Goal: Task Accomplishment & Management: Use online tool/utility

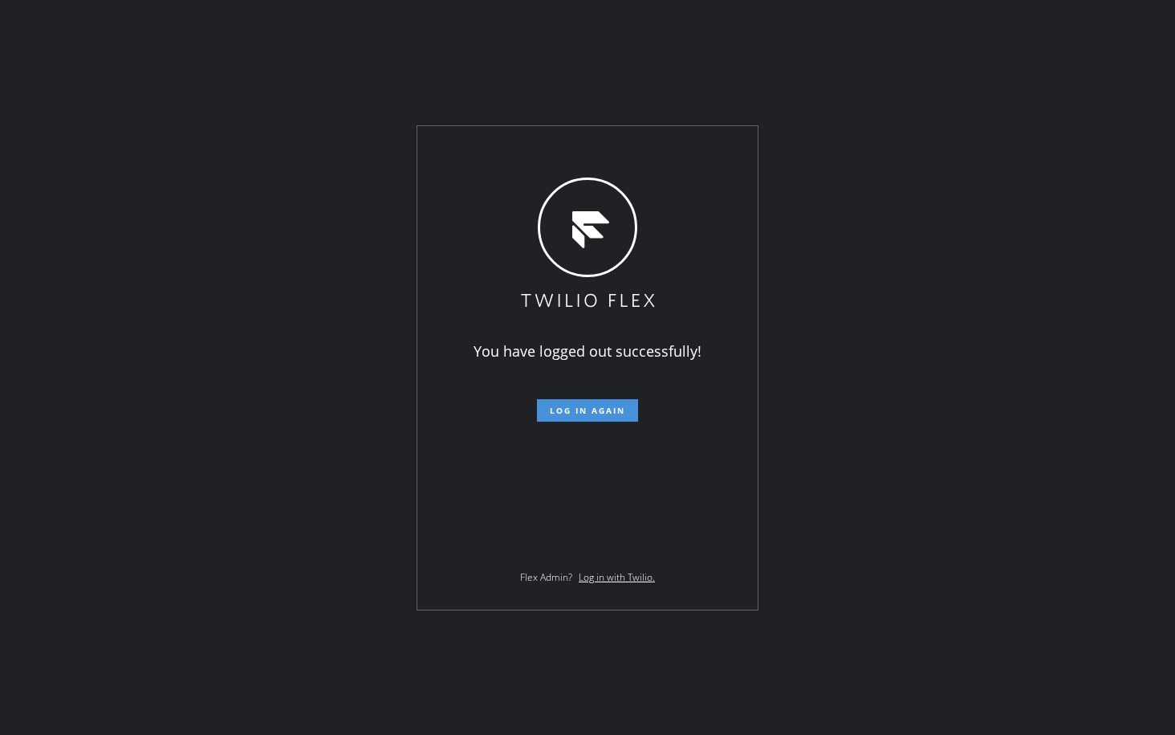
click at [601, 405] on span "Log in again" at bounding box center [587, 410] width 75 height 11
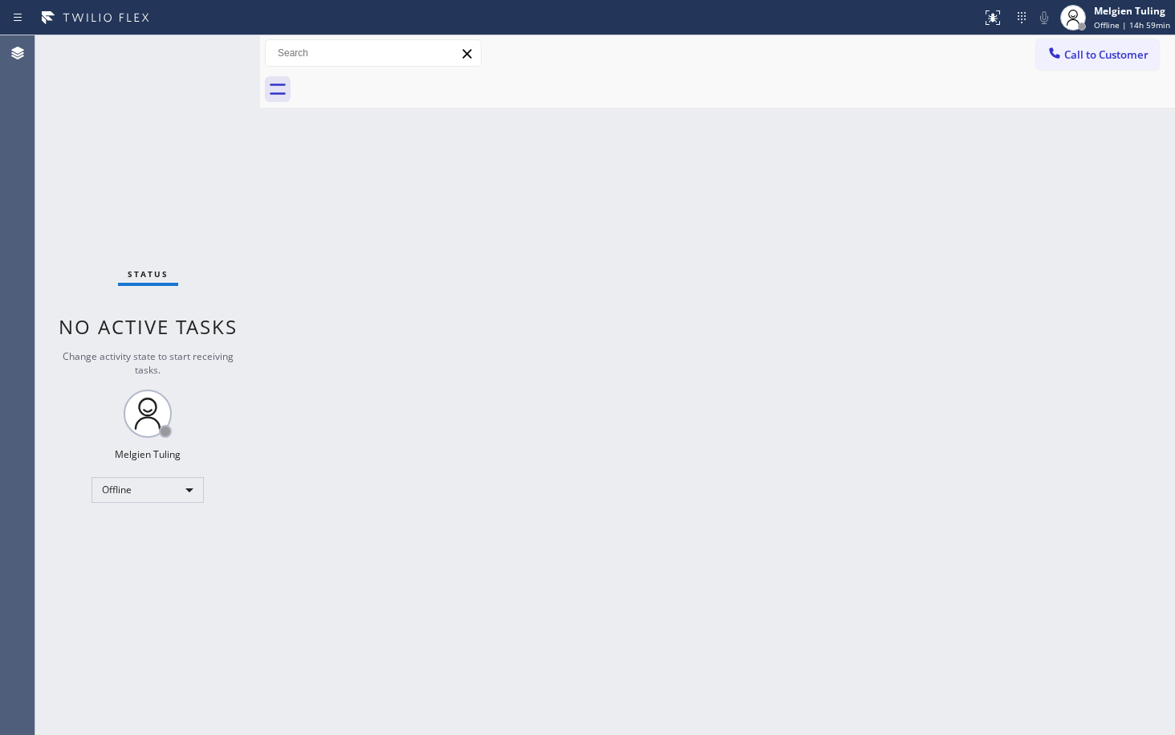
click at [377, 267] on div "Back to Dashboard Change Sender ID Customers Technicians Select a contact Outbo…" at bounding box center [717, 384] width 915 height 699
click at [202, 493] on div "Offline" at bounding box center [148, 490] width 112 height 26
click at [151, 536] on li "Available" at bounding box center [146, 532] width 109 height 19
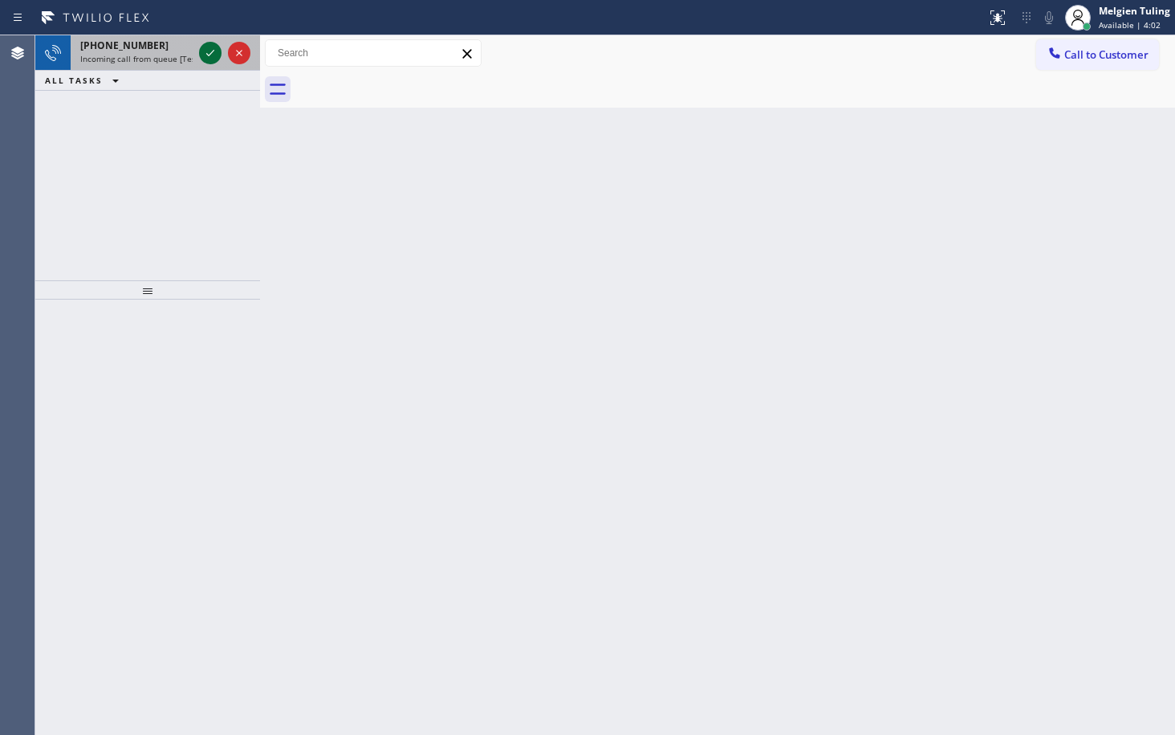
click at [208, 56] on icon at bounding box center [210, 52] width 19 height 19
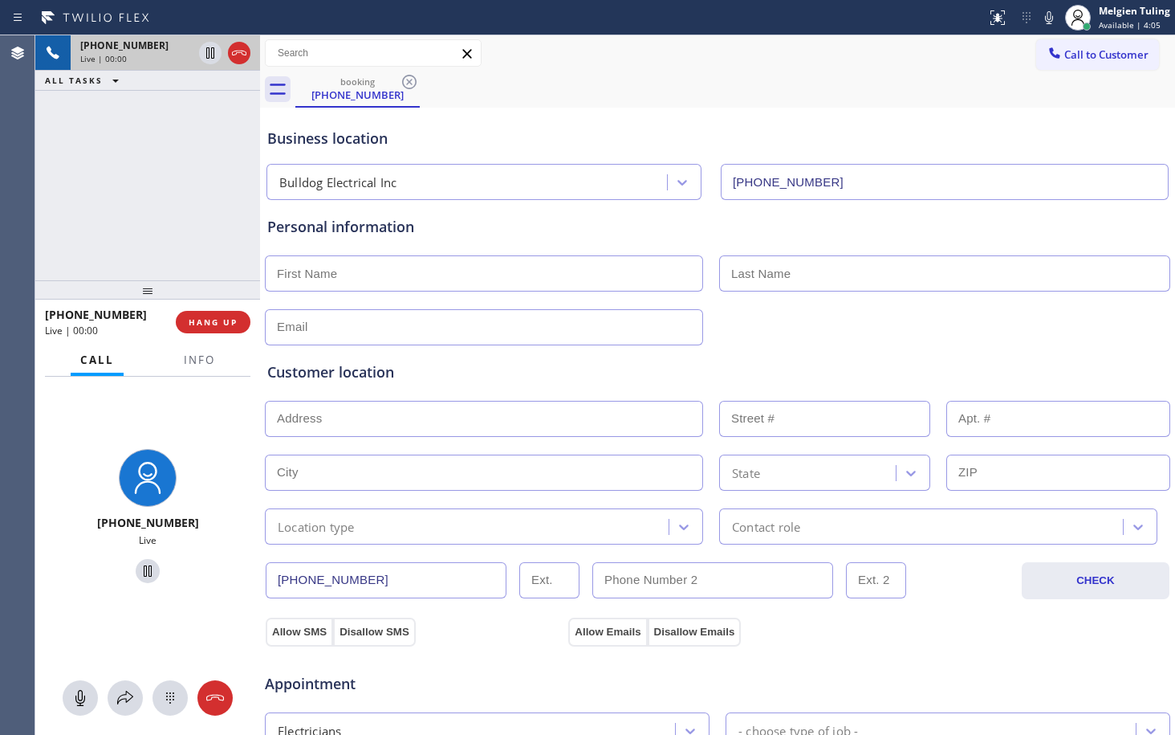
type input "[PHONE_NUMBER]"
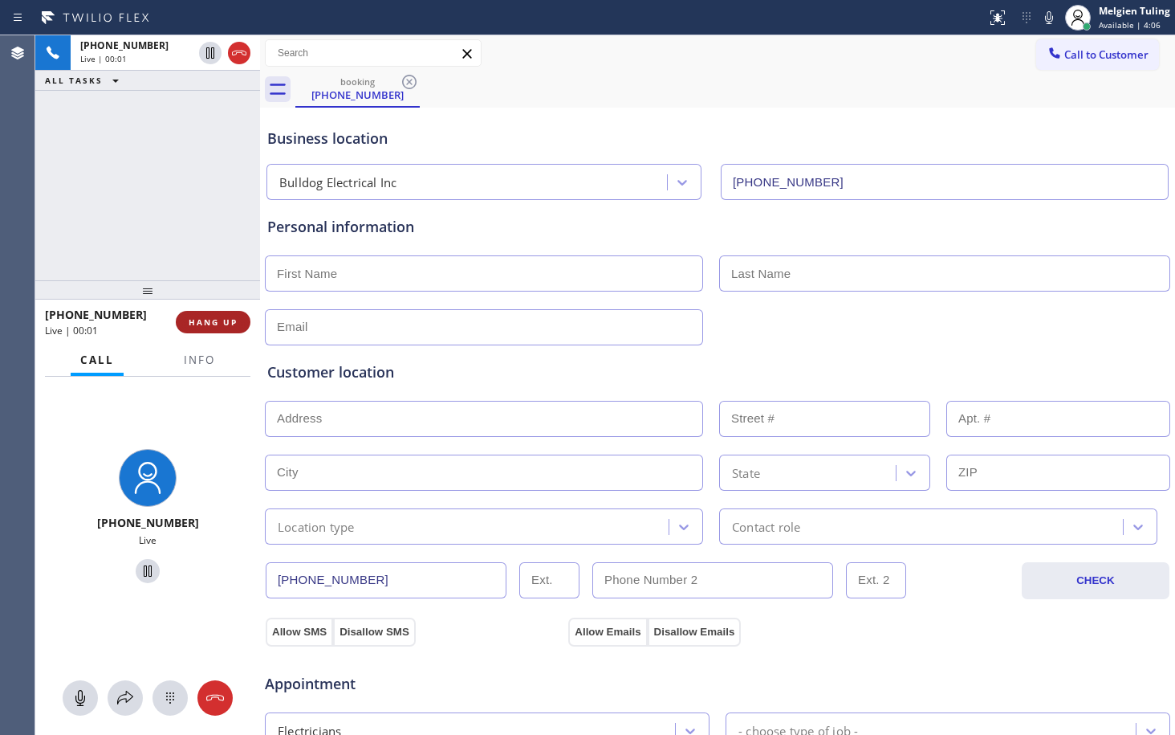
click at [218, 328] on button "HANG UP" at bounding box center [213, 322] width 75 height 22
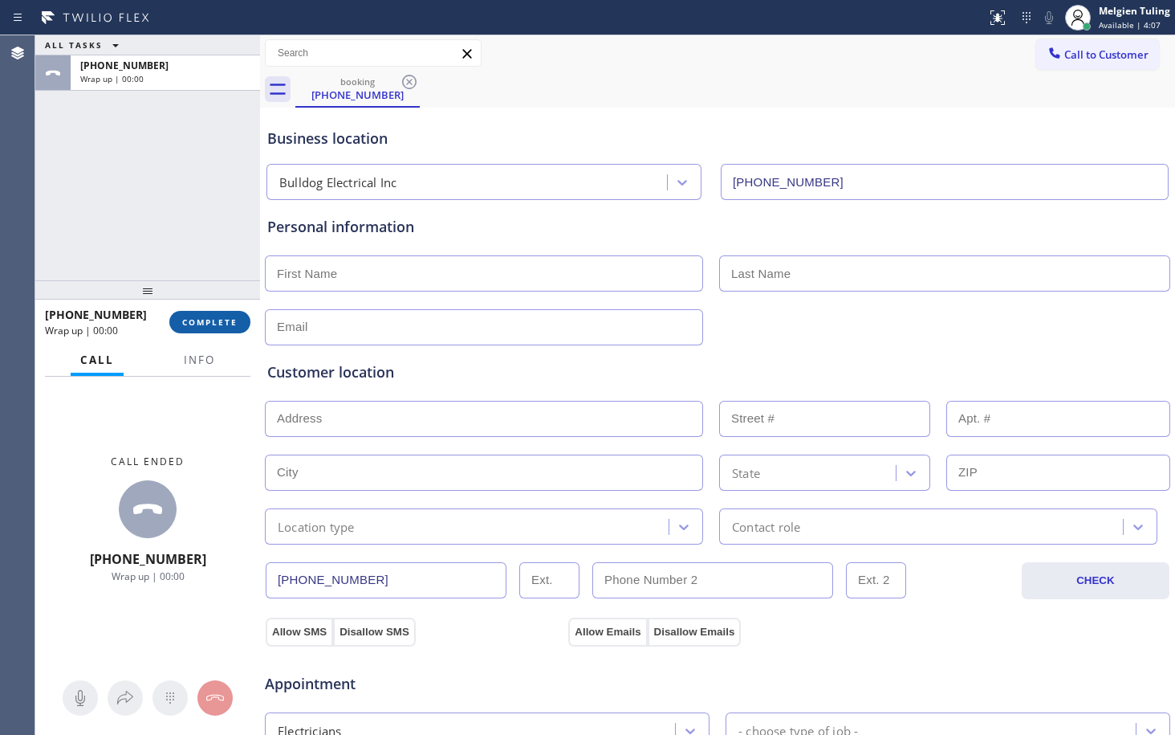
click at [218, 322] on span "COMPLETE" at bounding box center [209, 321] width 55 height 11
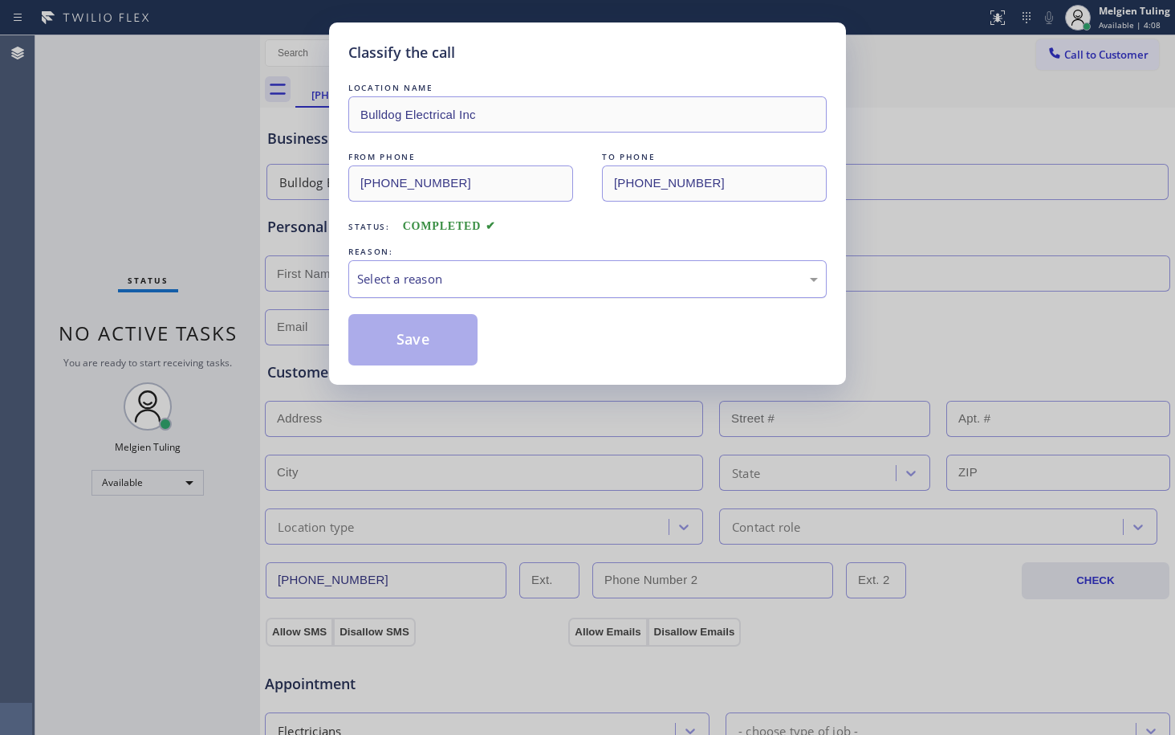
click at [420, 283] on div "Select a reason" at bounding box center [587, 279] width 461 height 18
click at [442, 324] on button "Save" at bounding box center [412, 339] width 129 height 51
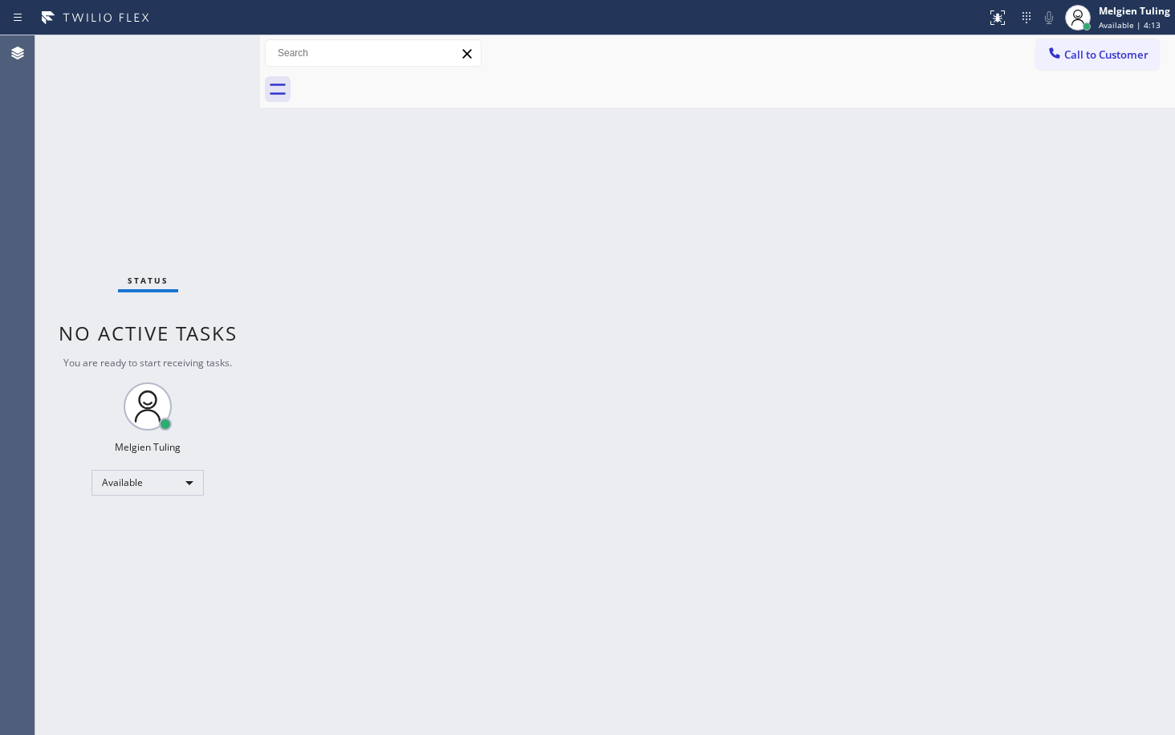
click at [434, 316] on div "Back to Dashboard Change Sender ID Customers Technicians Select a contact Outbo…" at bounding box center [717, 384] width 915 height 699
click at [305, 467] on div "Back to Dashboard Change Sender ID Customers Technicians Select a contact Outbo…" at bounding box center [717, 384] width 915 height 699
click at [348, 363] on div "Back to Dashboard Change Sender ID Customers Technicians Select a contact Outbo…" at bounding box center [717, 384] width 915 height 699
click at [447, 446] on div "Back to Dashboard Change Sender ID Customers Technicians Select a contact Outbo…" at bounding box center [717, 384] width 915 height 699
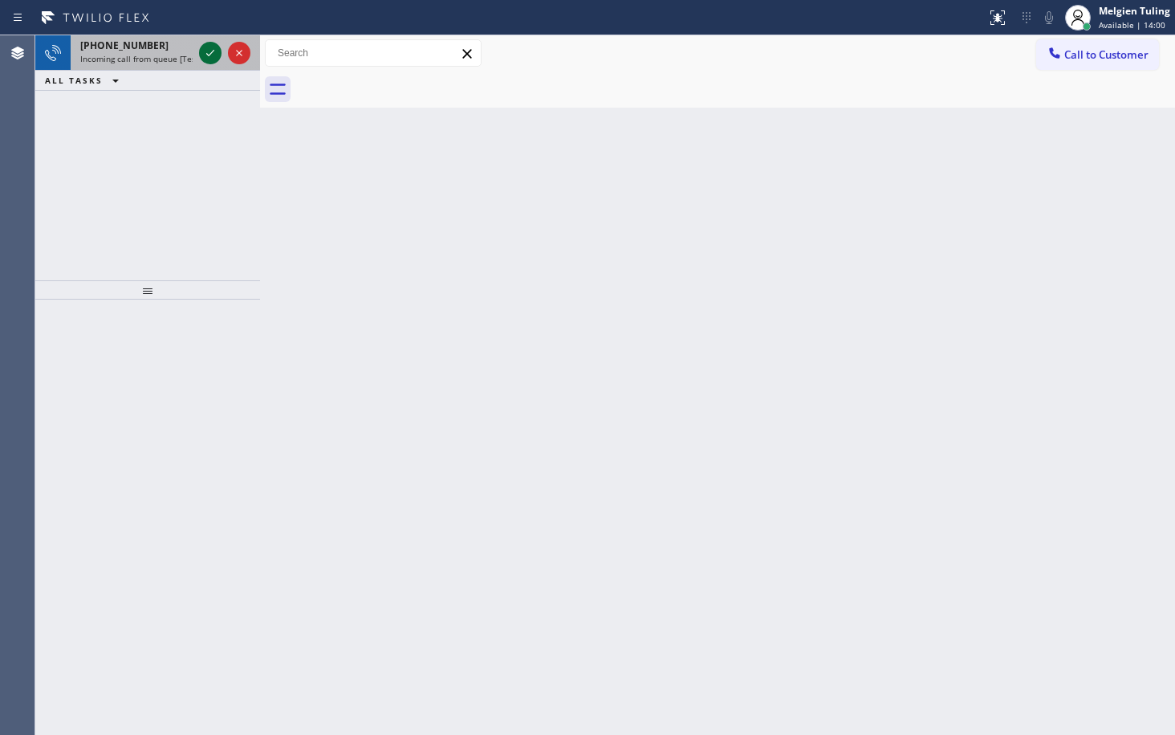
click at [207, 51] on icon at bounding box center [210, 52] width 19 height 19
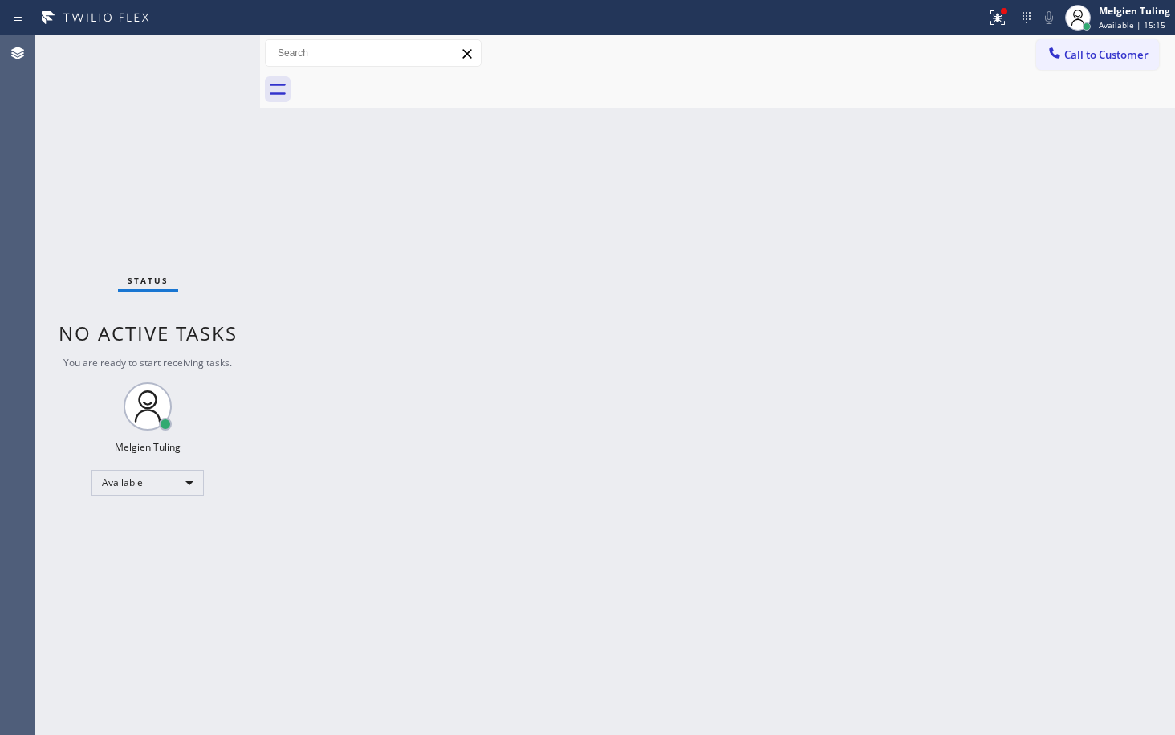
click at [517, 384] on div "Back to Dashboard Change Sender ID Customers Technicians Select a contact Outbo…" at bounding box center [717, 384] width 915 height 699
click at [536, 348] on div "Back to Dashboard Change Sender ID Customers Technicians Select a contact Outbo…" at bounding box center [717, 384] width 915 height 699
click at [998, 10] on icon at bounding box center [997, 17] width 19 height 19
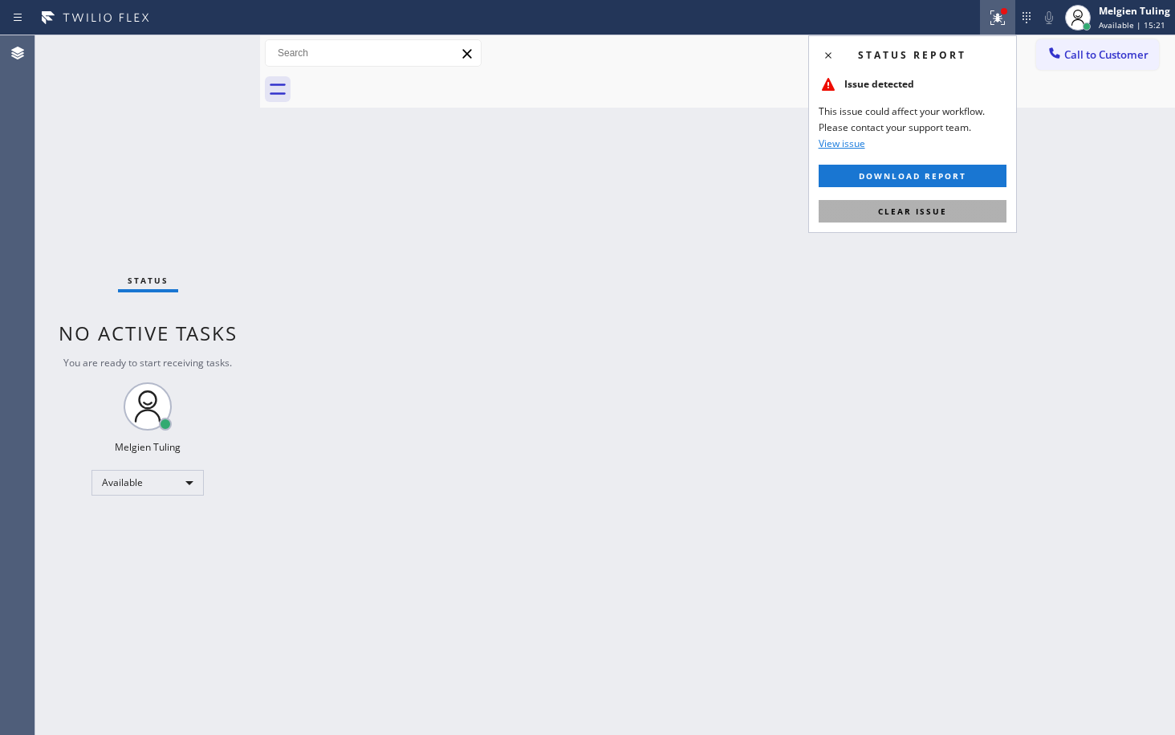
click at [916, 209] on span "Clear issue" at bounding box center [912, 211] width 69 height 11
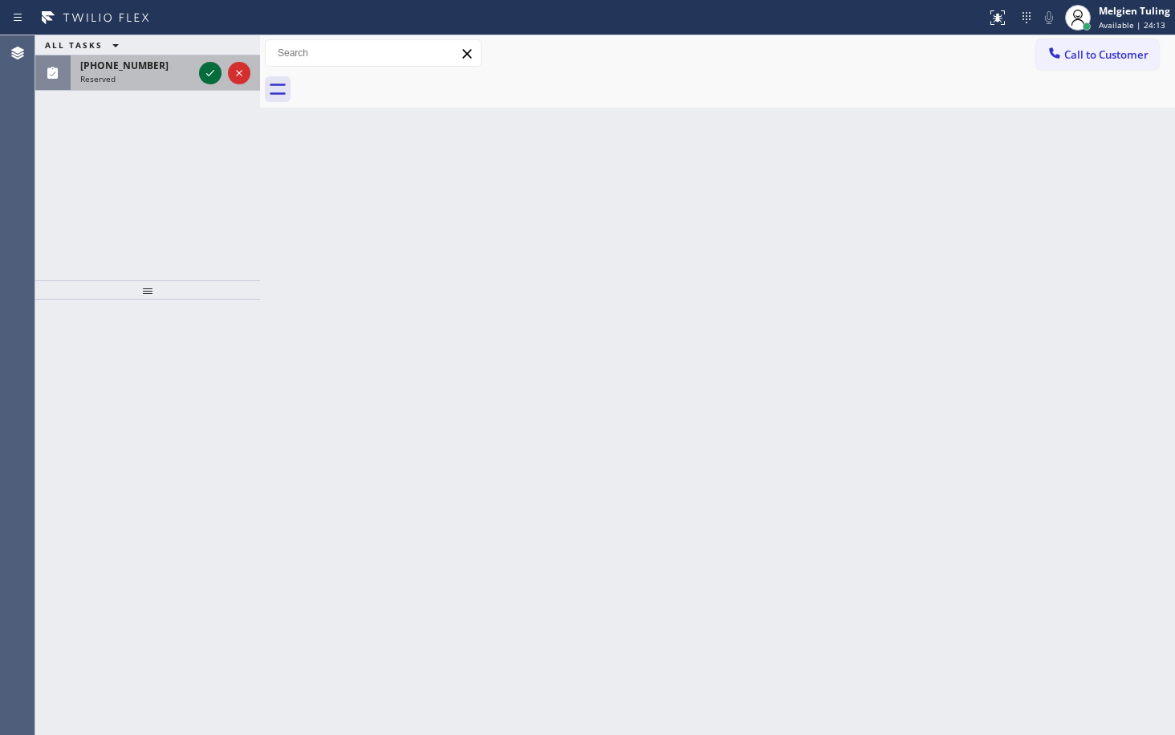
click at [206, 72] on icon at bounding box center [210, 72] width 19 height 19
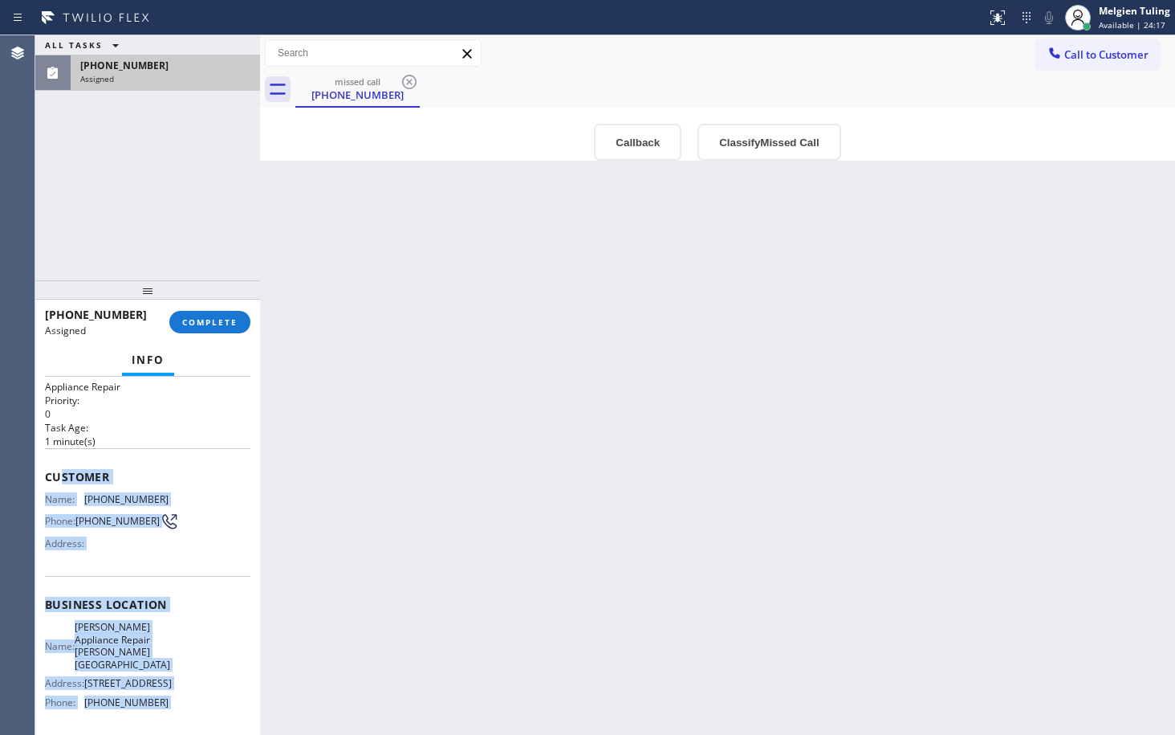
scroll to position [161, 0]
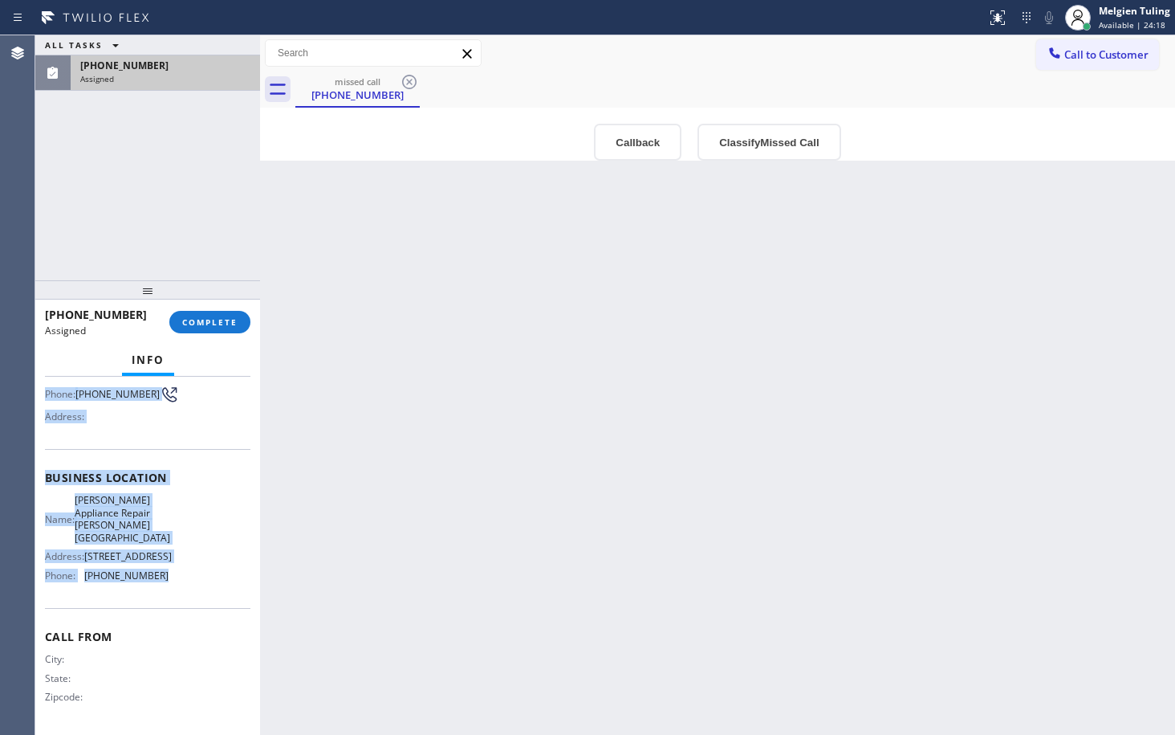
drag, startPoint x: 79, startPoint y: 510, endPoint x: 173, endPoint y: 578, distance: 116.1
click at [173, 578] on div "Context Queue: Appliance Repair Priority: 0 Task Age: [DEMOGRAPHIC_DATA] minute…" at bounding box center [148, 478] width 206 height 504
click at [206, 325] on span "COMPLETE" at bounding box center [209, 321] width 55 height 11
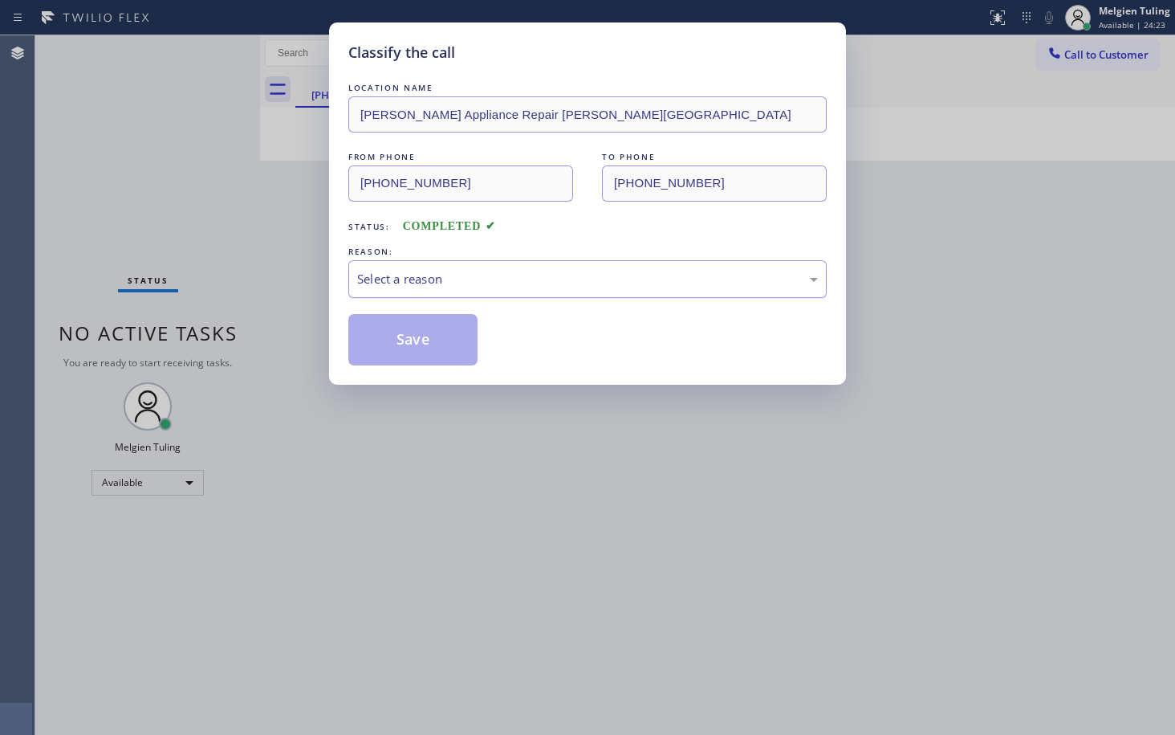
click at [372, 277] on div "Select a reason" at bounding box center [587, 279] width 461 height 18
click at [401, 333] on button "Save" at bounding box center [412, 339] width 129 height 51
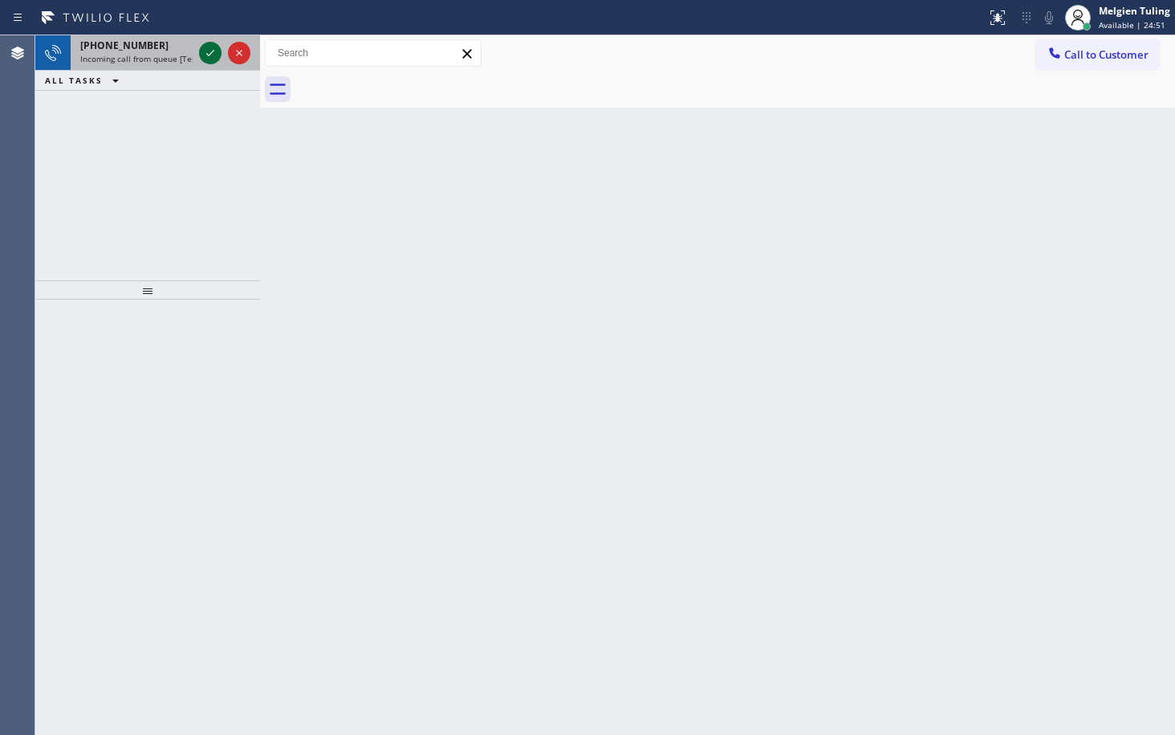
click at [215, 55] on icon at bounding box center [210, 52] width 19 height 19
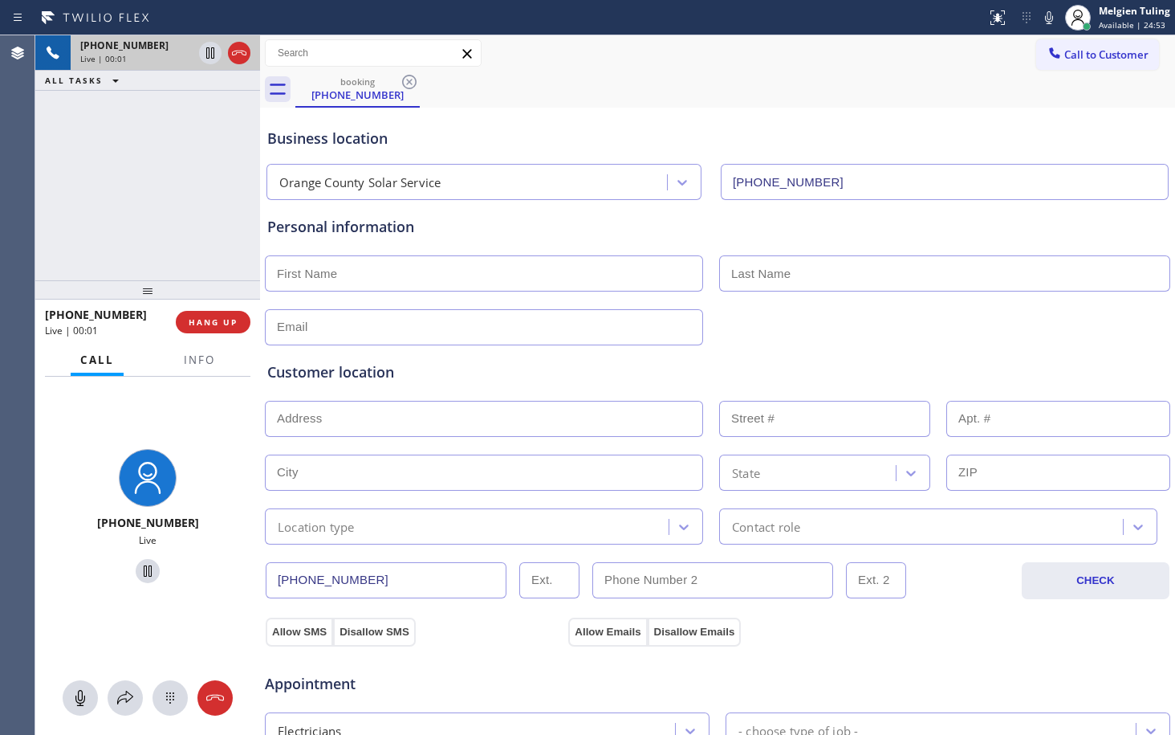
type input "[PHONE_NUMBER]"
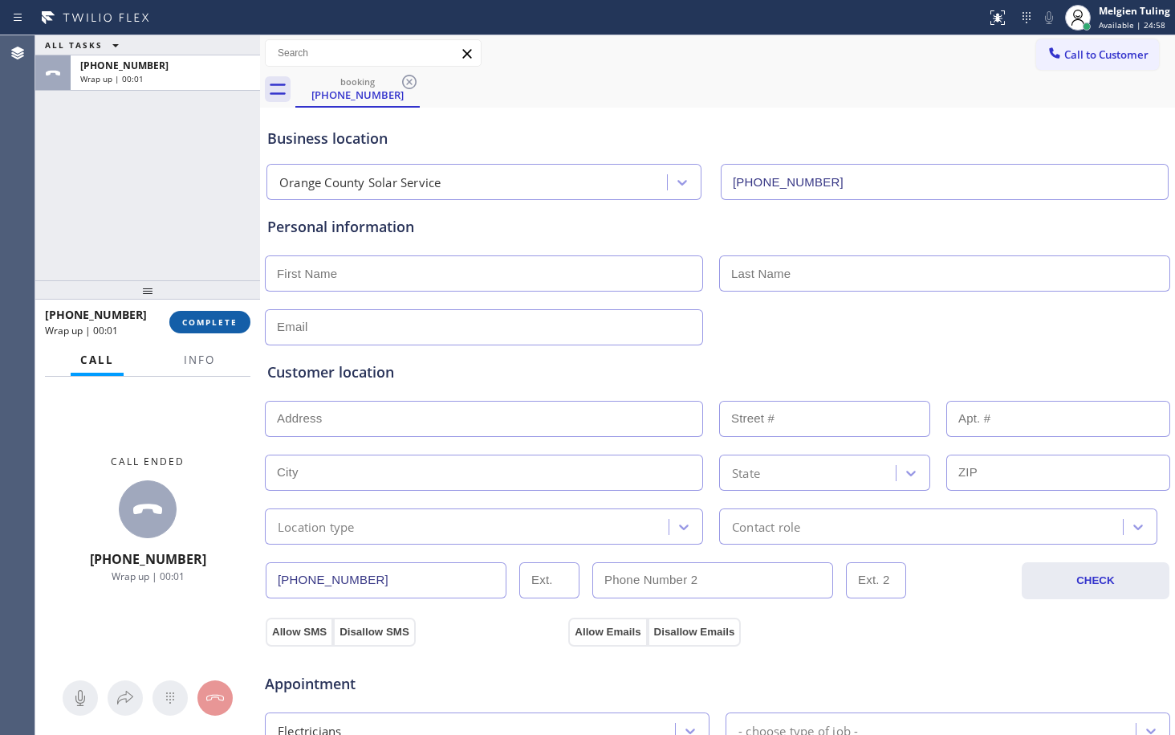
click at [214, 317] on span "COMPLETE" at bounding box center [209, 321] width 55 height 11
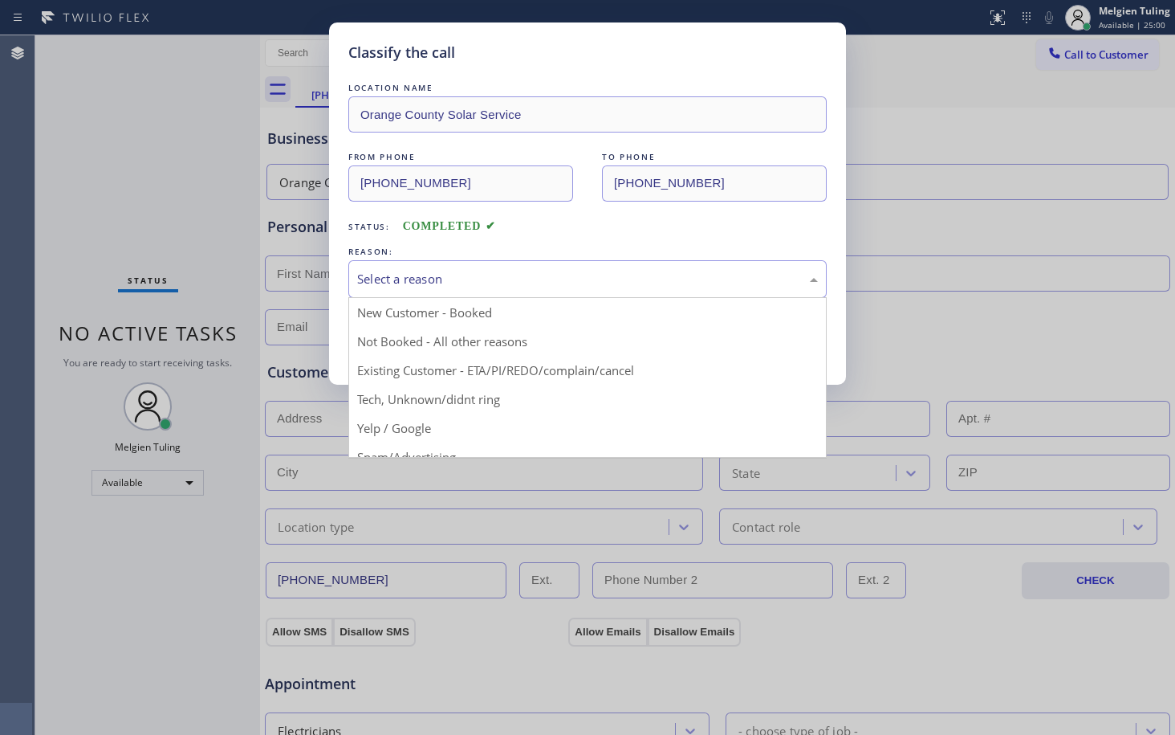
click at [368, 288] on div "Select a reason" at bounding box center [587, 279] width 479 height 38
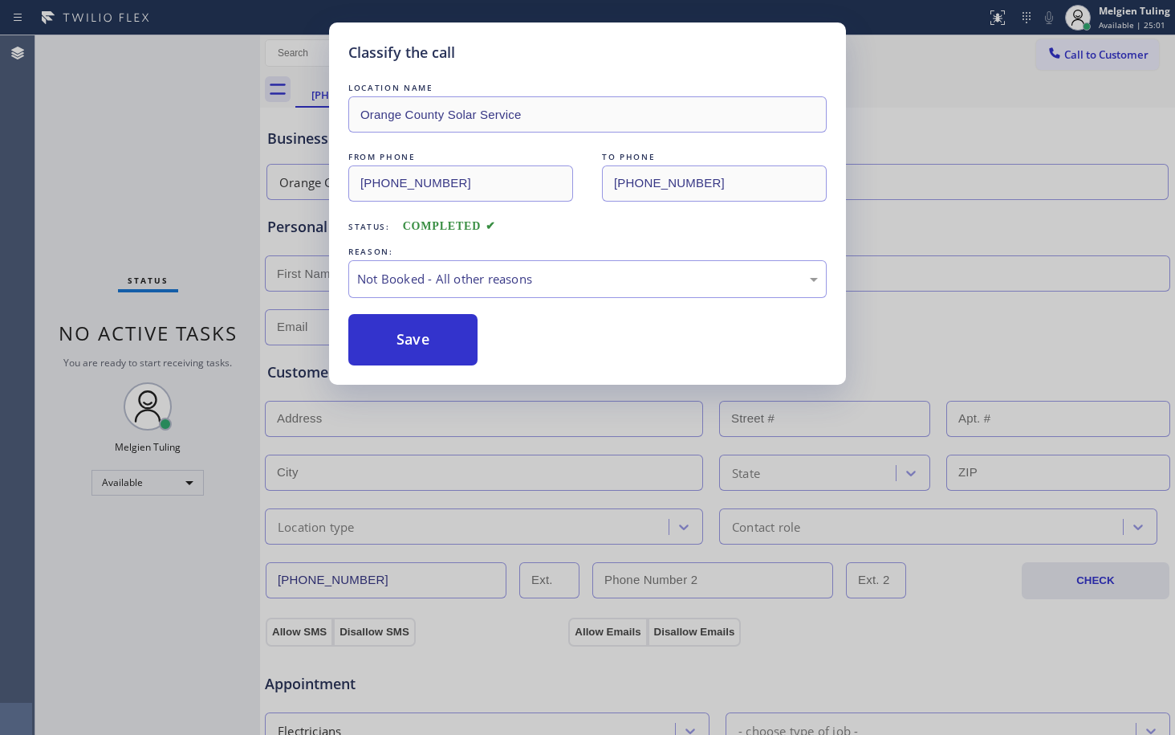
click at [414, 349] on button "Save" at bounding box center [412, 339] width 129 height 51
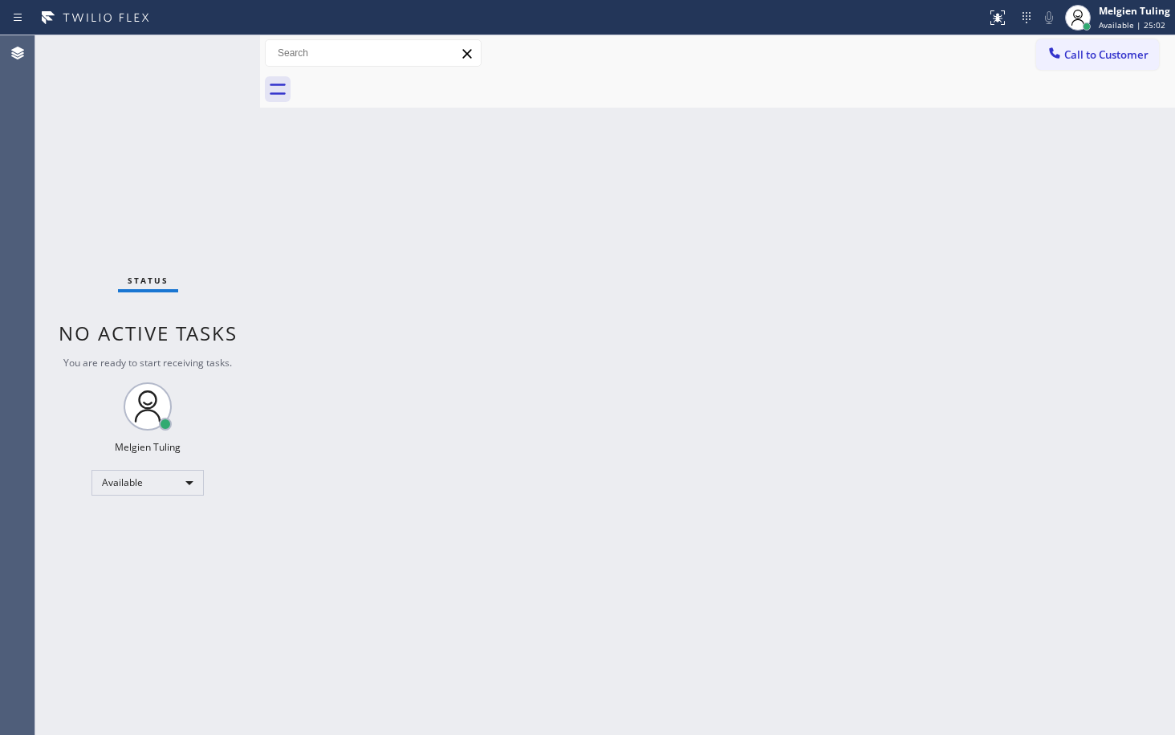
click at [414, 349] on div "Back to Dashboard Change Sender ID Customers Technicians Select a contact Outbo…" at bounding box center [717, 384] width 915 height 699
click at [500, 432] on div "Back to Dashboard Change Sender ID Customers Technicians Select a contact Outbo…" at bounding box center [717, 384] width 915 height 699
click at [472, 411] on div "Back to Dashboard Change Sender ID Customers Technicians Select a contact Outbo…" at bounding box center [717, 384] width 915 height 699
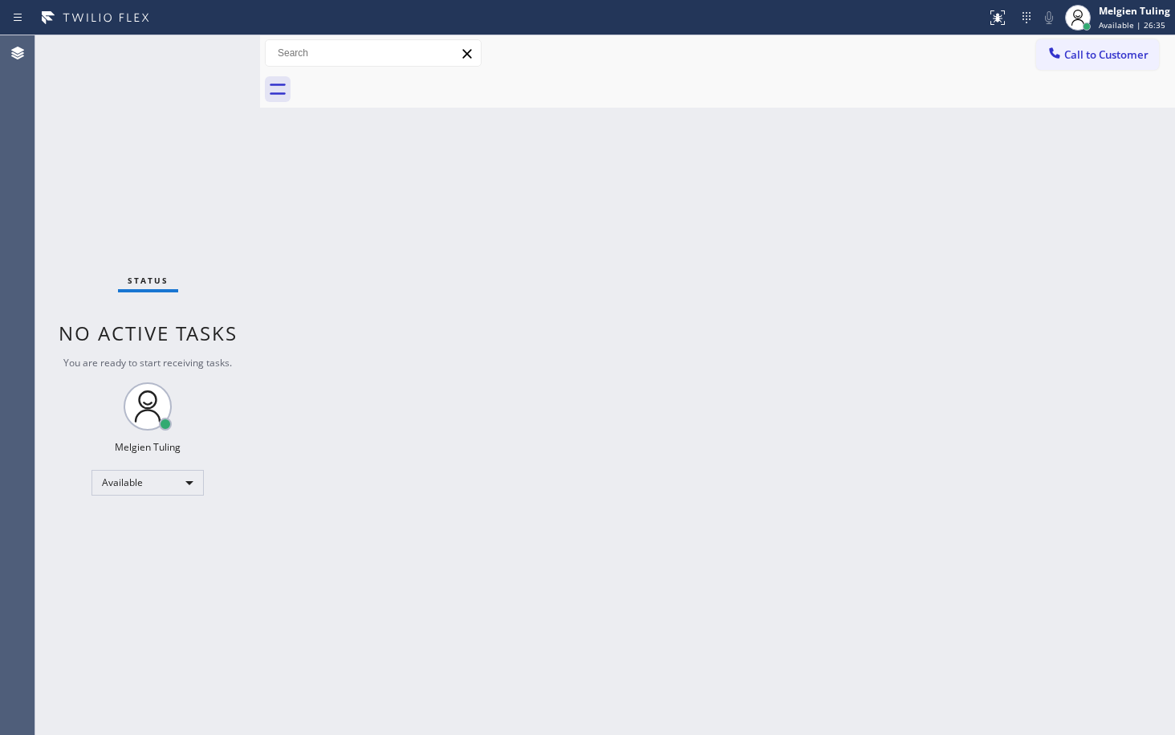
click at [481, 444] on div "Back to Dashboard Change Sender ID Customers Technicians Select a contact Outbo…" at bounding box center [717, 384] width 915 height 699
click at [381, 259] on div "Back to Dashboard Change Sender ID Customers Technicians Select a contact Outbo…" at bounding box center [717, 384] width 915 height 699
click at [659, 255] on div "Back to Dashboard Change Sender ID Customers Technicians Select a contact Outbo…" at bounding box center [717, 384] width 915 height 699
click at [206, 58] on div "Status No active tasks You are ready to start receiving tasks. Melgien Tuling A…" at bounding box center [147, 384] width 225 height 699
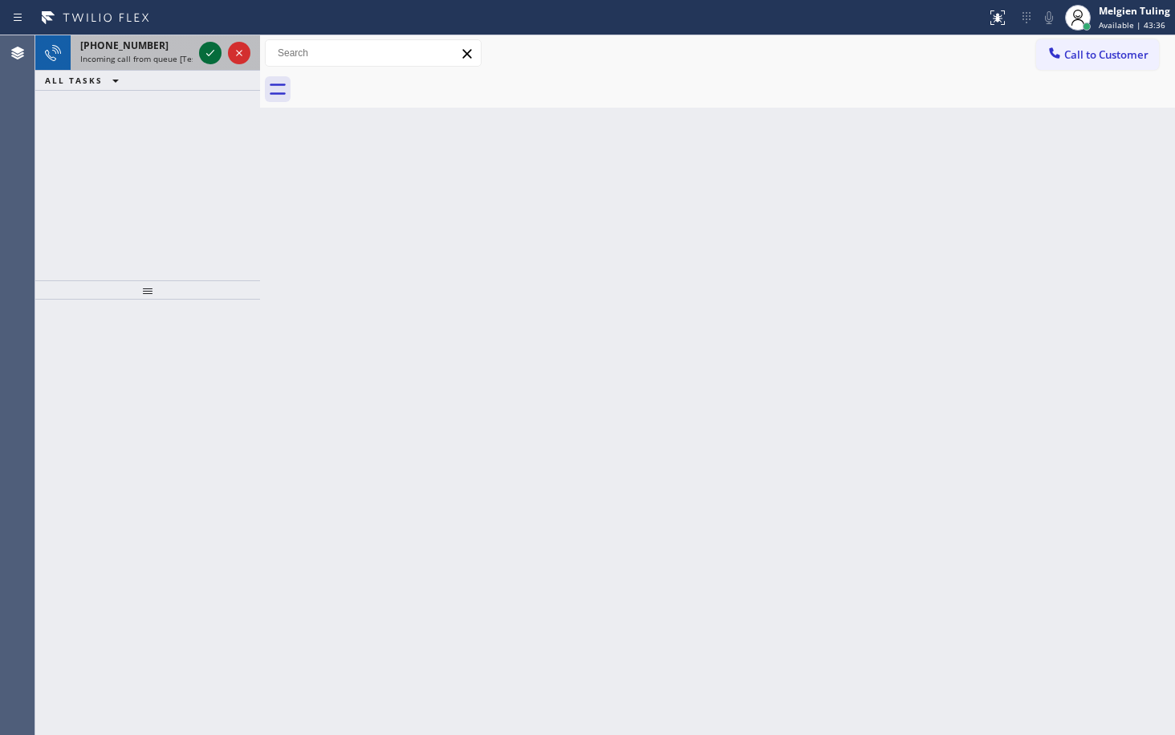
click at [204, 54] on icon at bounding box center [210, 52] width 19 height 19
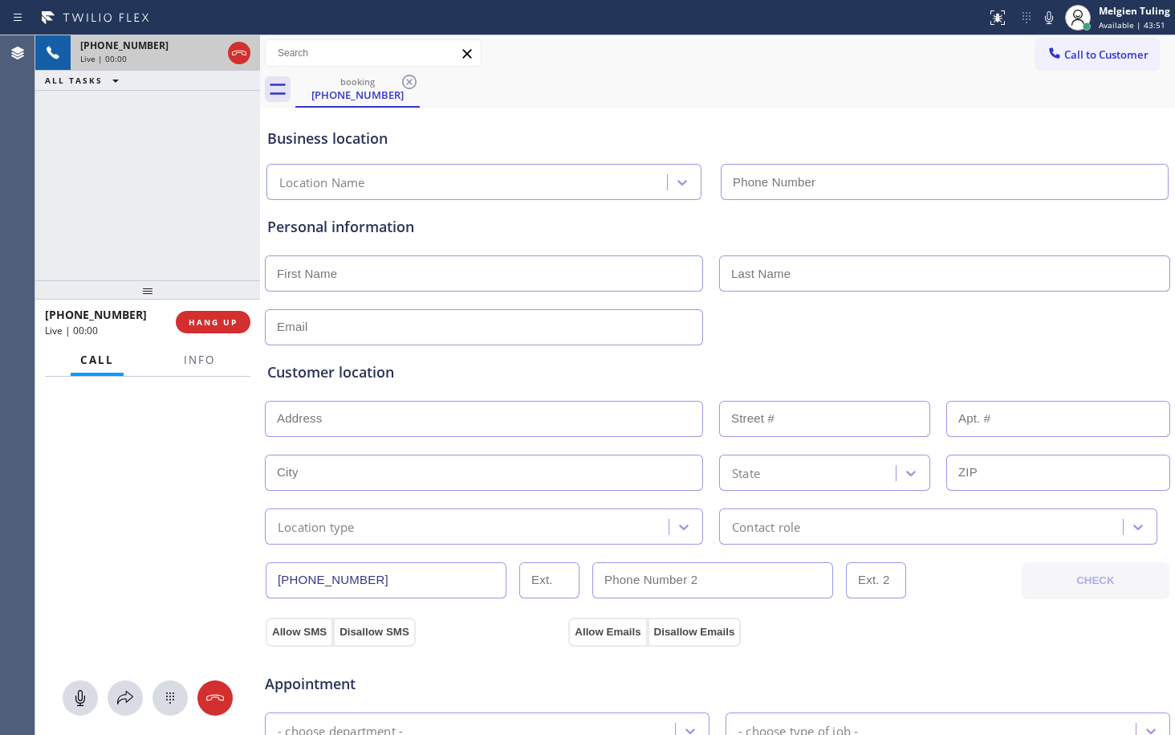
type input "[PHONE_NUMBER]"
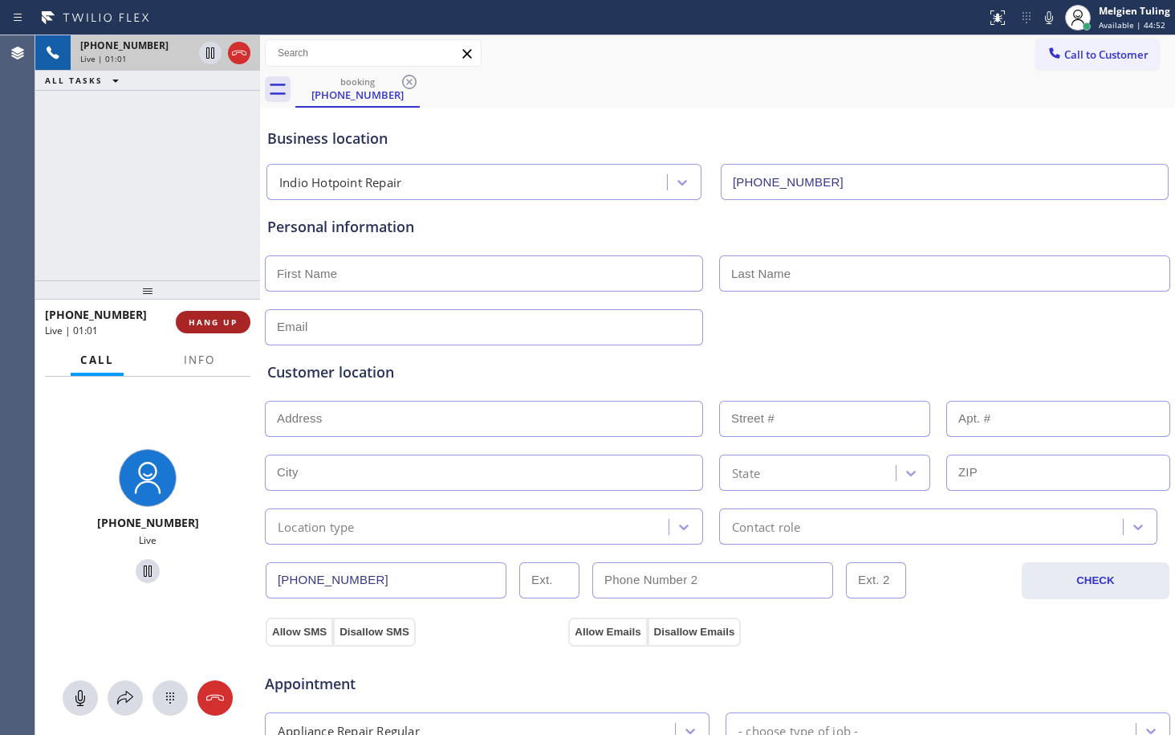
click at [218, 324] on span "HANG UP" at bounding box center [213, 321] width 49 height 11
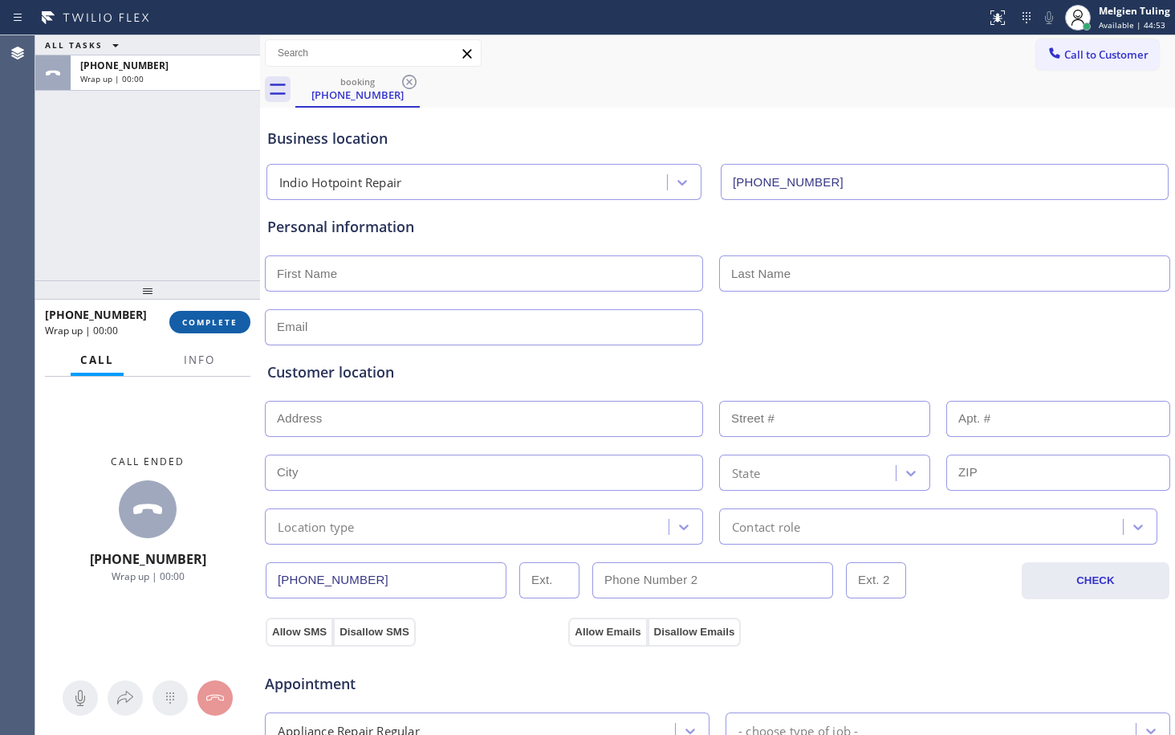
click at [218, 324] on span "COMPLETE" at bounding box center [209, 321] width 55 height 11
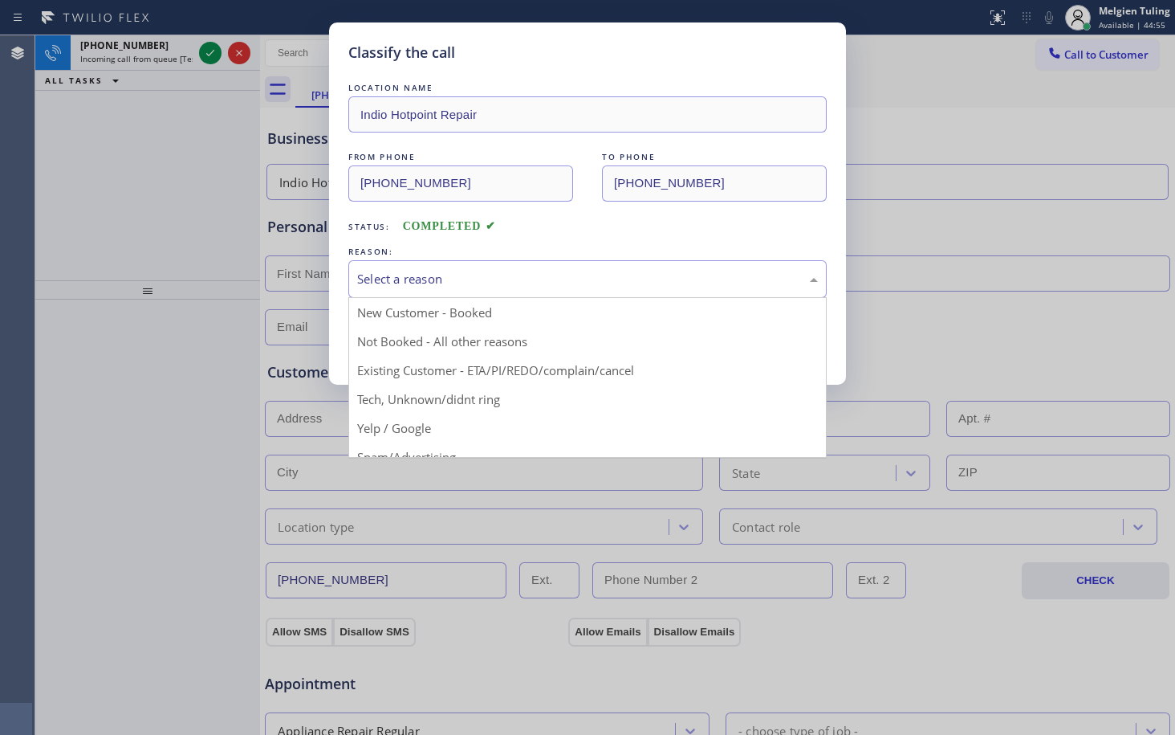
click at [517, 271] on div "Select a reason" at bounding box center [587, 279] width 461 height 18
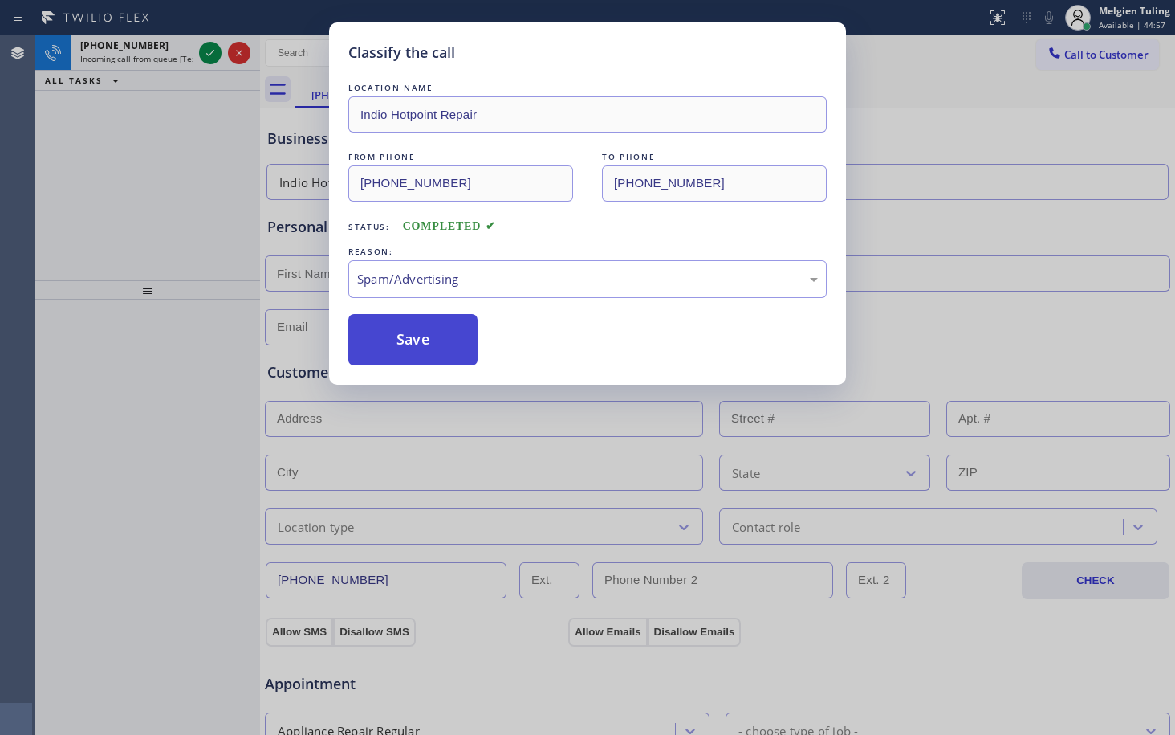
click at [401, 351] on button "Save" at bounding box center [412, 339] width 129 height 51
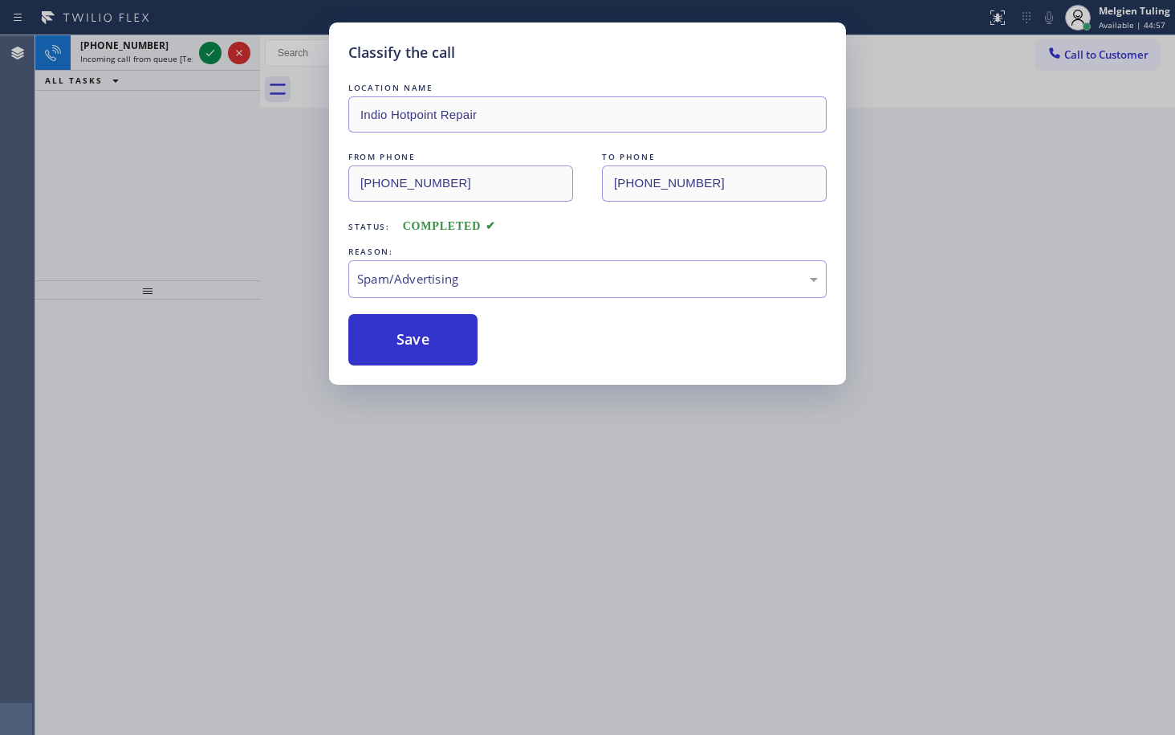
click at [257, 178] on div "Classify the call LOCATION NAME Indio Hotpoint Repair FROM PHONE [PHONE_NUMBER]…" at bounding box center [587, 367] width 1175 height 735
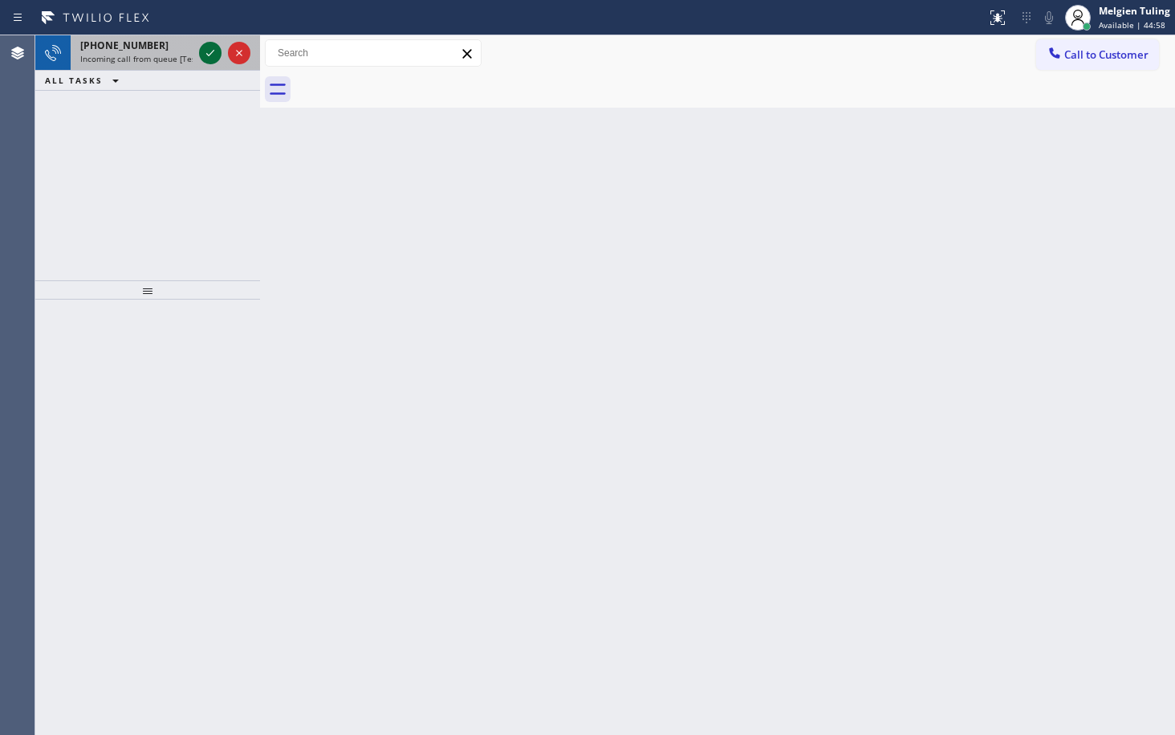
click at [207, 51] on icon at bounding box center [210, 52] width 19 height 19
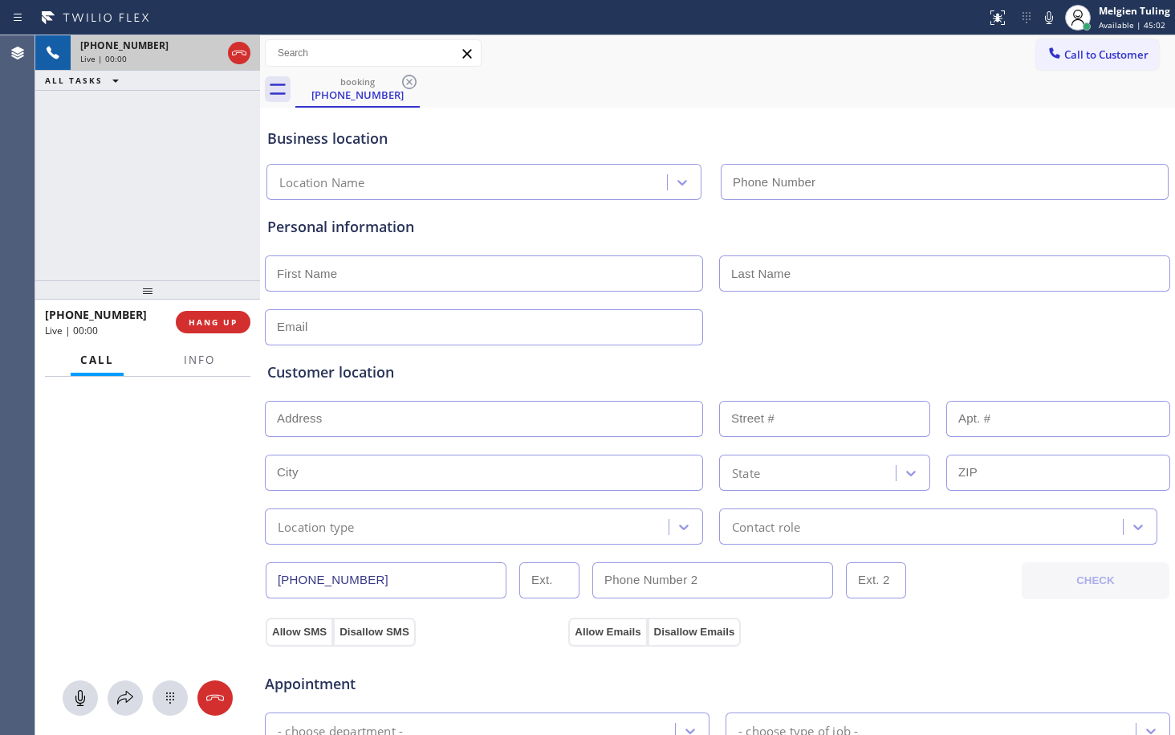
type input "[PHONE_NUMBER]"
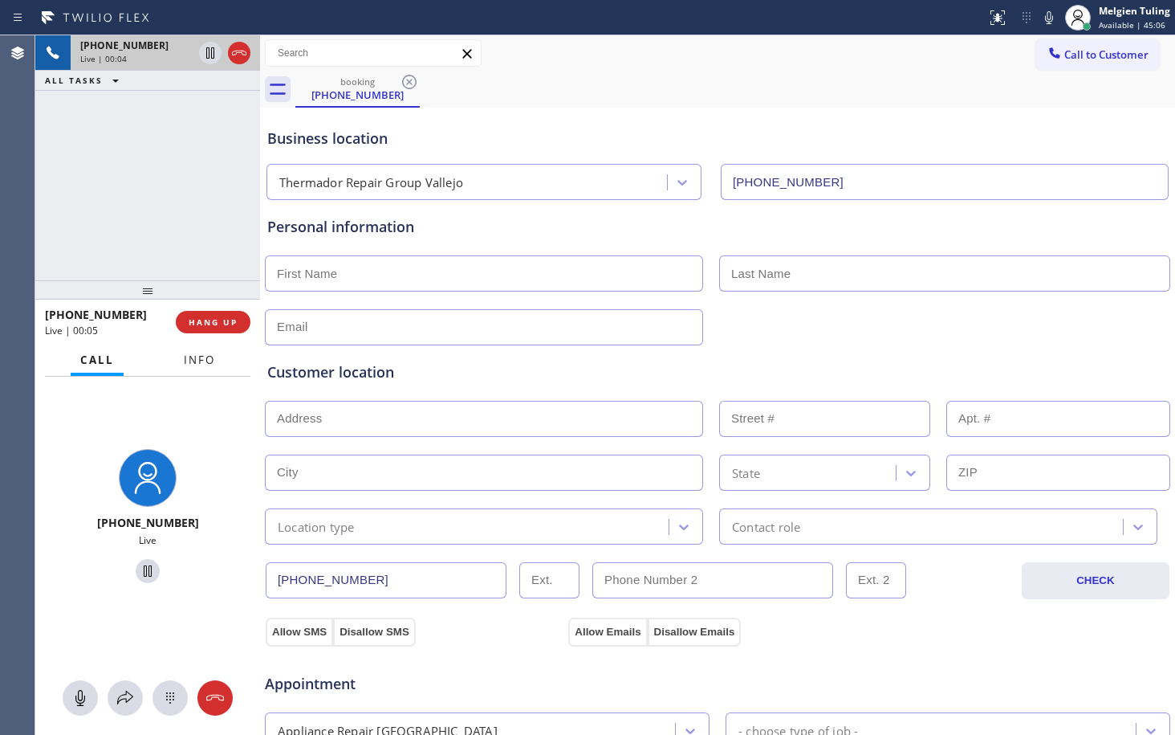
click at [193, 358] on span "Info" at bounding box center [199, 359] width 31 height 14
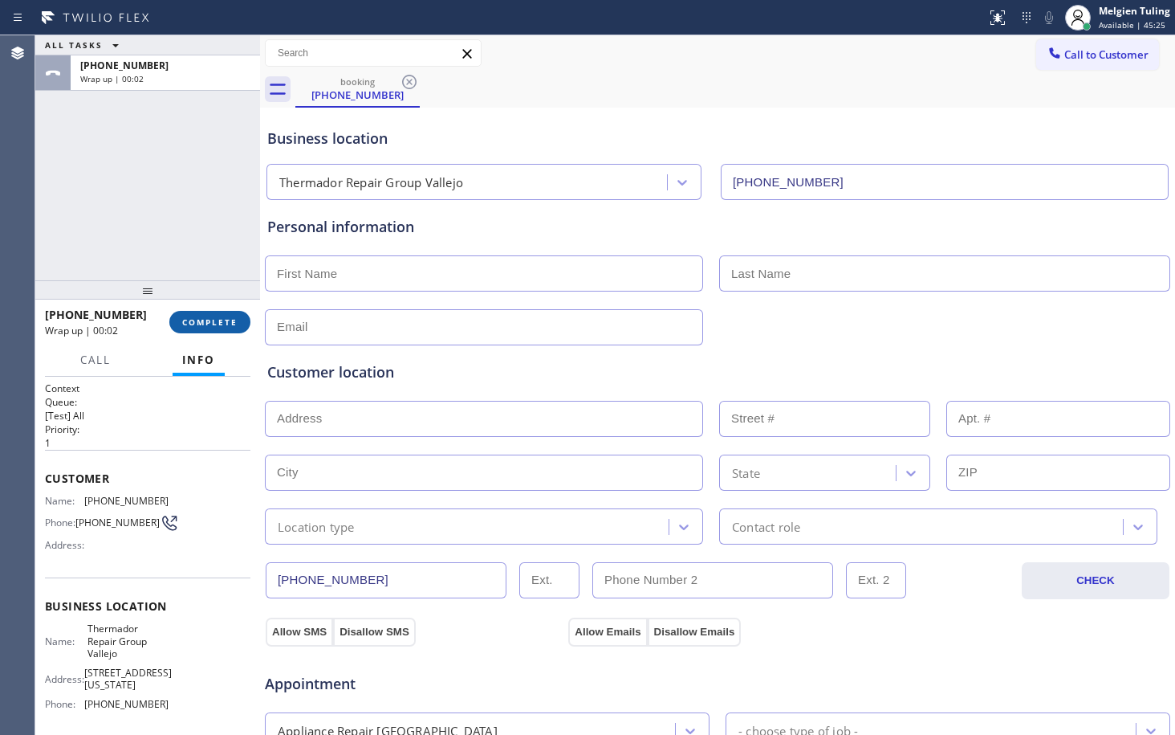
click at [208, 318] on span "COMPLETE" at bounding box center [209, 321] width 55 height 11
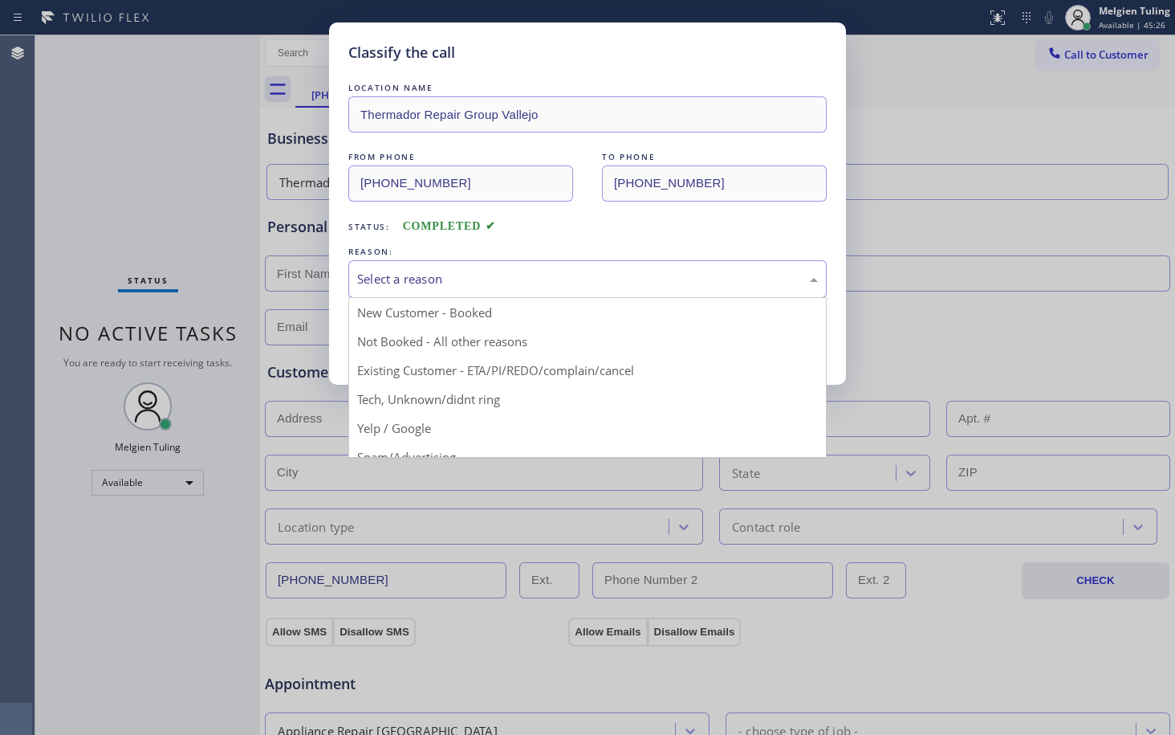
click at [518, 279] on div "Select a reason" at bounding box center [587, 279] width 461 height 18
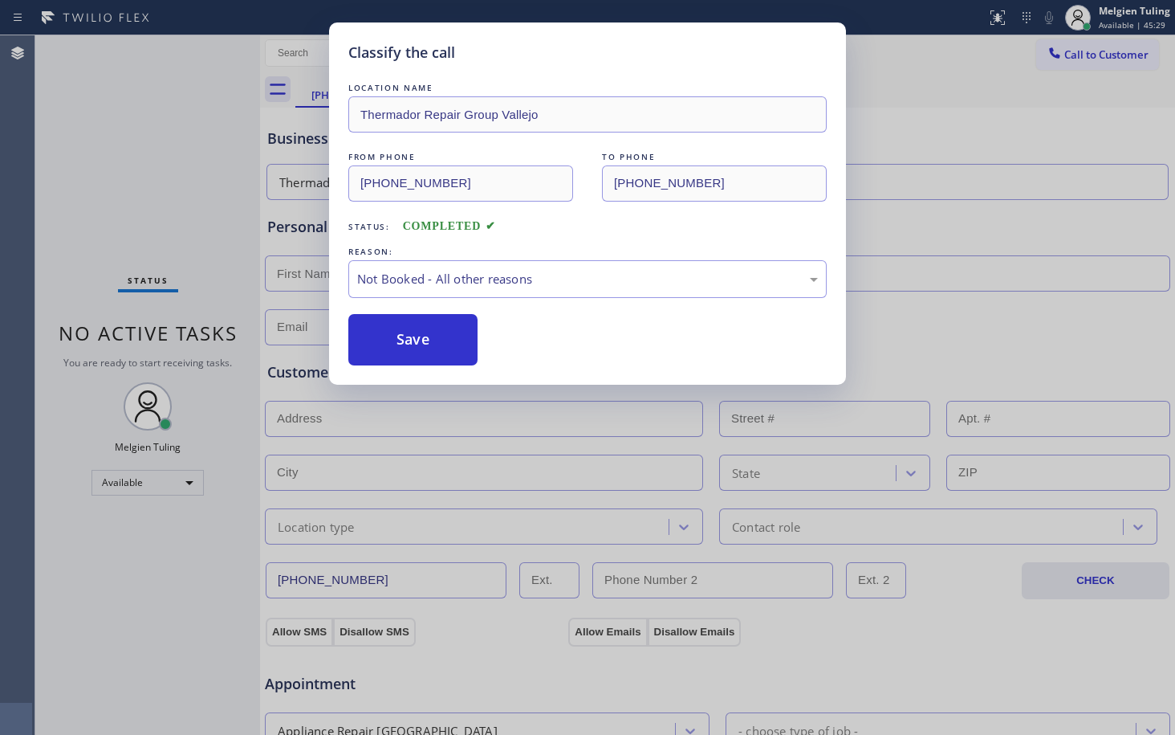
click at [461, 351] on button "Save" at bounding box center [412, 339] width 129 height 51
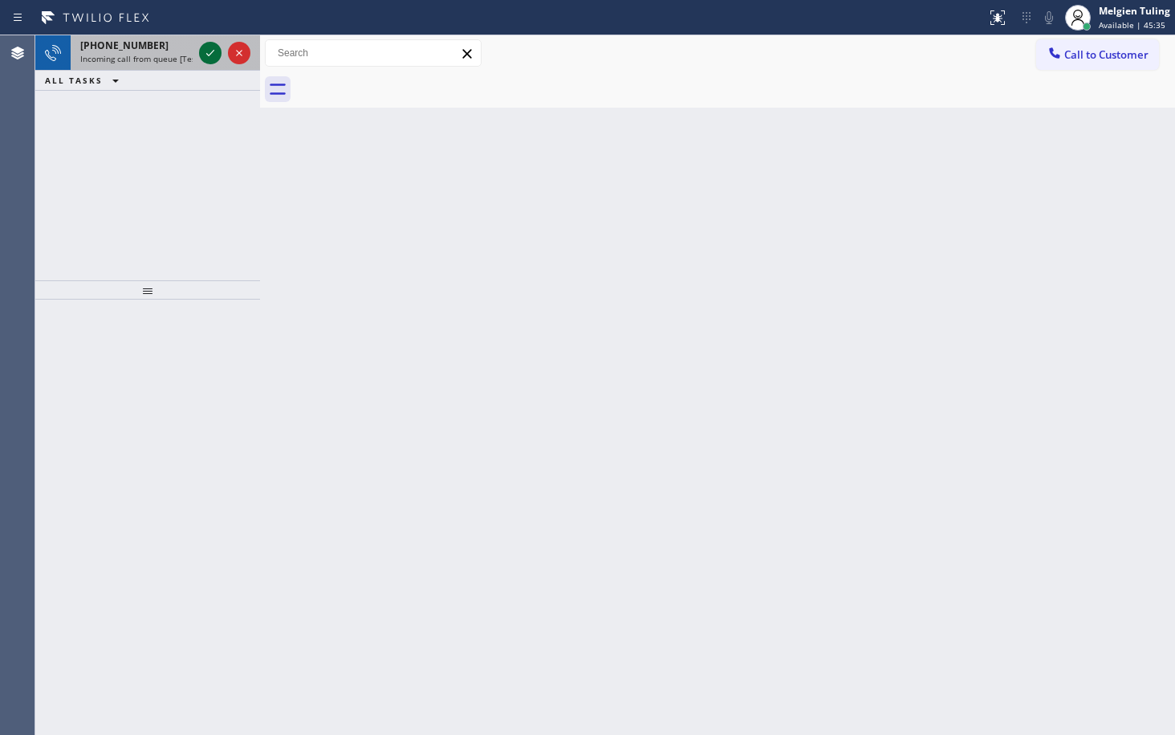
click at [204, 55] on icon at bounding box center [210, 52] width 19 height 19
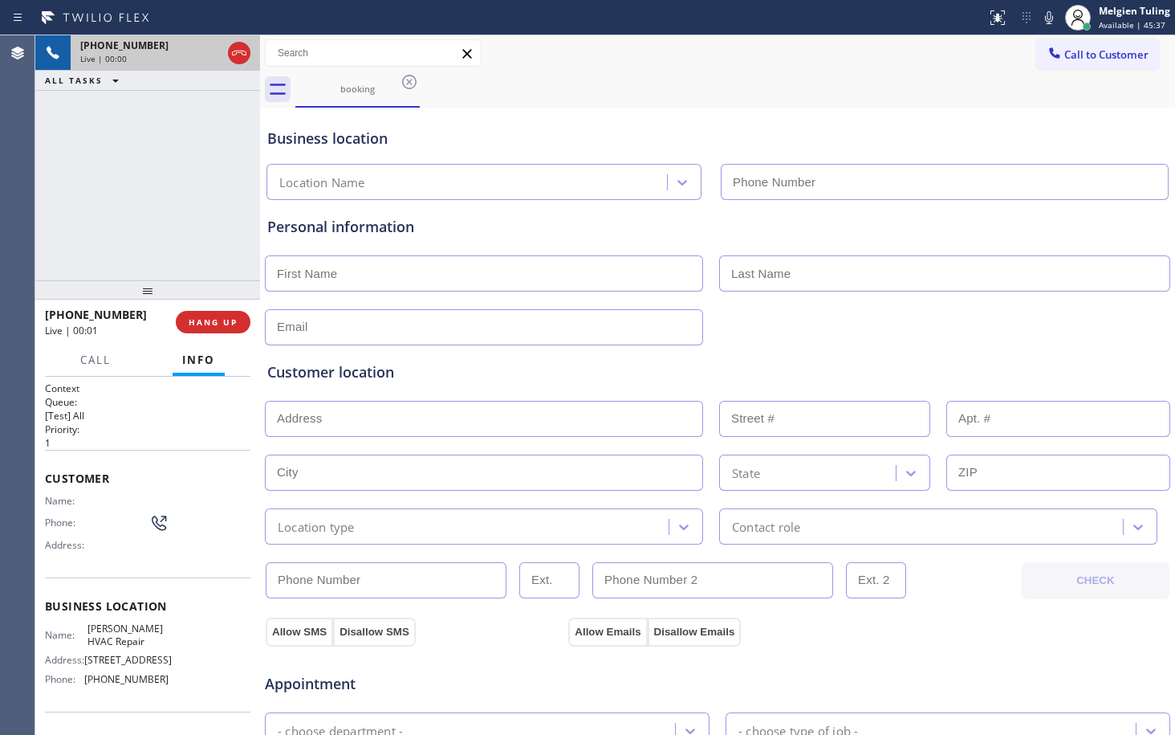
type input "[PHONE_NUMBER]"
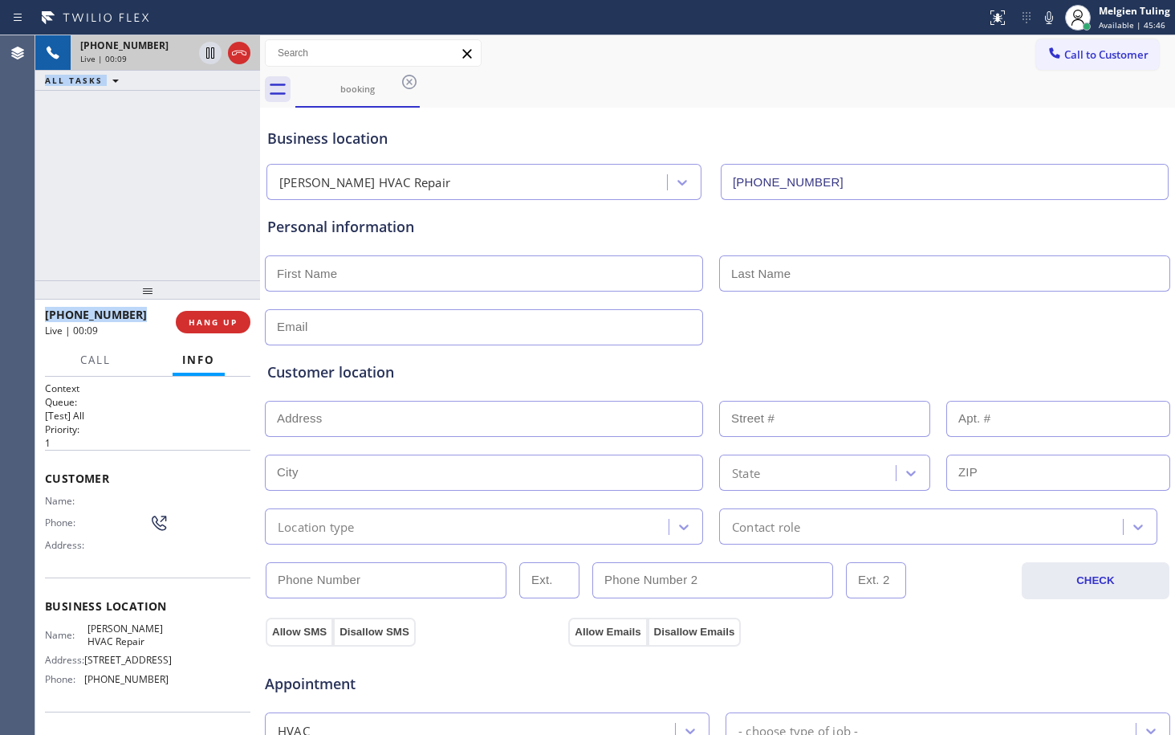
drag, startPoint x: 142, startPoint y: 319, endPoint x: 31, endPoint y: 319, distance: 111.6
click at [31, 319] on div "Agent Desktop Classify the call LOCATION NAME Bulldog Electrical Inc FROM PHONE…" at bounding box center [587, 384] width 1175 height 699
click at [31, 319] on div "Agent Desktop" at bounding box center [17, 384] width 35 height 699
drag, startPoint x: 136, startPoint y: 314, endPoint x: 48, endPoint y: 311, distance: 87.6
click at [48, 311] on div "[PHONE_NUMBER]" at bounding box center [105, 314] width 120 height 15
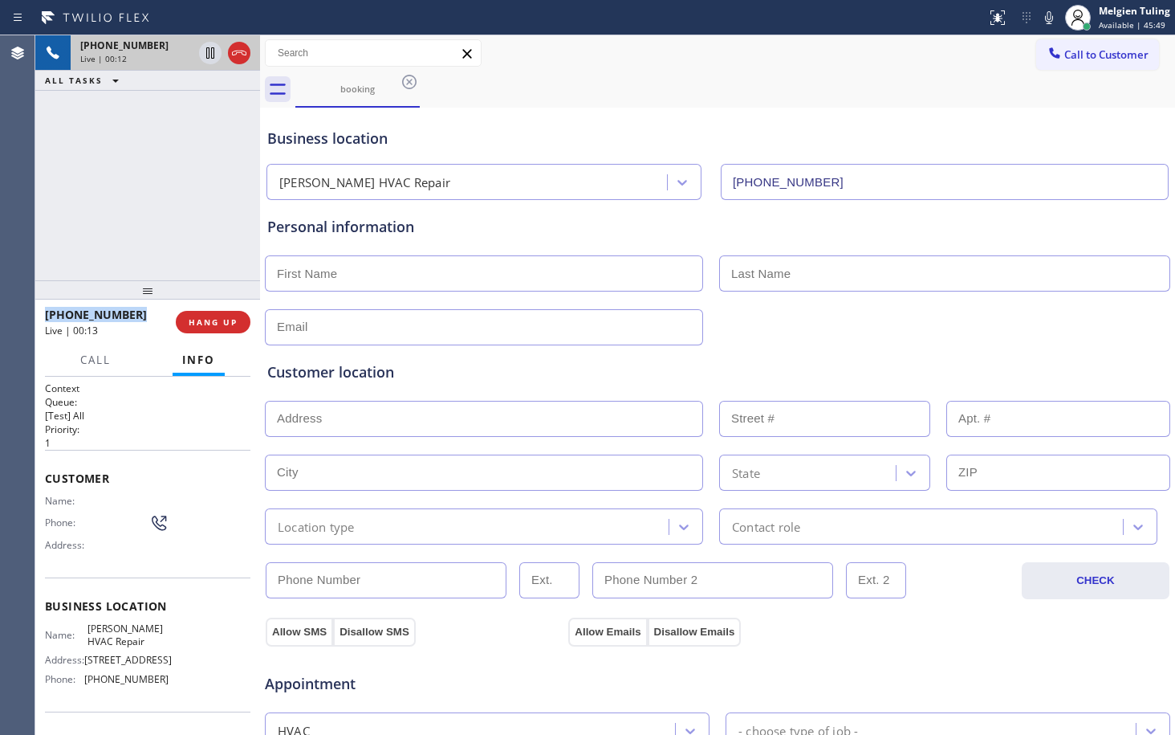
click at [48, 311] on span "[PHONE_NUMBER]" at bounding box center [96, 314] width 102 height 15
click at [869, 612] on div "Allow SMS Disallow SMS Allow Emails Disallow Emails" at bounding box center [717, 622] width 907 height 47
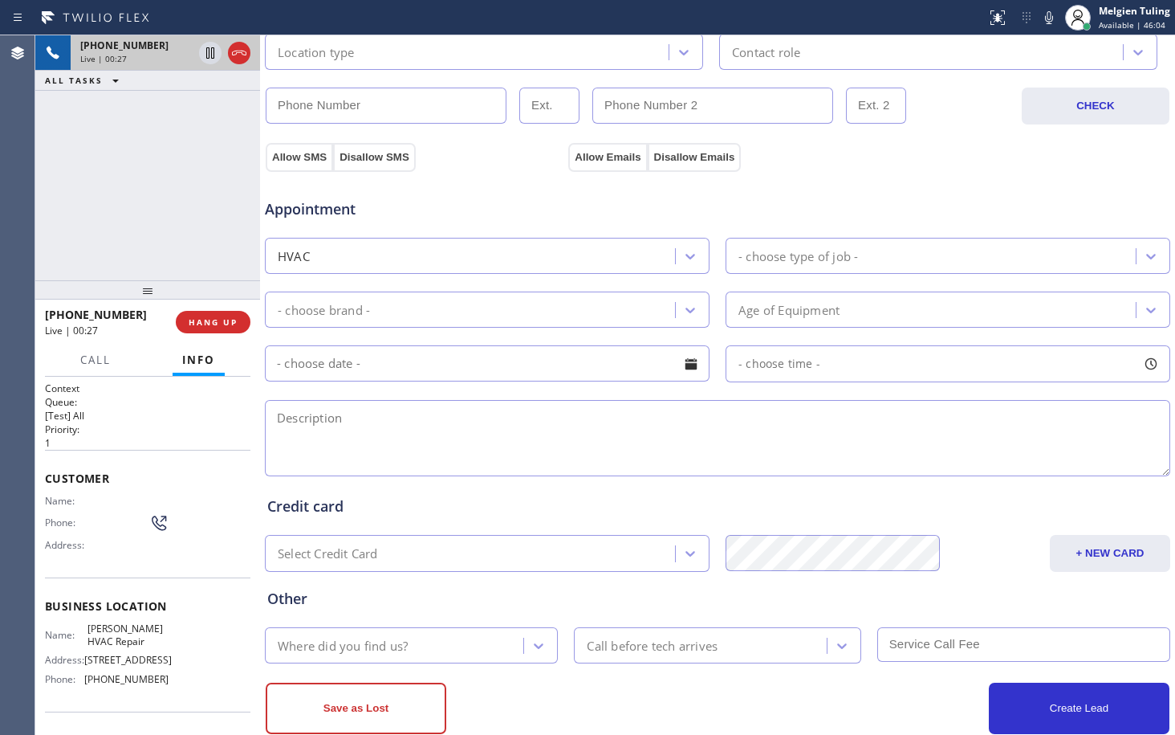
scroll to position [510, 0]
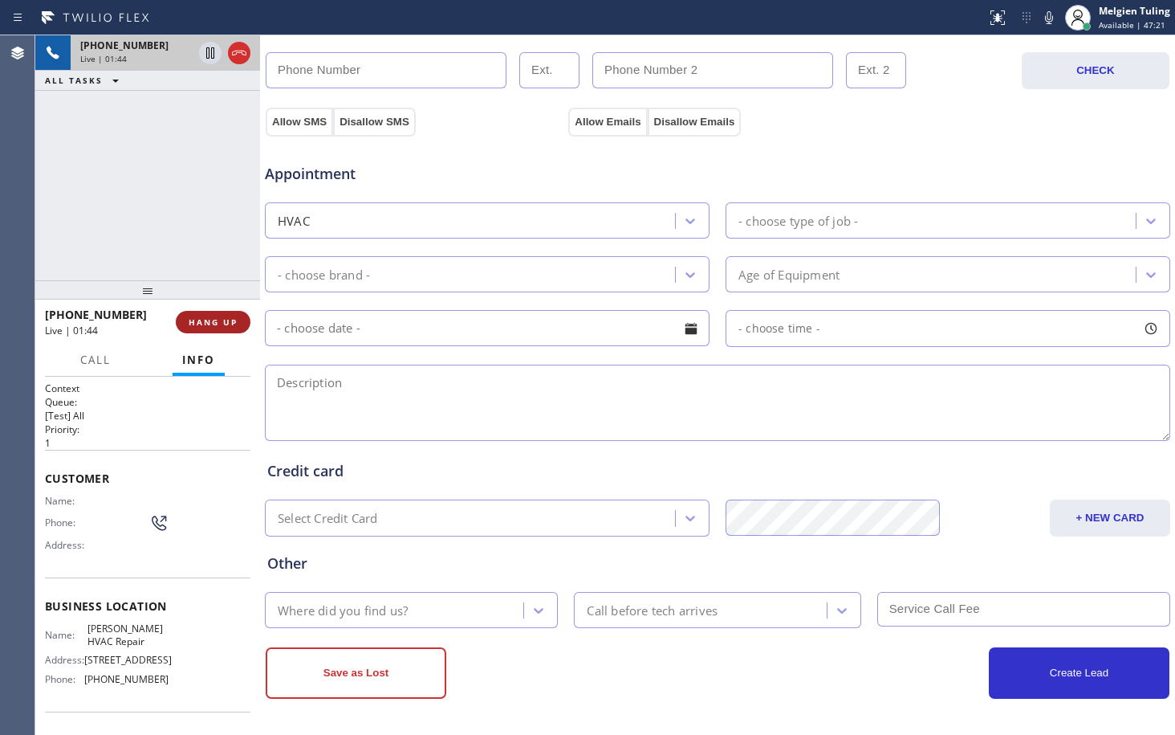
click at [203, 328] on button "HANG UP" at bounding box center [213, 322] width 75 height 22
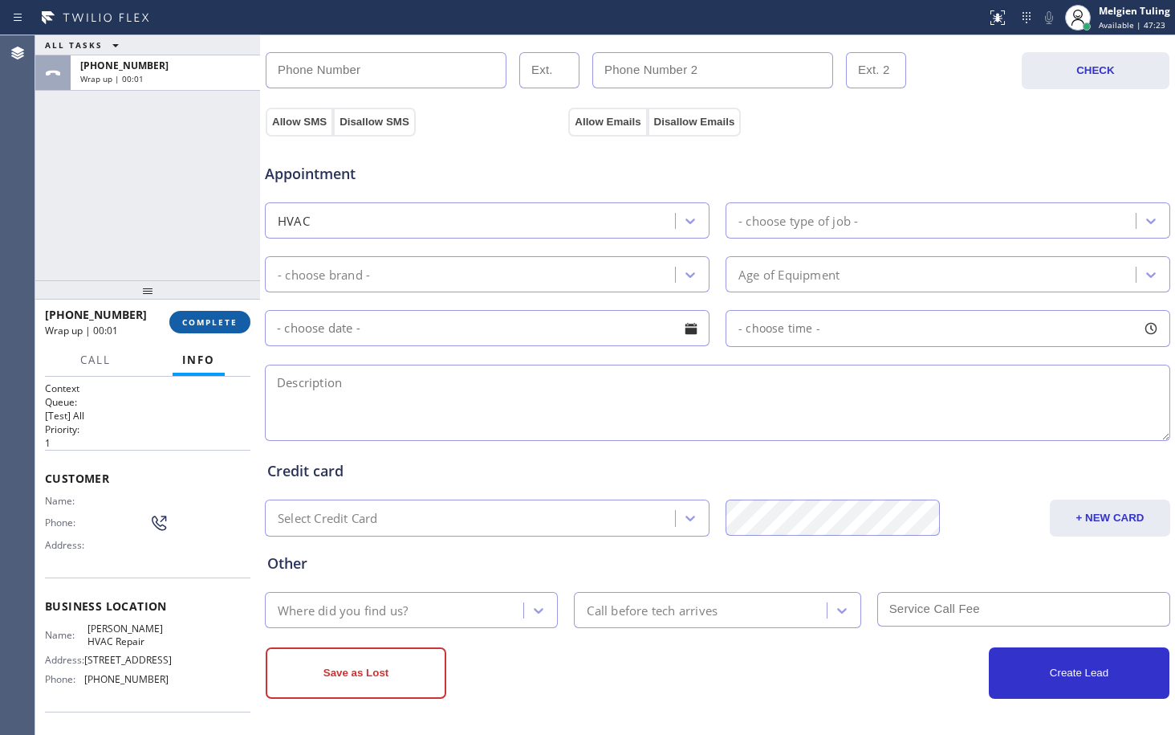
click at [188, 320] on span "COMPLETE" at bounding box center [209, 321] width 55 height 11
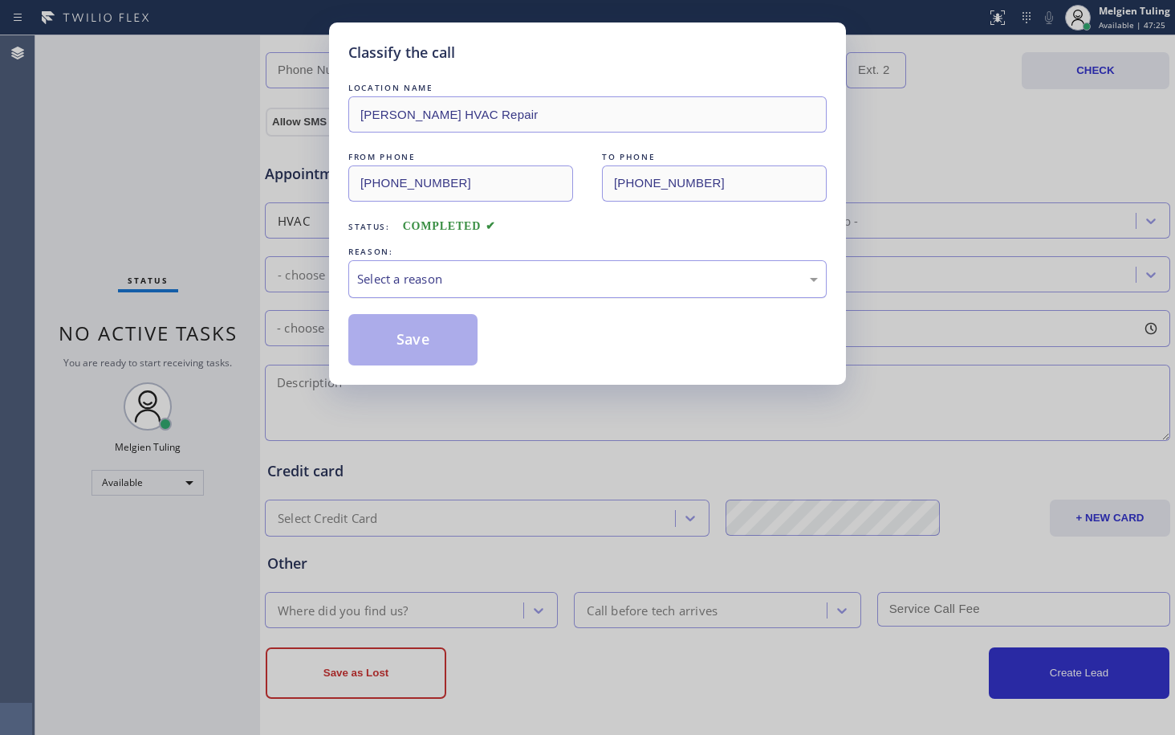
click at [379, 289] on div "Select a reason" at bounding box center [587, 279] width 479 height 38
click at [370, 328] on button "Save" at bounding box center [412, 339] width 129 height 51
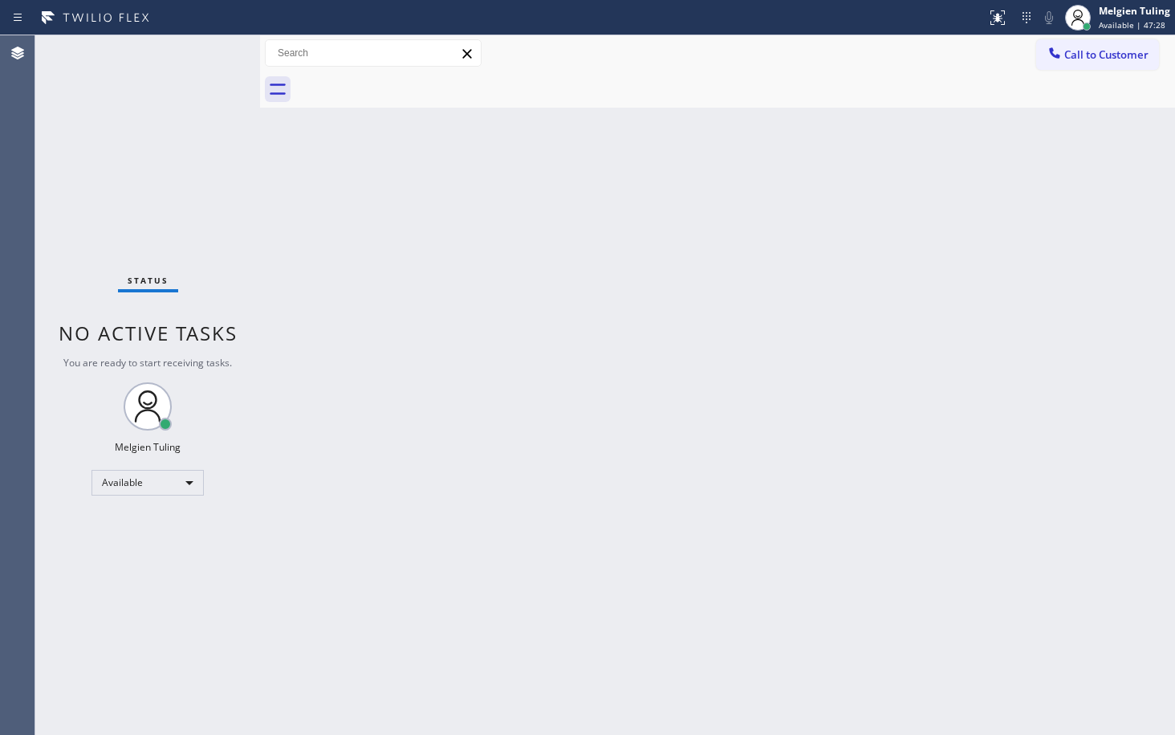
click at [422, 288] on div "Back to Dashboard Change Sender ID Customers Technicians Select a contact Outbo…" at bounding box center [717, 384] width 915 height 699
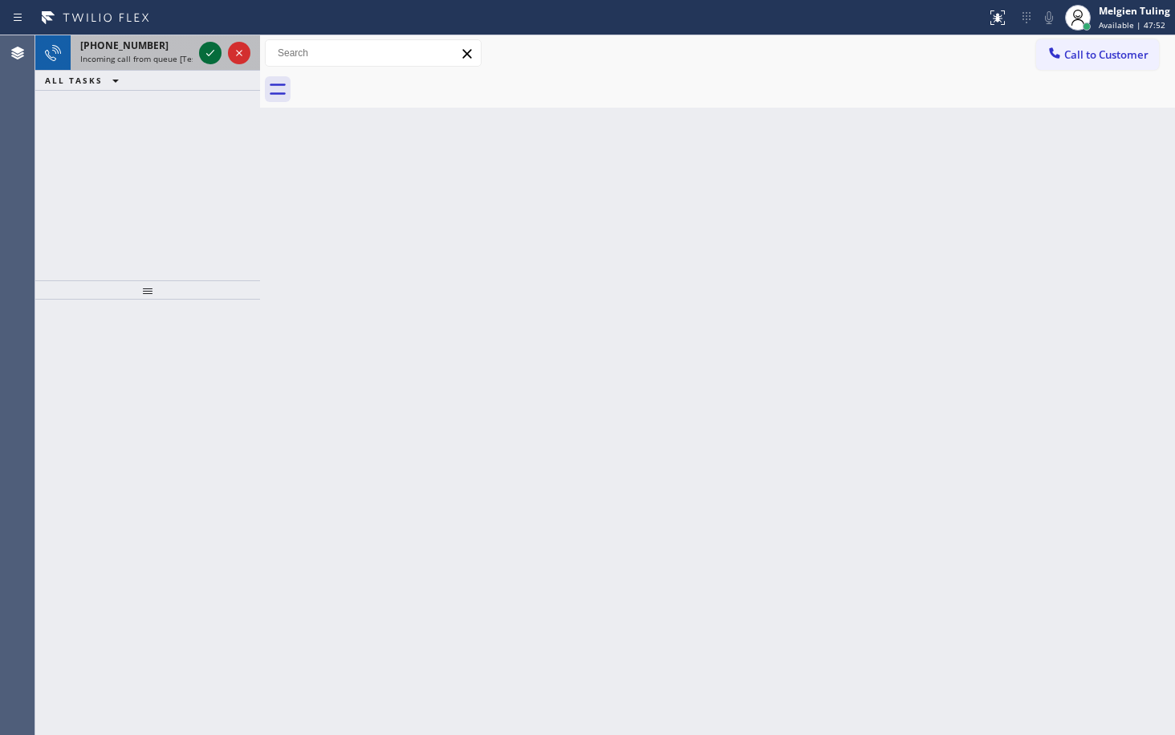
click at [207, 53] on icon at bounding box center [210, 52] width 19 height 19
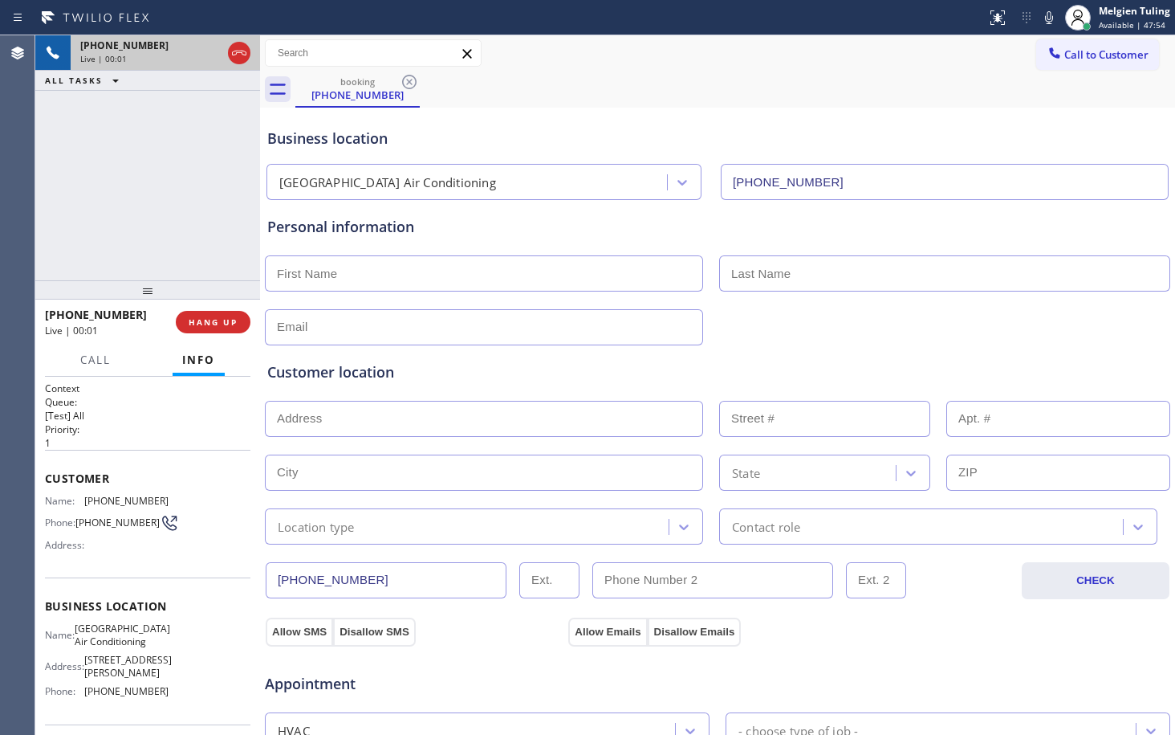
type input "[PHONE_NUMBER]"
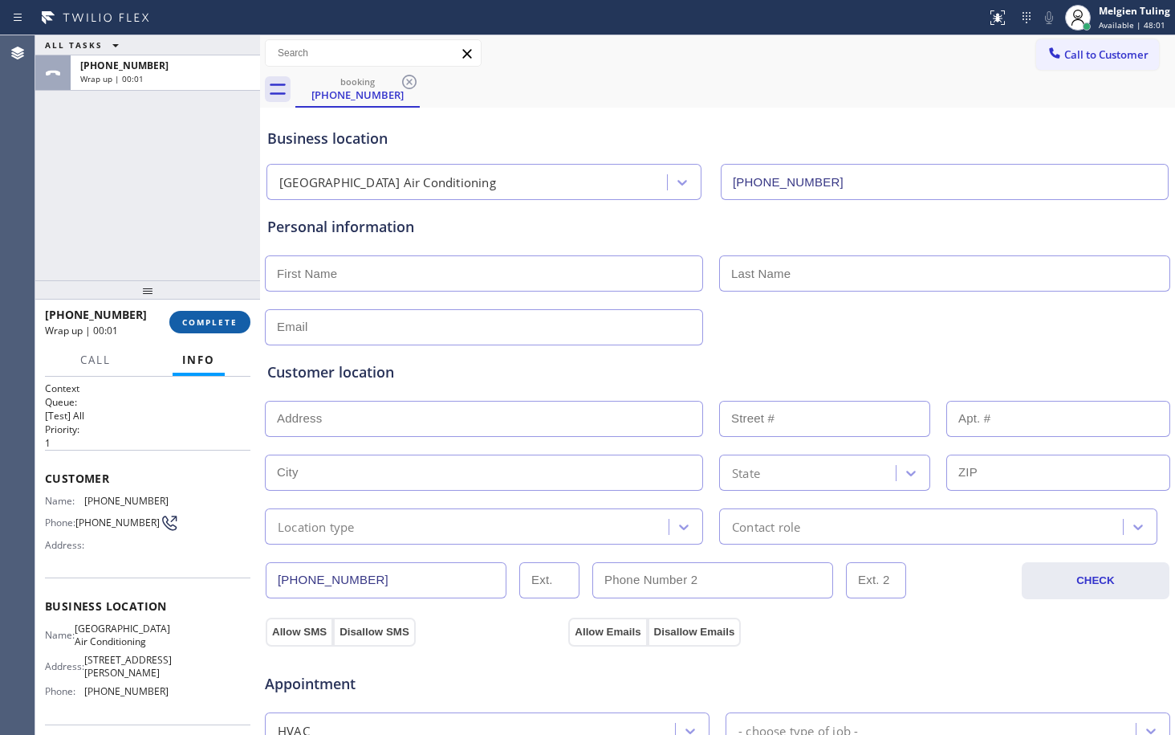
click at [218, 324] on span "COMPLETE" at bounding box center [209, 321] width 55 height 11
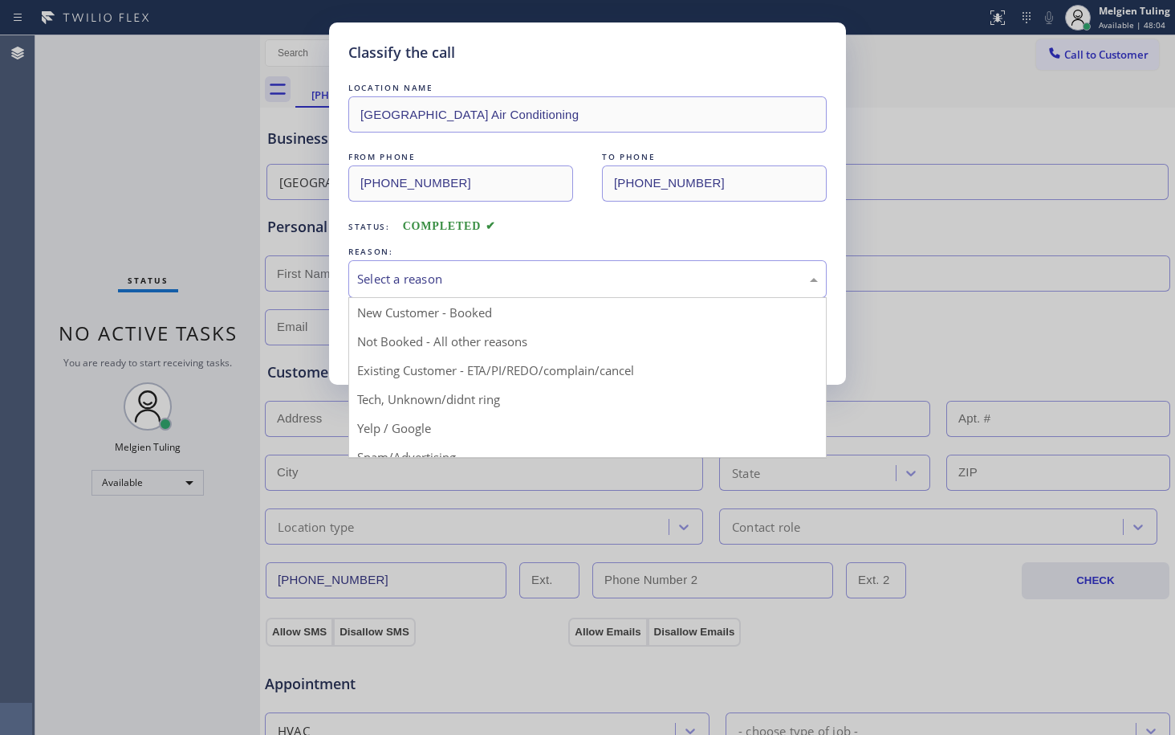
click at [469, 284] on div "Select a reason" at bounding box center [587, 279] width 461 height 18
click at [417, 340] on button "Save" at bounding box center [412, 339] width 129 height 51
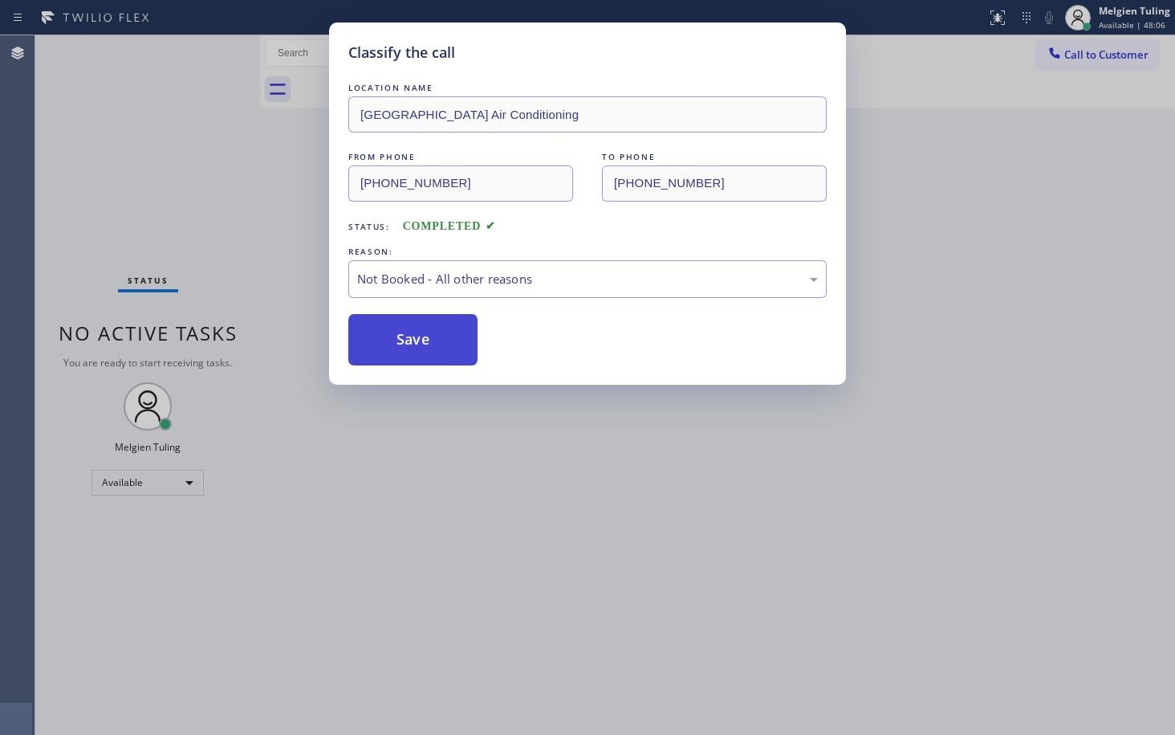
click at [415, 340] on button "Save" at bounding box center [412, 339] width 129 height 51
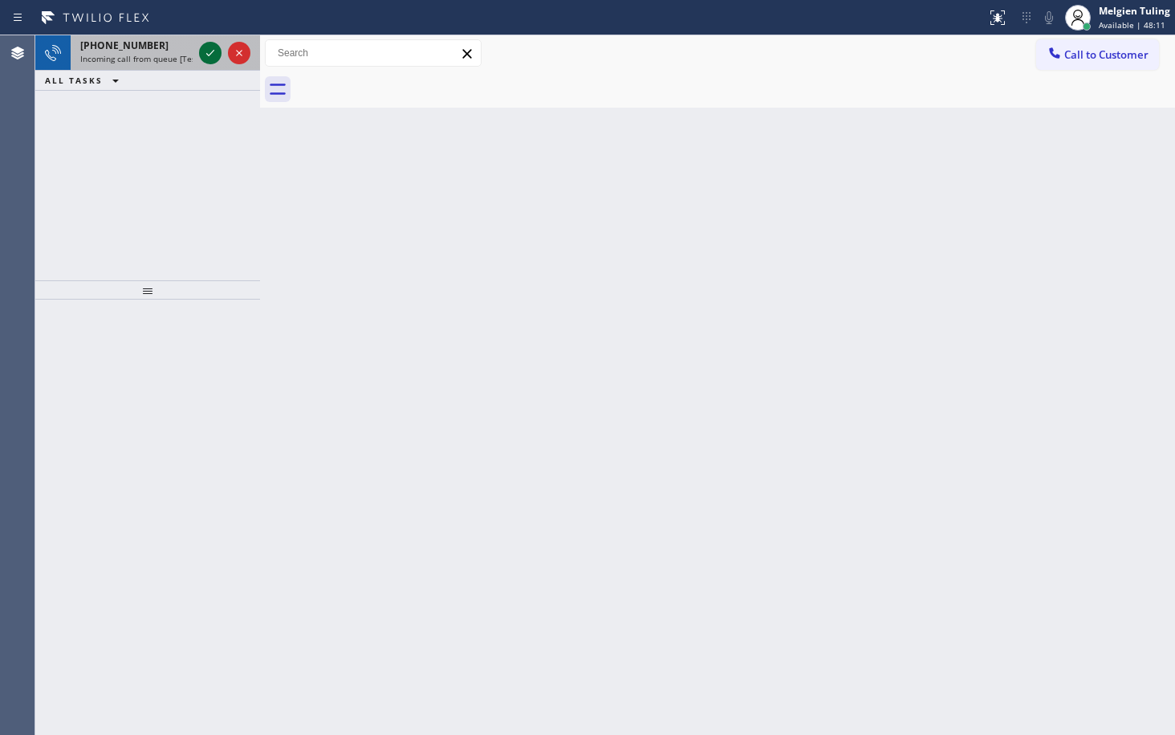
click at [200, 51] on div at bounding box center [210, 52] width 22 height 19
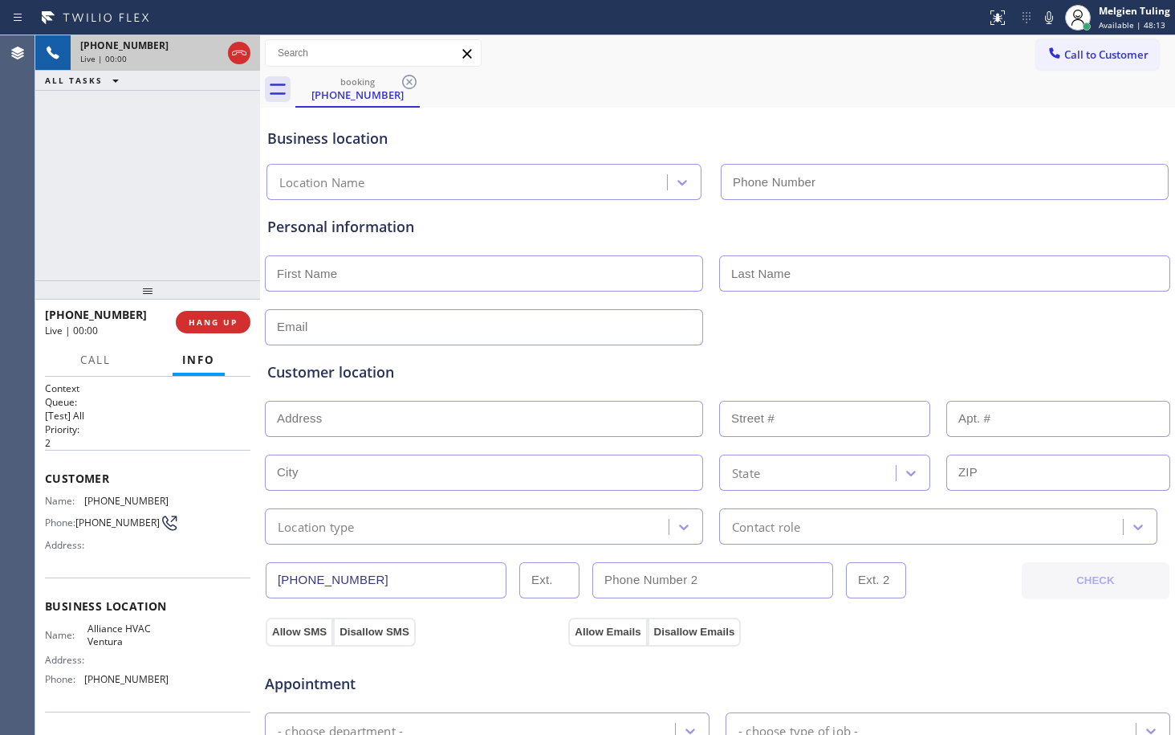
type input "[PHONE_NUMBER]"
click at [210, 328] on button "HANG UP" at bounding box center [213, 322] width 75 height 22
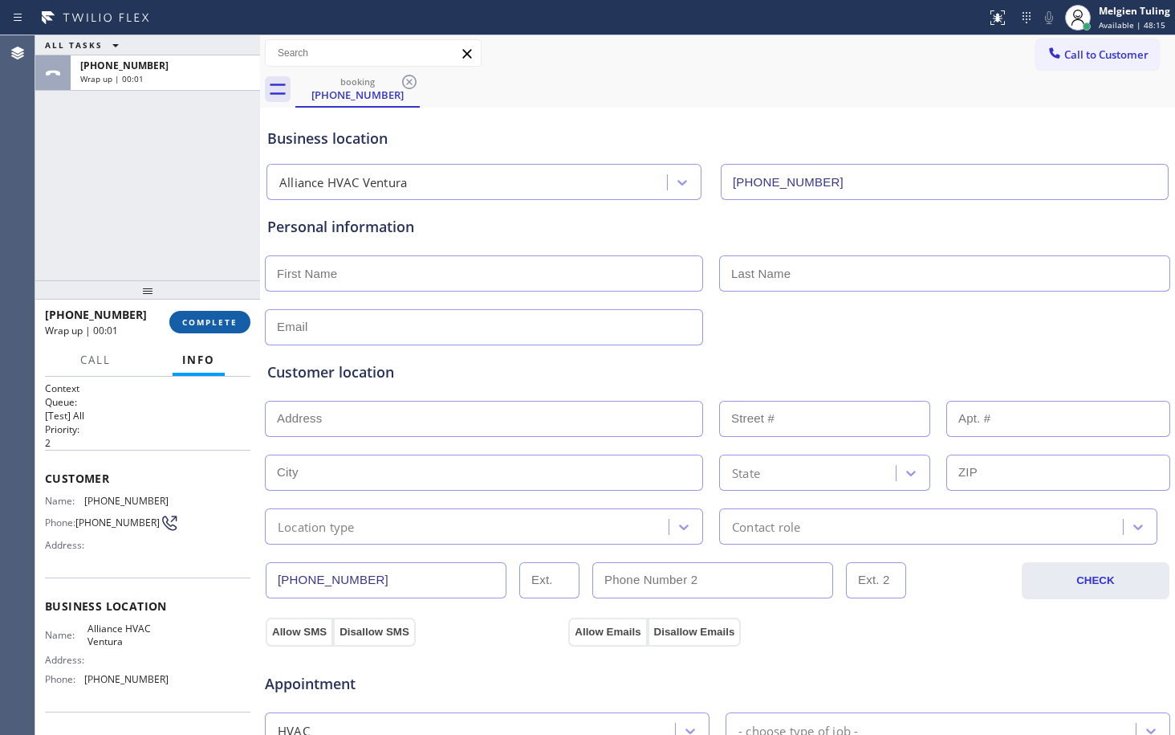
click at [204, 326] on span "COMPLETE" at bounding box center [209, 321] width 55 height 11
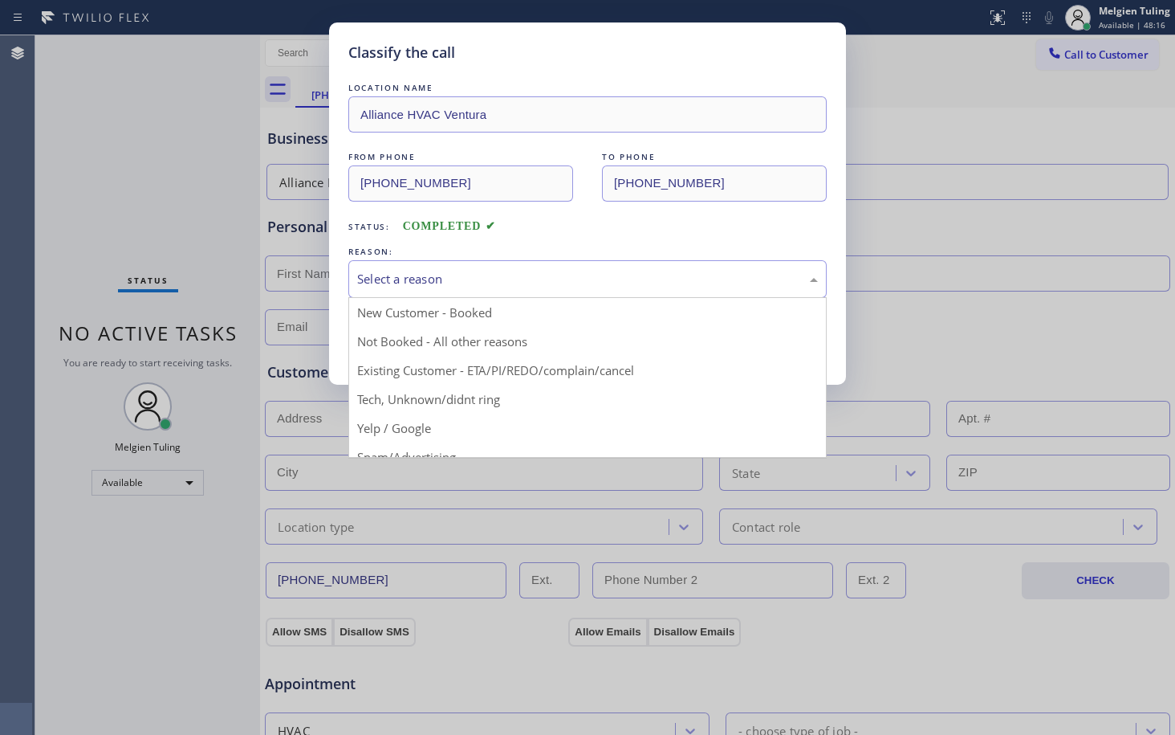
click at [401, 272] on div "Select a reason" at bounding box center [587, 279] width 461 height 18
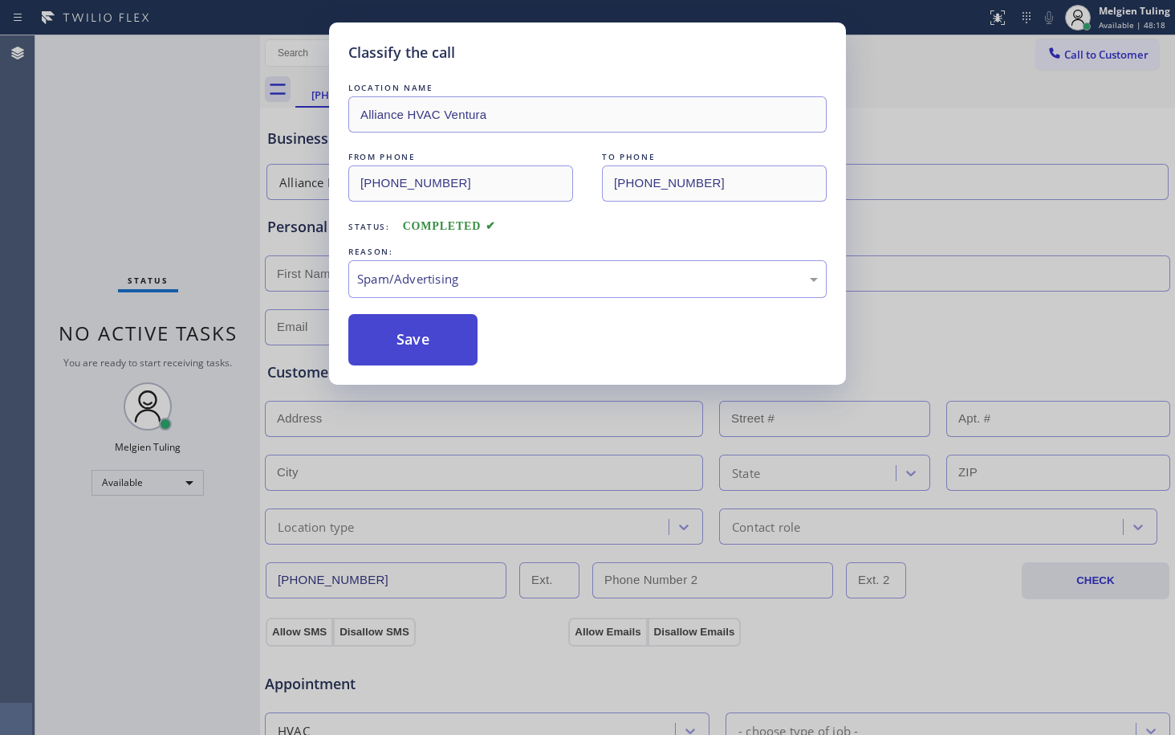
click at [405, 341] on button "Save" at bounding box center [412, 339] width 129 height 51
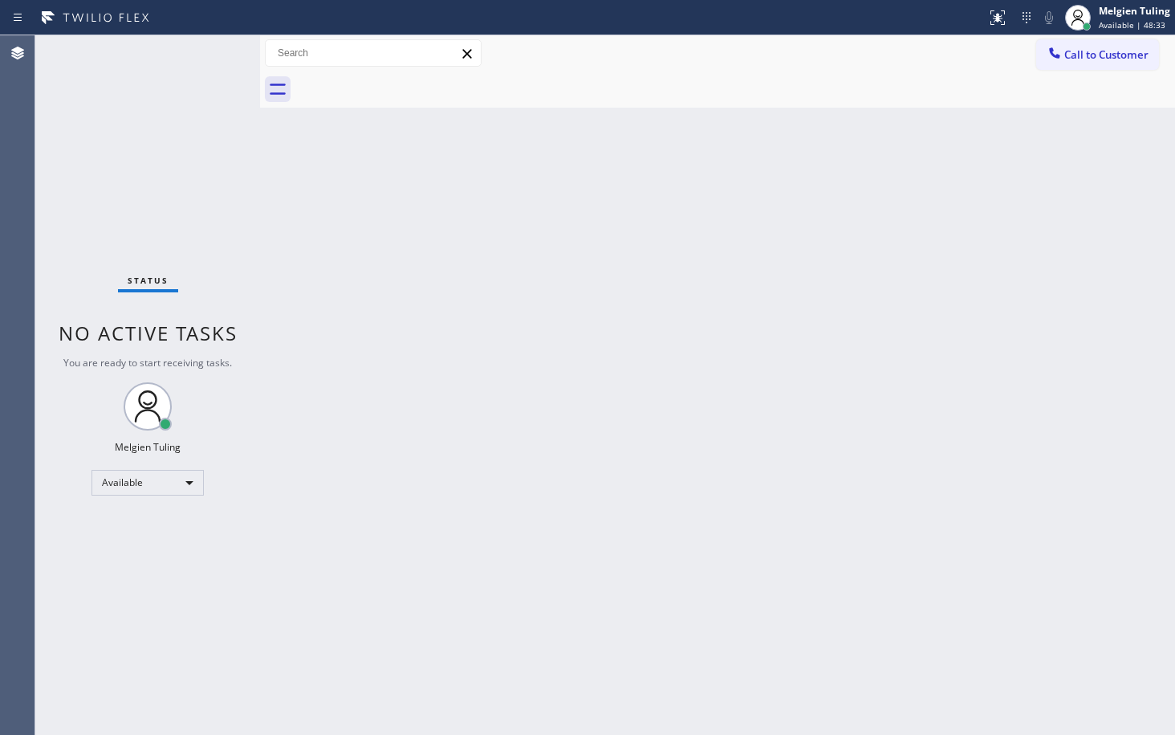
click at [864, 263] on div "Back to Dashboard Change Sender ID Customers Technicians Select a contact Outbo…" at bounding box center [717, 384] width 915 height 699
click at [665, 214] on div "Back to Dashboard Change Sender ID Customers Technicians Select a contact Outbo…" at bounding box center [717, 384] width 915 height 699
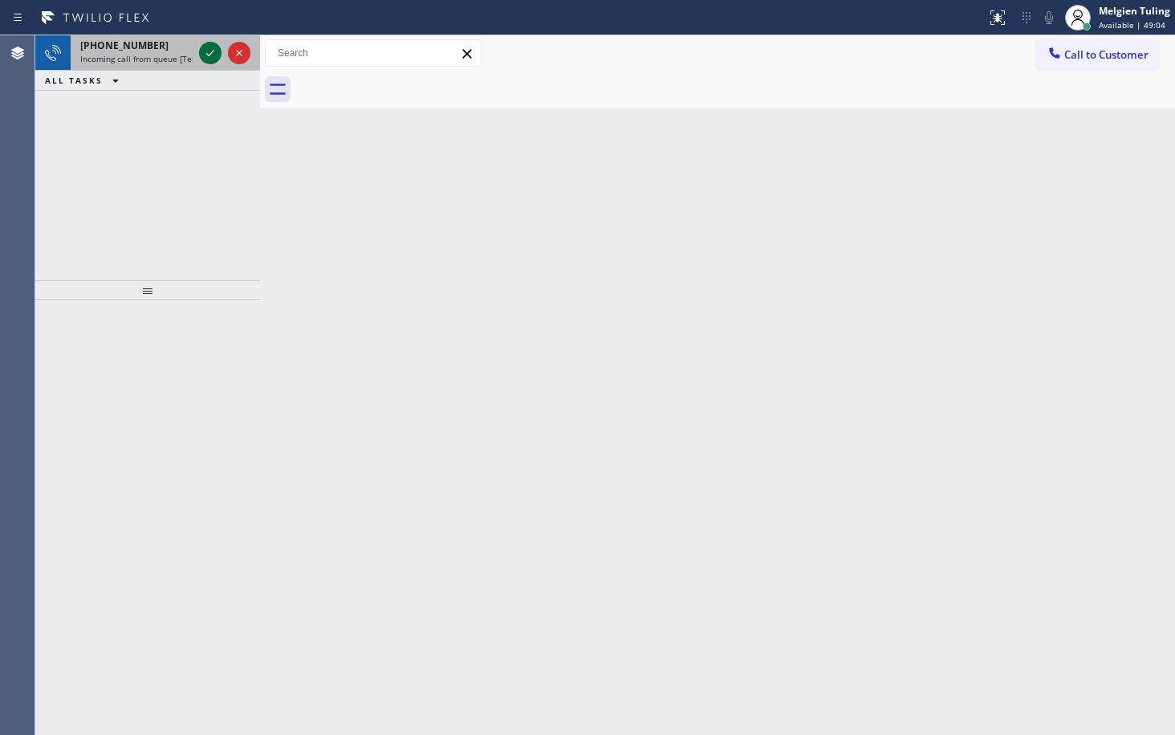
click at [213, 55] on icon at bounding box center [210, 52] width 19 height 19
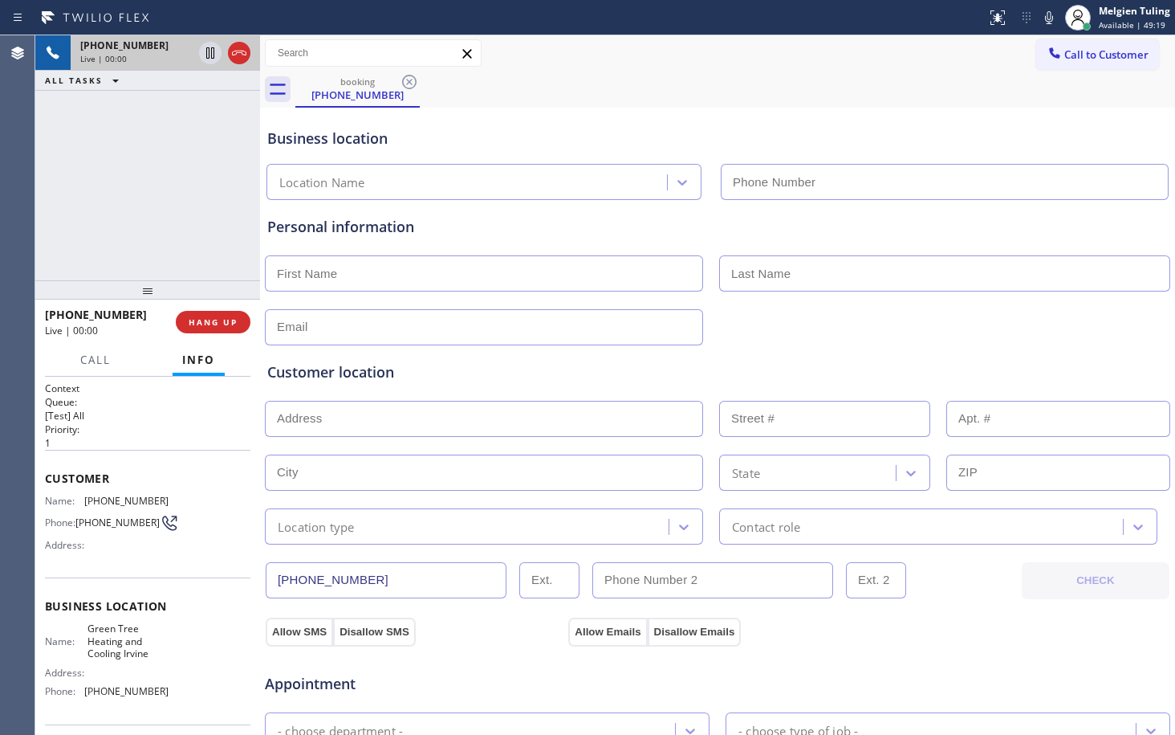
type input "[PHONE_NUMBER]"
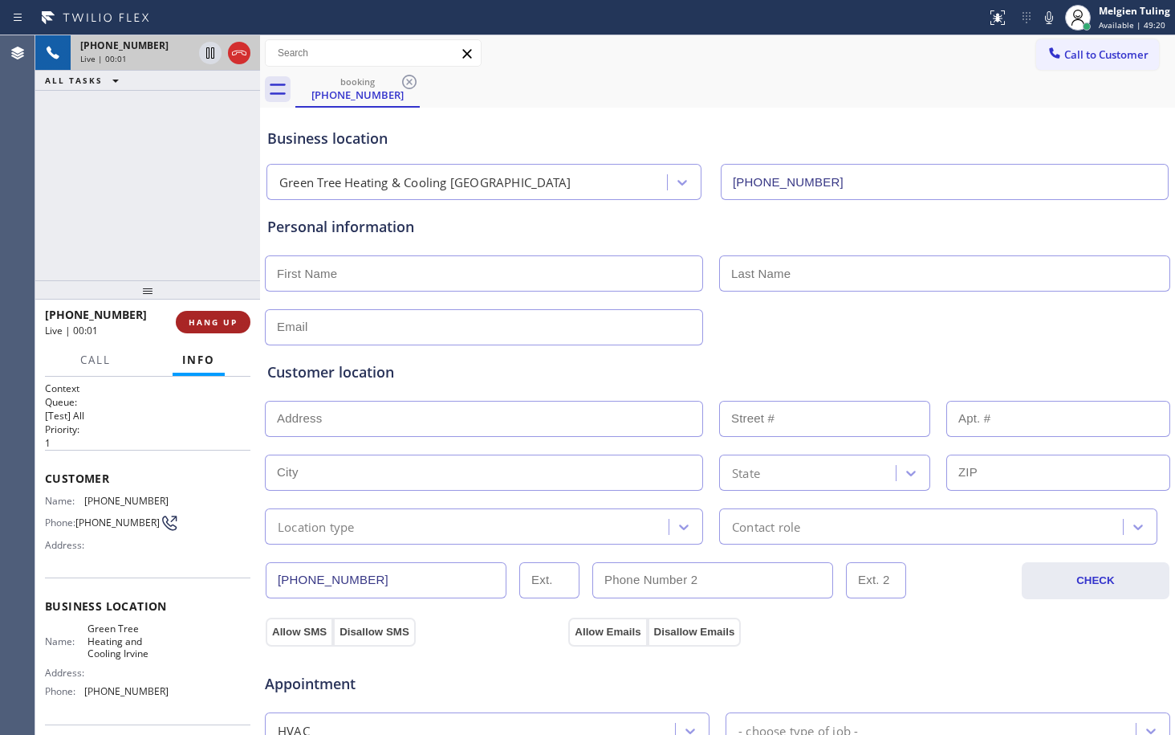
click at [219, 325] on span "HANG UP" at bounding box center [213, 321] width 49 height 11
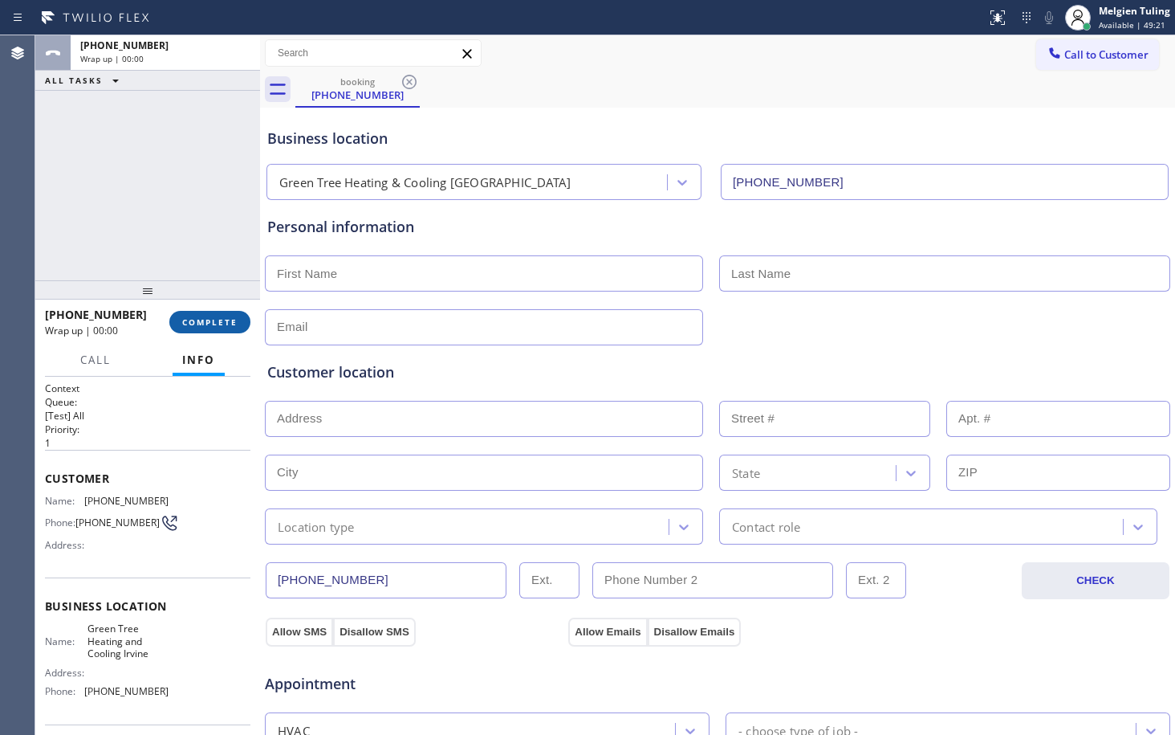
click at [219, 325] on span "COMPLETE" at bounding box center [209, 321] width 55 height 11
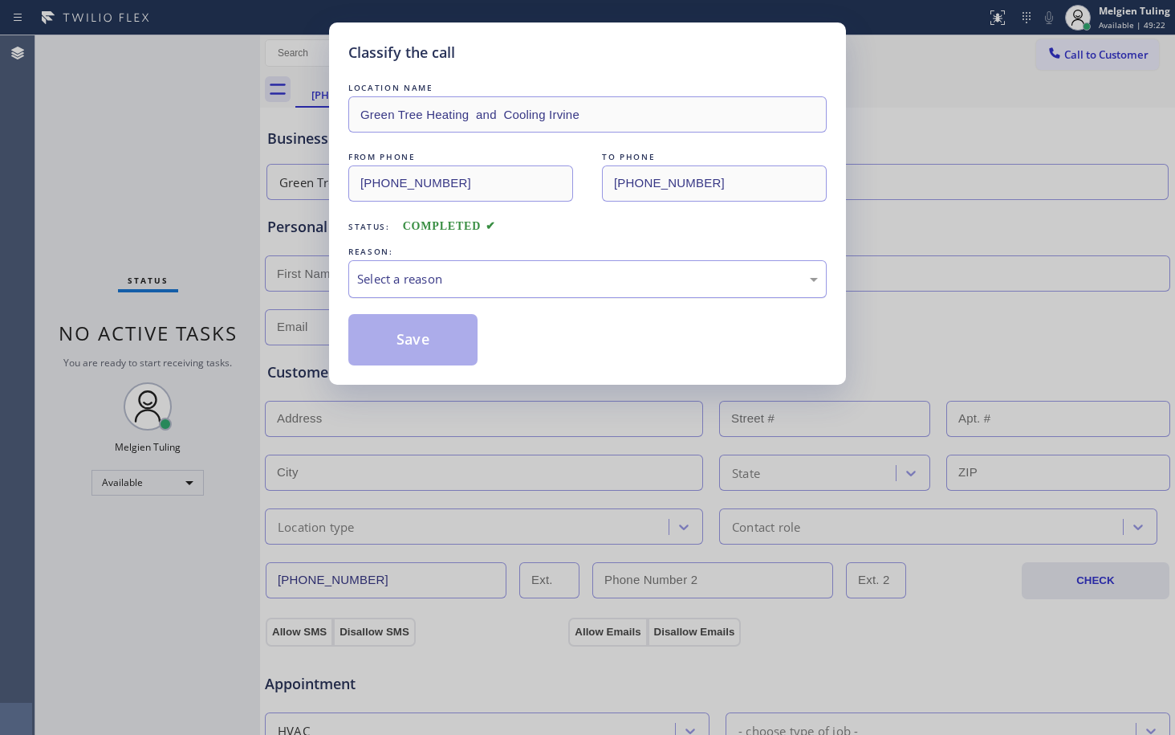
click at [414, 270] on div "Select a reason" at bounding box center [587, 279] width 461 height 18
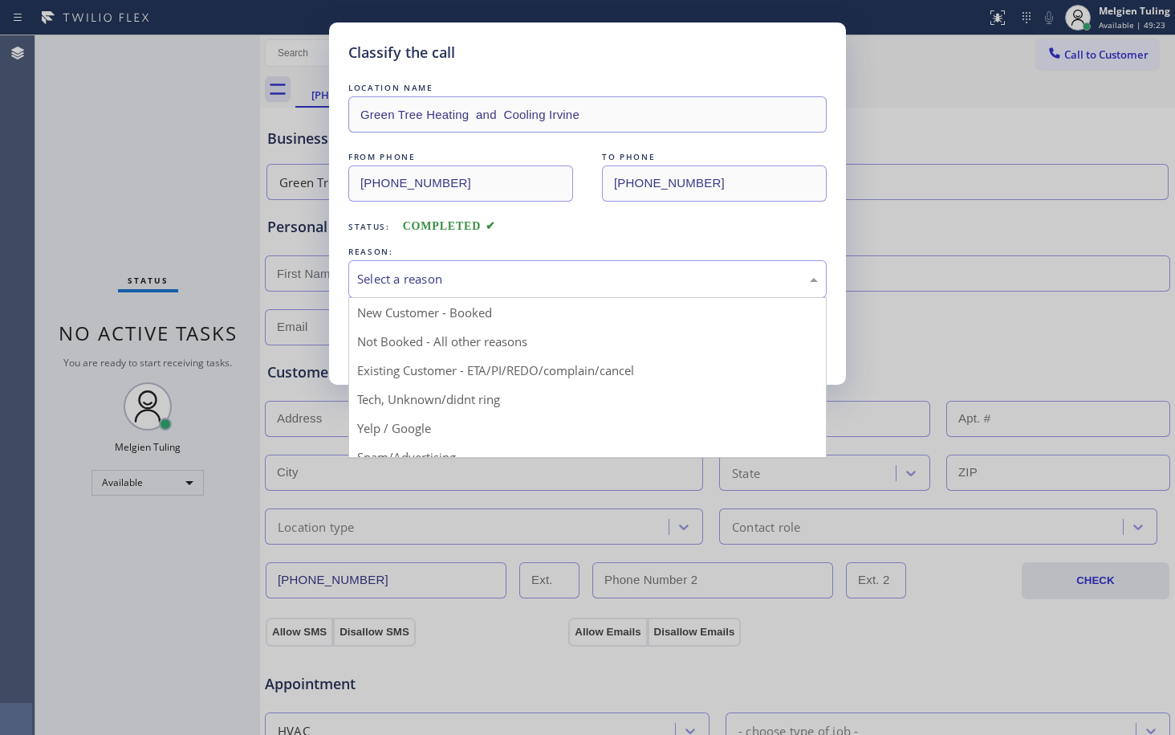
click at [378, 458] on div "Classify the call LOCATION NAME Green Tree Heating and Cooling Irvine FROM PHON…" at bounding box center [587, 367] width 1175 height 735
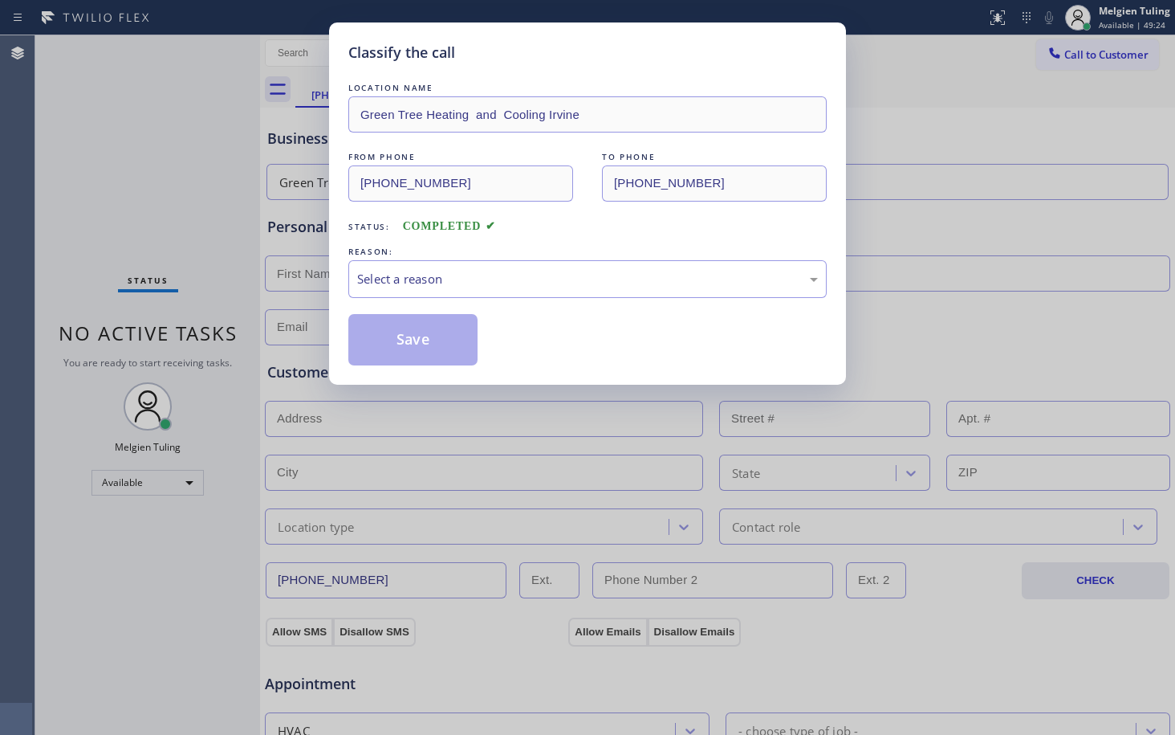
click at [396, 369] on div "Classify the call LOCATION NAME Green Tree Heating and Cooling Irvine FROM PHON…" at bounding box center [587, 203] width 517 height 362
click at [423, 270] on div "Select a reason" at bounding box center [587, 279] width 461 height 18
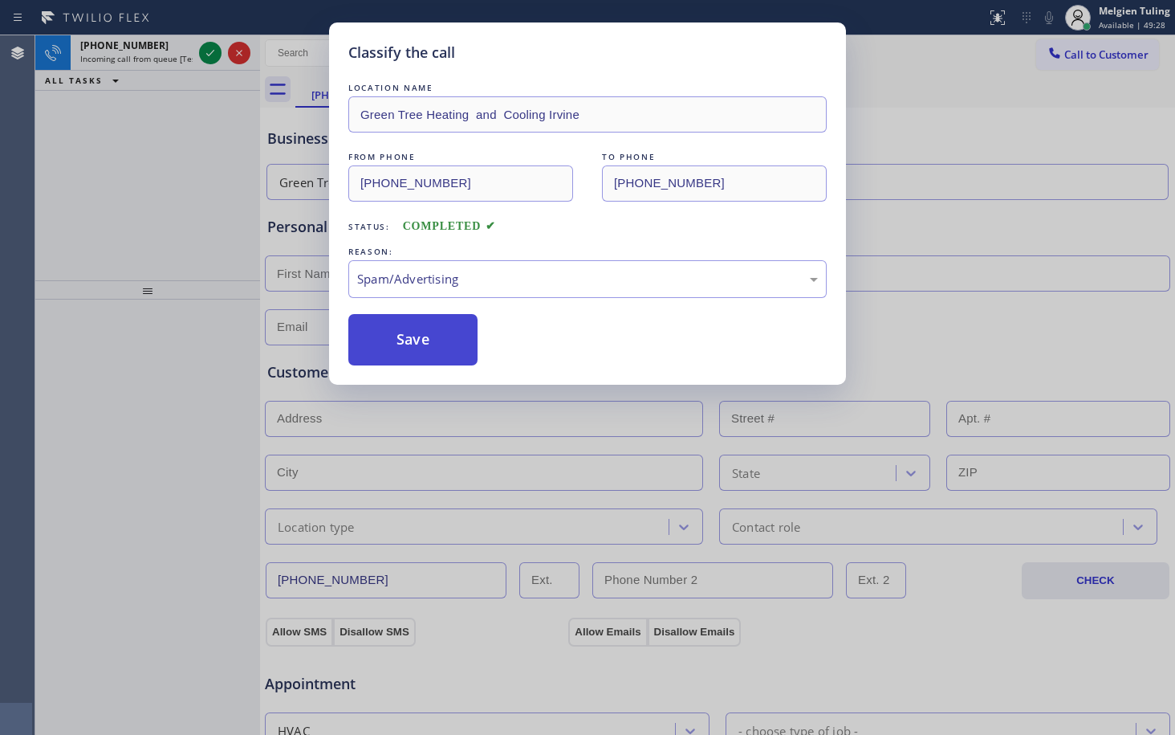
click at [408, 345] on button "Save" at bounding box center [412, 339] width 129 height 51
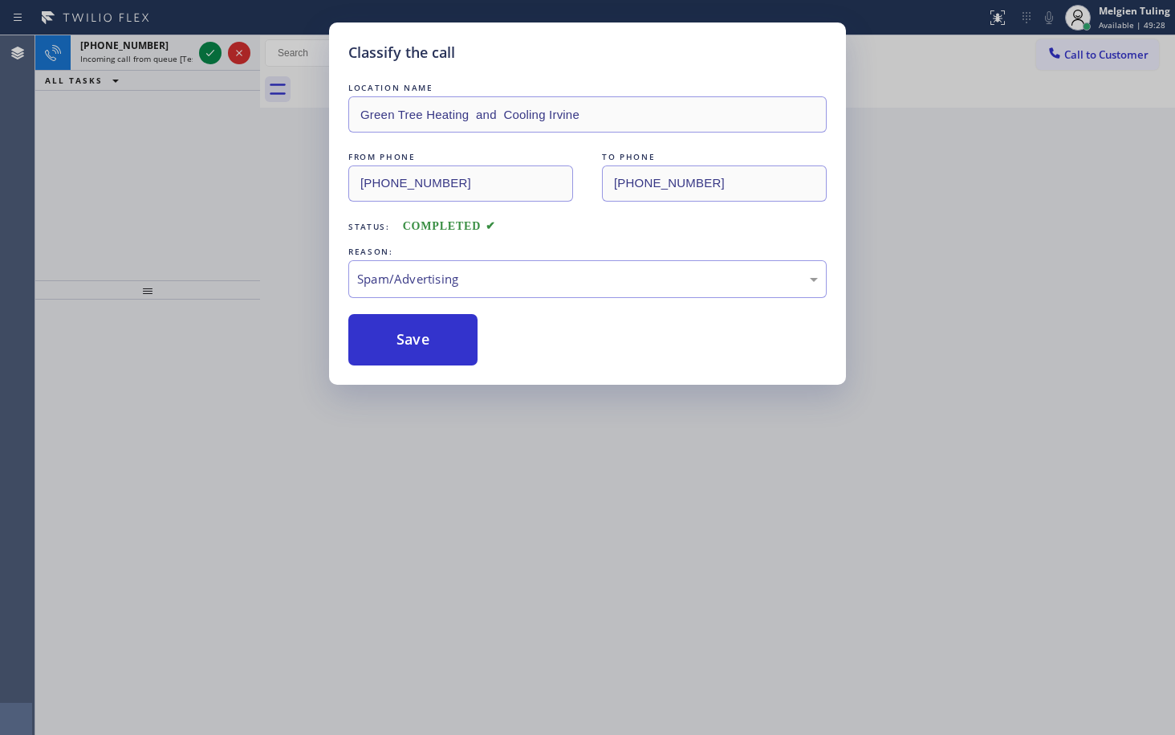
click at [249, 206] on div "Classify the call LOCATION NAME Green Tree Heating and Cooling Irvine FROM PHON…" at bounding box center [587, 367] width 1175 height 735
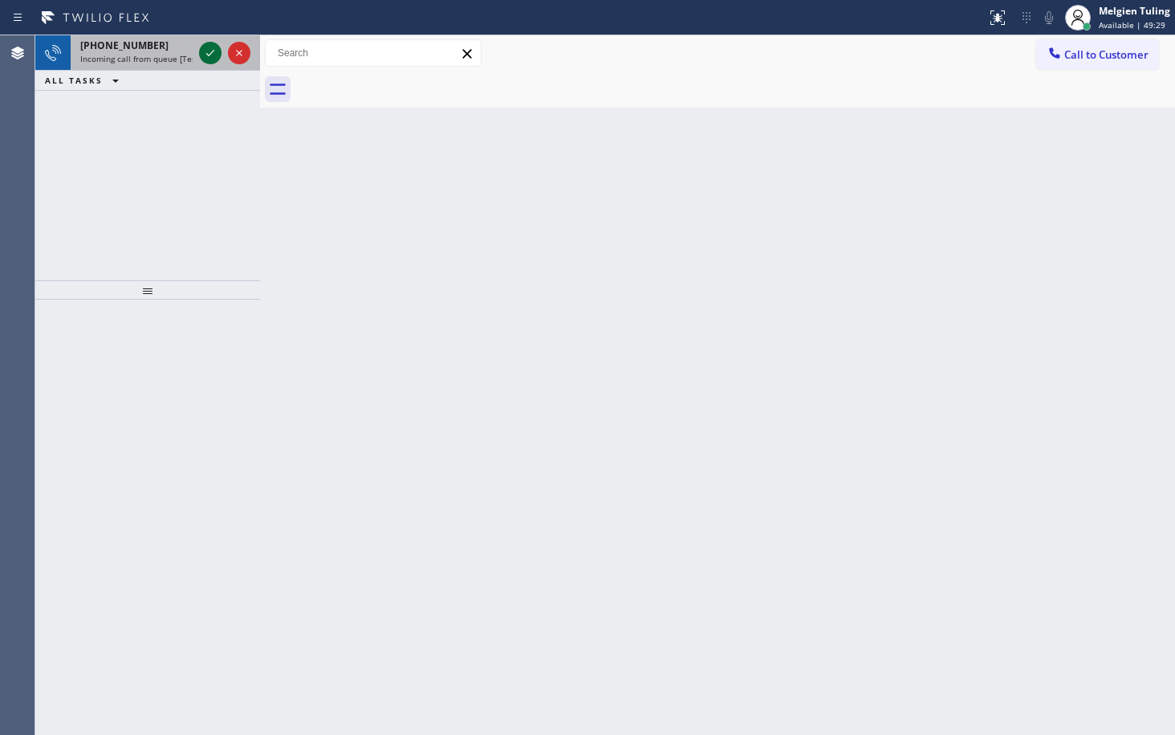
click at [209, 53] on icon at bounding box center [210, 52] width 19 height 19
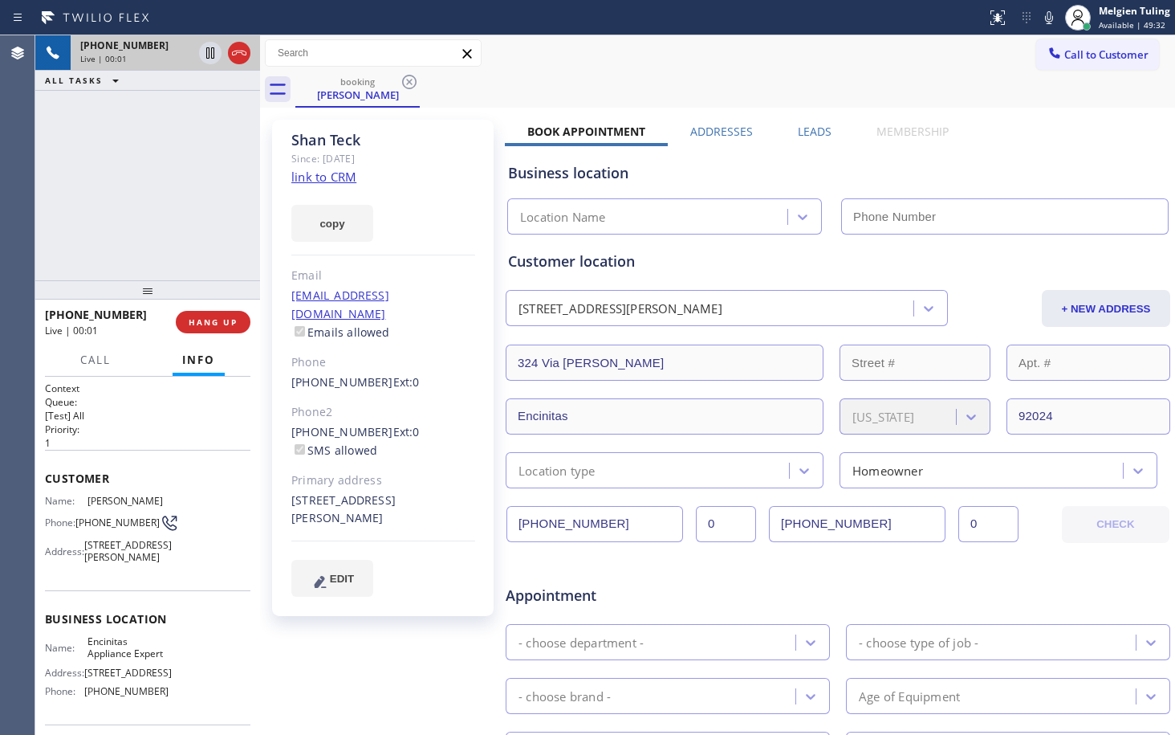
type input "[PHONE_NUMBER]"
click at [322, 177] on link "link to CRM" at bounding box center [323, 177] width 65 height 16
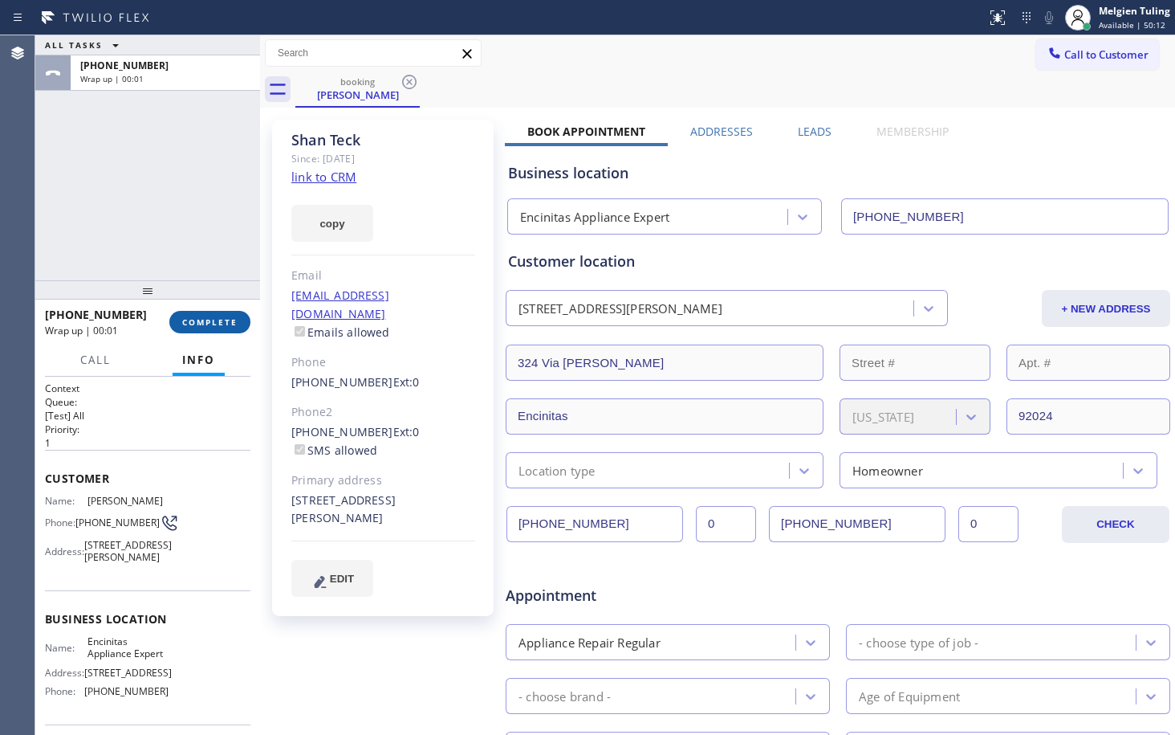
click at [186, 322] on span "COMPLETE" at bounding box center [209, 321] width 55 height 11
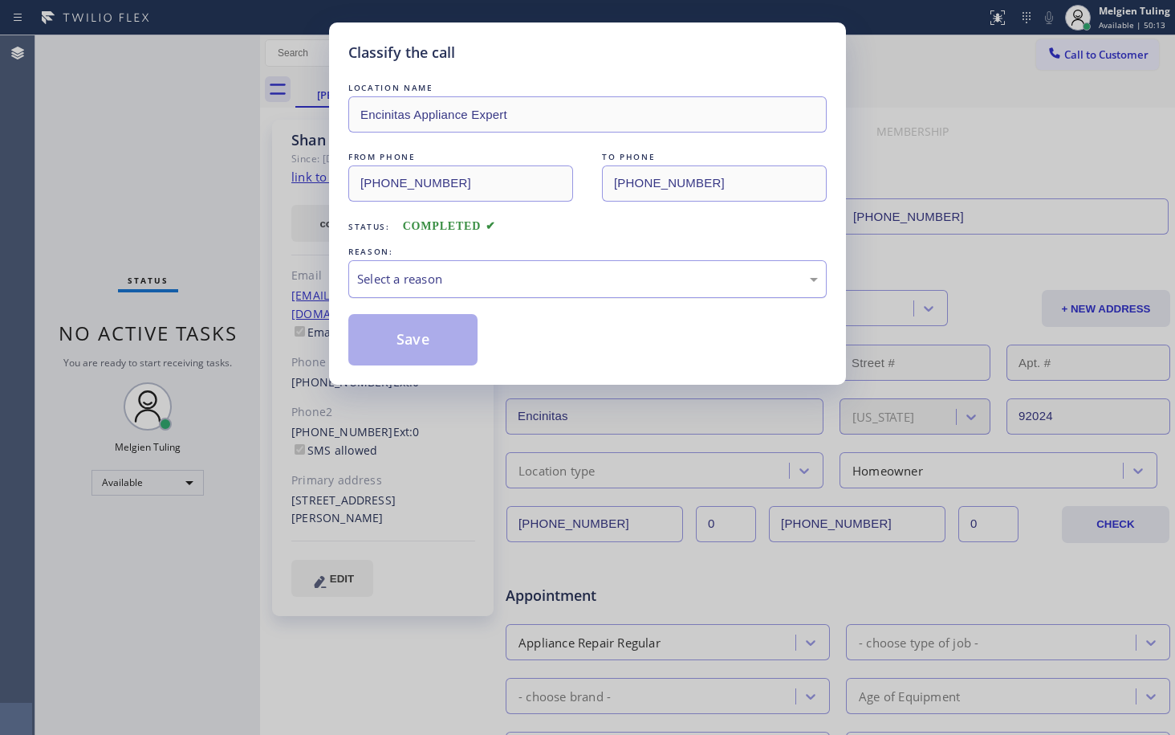
click at [473, 267] on div "Select a reason" at bounding box center [587, 279] width 479 height 38
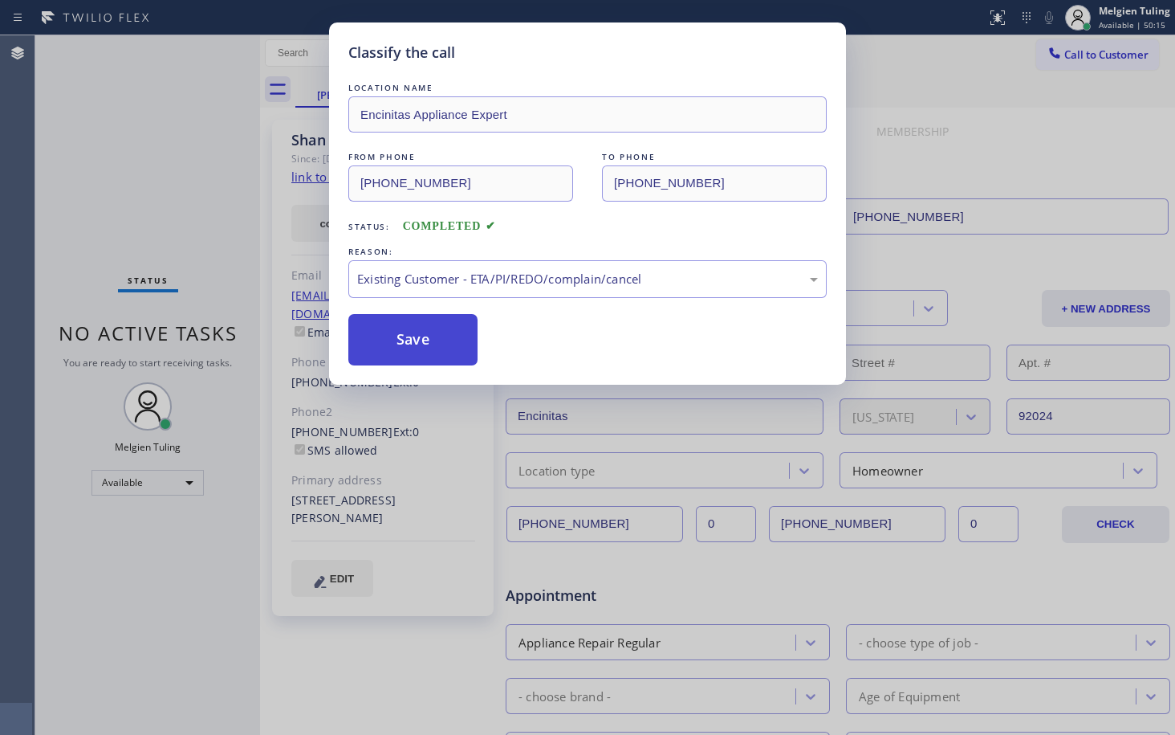
click at [478, 353] on button "Save" at bounding box center [412, 339] width 129 height 51
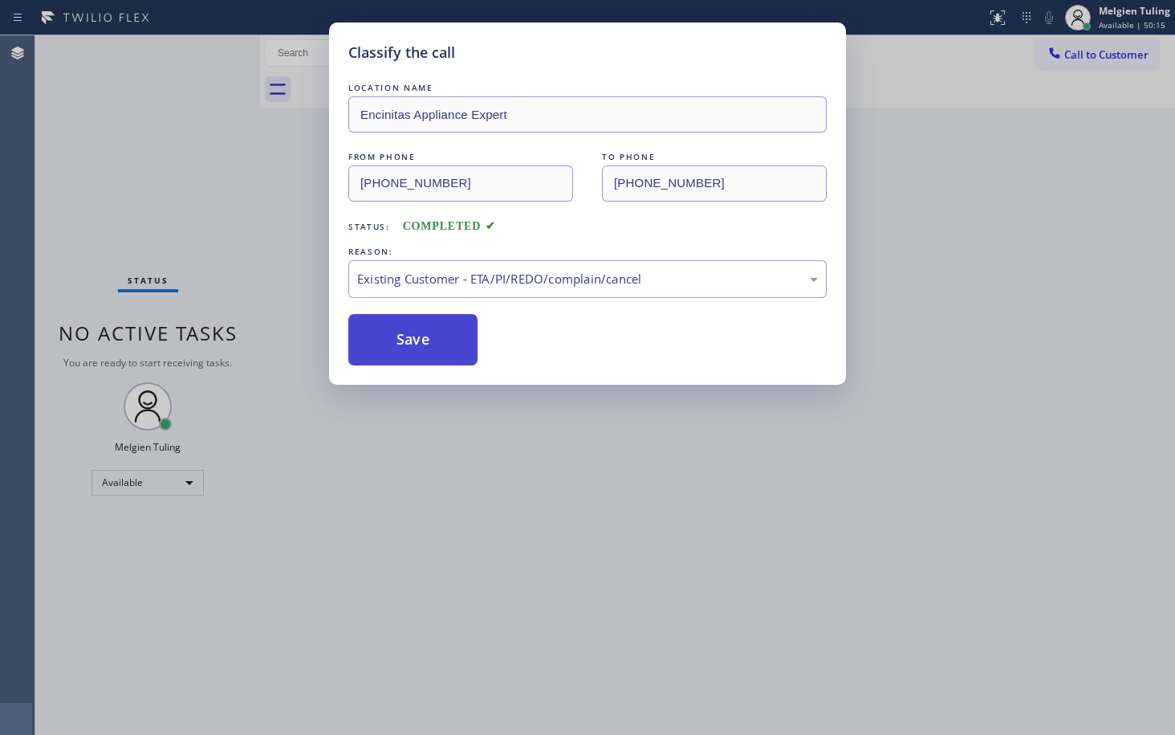
click at [433, 353] on button "Save" at bounding box center [412, 339] width 129 height 51
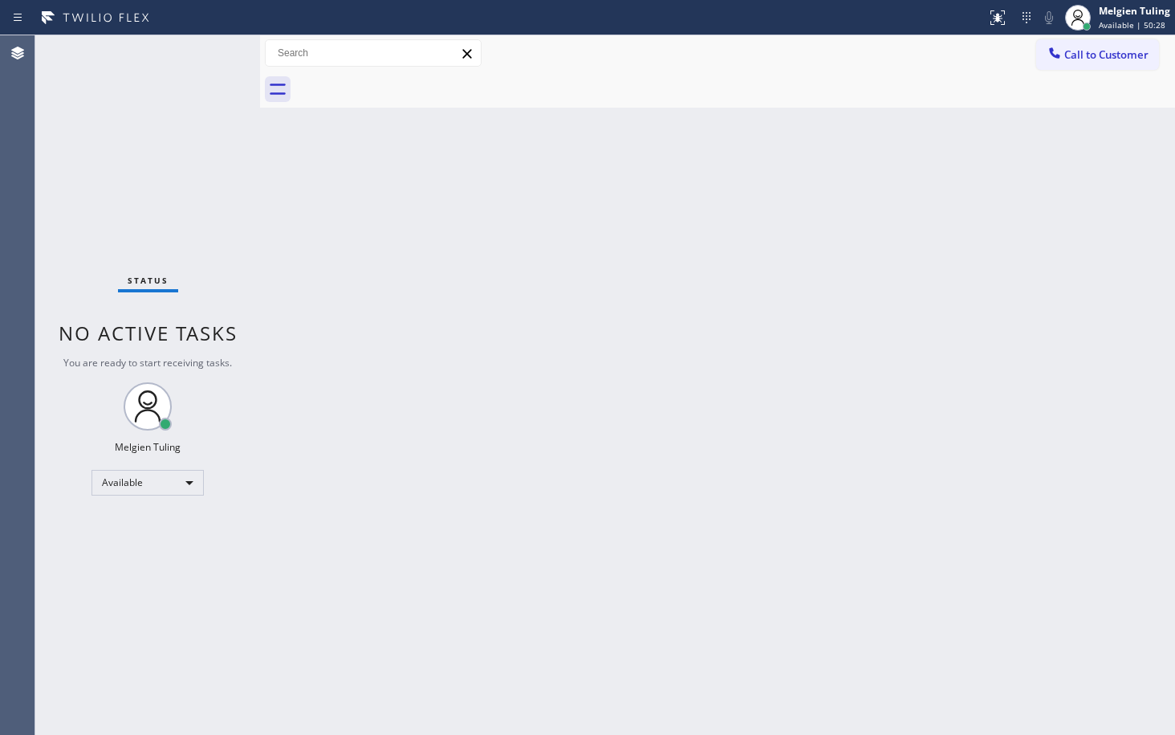
click at [540, 295] on div "Back to Dashboard Change Sender ID Customers Technicians Select a contact Outbo…" at bounding box center [717, 384] width 915 height 699
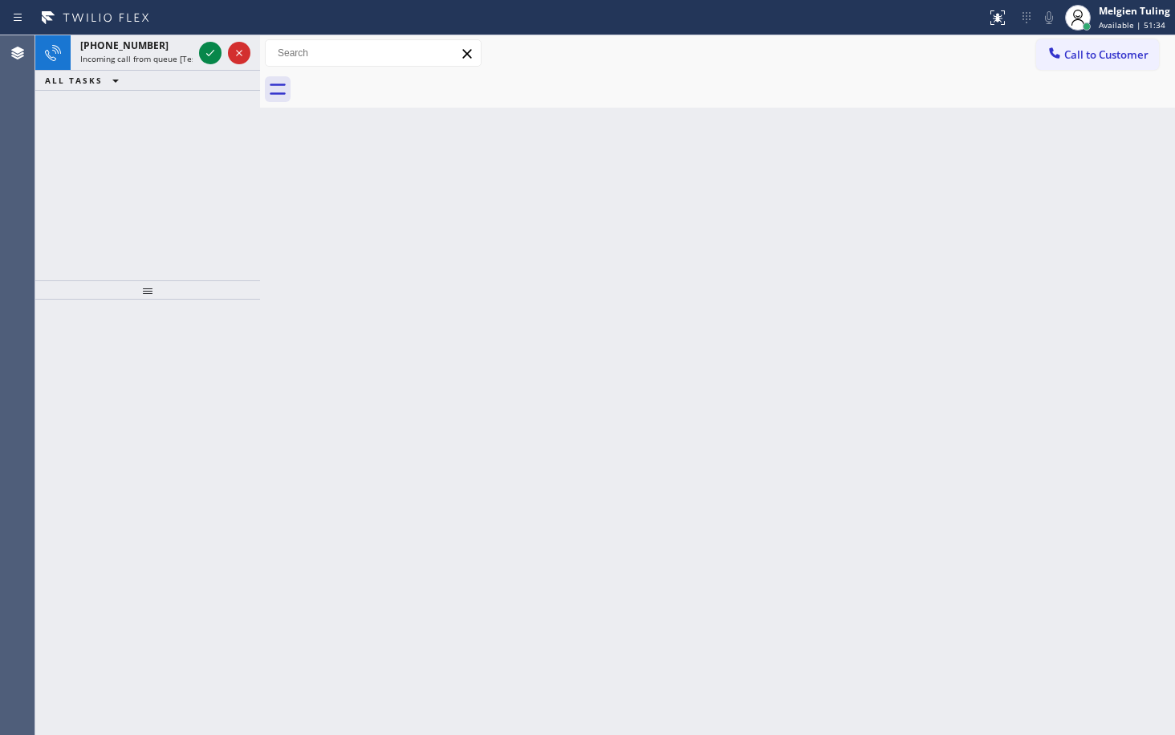
click at [210, 67] on div at bounding box center [225, 52] width 58 height 35
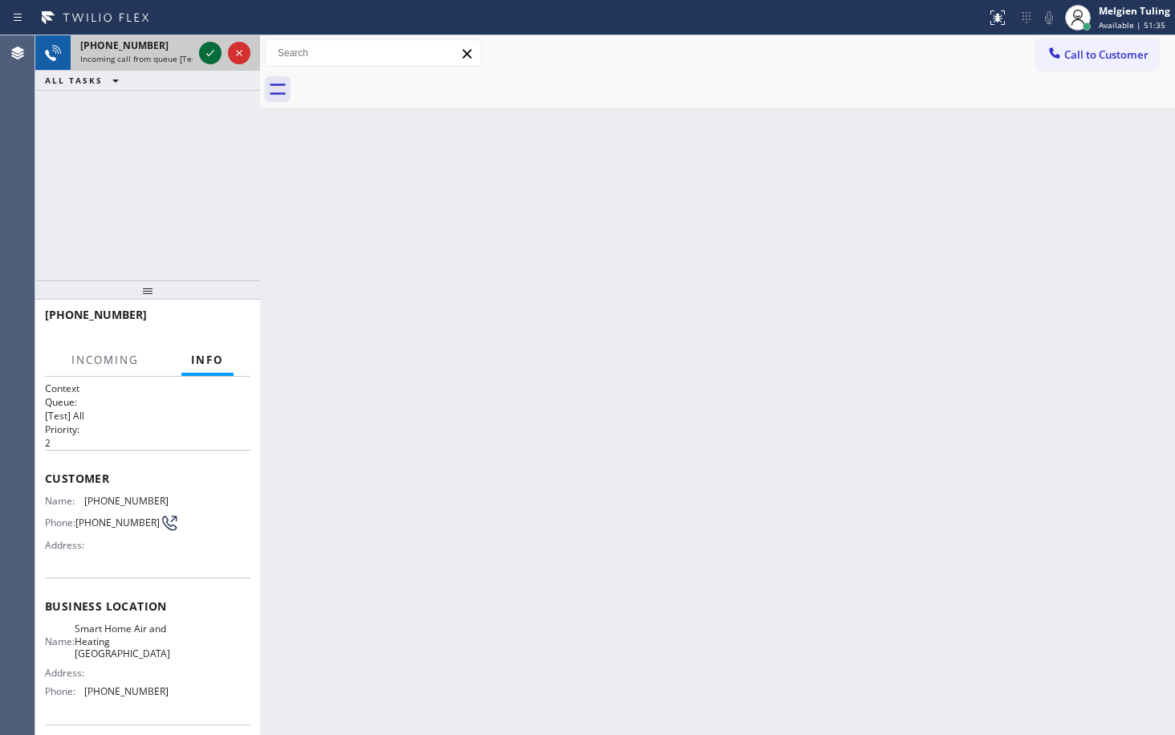
click at [210, 59] on icon at bounding box center [210, 52] width 19 height 19
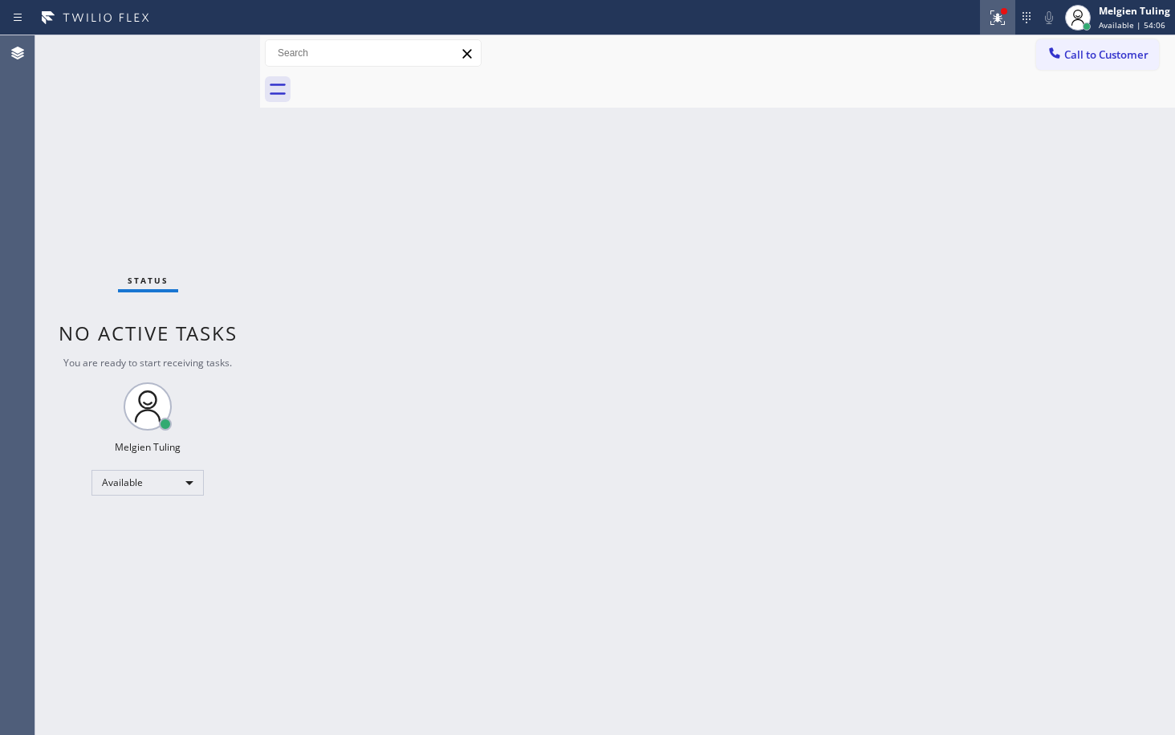
click at [994, 21] on icon at bounding box center [997, 17] width 19 height 19
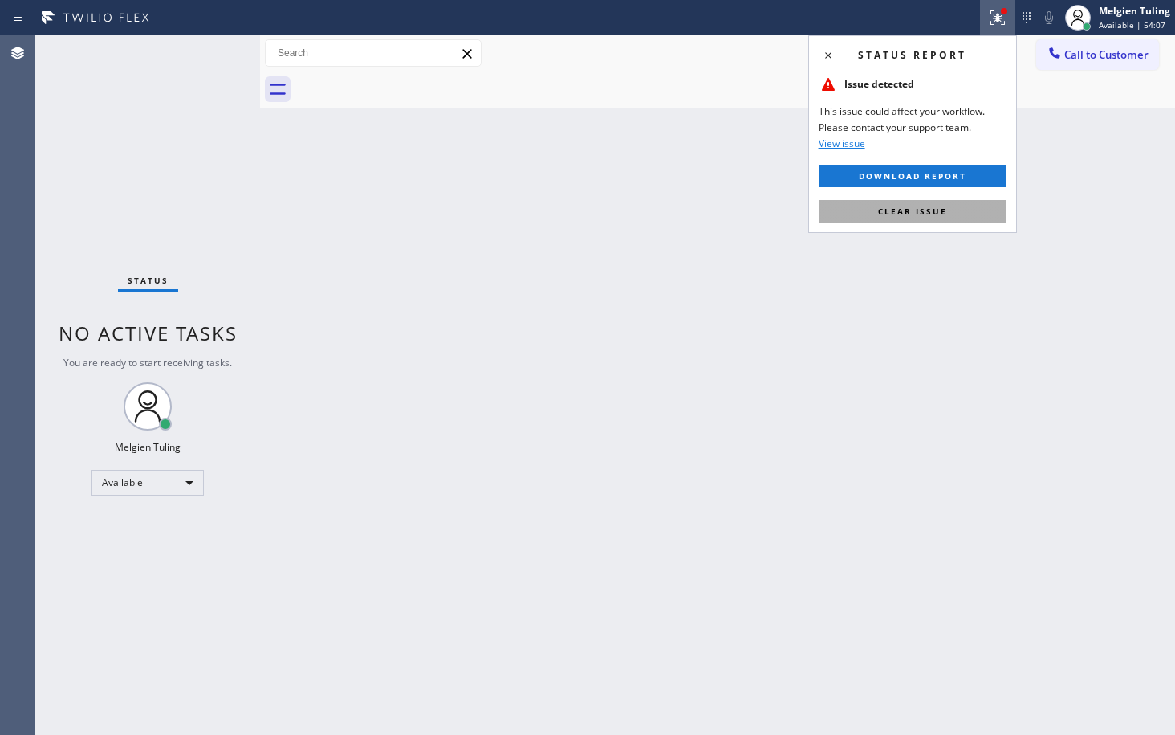
click at [937, 213] on span "Clear issue" at bounding box center [912, 211] width 69 height 11
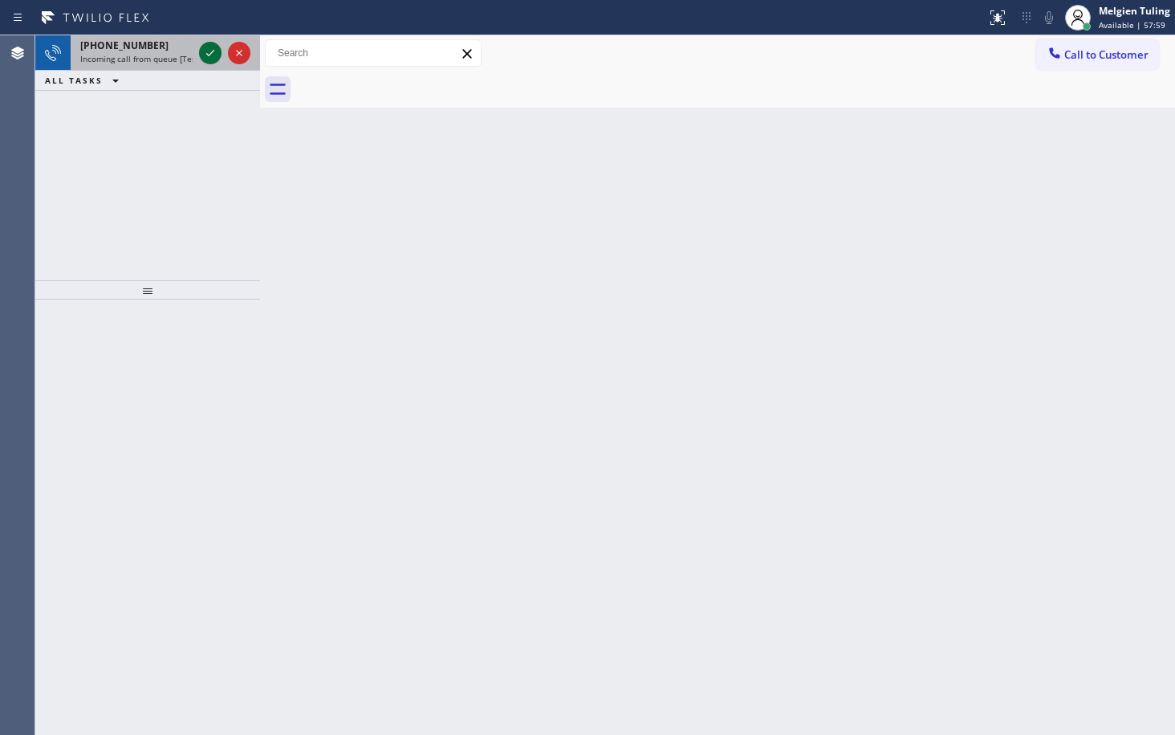
click at [218, 55] on icon at bounding box center [210, 52] width 19 height 19
click at [209, 53] on icon at bounding box center [210, 52] width 19 height 19
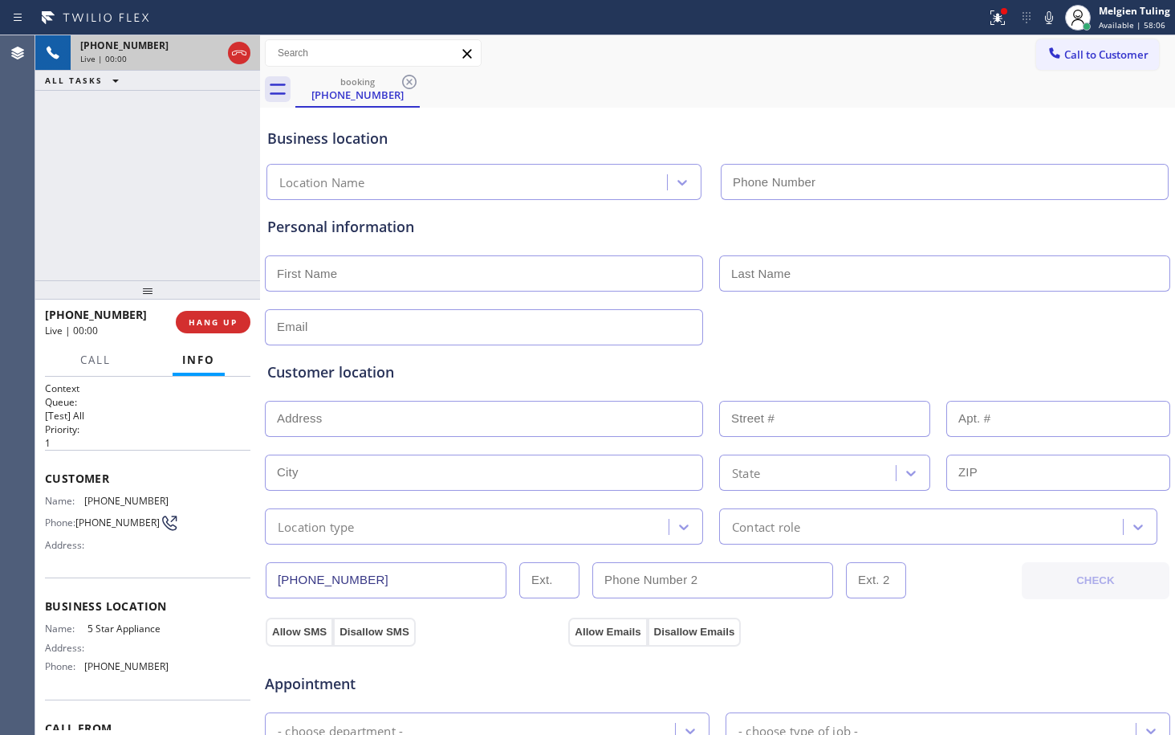
type input "[PHONE_NUMBER]"
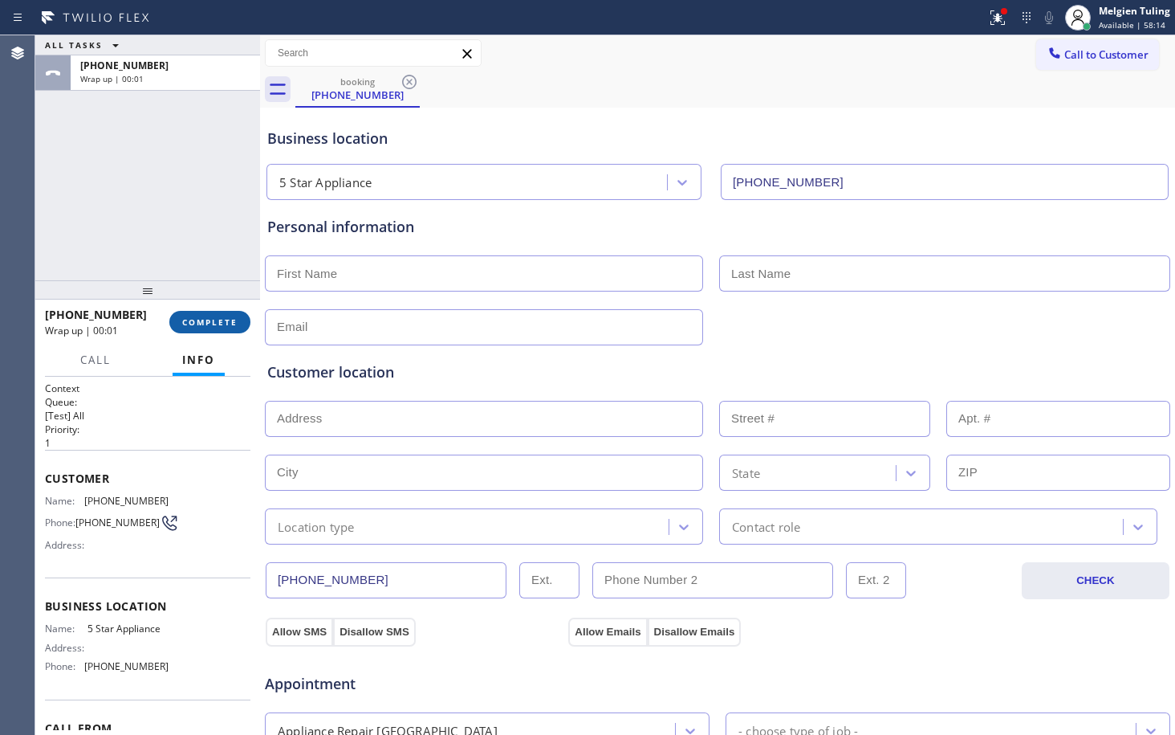
click at [203, 315] on button "COMPLETE" at bounding box center [209, 322] width 81 height 22
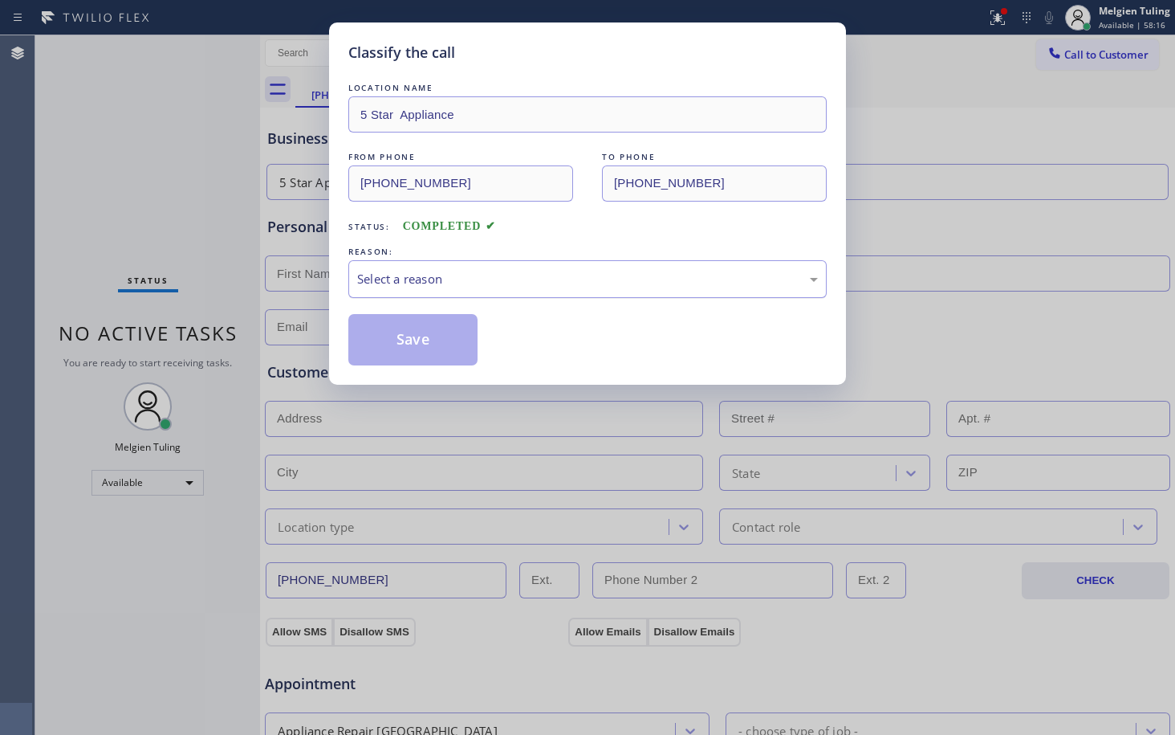
click at [359, 271] on div "Select a reason" at bounding box center [587, 279] width 461 height 18
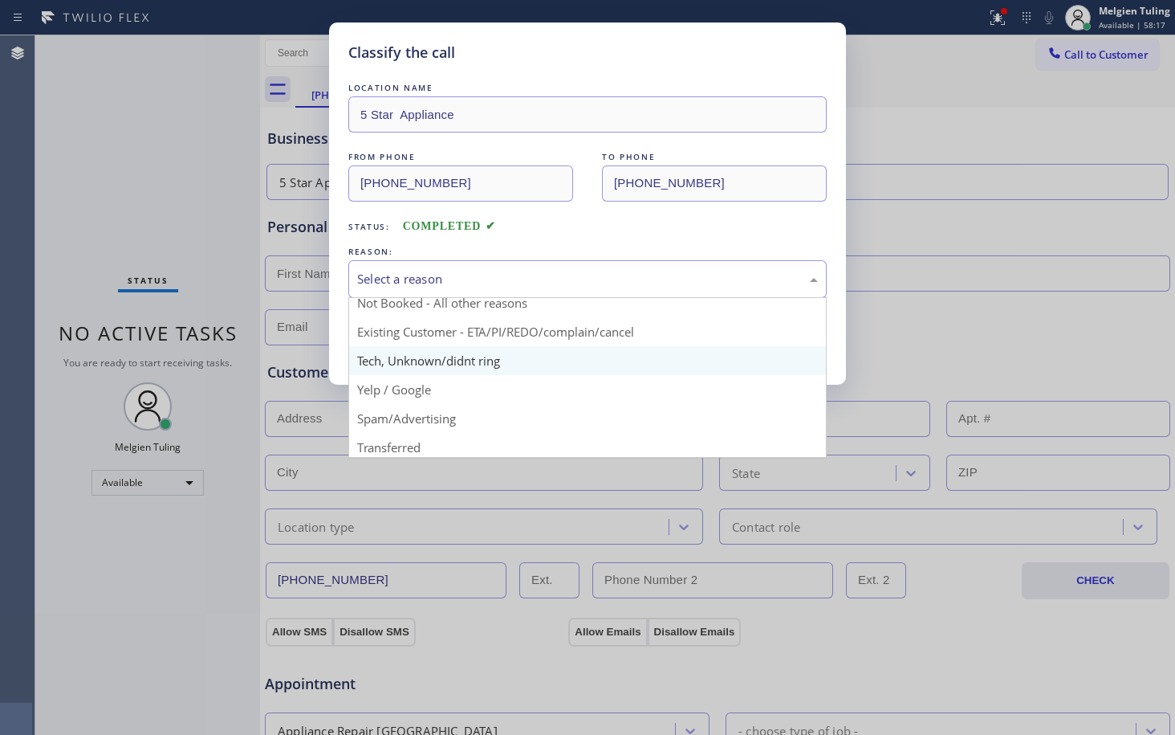
scroll to position [101, 0]
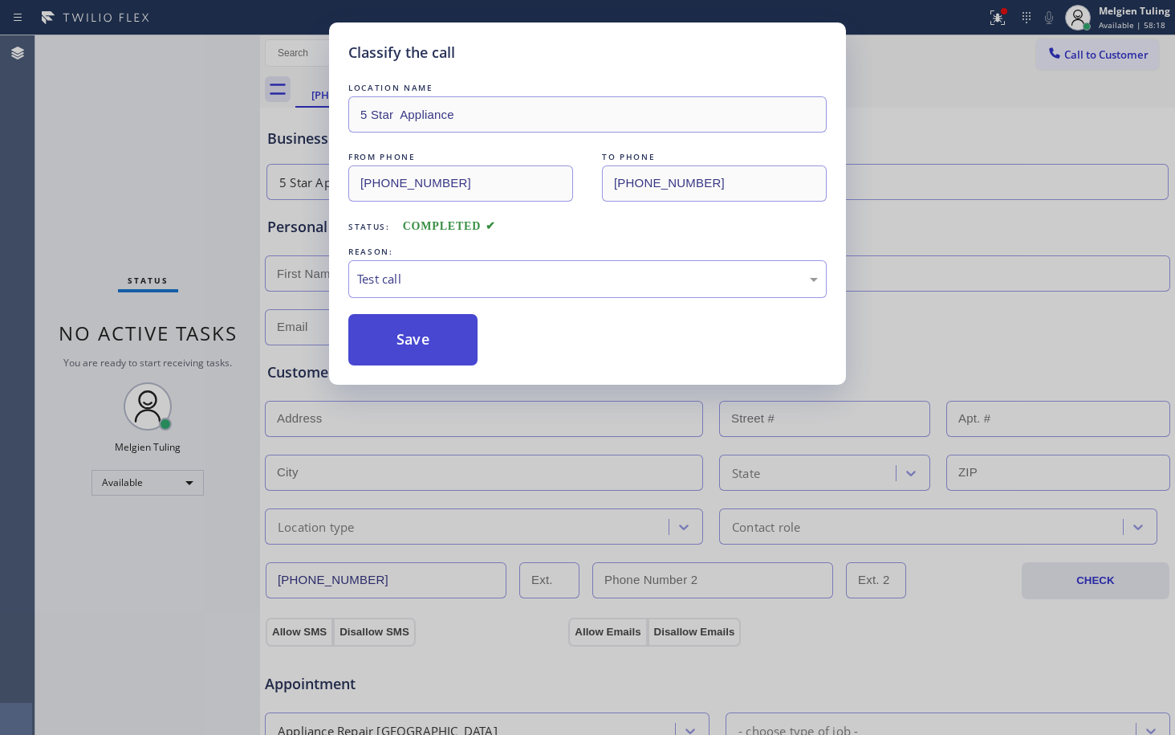
click at [430, 346] on button "Save" at bounding box center [412, 339] width 129 height 51
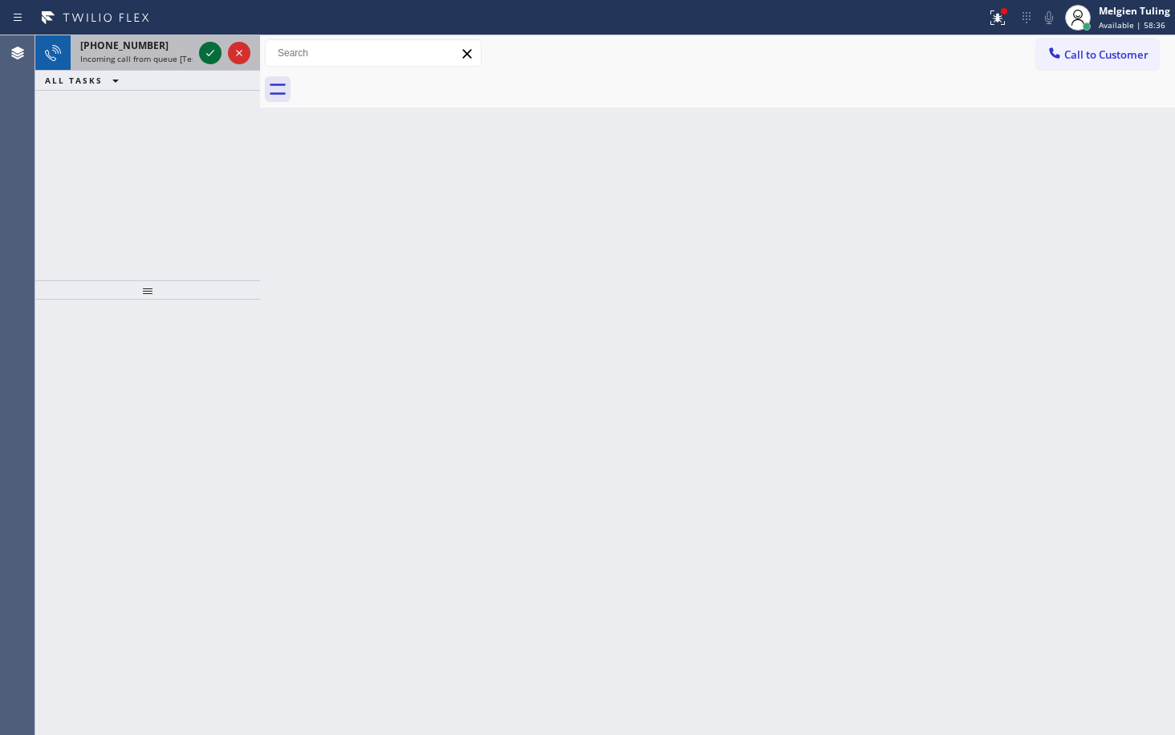
click at [207, 53] on icon at bounding box center [210, 52] width 19 height 19
click at [209, 58] on icon at bounding box center [210, 52] width 19 height 19
click at [205, 57] on icon at bounding box center [210, 52] width 19 height 19
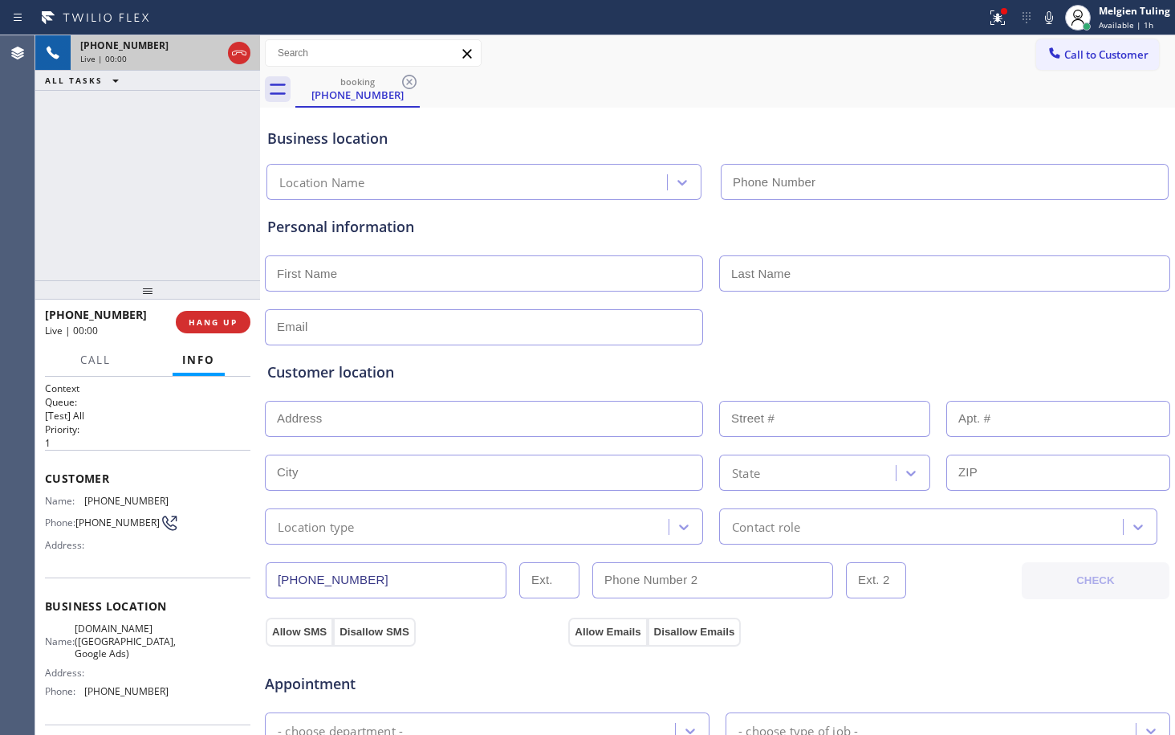
type input "[PHONE_NUMBER]"
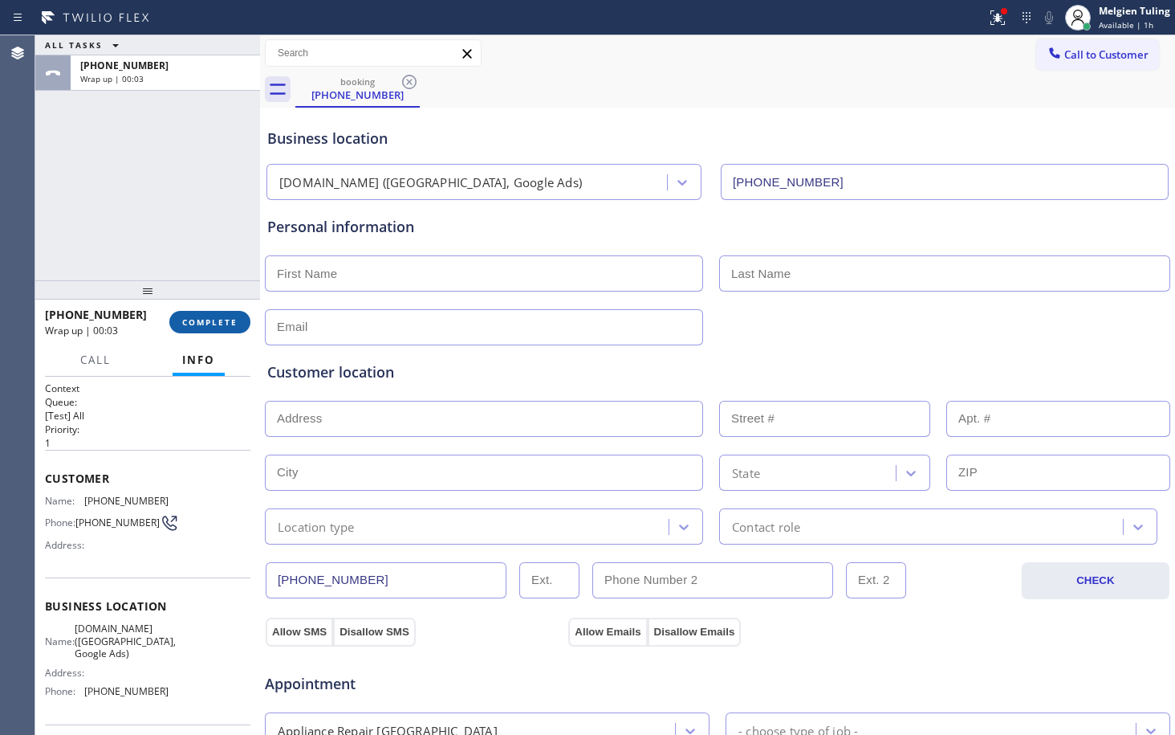
click at [216, 320] on span "COMPLETE" at bounding box center [209, 321] width 55 height 11
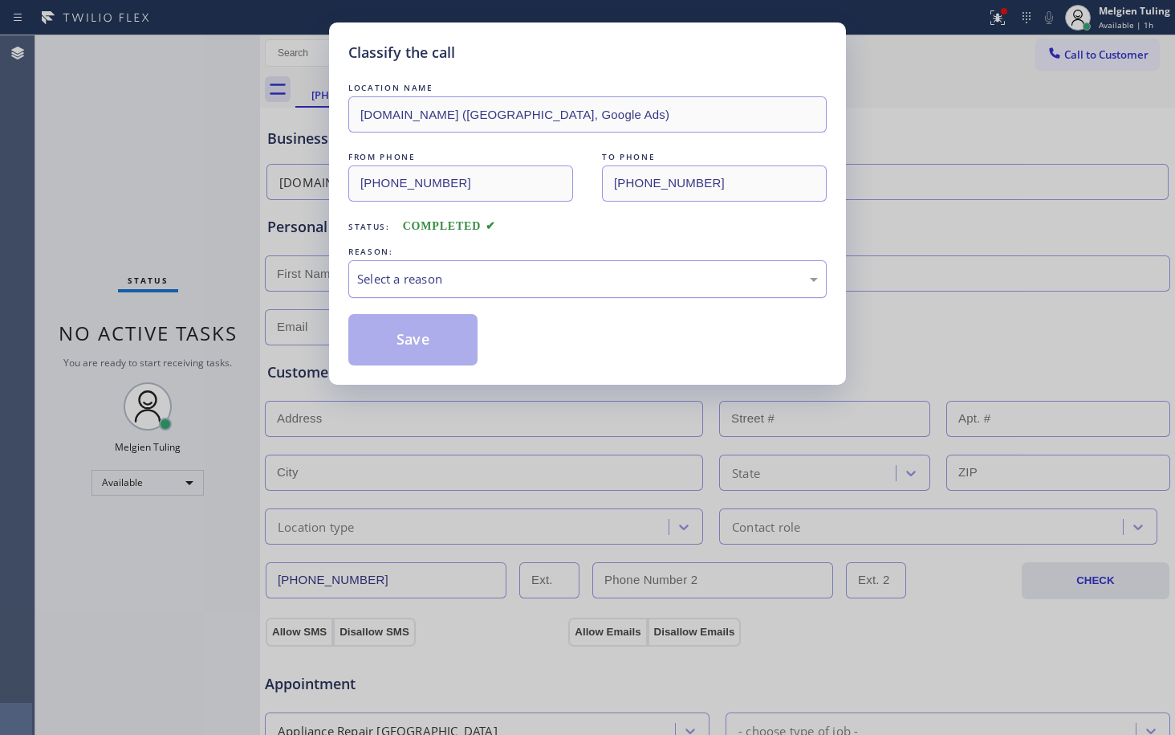
click at [381, 271] on div "Select a reason" at bounding box center [587, 279] width 461 height 18
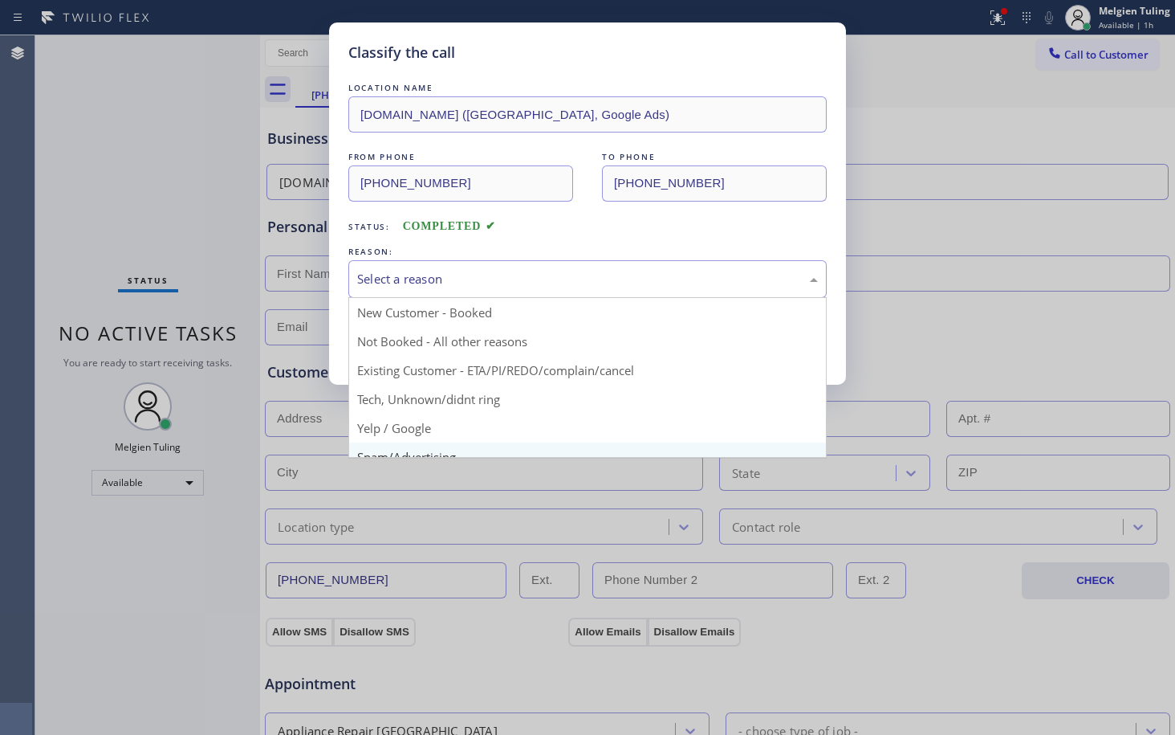
scroll to position [101, 0]
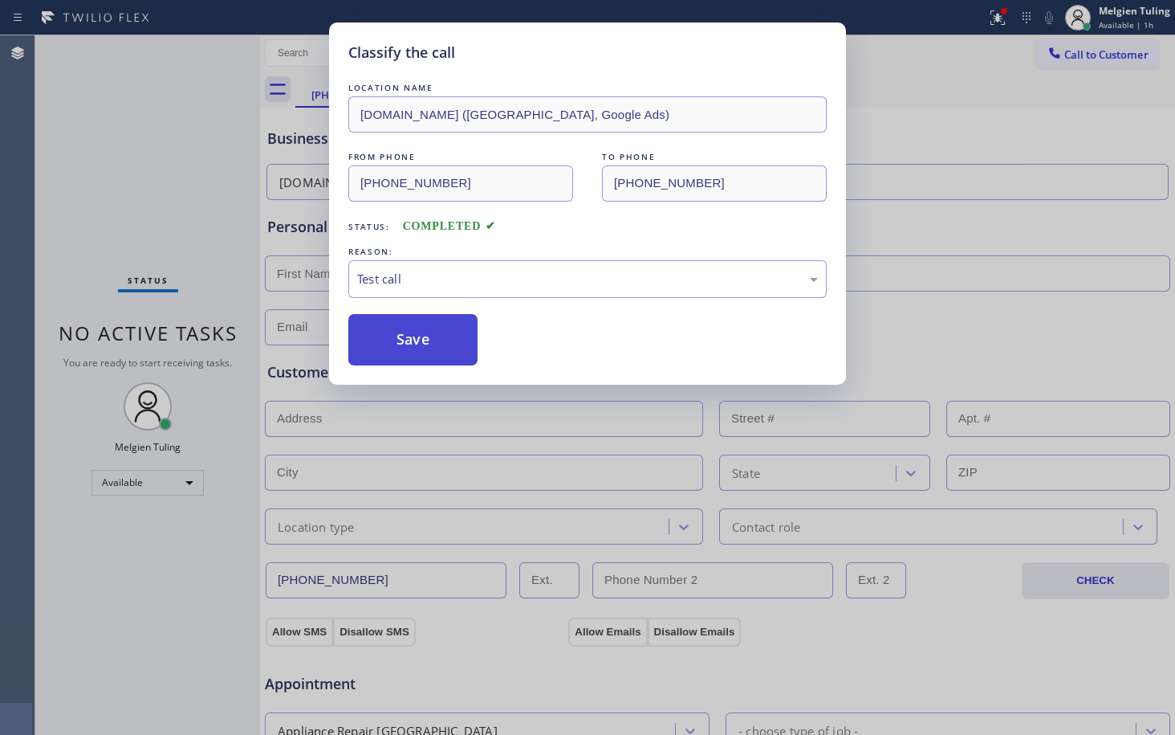
click at [412, 336] on button "Save" at bounding box center [412, 339] width 129 height 51
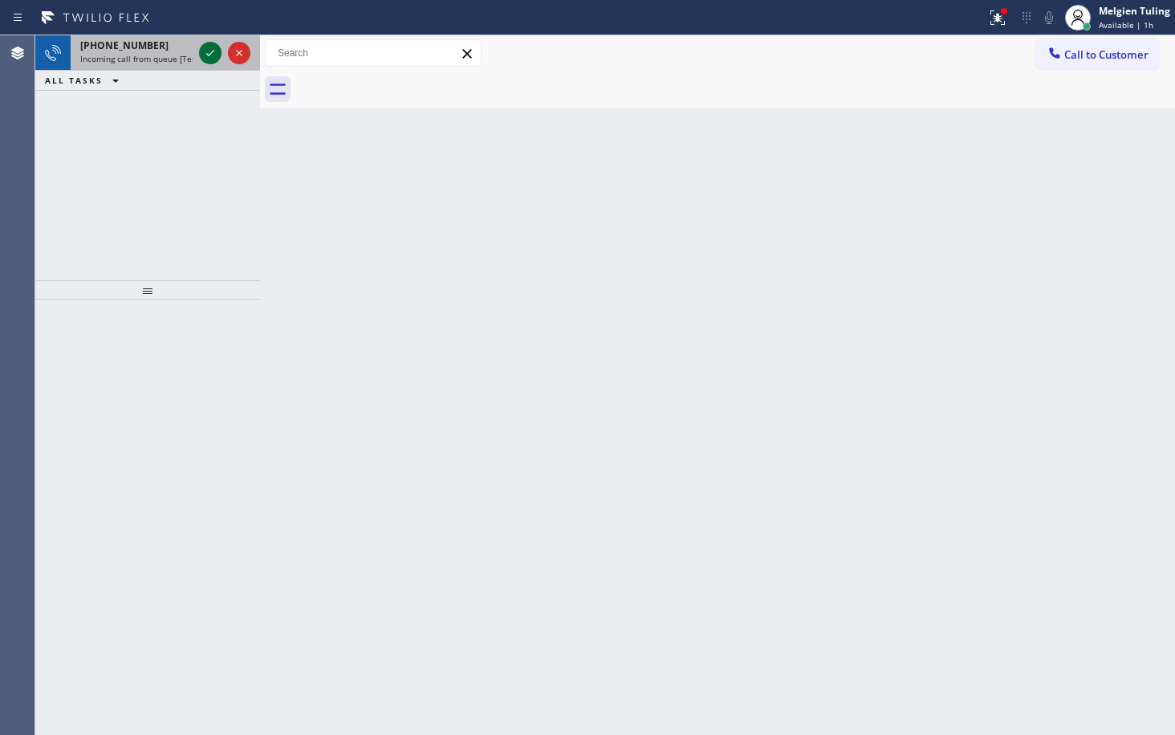
click at [207, 51] on icon at bounding box center [210, 52] width 19 height 19
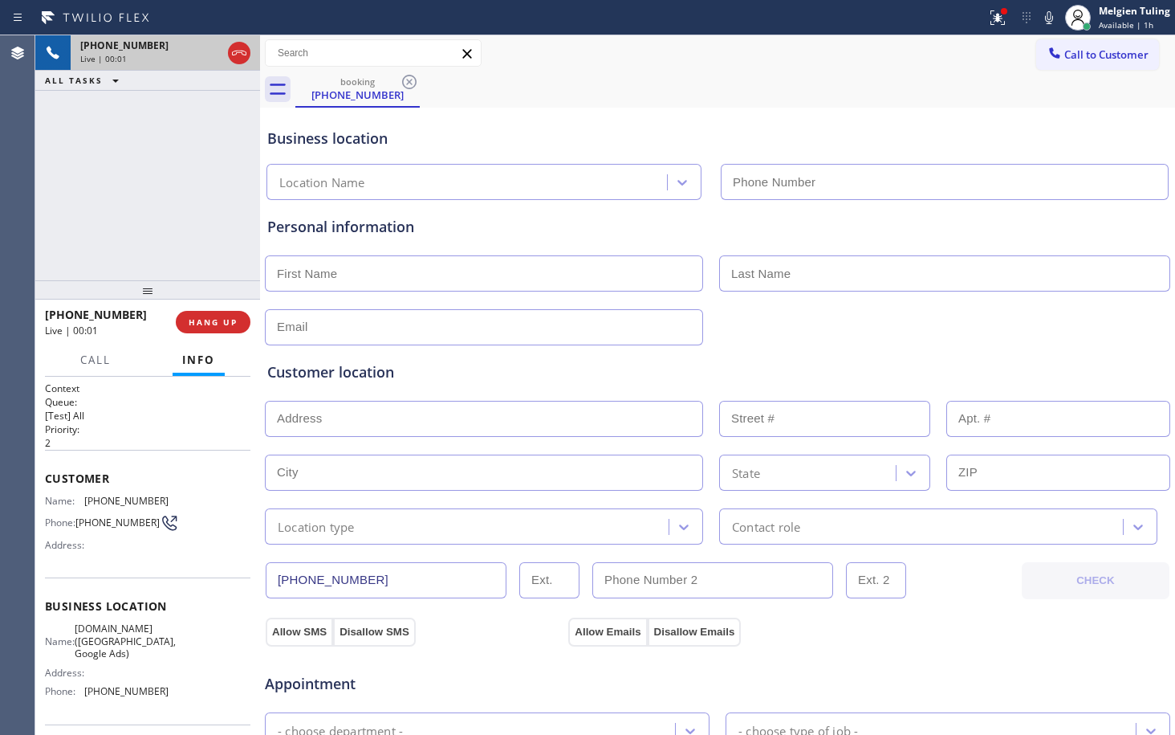
type input "[PHONE_NUMBER]"
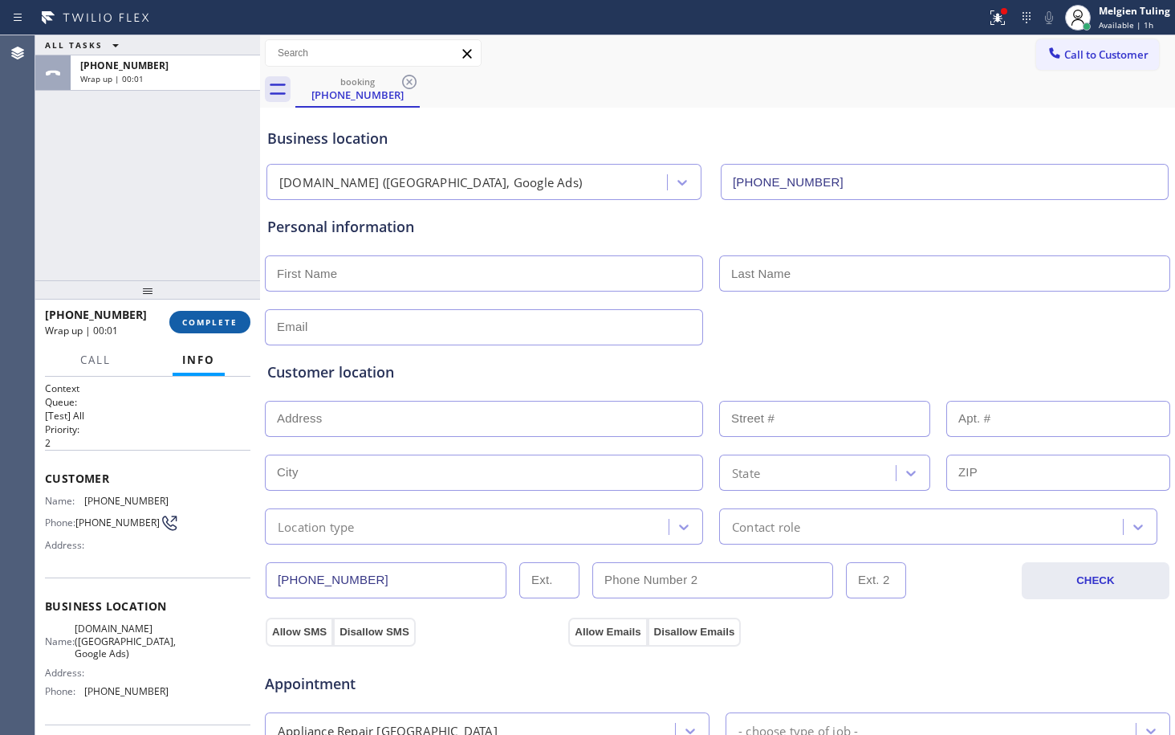
click at [213, 325] on span "COMPLETE" at bounding box center [209, 321] width 55 height 11
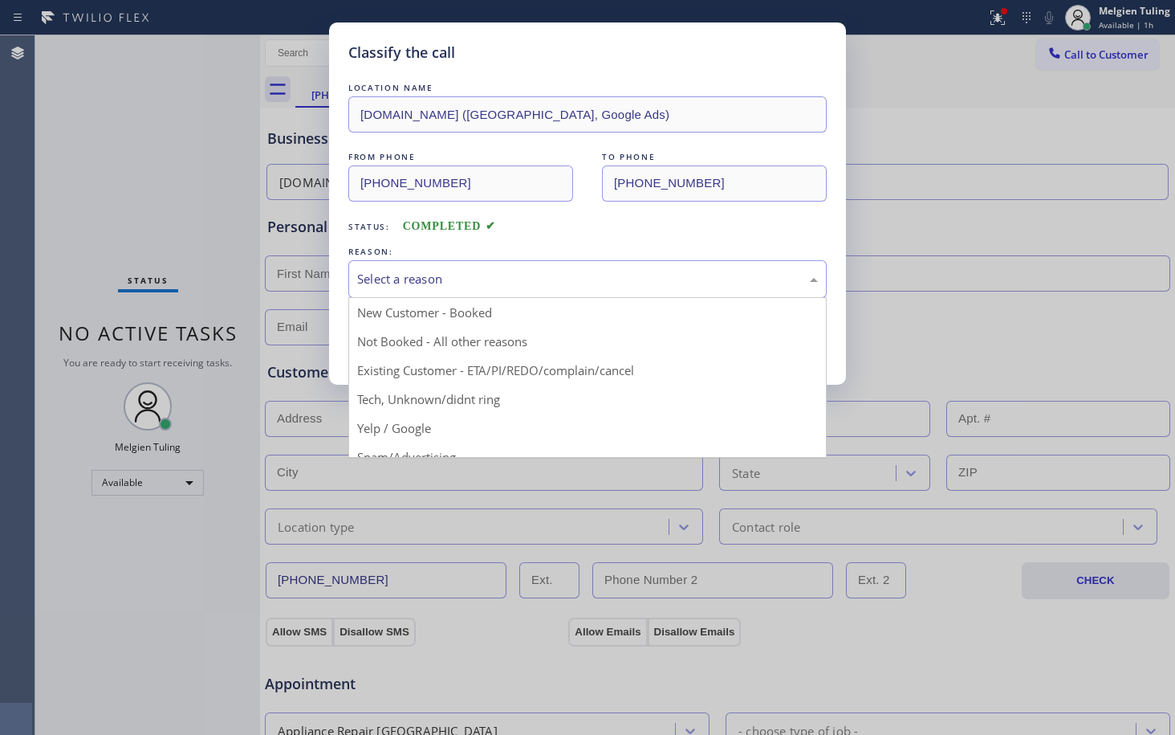
click at [459, 278] on div "Select a reason" at bounding box center [587, 279] width 461 height 18
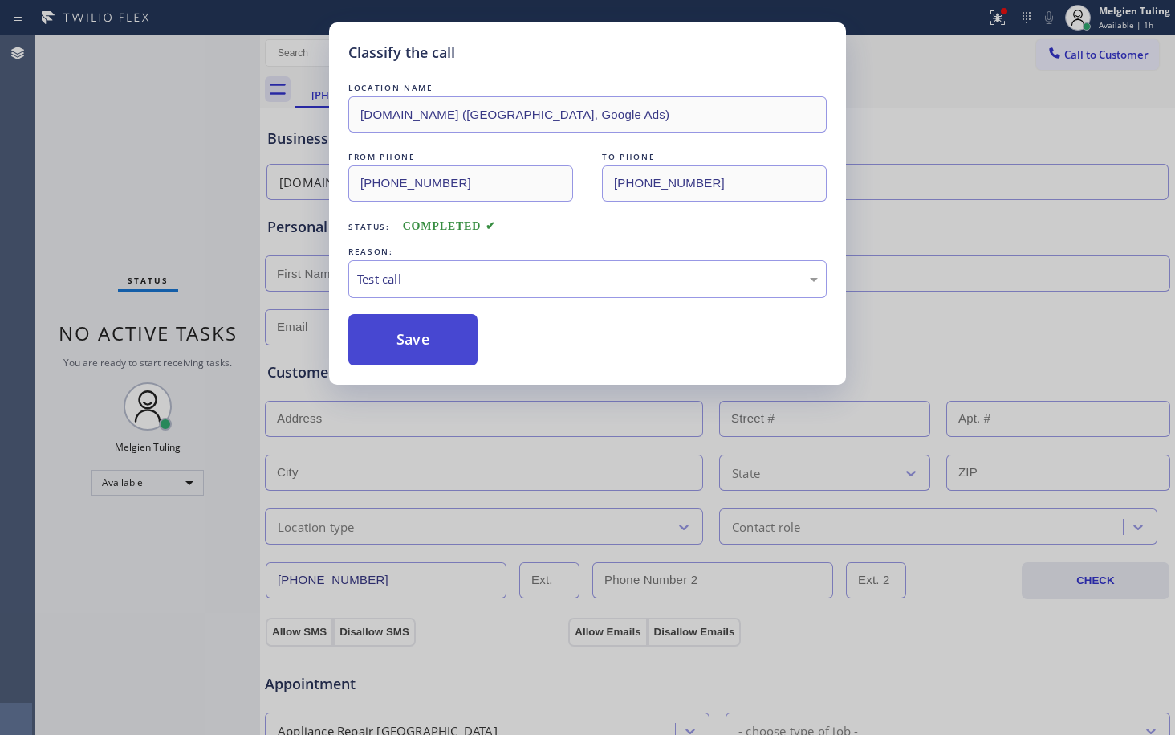
click at [412, 349] on button "Save" at bounding box center [412, 339] width 129 height 51
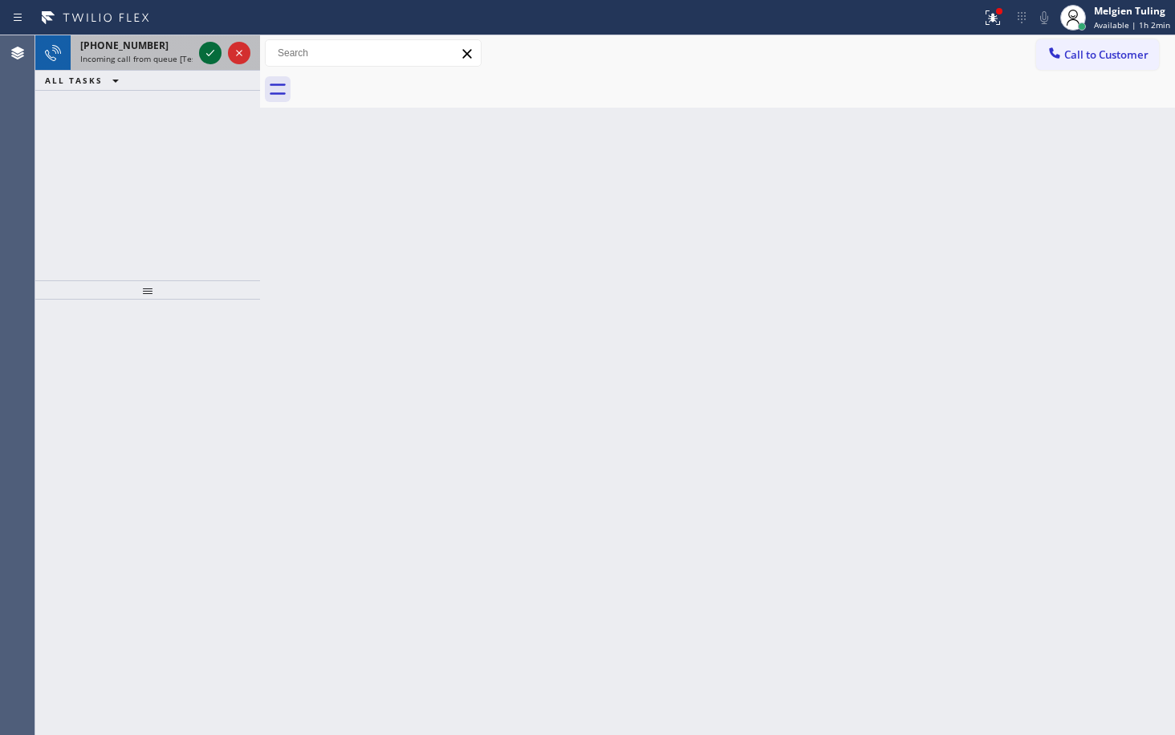
click at [209, 54] on icon at bounding box center [210, 52] width 19 height 19
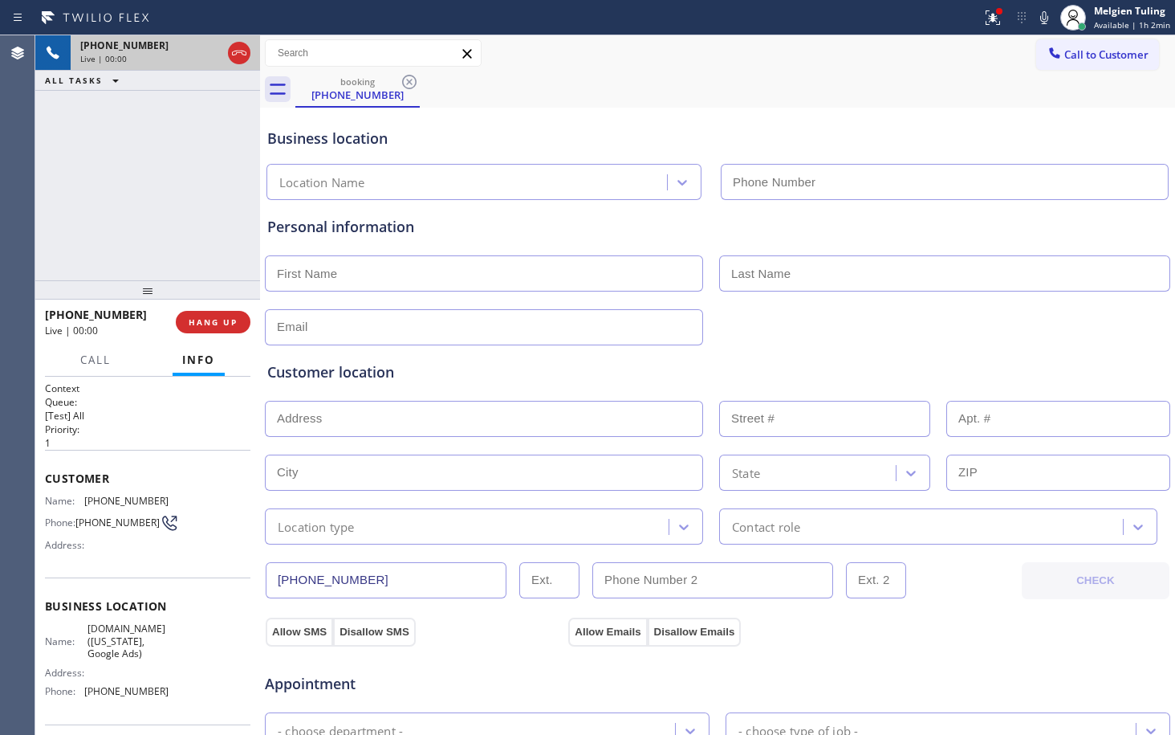
type input "[PHONE_NUMBER]"
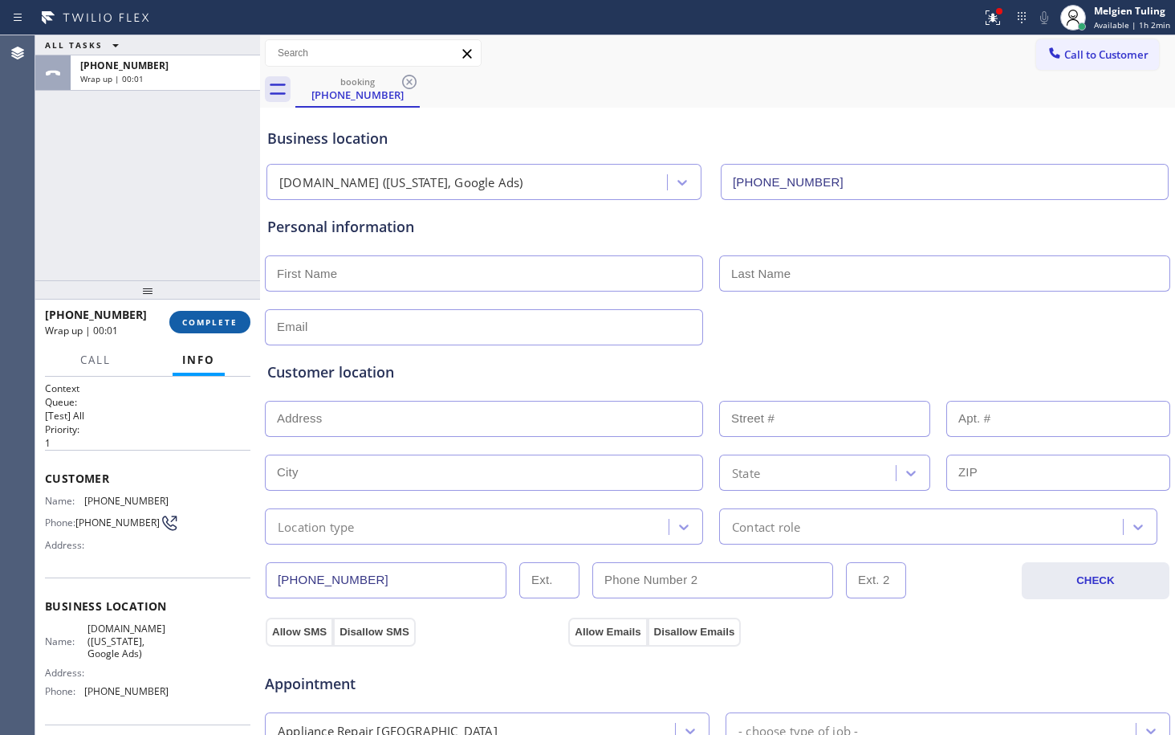
click at [199, 325] on span "COMPLETE" at bounding box center [209, 321] width 55 height 11
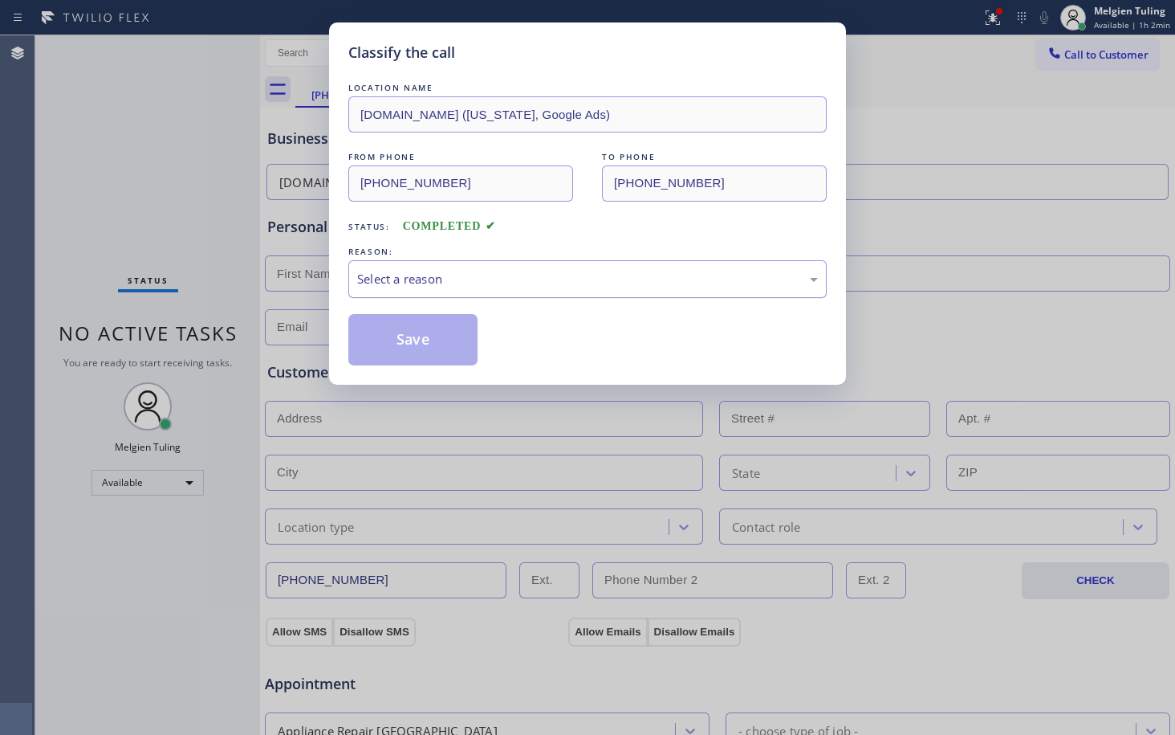
click at [353, 271] on div "Select a reason" at bounding box center [587, 279] width 479 height 38
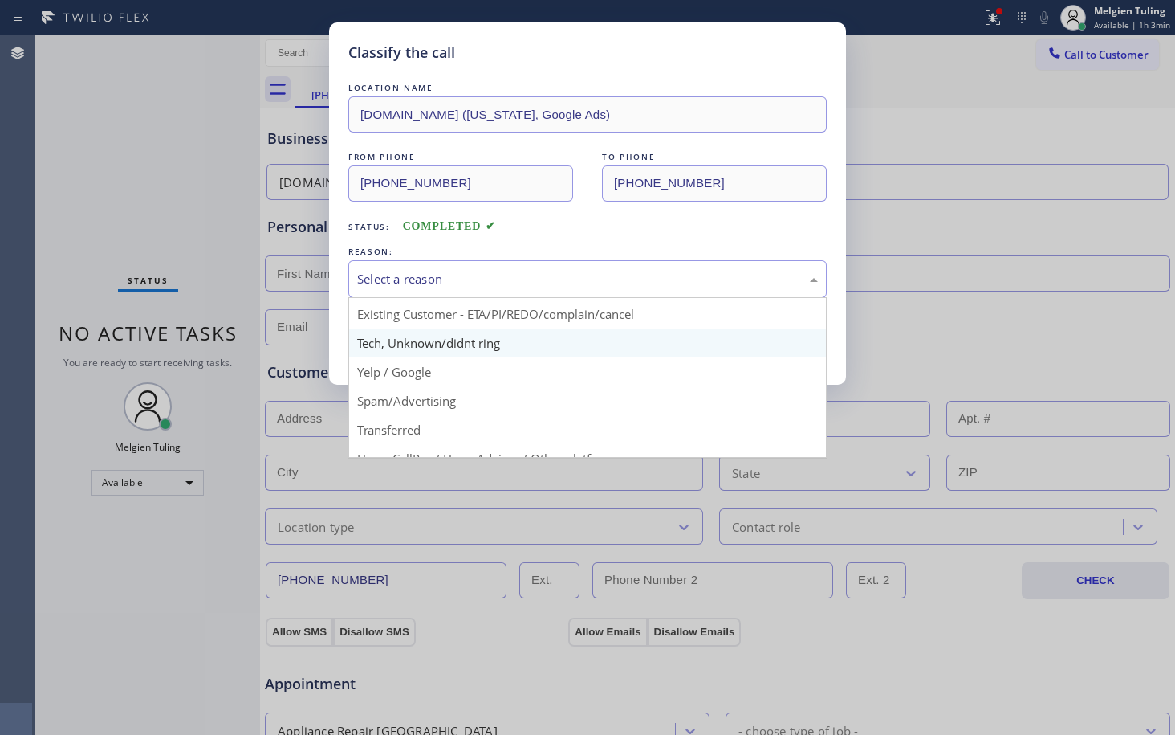
scroll to position [101, 0]
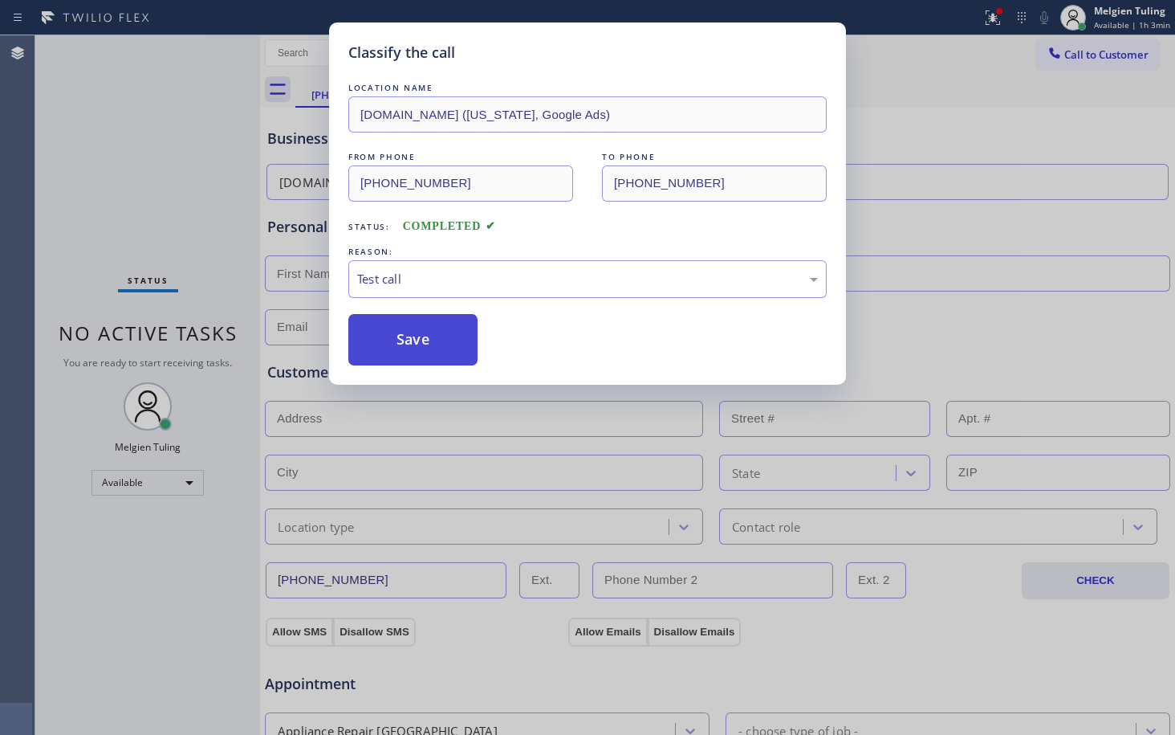
click at [422, 361] on button "Save" at bounding box center [412, 339] width 129 height 51
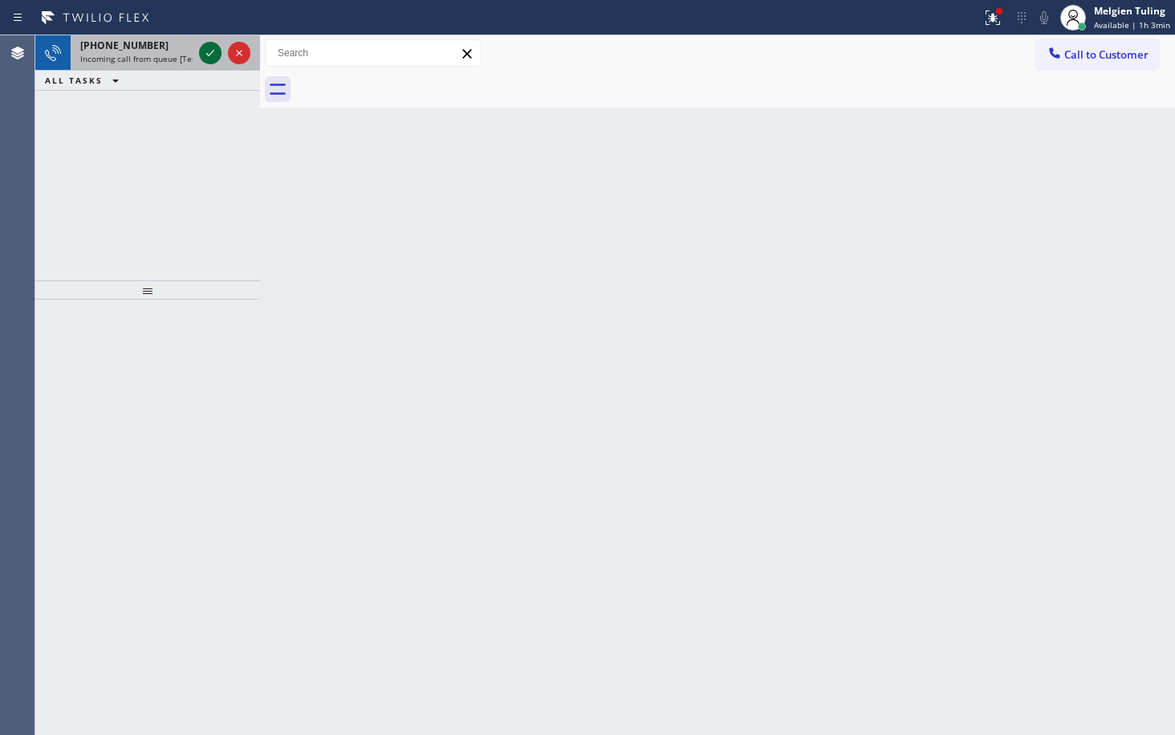
click at [208, 54] on icon at bounding box center [210, 52] width 19 height 19
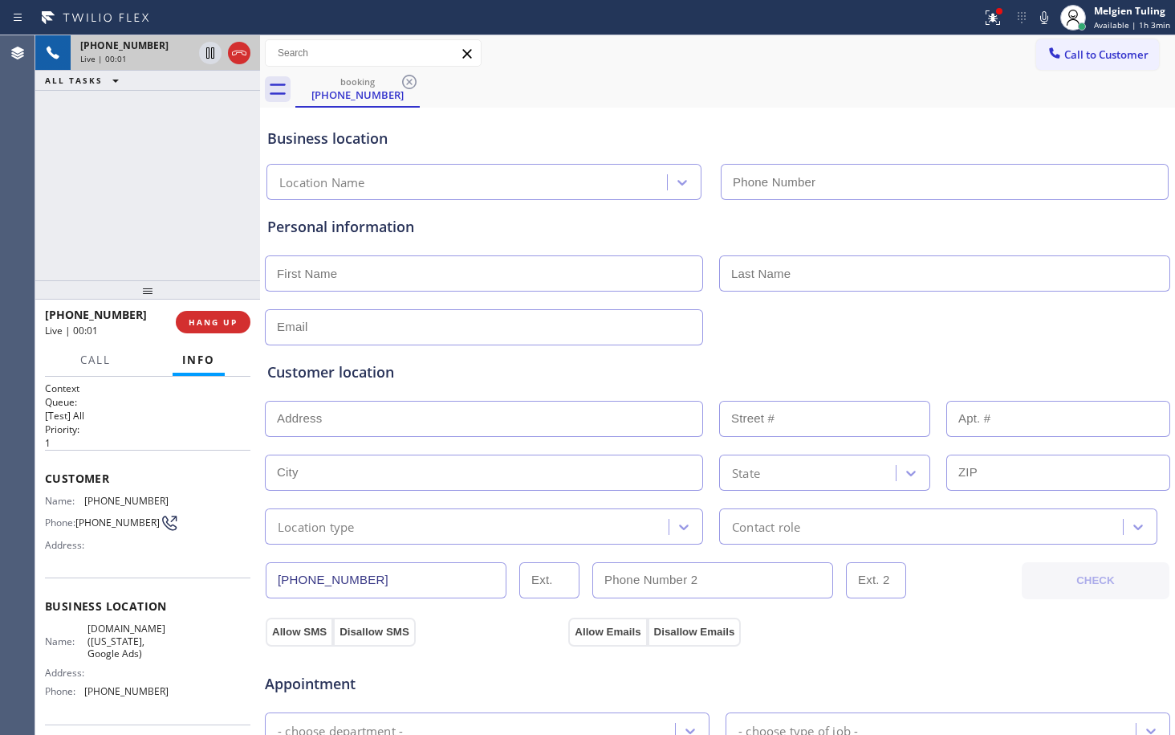
type input "[PHONE_NUMBER]"
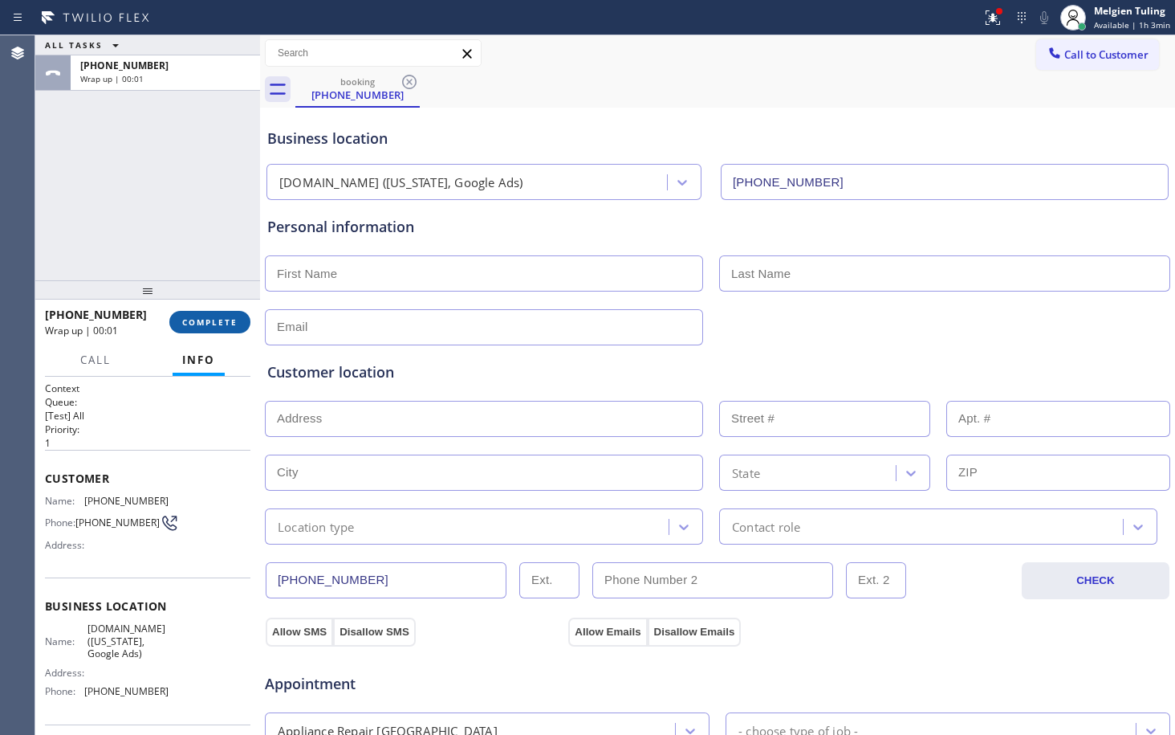
click at [203, 316] on span "COMPLETE" at bounding box center [209, 321] width 55 height 11
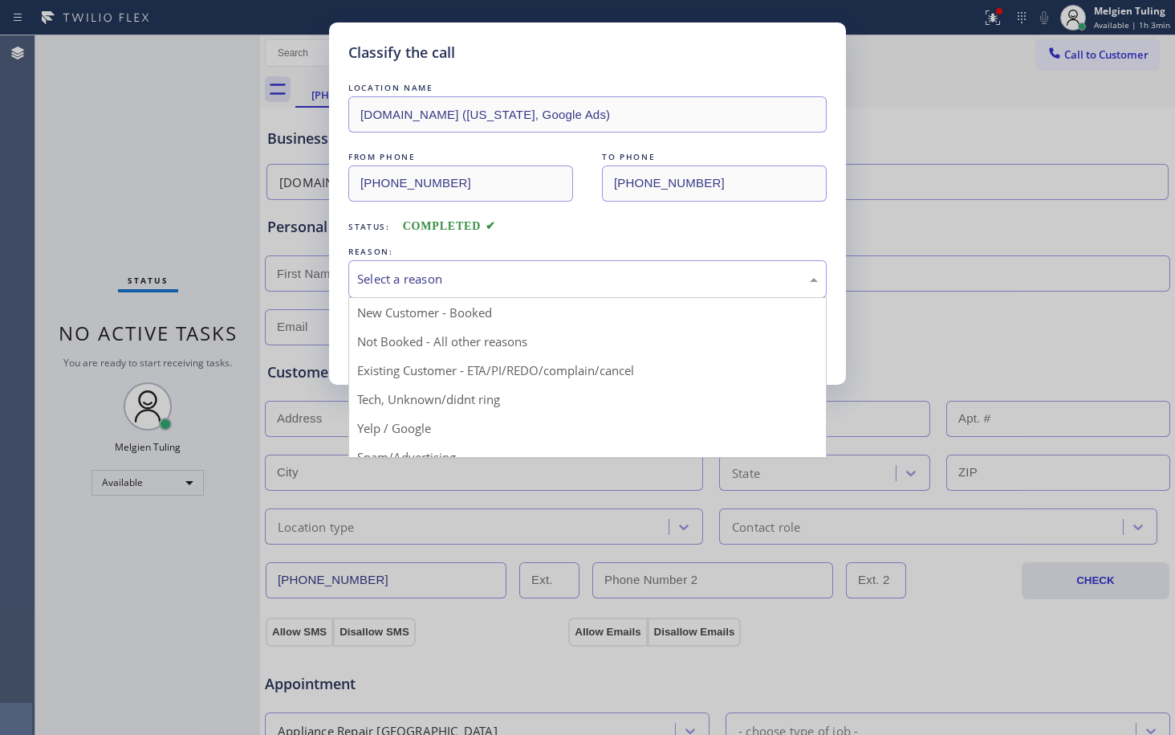
click at [389, 285] on div "Select a reason" at bounding box center [587, 279] width 461 height 18
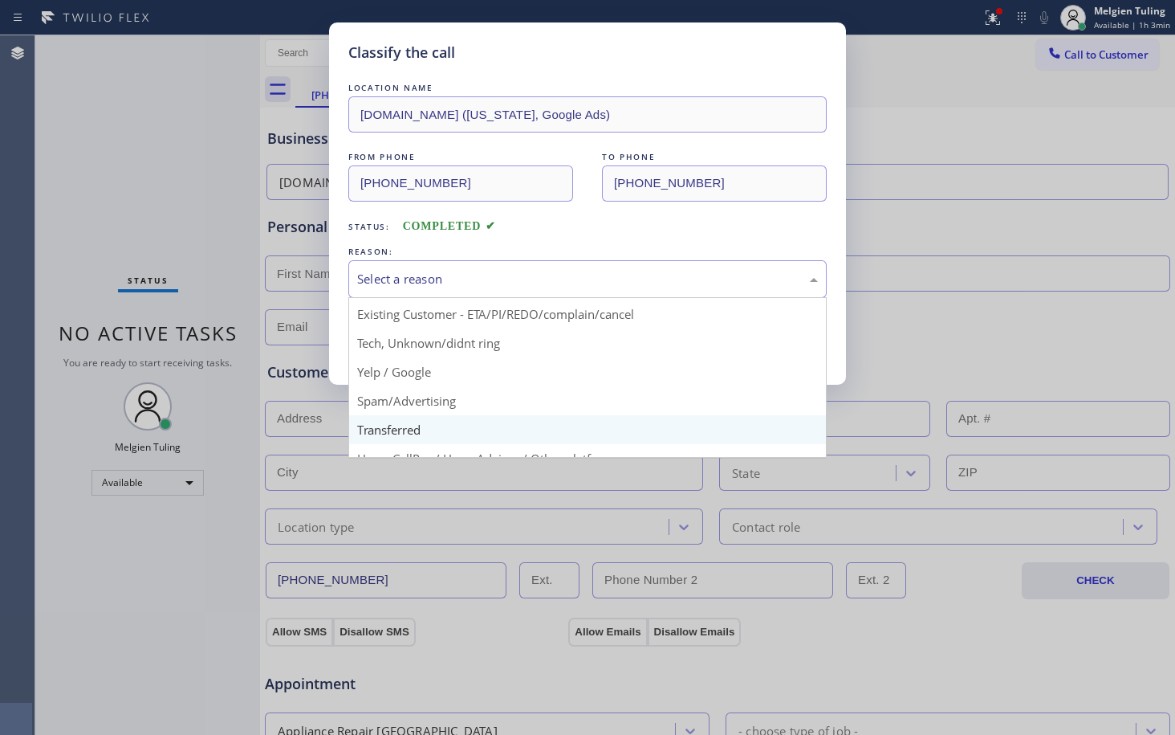
scroll to position [101, 0]
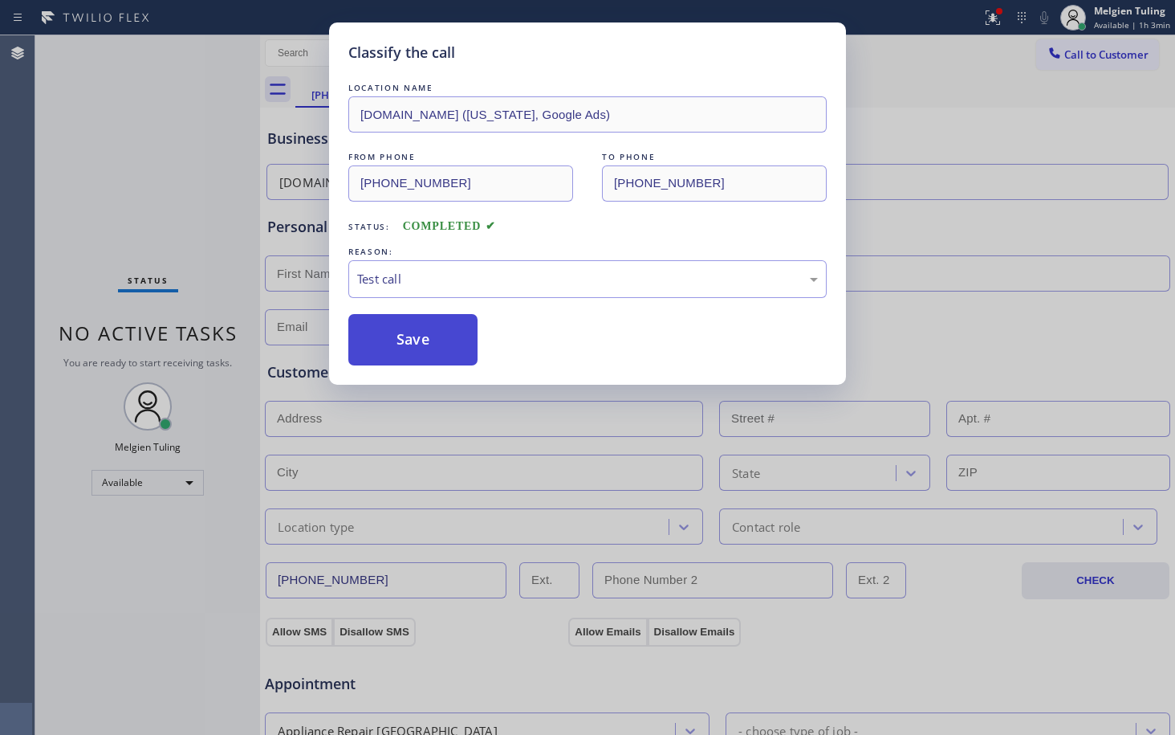
click at [405, 333] on button "Save" at bounding box center [412, 339] width 129 height 51
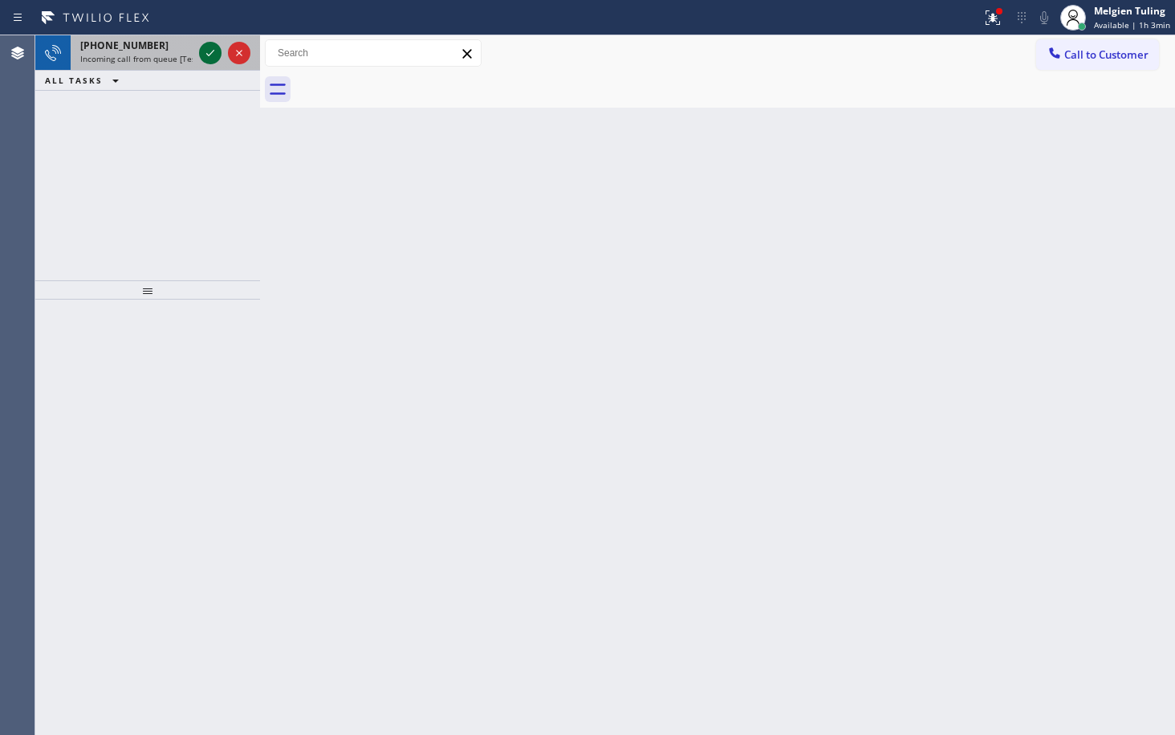
click at [206, 51] on icon at bounding box center [210, 52] width 19 height 19
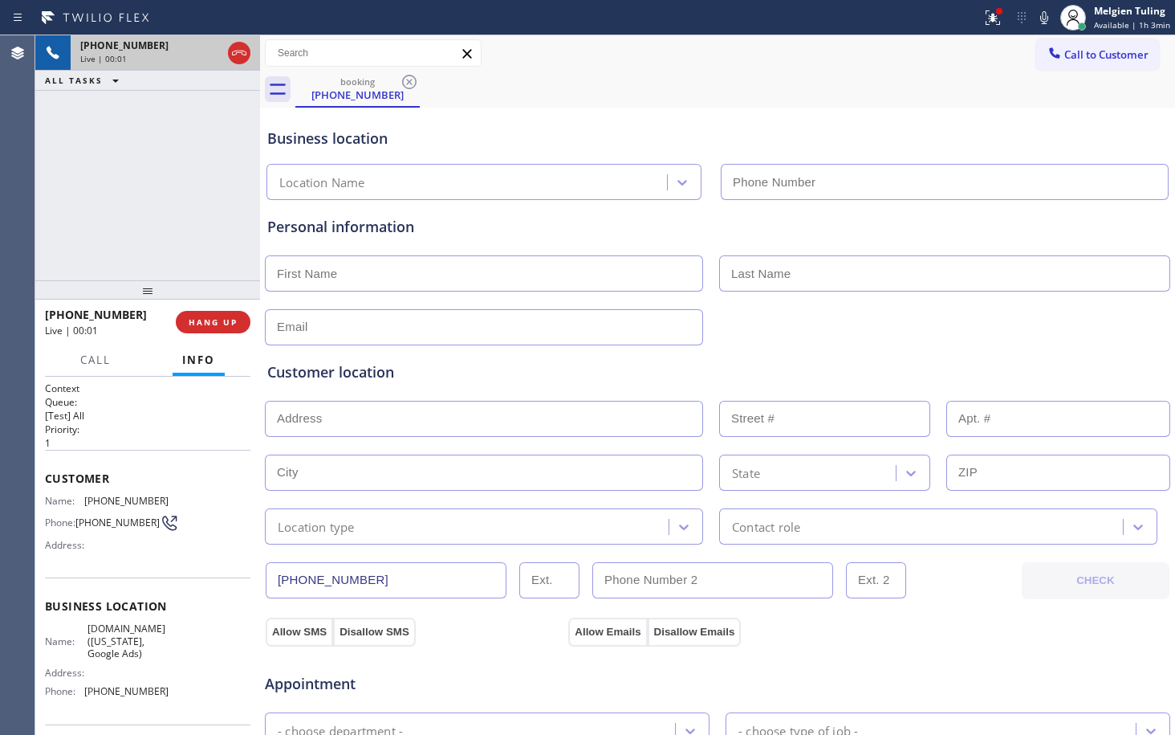
type input "[PHONE_NUMBER]"
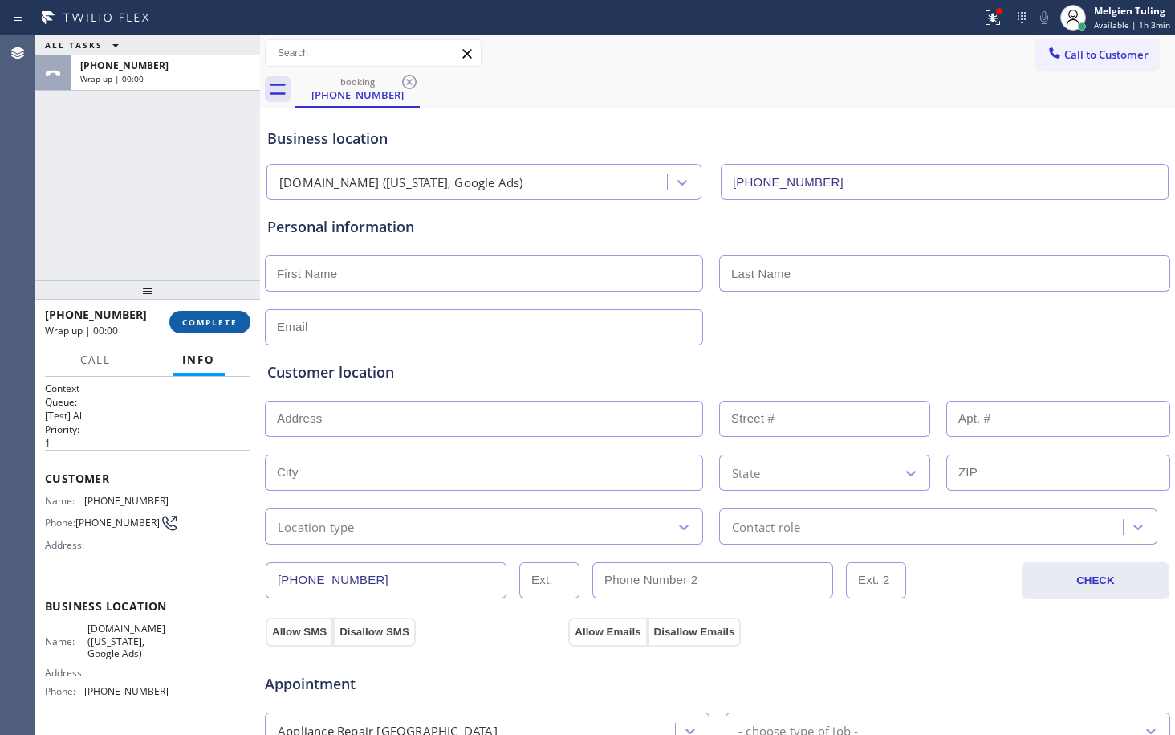
click at [213, 315] on button "COMPLETE" at bounding box center [209, 322] width 81 height 22
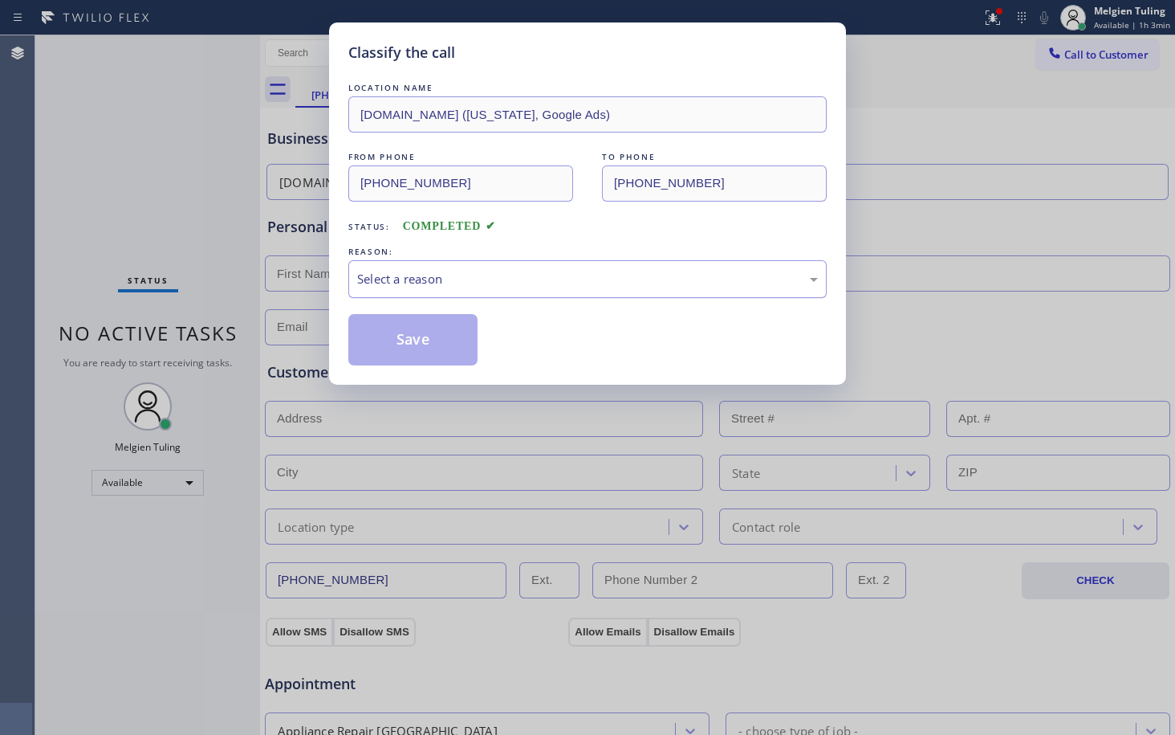
click at [424, 277] on div "Select a reason" at bounding box center [587, 279] width 461 height 18
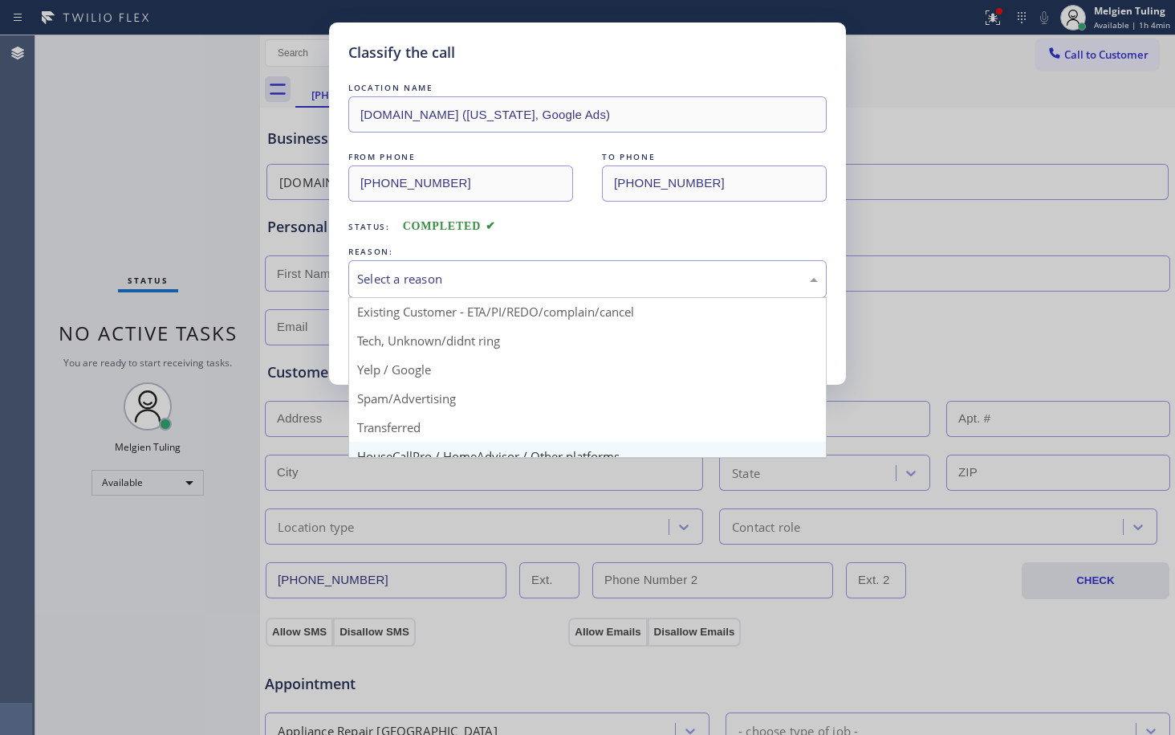
scroll to position [101, 0]
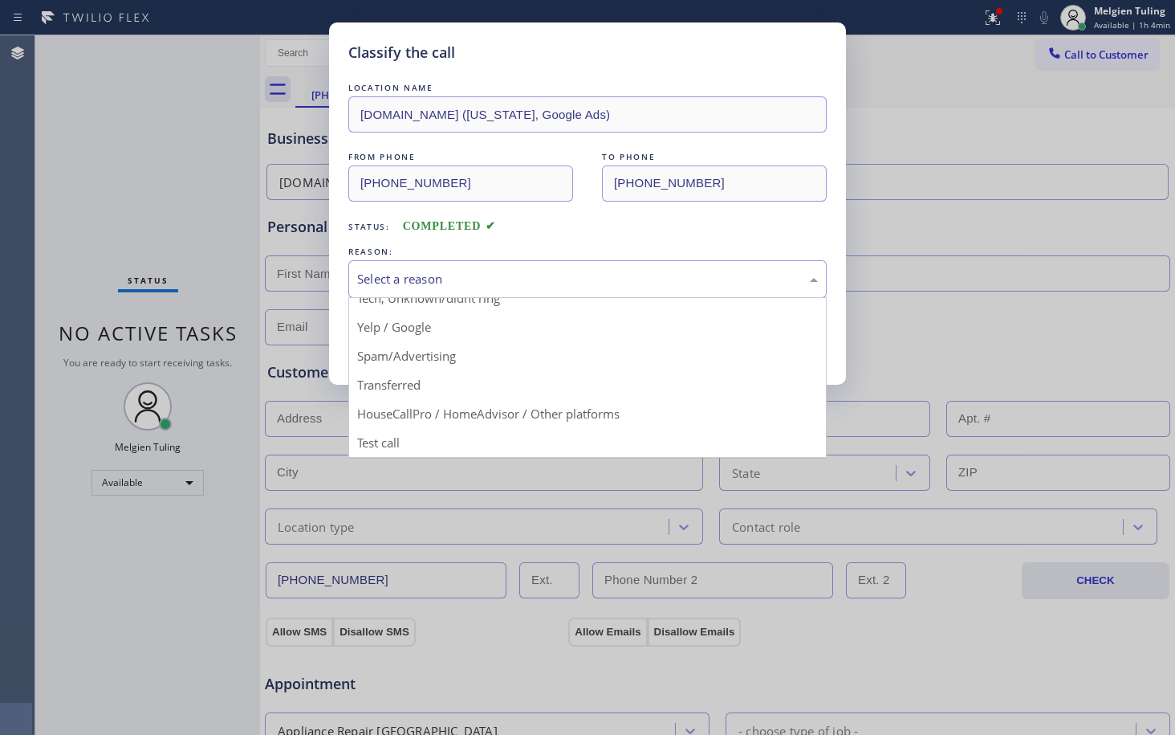
click at [396, 434] on div "Classify the call LOCATION NAME [DOMAIN_NAME] ([US_STATE], Google Ads) FROM PHO…" at bounding box center [587, 367] width 1175 height 735
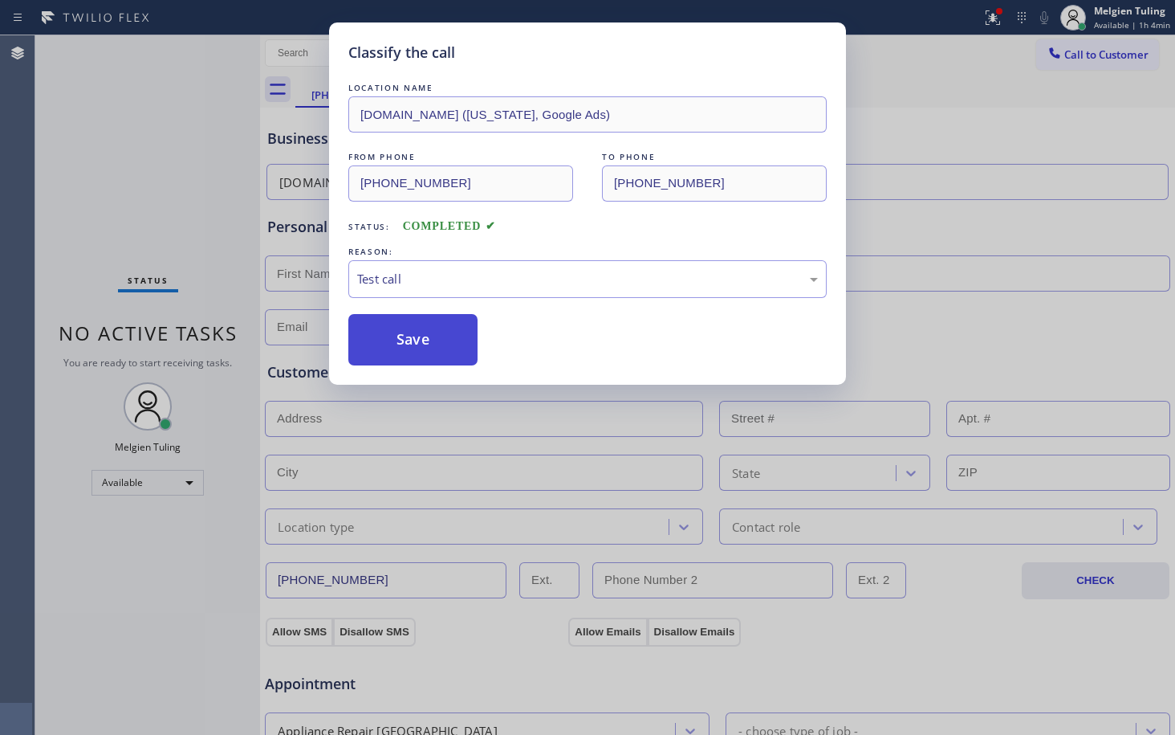
click at [432, 336] on button "Save" at bounding box center [412, 339] width 129 height 51
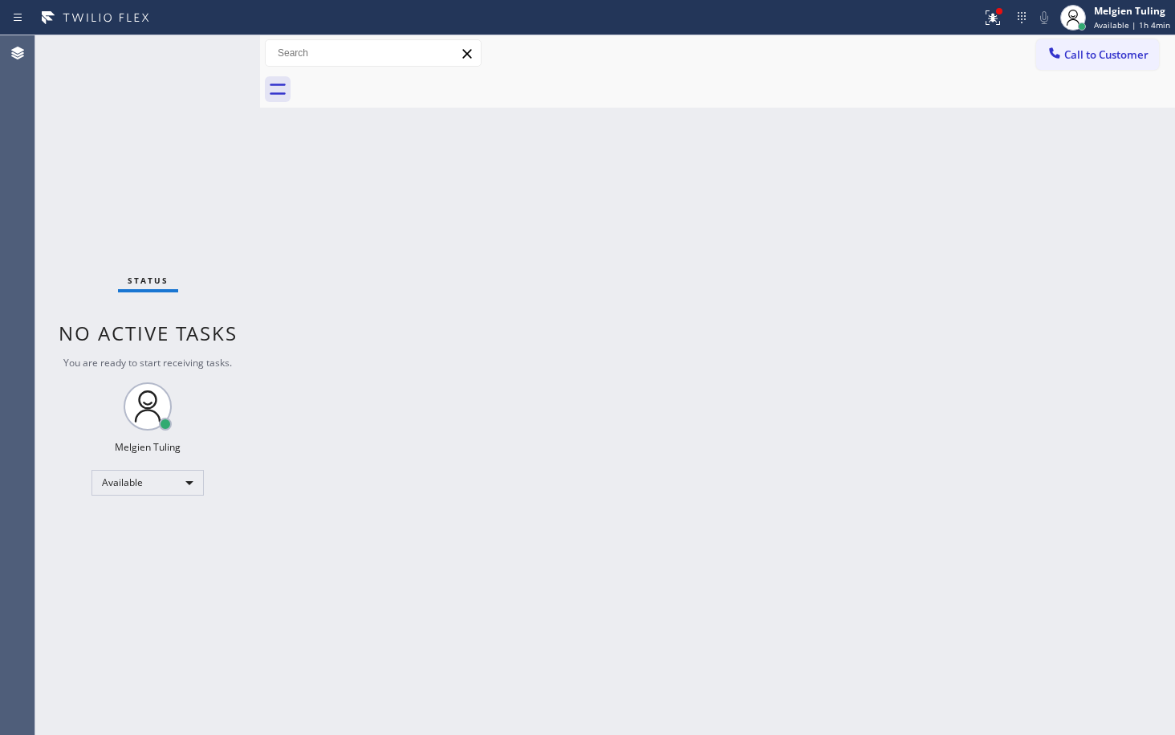
click at [210, 57] on div "Status No active tasks You are ready to start receiving tasks. Melgien Tuling A…" at bounding box center [147, 384] width 225 height 699
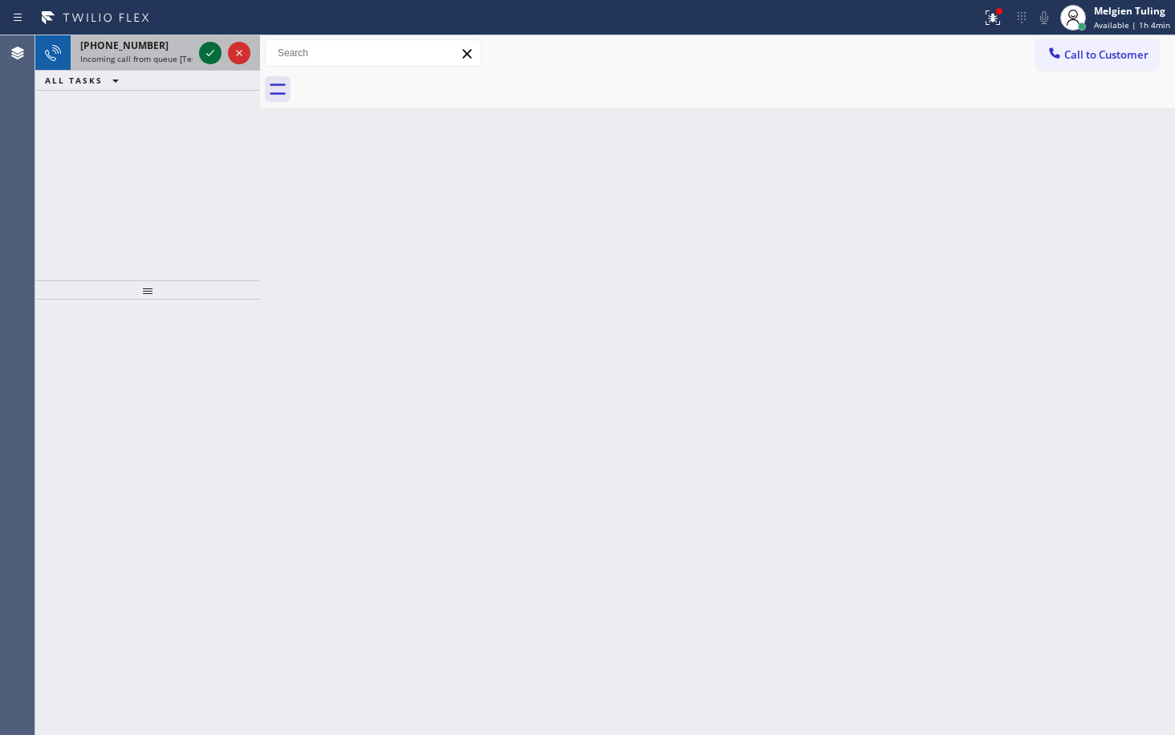
click at [210, 57] on icon at bounding box center [210, 52] width 19 height 19
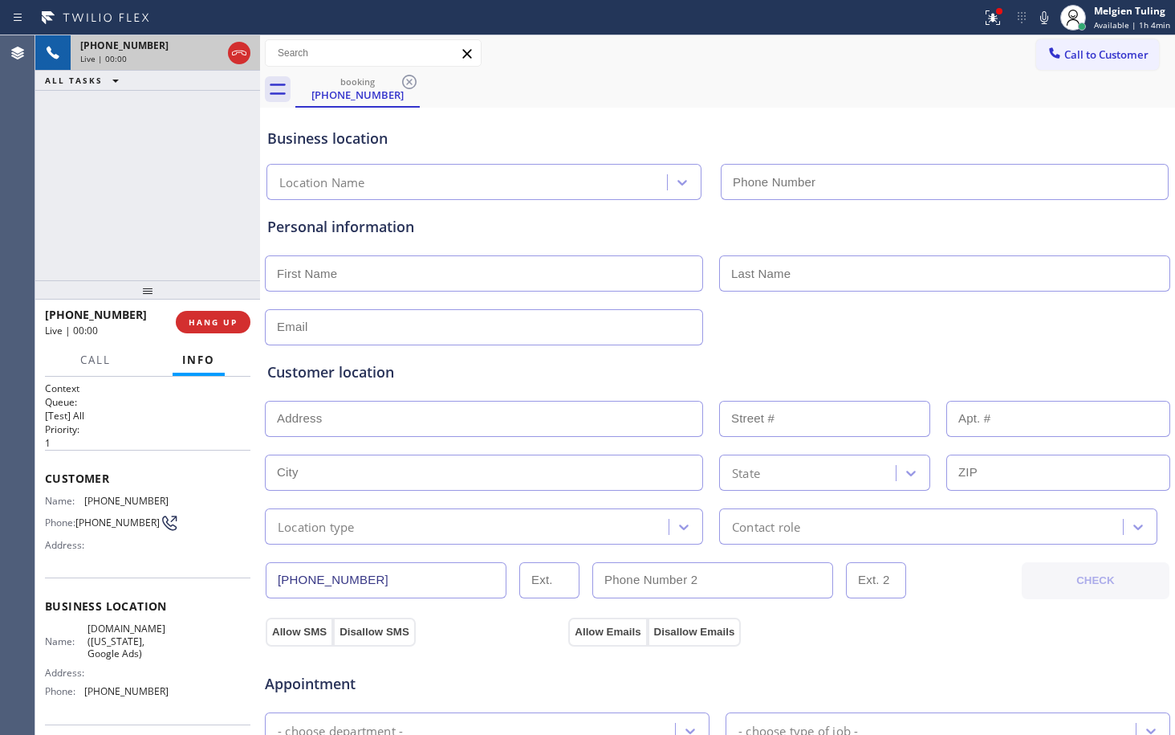
type input "[PHONE_NUMBER]"
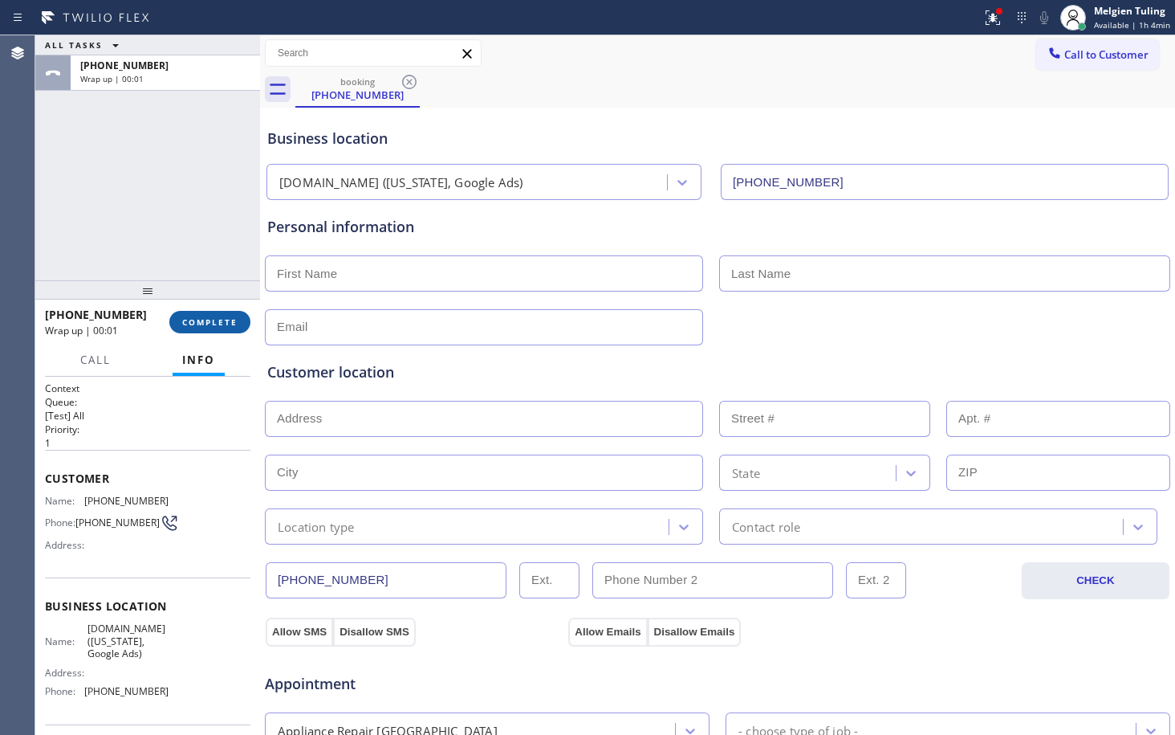
click at [213, 326] on span "COMPLETE" at bounding box center [209, 321] width 55 height 11
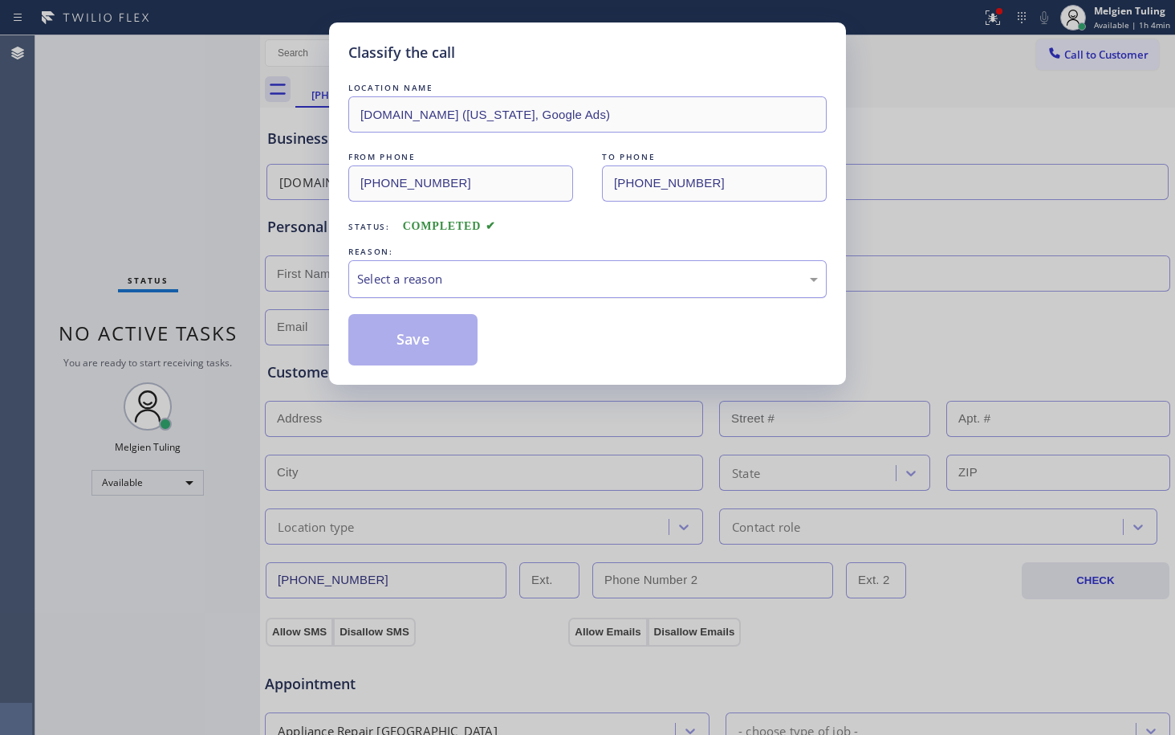
click at [377, 279] on div "Select a reason" at bounding box center [587, 279] width 461 height 18
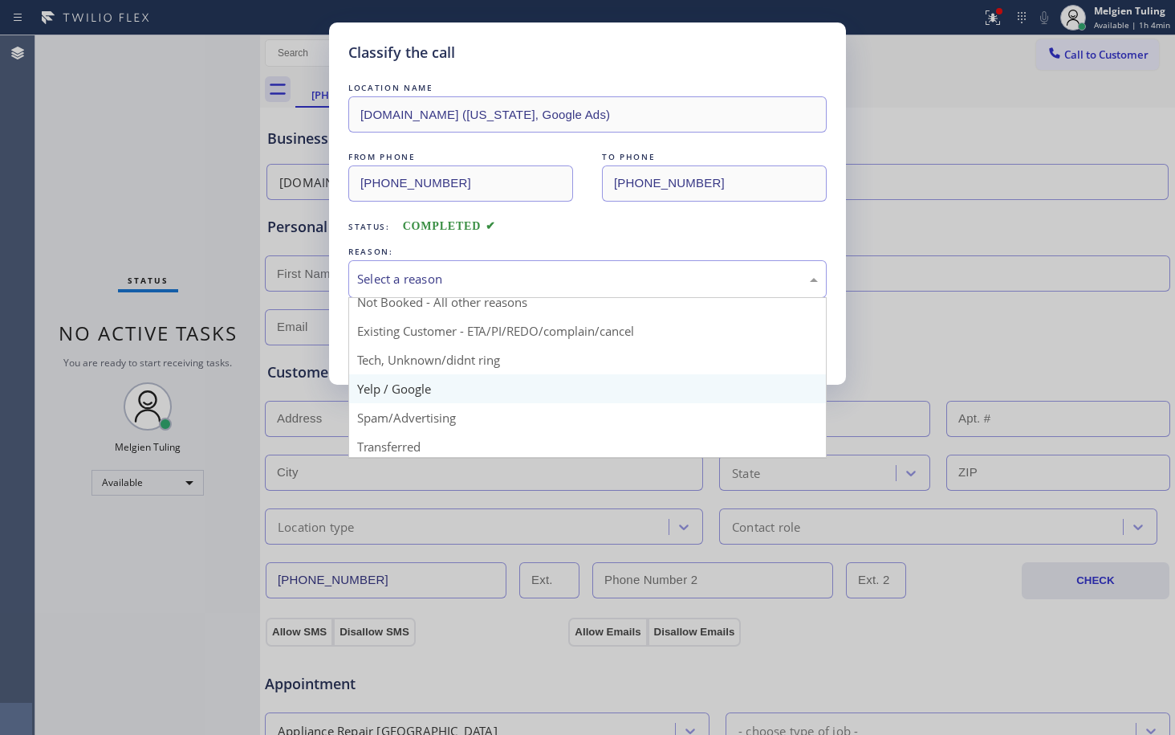
scroll to position [101, 0]
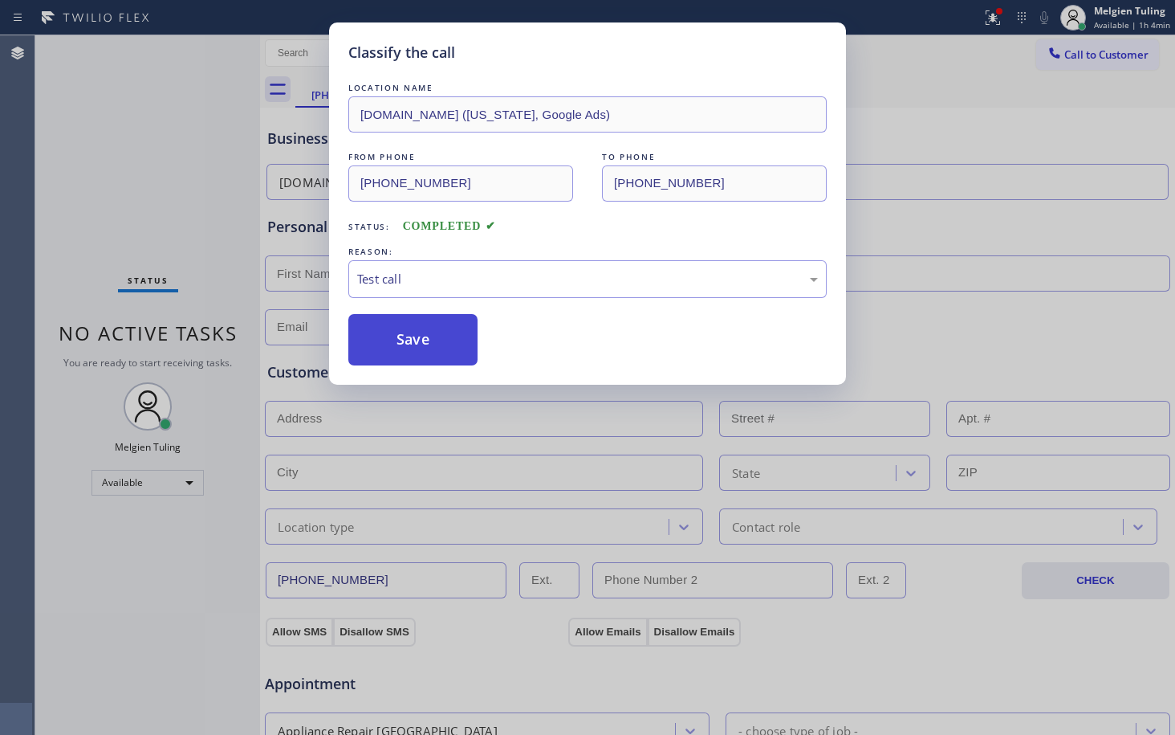
click at [398, 347] on button "Save" at bounding box center [412, 339] width 129 height 51
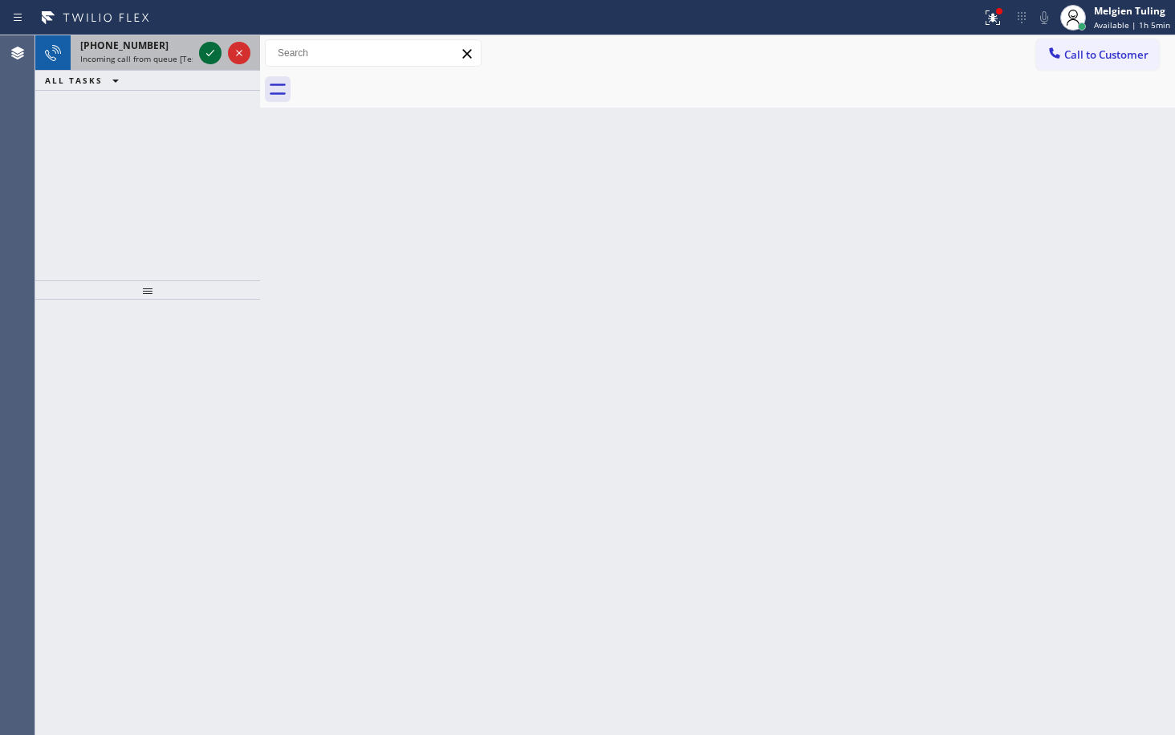
click at [217, 54] on icon at bounding box center [210, 52] width 19 height 19
click at [210, 54] on icon at bounding box center [210, 53] width 8 height 6
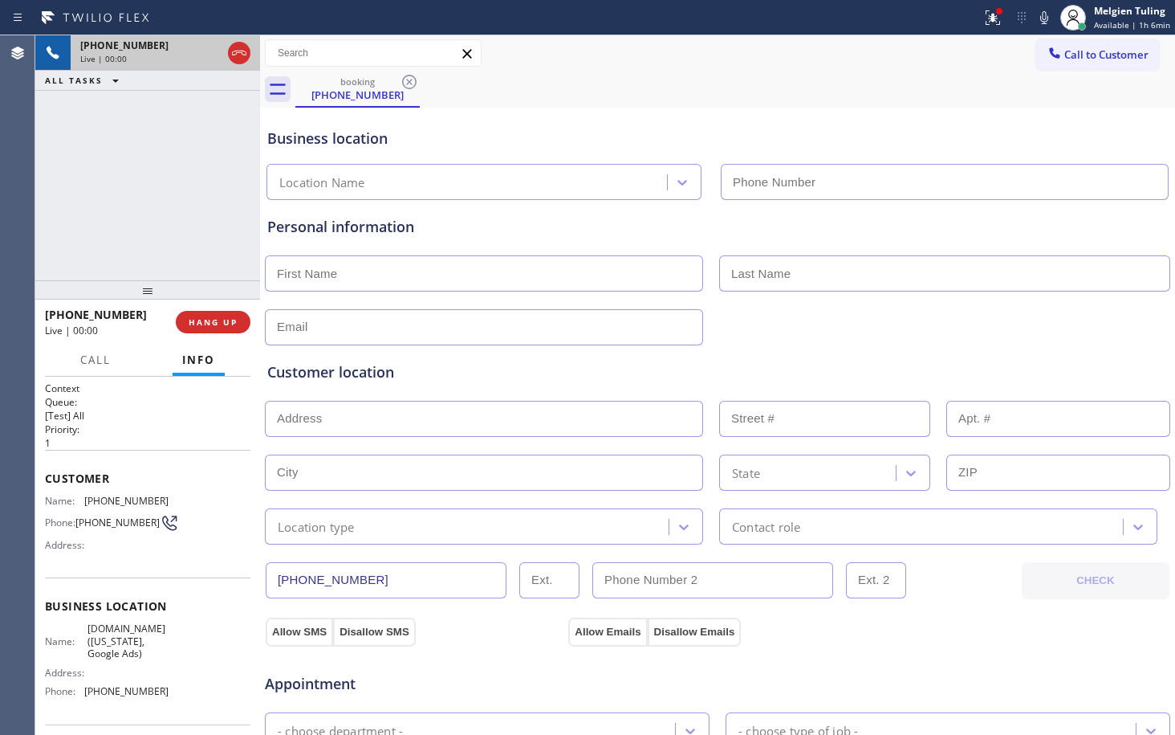
type input "[PHONE_NUMBER]"
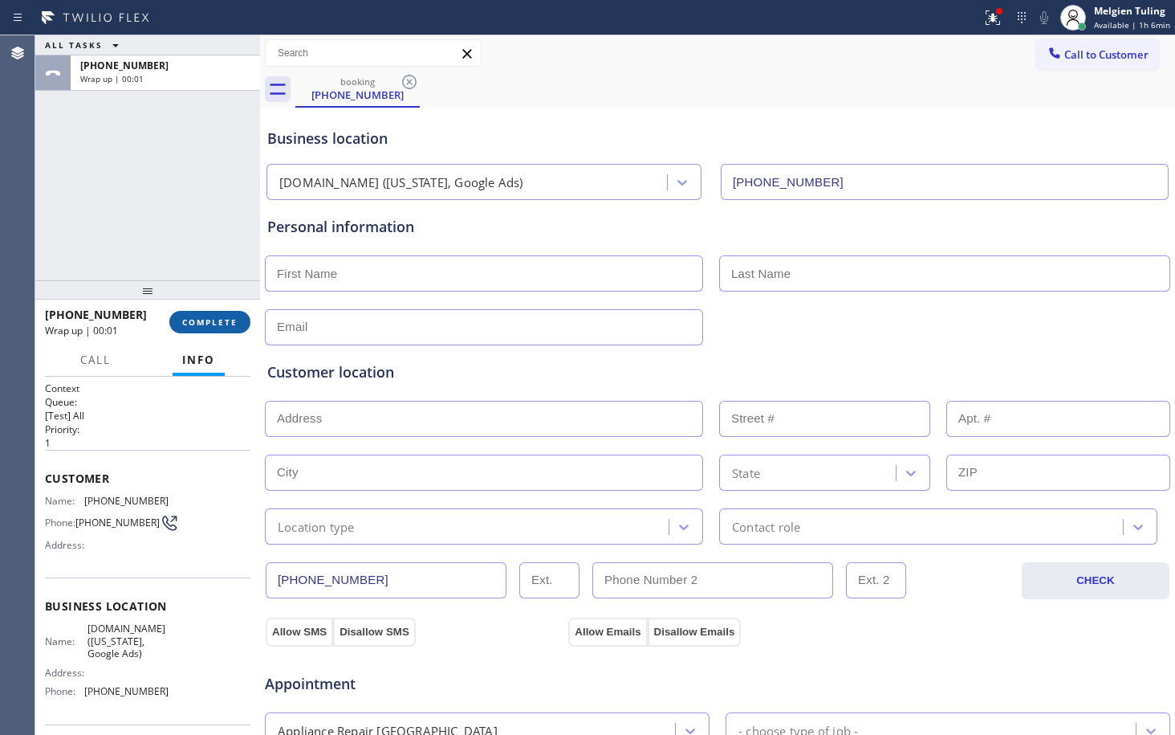
click at [210, 314] on button "COMPLETE" at bounding box center [209, 322] width 81 height 22
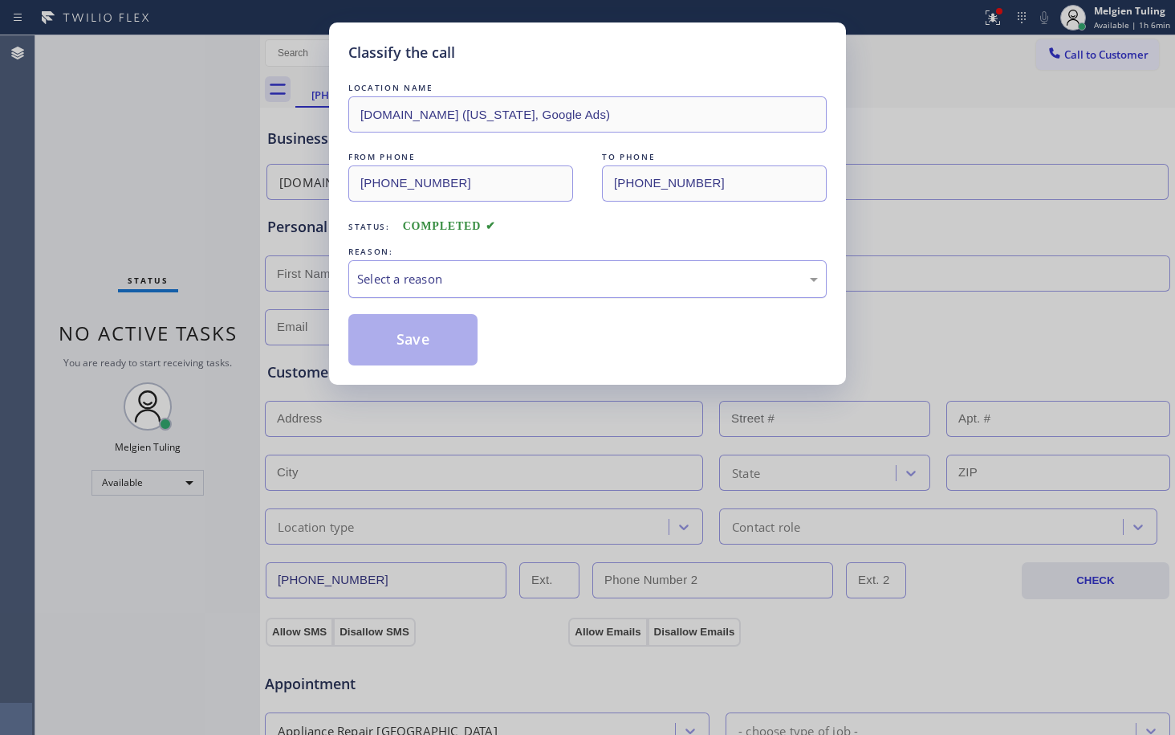
click at [412, 283] on div "Select a reason" at bounding box center [587, 279] width 461 height 18
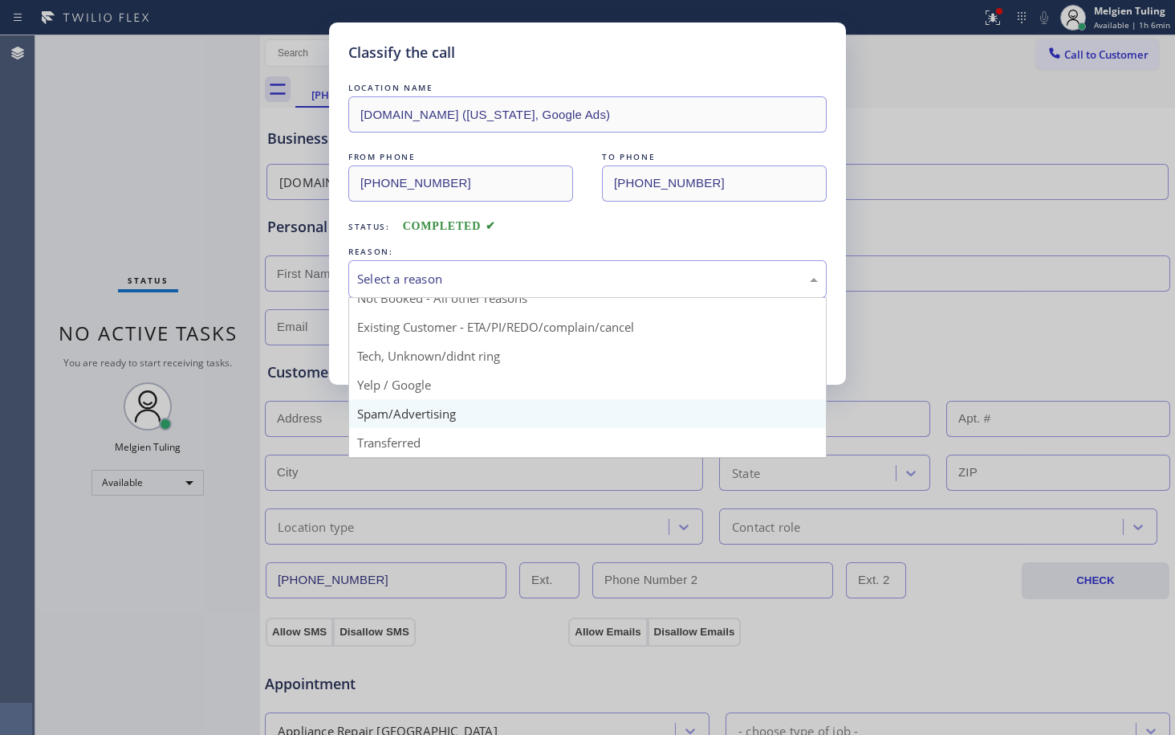
scroll to position [101, 0]
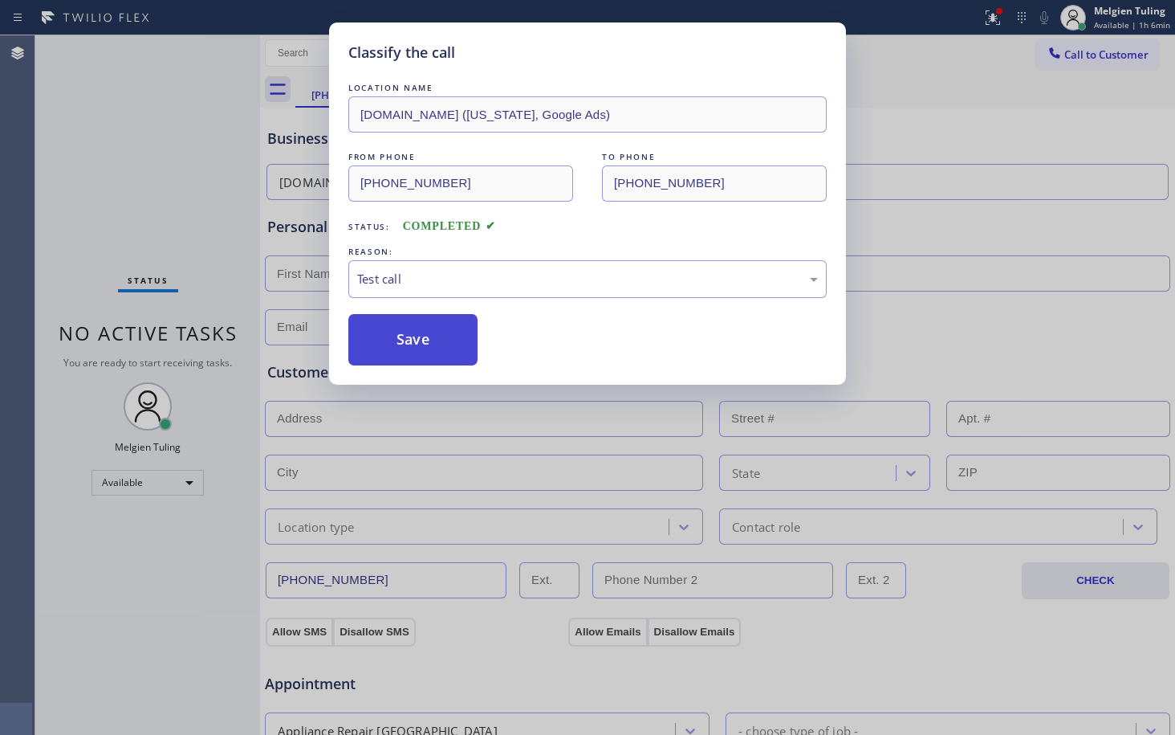
click at [442, 343] on button "Save" at bounding box center [412, 339] width 129 height 51
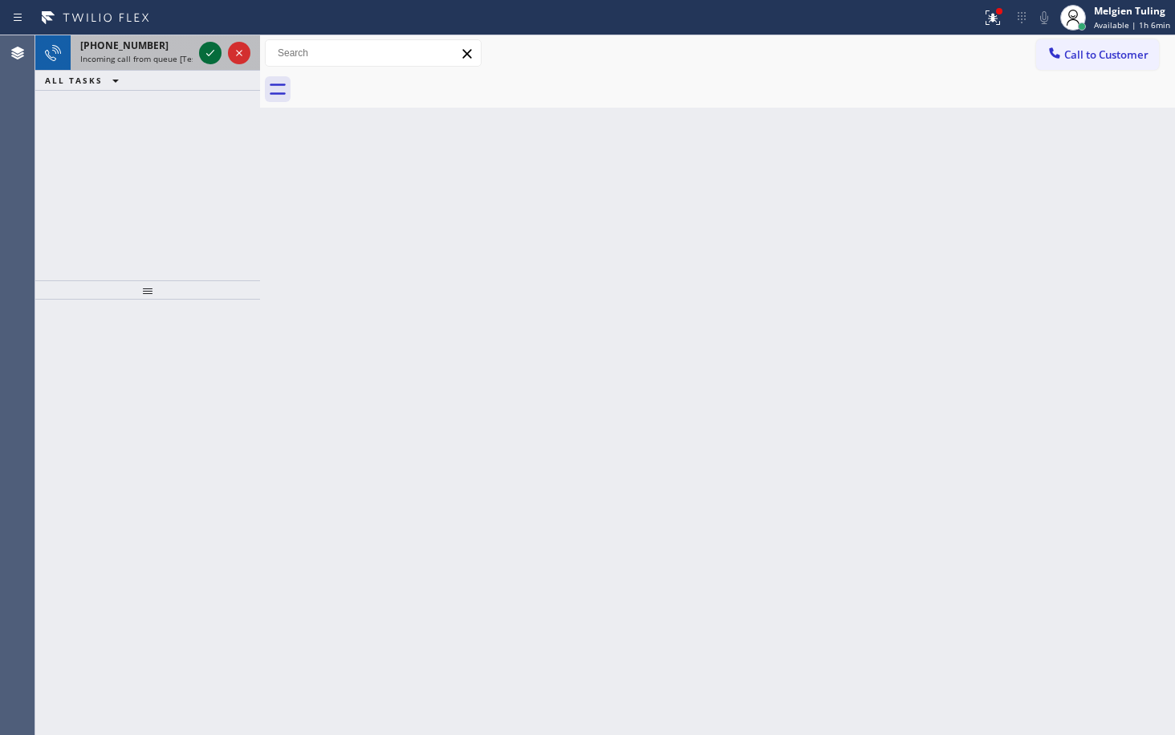
click at [206, 52] on icon at bounding box center [210, 52] width 19 height 19
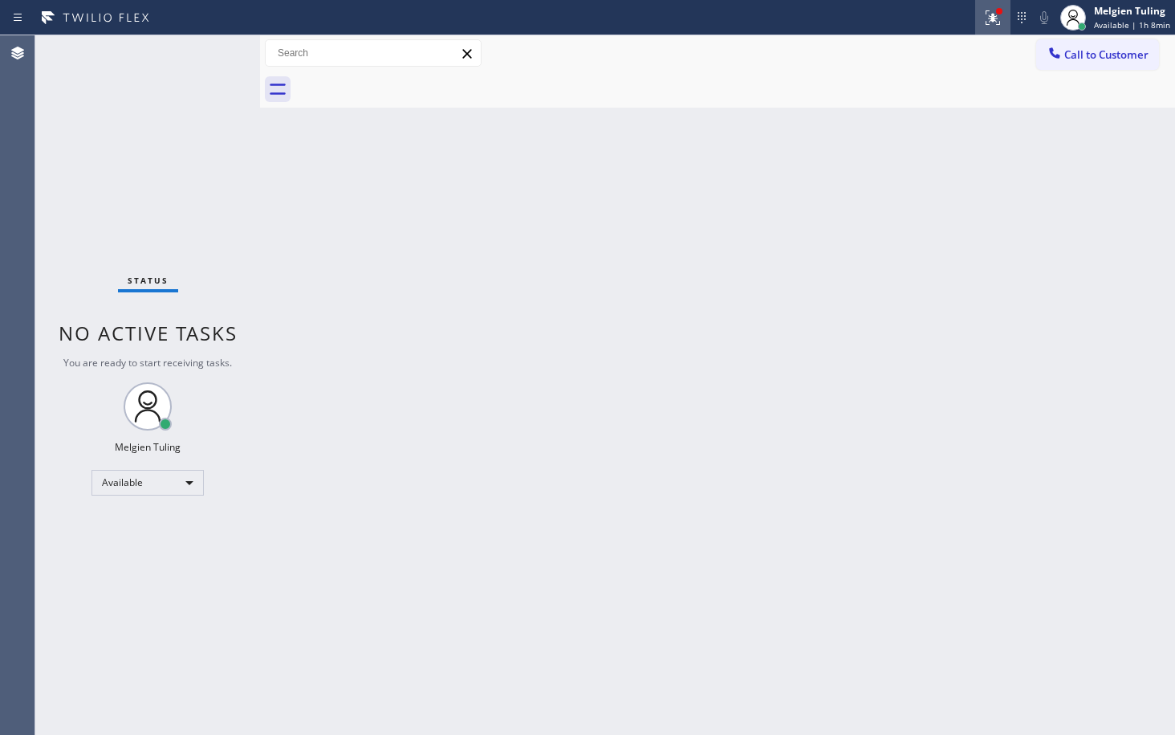
click at [998, 15] on icon at bounding box center [993, 16] width 10 height 6
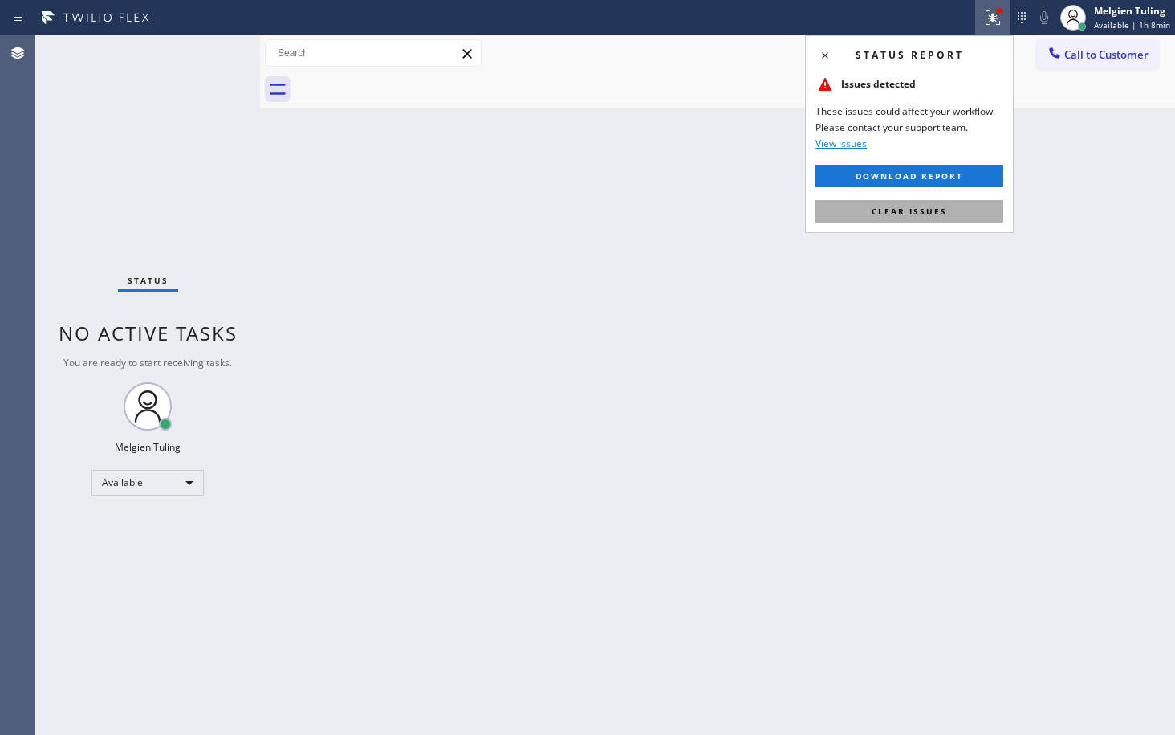
click at [873, 216] on button "Clear issues" at bounding box center [910, 211] width 188 height 22
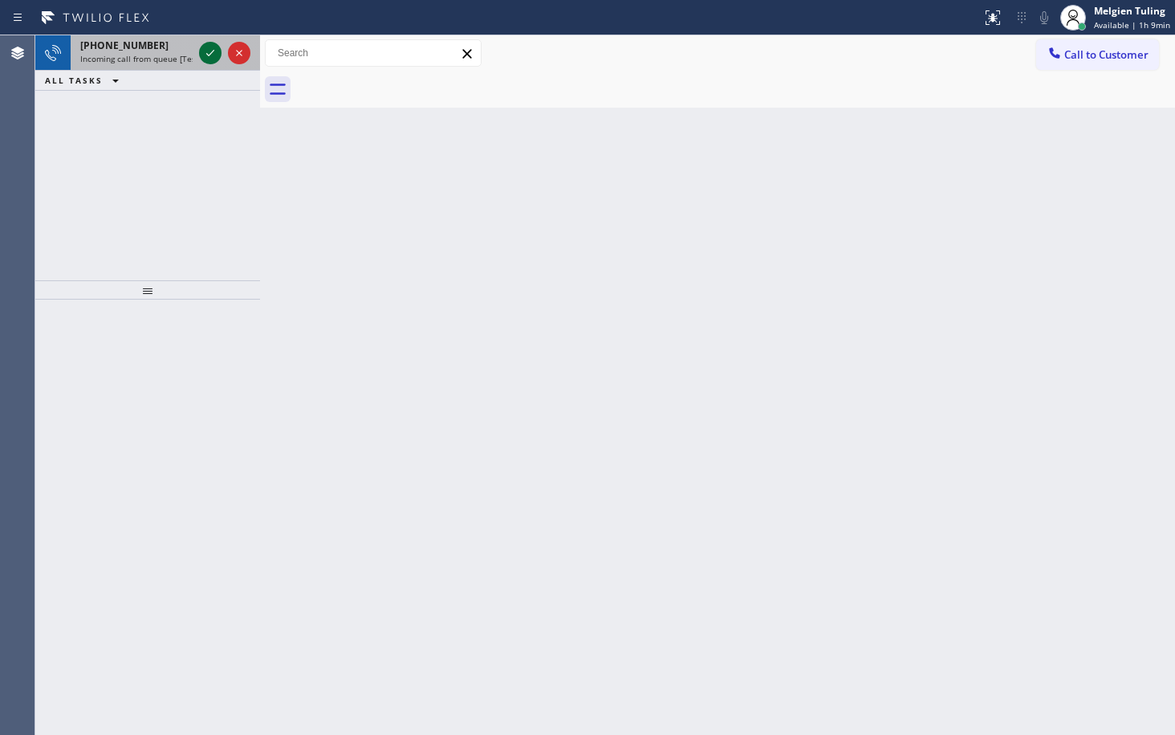
click at [210, 49] on icon at bounding box center [210, 52] width 19 height 19
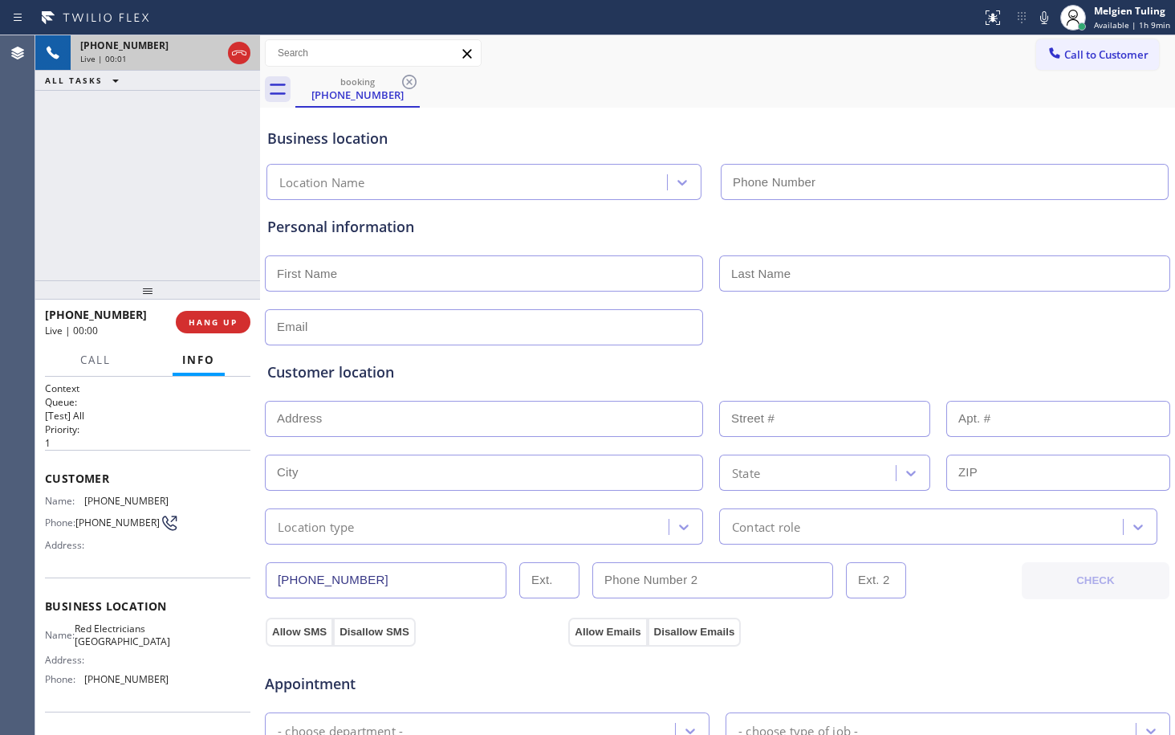
type input "[PHONE_NUMBER]"
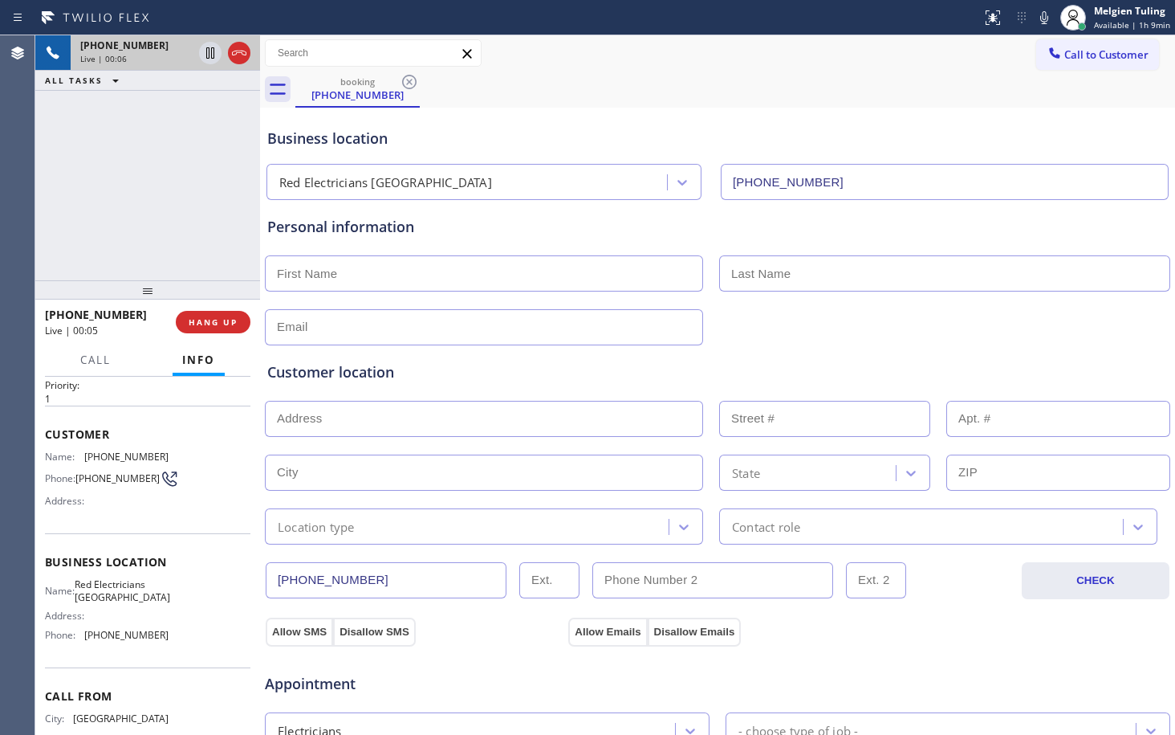
scroll to position [80, 0]
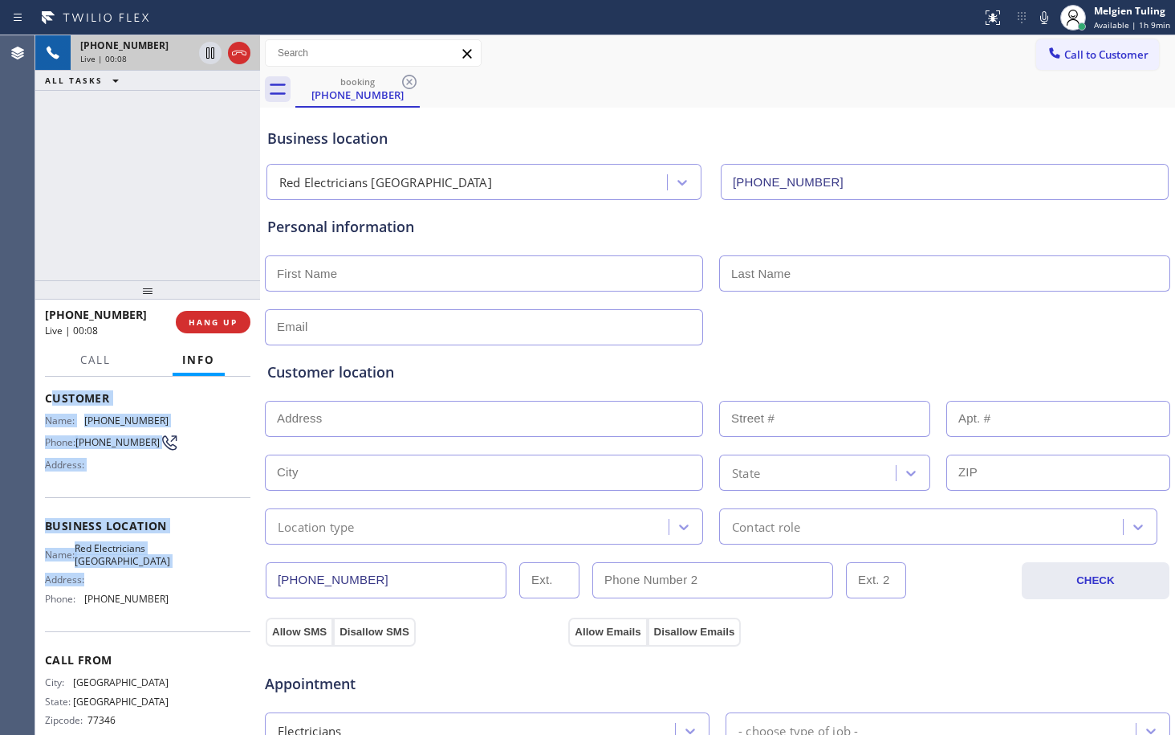
drag, startPoint x: 69, startPoint y: 399, endPoint x: 151, endPoint y: 593, distance: 210.1
click at [151, 593] on div "Context Queue: [Test] All Priority: 1 Customer Name: [PHONE_NUMBER] Phone: [PHO…" at bounding box center [148, 527] width 206 height 452
click at [188, 458] on div "Name: [PHONE_NUMBER] Phone: [PHONE_NUMBER] Address:" at bounding box center [148, 445] width 206 height 63
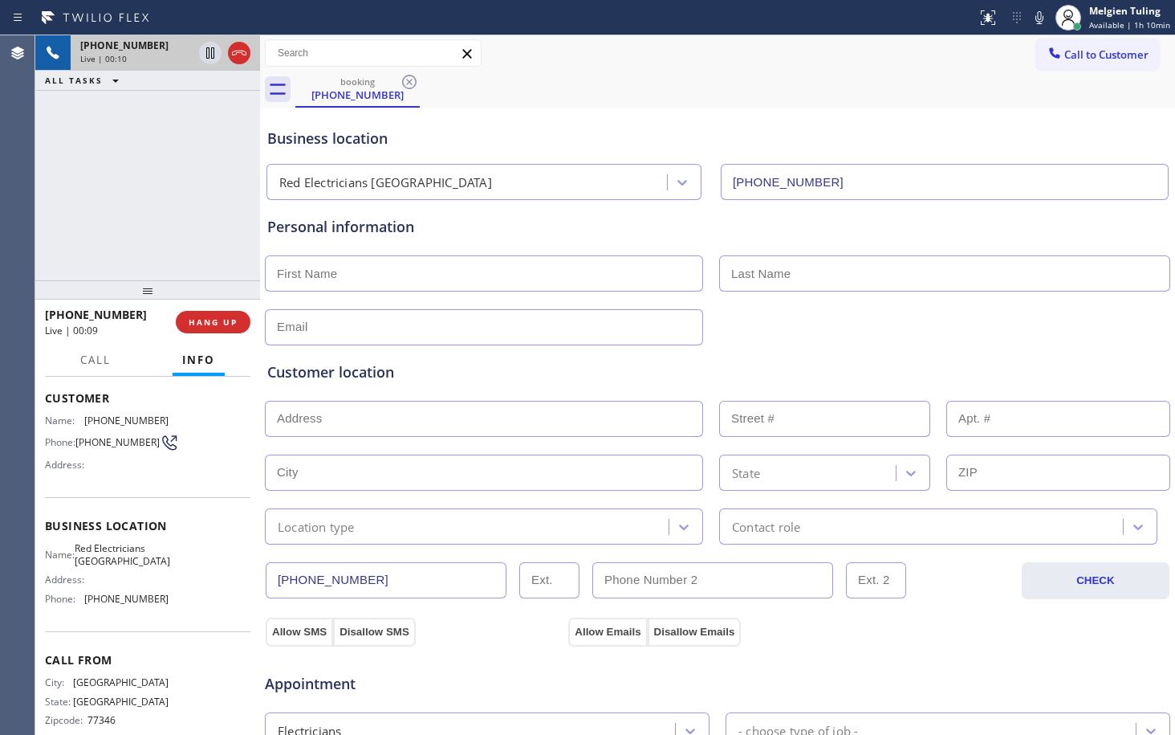
click at [52, 395] on span "Customer" at bounding box center [148, 397] width 206 height 15
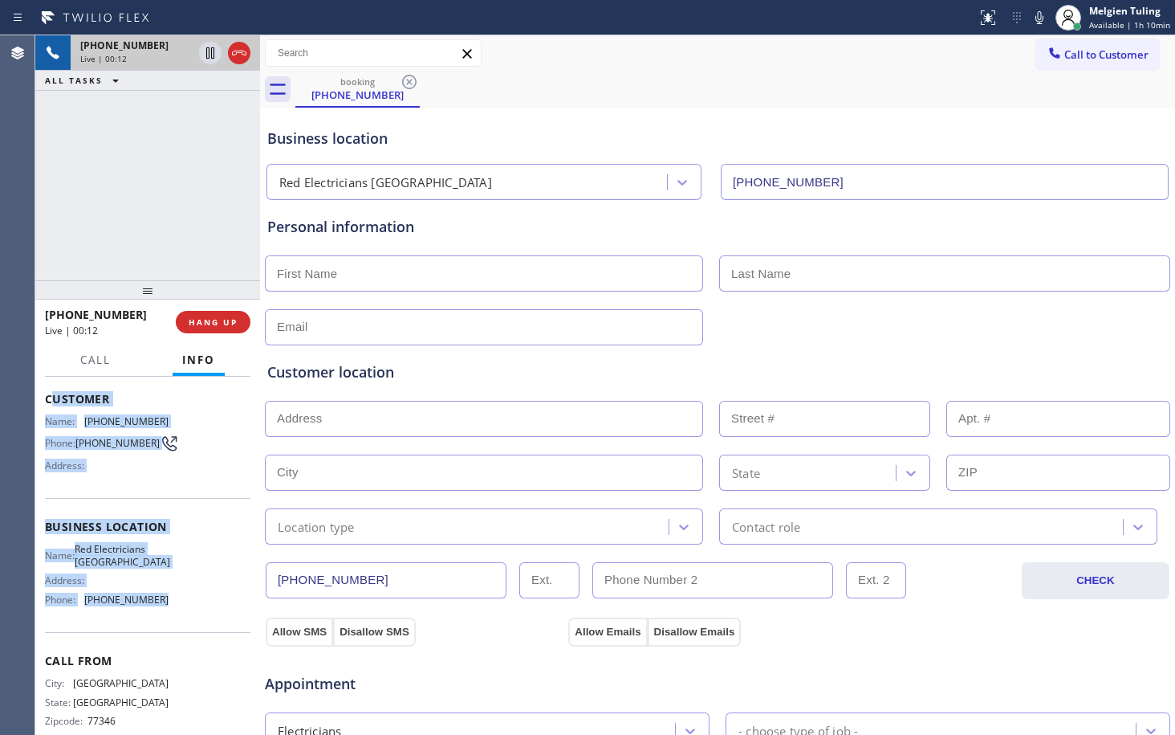
drag, startPoint x: 49, startPoint y: 395, endPoint x: 161, endPoint y: 602, distance: 235.3
click at [161, 602] on div "Context Queue: [Test] All Priority: 1 Customer Name: [PHONE_NUMBER] Phone: [PHO…" at bounding box center [148, 528] width 206 height 452
copy div "ustomer Name: [PHONE_NUMBER] Phone: [PHONE_NUMBER] Address: Business location N…"
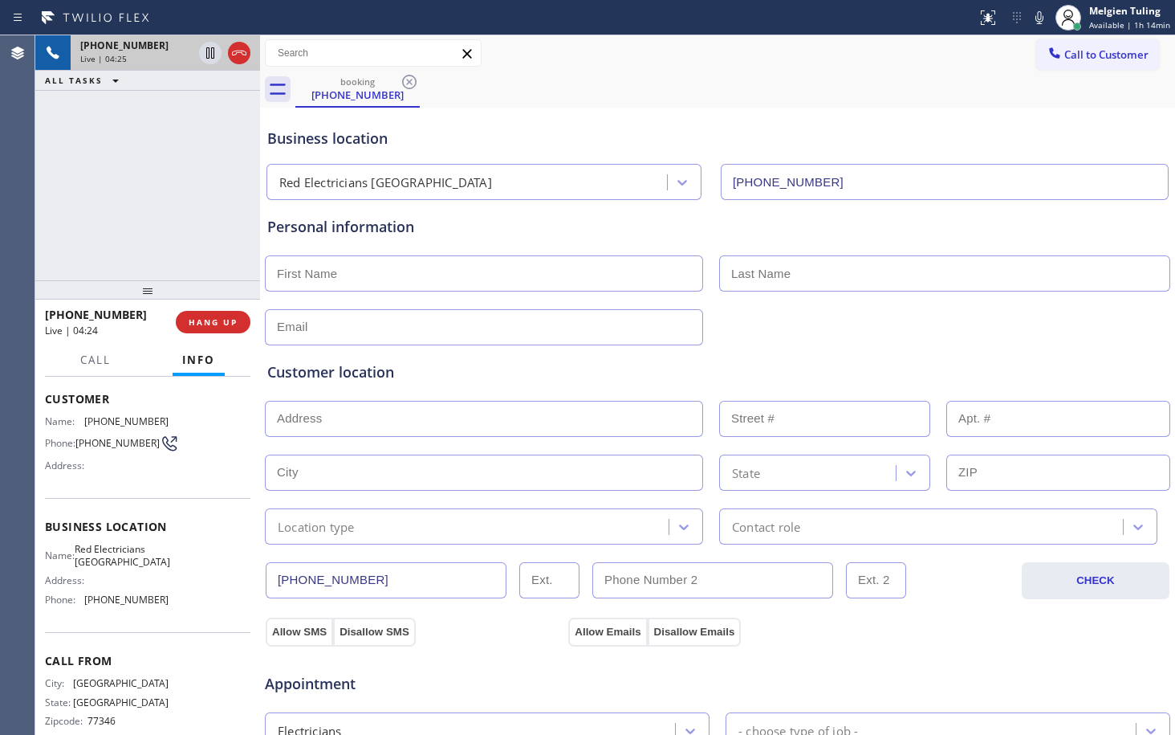
click at [608, 257] on input "text" at bounding box center [484, 273] width 438 height 36
click at [569, 134] on div "Business location" at bounding box center [717, 139] width 901 height 22
click at [892, 141] on div "Business location" at bounding box center [717, 139] width 901 height 22
click at [507, 146] on div "Business location" at bounding box center [717, 139] width 901 height 22
click at [946, 113] on div "Business location [GEOGRAPHIC_DATA] [PHONE_NUMBER]" at bounding box center [717, 156] width 907 height 88
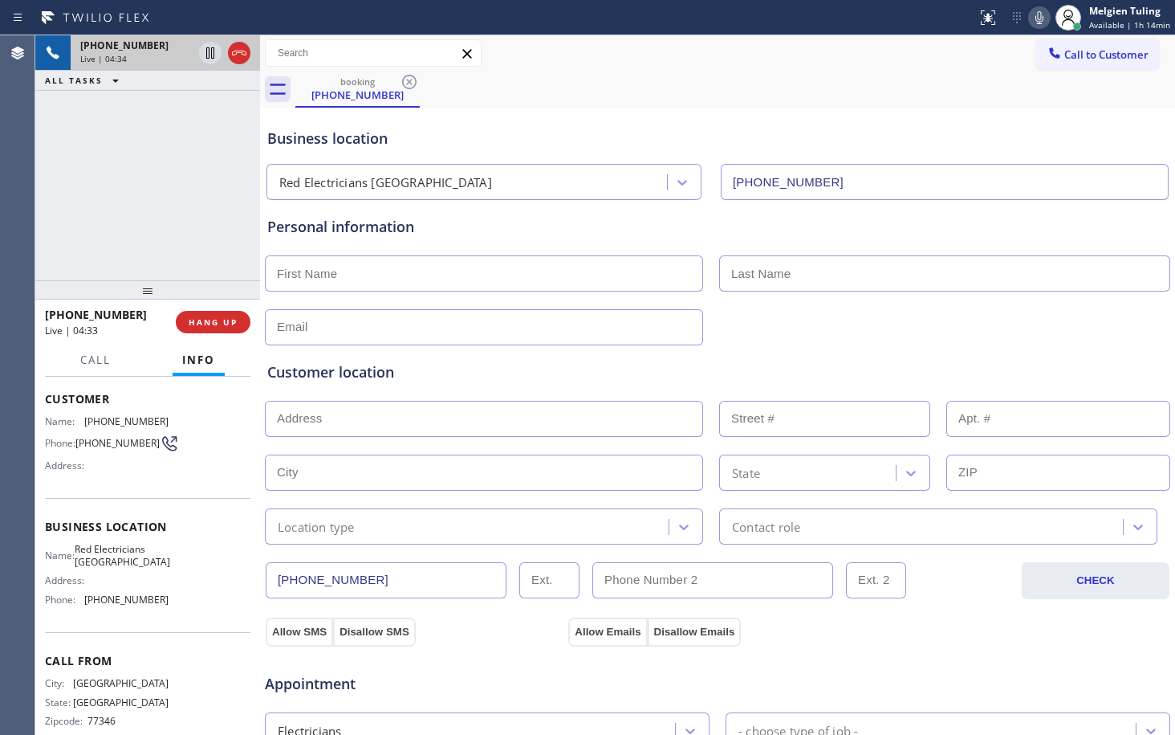
click at [1042, 18] on icon at bounding box center [1040, 17] width 8 height 13
click at [210, 51] on icon at bounding box center [210, 52] width 19 height 19
click at [207, 51] on icon at bounding box center [210, 52] width 11 height 11
click at [1038, 18] on icon at bounding box center [1039, 17] width 19 height 19
click at [845, 31] on div "Status report No issues detected If you experience an issue, please download th…" at bounding box center [587, 17] width 1175 height 35
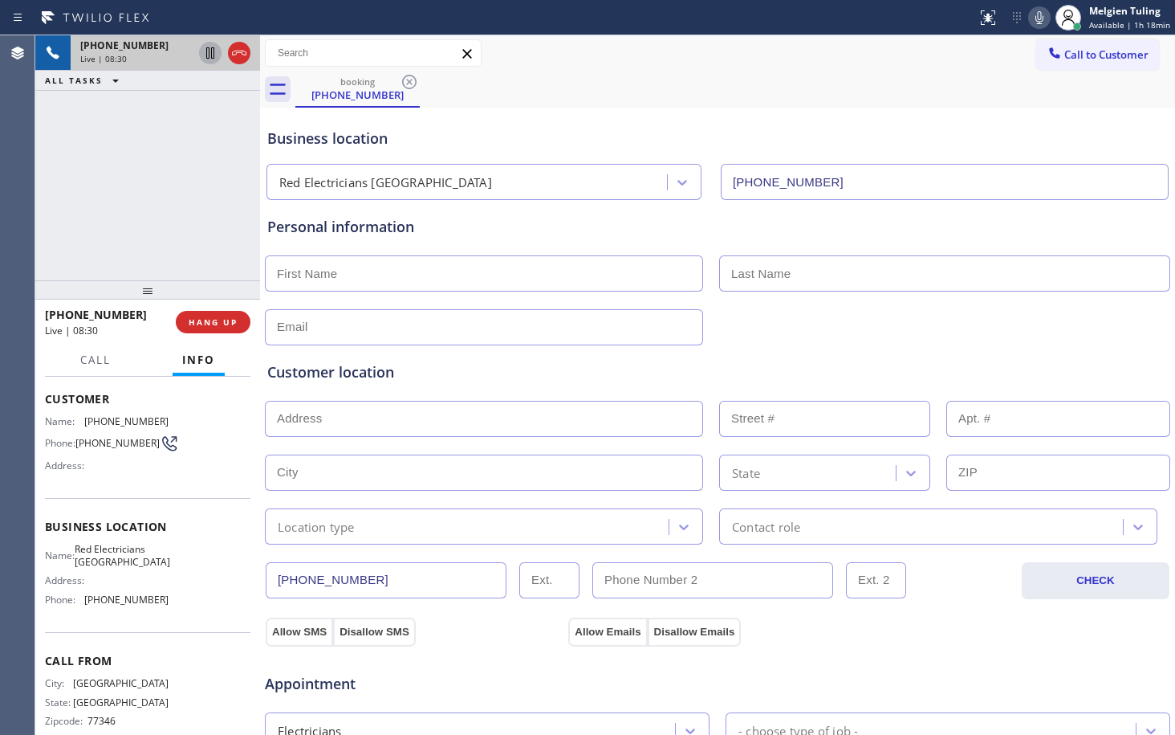
click at [1043, 16] on icon at bounding box center [1039, 17] width 19 height 19
click at [205, 53] on icon at bounding box center [210, 52] width 19 height 19
click at [515, 342] on div "Customer location >> ADD NEW ADDRESS << + NEW ADDRESS State Location type Conta…" at bounding box center [717, 442] width 907 height 206
click at [1043, 14] on icon at bounding box center [1040, 17] width 8 height 13
click at [209, 51] on icon at bounding box center [210, 52] width 11 height 11
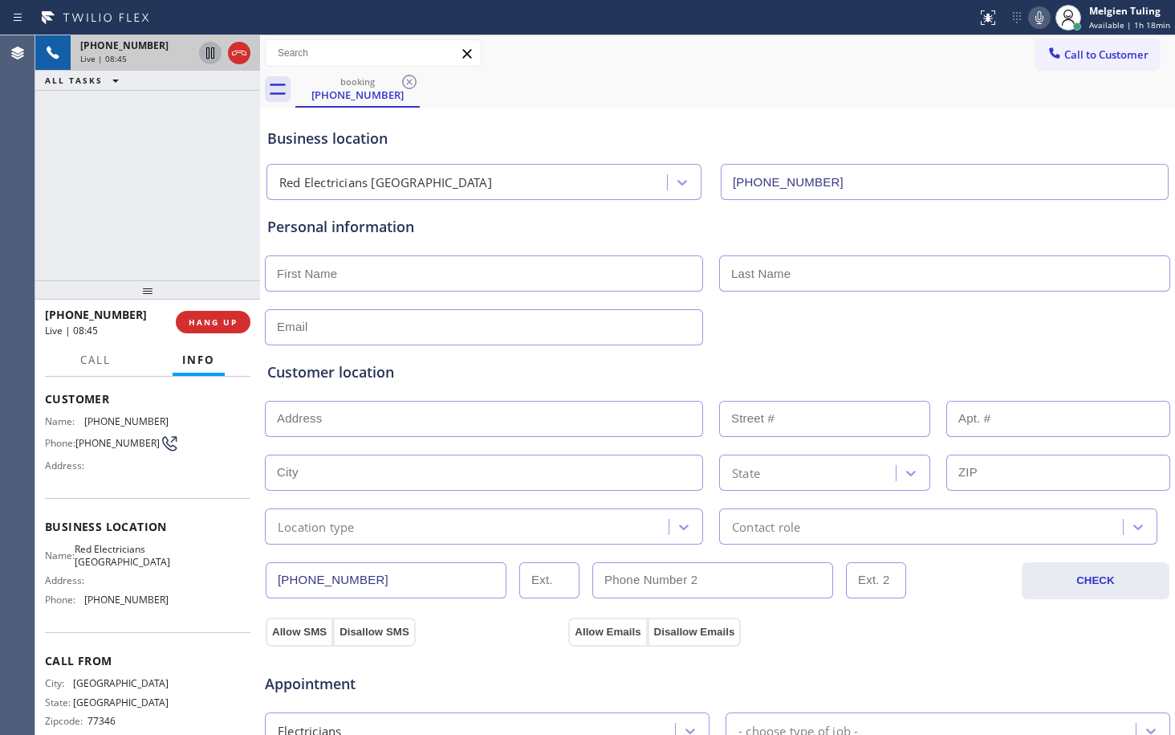
click at [602, 126] on div "Business location [GEOGRAPHIC_DATA] [PHONE_NUMBER]" at bounding box center [717, 156] width 907 height 88
click at [208, 49] on icon at bounding box center [210, 52] width 19 height 19
click at [1043, 16] on icon at bounding box center [1039, 17] width 19 height 19
click at [477, 94] on div "booking [PHONE_NUMBER]" at bounding box center [735, 89] width 880 height 36
click at [208, 47] on icon at bounding box center [210, 52] width 19 height 19
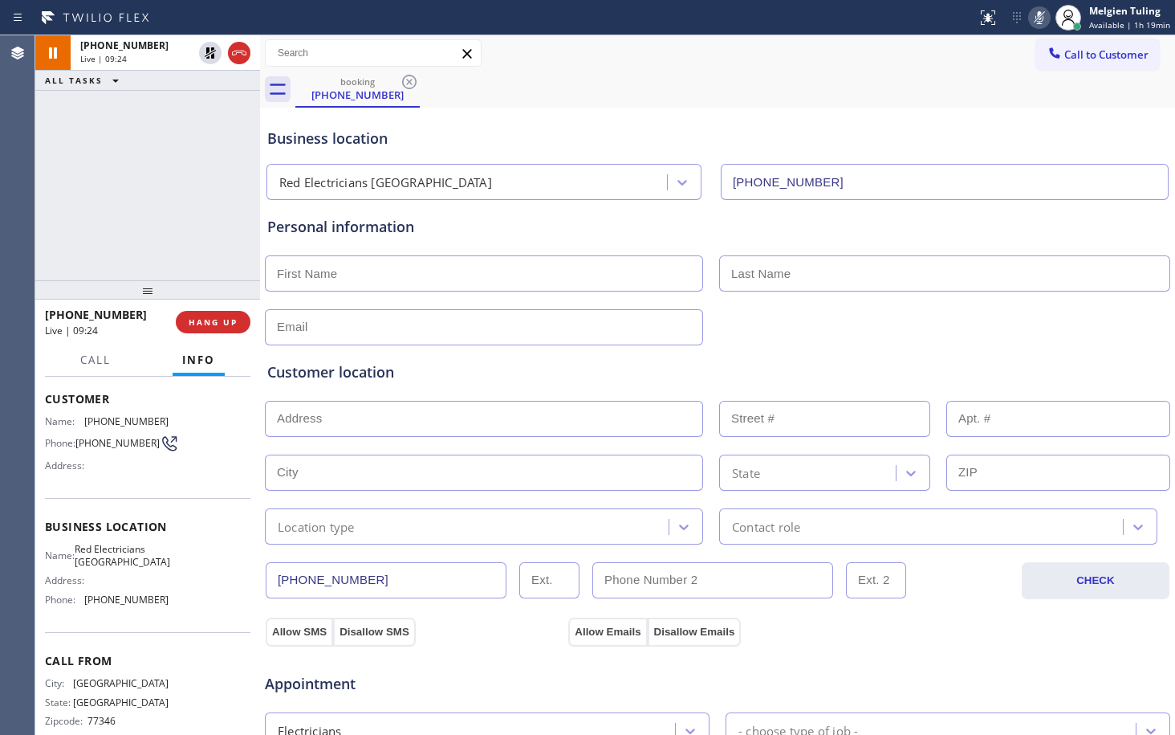
click at [1039, 17] on icon at bounding box center [1039, 17] width 19 height 19
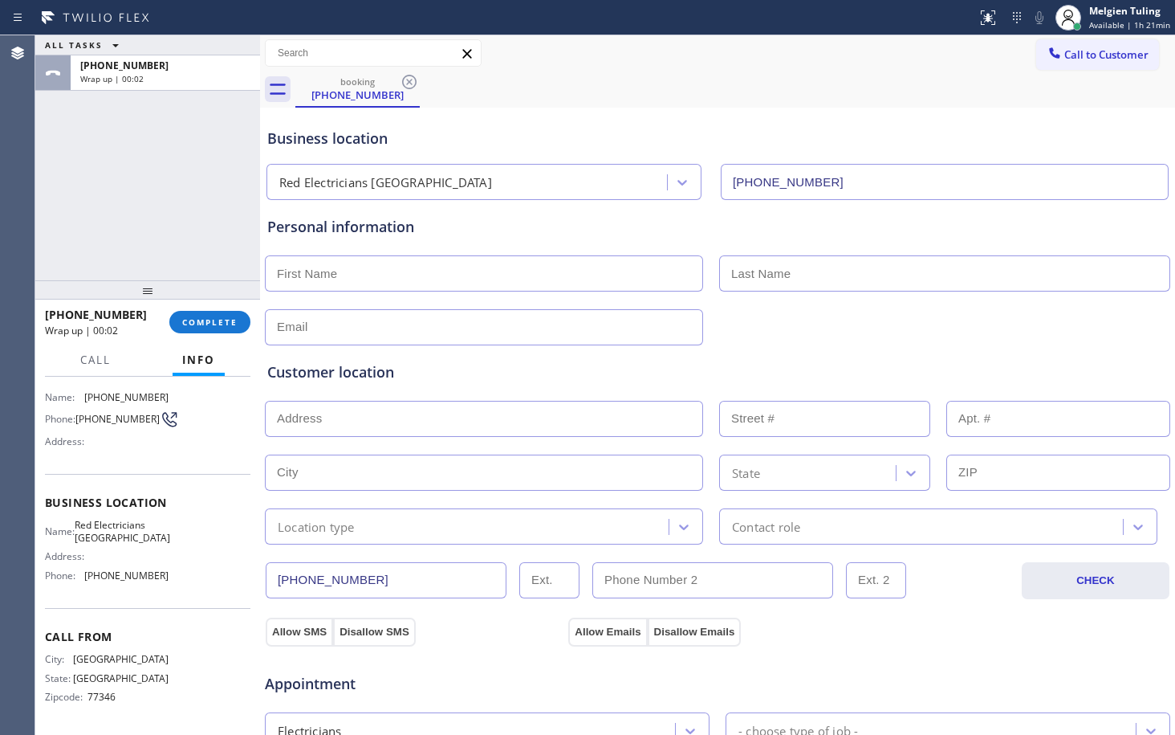
scroll to position [0, 0]
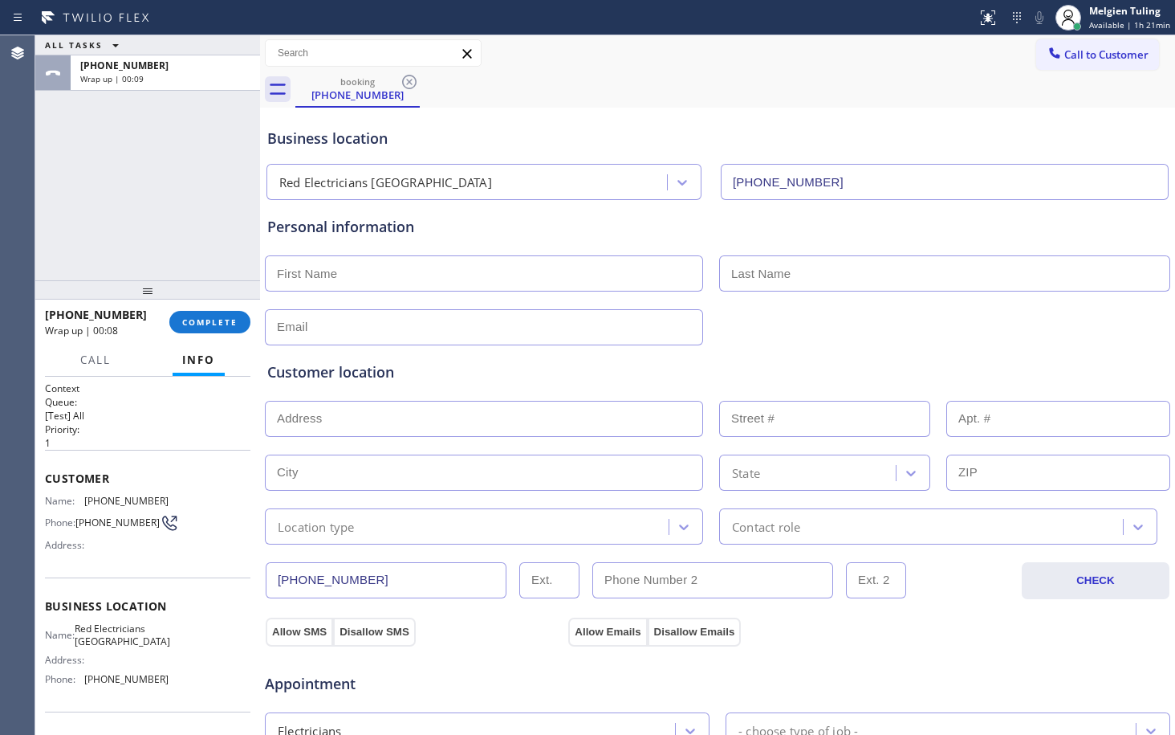
click at [561, 69] on div "Call to Customer Outbound call Location Search location Your caller id phone nu…" at bounding box center [717, 53] width 915 height 36
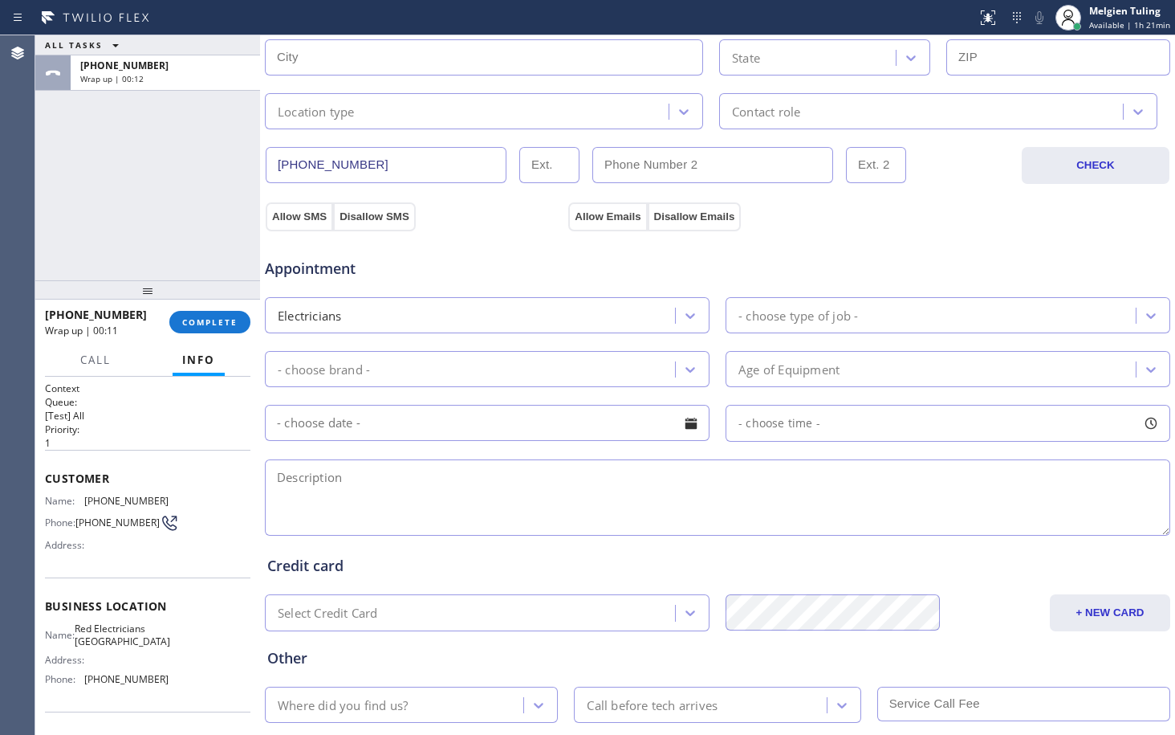
scroll to position [482, 0]
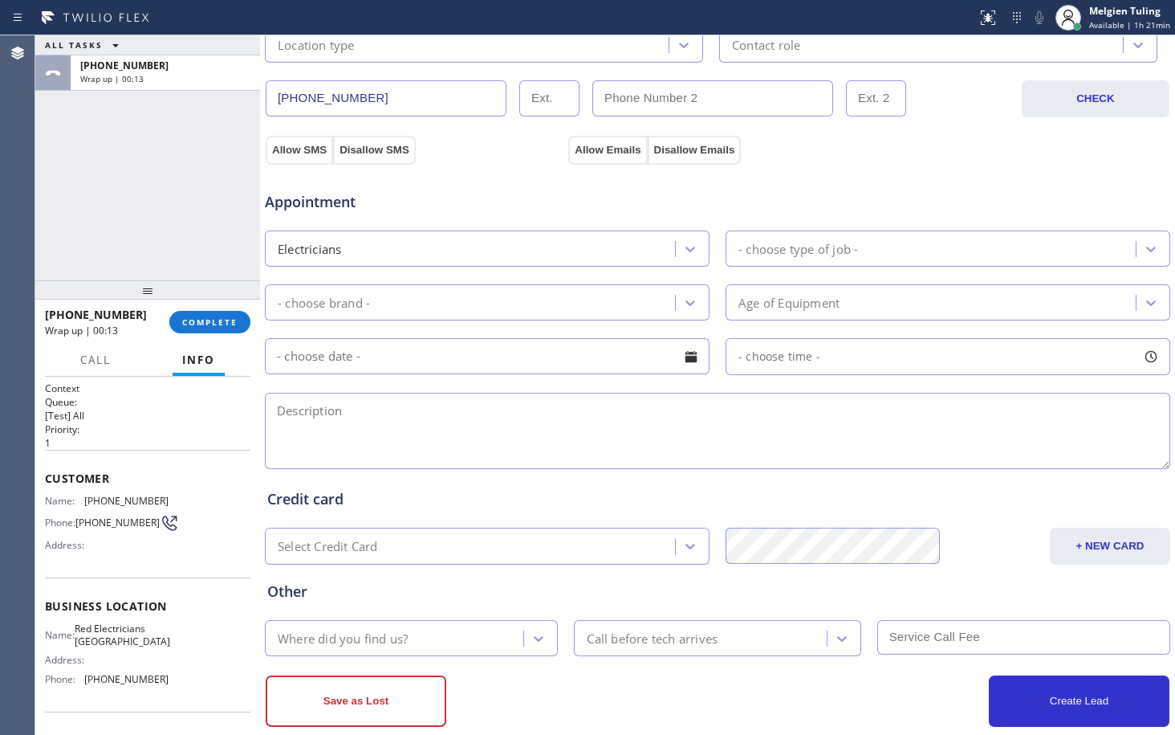
click at [484, 638] on div "Where did you find us?" at bounding box center [397, 638] width 254 height 28
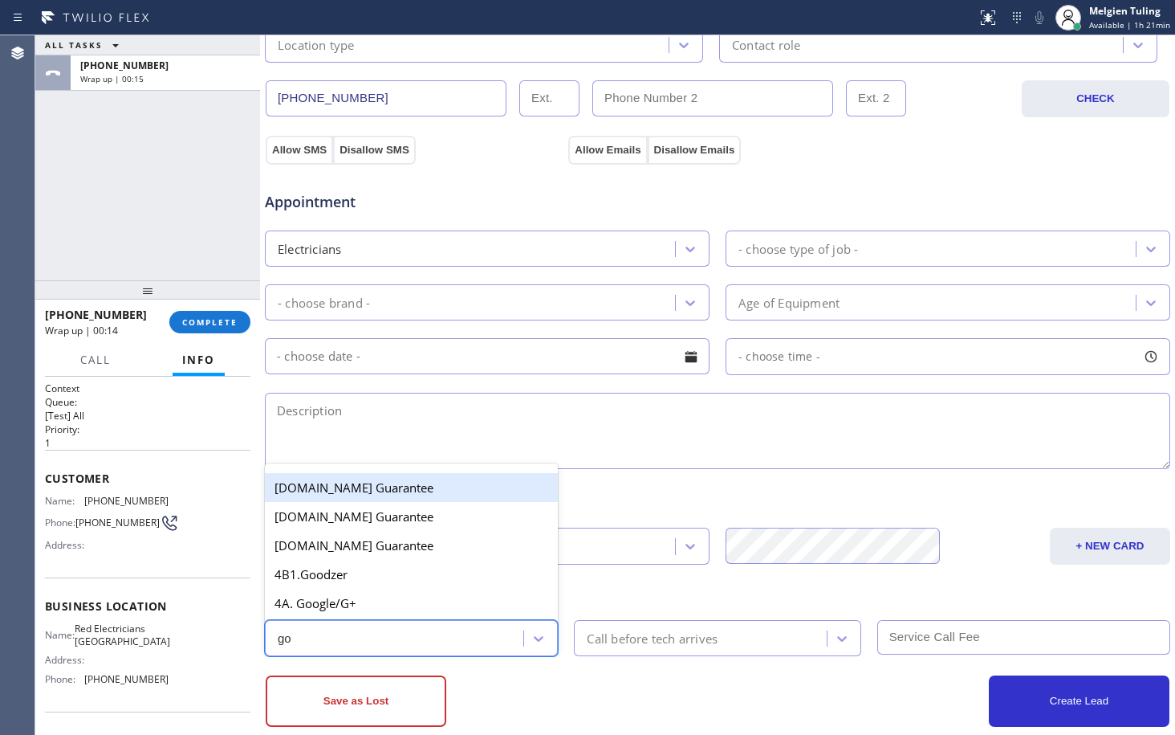
type input "goo"
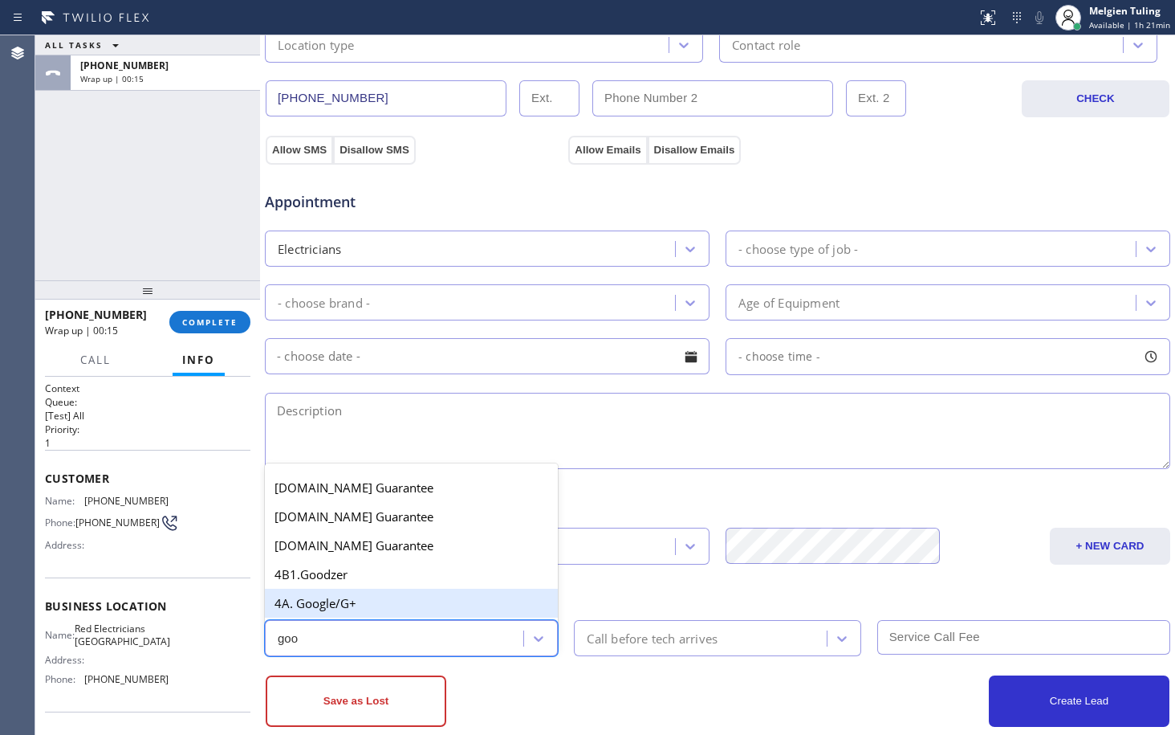
click at [370, 601] on div "4A. Google/G+" at bounding box center [411, 603] width 293 height 29
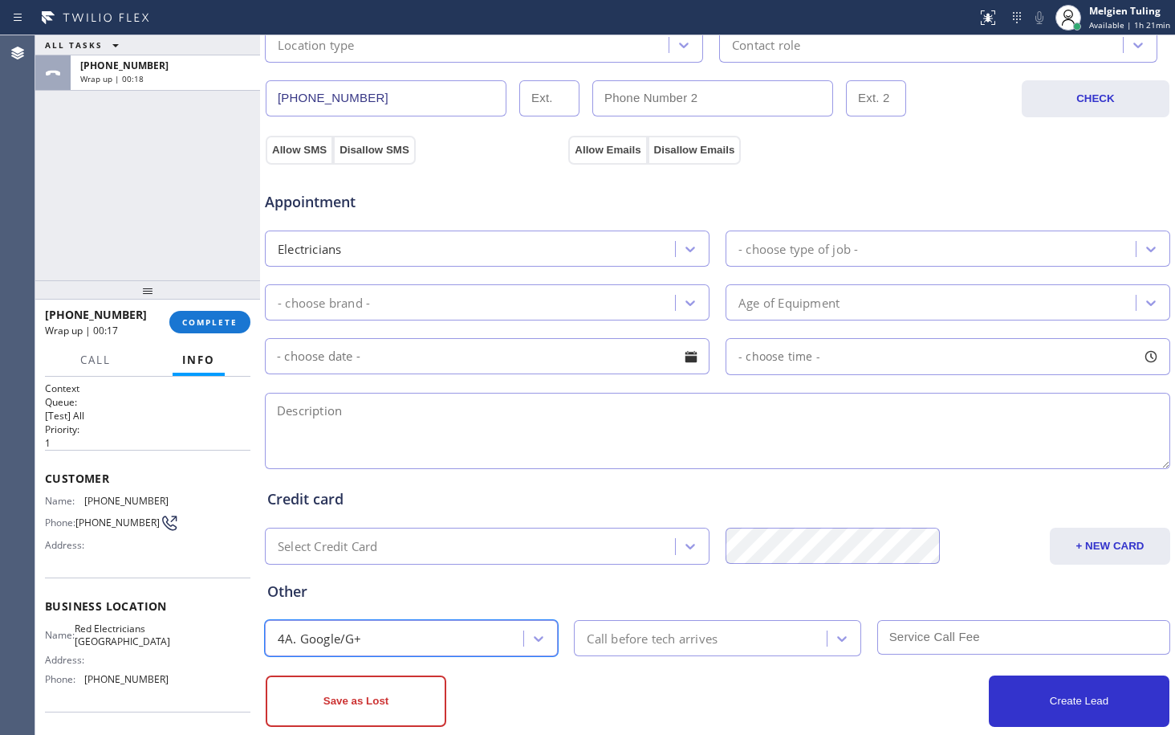
click at [356, 416] on textarea at bounding box center [718, 431] width 906 height 76
click at [278, 405] on textarea at bounding box center [718, 431] width 906 height 76
paste textarea "light in the garage is not working probably the switch is not connected properl…"
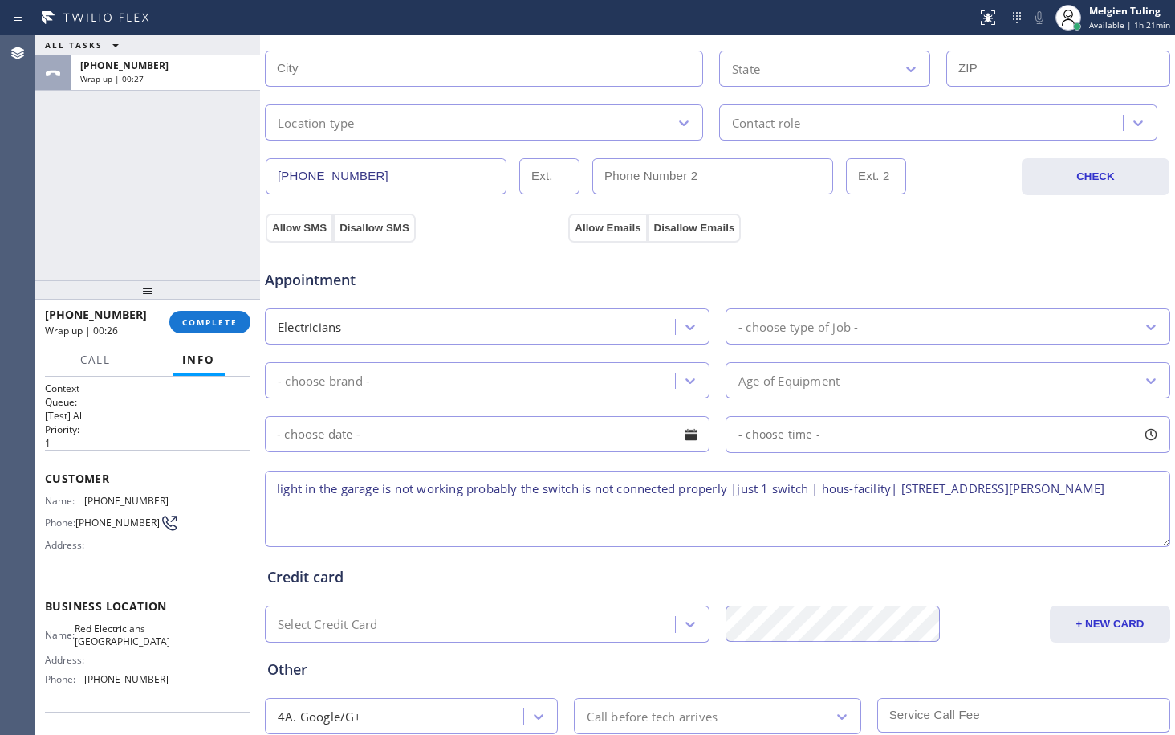
scroll to position [401, 0]
click at [855, 491] on textarea "light in the garage is not working probably the switch is not connected properl…" at bounding box center [718, 511] width 906 height 76
click at [373, 517] on textarea "light in the garage is not working probably the switch is not connected properl…" at bounding box center [718, 511] width 906 height 76
click at [104, 647] on span "Red Electricians [GEOGRAPHIC_DATA]" at bounding box center [123, 634] width 96 height 25
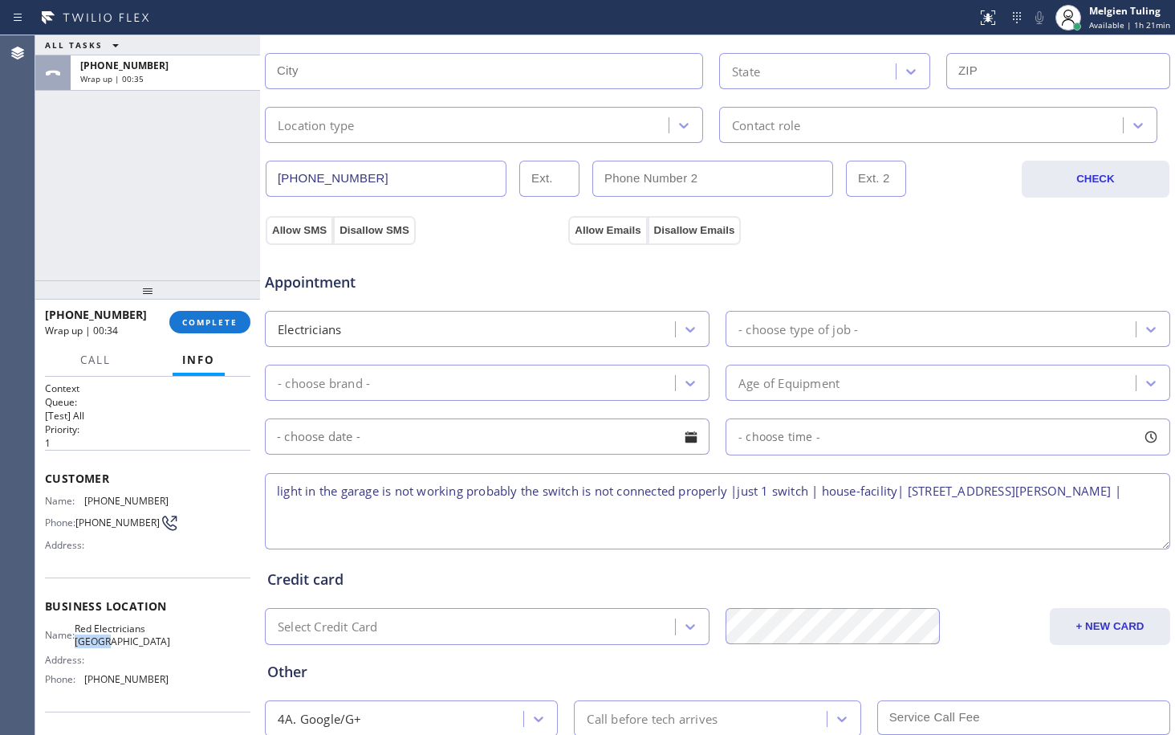
click at [104, 647] on span "Red Electricians [GEOGRAPHIC_DATA]" at bounding box center [123, 634] width 96 height 25
click at [335, 514] on textarea "light in the garage is not working probably the switch is not connected properl…" at bounding box center [718, 511] width 906 height 76
paste textarea "Red Electricians [GEOGRAPHIC_DATA]"
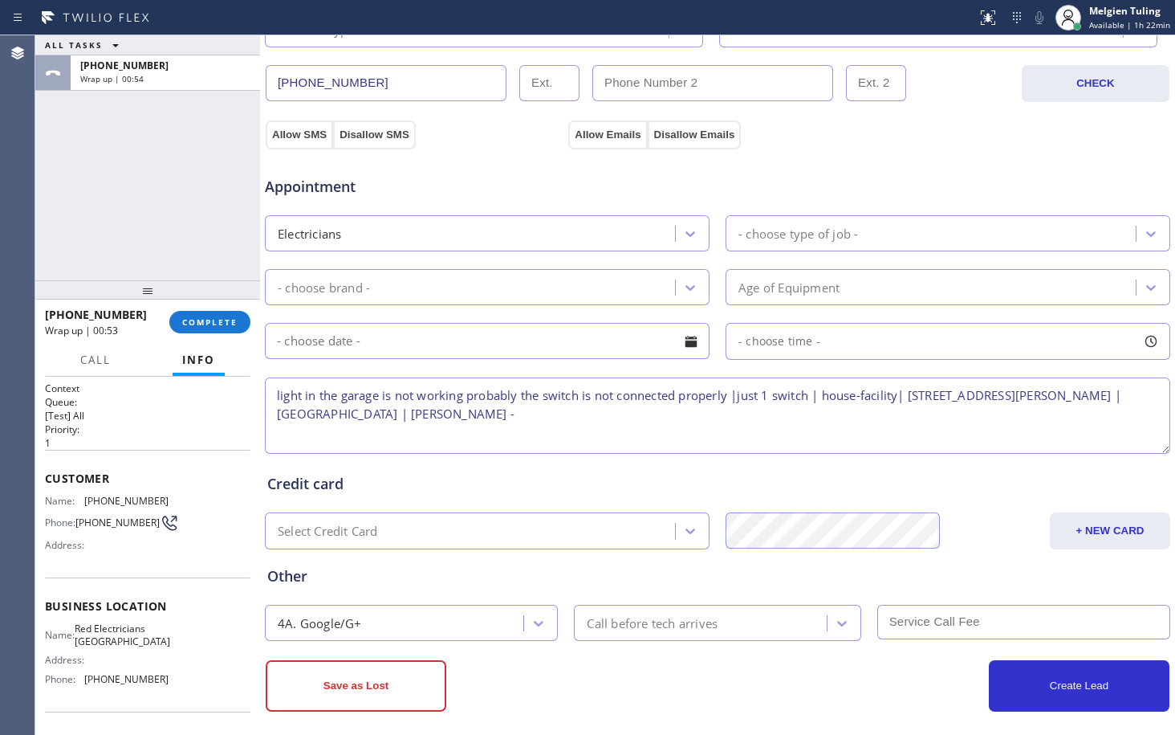
scroll to position [510, 0]
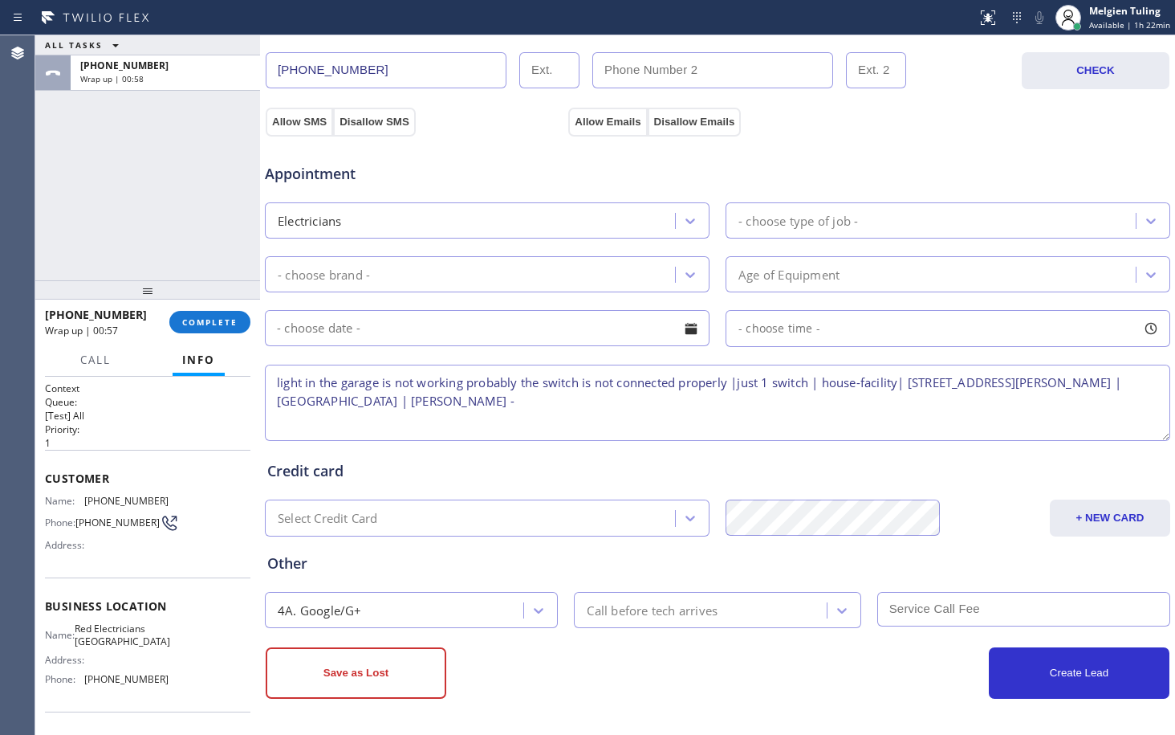
type textarea "light in the garage is not working probably the switch is not connected properl…"
click at [805, 222] on div "- choose type of job -" at bounding box center [799, 220] width 120 height 18
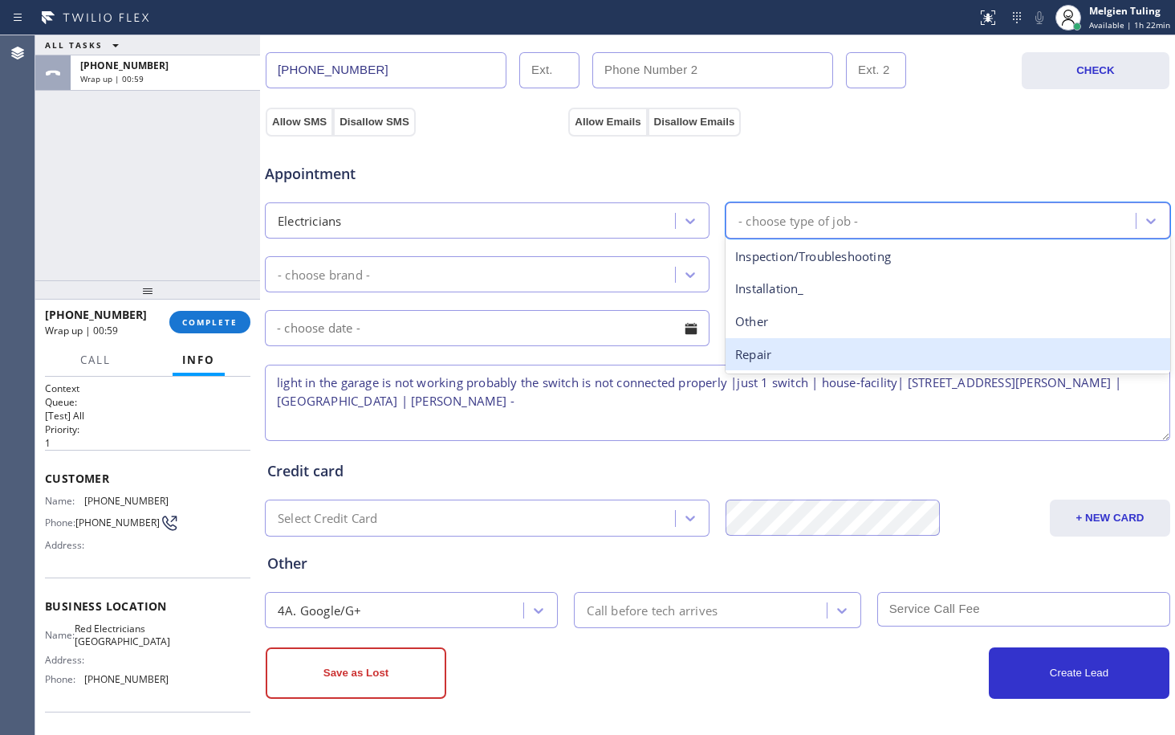
click at [773, 349] on div "Repair" at bounding box center [948, 354] width 445 height 33
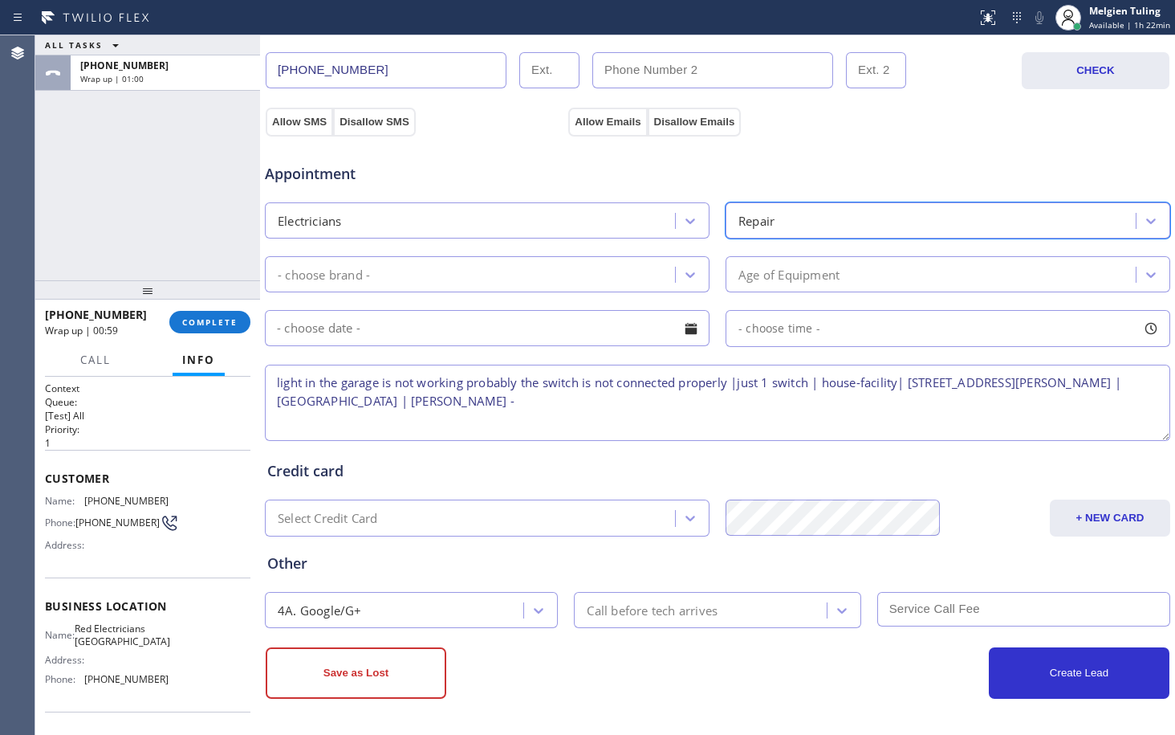
click at [615, 266] on div "- choose brand -" at bounding box center [472, 274] width 405 height 28
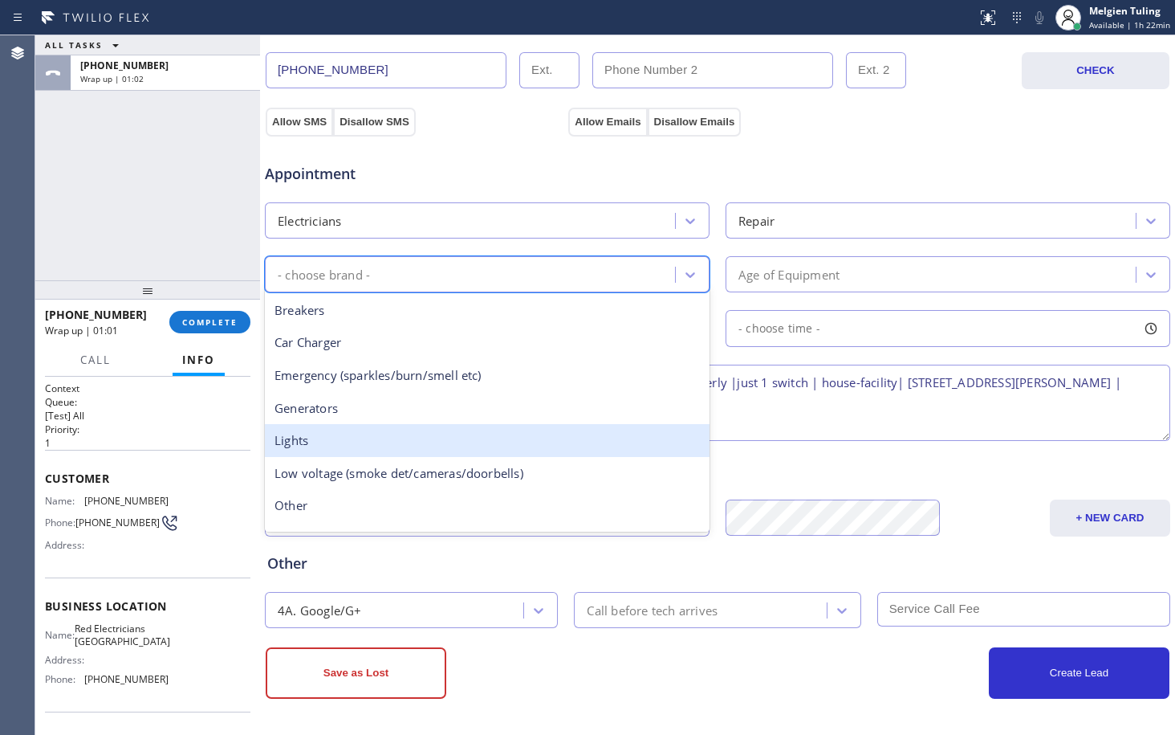
click at [323, 442] on div "Lights" at bounding box center [487, 440] width 445 height 33
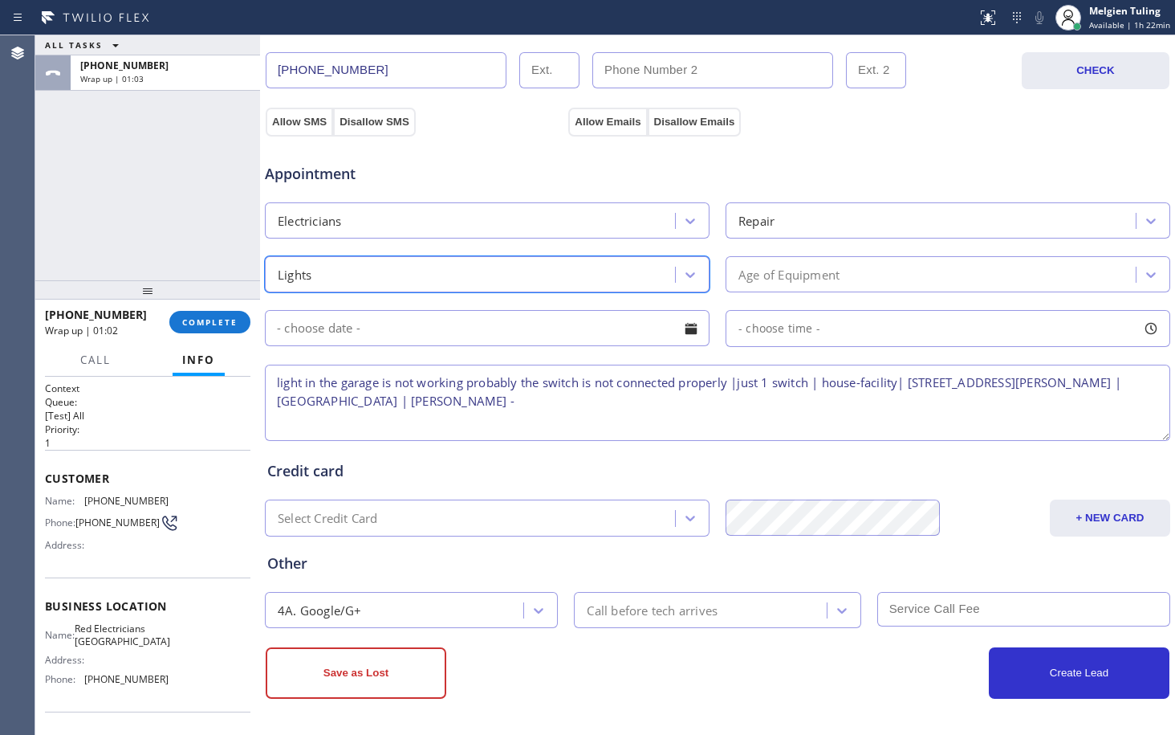
click at [665, 271] on div "Lights" at bounding box center [472, 274] width 405 height 28
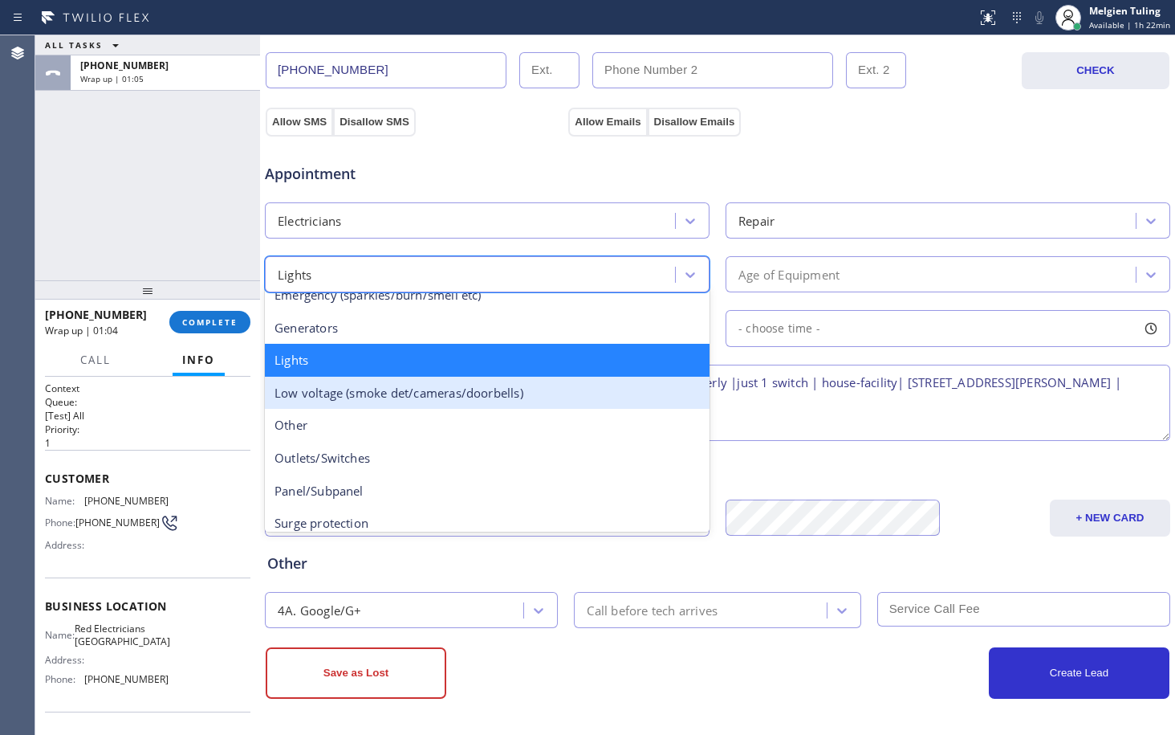
scroll to position [124, 0]
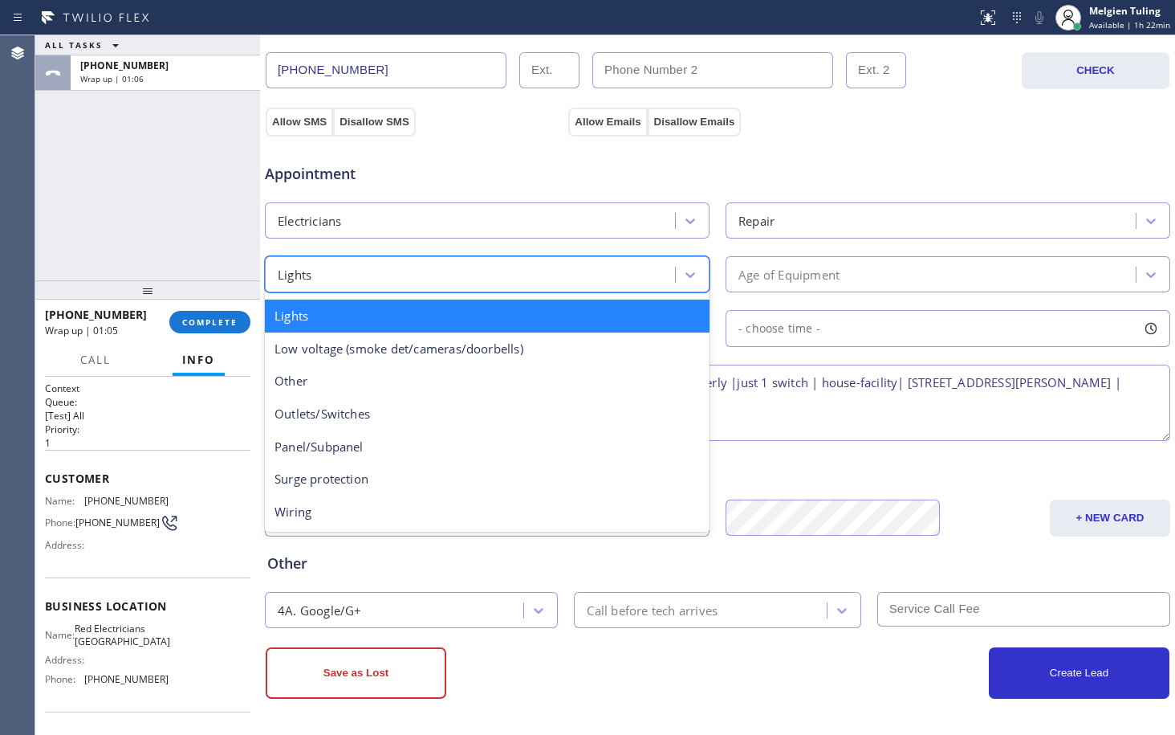
click at [780, 261] on div "Age of Equipment" at bounding box center [933, 274] width 405 height 28
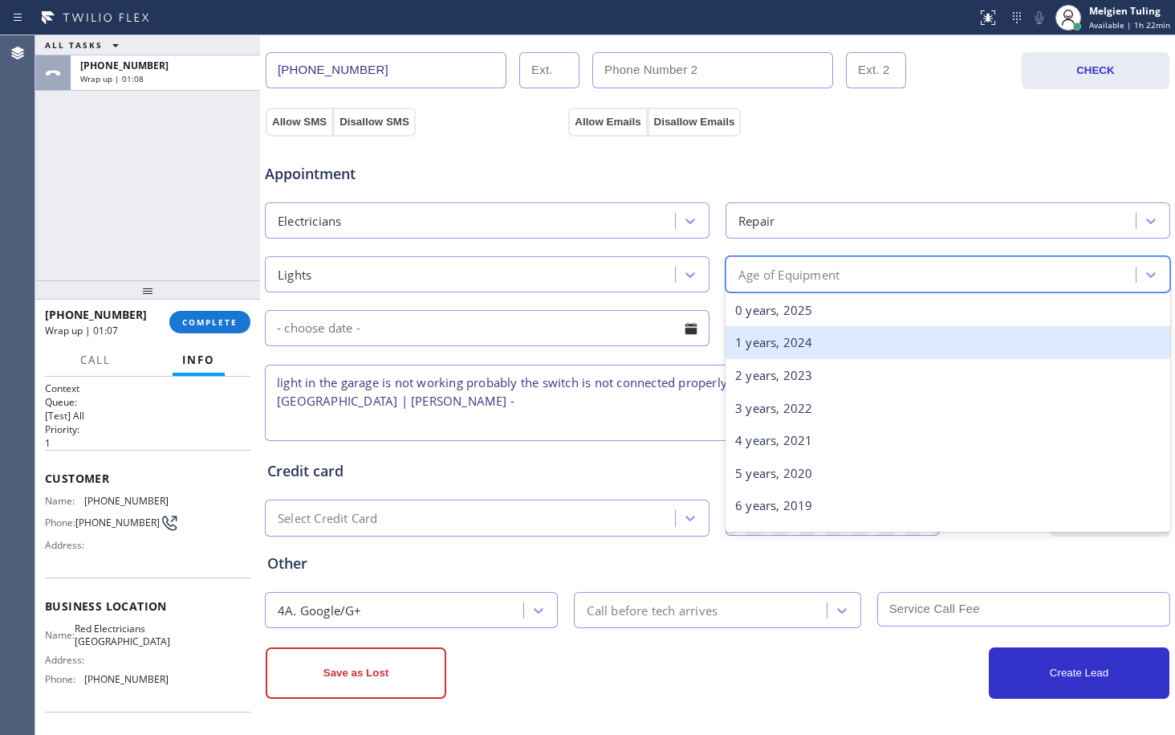
click at [774, 348] on div "1 years, 2024" at bounding box center [948, 342] width 445 height 33
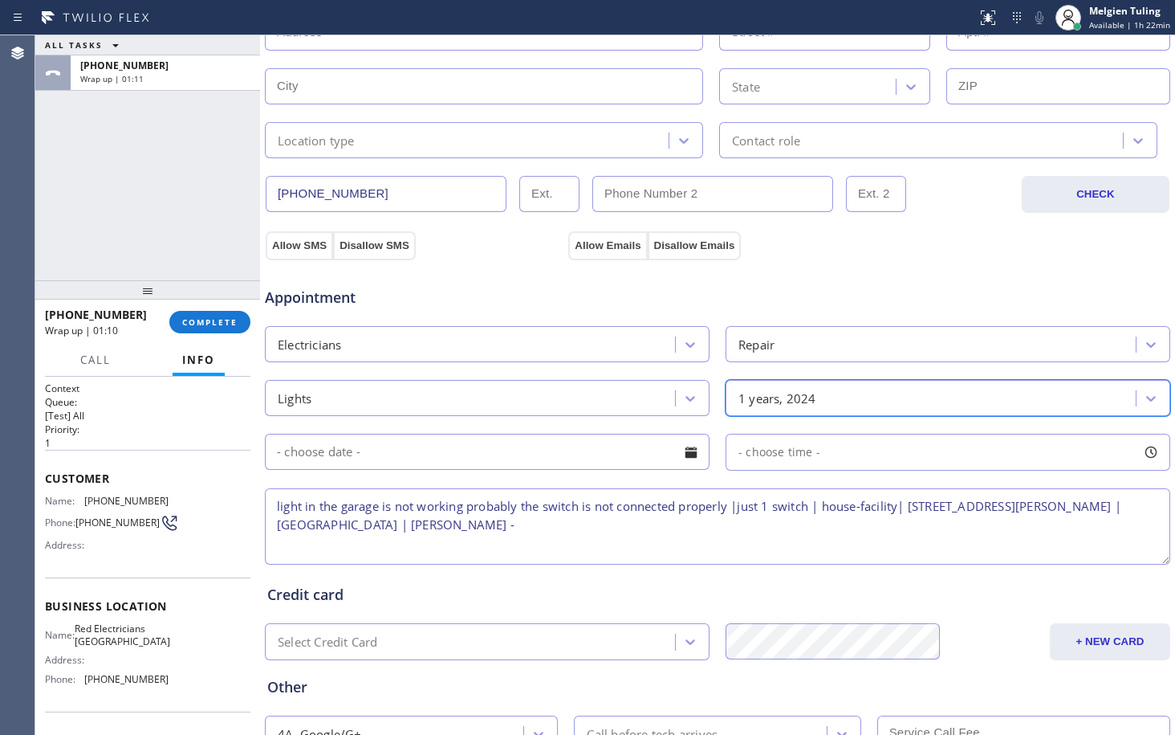
scroll to position [349, 0]
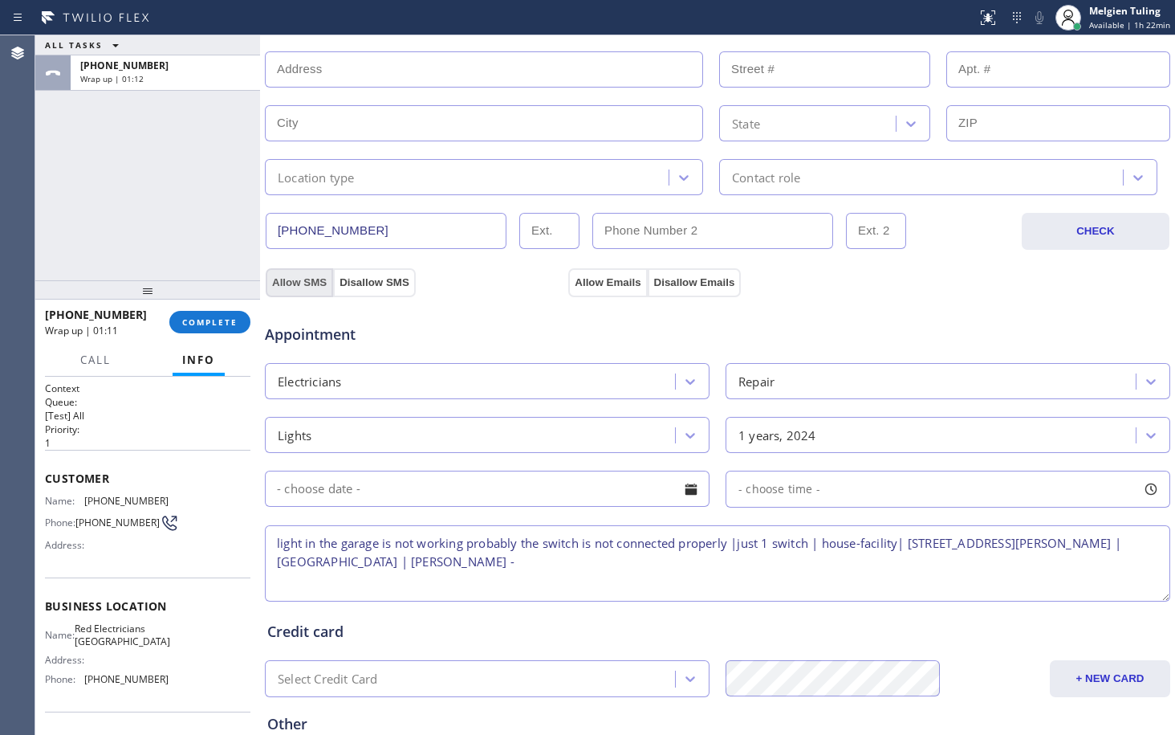
click at [298, 275] on button "Allow SMS" at bounding box center [299, 282] width 67 height 29
click at [604, 283] on button "Allow Emails" at bounding box center [607, 282] width 79 height 29
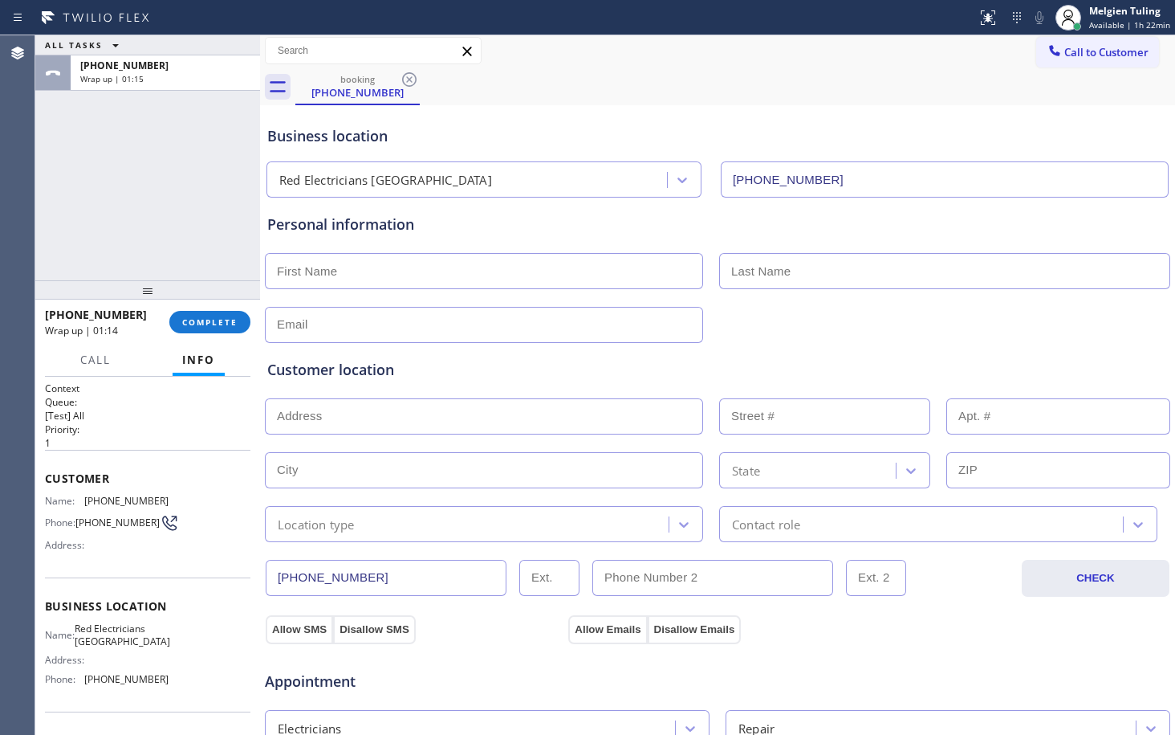
scroll to position [0, 0]
click at [291, 277] on input "text" at bounding box center [484, 273] width 438 height 36
type input "Ade"
click at [756, 272] on input "text" at bounding box center [944, 273] width 451 height 36
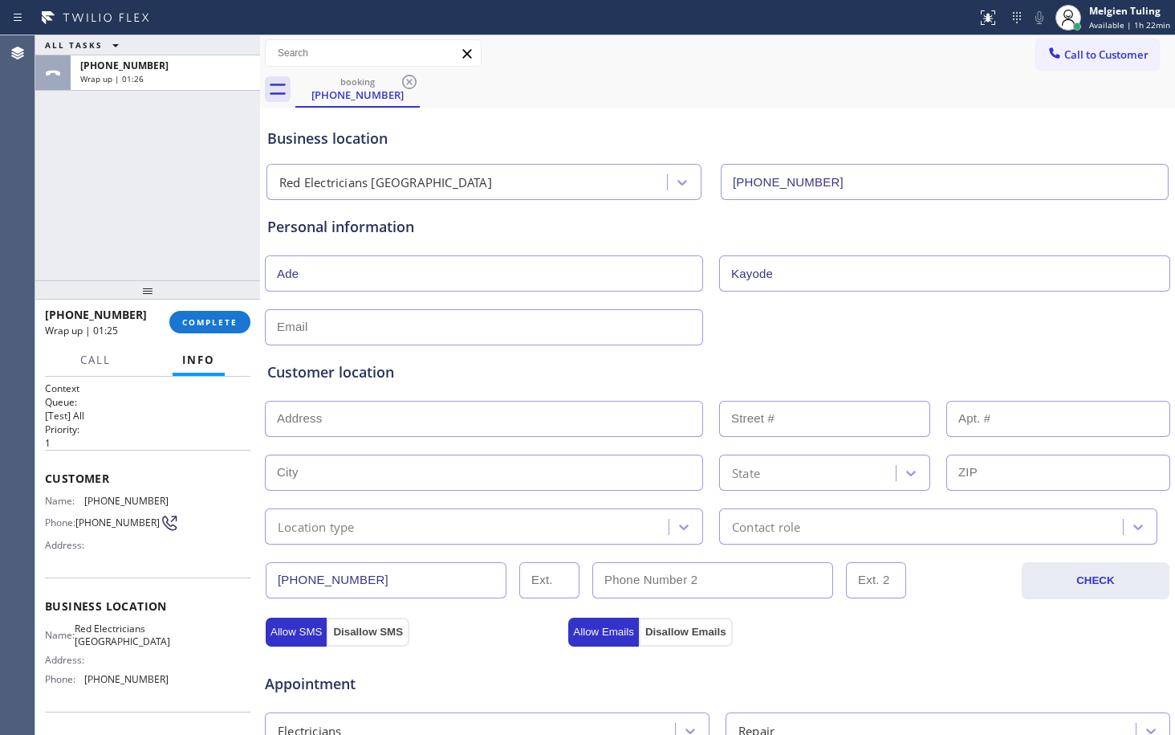
type input "Kayode"
click at [435, 334] on input "text" at bounding box center [484, 327] width 438 height 36
type input "[EMAIL_ADDRESS][DOMAIN_NAME]"
click at [387, 414] on input "text" at bounding box center [484, 419] width 438 height 36
click at [329, 414] on input "text" at bounding box center [484, 419] width 438 height 36
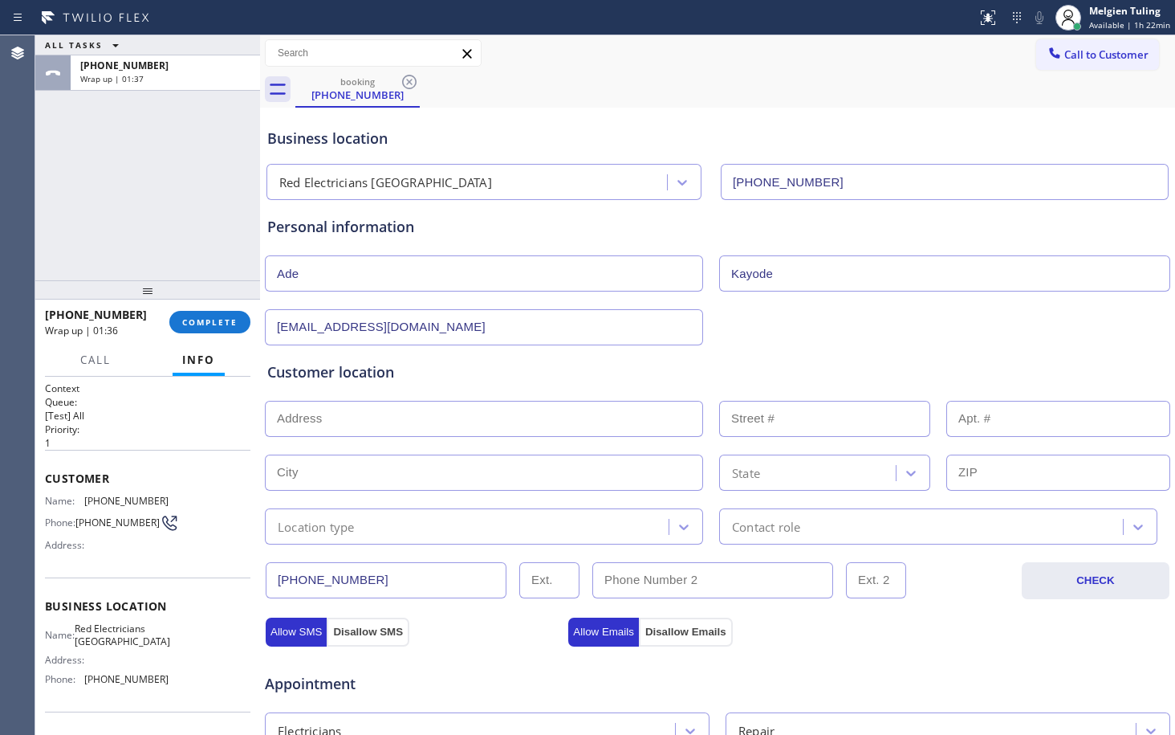
paste input "[STREET_ADDRESS][PERSON_NAME]"
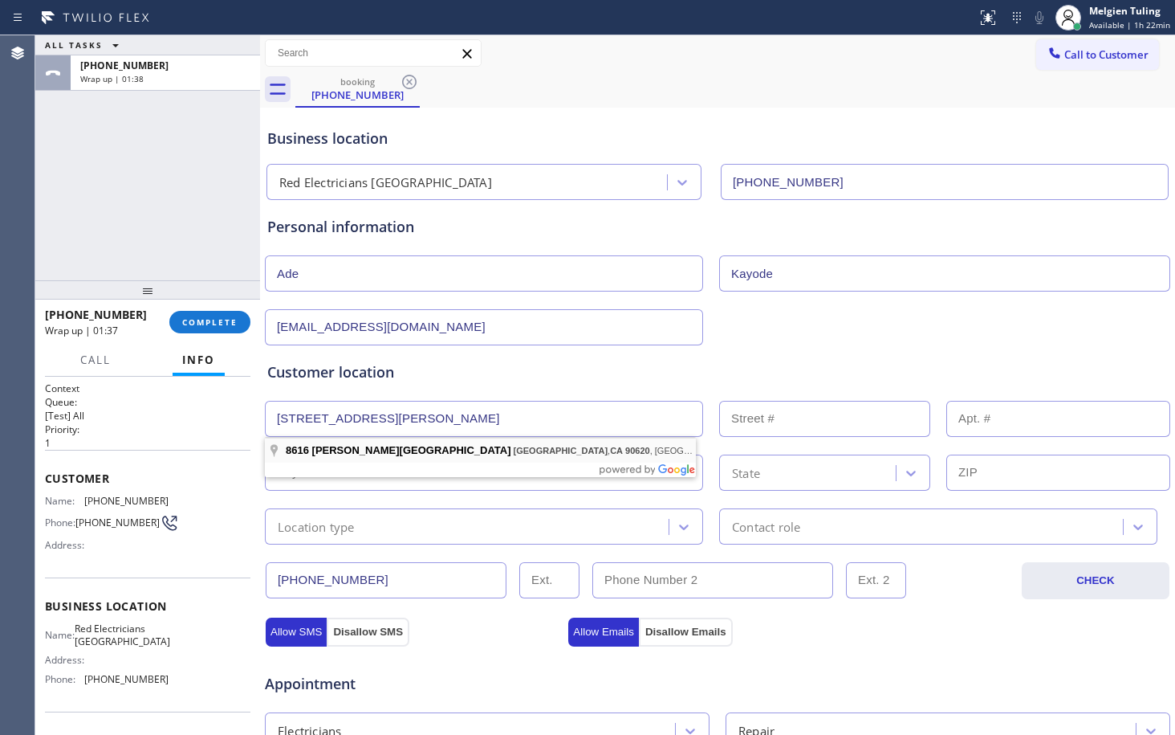
type input "[STREET_ADDRESS][PERSON_NAME]"
type input "8616"
type input "[GEOGRAPHIC_DATA]"
type input "90620"
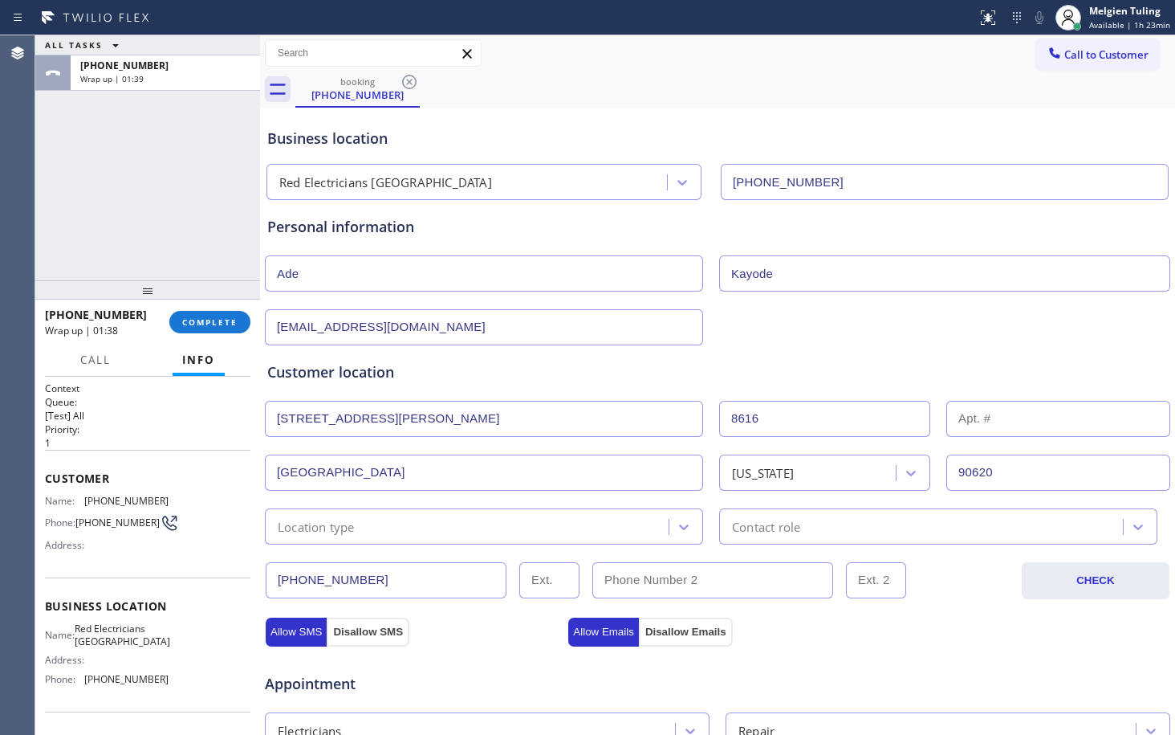
scroll to position [80, 0]
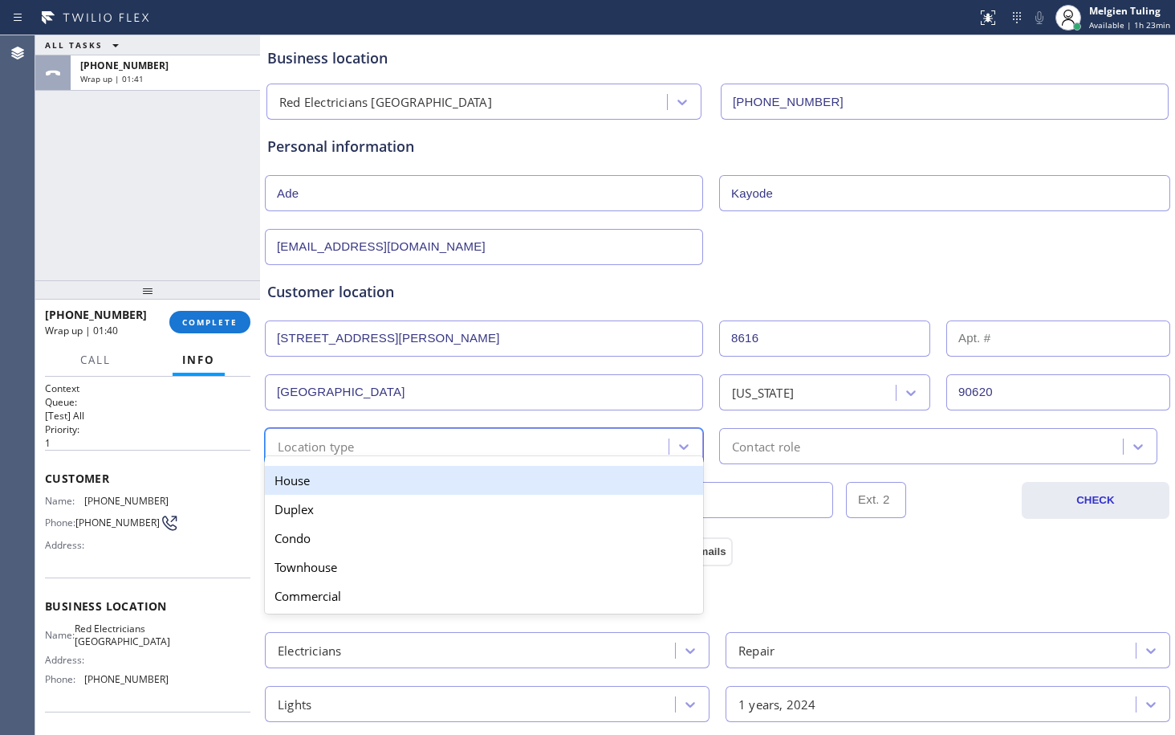
click at [374, 441] on div "Location type" at bounding box center [469, 446] width 399 height 28
click at [344, 483] on div "House" at bounding box center [484, 480] width 438 height 29
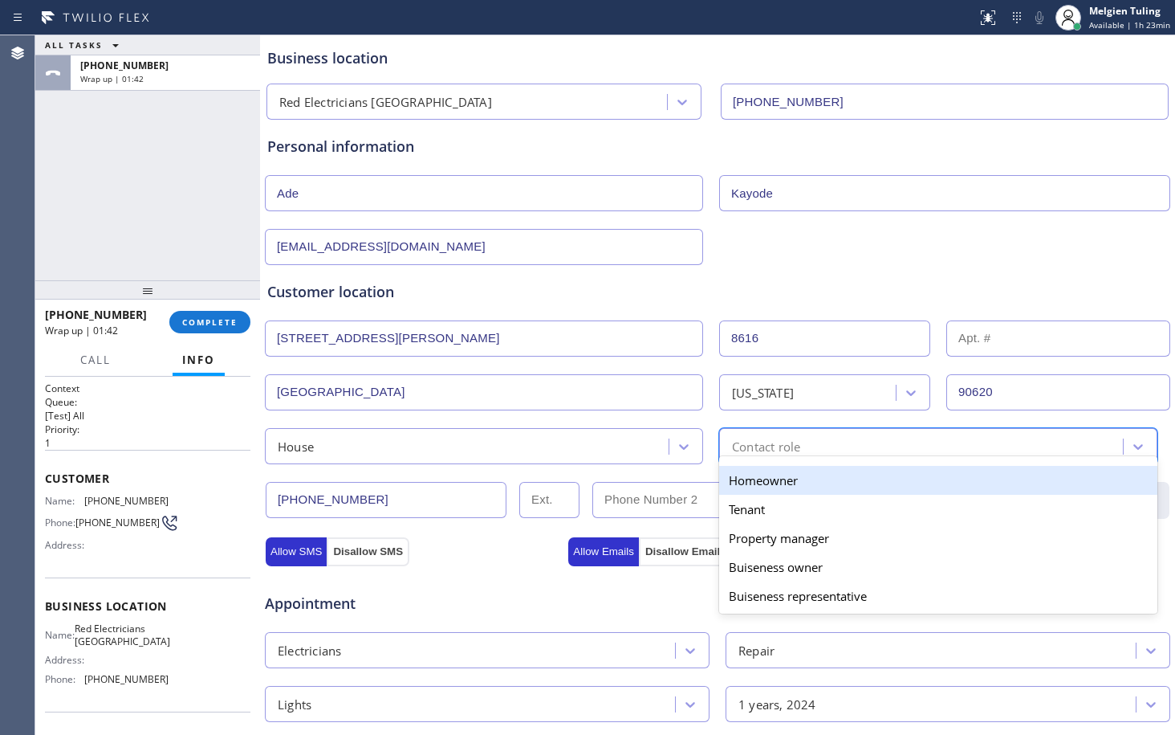
click at [829, 452] on div "Contact role" at bounding box center [923, 446] width 399 height 28
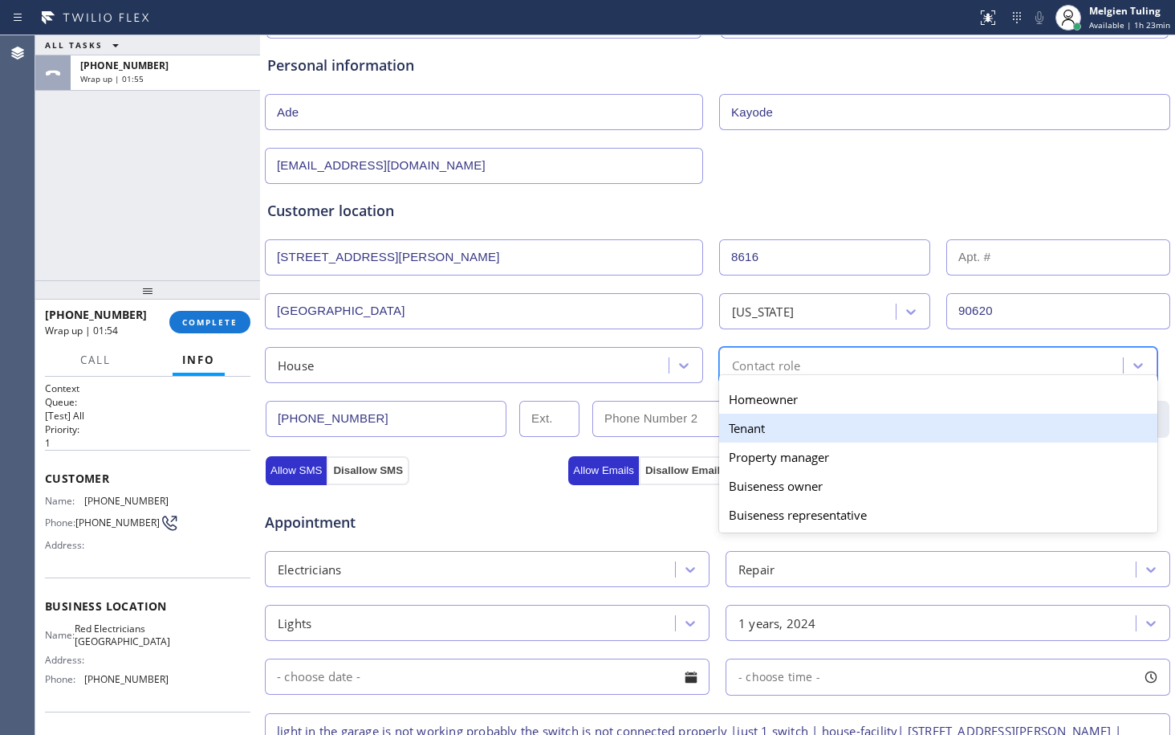
scroll to position [161, 0]
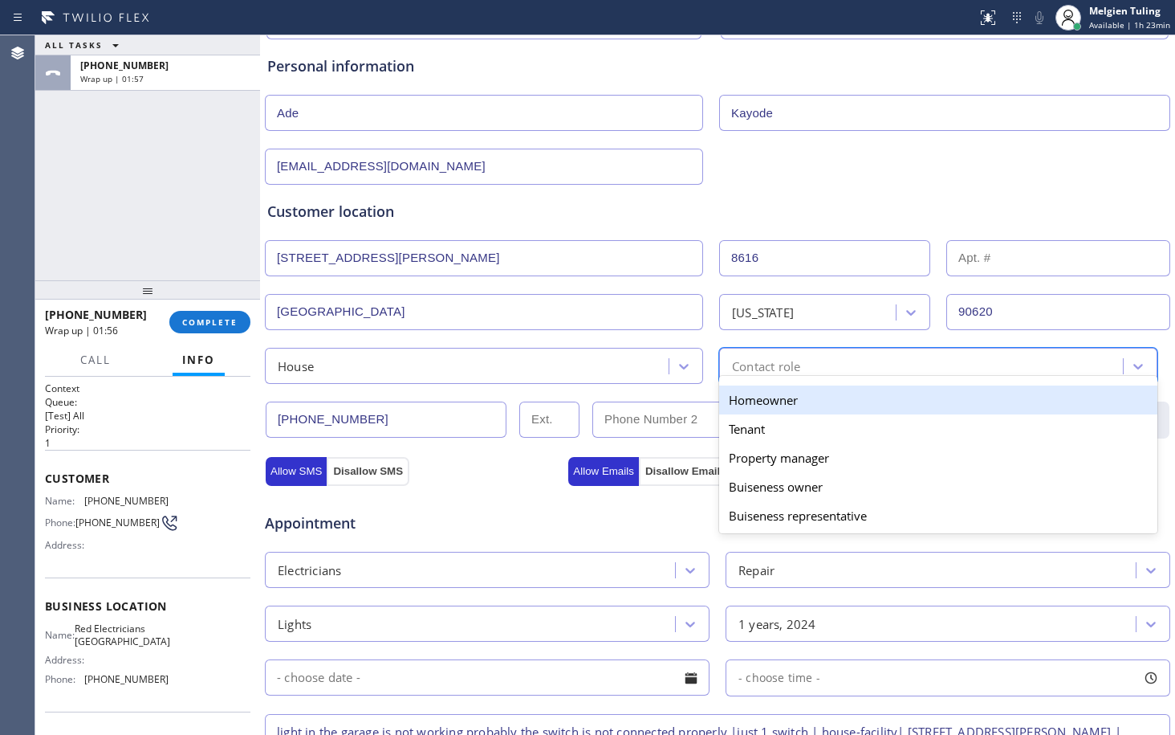
click at [784, 400] on div "Homeowner" at bounding box center [938, 399] width 438 height 29
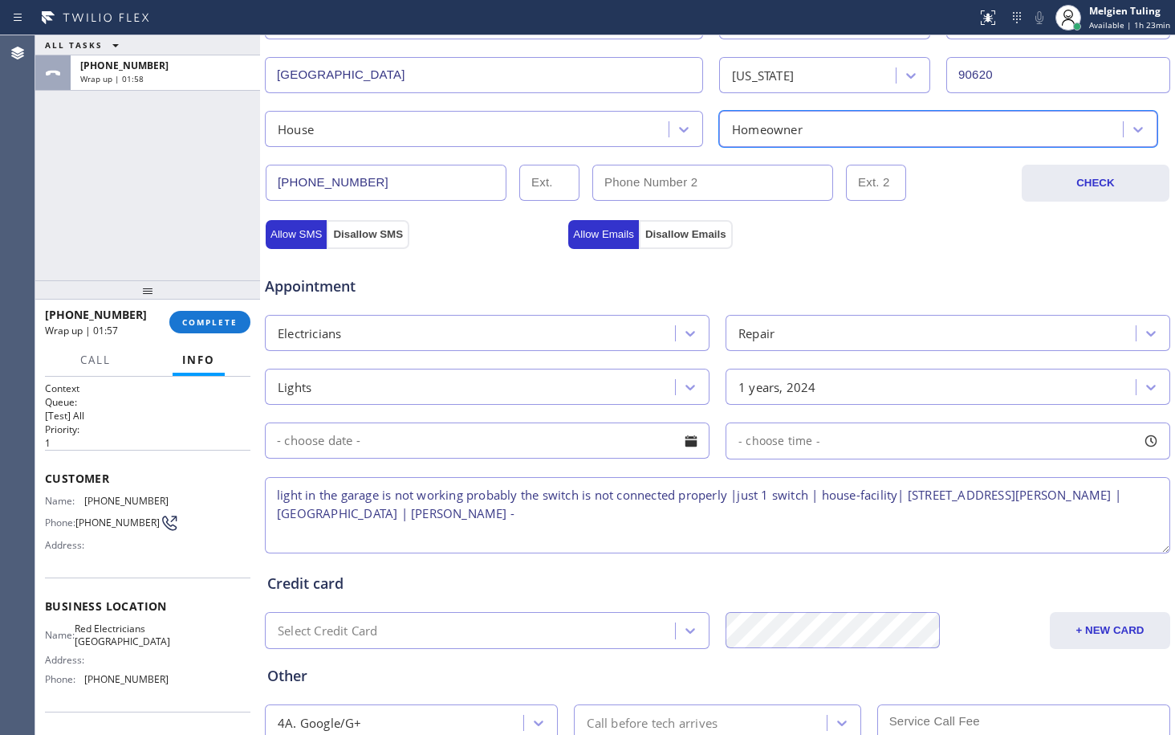
scroll to position [510, 0]
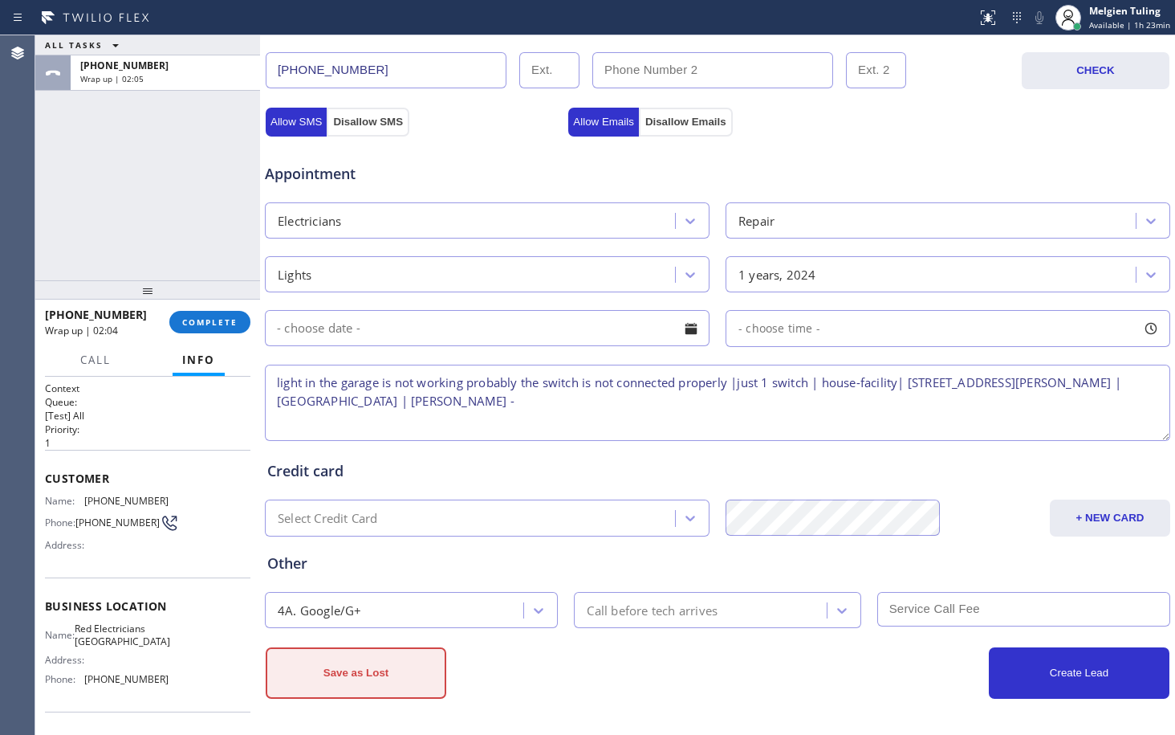
click at [352, 678] on button "Save as Lost" at bounding box center [356, 672] width 181 height 51
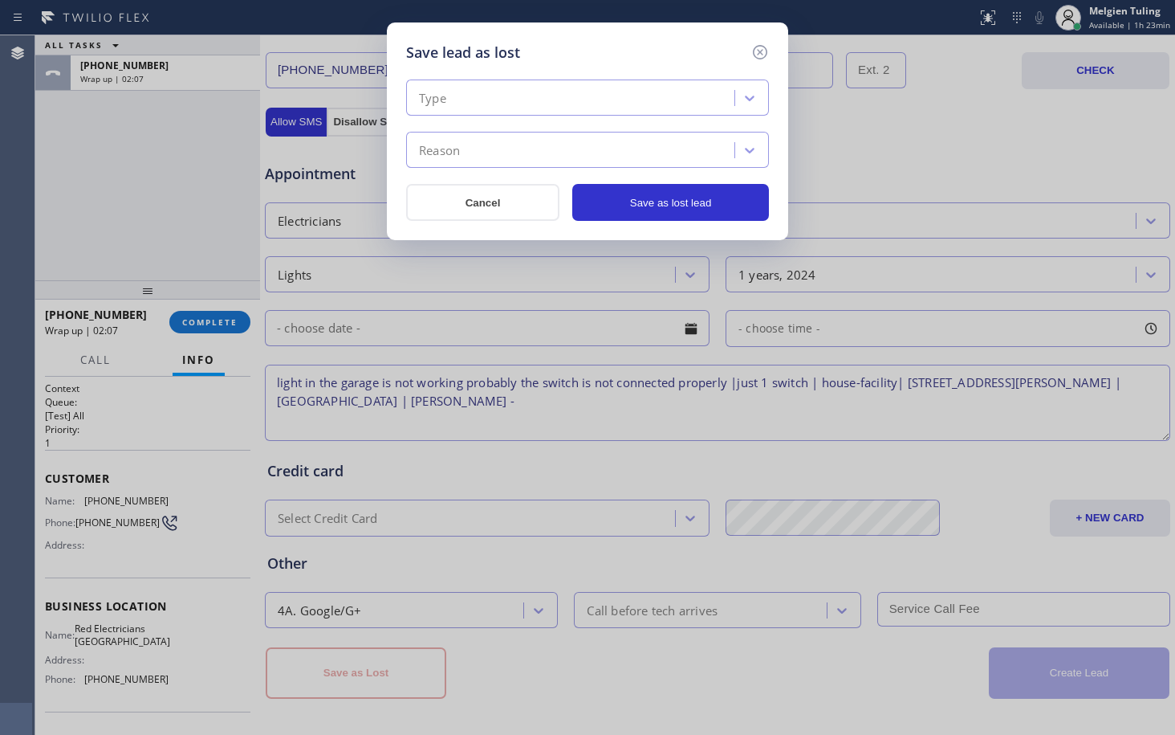
click at [448, 91] on div "Type" at bounding box center [573, 98] width 324 height 28
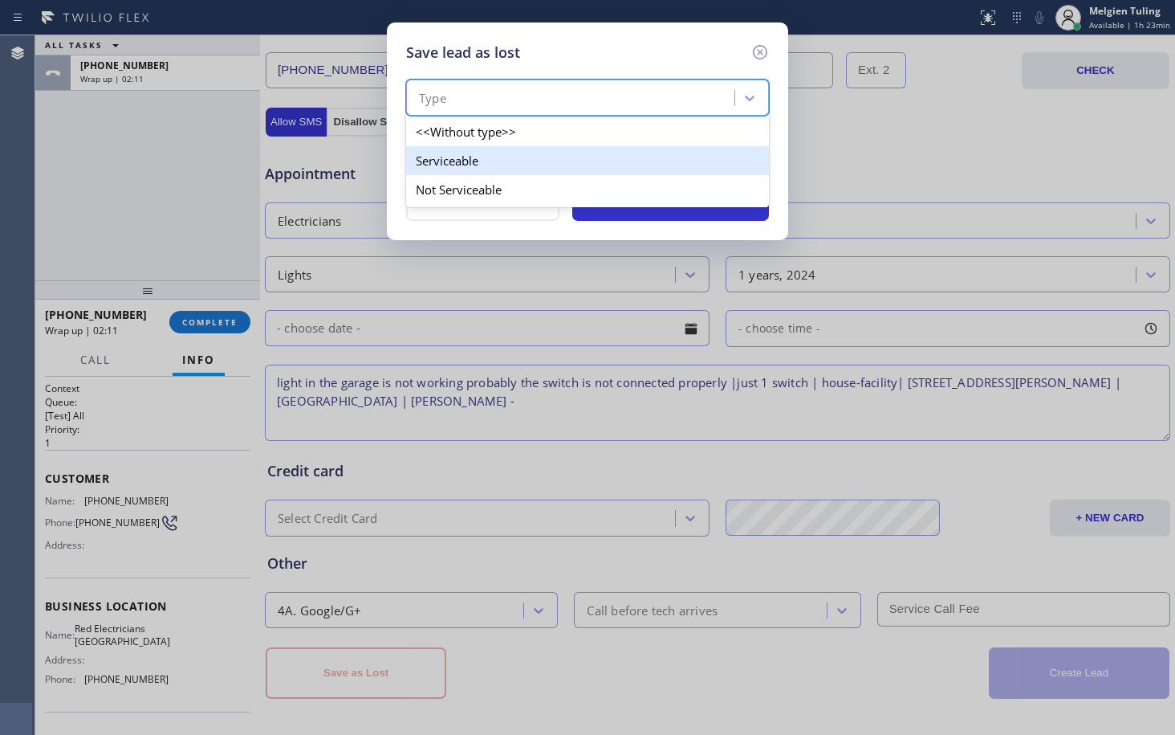
click at [459, 169] on div "Serviceable" at bounding box center [587, 160] width 363 height 29
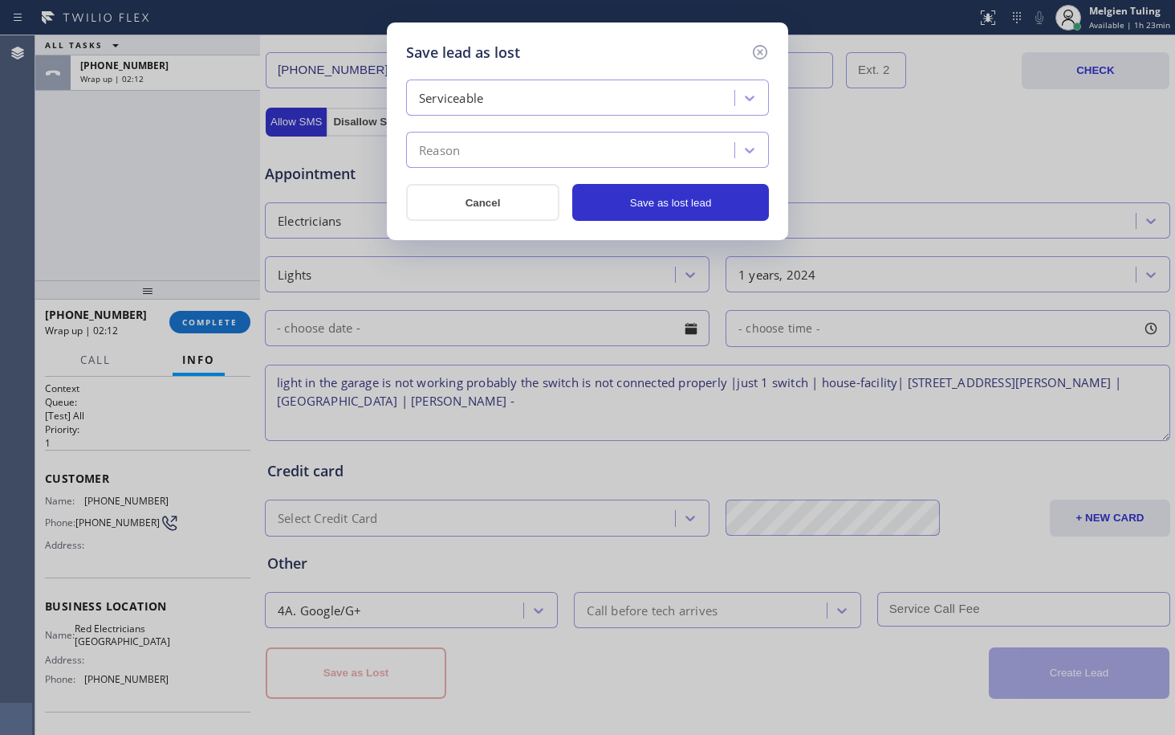
click at [473, 149] on div "Reason" at bounding box center [573, 150] width 324 height 28
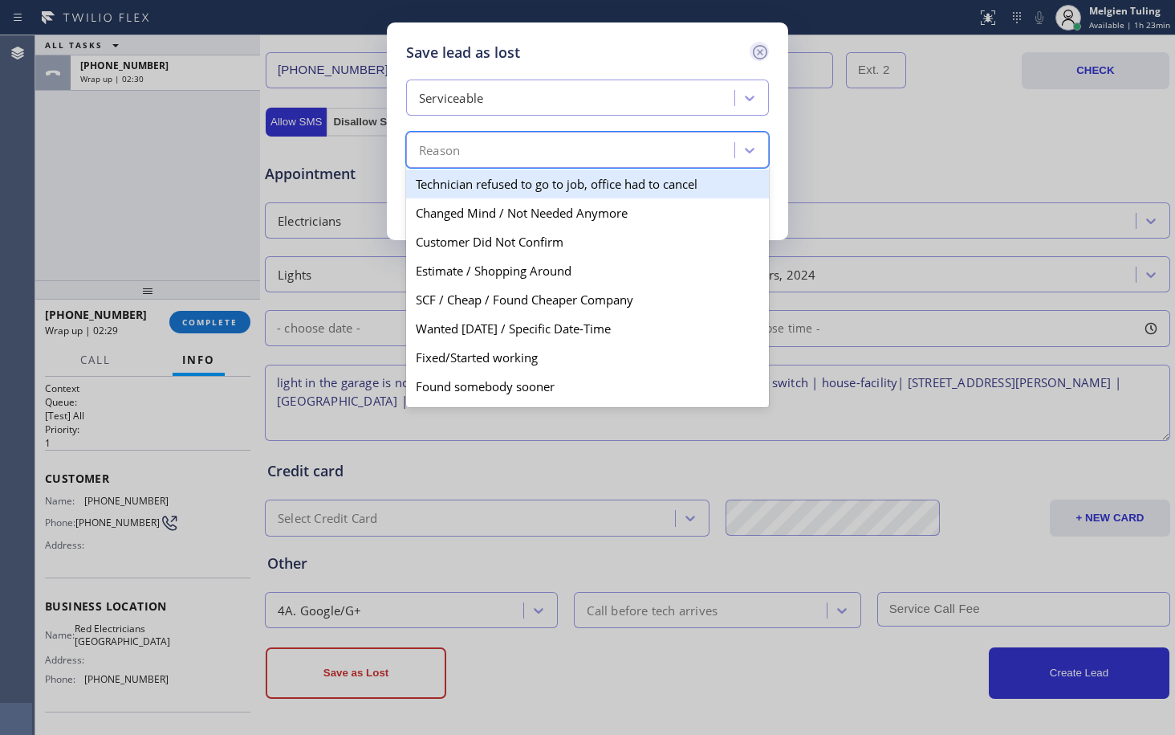
click at [756, 50] on icon at bounding box center [760, 52] width 19 height 19
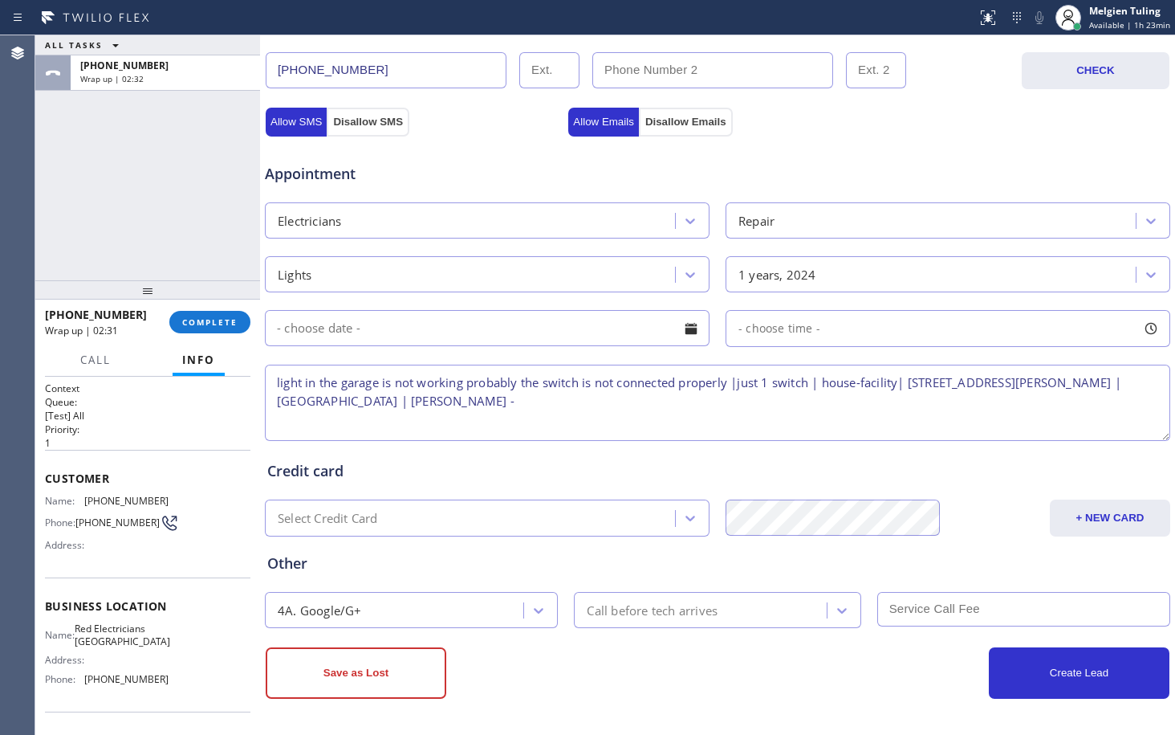
scroll to position [0, 0]
click at [543, 401] on textarea "light in the garage is not working probably the switch is not connected properl…" at bounding box center [718, 403] width 906 height 76
click at [335, 664] on button "Save as Lost" at bounding box center [356, 672] width 181 height 51
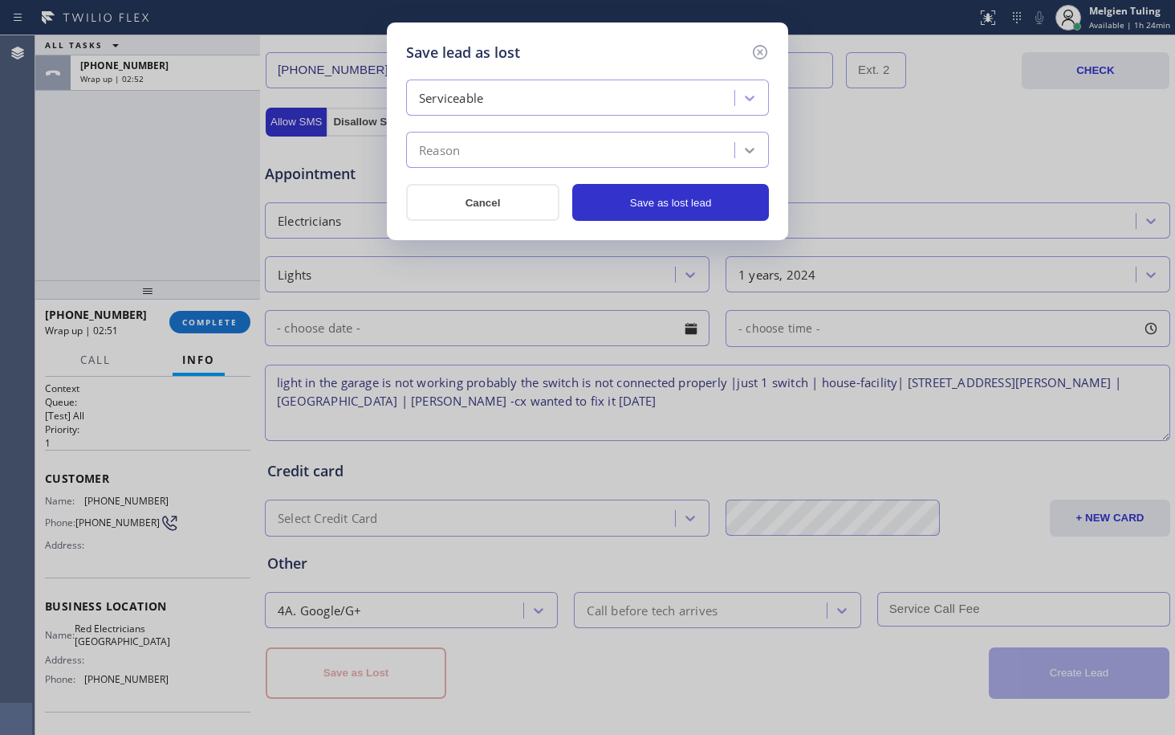
click at [748, 146] on icon at bounding box center [750, 150] width 16 height 16
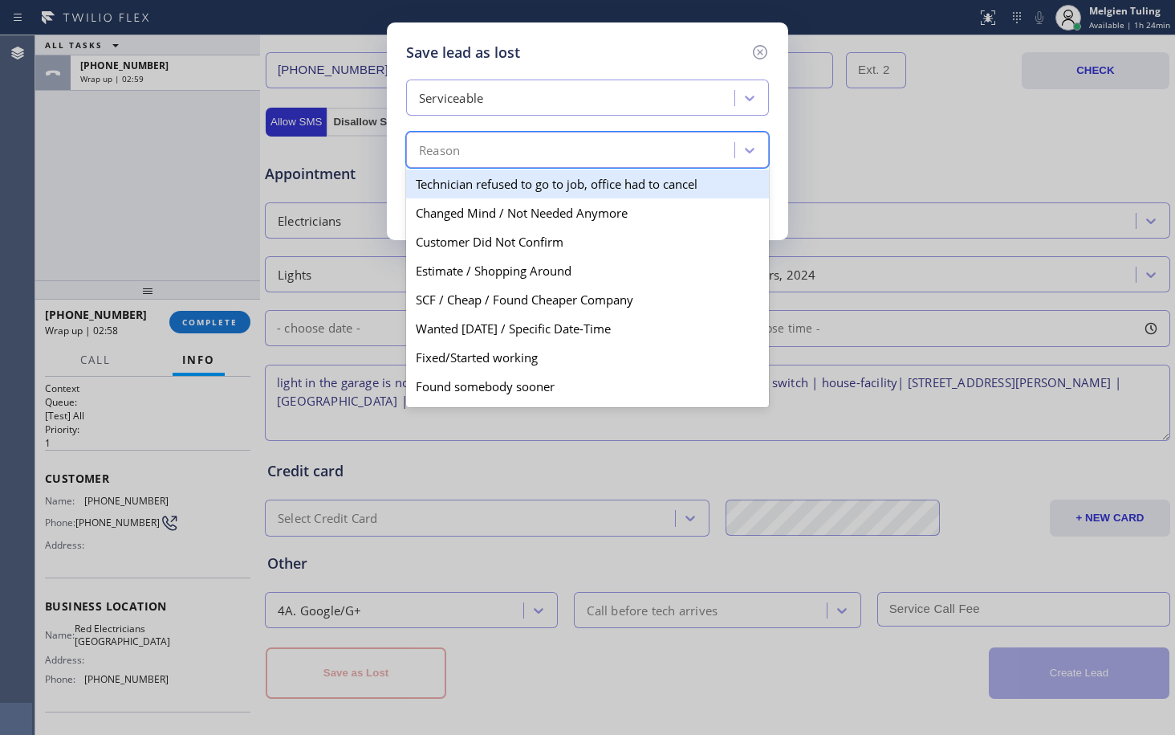
click at [841, 136] on div "Save lead as lost Serviceable option Technician refused to go to job, office ha…" at bounding box center [587, 367] width 1175 height 735
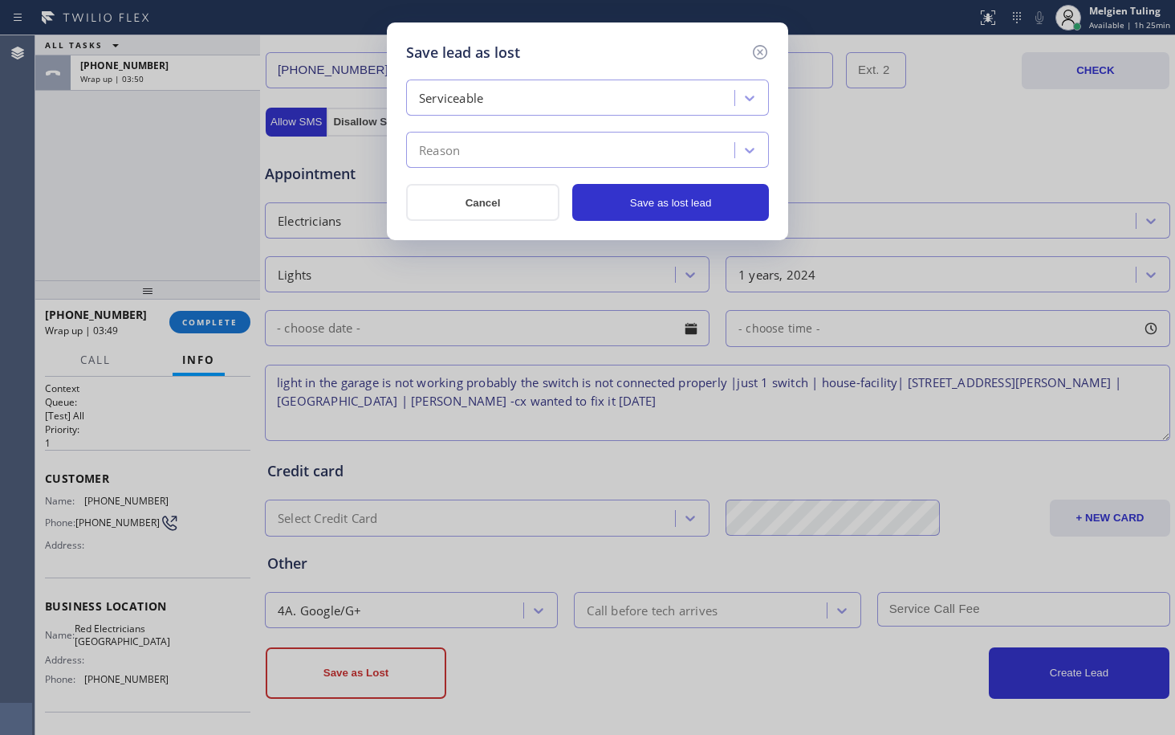
click at [454, 331] on div "Save lead as lost Serviceable Reason Cancel Save as lost lead" at bounding box center [587, 367] width 1175 height 735
click at [464, 149] on div "Reason" at bounding box center [573, 150] width 324 height 28
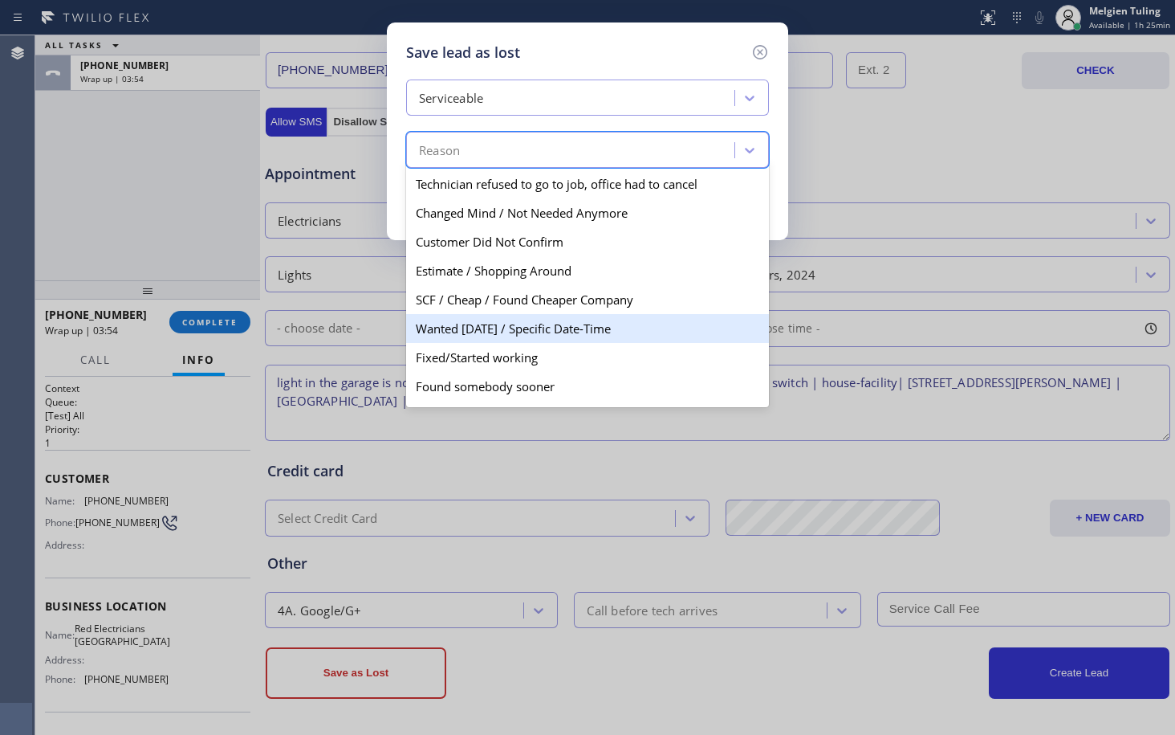
click at [455, 338] on div "Wanted [DATE] / Specific Date-Time" at bounding box center [587, 328] width 363 height 29
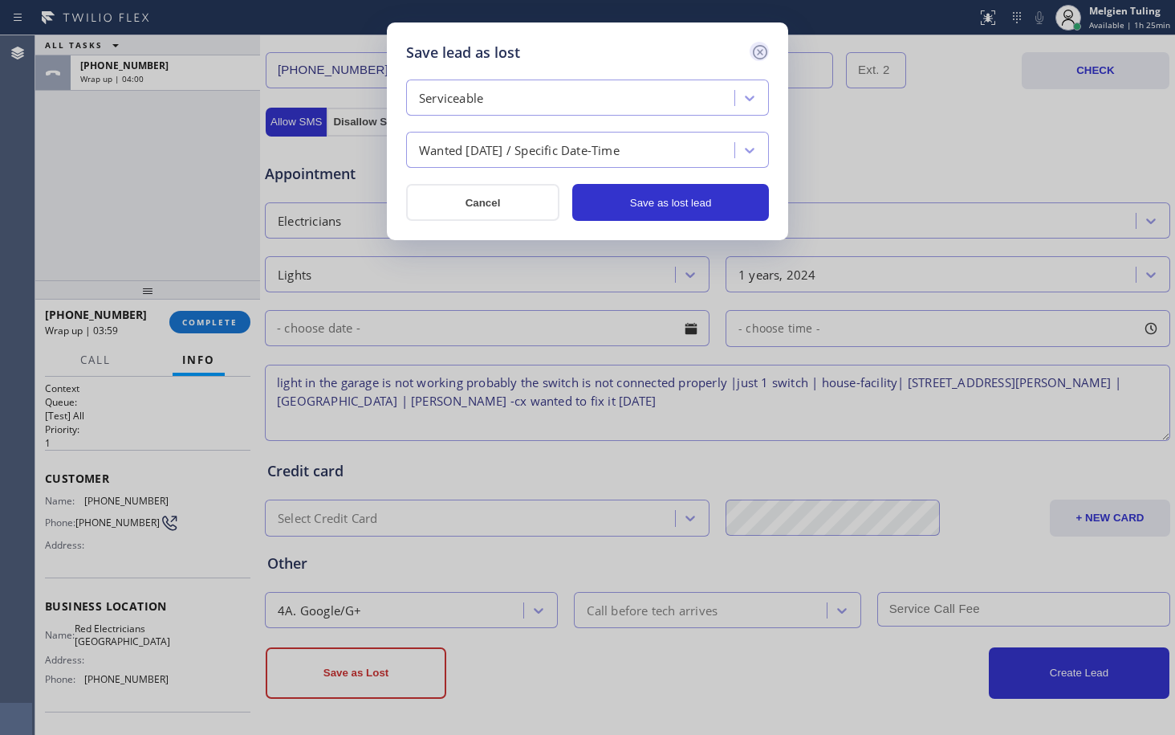
click at [764, 51] on icon at bounding box center [760, 52] width 19 height 19
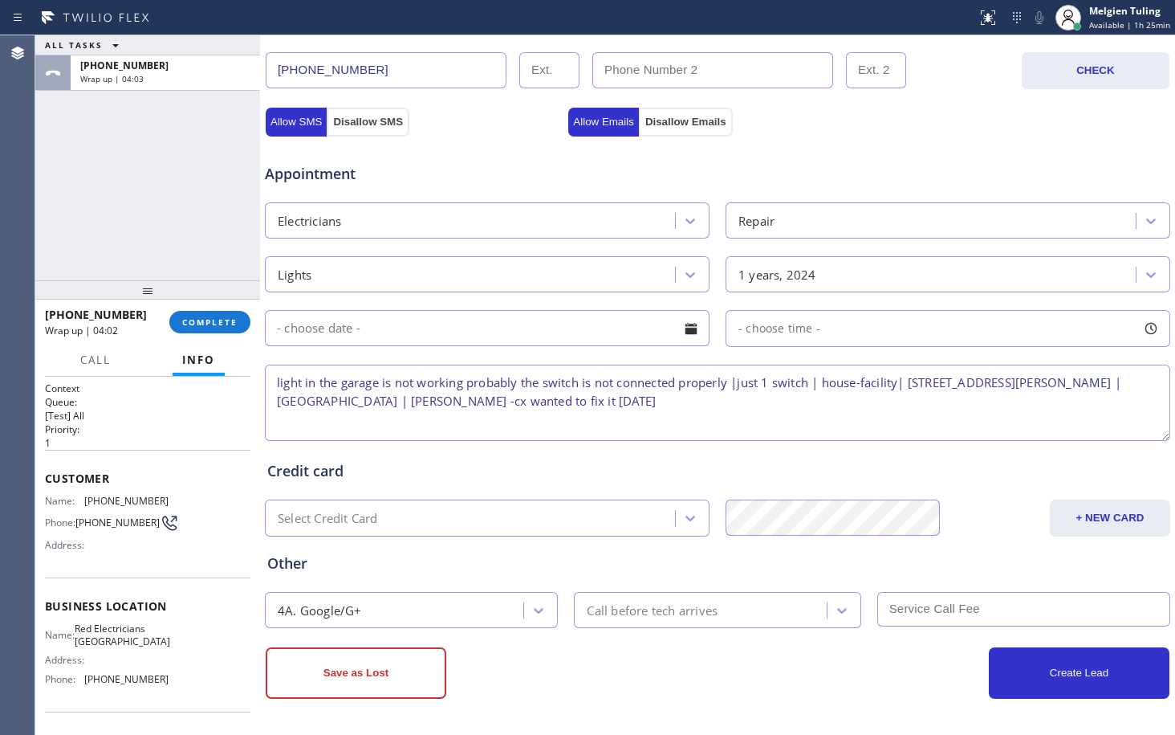
click at [685, 404] on textarea "light in the garage is not working probably the switch is not connected properl…" at bounding box center [718, 403] width 906 height 76
type textarea "light in the garage is not working probably the switch is not connected properl…"
click at [445, 472] on div "Credit card" at bounding box center [717, 471] width 901 height 22
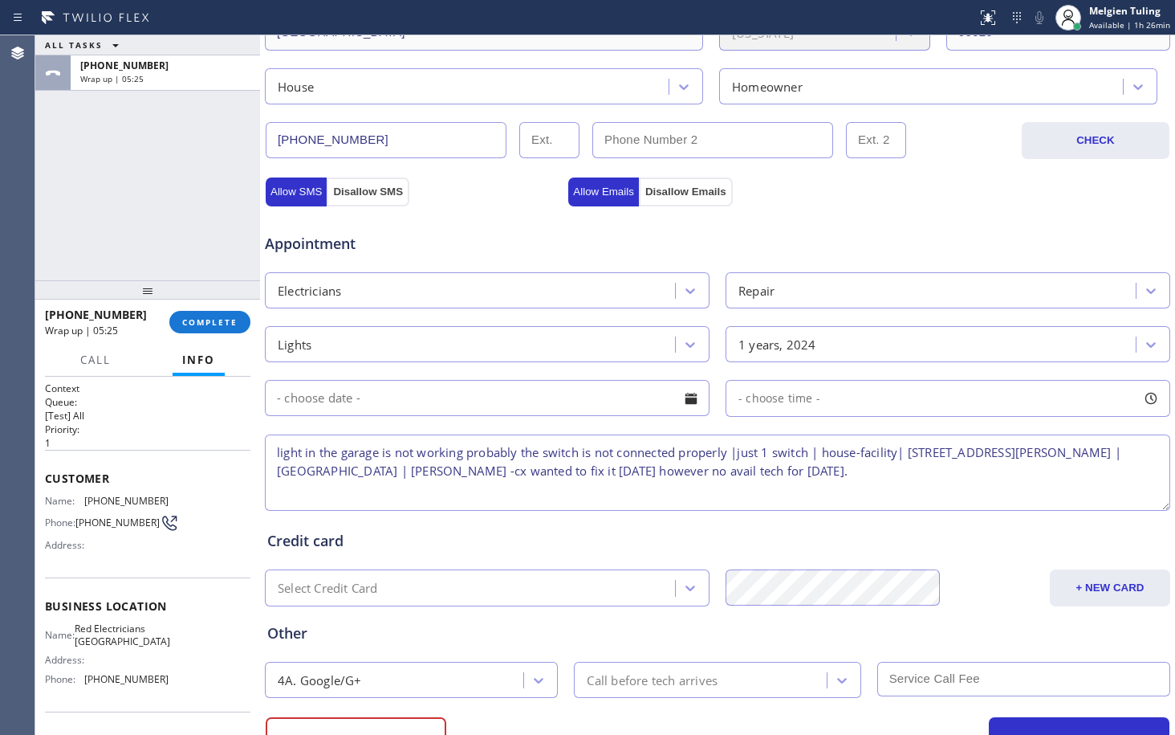
scroll to position [404, 0]
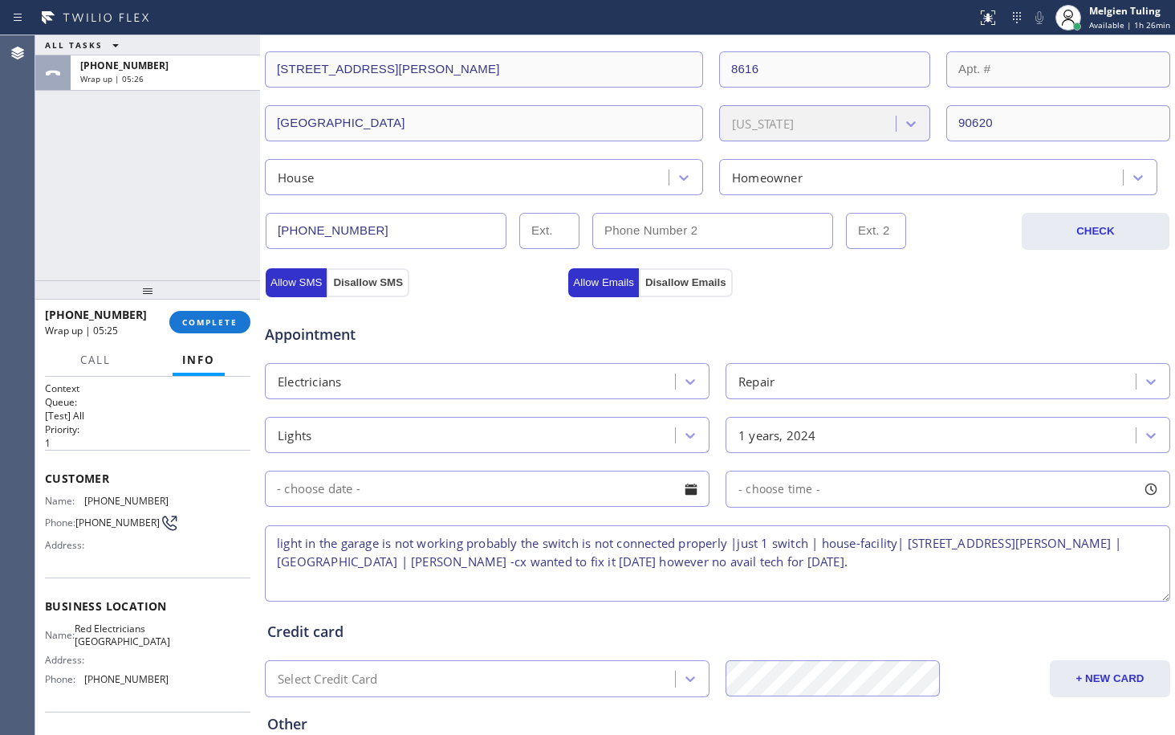
click at [790, 172] on div "Homeowner" at bounding box center [767, 177] width 71 height 18
drag, startPoint x: 881, startPoint y: 568, endPoint x: 490, endPoint y: 565, distance: 391.0
click at [490, 565] on textarea "light in the garage is not working probably the switch is not connected properl…" at bounding box center [718, 563] width 906 height 76
click at [478, 581] on textarea "light in the garage is not working probably the switch is not connected properl…" at bounding box center [718, 563] width 906 height 76
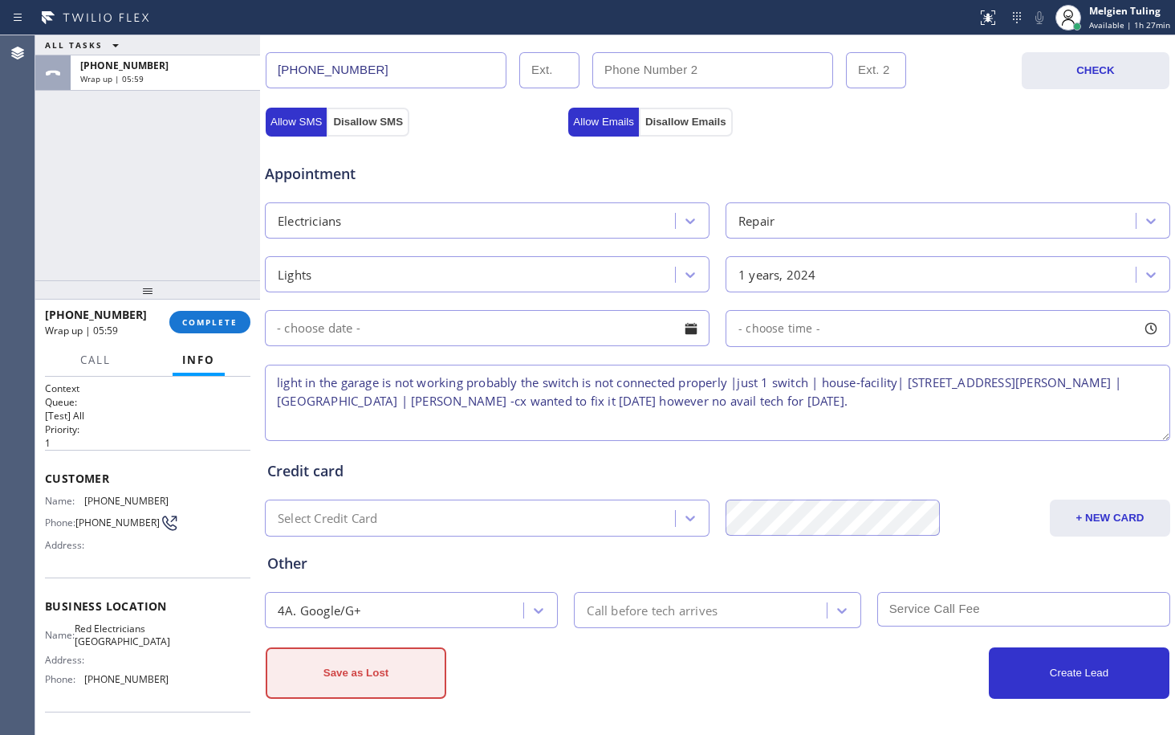
click at [316, 670] on button "Save as Lost" at bounding box center [356, 672] width 181 height 51
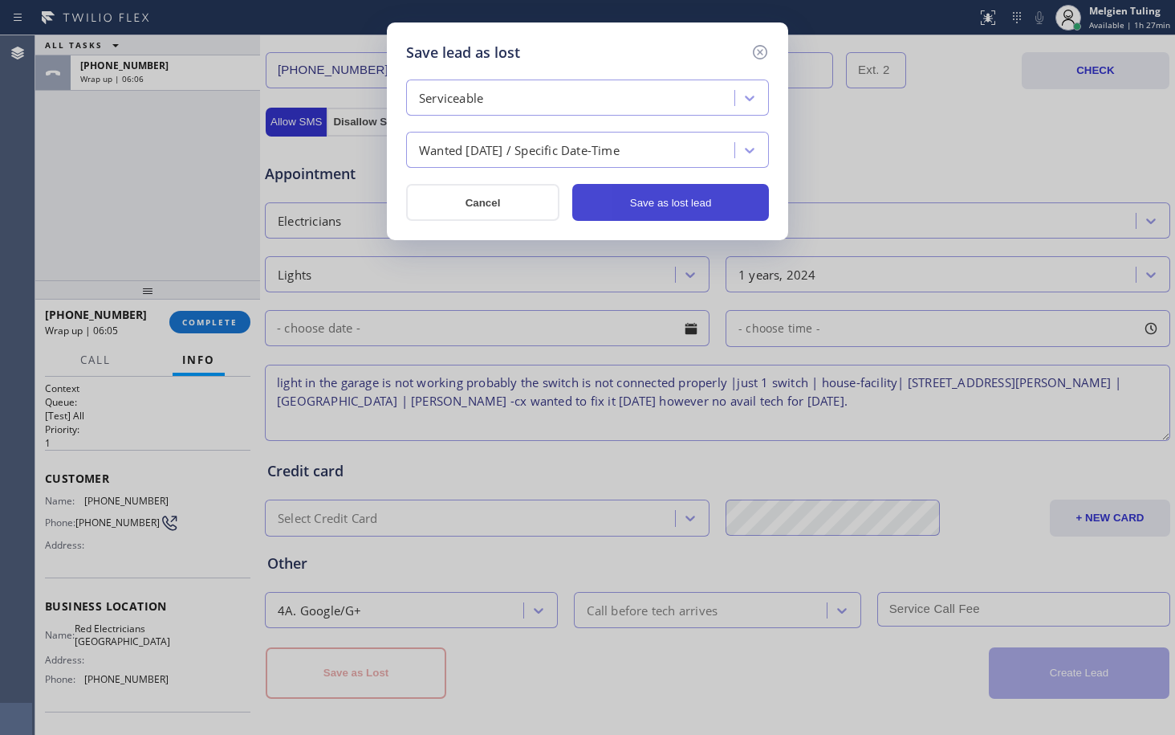
click at [629, 202] on button "Save as lost lead" at bounding box center [670, 202] width 197 height 37
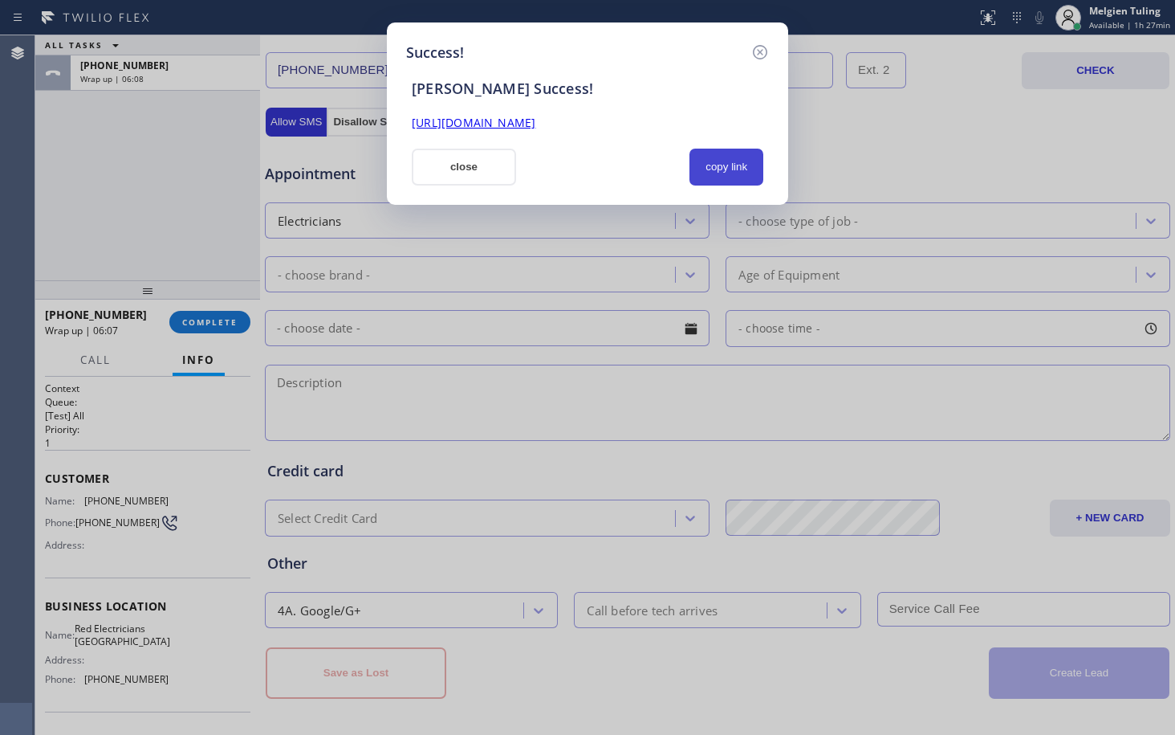
click at [719, 169] on button "copy link" at bounding box center [727, 167] width 74 height 37
click at [536, 123] on link "[URL][DOMAIN_NAME]" at bounding box center [474, 122] width 124 height 15
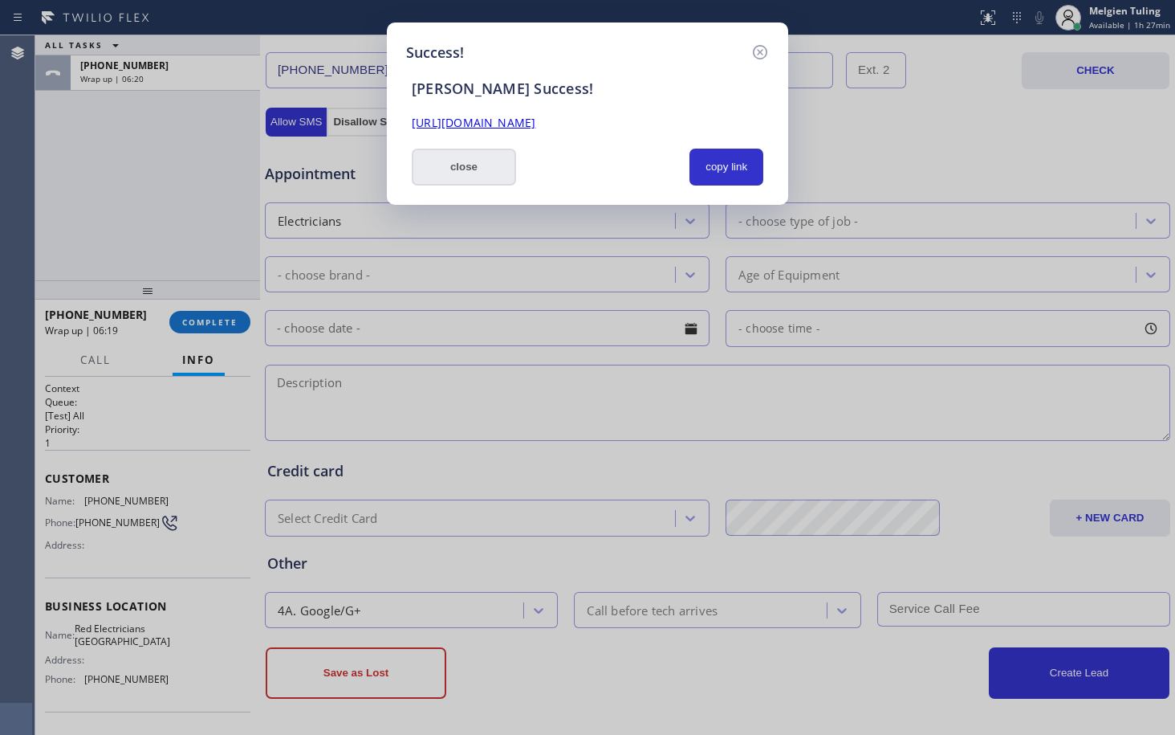
click at [483, 165] on button "close" at bounding box center [464, 167] width 104 height 37
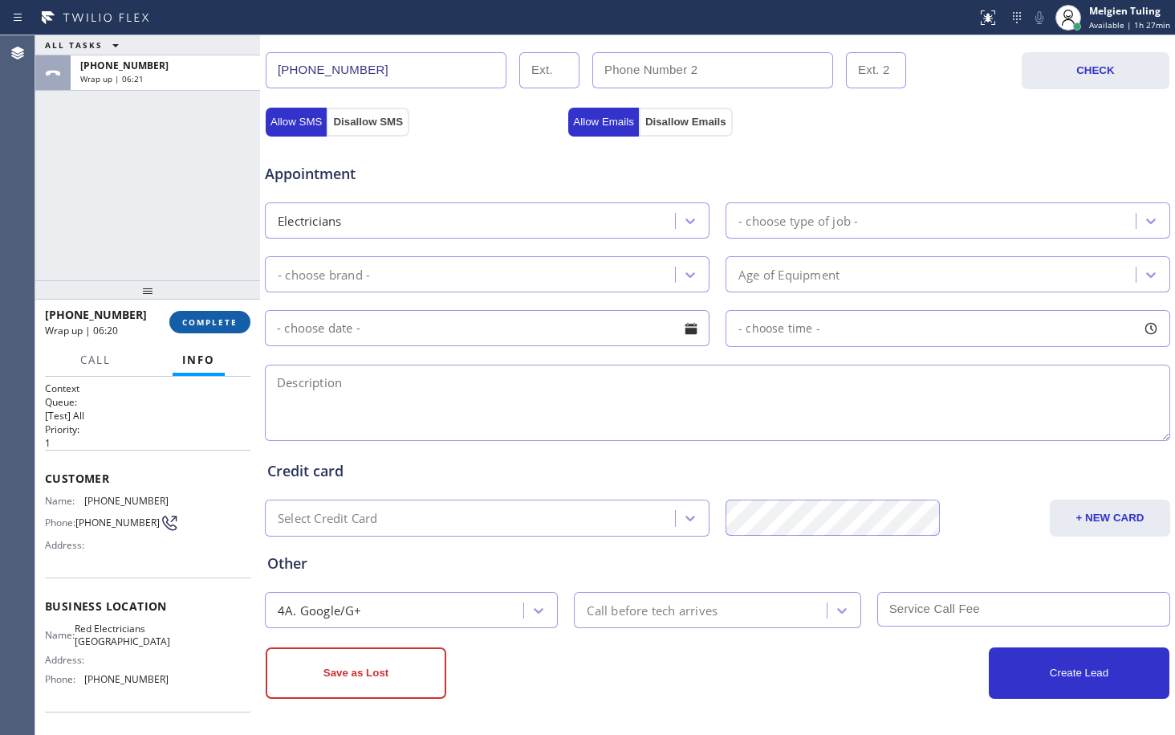
click at [211, 324] on span "COMPLETE" at bounding box center [209, 321] width 55 height 11
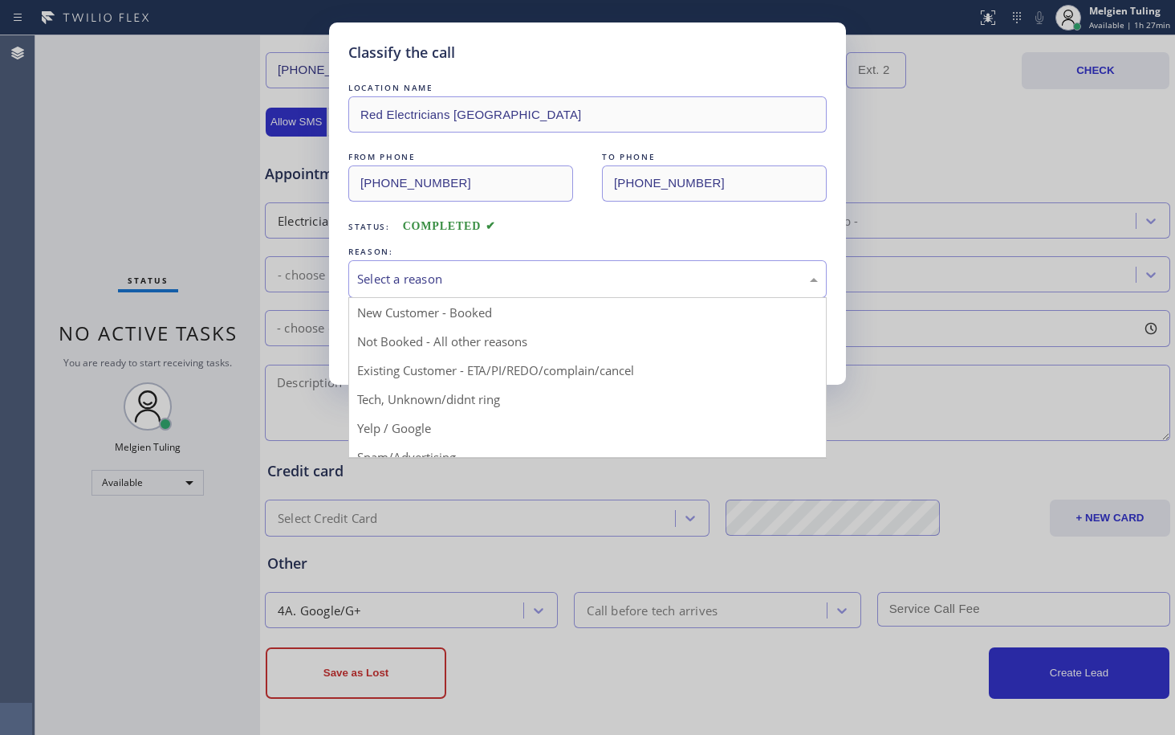
click at [389, 283] on div "Select a reason" at bounding box center [587, 279] width 461 height 18
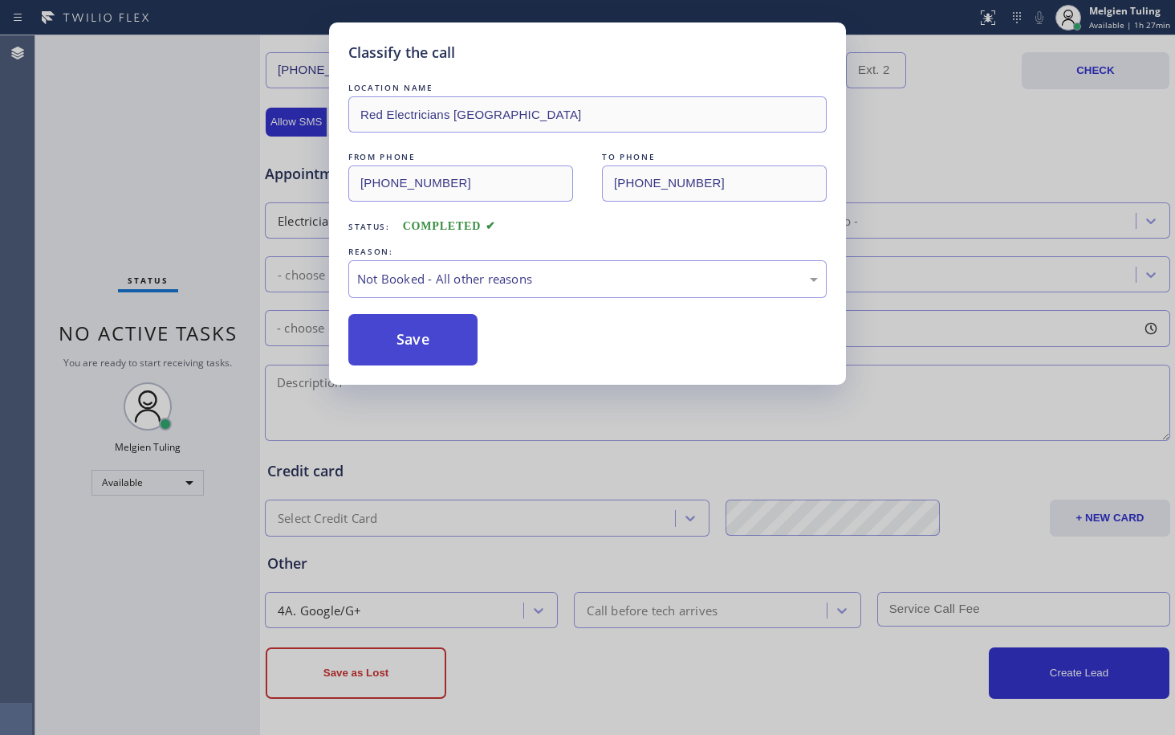
click at [411, 340] on button "Save" at bounding box center [412, 339] width 129 height 51
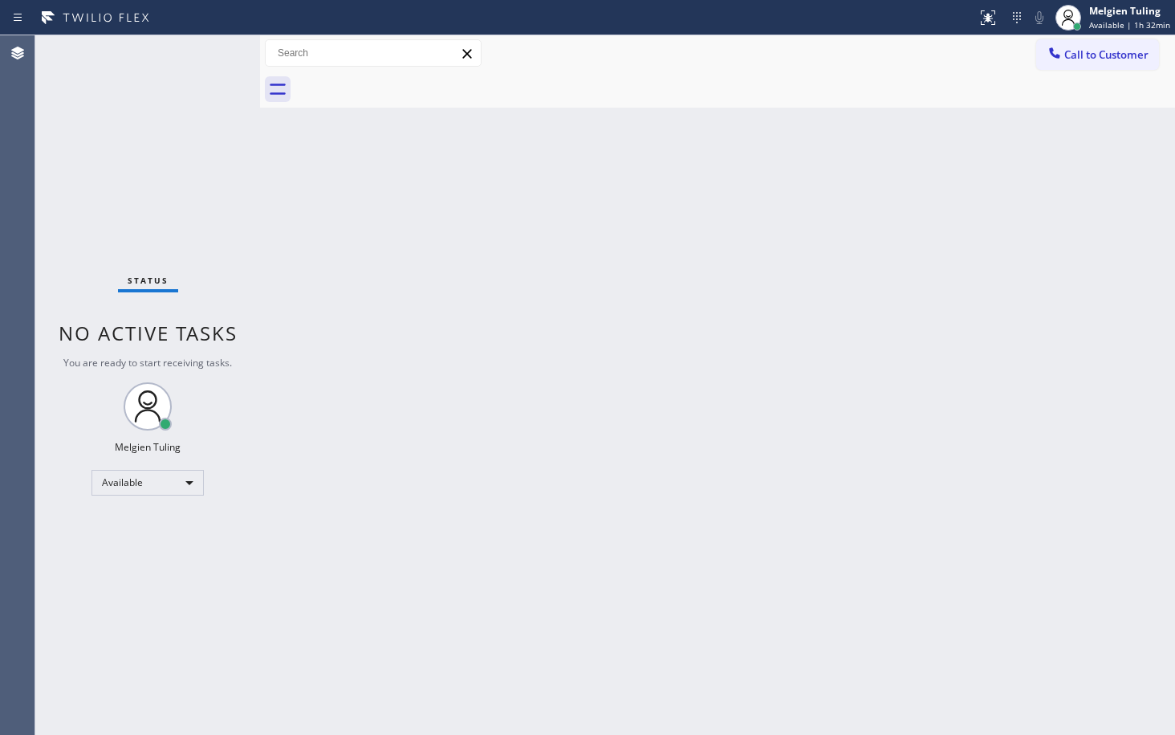
click at [464, 454] on div "Back to Dashboard Change Sender ID Customers Technicians Select a contact Outbo…" at bounding box center [717, 384] width 915 height 699
click at [427, 364] on div "Back to Dashboard Change Sender ID Customers Technicians Select a contact Outbo…" at bounding box center [717, 384] width 915 height 699
click at [711, 263] on div "Back to Dashboard Change Sender ID Customers Technicians Select a contact Outbo…" at bounding box center [717, 384] width 915 height 699
click at [608, 323] on div "Back to Dashboard Change Sender ID Customers Technicians Select a contact Outbo…" at bounding box center [717, 384] width 915 height 699
click at [643, 313] on div "Back to Dashboard Change Sender ID Customers Technicians Select a contact Outbo…" at bounding box center [717, 384] width 915 height 699
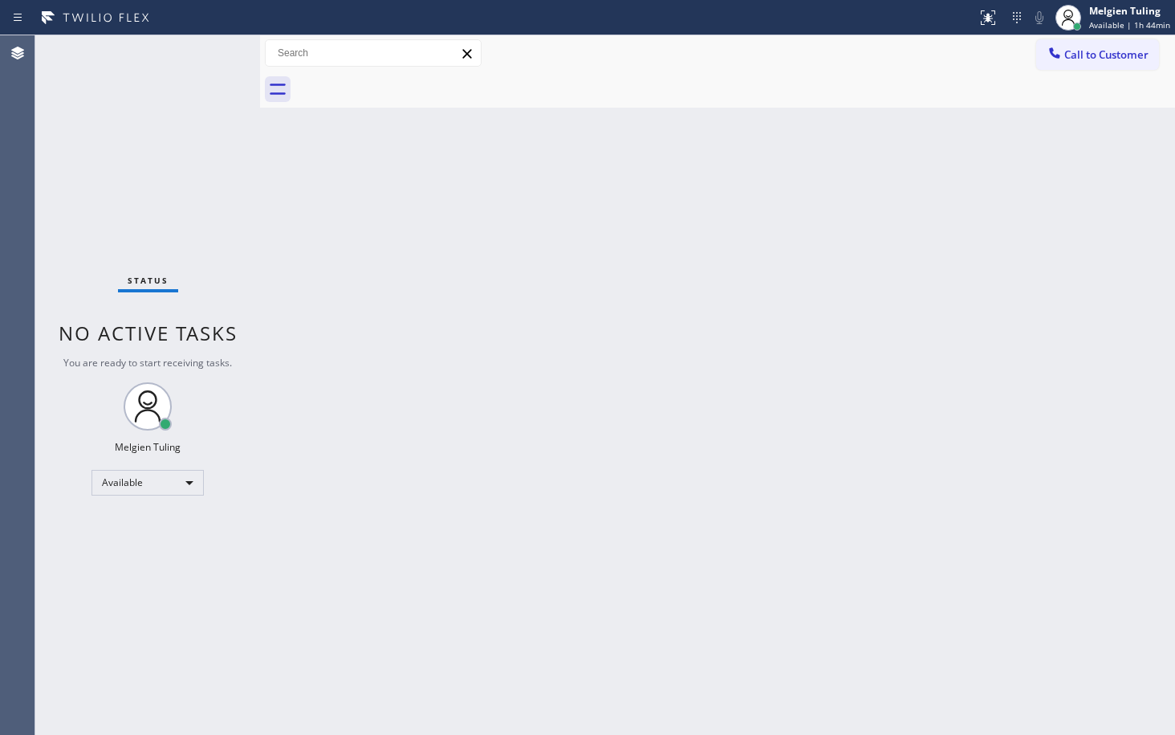
click at [476, 252] on div "Back to Dashboard Change Sender ID Customers Technicians Select a contact Outbo…" at bounding box center [717, 384] width 915 height 699
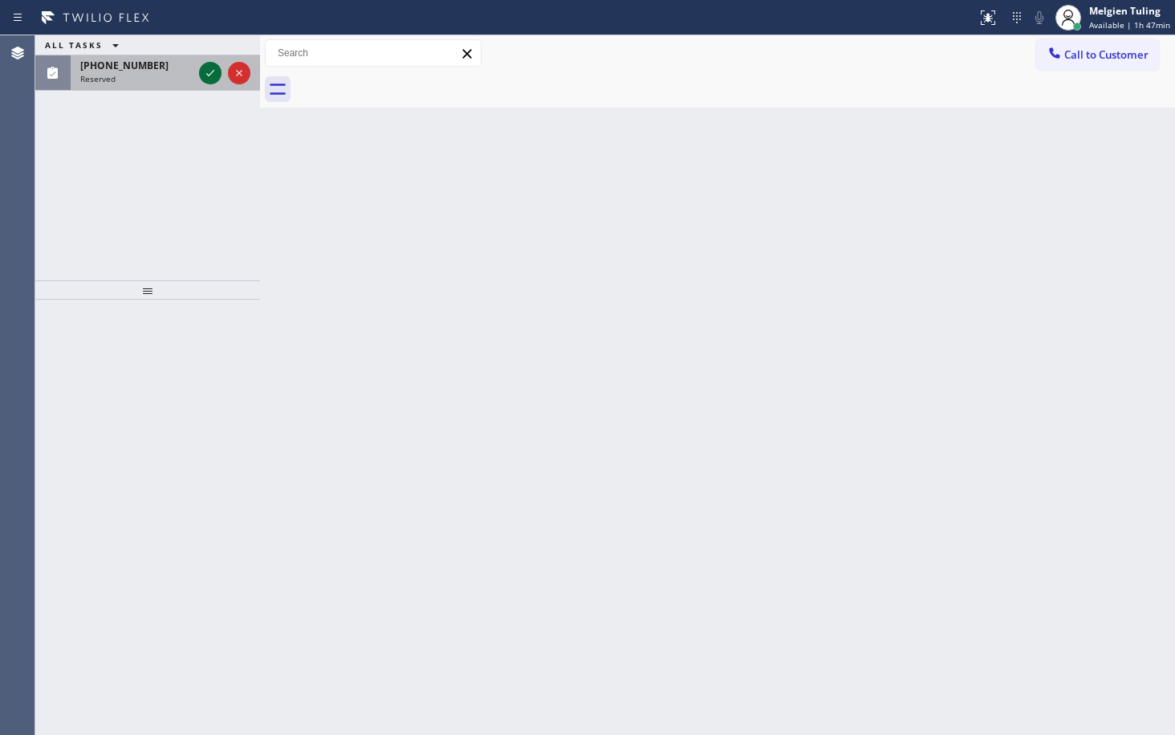
click at [208, 71] on icon at bounding box center [210, 72] width 19 height 19
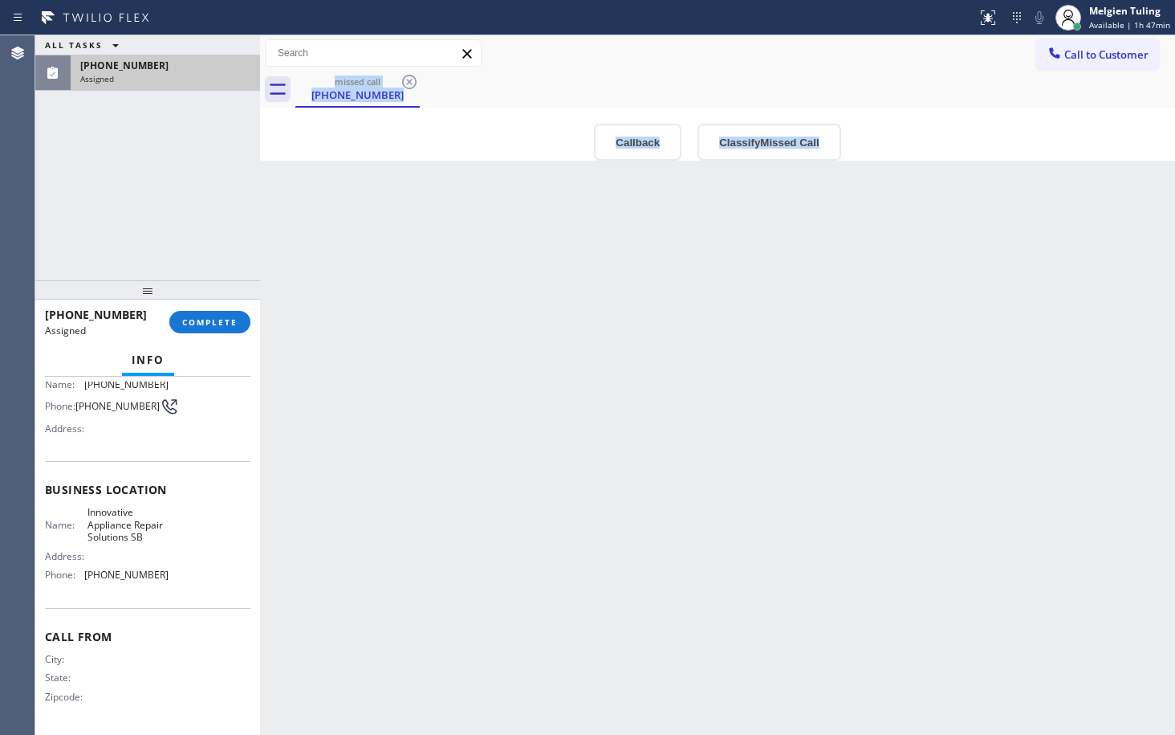
scroll to position [68, 0]
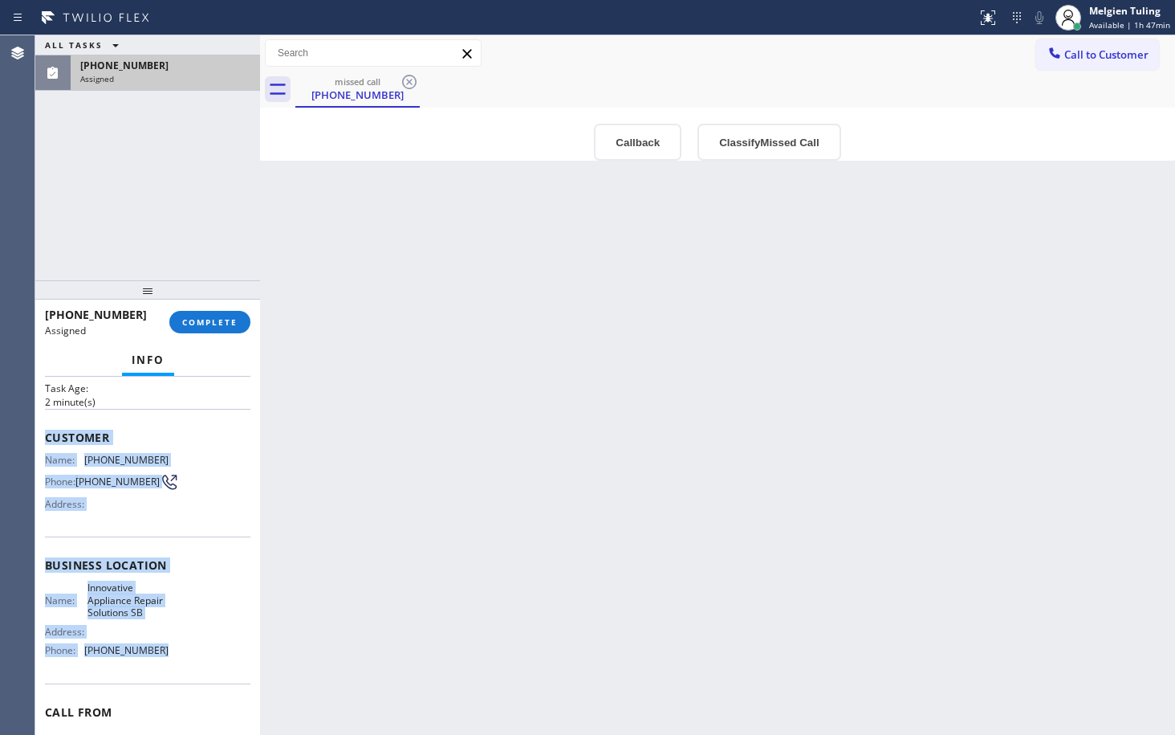
drag, startPoint x: 39, startPoint y: 430, endPoint x: 154, endPoint y: 658, distance: 254.6
click at [154, 658] on div "Context Queue: Appliance Repair High End Priority: 0 Task Age: [DEMOGRAPHIC_DAT…" at bounding box center [147, 556] width 225 height 358
copy div "Customer Name: [PHONE_NUMBER] Phone: [PHONE_NUMBER] Address: Business location …"
click at [214, 324] on span "COMPLETE" at bounding box center [209, 321] width 55 height 11
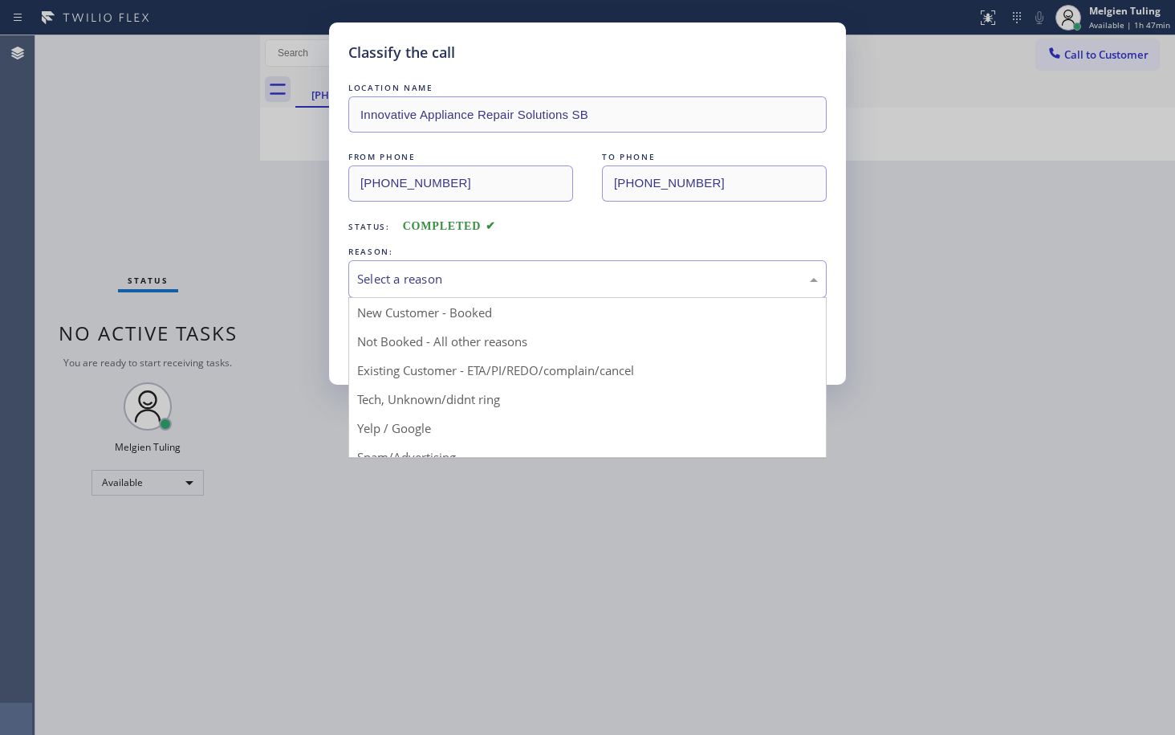
click at [365, 266] on div "Select a reason" at bounding box center [587, 279] width 479 height 38
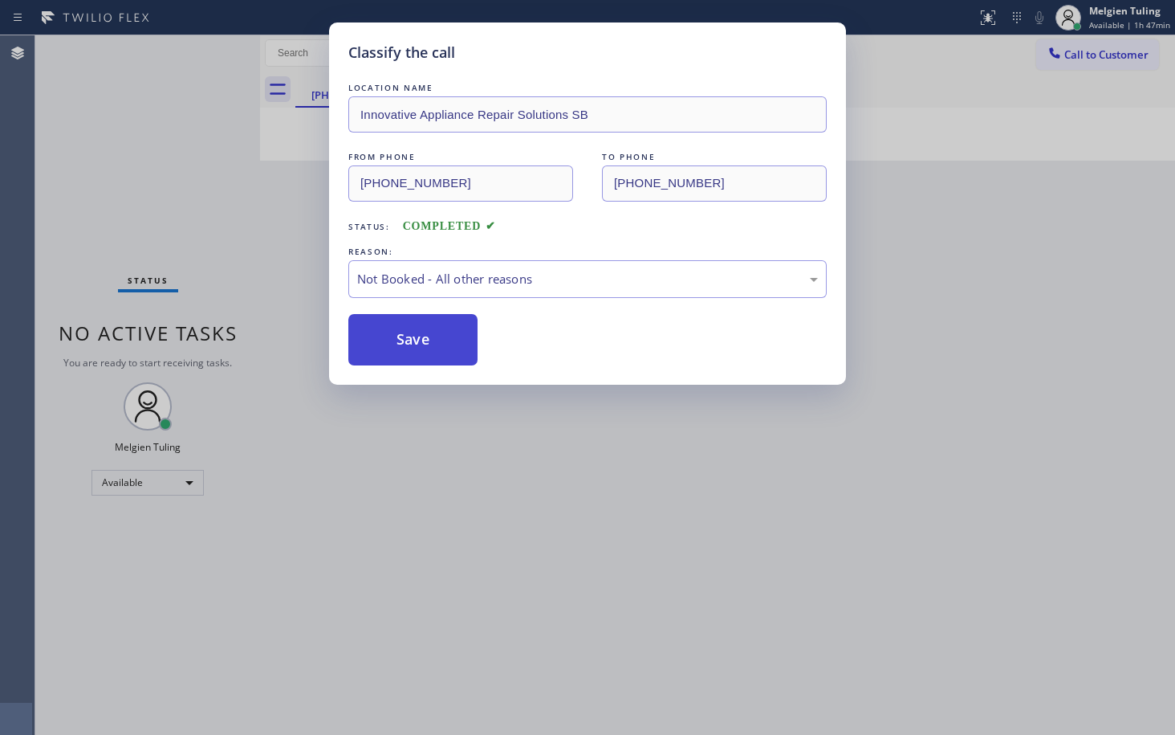
click at [393, 346] on button "Save" at bounding box center [412, 339] width 129 height 51
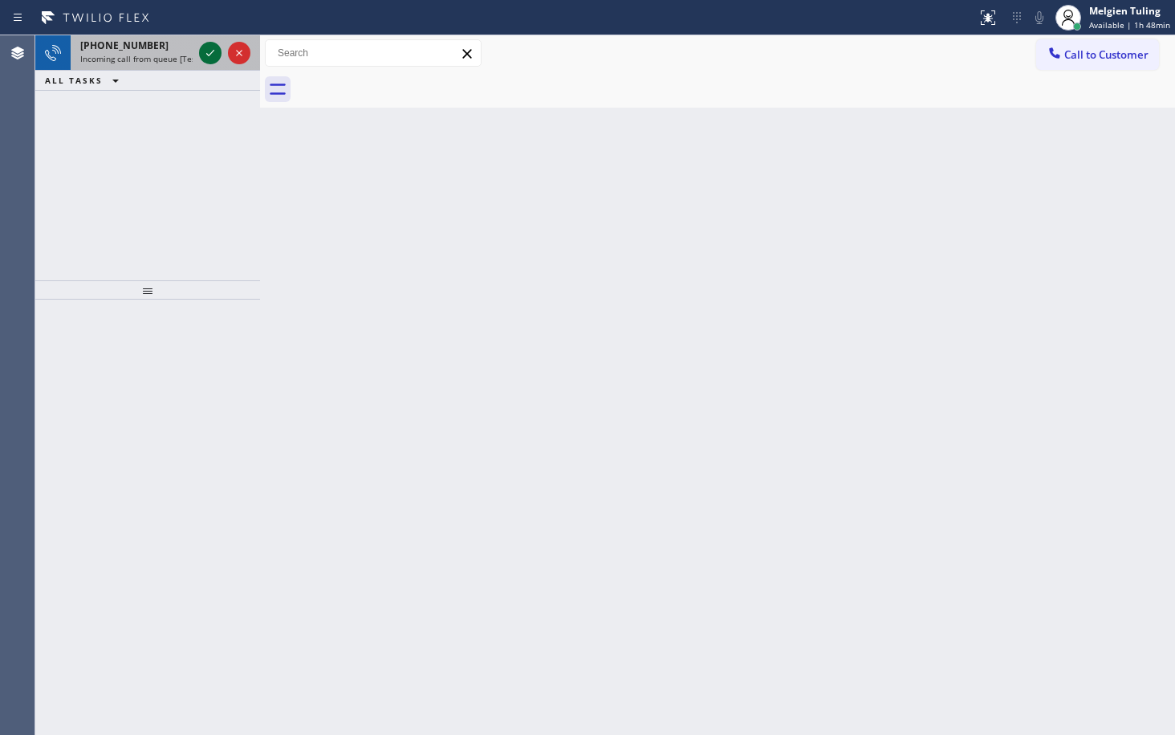
click at [207, 53] on icon at bounding box center [210, 52] width 19 height 19
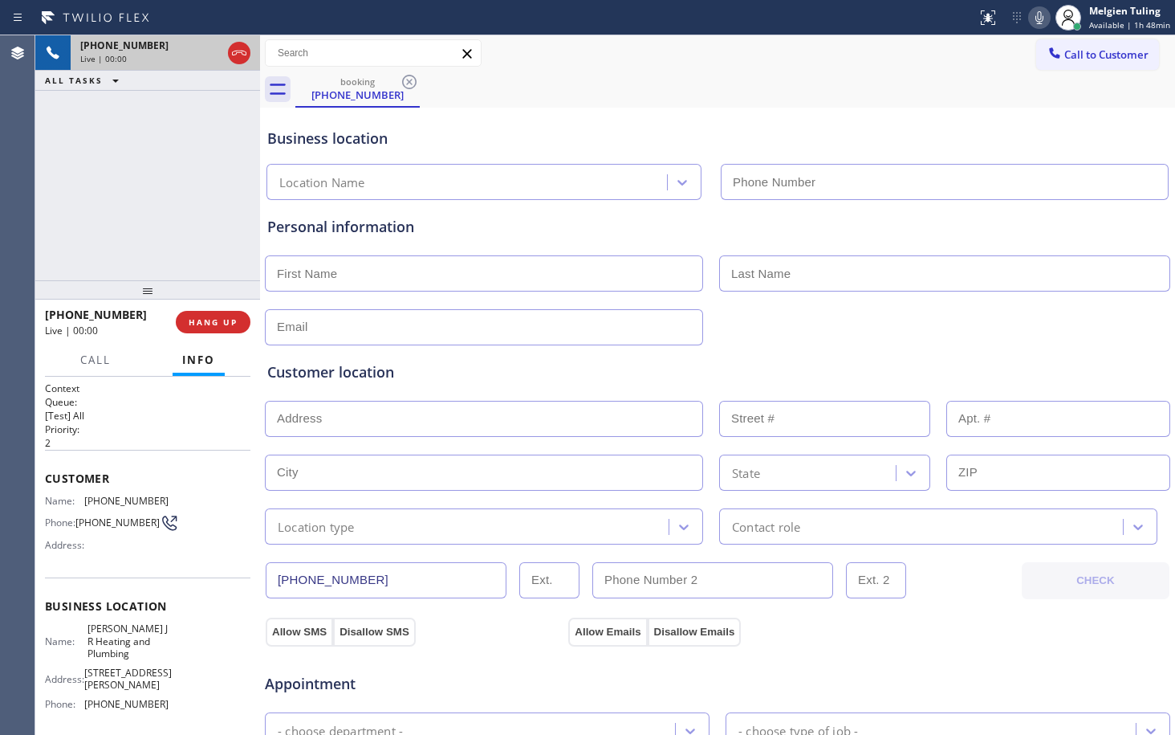
type input "[PHONE_NUMBER]"
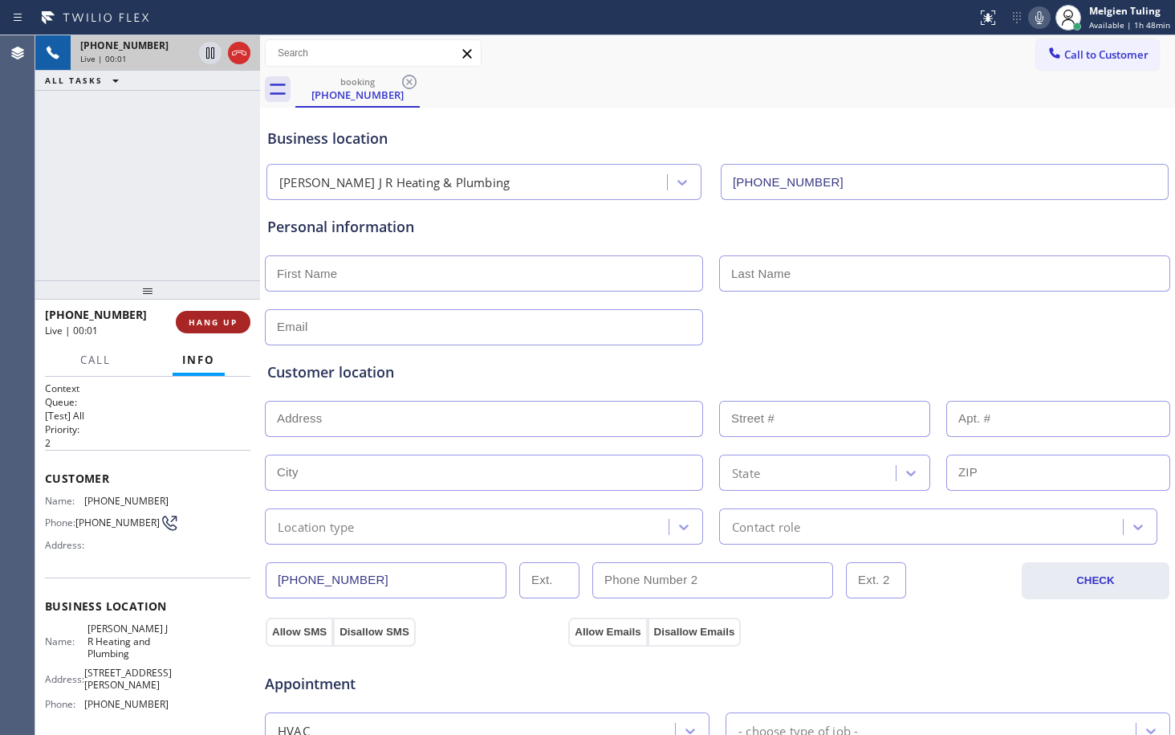
click at [209, 317] on span "HANG UP" at bounding box center [213, 321] width 49 height 11
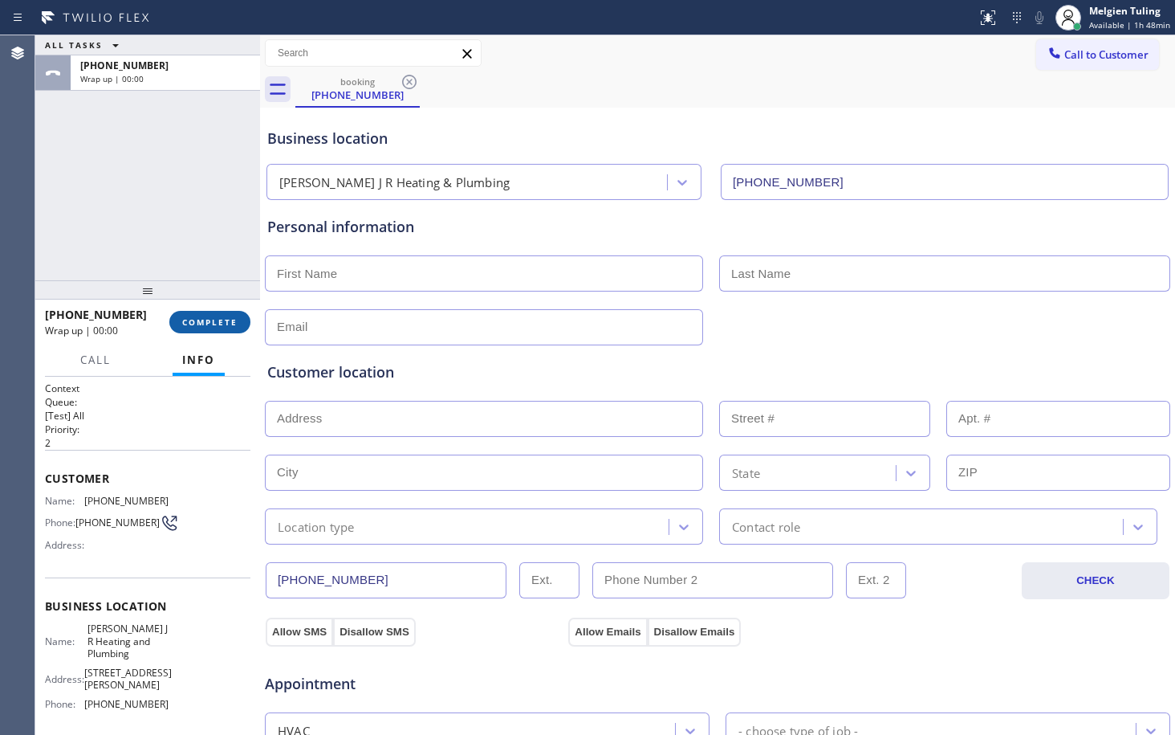
click at [209, 317] on span "COMPLETE" at bounding box center [209, 321] width 55 height 11
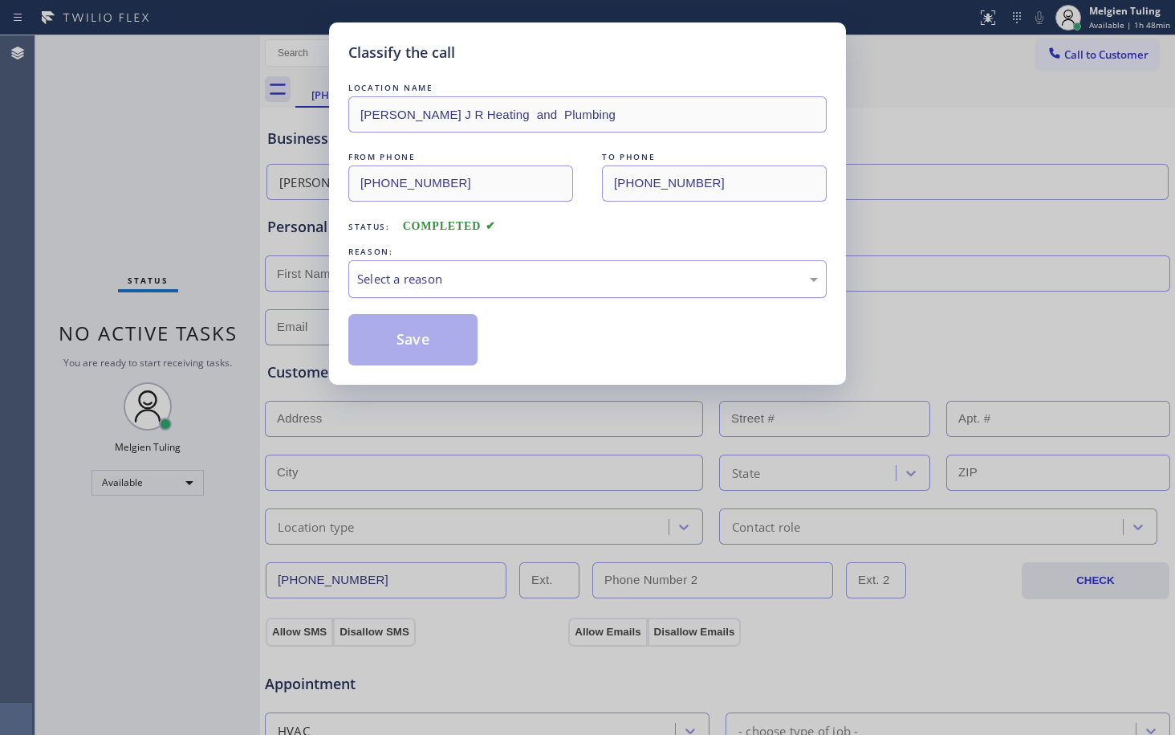
click at [393, 274] on div "Select a reason" at bounding box center [587, 279] width 461 height 18
click at [434, 361] on button "Save" at bounding box center [412, 339] width 129 height 51
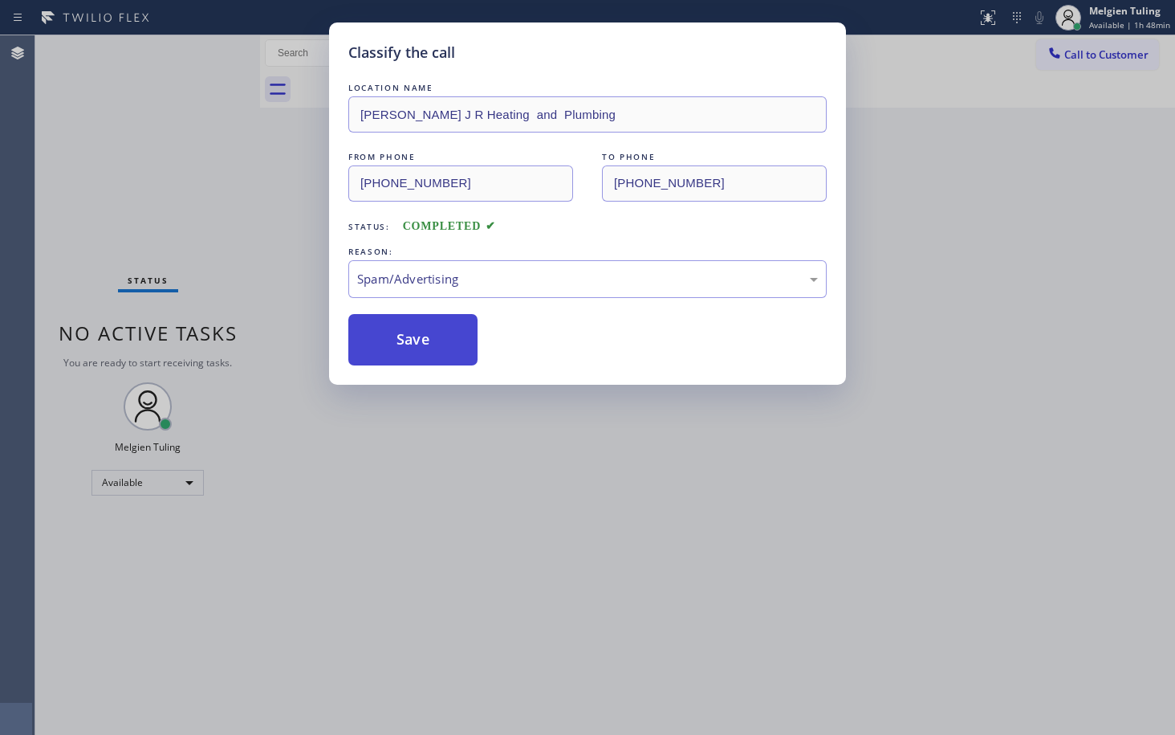
click at [434, 358] on button "Save" at bounding box center [412, 339] width 129 height 51
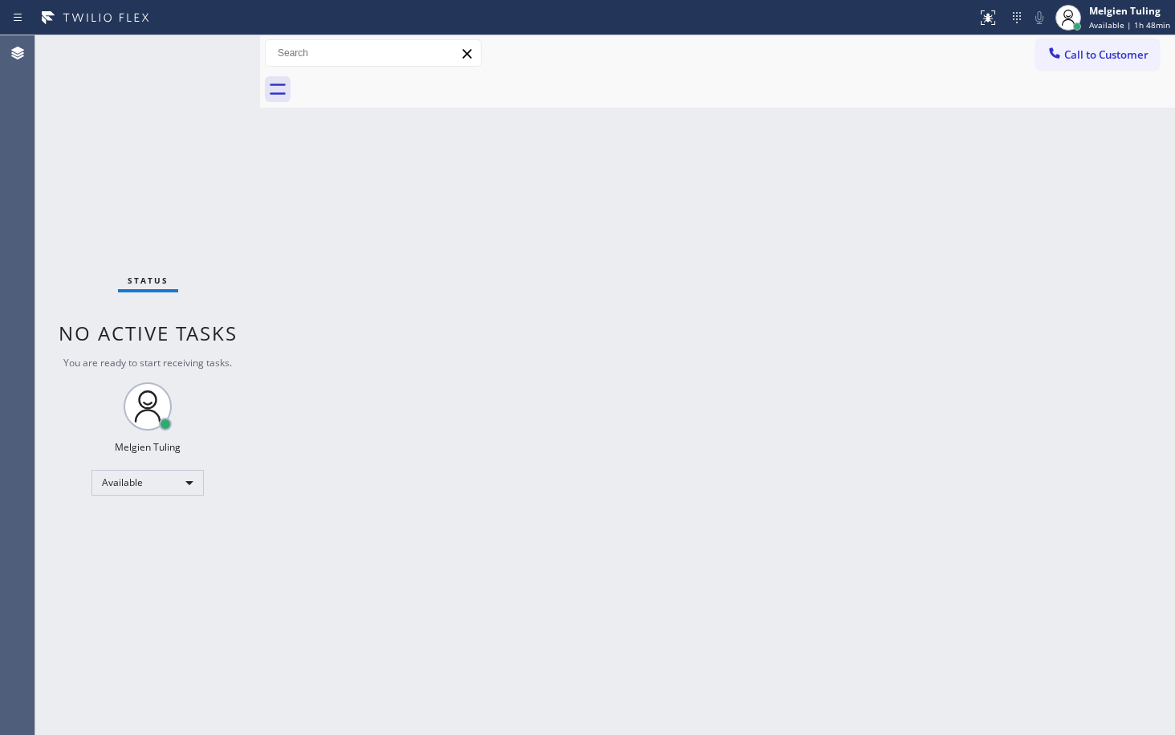
click at [360, 216] on div "Back to Dashboard Change Sender ID Customers Technicians Select a contact Outbo…" at bounding box center [717, 384] width 915 height 699
click at [499, 462] on div "Back to Dashboard Change Sender ID Customers Technicians Select a contact Outbo…" at bounding box center [717, 384] width 915 height 699
click at [308, 298] on div "Back to Dashboard Change Sender ID Customers Technicians Select a contact Outbo…" at bounding box center [717, 384] width 915 height 699
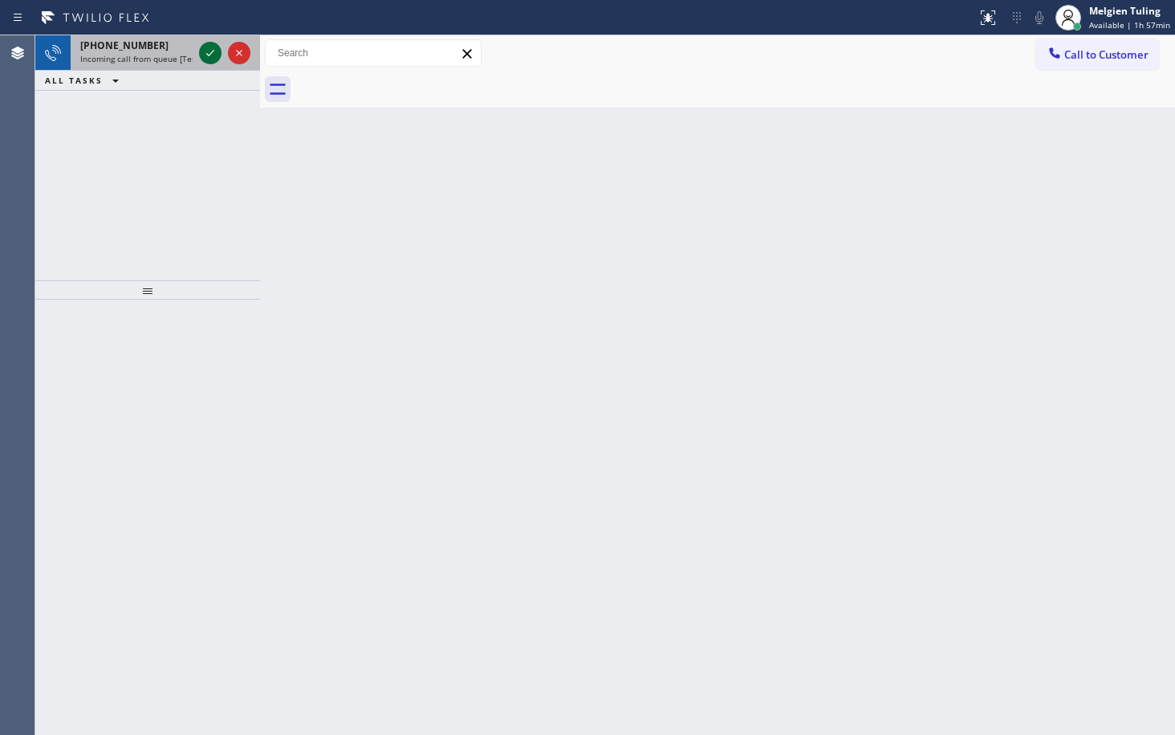
click at [211, 55] on icon at bounding box center [210, 52] width 19 height 19
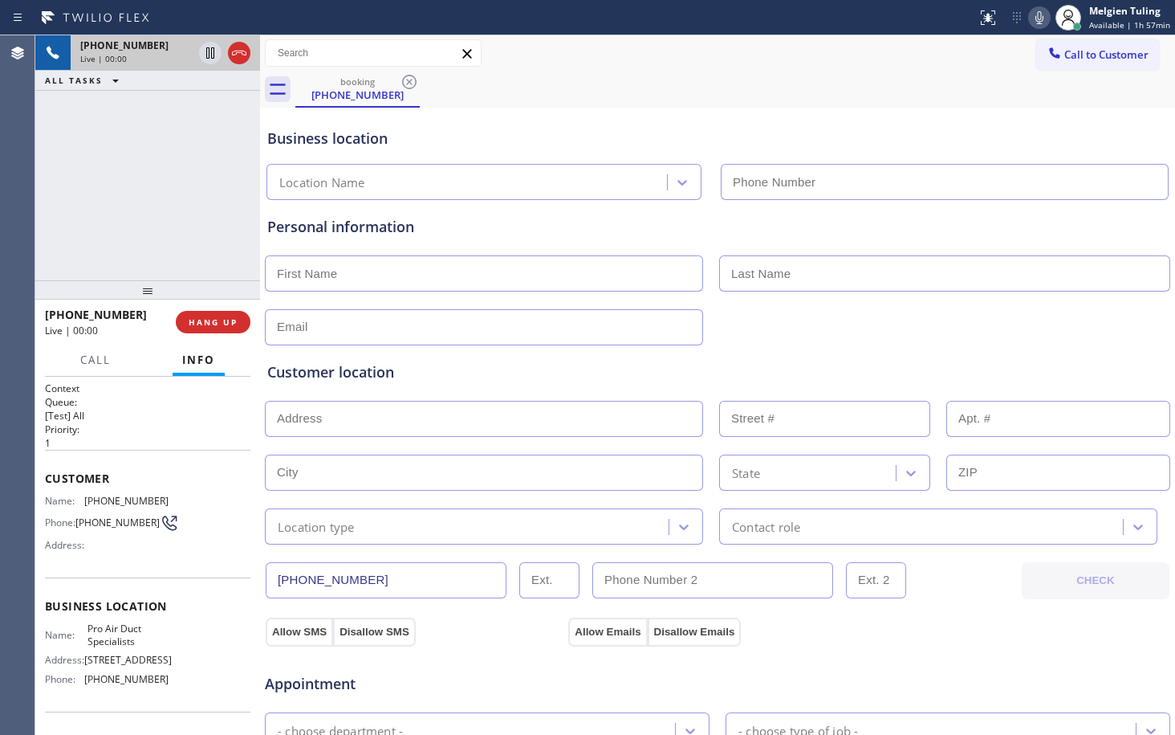
type input "[PHONE_NUMBER]"
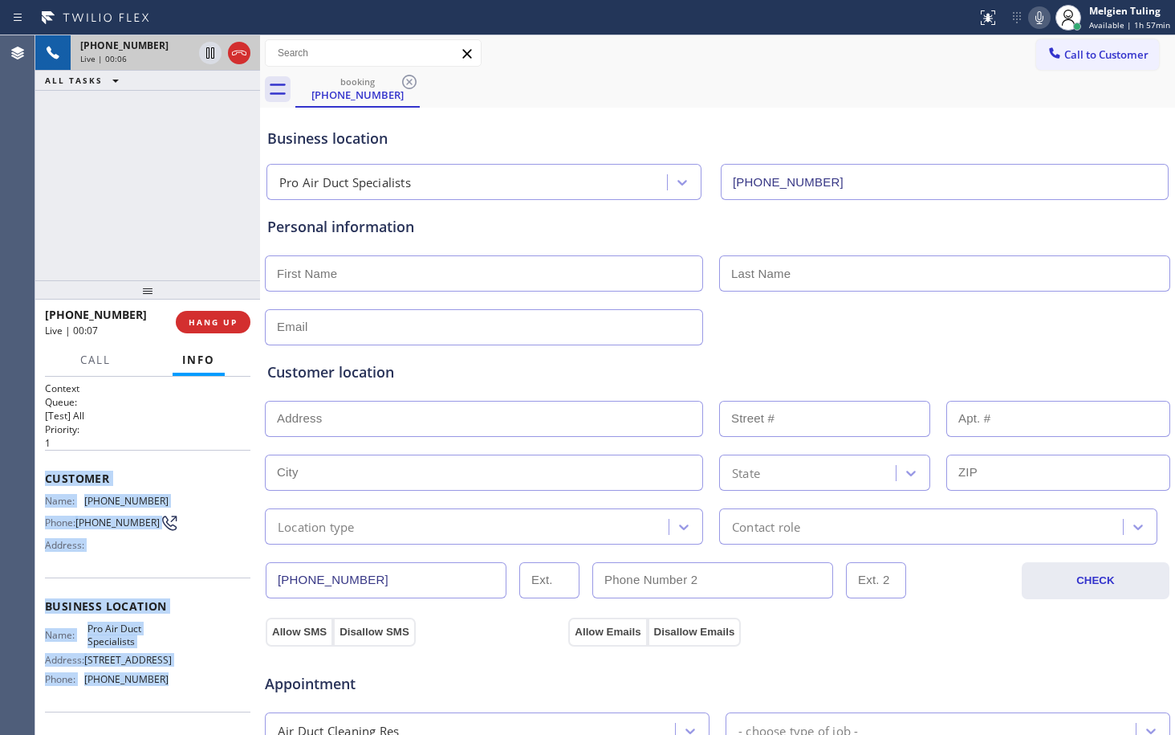
drag, startPoint x: 43, startPoint y: 478, endPoint x: 177, endPoint y: 695, distance: 254.5
click at [177, 695] on div "Context Queue: [Test] All Priority: 1 Customer Name: [PHONE_NUMBER] Phone: [PHO…" at bounding box center [147, 556] width 225 height 358
copy div "Customer Name: [PHONE_NUMBER] Phone: [PHONE_NUMBER] Address: Business location …"
click at [214, 332] on button "HANG UP" at bounding box center [213, 322] width 75 height 22
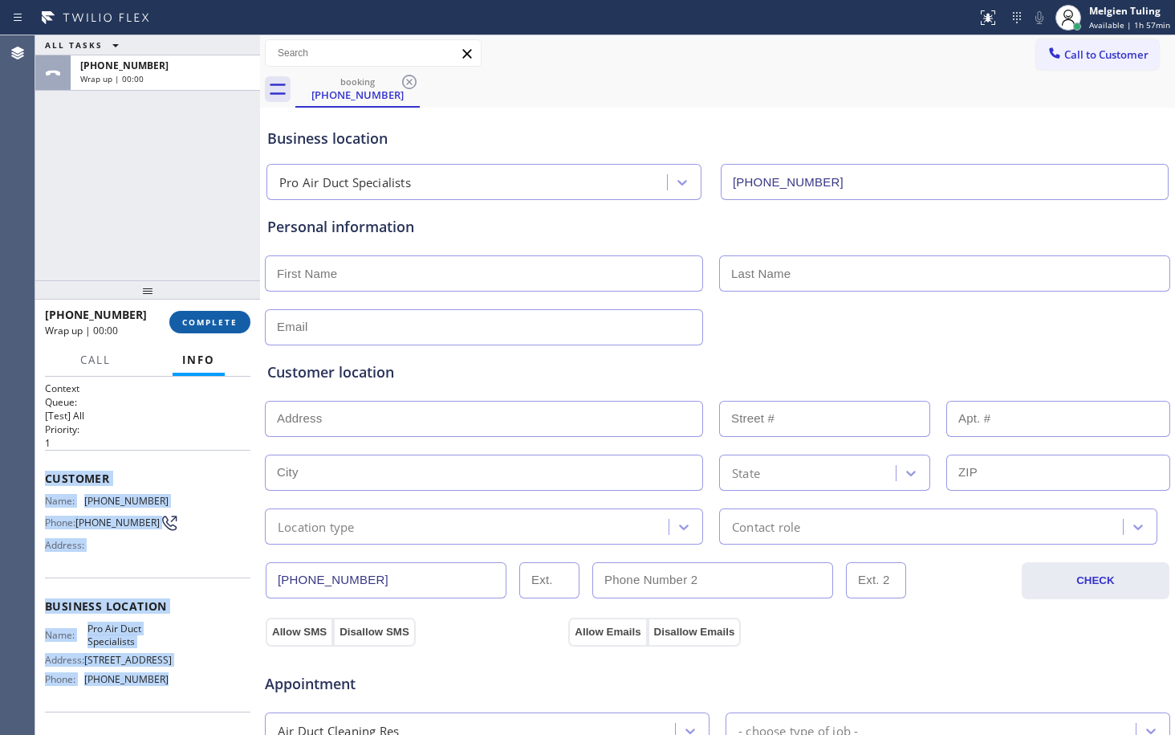
click at [226, 320] on span "COMPLETE" at bounding box center [209, 321] width 55 height 11
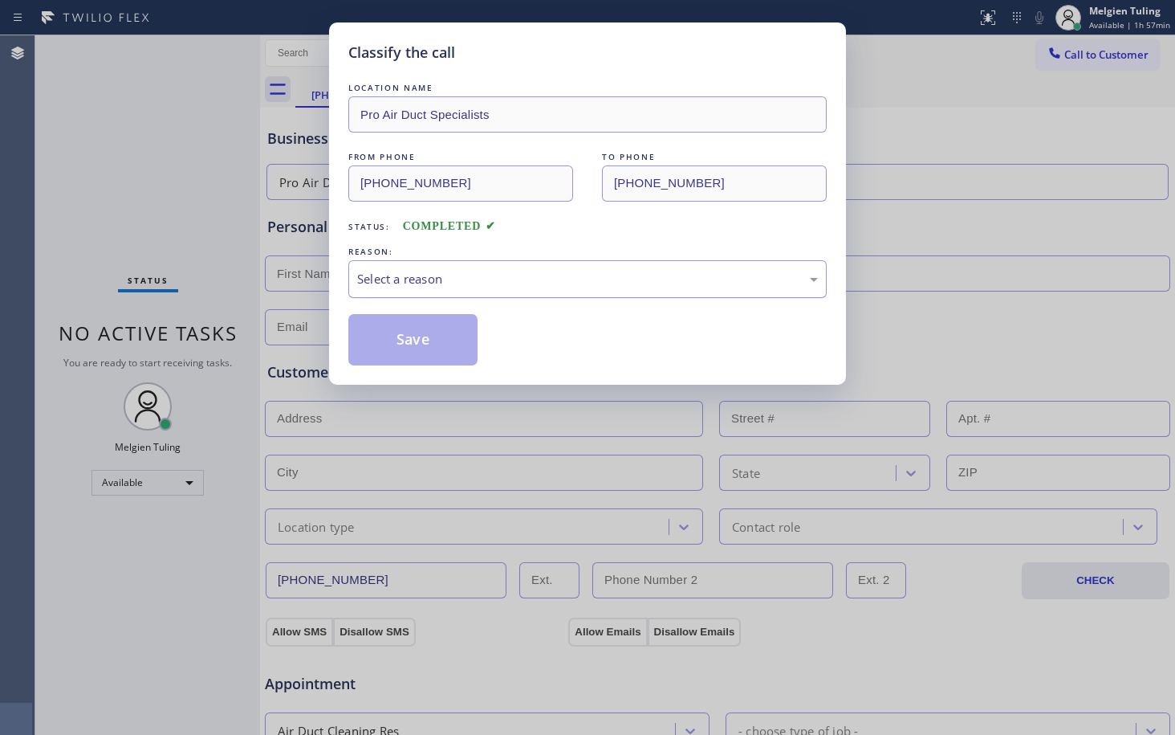
click at [392, 275] on div "Select a reason" at bounding box center [587, 279] width 461 height 18
click at [383, 339] on button "Save" at bounding box center [412, 339] width 129 height 51
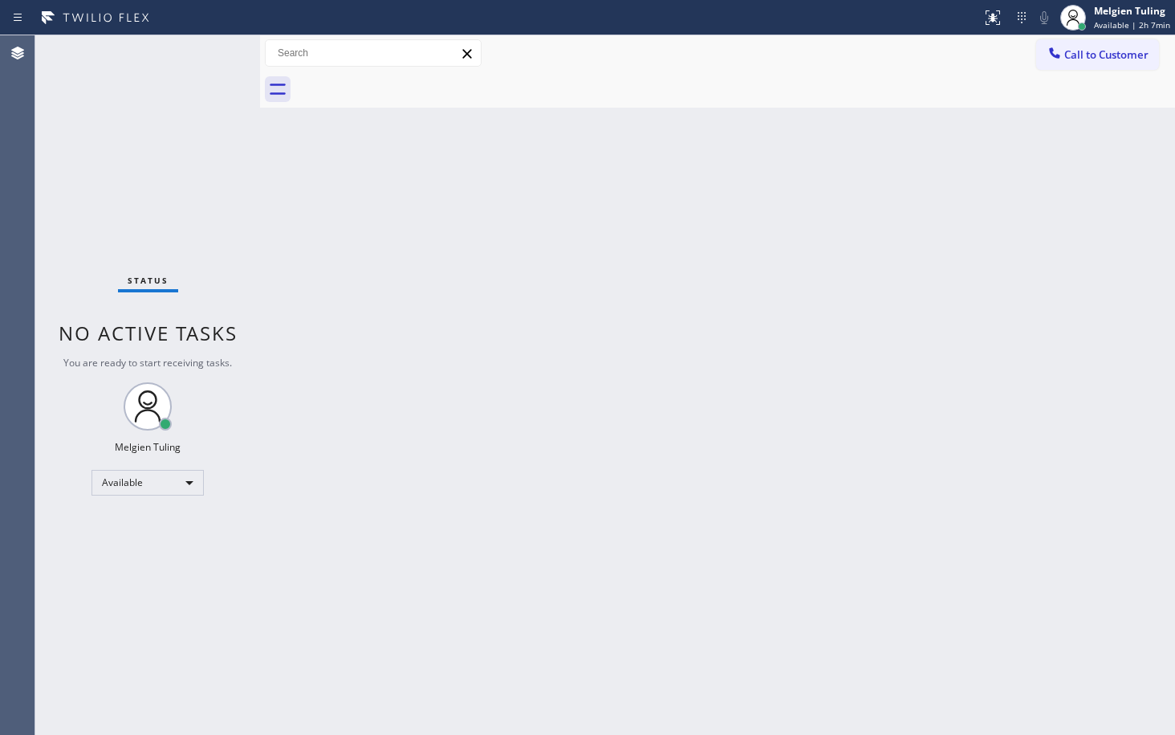
click at [328, 420] on div "Back to Dashboard Change Sender ID Customers Technicians Select a contact Outbo…" at bounding box center [717, 384] width 915 height 699
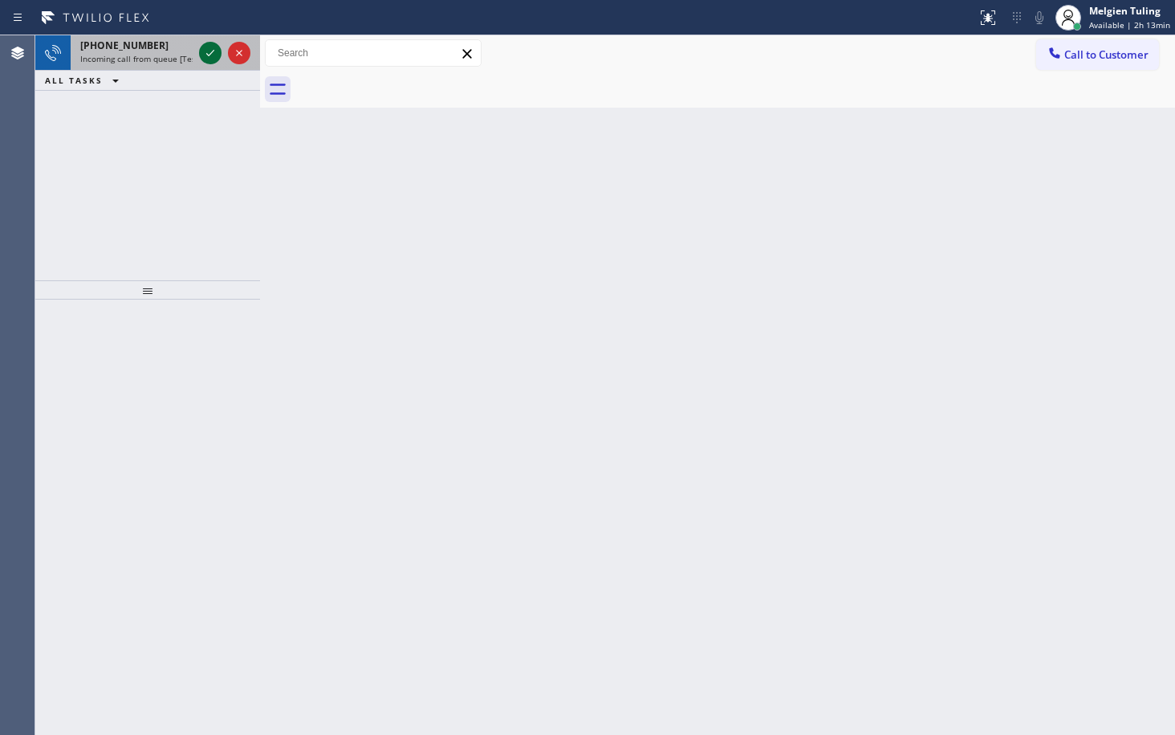
click at [206, 52] on icon at bounding box center [210, 52] width 19 height 19
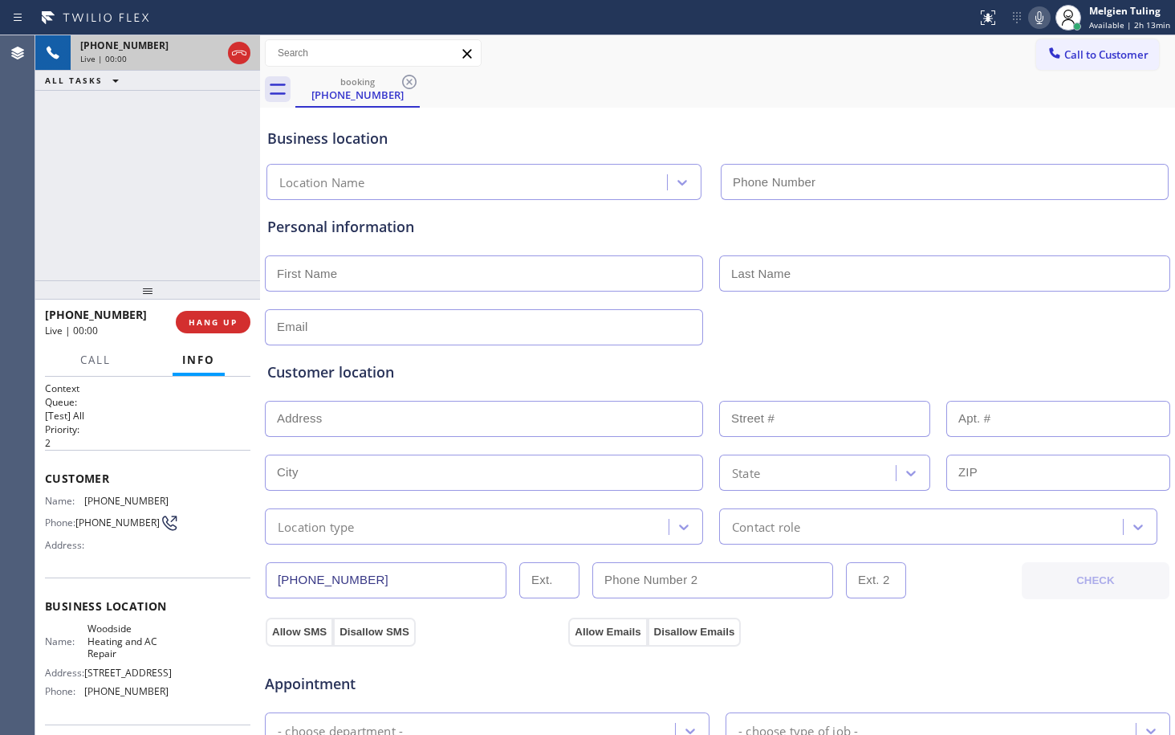
type input "[PHONE_NUMBER]"
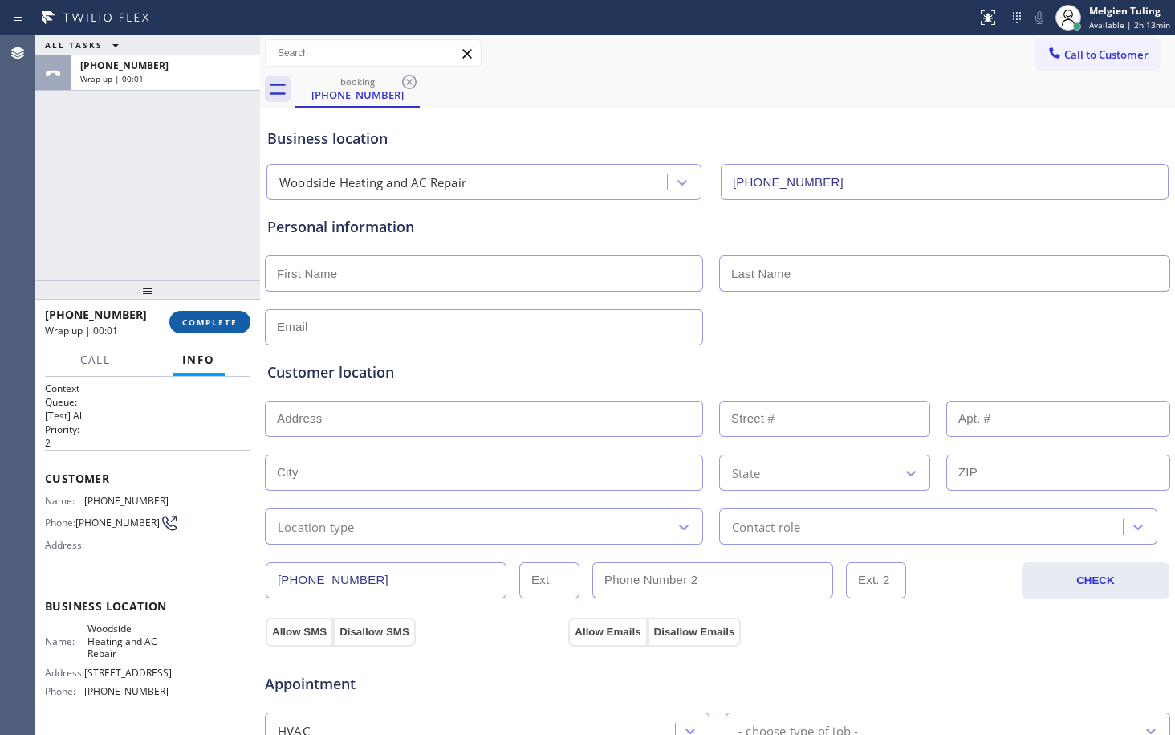
click at [226, 324] on span "COMPLETE" at bounding box center [209, 321] width 55 height 11
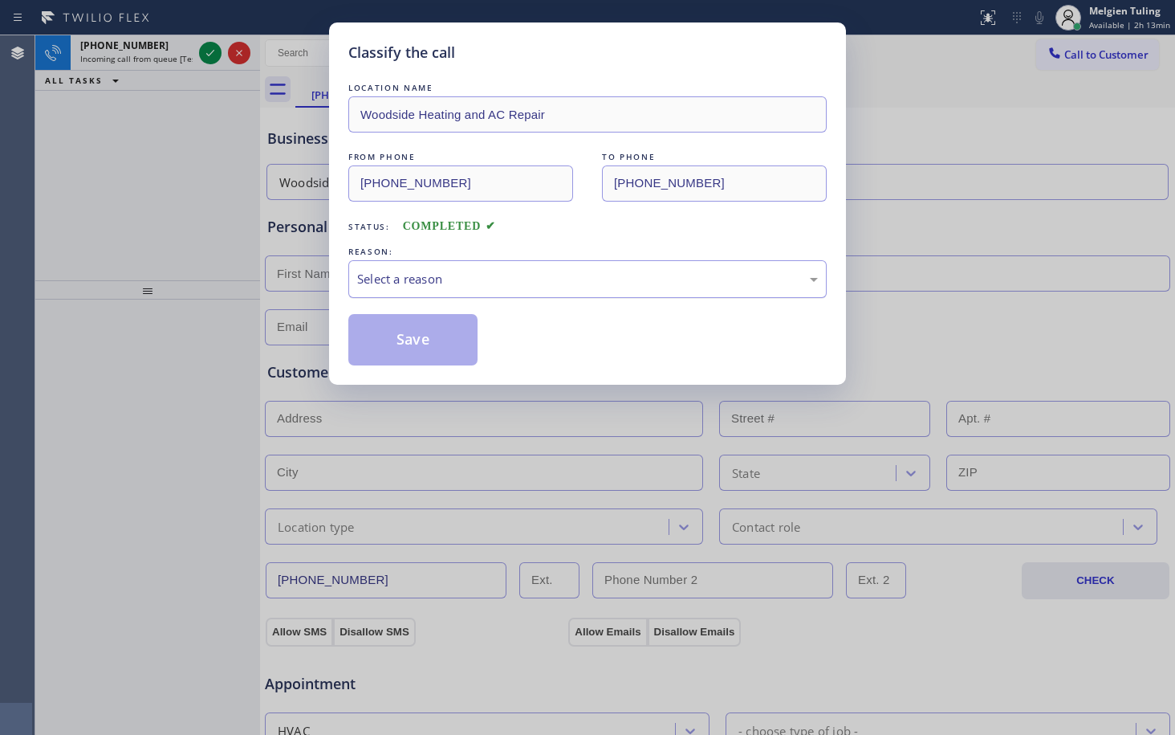
click at [441, 288] on div "Select a reason" at bounding box center [587, 279] width 479 height 38
click at [409, 353] on button "Save" at bounding box center [412, 339] width 129 height 51
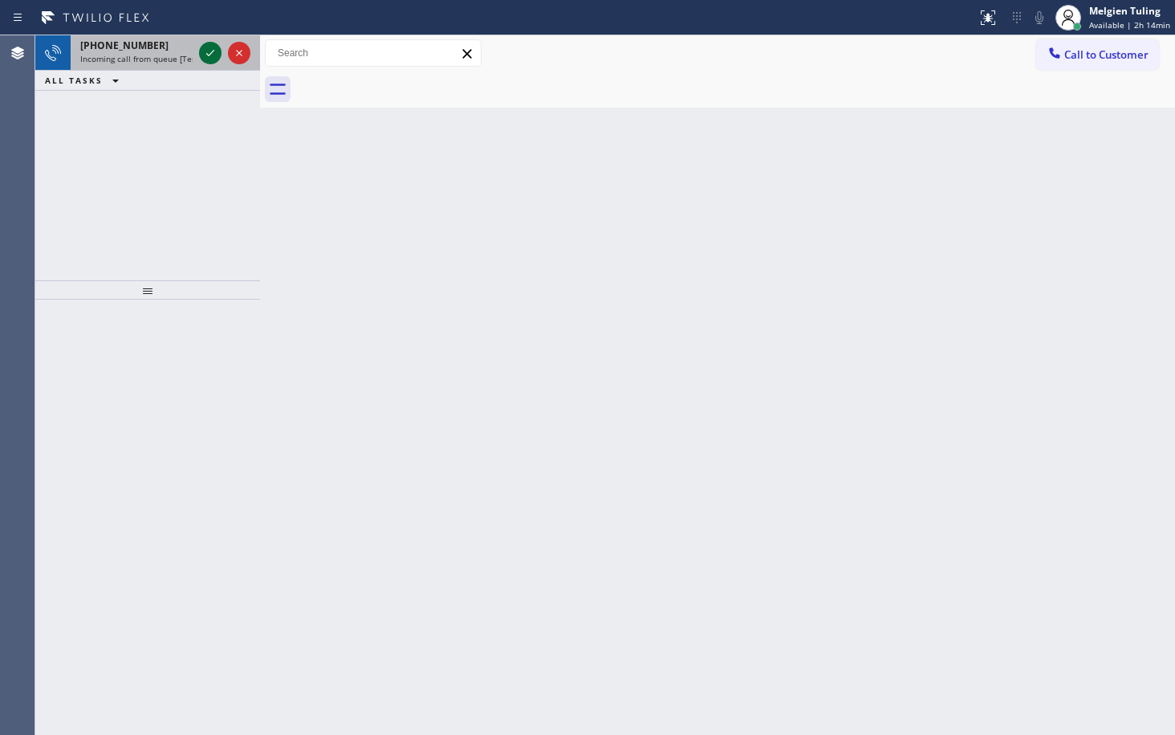
click at [201, 51] on icon at bounding box center [210, 52] width 19 height 19
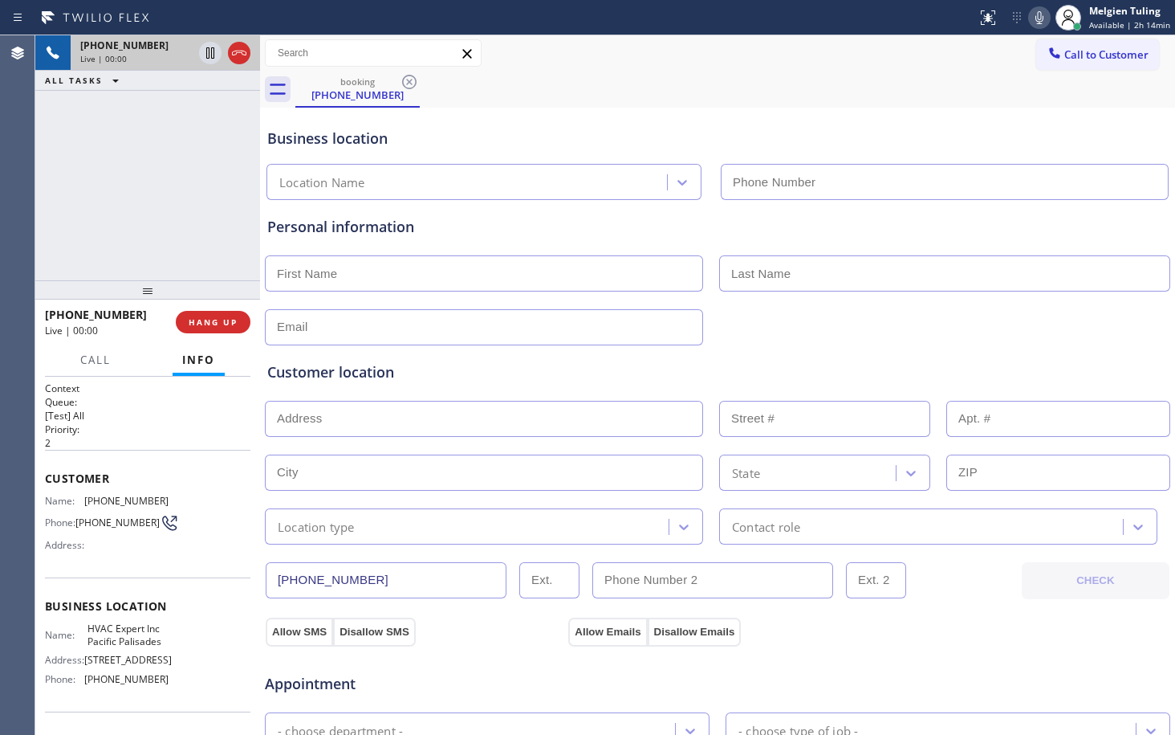
type input "[PHONE_NUMBER]"
click at [239, 144] on div "[PHONE_NUMBER] Live | 04:02 ALL TASKS ALL TASKS ACTIVE TASKS TASKS IN WRAP UP" at bounding box center [147, 157] width 225 height 245
click at [792, 128] on div "Business location" at bounding box center [717, 139] width 901 height 22
click at [1041, 18] on icon at bounding box center [1039, 17] width 19 height 19
click at [210, 46] on icon at bounding box center [210, 52] width 19 height 19
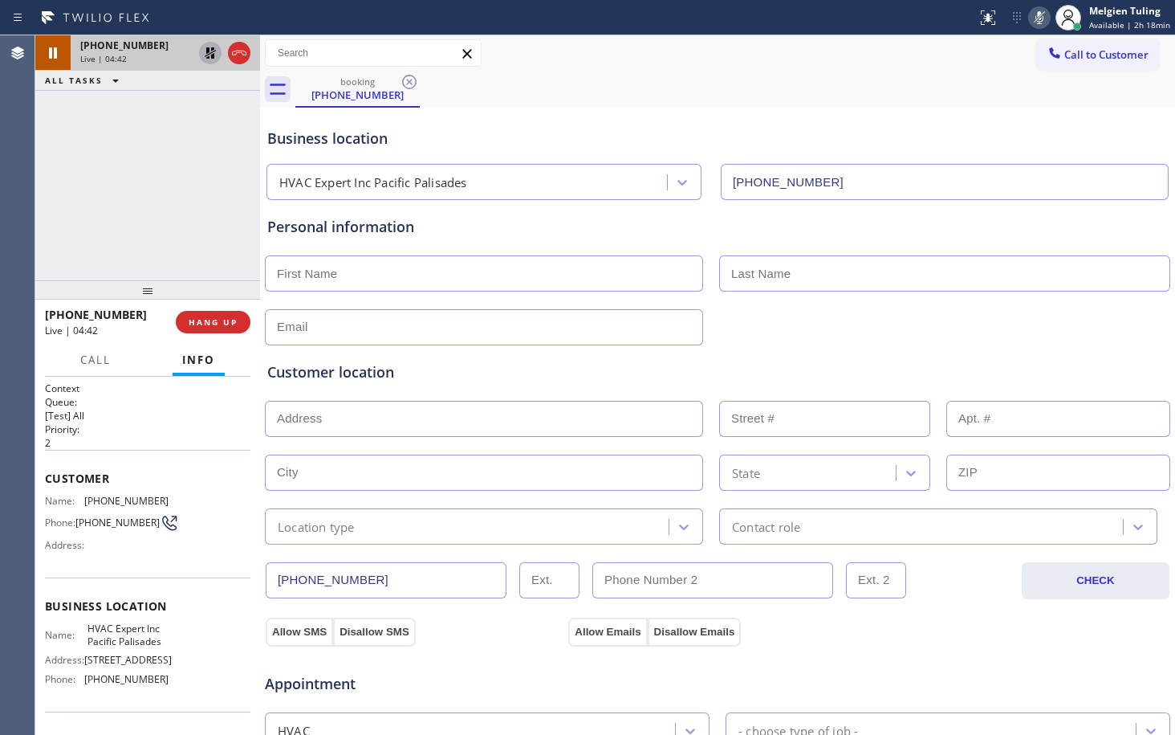
click at [212, 52] on icon at bounding box center [210, 52] width 11 height 11
click at [1041, 18] on icon at bounding box center [1039, 17] width 19 height 19
click at [210, 52] on icon at bounding box center [210, 52] width 19 height 19
click at [1044, 14] on icon at bounding box center [1039, 17] width 19 height 19
click at [206, 54] on icon at bounding box center [210, 52] width 19 height 19
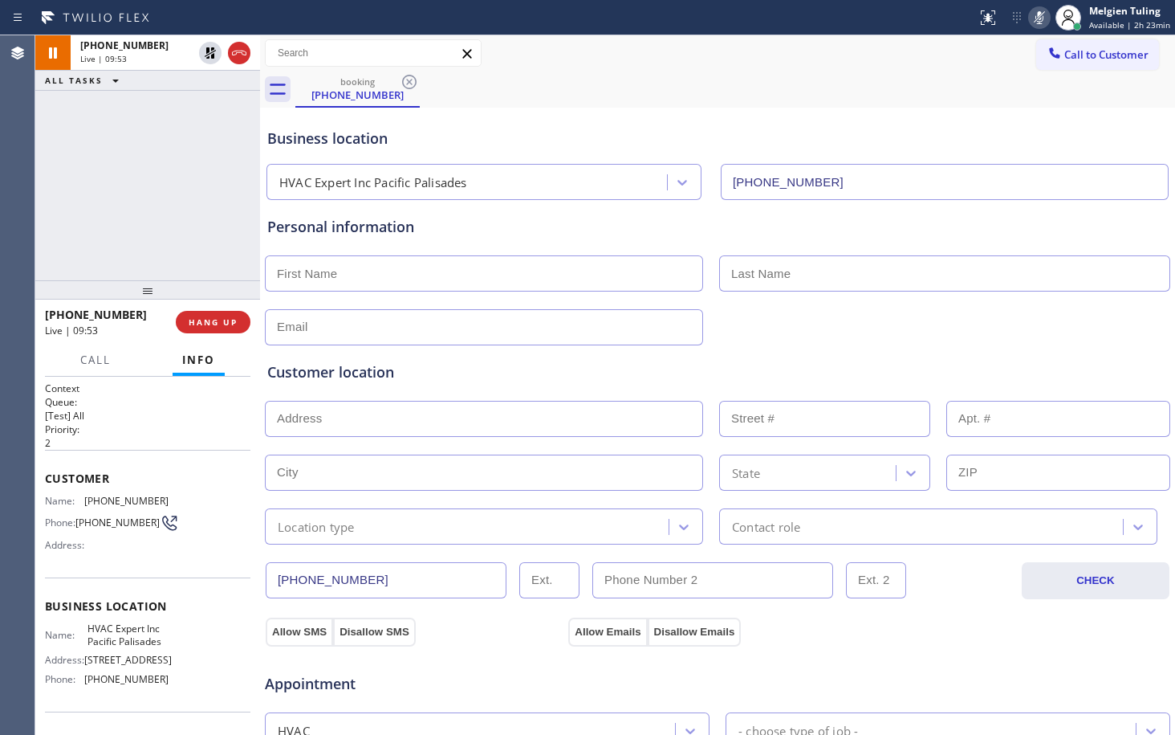
click at [1045, 22] on icon at bounding box center [1039, 17] width 19 height 19
click at [883, 22] on div at bounding box center [488, 18] width 964 height 26
click at [1049, 15] on icon at bounding box center [1039, 17] width 19 height 19
click at [211, 52] on icon at bounding box center [210, 52] width 8 height 11
click at [214, 55] on icon at bounding box center [210, 52] width 11 height 11
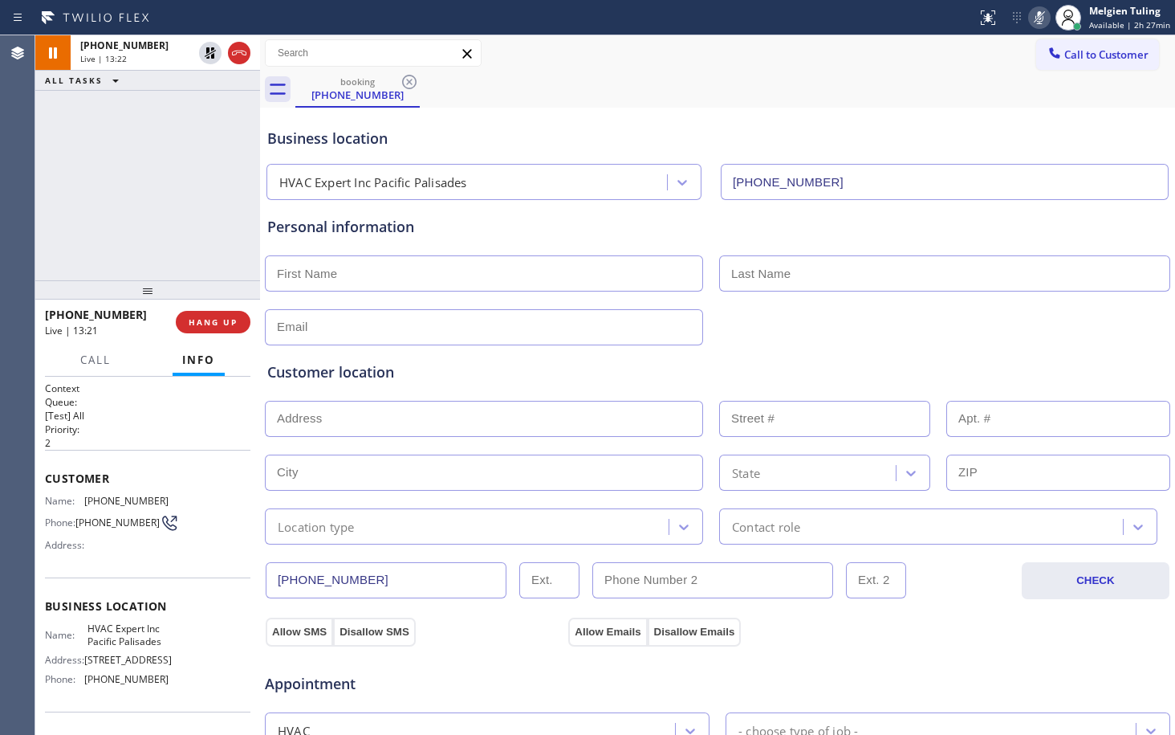
click at [1045, 14] on icon at bounding box center [1039, 17] width 19 height 19
click at [510, 294] on div "Personal information" at bounding box center [717, 280] width 901 height 129
click at [840, 46] on div "Call to Customer Outbound call Location Search location Your caller id phone nu…" at bounding box center [717, 53] width 915 height 28
click at [1041, 18] on icon at bounding box center [1039, 17] width 19 height 19
click at [216, 51] on icon at bounding box center [210, 52] width 19 height 19
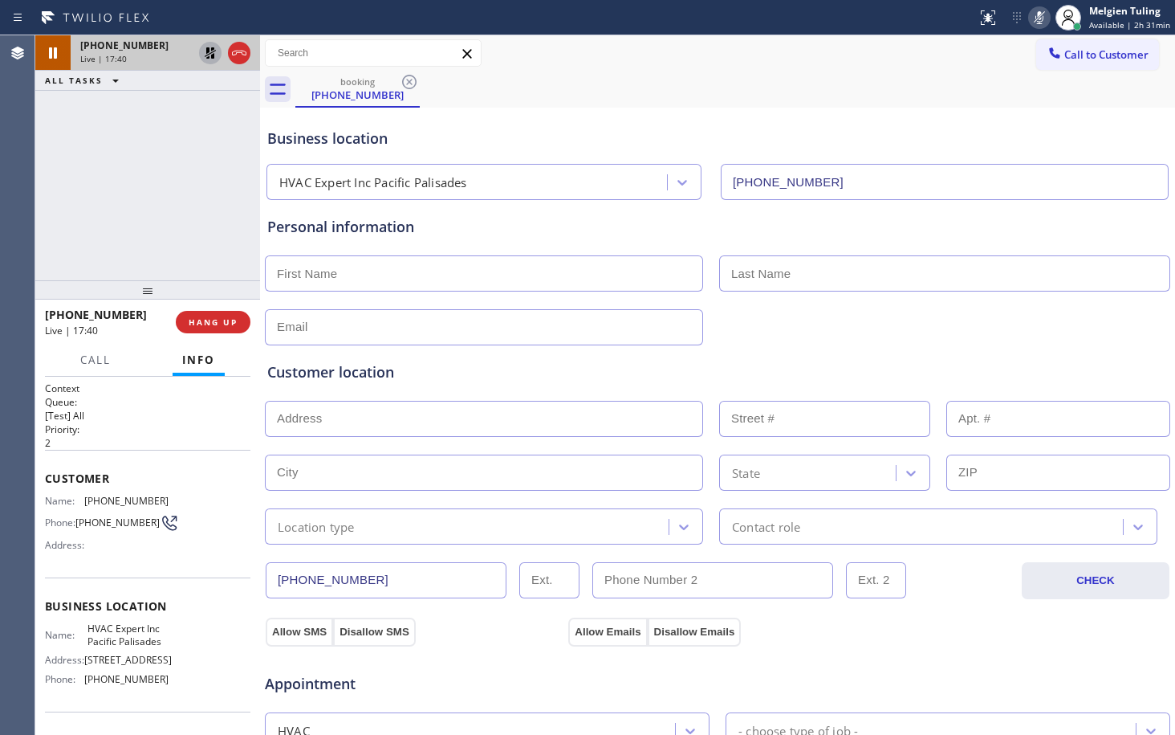
click at [207, 53] on icon at bounding box center [210, 52] width 11 height 11
click at [207, 53] on icon at bounding box center [210, 52] width 8 height 11
click at [445, 327] on input "text" at bounding box center [484, 327] width 438 height 36
click at [211, 50] on icon at bounding box center [210, 52] width 11 height 11
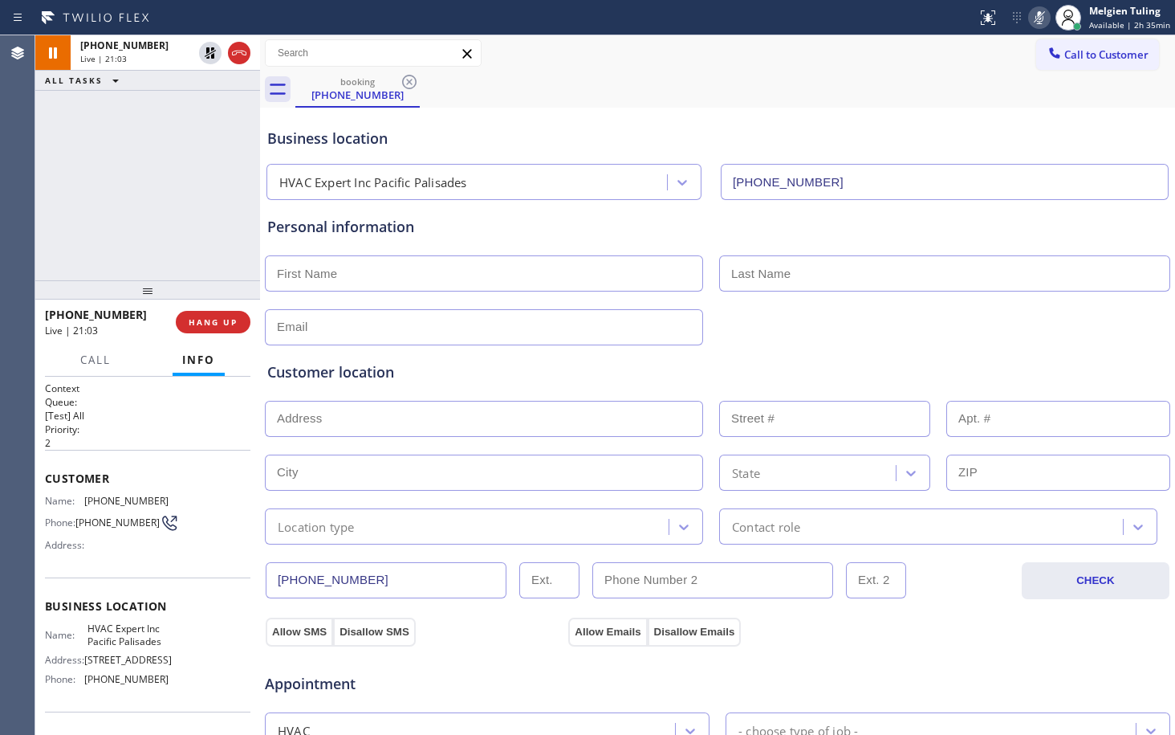
click at [1039, 17] on icon at bounding box center [1039, 17] width 19 height 19
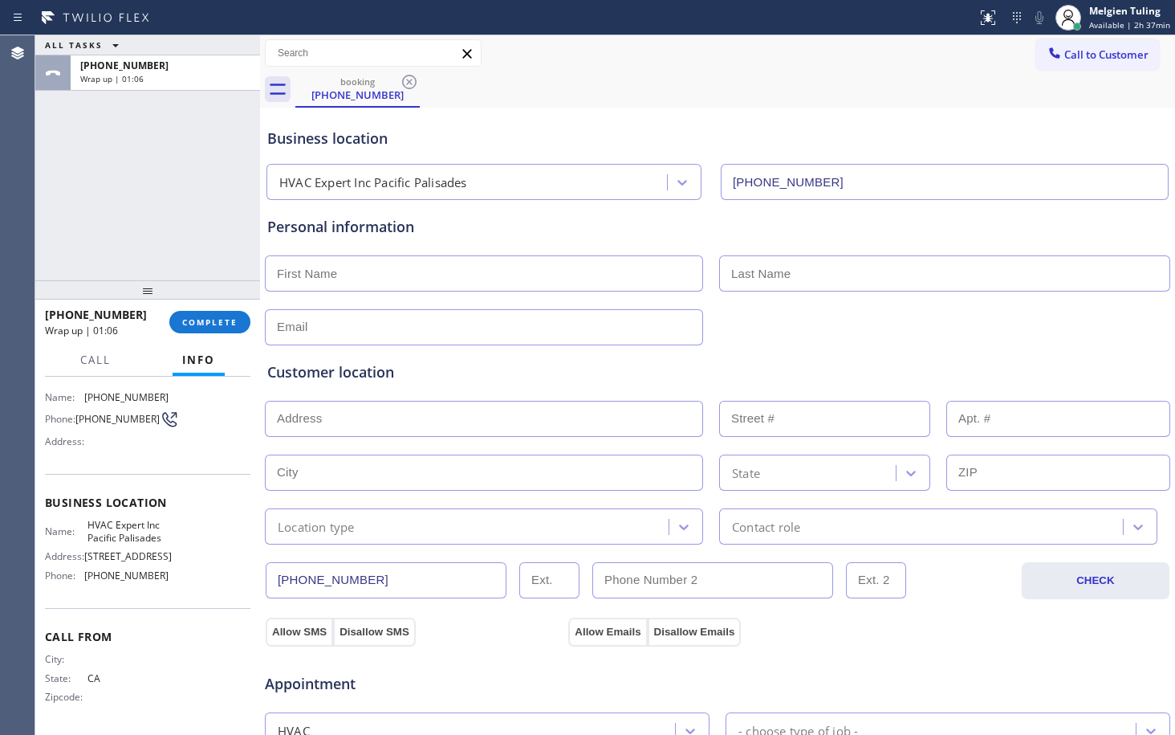
scroll to position [121, 0]
click at [122, 522] on span "HVAC Expert Inc Pacific Palisades" at bounding box center [128, 531] width 80 height 25
copy span "HVAC Expert Inc Pacific Palisades"
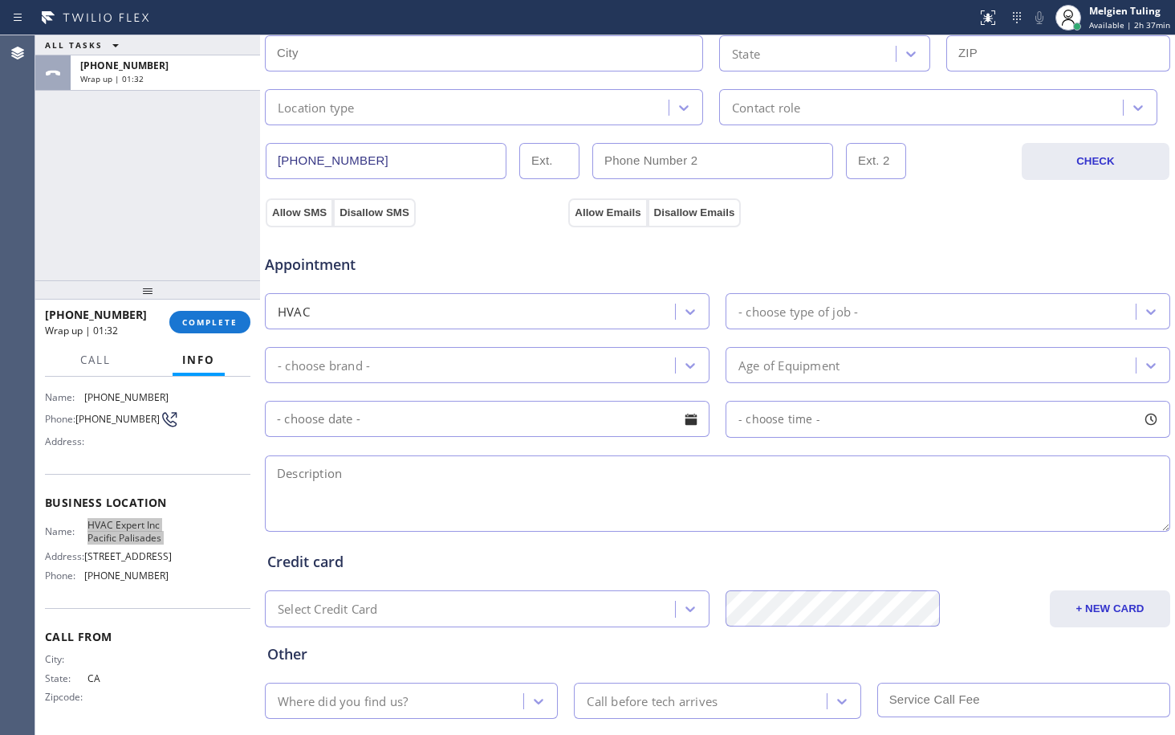
scroll to position [510, 0]
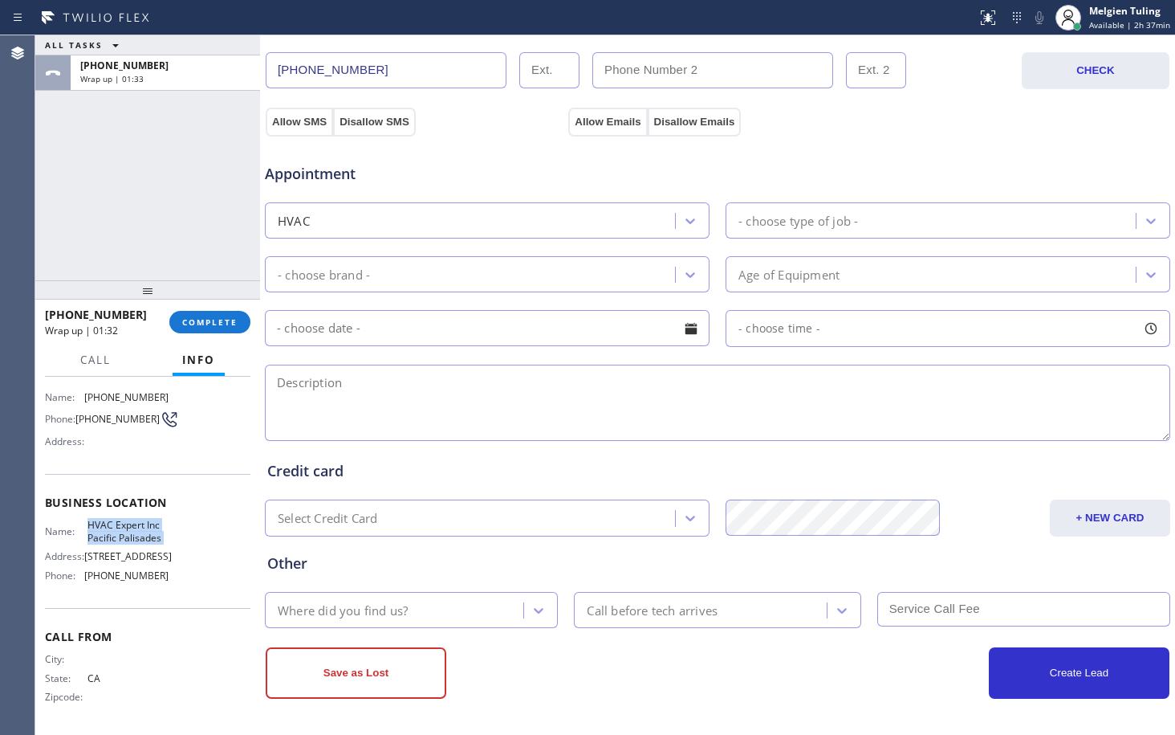
click at [398, 624] on div "Where did you find us?" at bounding box center [397, 610] width 254 height 28
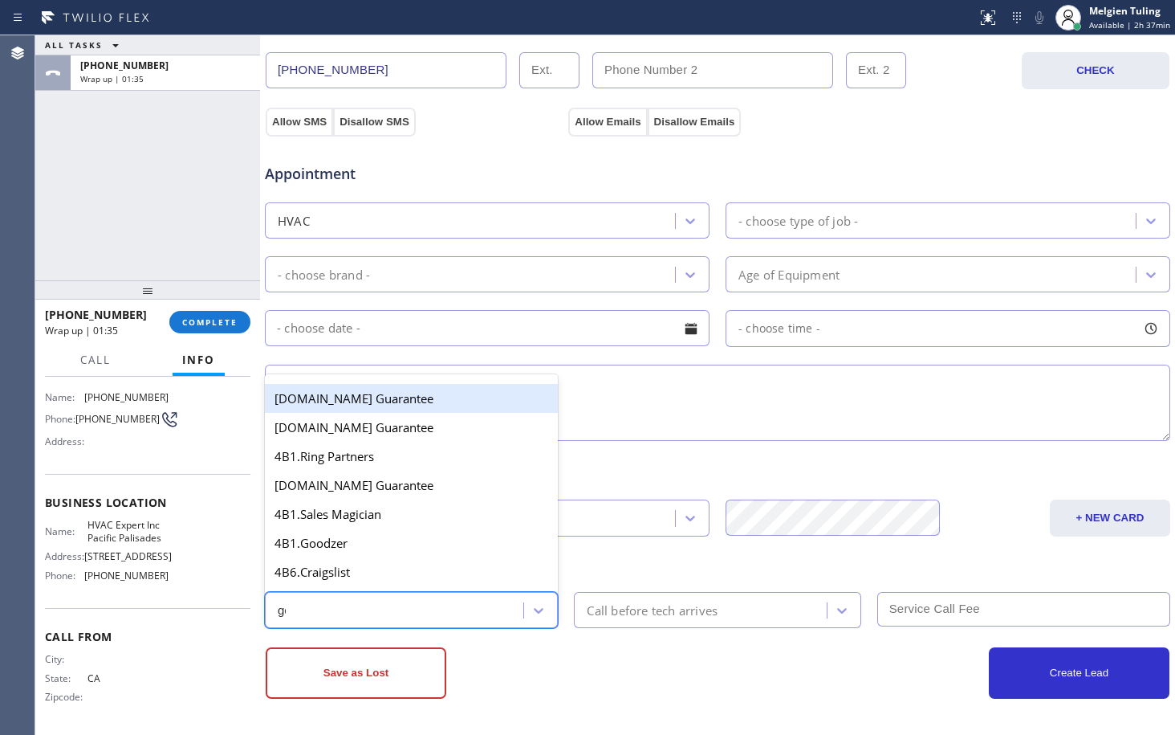
type input "goo"
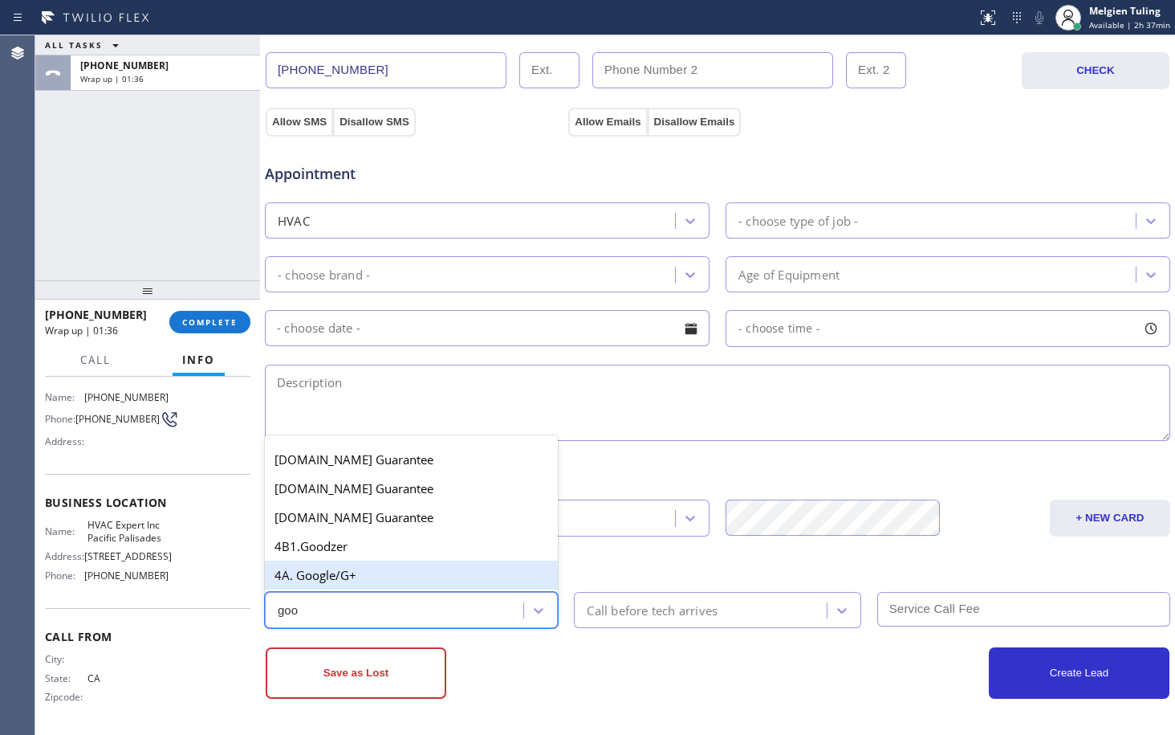
click at [369, 583] on div "4A. Google/G+" at bounding box center [411, 574] width 293 height 29
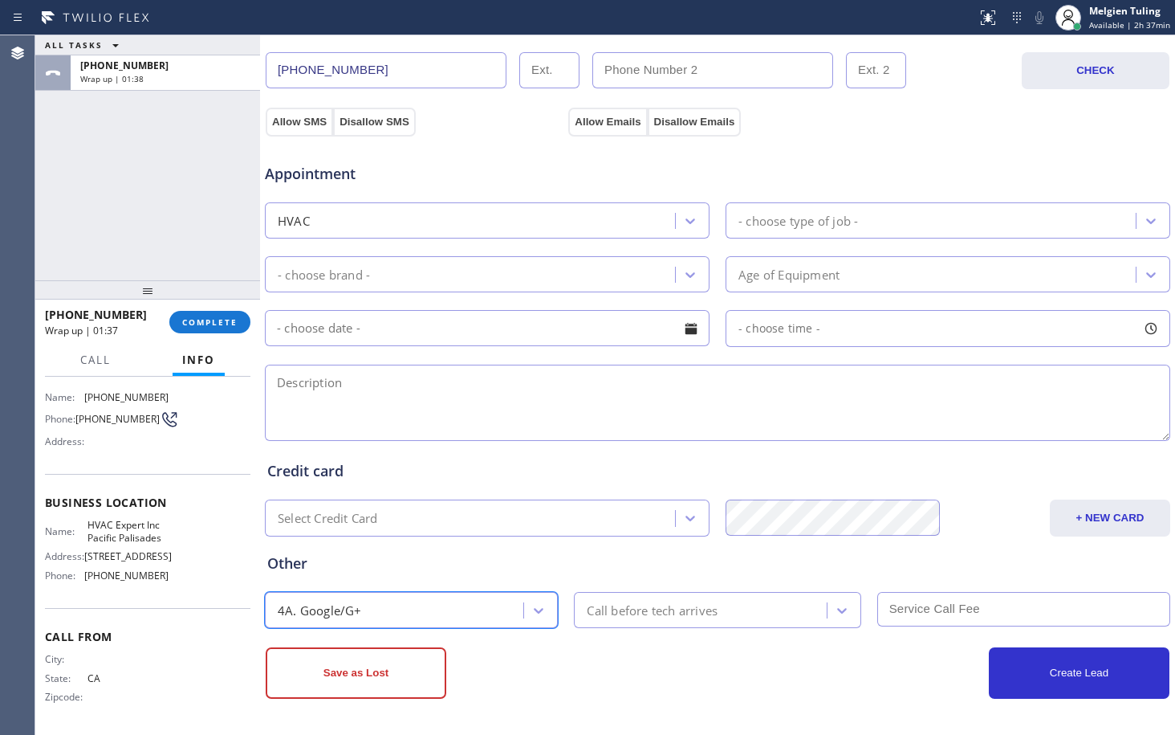
scroll to position [430, 0]
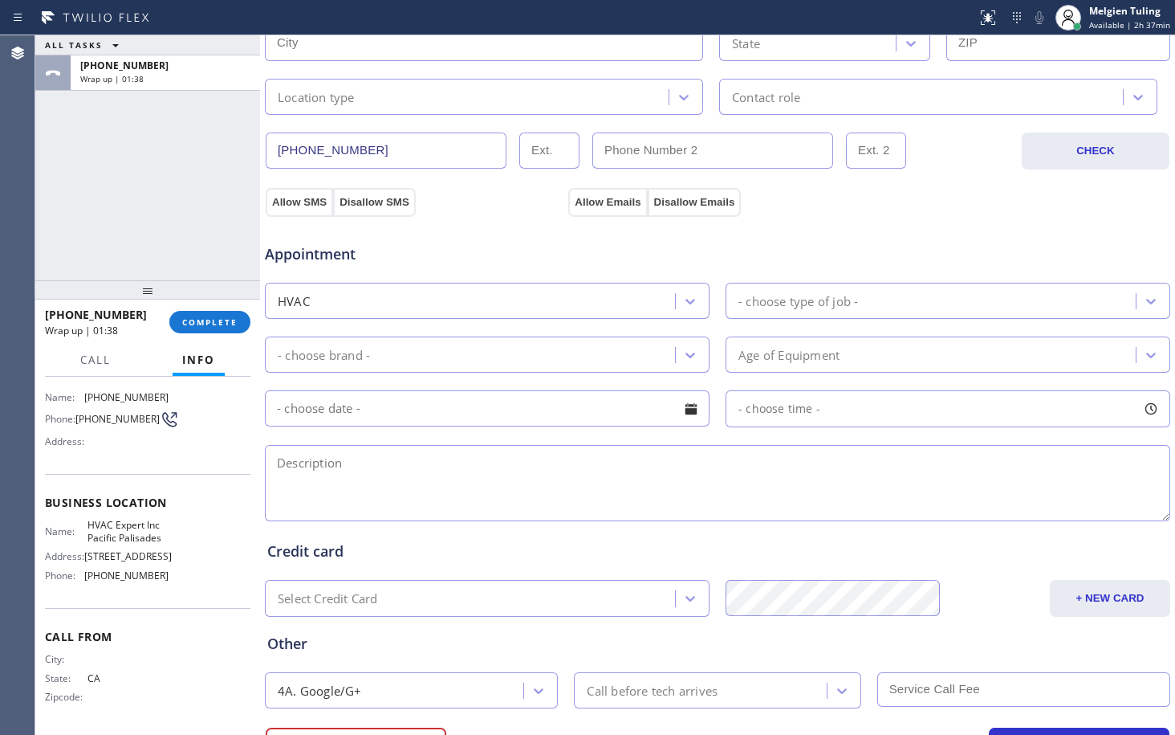
click at [316, 466] on textarea at bounding box center [718, 483] width 906 height 76
paste textarea "evaporative coolers that needs to be cleaned because it had smoke damage |it is…"
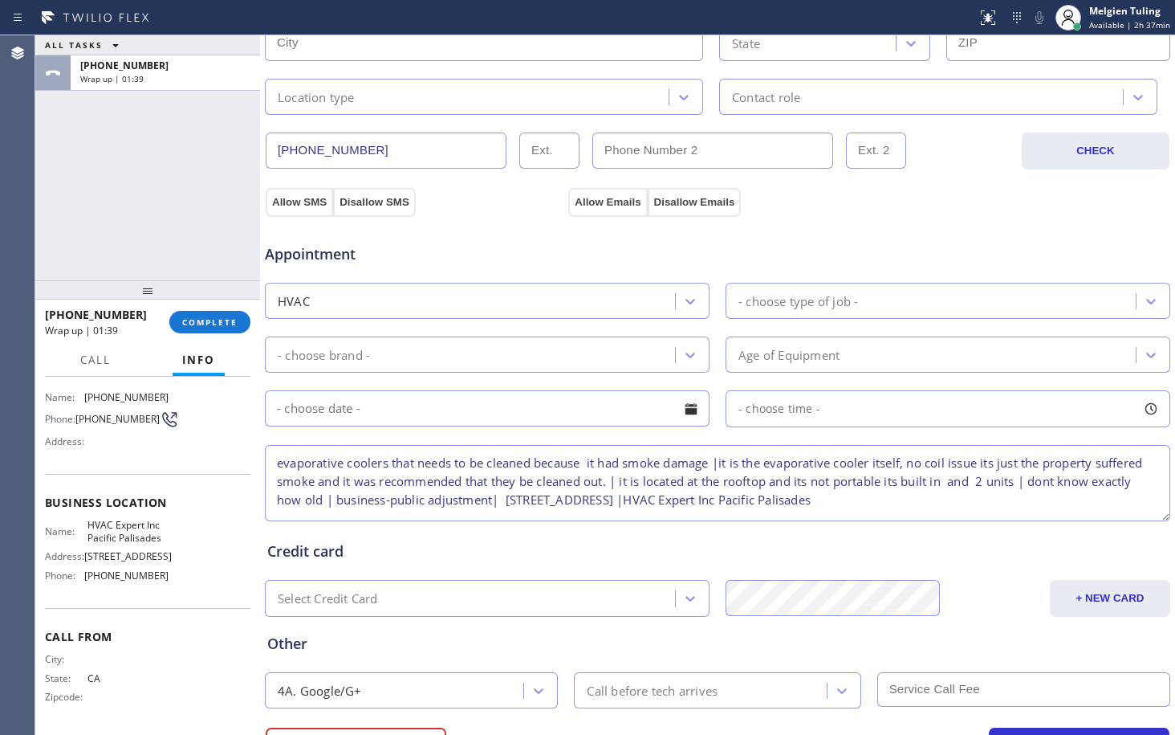
scroll to position [6, 0]
type textarea "evaporative coolers that needs to be cleaned because it had smoke damage |it is…"
click at [385, 532] on div "Credit card Select Credit Card + NEW CARD CANCEL SAVE" at bounding box center [717, 570] width 907 height 92
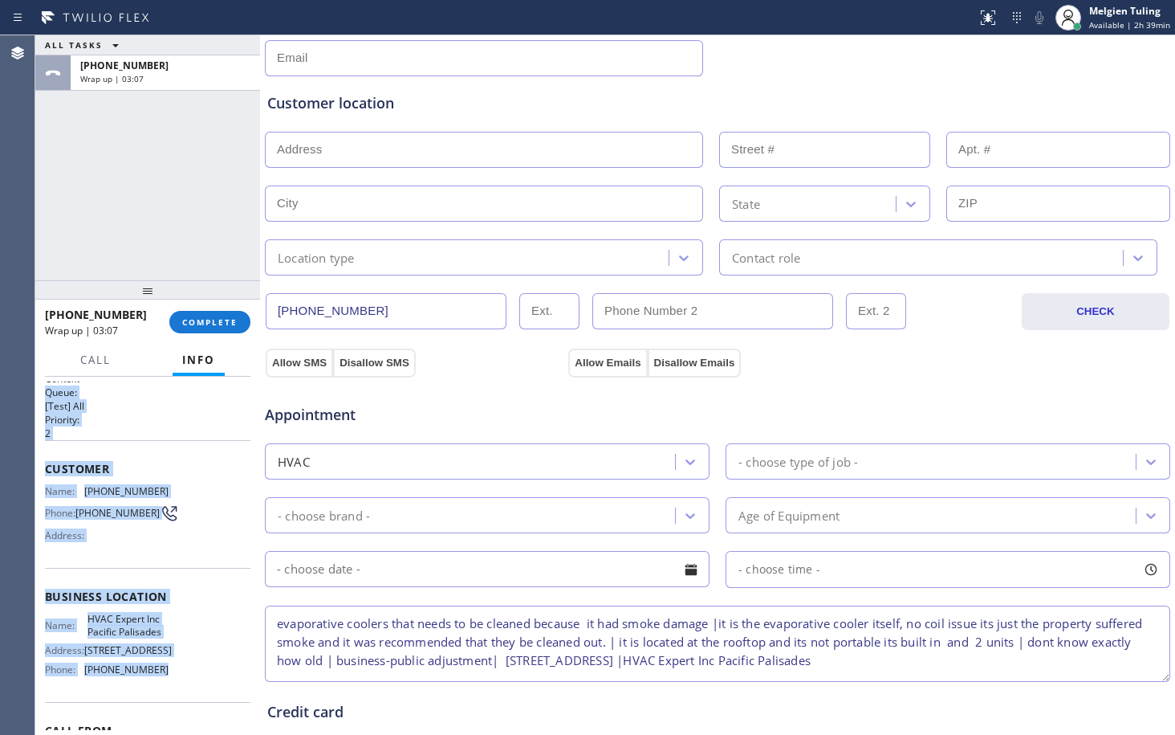
scroll to position [0, 0]
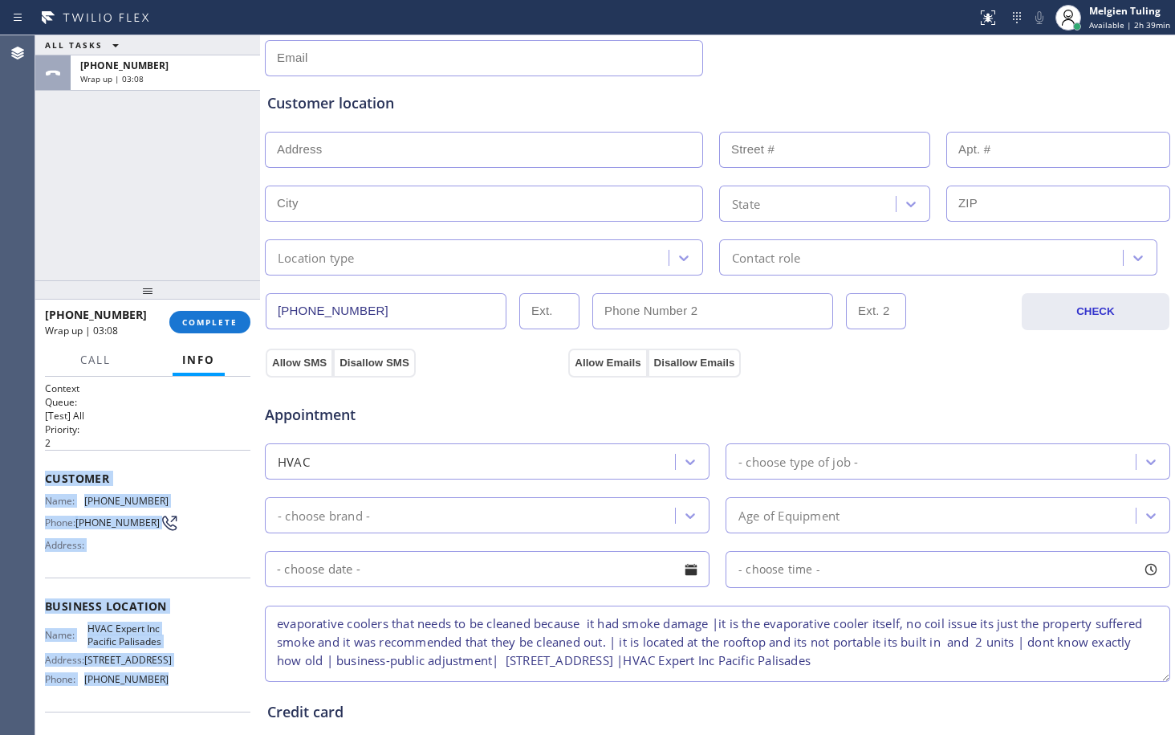
drag, startPoint x: 161, startPoint y: 575, endPoint x: 46, endPoint y: 482, distance: 148.5
click at [46, 482] on div "Context Queue: [Test] All Priority: 2 Customer Name: [PHONE_NUMBER] Phone: [PHO…" at bounding box center [148, 607] width 206 height 452
copy div "Customer Name: [PHONE_NUMBER] Phone: [PHONE_NUMBER] Address: Business location …"
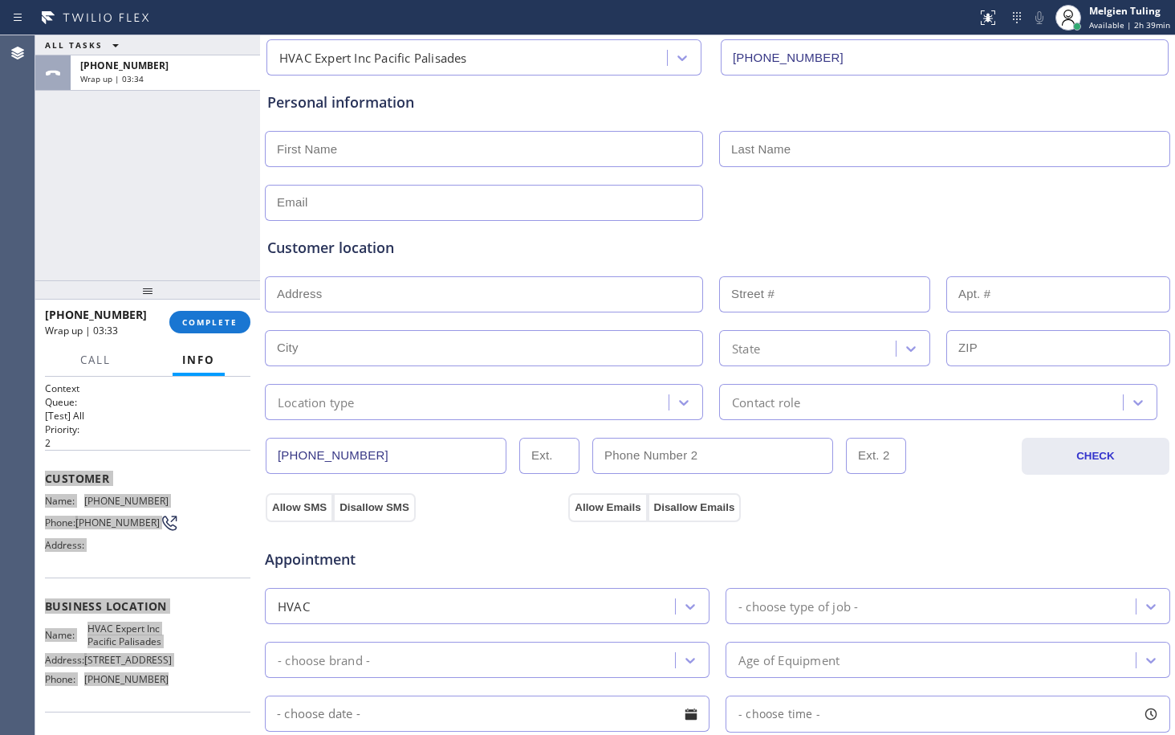
scroll to position [108, 0]
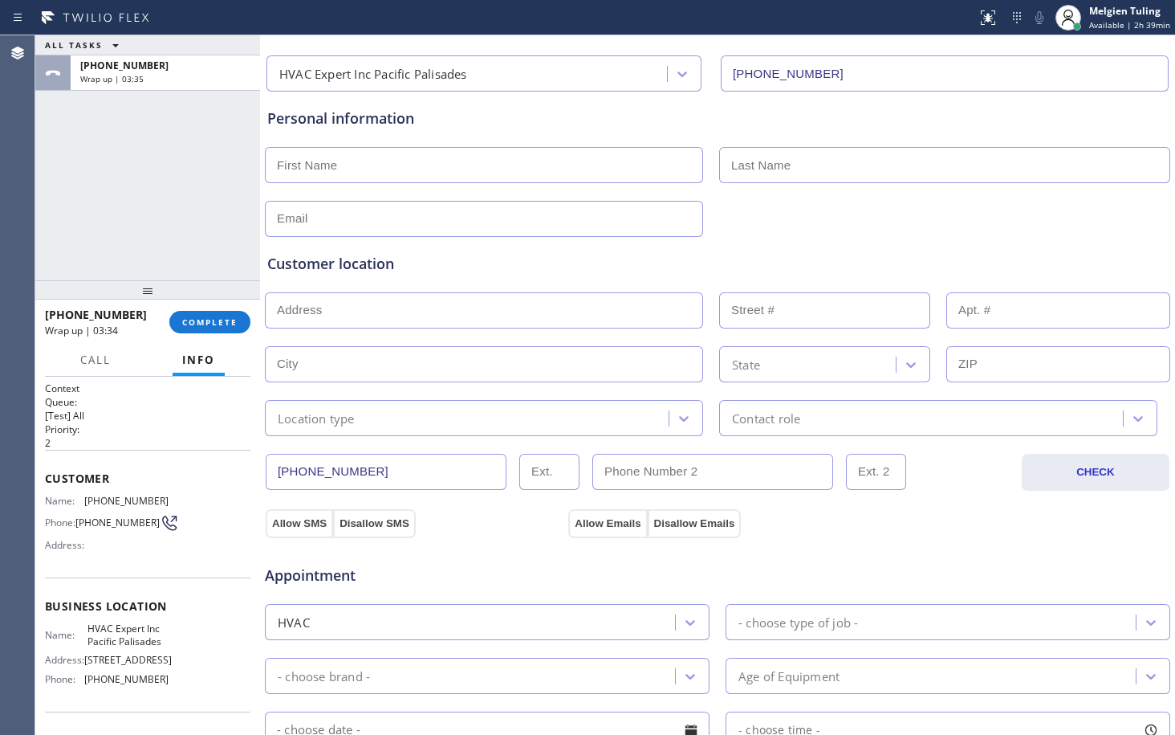
click at [473, 173] on input "text" at bounding box center [484, 165] width 438 height 36
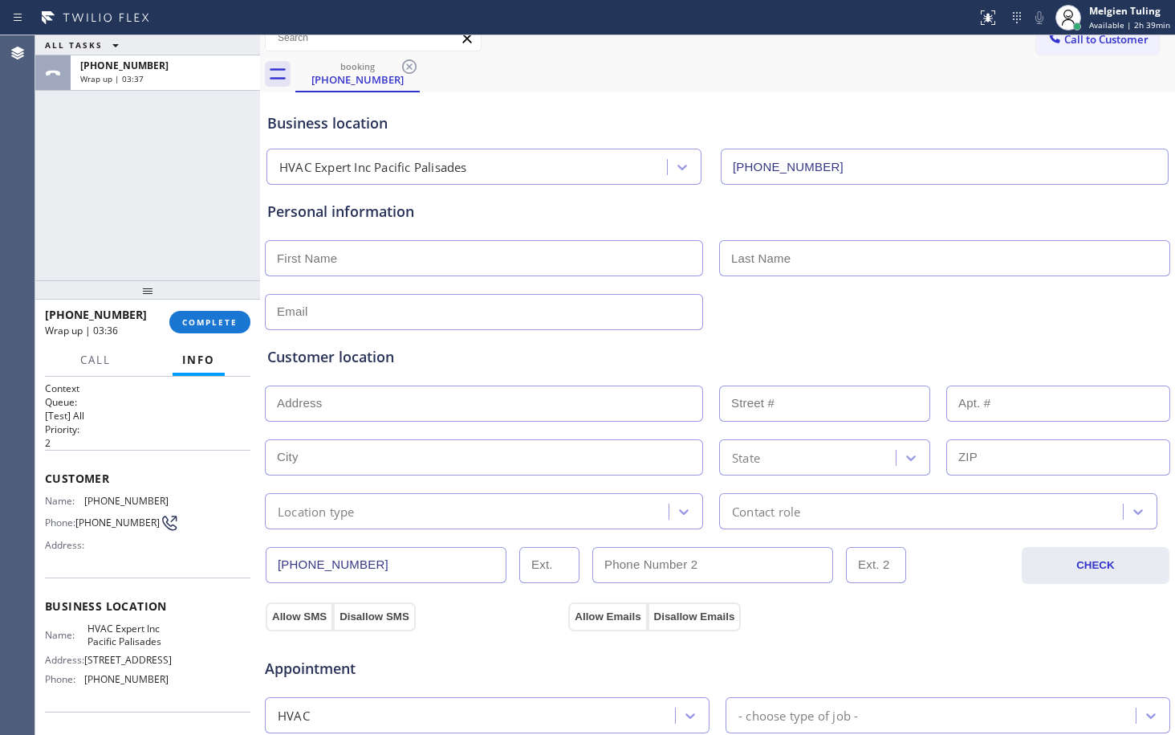
scroll to position [0, 0]
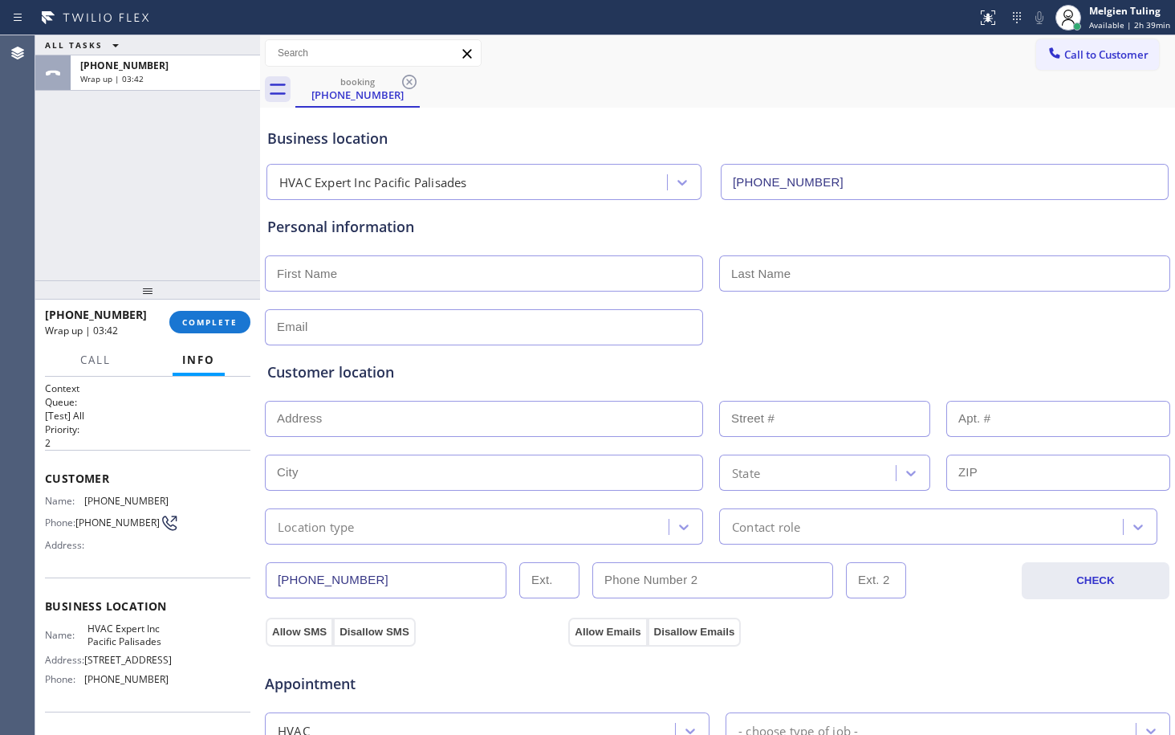
click at [304, 273] on input "text" at bounding box center [484, 273] width 438 height 36
type input "[PERSON_NAME]"
click at [808, 279] on input "text" at bounding box center [944, 273] width 451 height 36
type input "[PERSON_NAME]"
click at [326, 330] on input "text" at bounding box center [484, 327] width 438 height 36
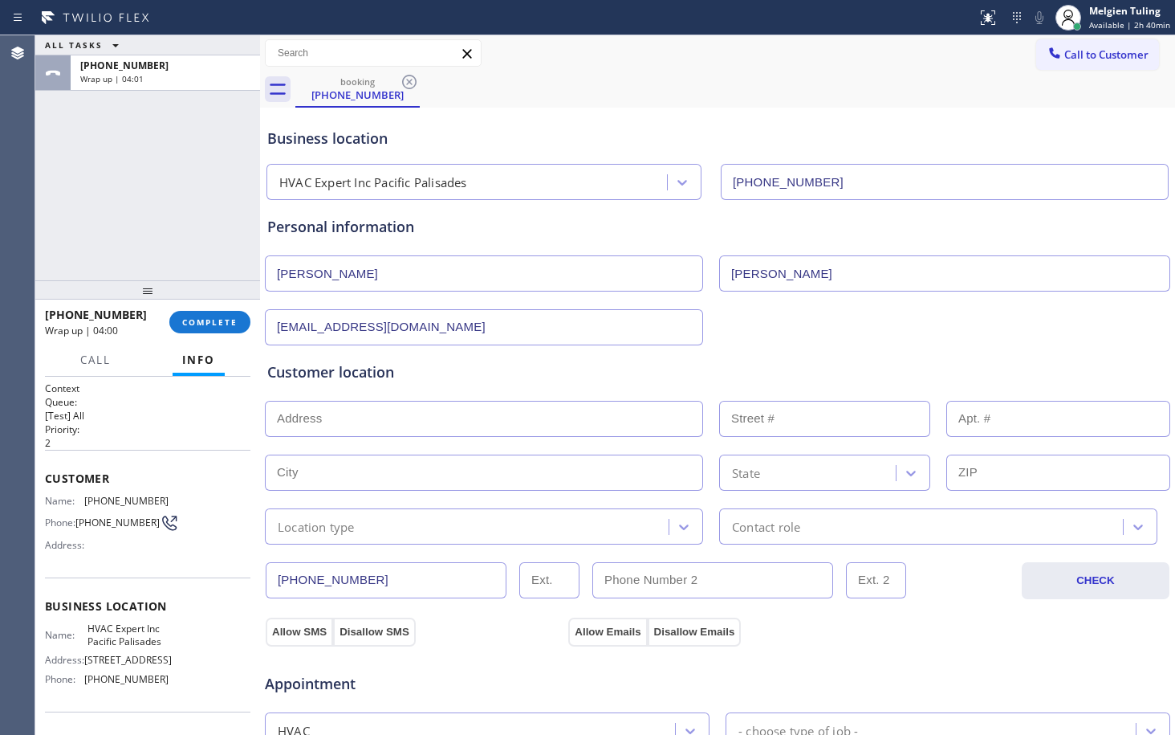
type input "[EMAIL_ADDRESS][DOMAIN_NAME]"
click at [329, 418] on input "text" at bounding box center [484, 419] width 438 height 36
click at [293, 415] on input "text" at bounding box center [484, 419] width 438 height 36
paste input "[STREET_ADDRESS]"
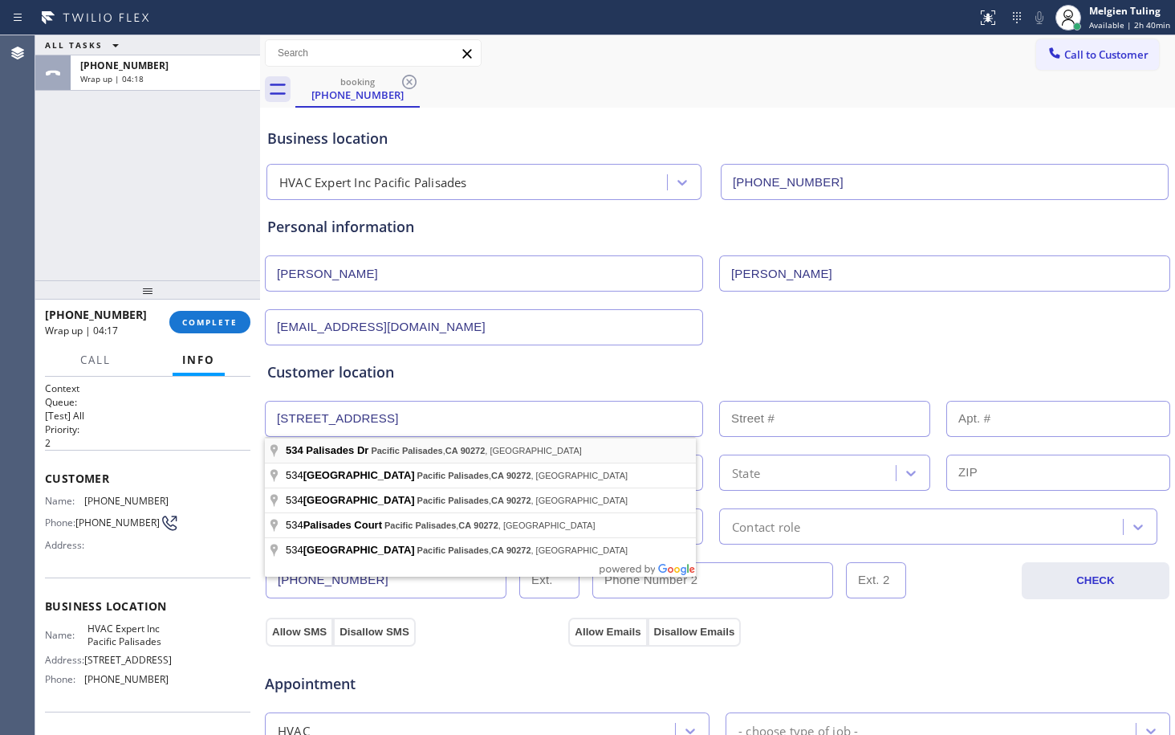
type input "[STREET_ADDRESS]"
type input "534"
type input "[GEOGRAPHIC_DATA]"
type input "90272"
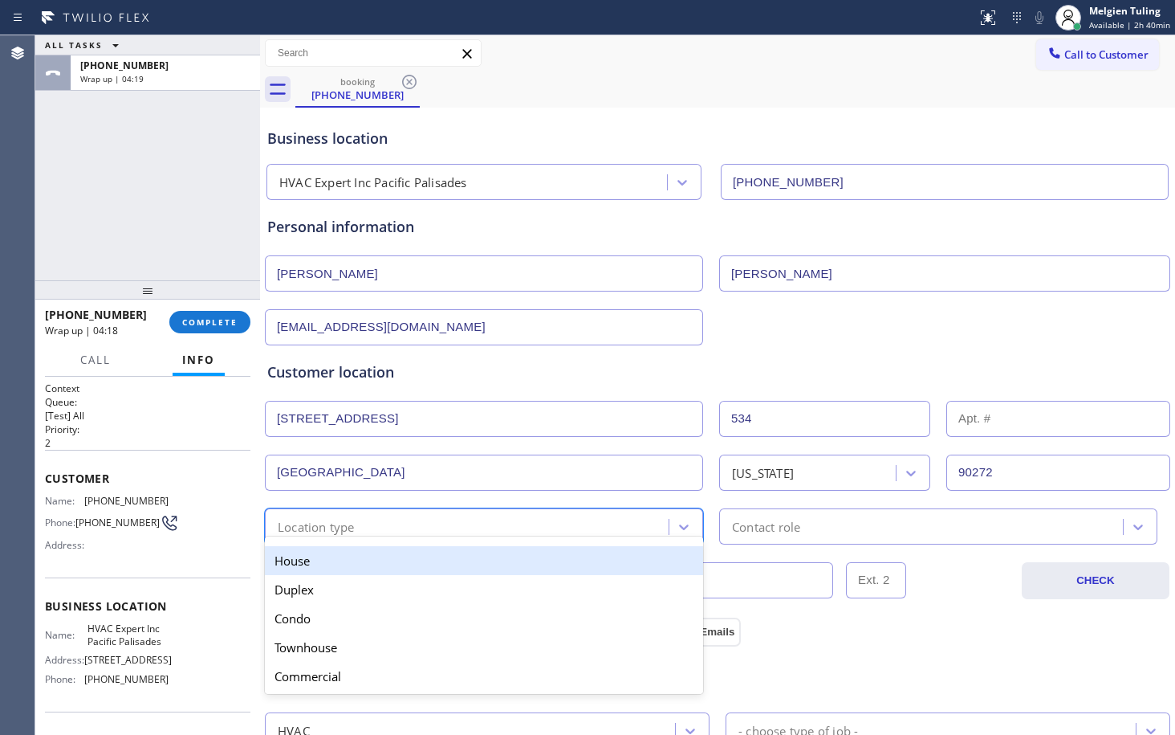
click at [407, 522] on div "Location type" at bounding box center [469, 526] width 399 height 28
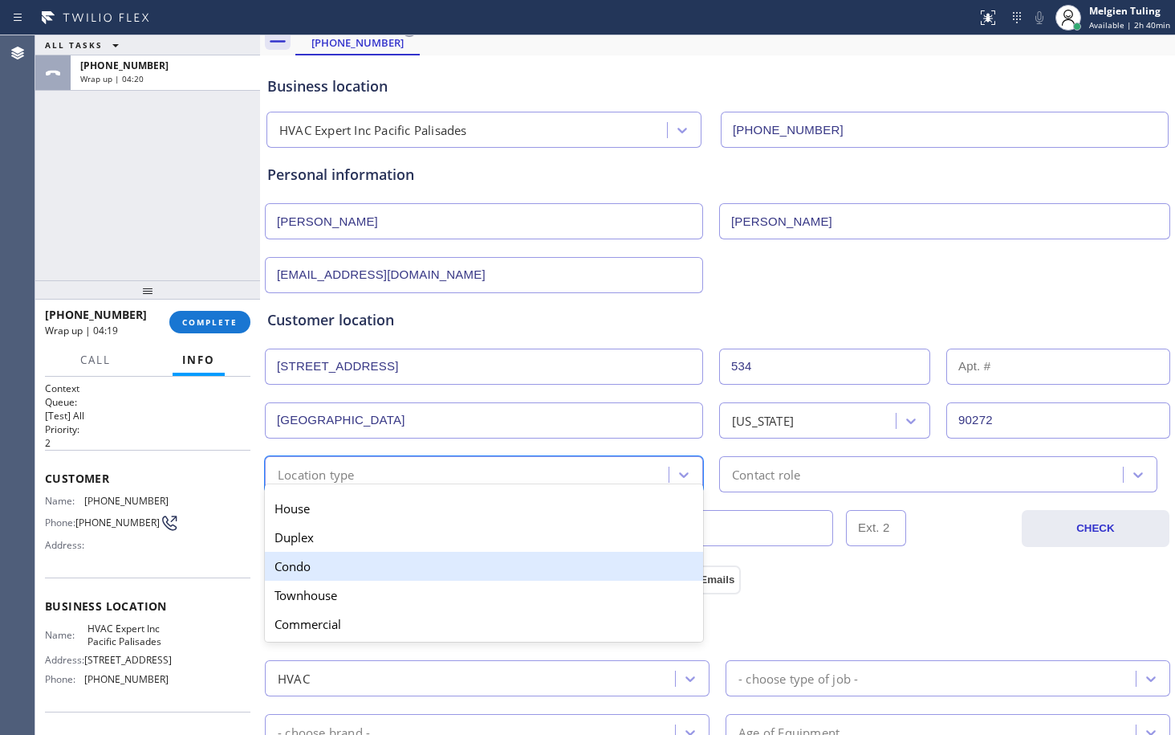
scroll to position [80, 0]
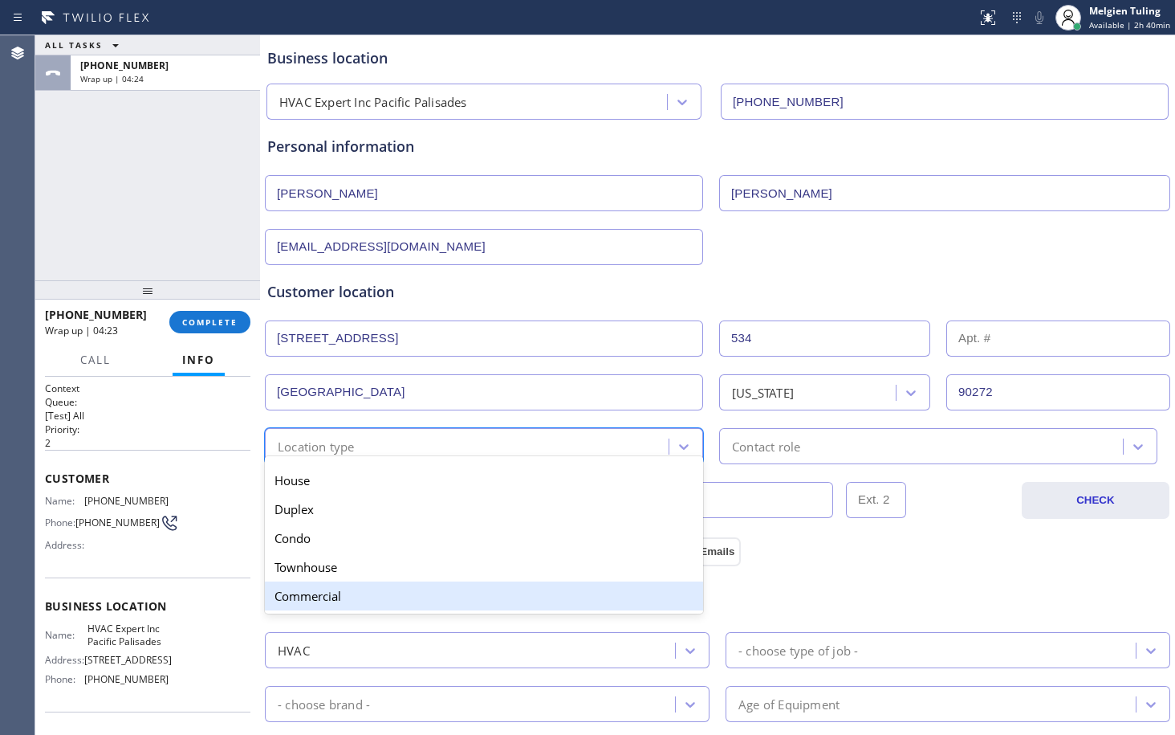
click at [375, 601] on div "Commercial" at bounding box center [484, 595] width 438 height 29
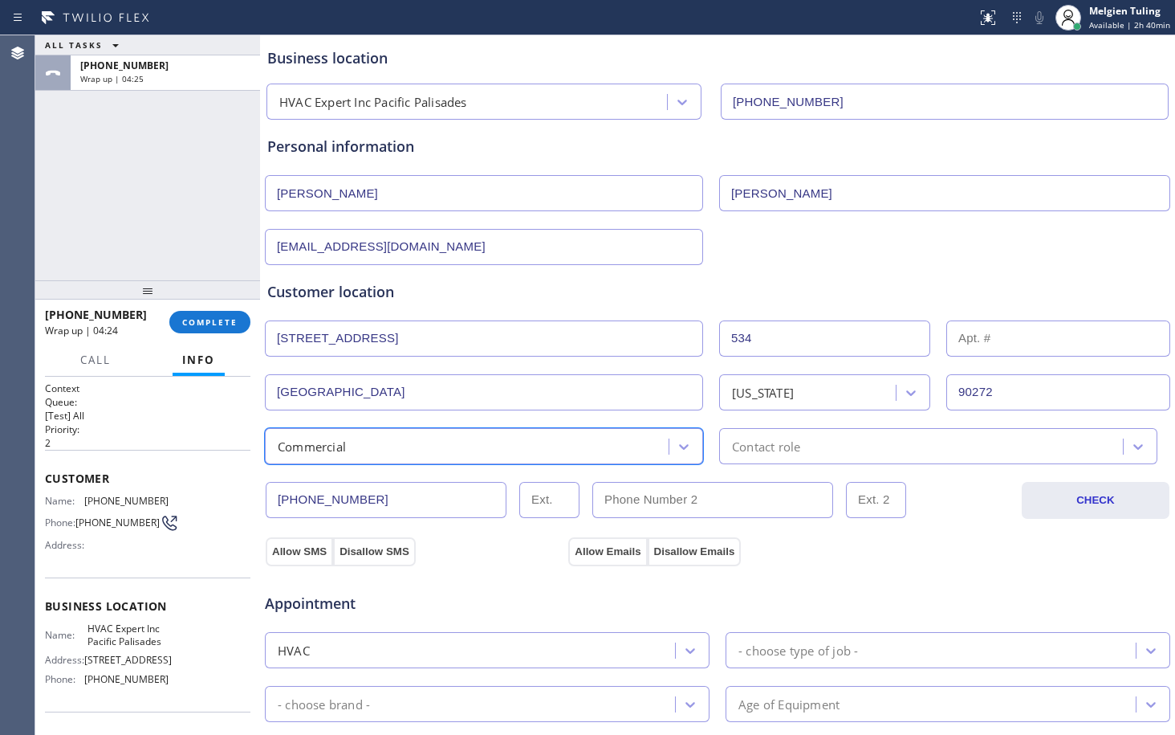
click at [764, 446] on div "Contact role" at bounding box center [766, 446] width 68 height 18
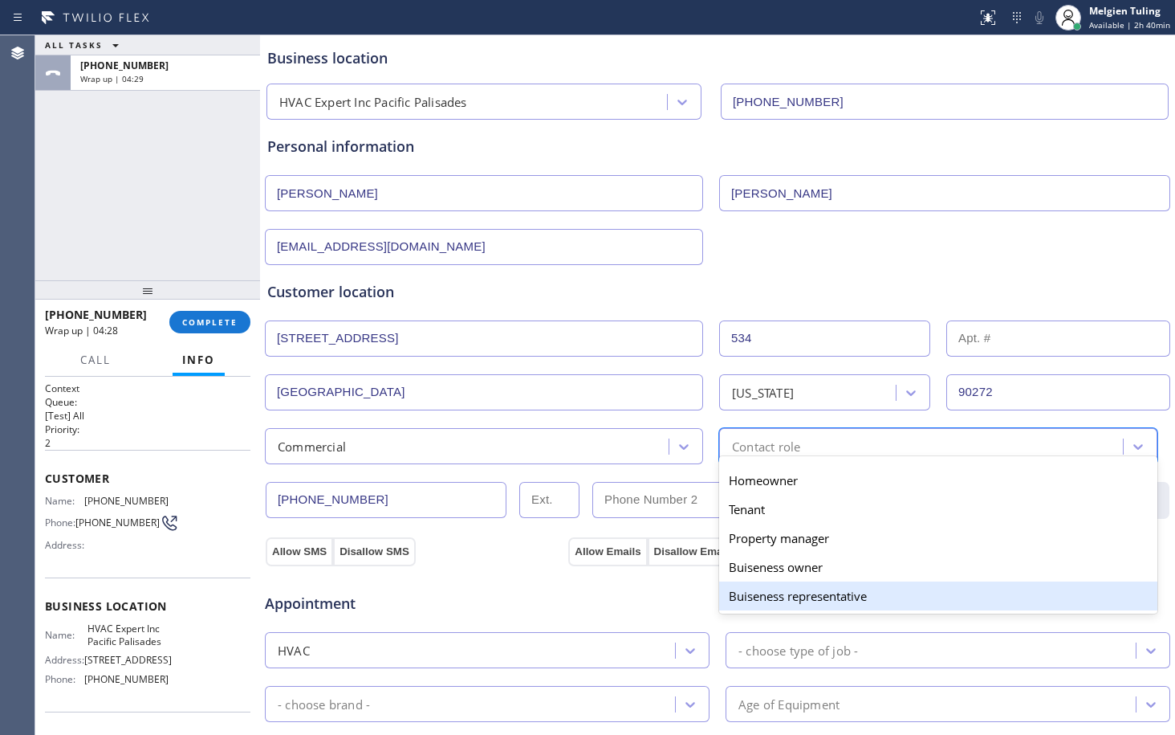
click at [765, 601] on div "Buiseness representative" at bounding box center [938, 595] width 438 height 29
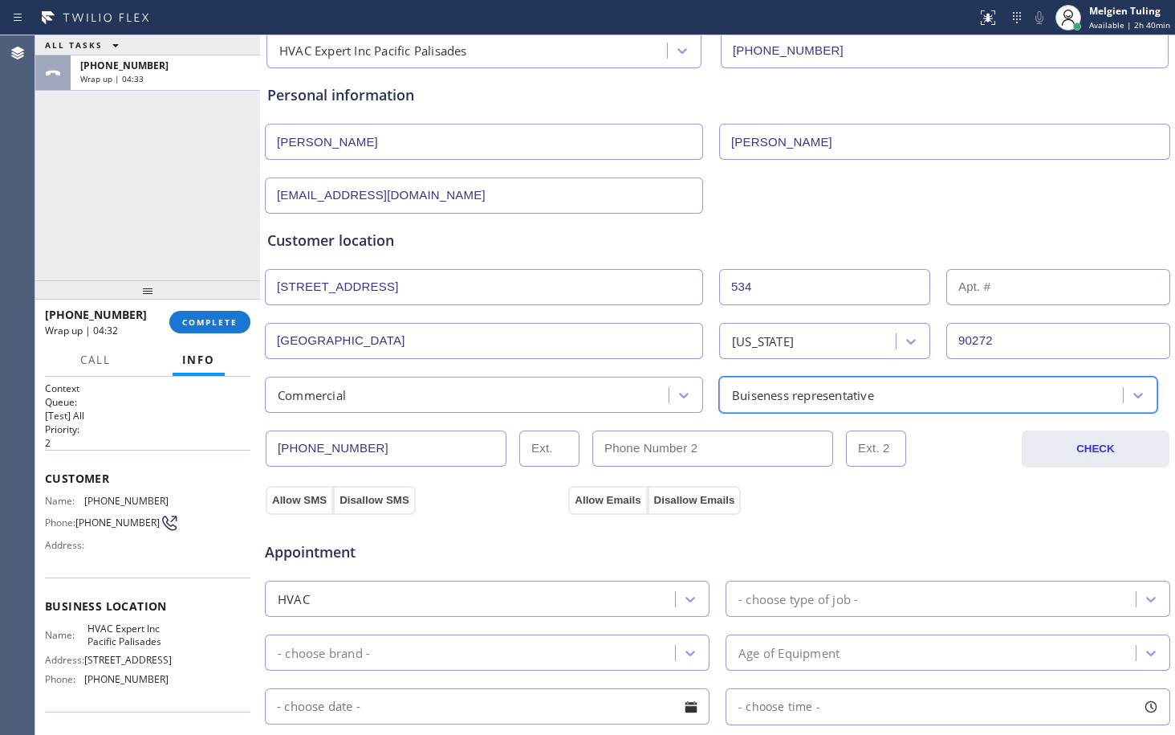
scroll to position [161, 0]
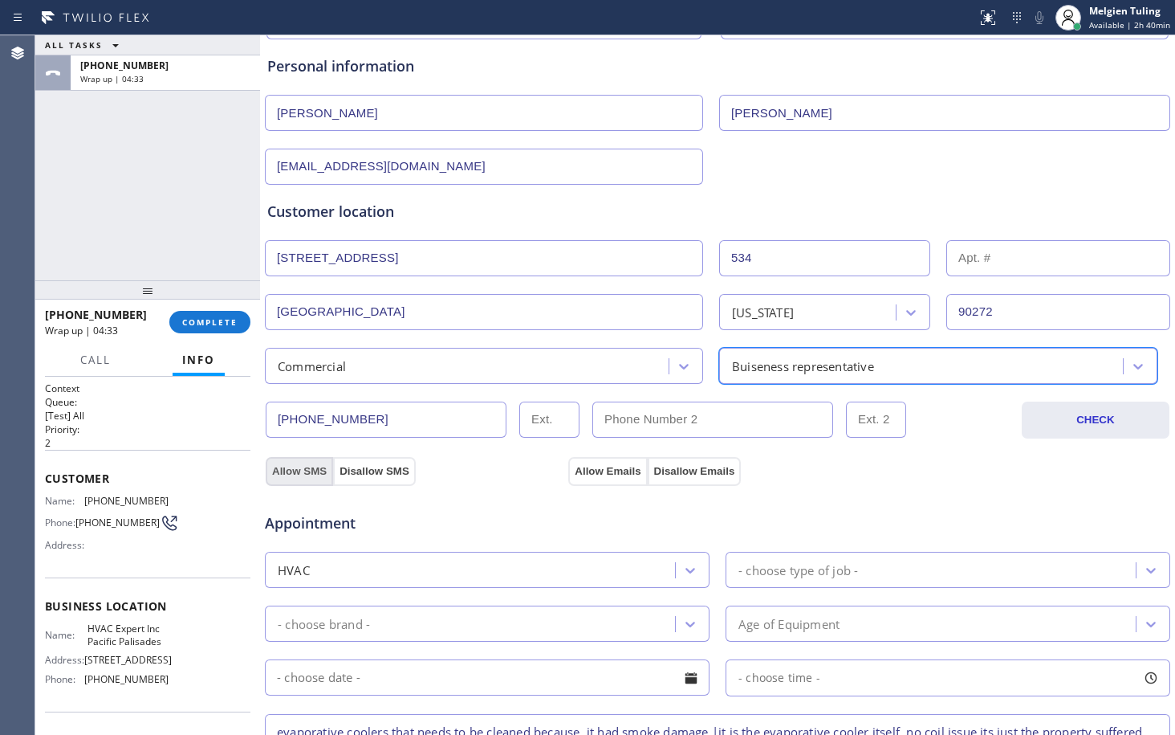
click at [308, 468] on button "Allow SMS" at bounding box center [299, 471] width 67 height 29
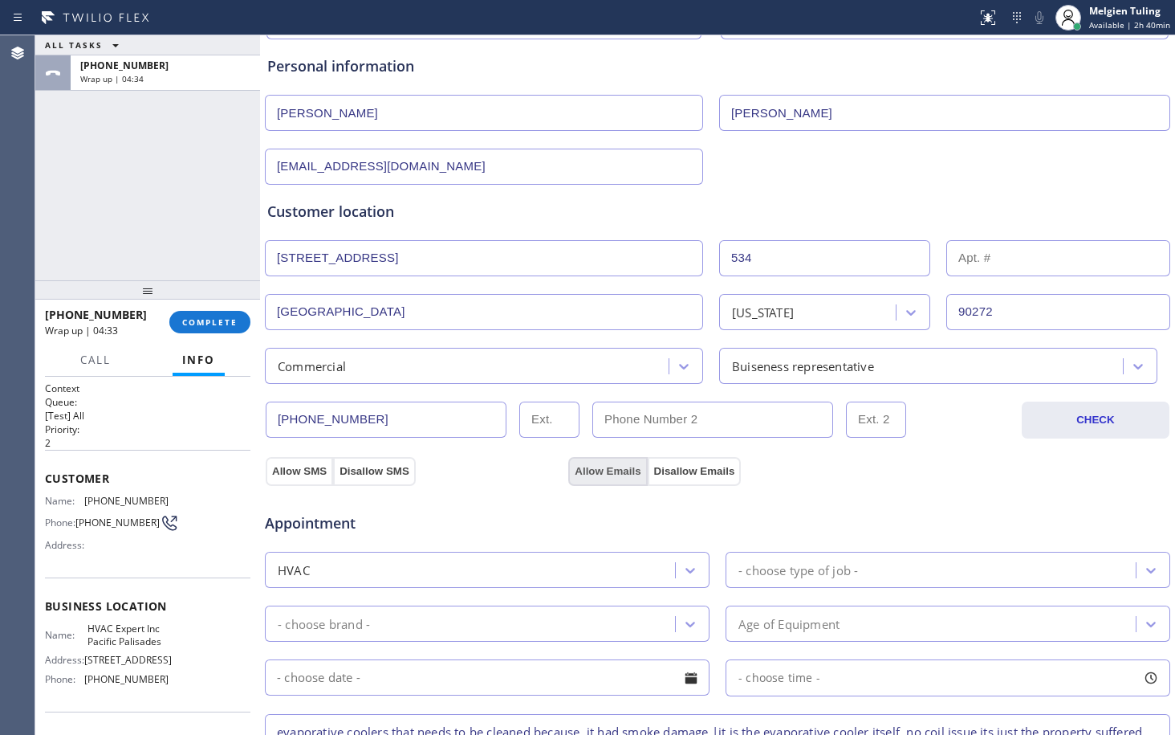
click at [605, 475] on button "Allow Emails" at bounding box center [607, 471] width 79 height 29
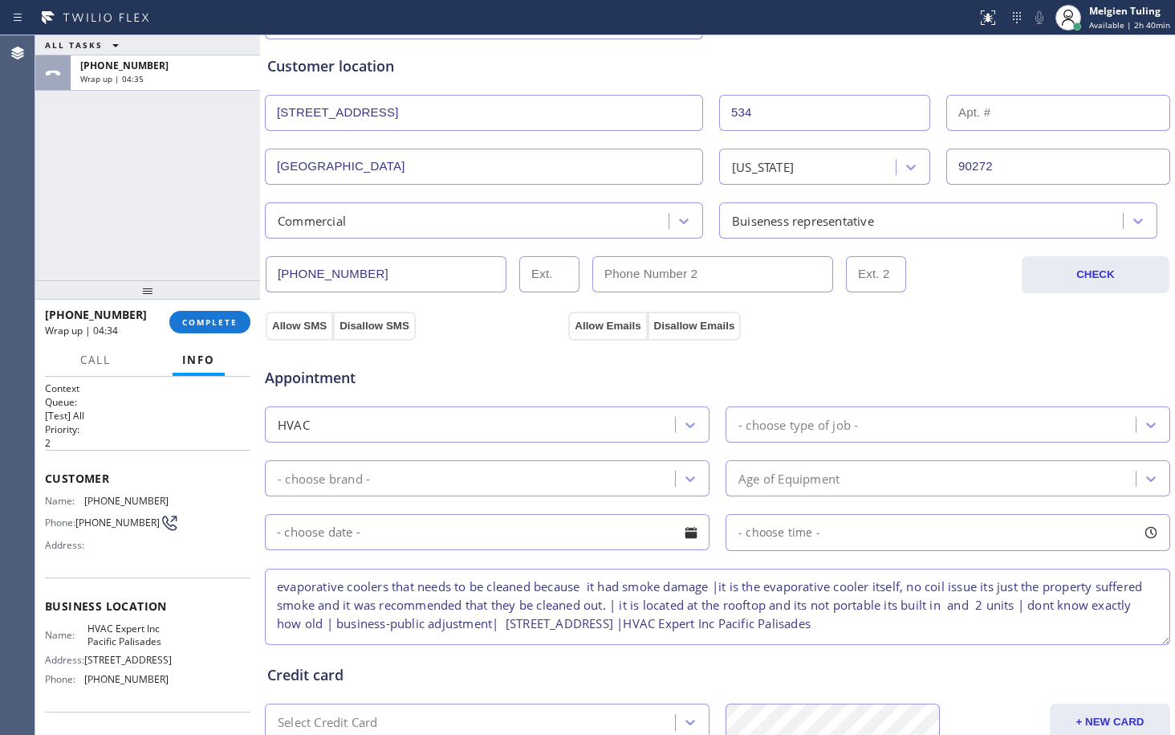
scroll to position [321, 0]
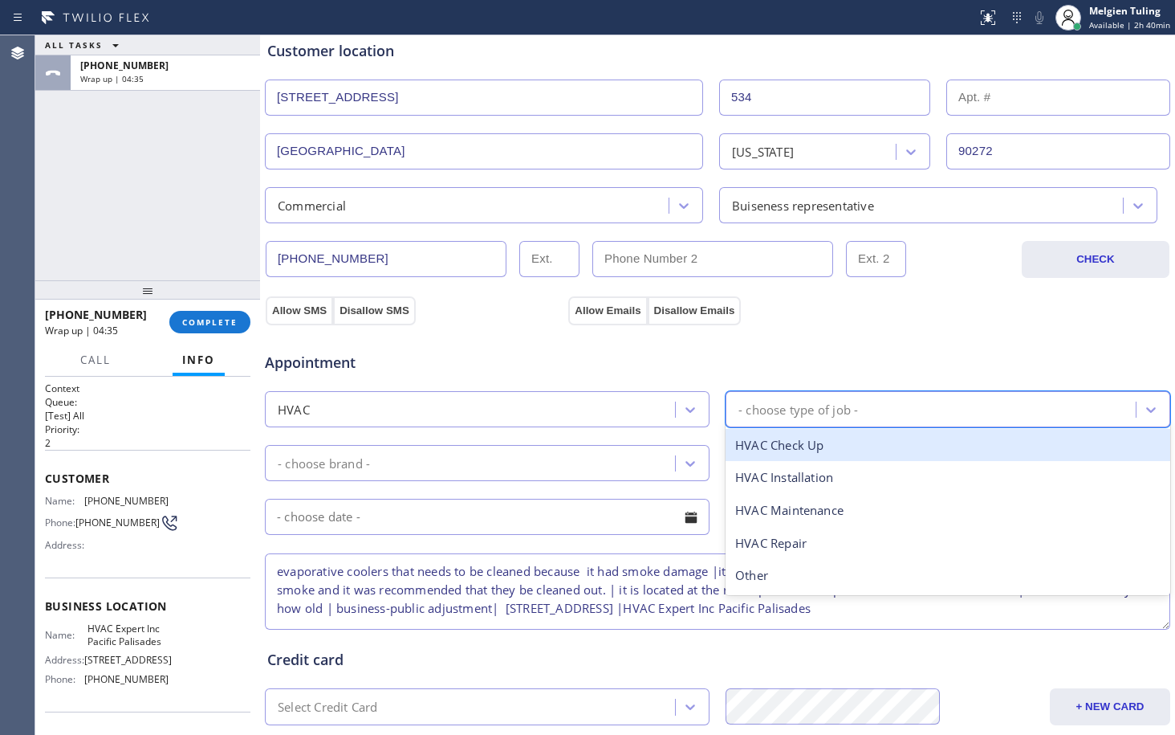
click at [768, 400] on div "- choose type of job -" at bounding box center [799, 409] width 120 height 18
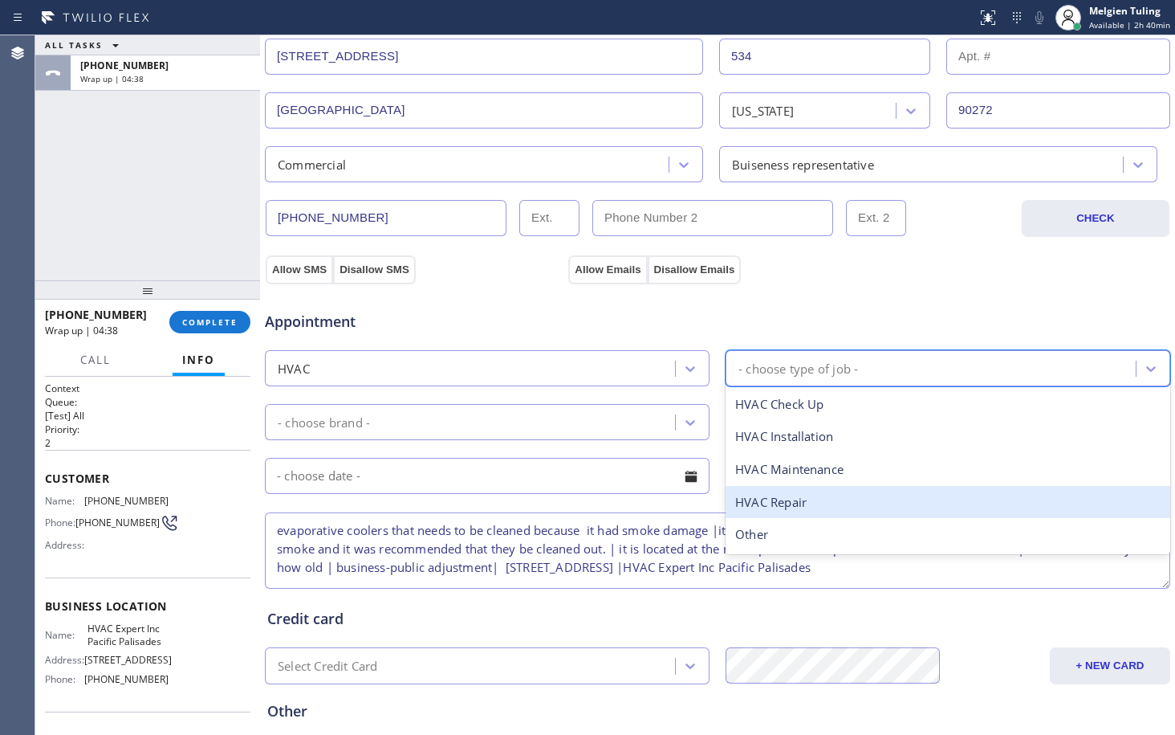
scroll to position [401, 0]
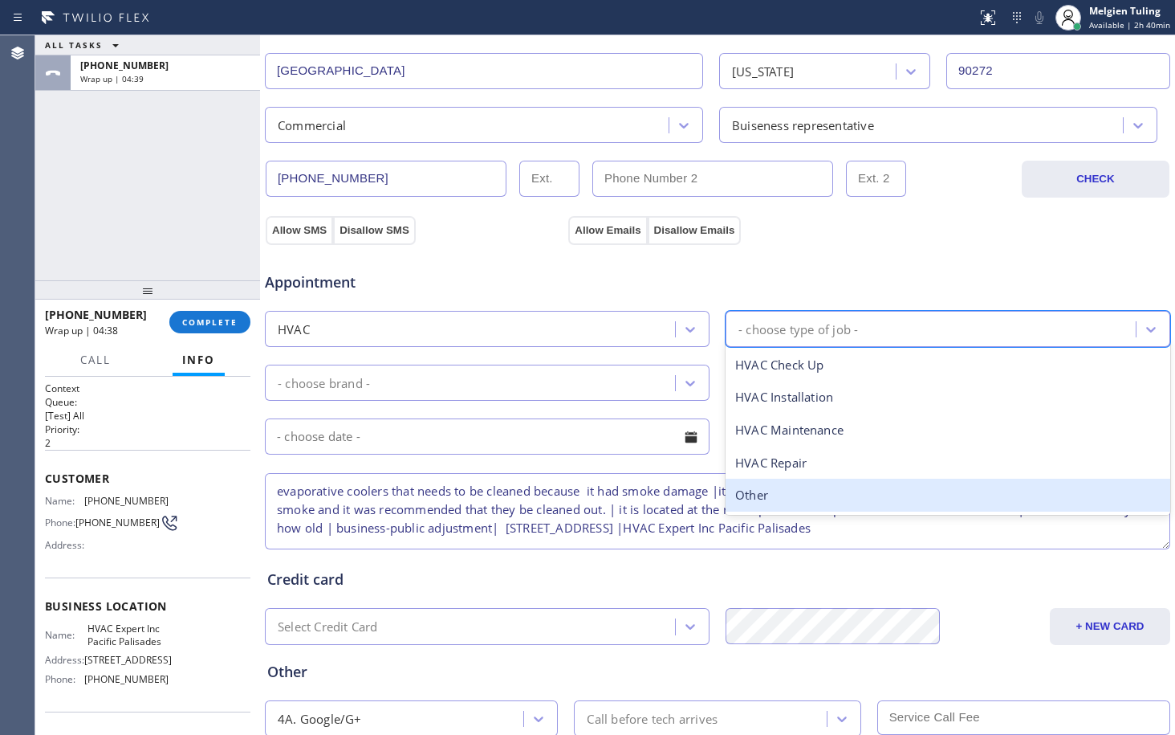
click at [768, 493] on div "Other" at bounding box center [948, 495] width 445 height 33
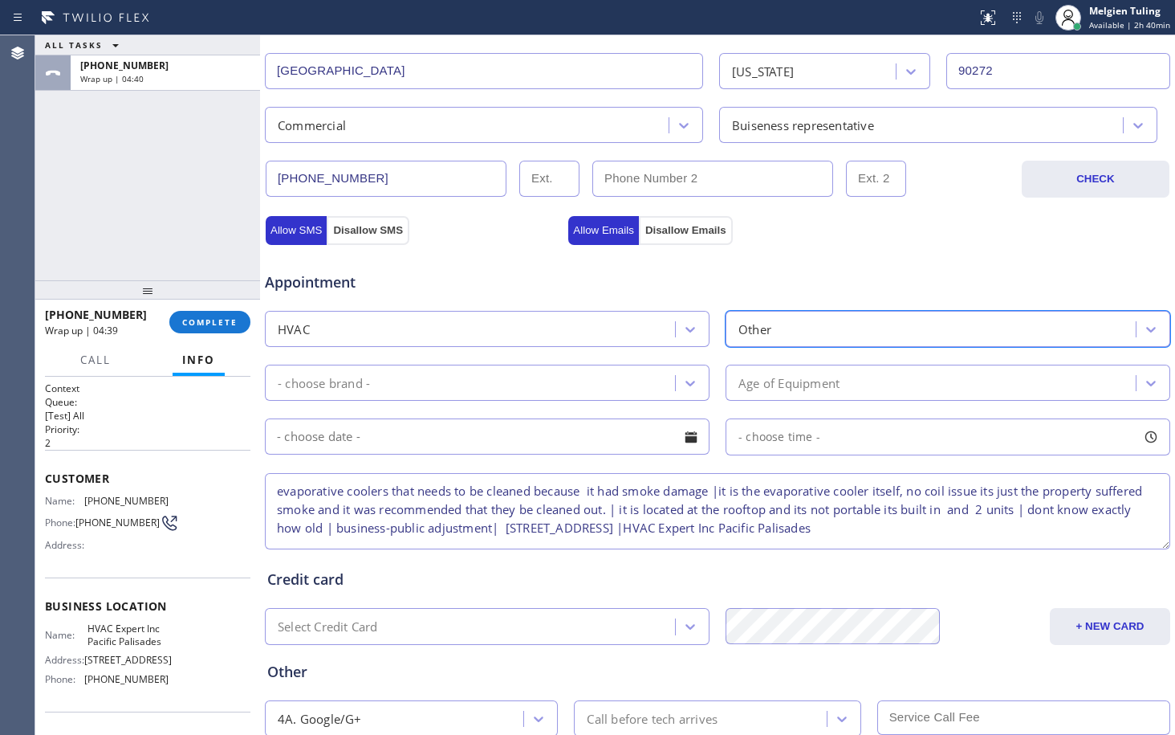
click at [582, 384] on div "- choose brand -" at bounding box center [472, 383] width 405 height 28
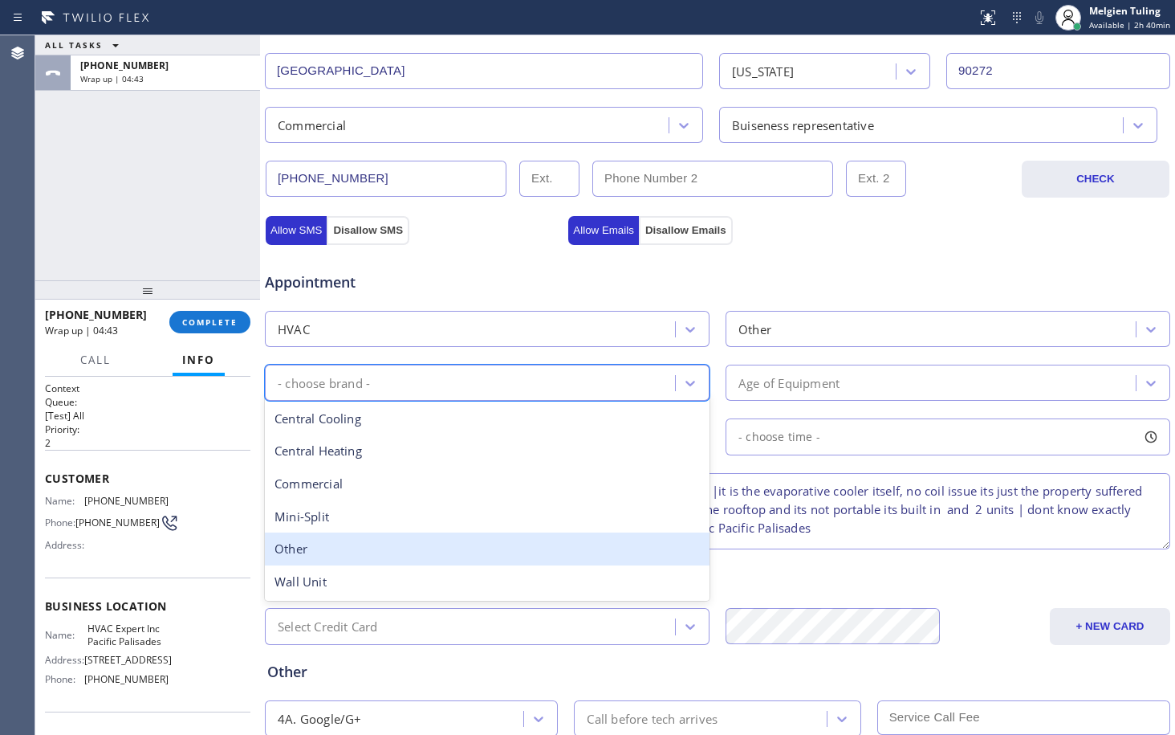
click at [315, 552] on div "Other" at bounding box center [487, 548] width 445 height 33
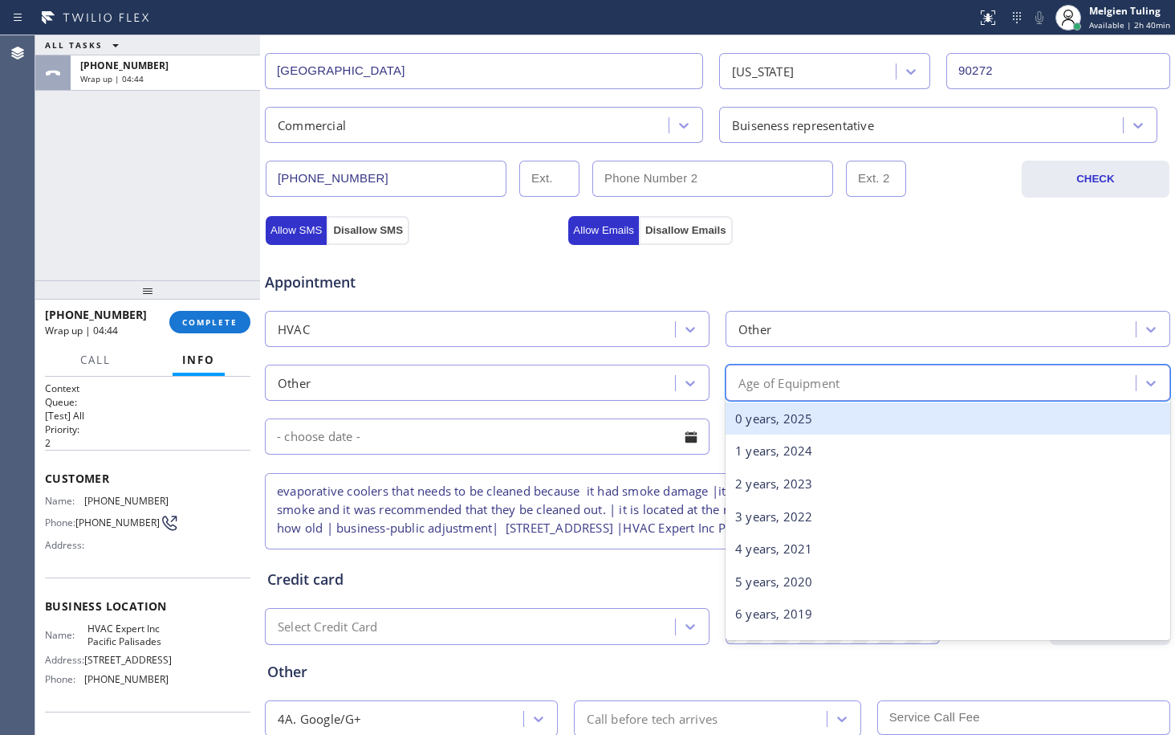
click at [803, 381] on div "Age of Equipment" at bounding box center [789, 382] width 101 height 18
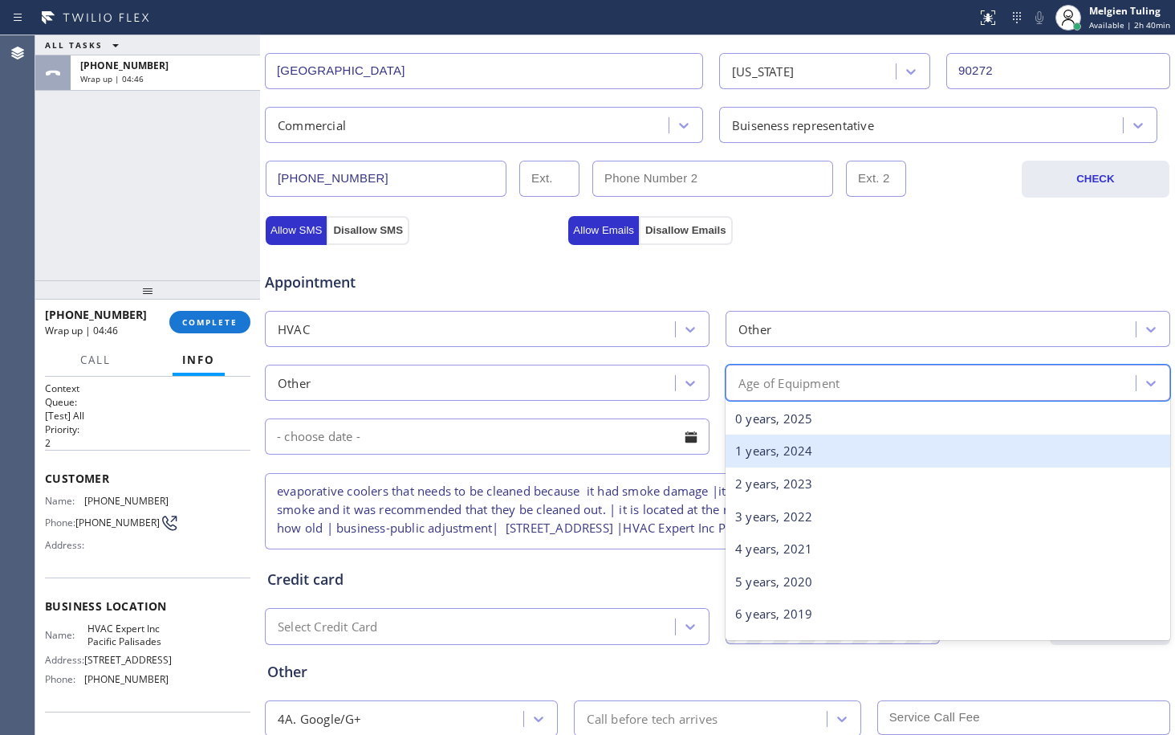
click at [781, 454] on div "1 years, 2024" at bounding box center [948, 450] width 445 height 33
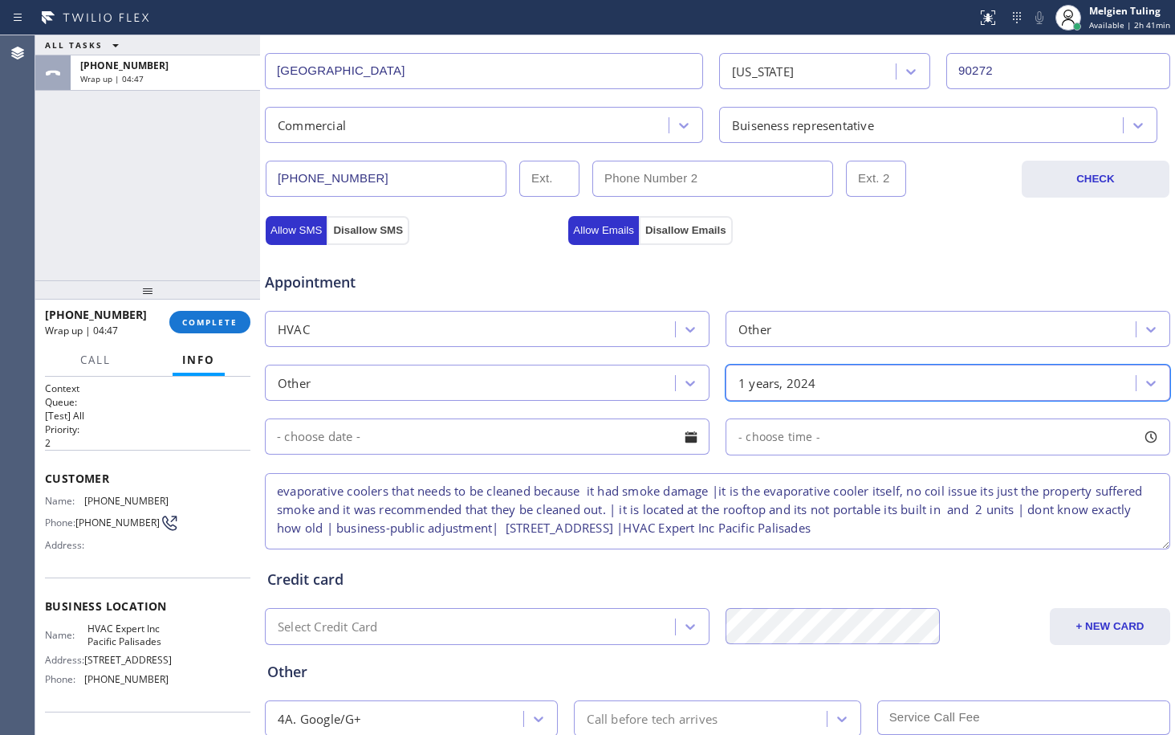
click at [586, 437] on input "text" at bounding box center [487, 436] width 445 height 36
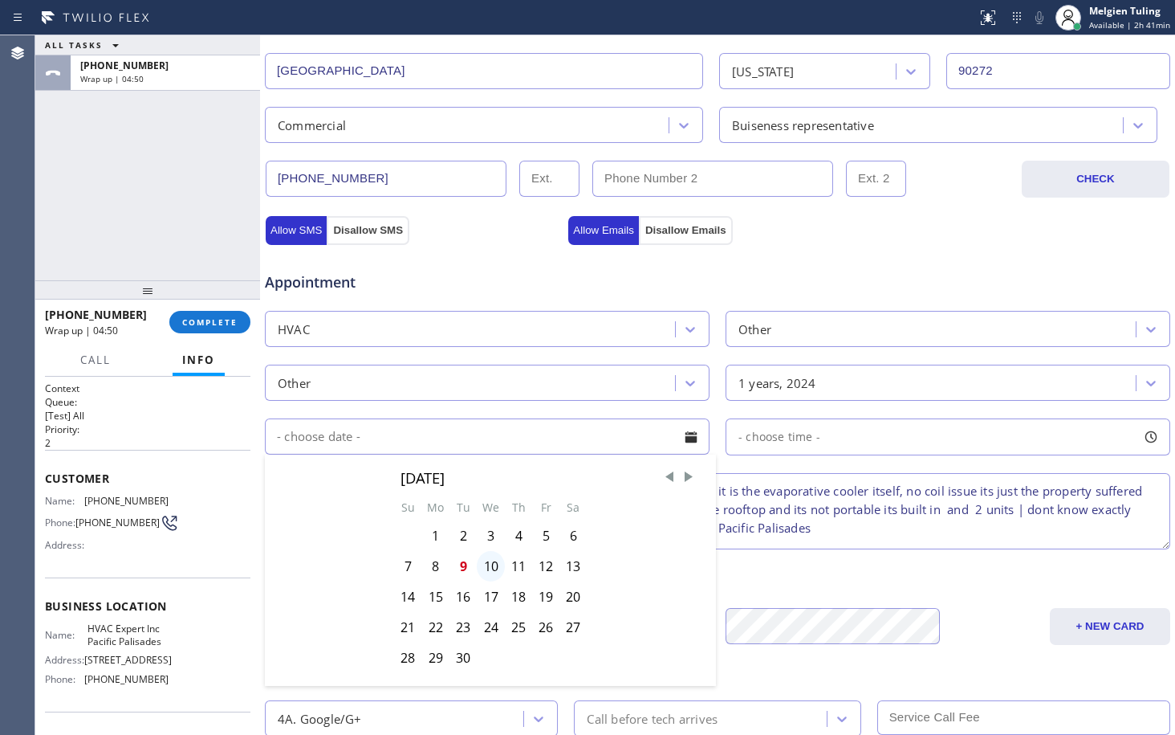
click at [486, 568] on div "10" at bounding box center [491, 566] width 28 height 31
type input "[DATE]"
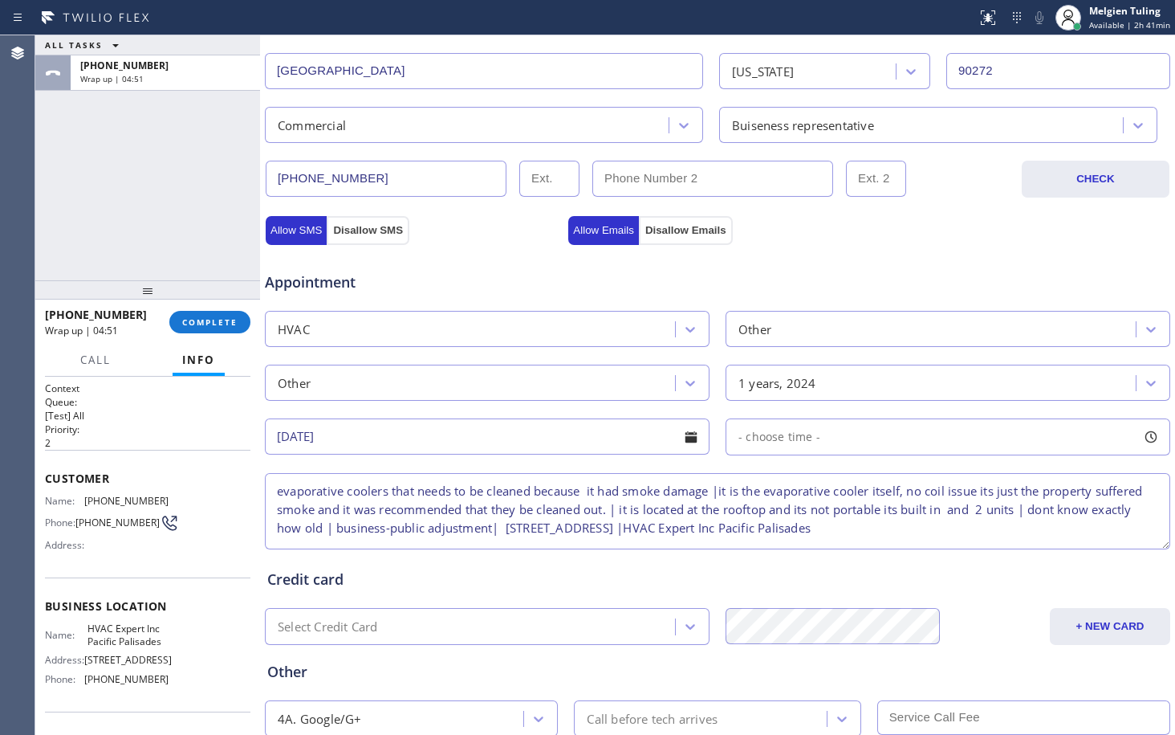
click at [858, 441] on div "- choose time -" at bounding box center [948, 436] width 445 height 37
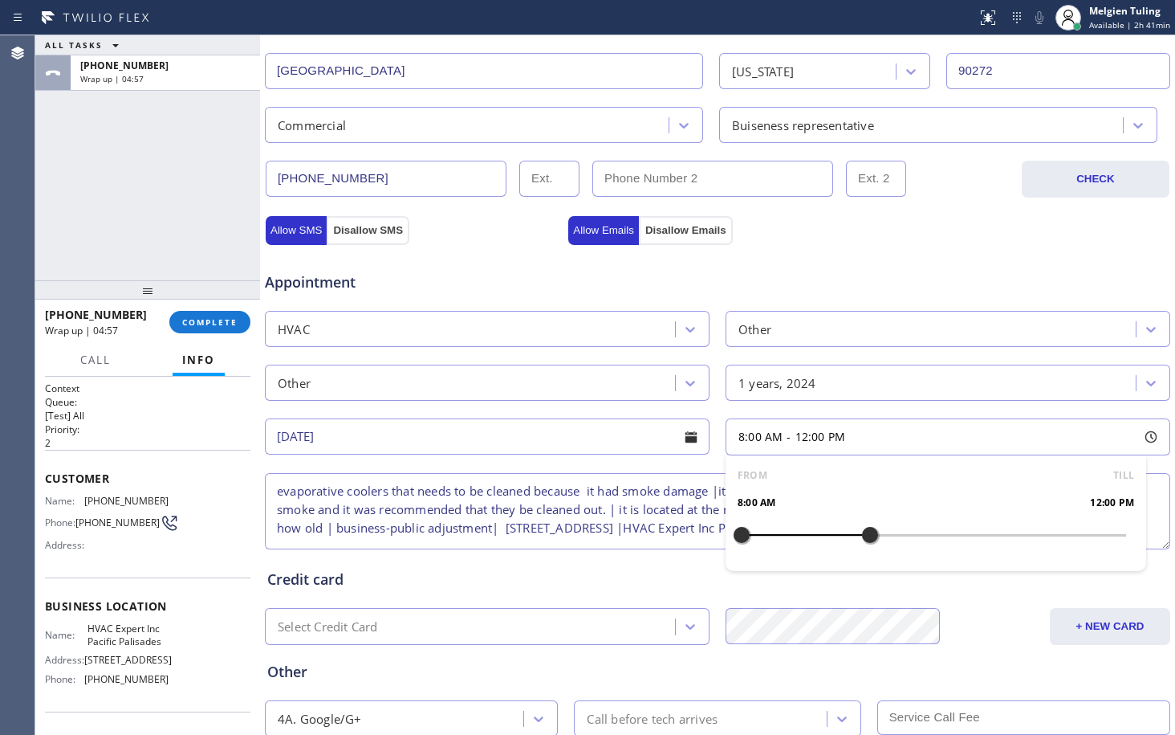
drag, startPoint x: 735, startPoint y: 532, endPoint x: 868, endPoint y: 528, distance: 133.3
click at [868, 528] on div at bounding box center [870, 535] width 19 height 34
drag, startPoint x: 740, startPoint y: 530, endPoint x: 764, endPoint y: 531, distance: 24.1
click at [764, 531] on div at bounding box center [773, 535] width 19 height 34
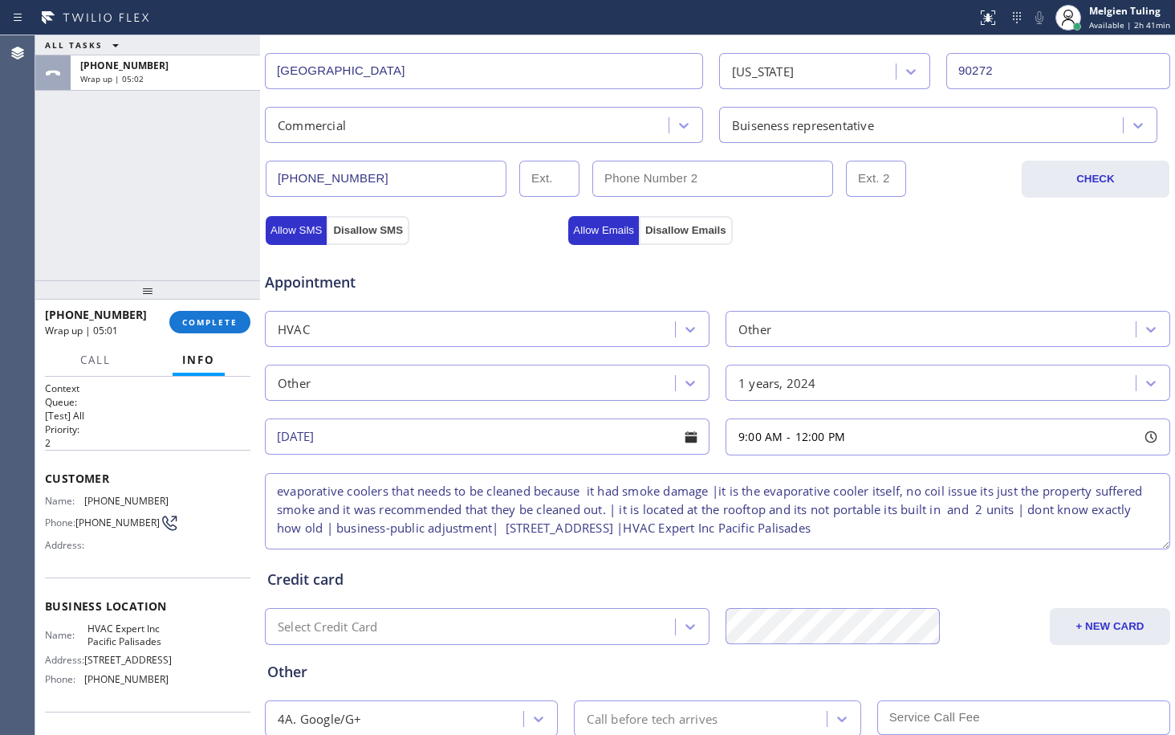
click at [560, 446] on input "[DATE]" at bounding box center [487, 436] width 445 height 36
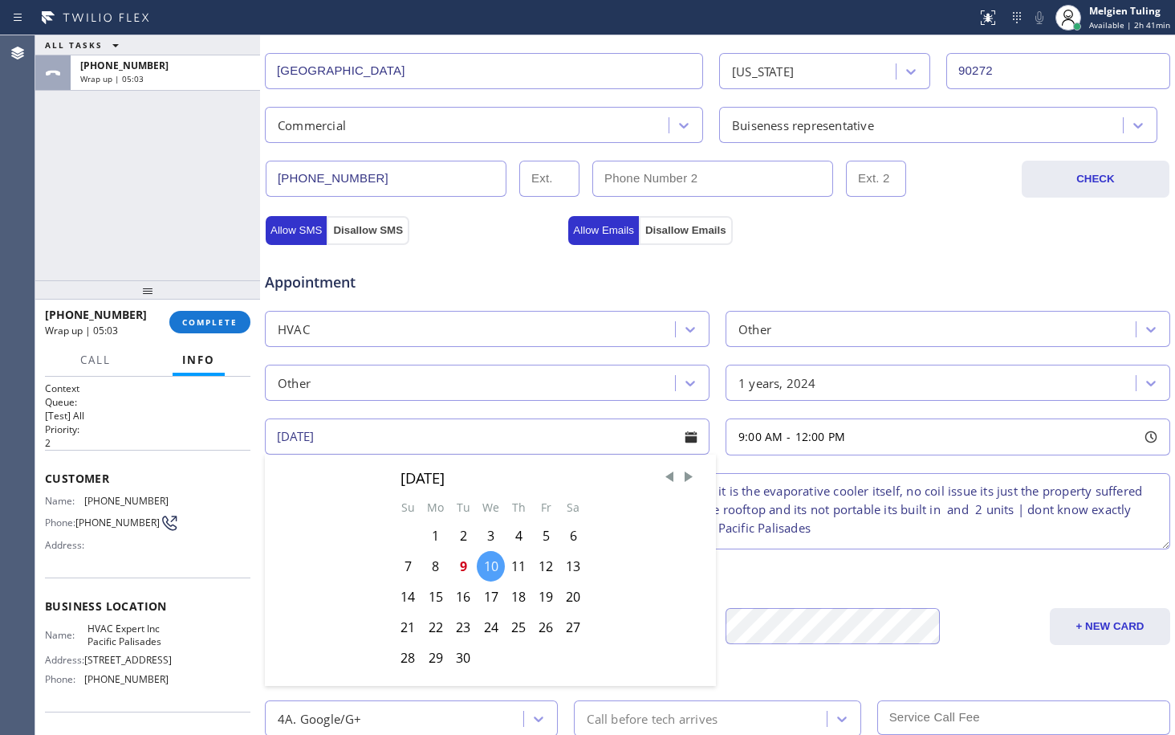
click at [490, 570] on div "10" at bounding box center [491, 566] width 28 height 31
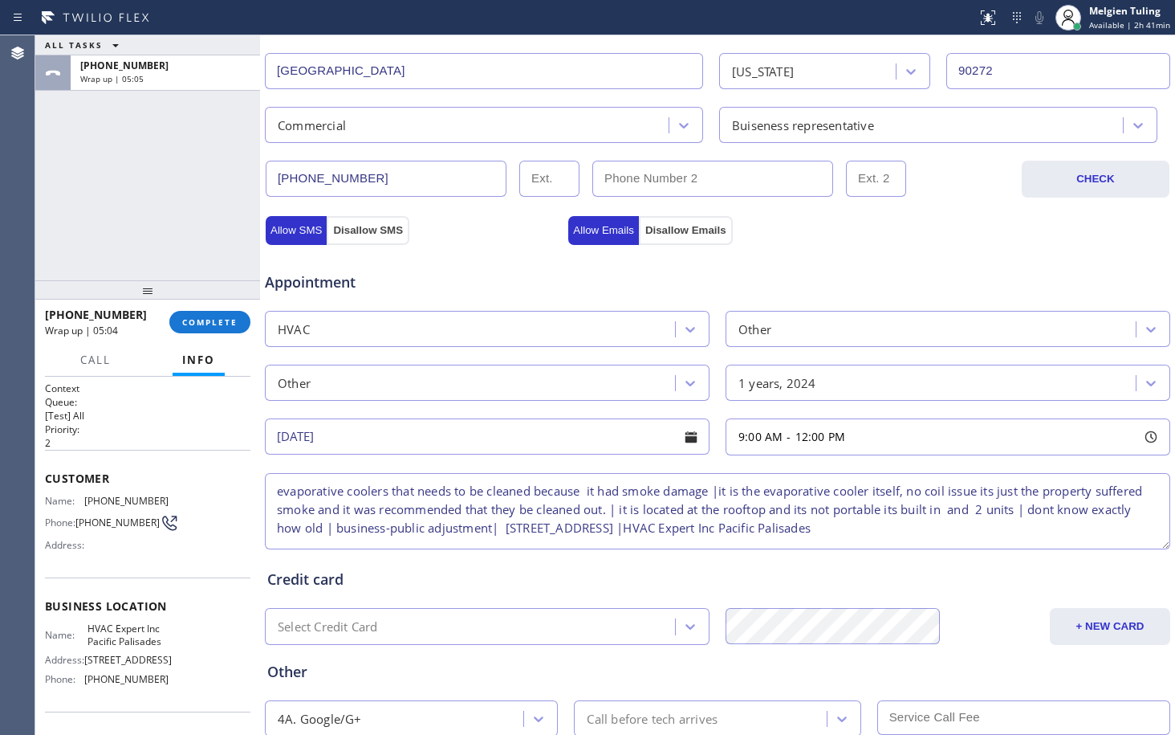
click at [570, 582] on div "Credit card" at bounding box center [717, 579] width 901 height 22
click at [275, 489] on textarea "evaporative coolers that needs to be cleaned because it had smoke damage |it is…" at bounding box center [718, 511] width 906 height 76
click at [438, 449] on input "[DATE]" at bounding box center [487, 436] width 445 height 36
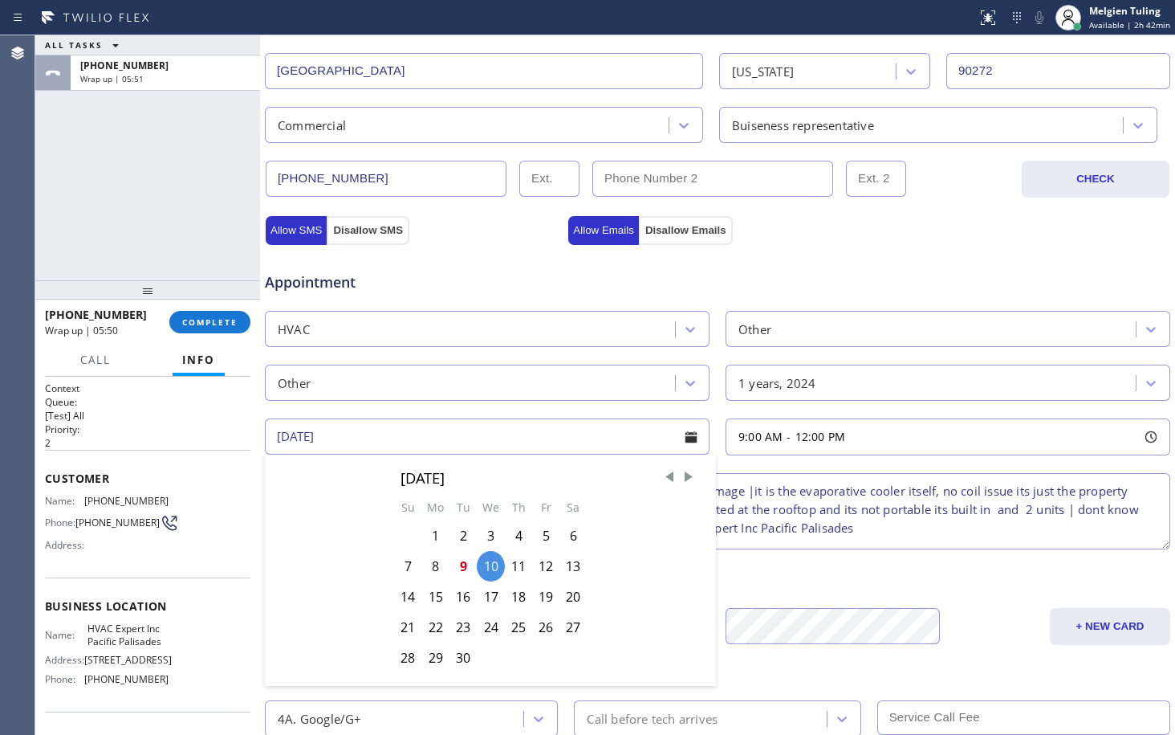
scroll to position [15, 0]
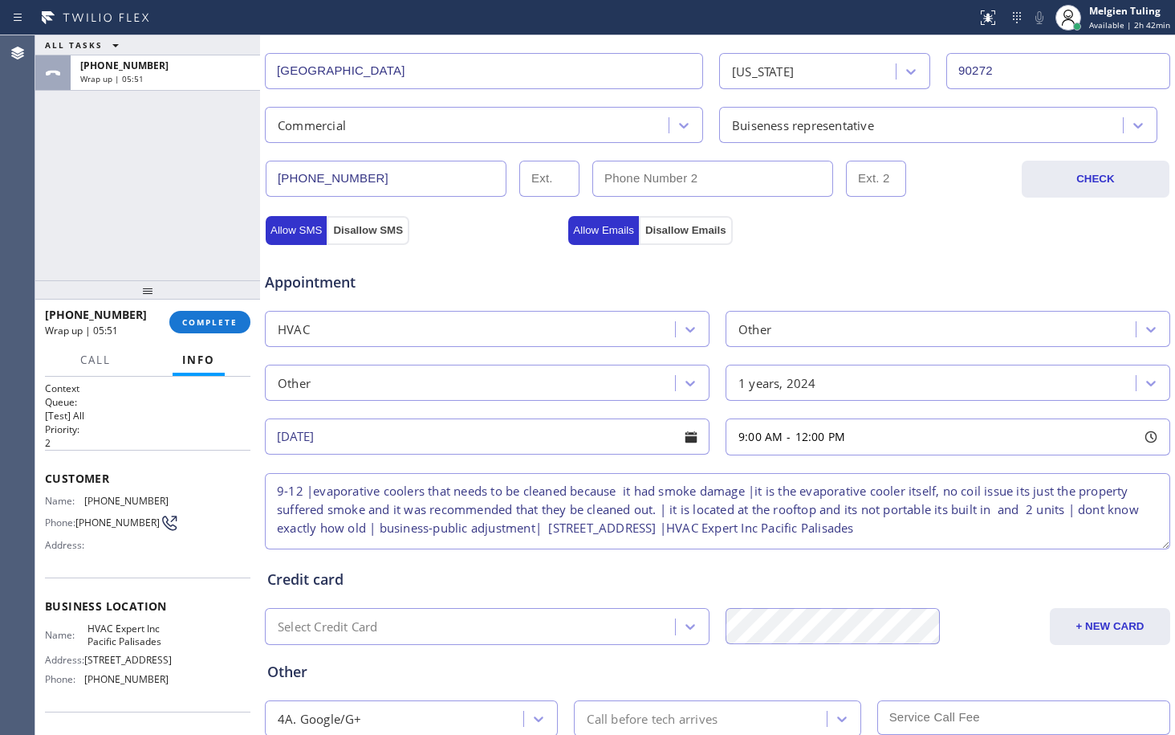
click at [772, 569] on div "Credit card" at bounding box center [717, 579] width 901 height 22
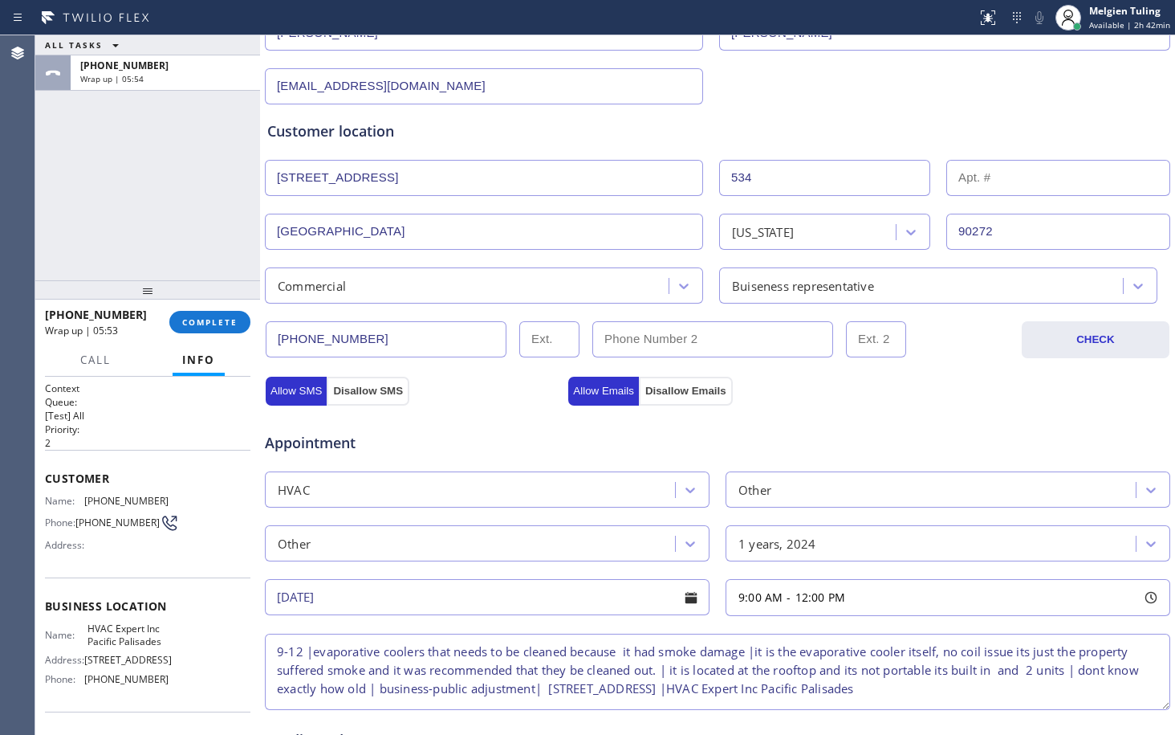
scroll to position [321, 0]
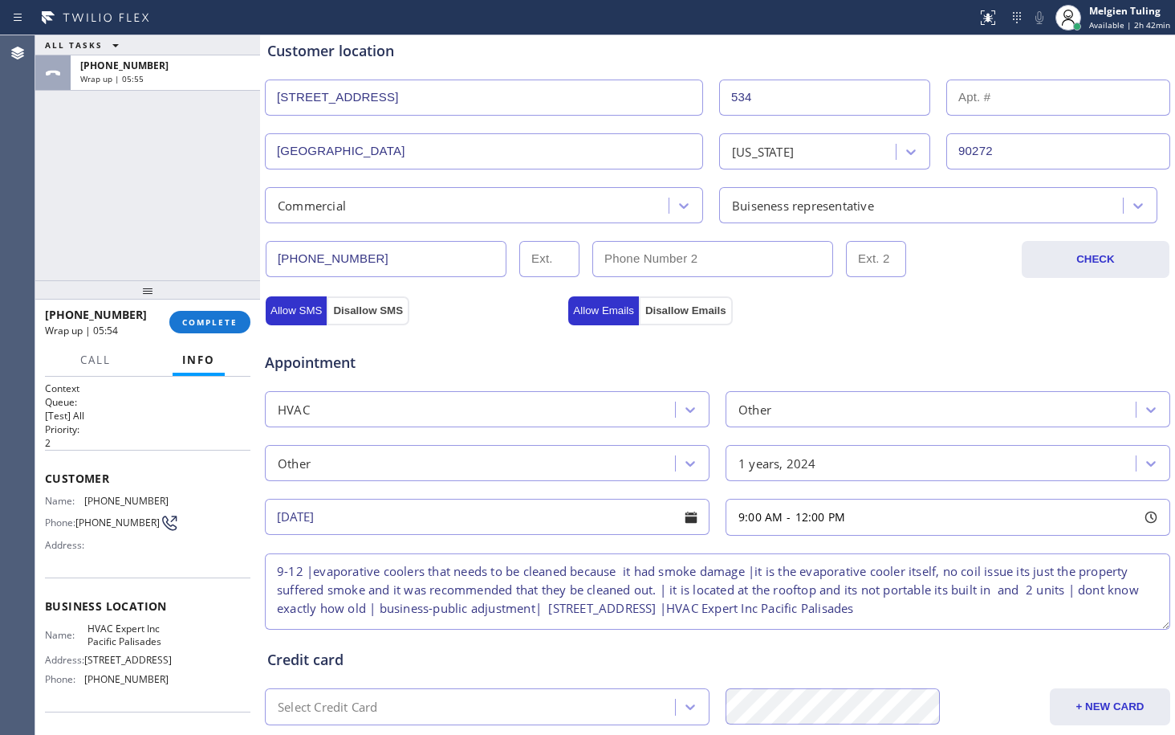
click at [306, 560] on textarea "9-12 |evaporative coolers that needs to be cleaned because it had smoke damage …" at bounding box center [718, 591] width 906 height 76
click at [283, 560] on textarea "|evaporative coolers that needs to be cleaned because it had smoke damage |it i…" at bounding box center [718, 591] width 906 height 76
type textarea "evaporative coolers that needs to be cleaned because it had smoke damage |it is…"
click at [678, 521] on div at bounding box center [691, 516] width 27 height 27
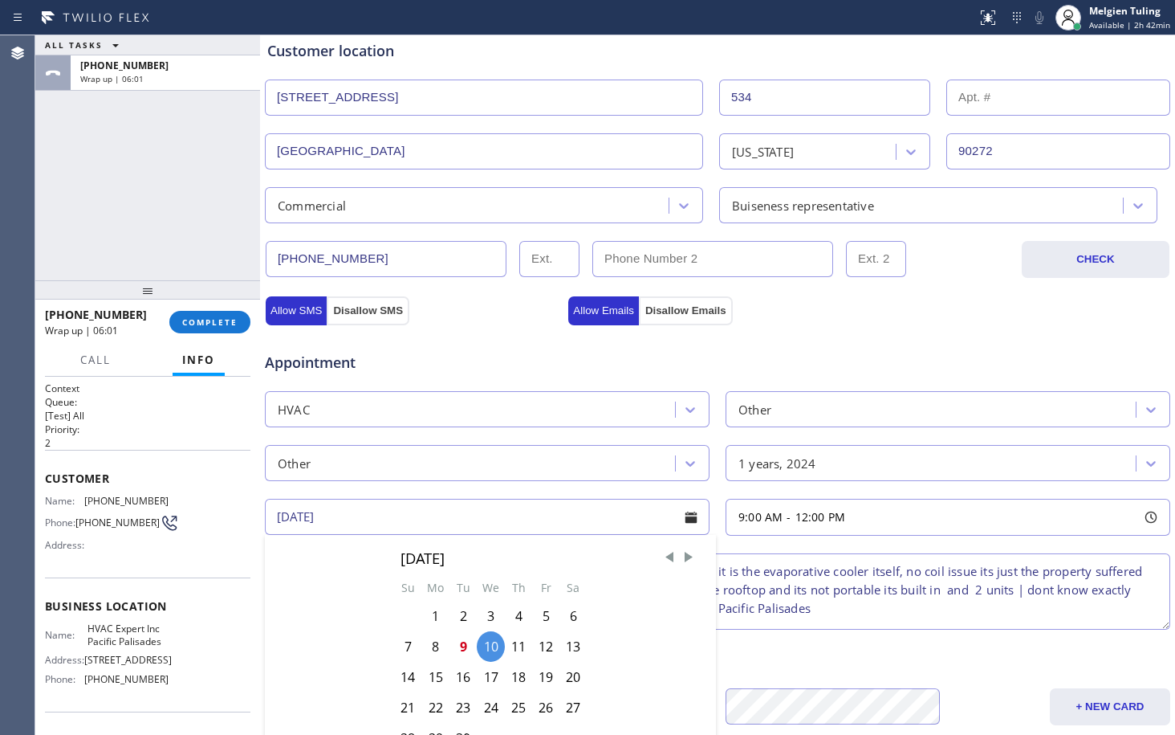
click at [461, 642] on div "9" at bounding box center [463, 646] width 27 height 31
type input "[DATE]"
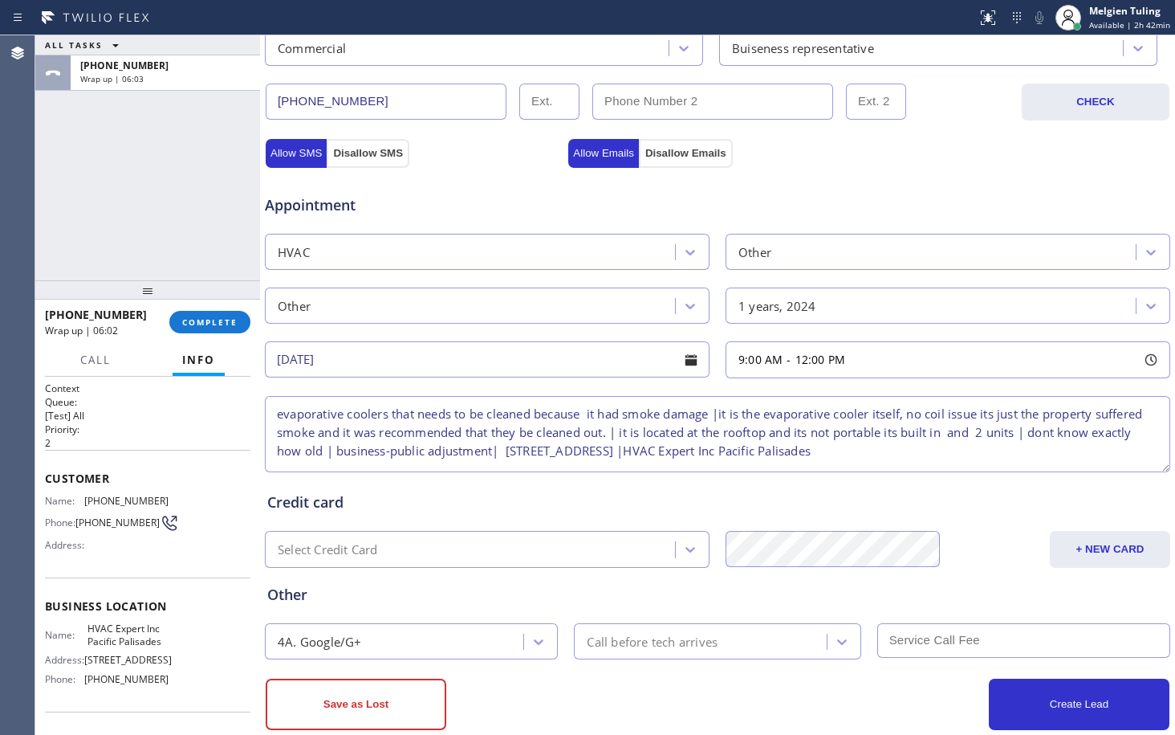
scroll to position [482, 0]
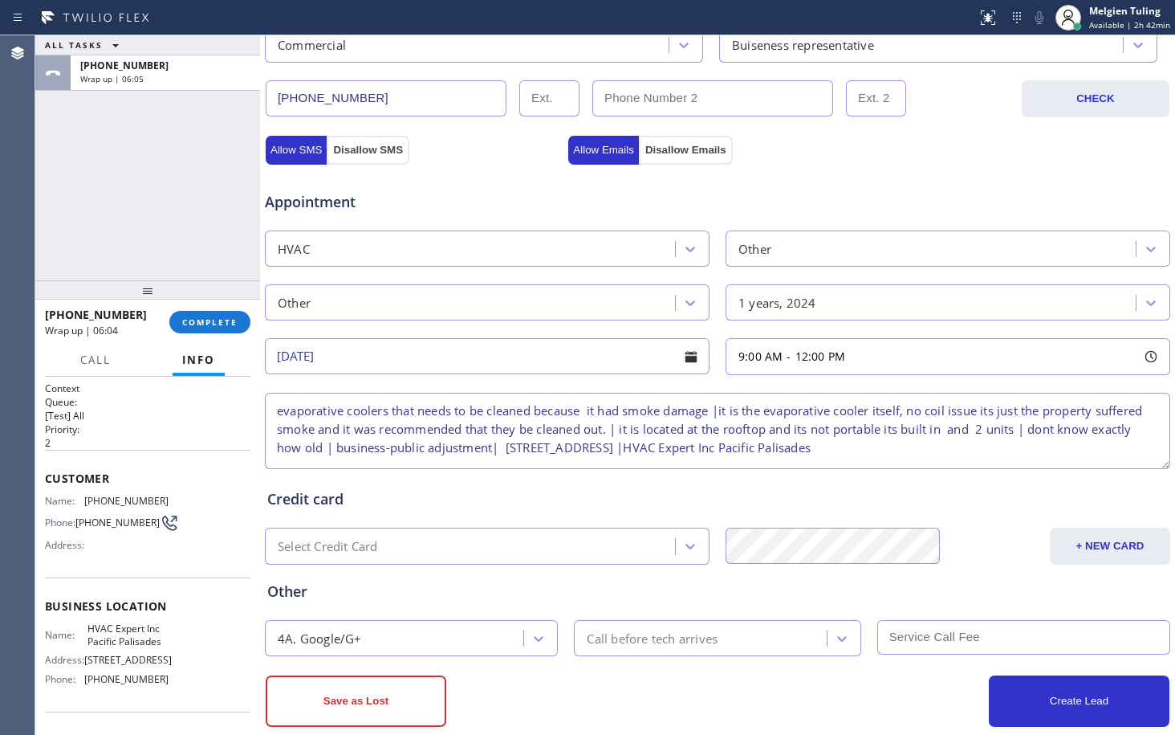
click at [1053, 347] on div "9:00 AM - 12:00 PM" at bounding box center [948, 356] width 445 height 37
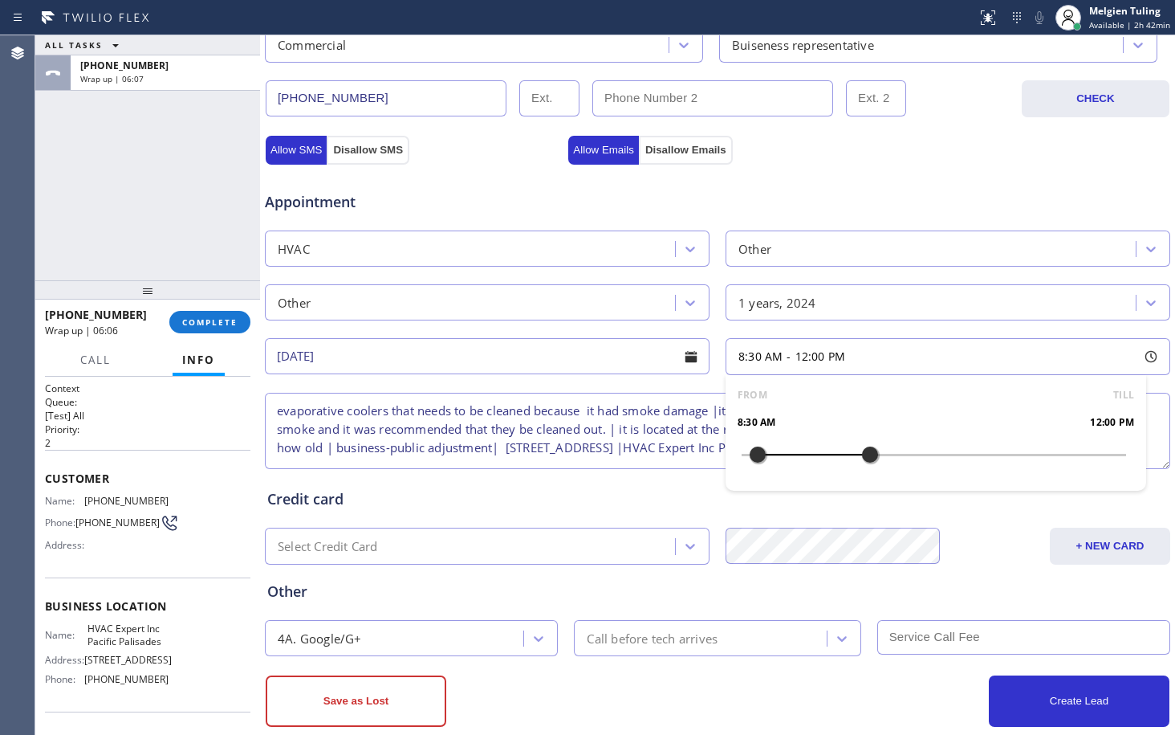
drag, startPoint x: 771, startPoint y: 453, endPoint x: 696, endPoint y: 454, distance: 74.7
click at [696, 454] on div "Appointment HVAC Other Other 1 years, 2024 [DATE] 8:30 AM - 12:00 PM FROM TILL …" at bounding box center [717, 322] width 901 height 300
drag, startPoint x: 871, startPoint y: 454, endPoint x: 715, endPoint y: 454, distance: 155.8
click at [726, 454] on div "FROM TILL 8:00 AM 9:30 AM" at bounding box center [936, 433] width 421 height 116
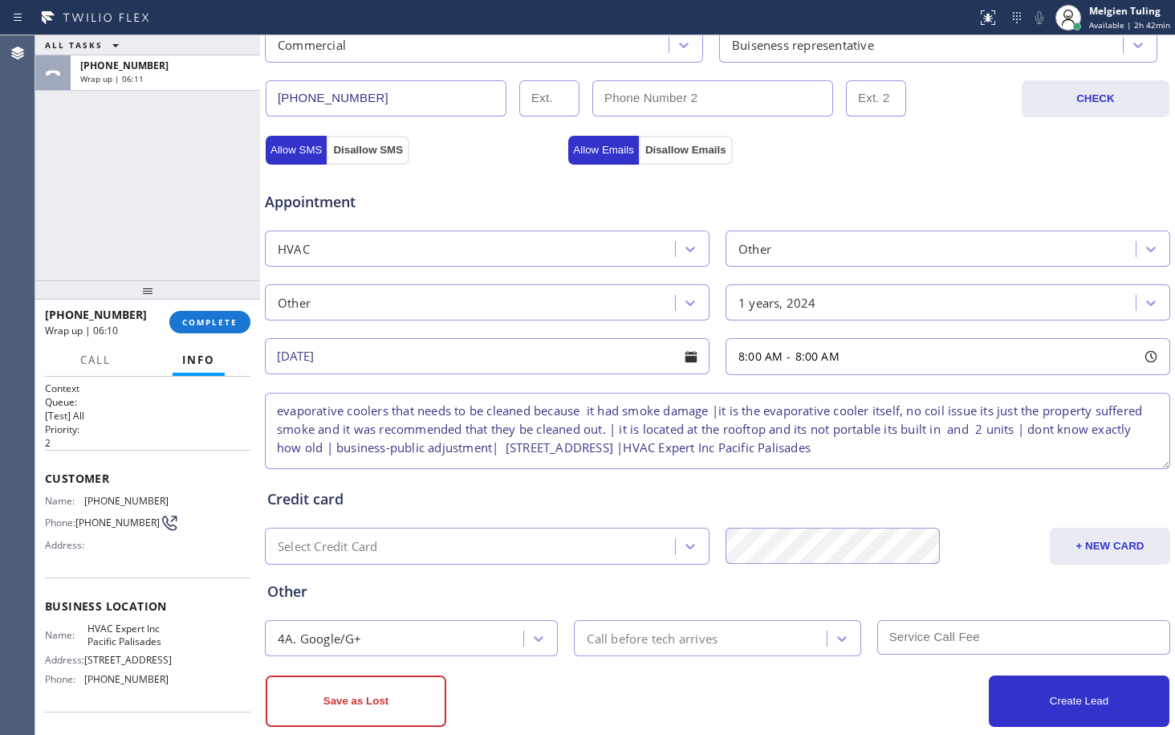
drag, startPoint x: 646, startPoint y: 355, endPoint x: 250, endPoint y: 353, distance: 395.8
click at [250, 353] on div "ALL TASKS ALL TASKS ACTIVE TASKS TASKS IN WRAP UP [PHONE_NUMBER] Wrap up | 06:1…" at bounding box center [605, 384] width 1140 height 699
drag, startPoint x: 929, startPoint y: 355, endPoint x: 695, endPoint y: 360, distance: 234.5
click at [695, 360] on div "8:00 AM - 8:00 AM" at bounding box center [717, 355] width 909 height 40
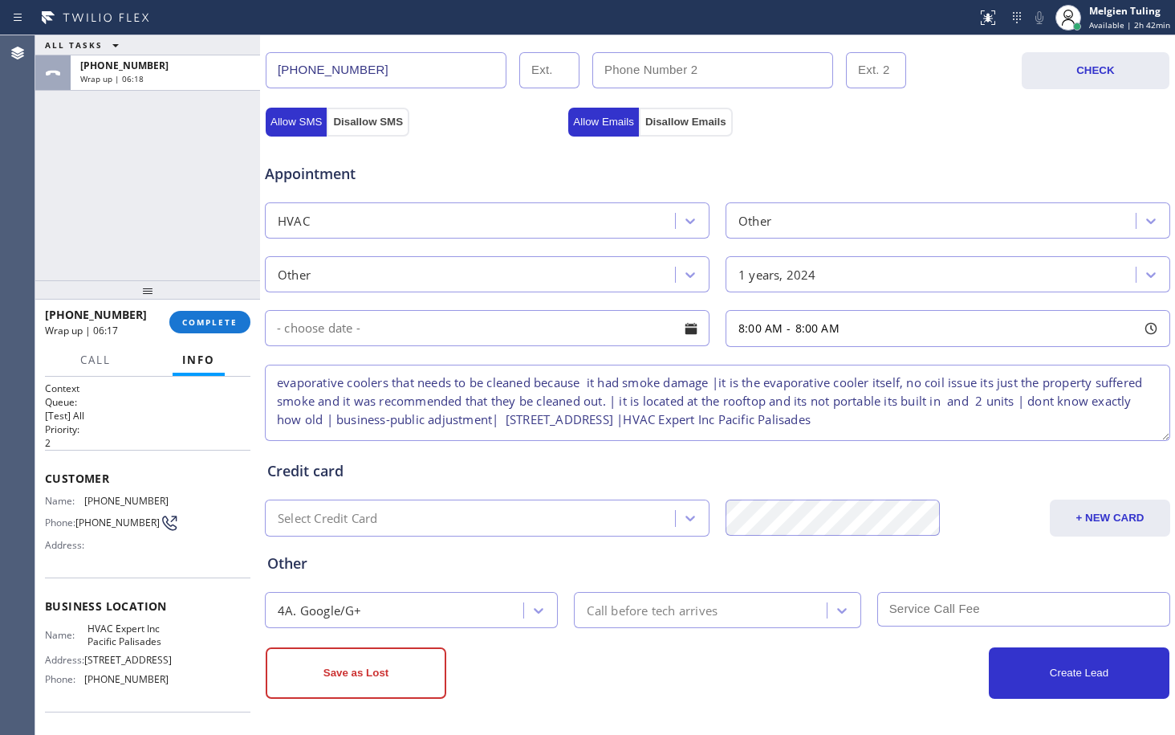
click at [514, 563] on div "Other" at bounding box center [717, 563] width 901 height 22
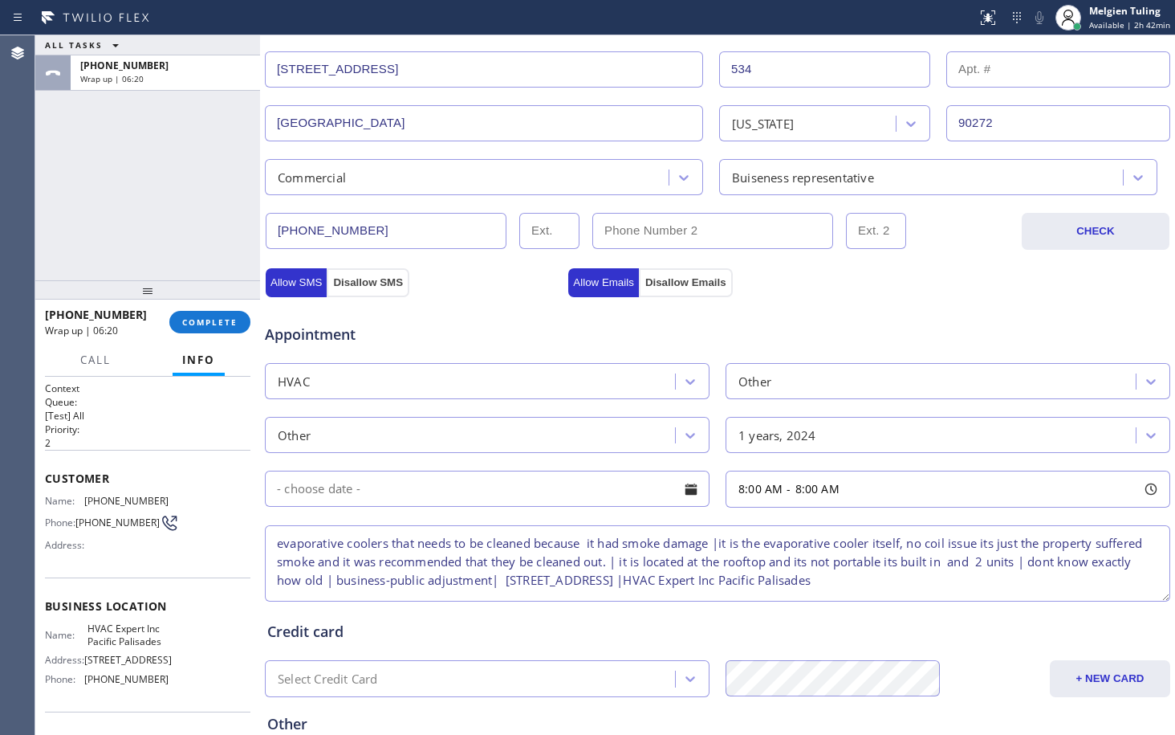
click at [1061, 577] on textarea "evaporative coolers that needs to be cleaned because it had smoke damage |it is…" at bounding box center [718, 563] width 906 height 76
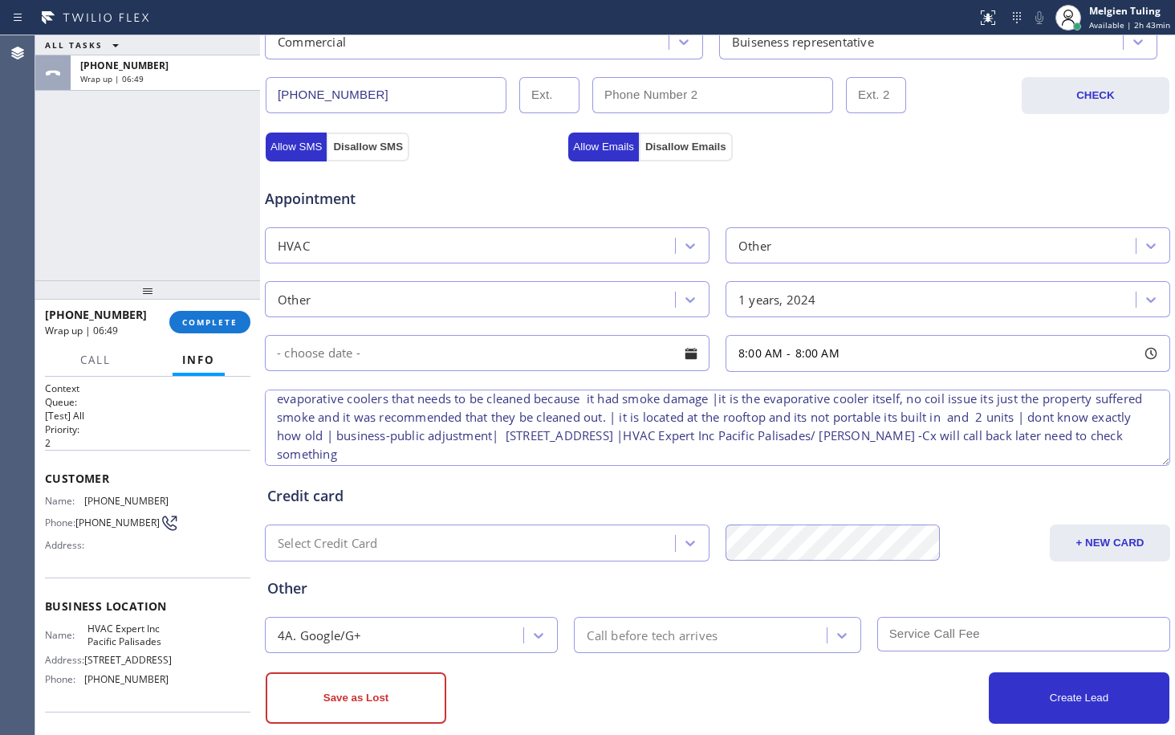
scroll to position [510, 0]
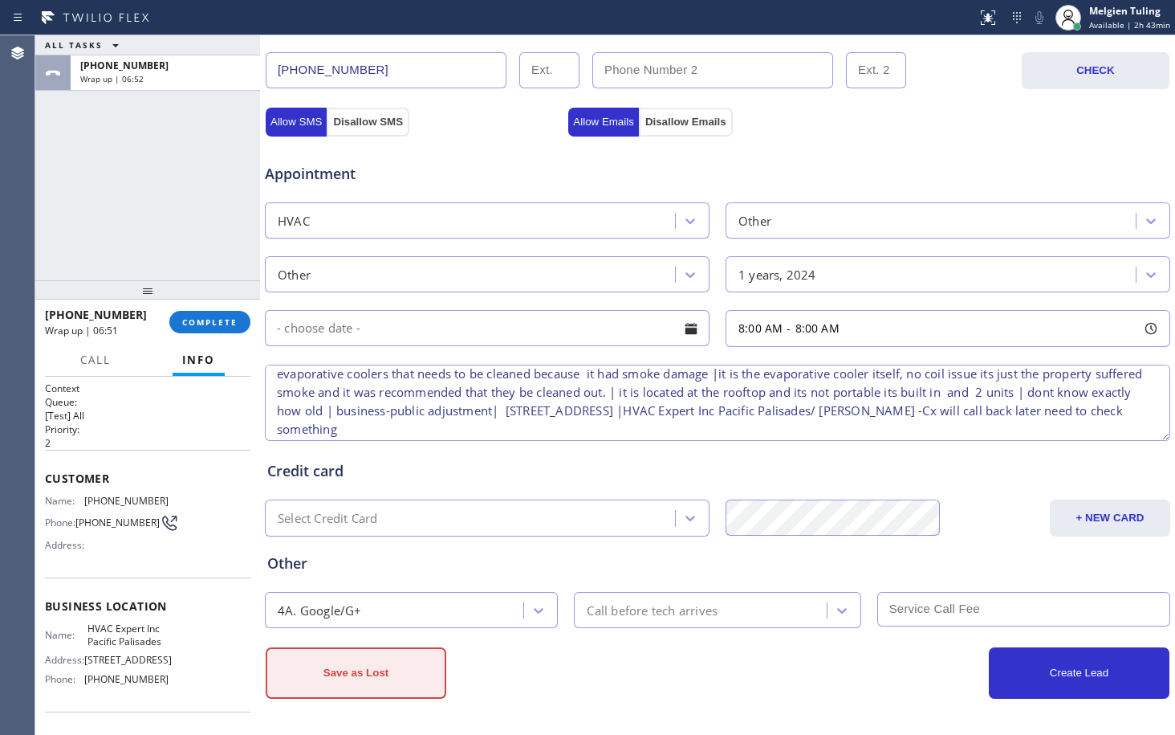
click at [371, 676] on button "Save as Lost" at bounding box center [356, 672] width 181 height 51
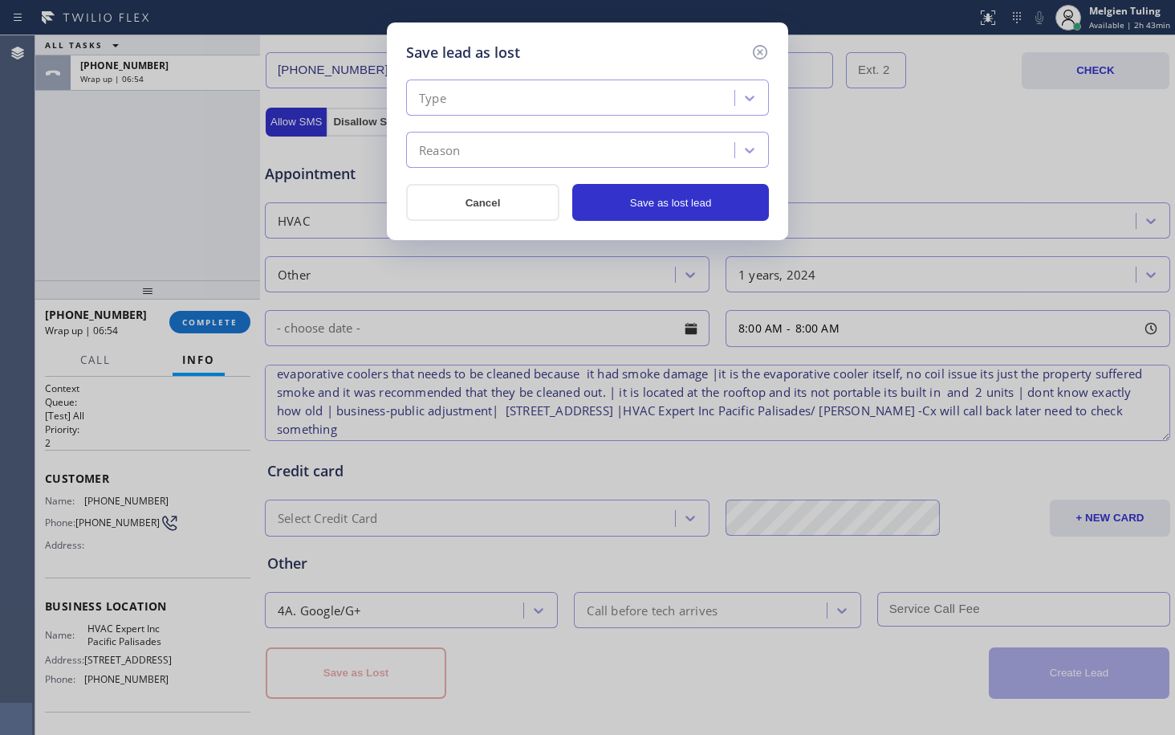
click at [563, 93] on div "Type" at bounding box center [573, 98] width 324 height 28
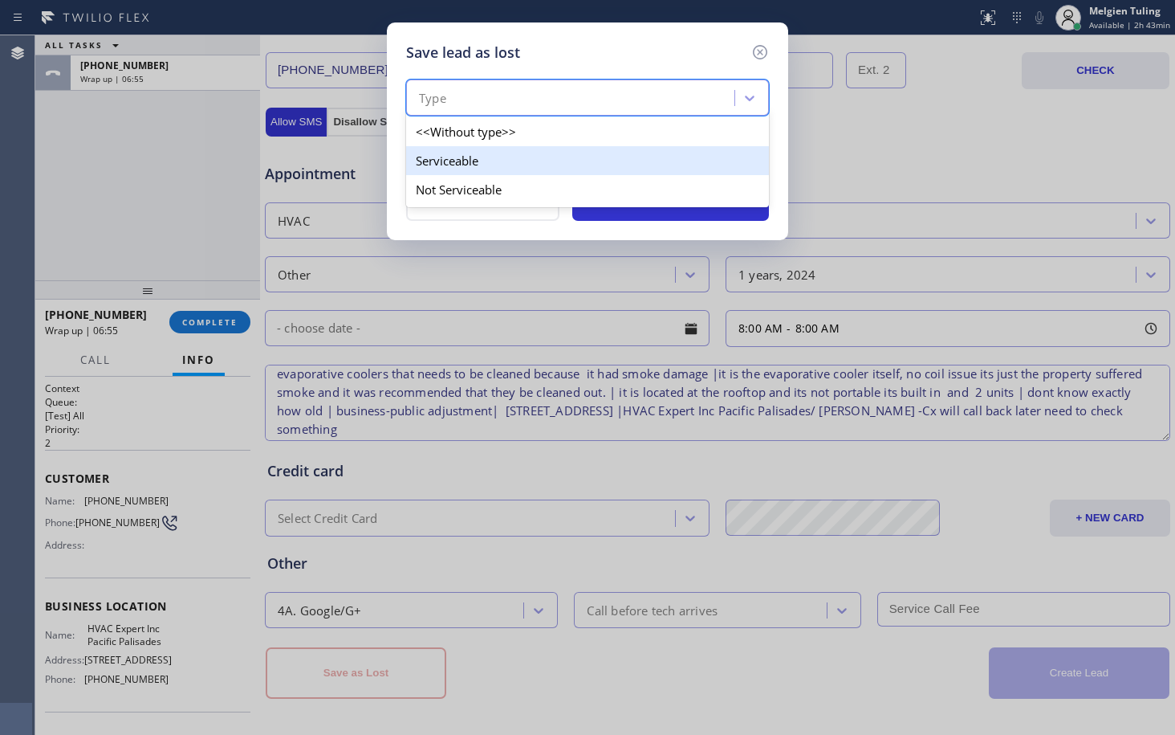
click at [501, 160] on div "Serviceable" at bounding box center [587, 160] width 363 height 29
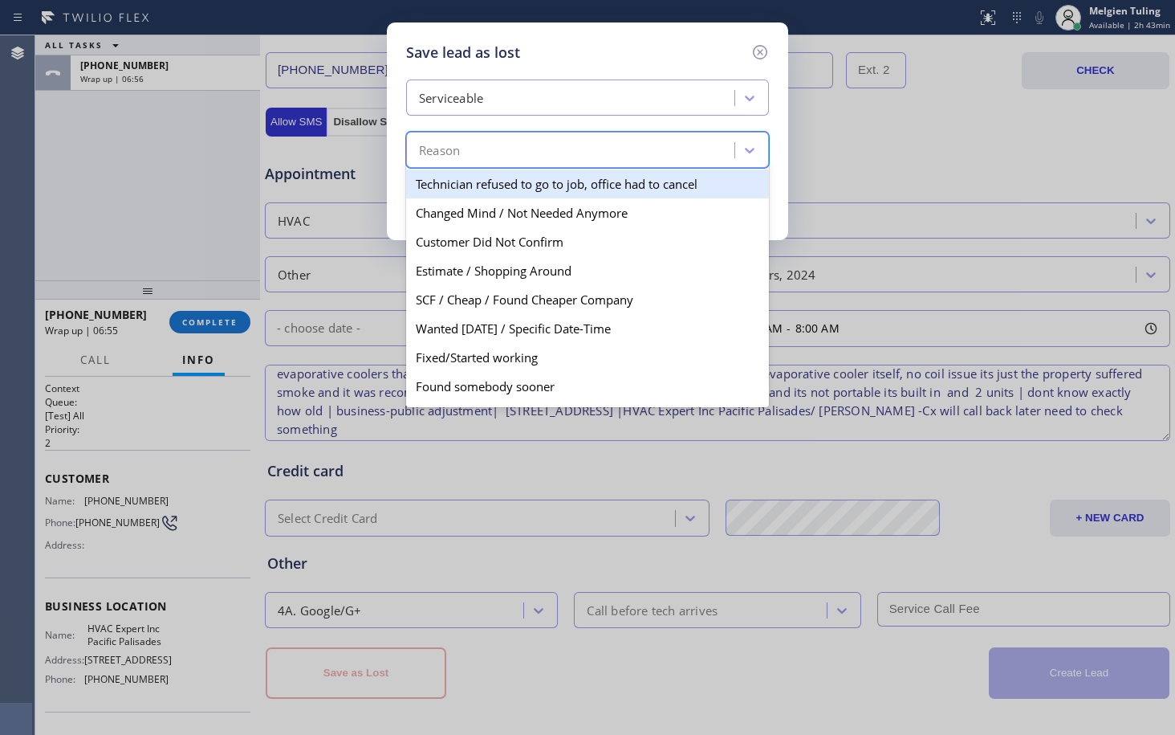
click at [501, 159] on div "Reason" at bounding box center [573, 150] width 324 height 28
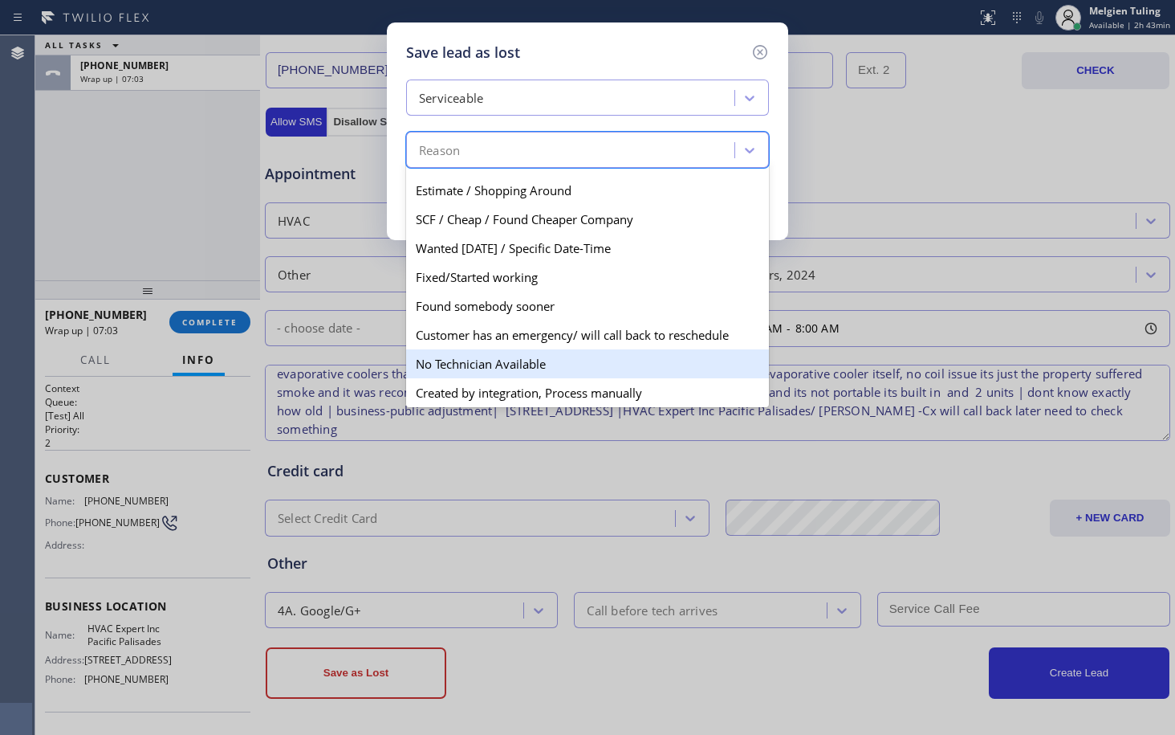
scroll to position [0, 0]
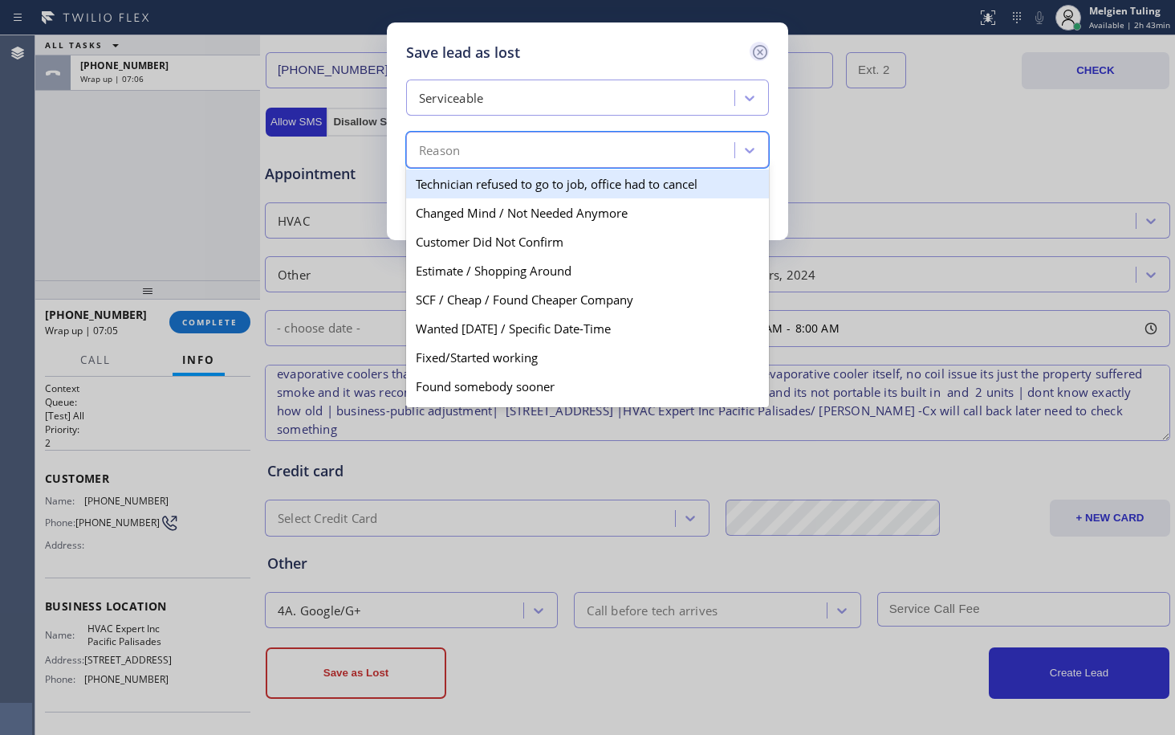
click at [763, 56] on icon at bounding box center [760, 52] width 19 height 19
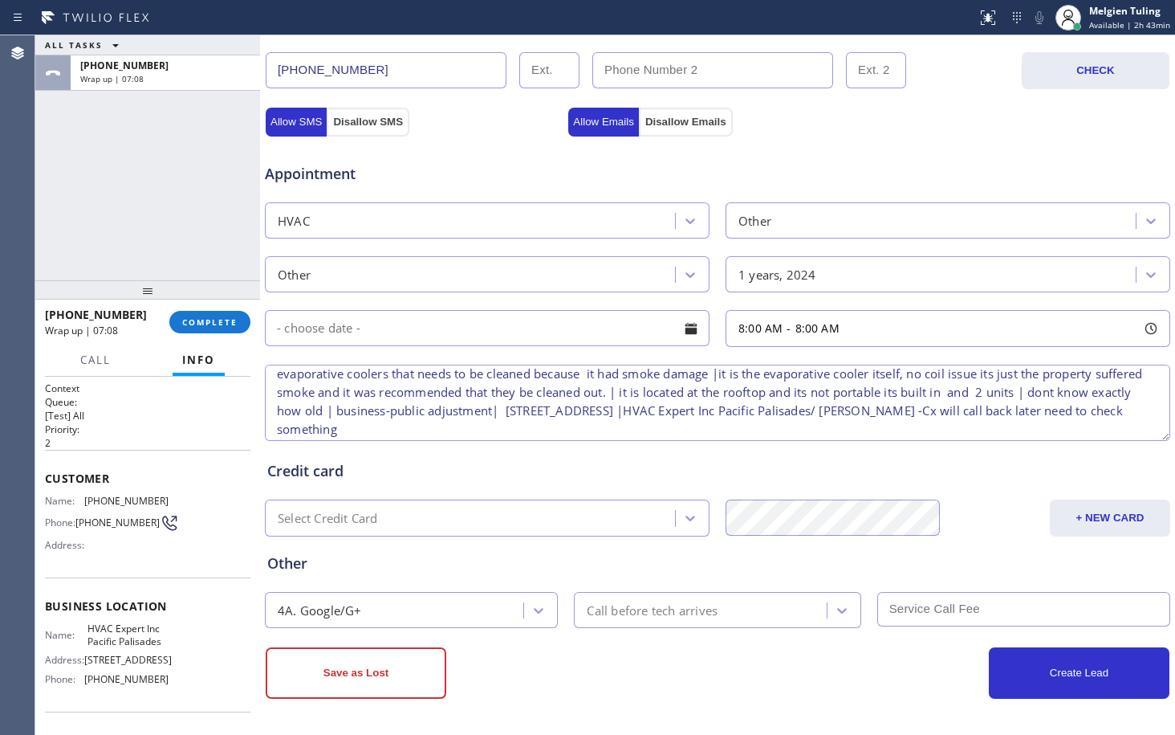
click at [1078, 407] on textarea "evaporative coolers that needs to be cleaned because it had smoke damage |it is…" at bounding box center [718, 403] width 906 height 76
click at [336, 672] on button "Save as Lost" at bounding box center [356, 672] width 181 height 51
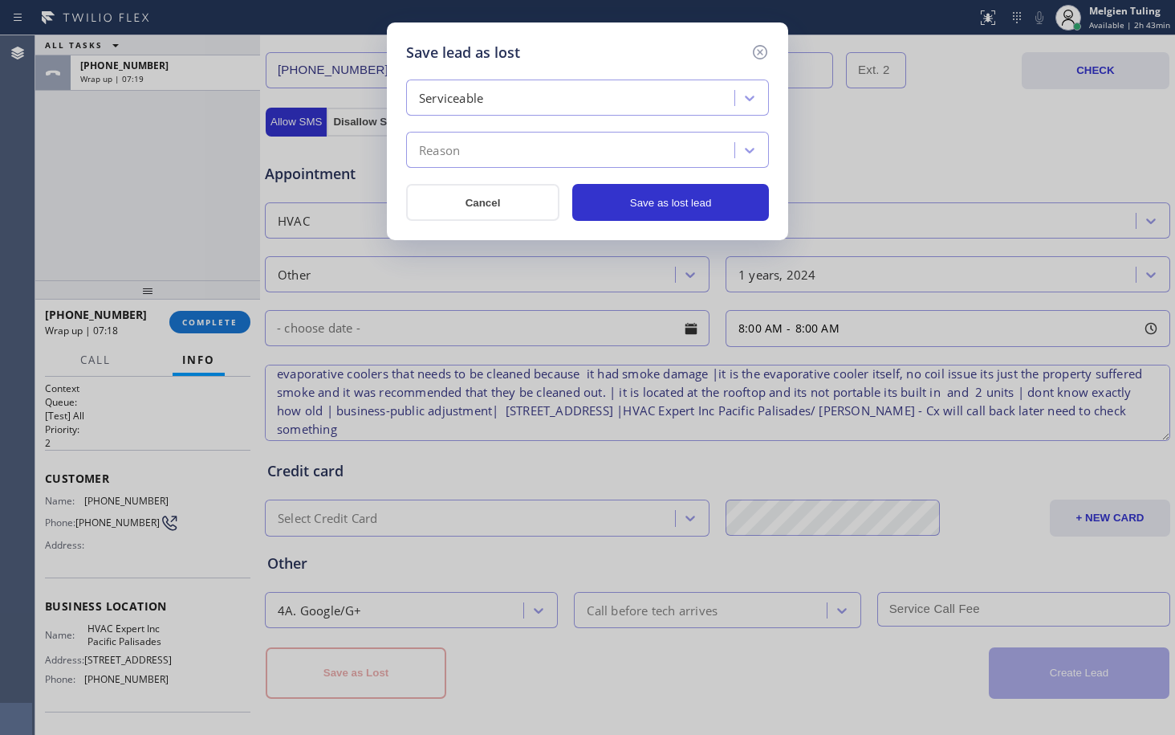
click at [601, 142] on div "Reason" at bounding box center [573, 150] width 324 height 28
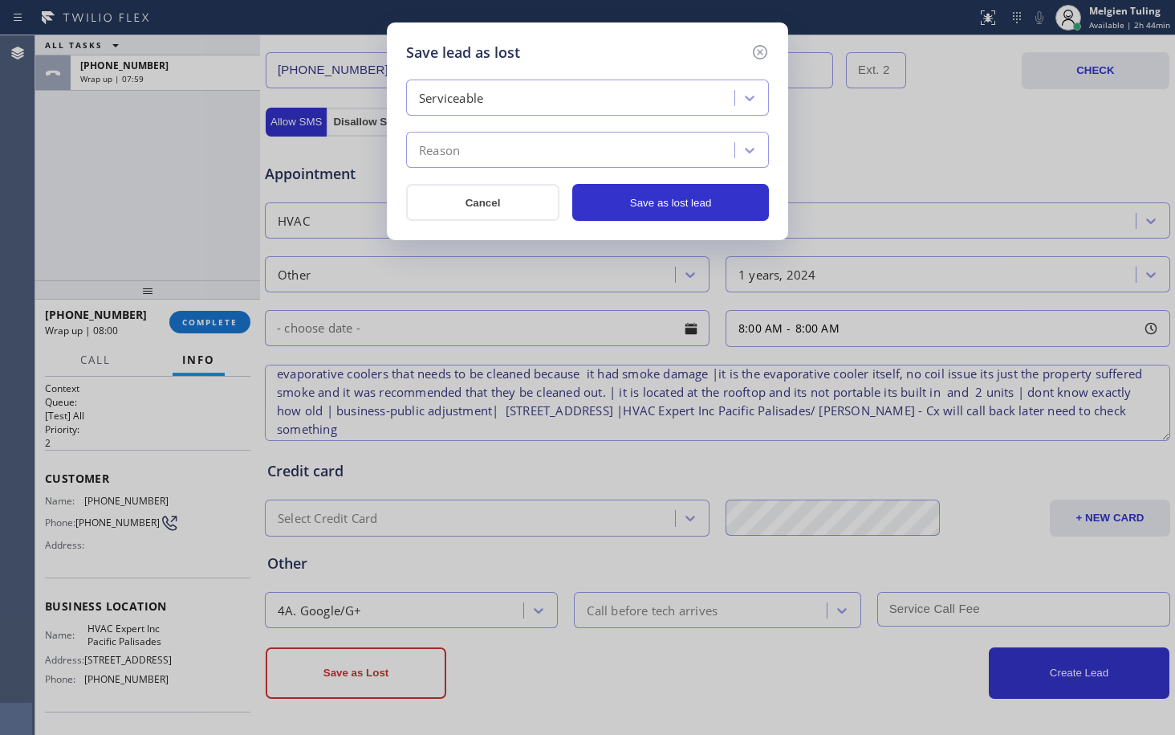
click at [431, 274] on div "Save lead as lost Serviceable Reason Cancel Save as lost lead" at bounding box center [587, 367] width 1175 height 735
click at [498, 137] on div "Reason" at bounding box center [573, 150] width 324 height 28
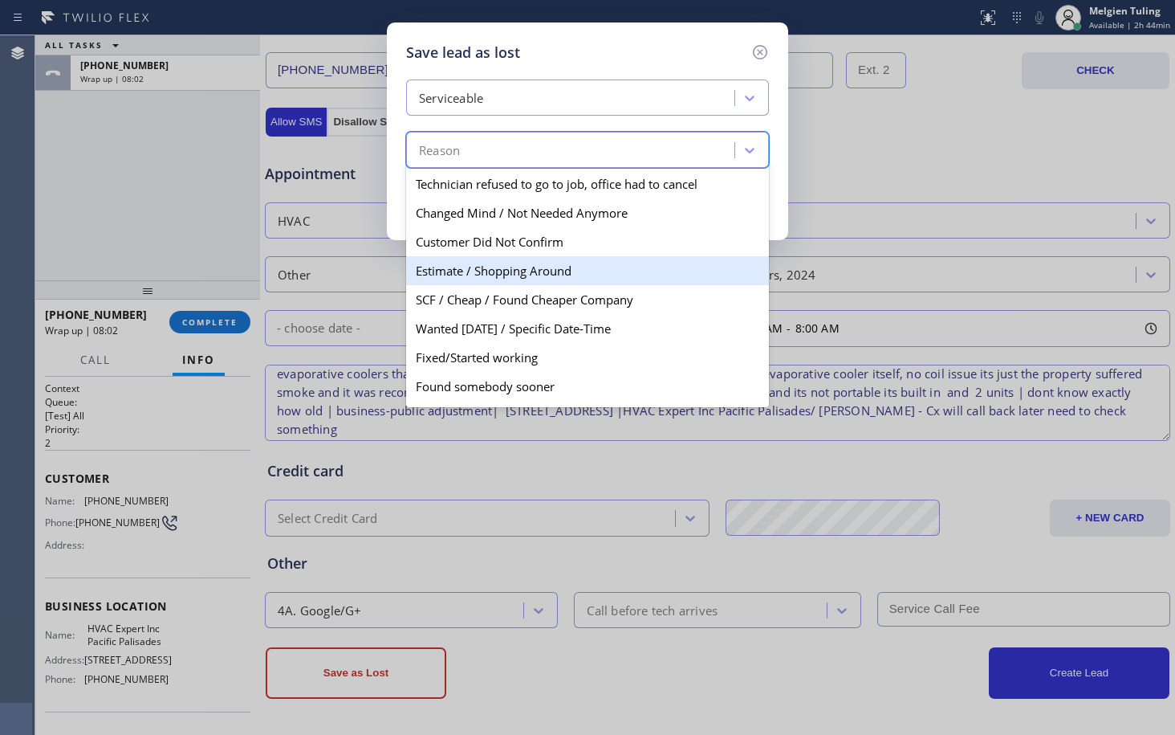
click at [509, 275] on div "Estimate / Shopping Around" at bounding box center [587, 270] width 363 height 29
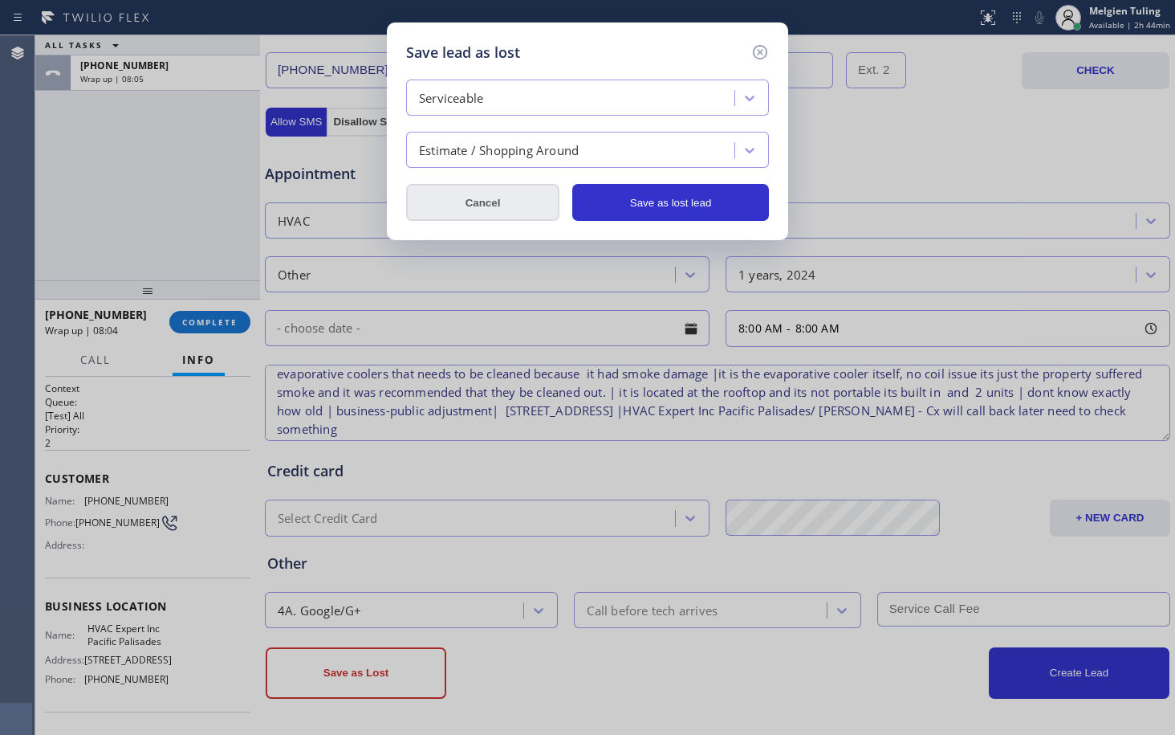
click at [513, 206] on button "Cancel" at bounding box center [482, 202] width 153 height 37
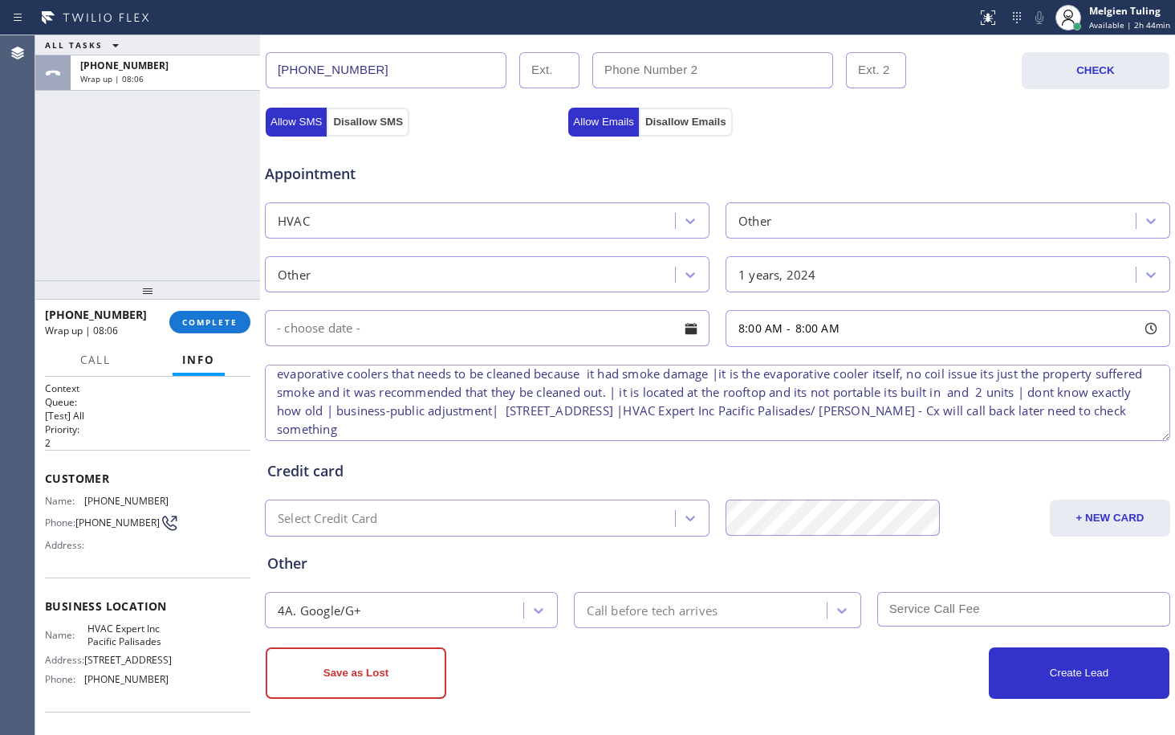
click at [1074, 413] on textarea "evaporative coolers that needs to be cleaned because it had smoke damage |it is…" at bounding box center [718, 403] width 906 height 76
type textarea "evaporative coolers that needs to be cleaned because it had smoke damage |it is…"
click at [351, 673] on button "Save as Lost" at bounding box center [356, 672] width 181 height 51
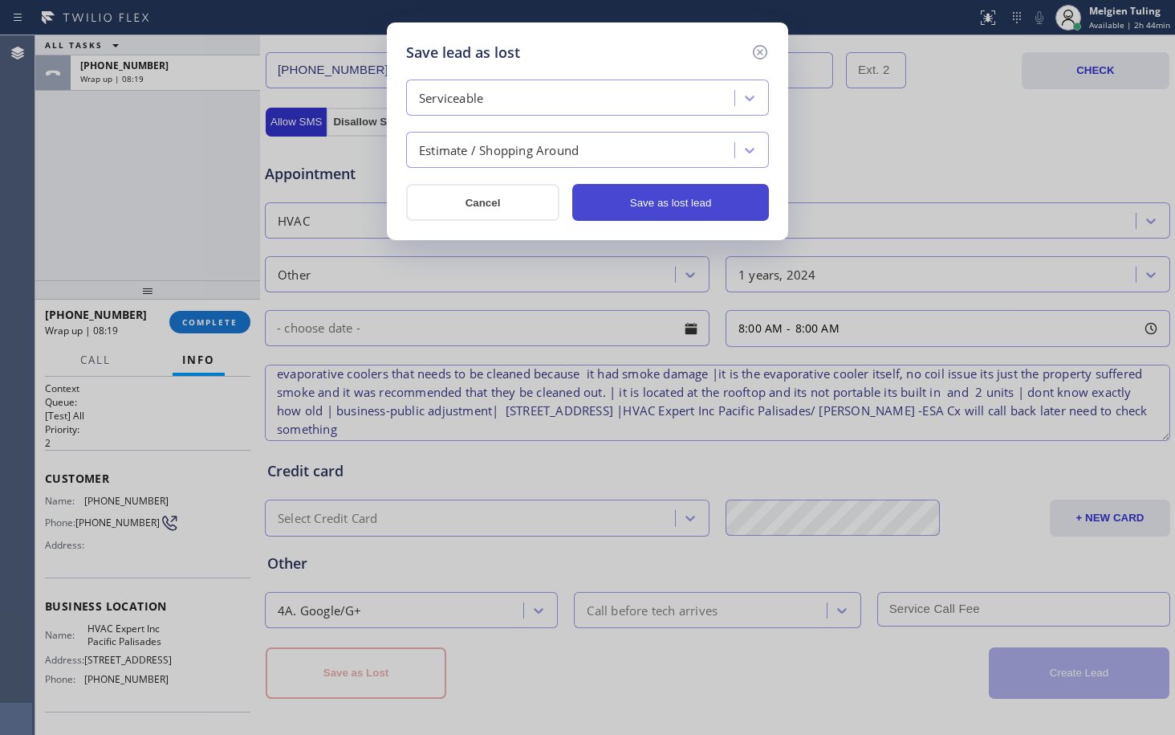
click at [646, 203] on button "Save as lost lead" at bounding box center [670, 202] width 197 height 37
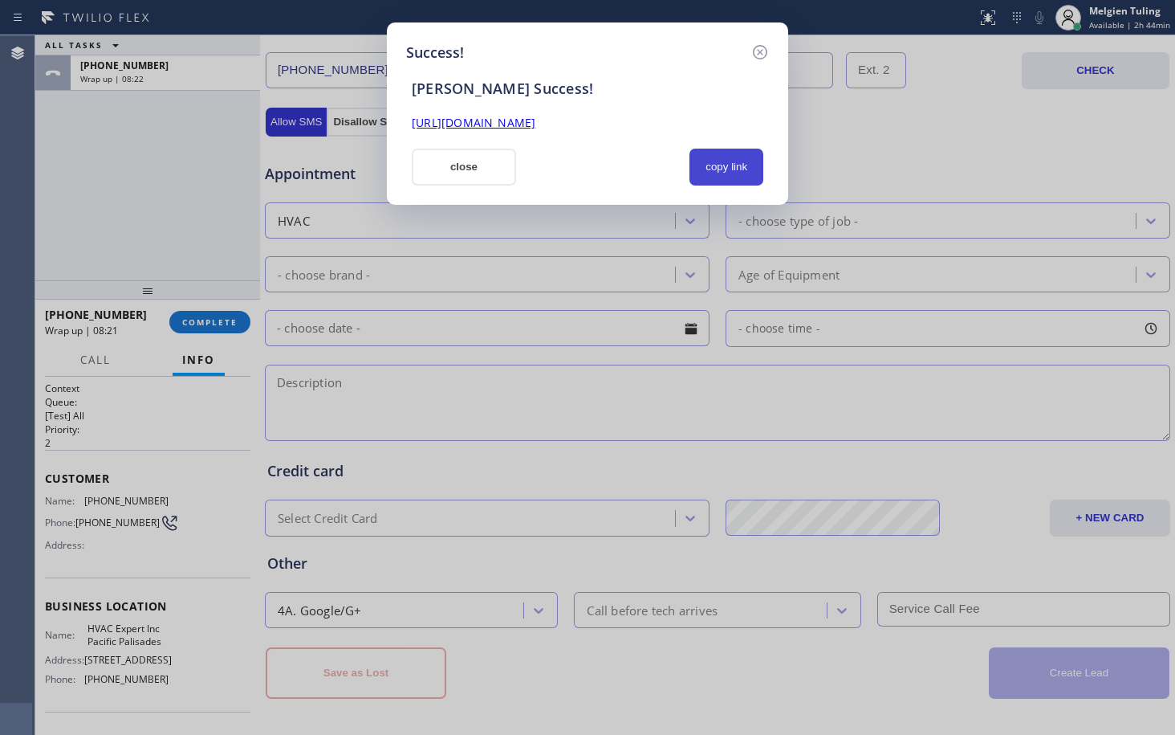
click at [729, 179] on button "copy link" at bounding box center [727, 167] width 74 height 37
click at [536, 126] on link "[URL][DOMAIN_NAME]" at bounding box center [474, 122] width 124 height 15
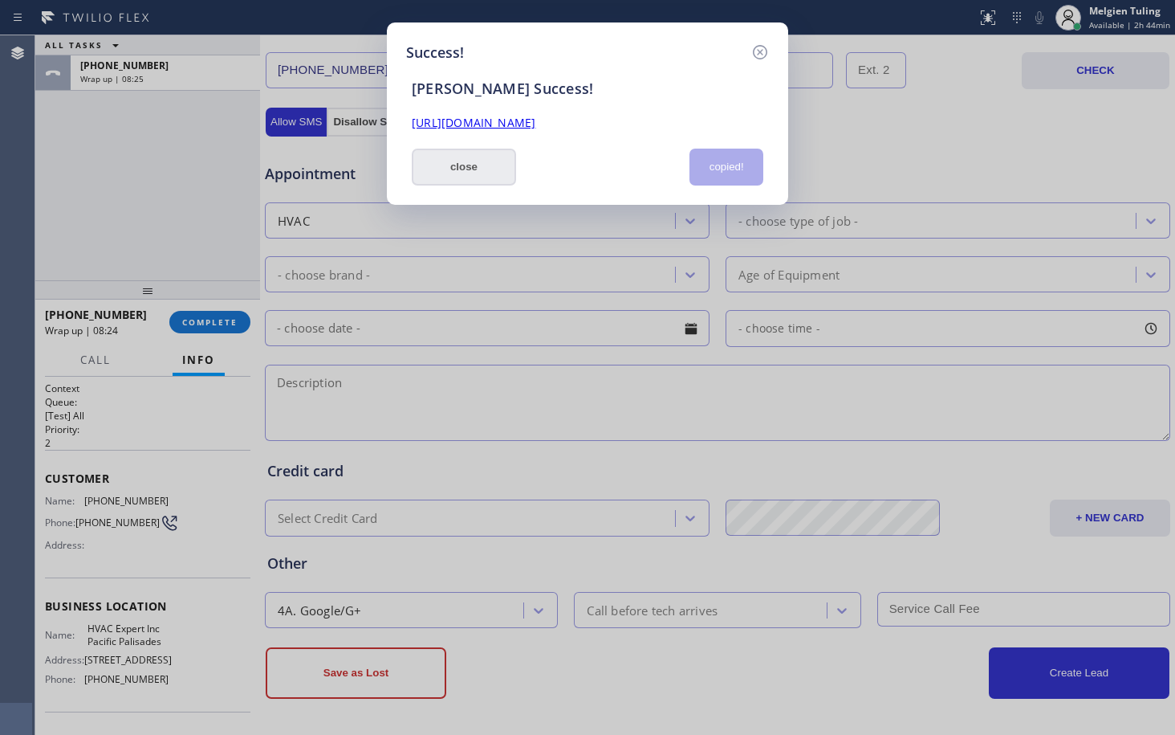
click at [494, 161] on button "close" at bounding box center [464, 167] width 104 height 37
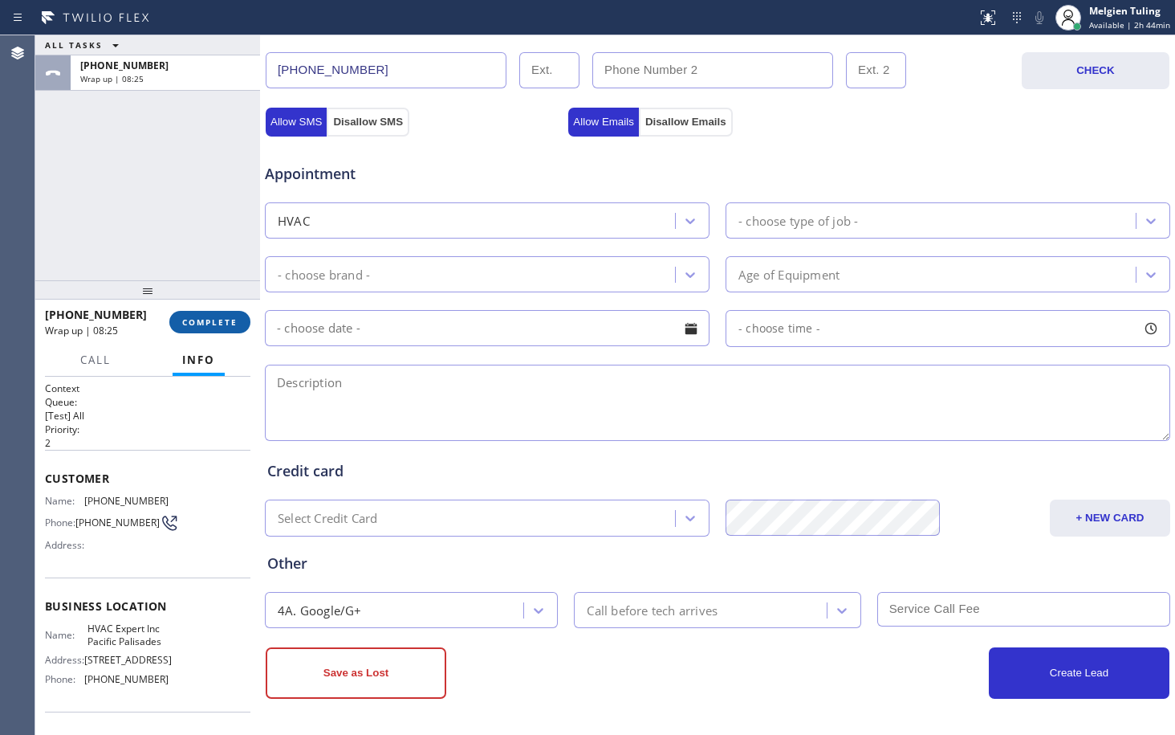
click at [199, 316] on span "COMPLETE" at bounding box center [209, 321] width 55 height 11
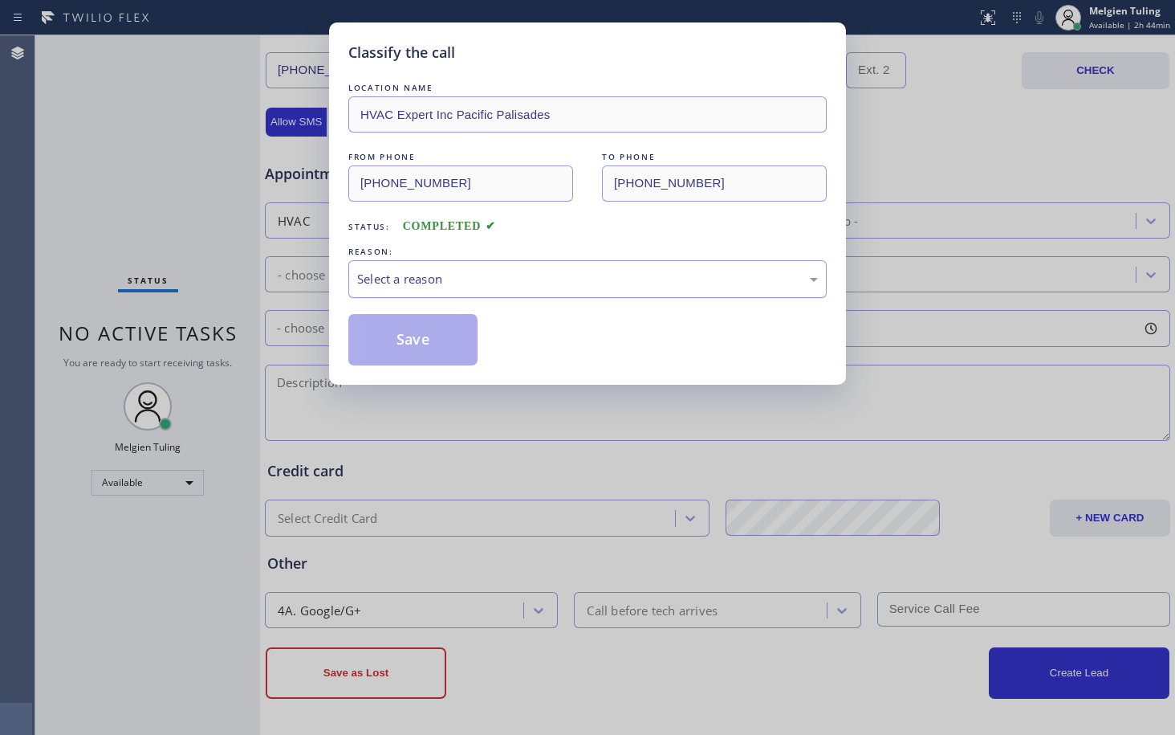
click at [414, 265] on div "Select a reason" at bounding box center [587, 279] width 479 height 38
click at [422, 345] on button "Save" at bounding box center [412, 339] width 129 height 51
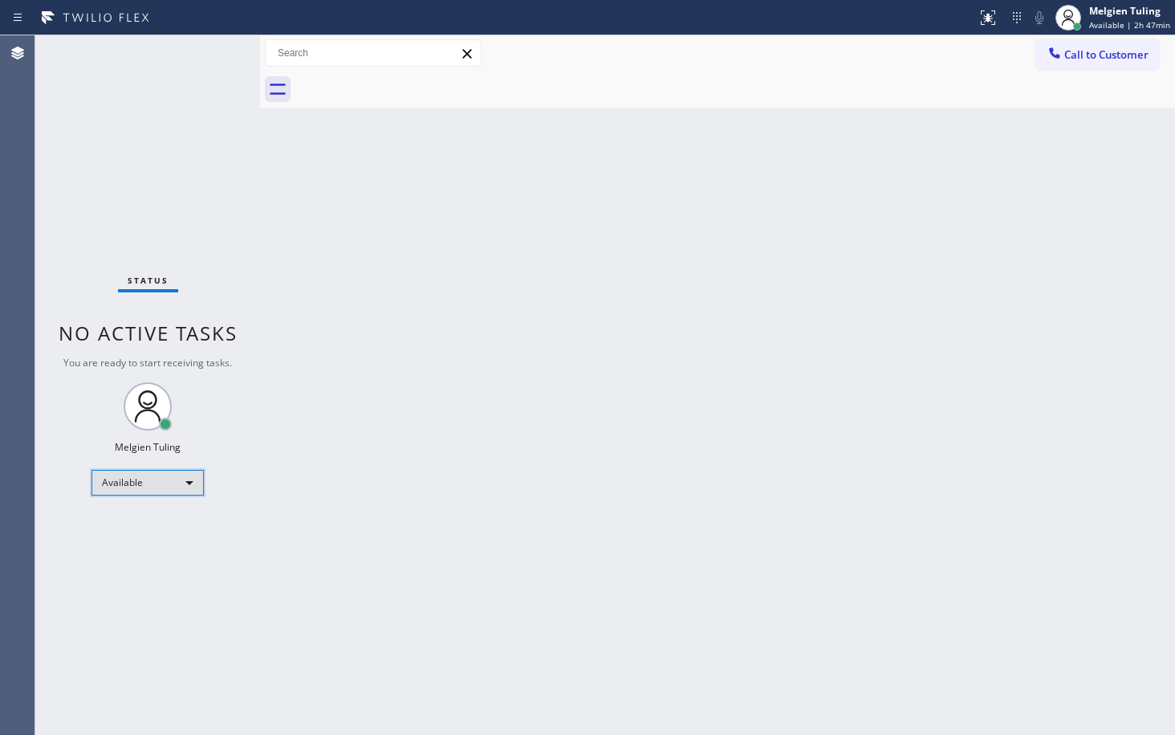
click at [188, 487] on div "Available" at bounding box center [148, 483] width 112 height 26
click at [163, 571] on li "Break" at bounding box center [146, 565] width 109 height 19
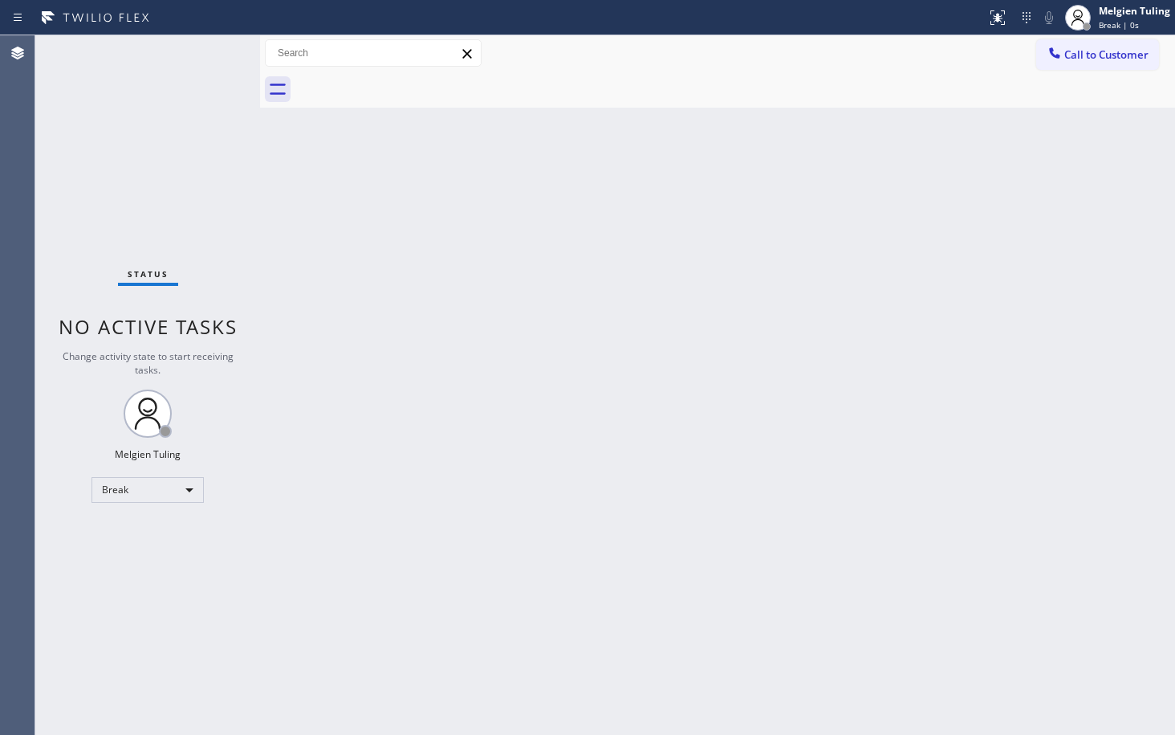
click at [667, 532] on div "Back to Dashboard Change Sender ID Customers Technicians Select a contact Outbo…" at bounding box center [717, 384] width 915 height 699
click at [498, 509] on div "Back to Dashboard Change Sender ID Customers Technicians Select a contact Outbo…" at bounding box center [717, 384] width 915 height 699
click at [182, 487] on div "Break" at bounding box center [148, 490] width 112 height 26
click at [154, 537] on li "Available" at bounding box center [146, 532] width 109 height 19
click at [613, 422] on div "Back to Dashboard Change Sender ID Customers Technicians Select a contact Outbo…" at bounding box center [717, 384] width 915 height 699
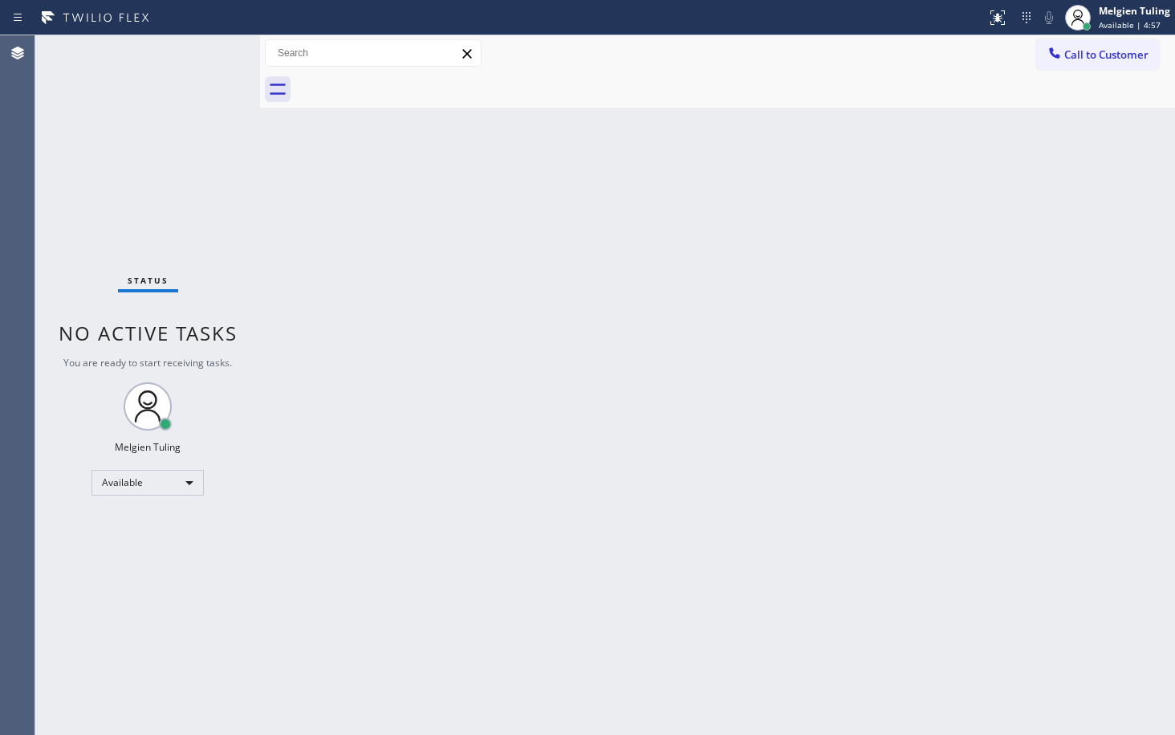
click at [356, 240] on div "Back to Dashboard Change Sender ID Customers Technicians Select a contact Outbo…" at bounding box center [717, 384] width 915 height 699
click at [562, 357] on div "Back to Dashboard Change Sender ID Customers Technicians Select a contact Outbo…" at bounding box center [717, 384] width 915 height 699
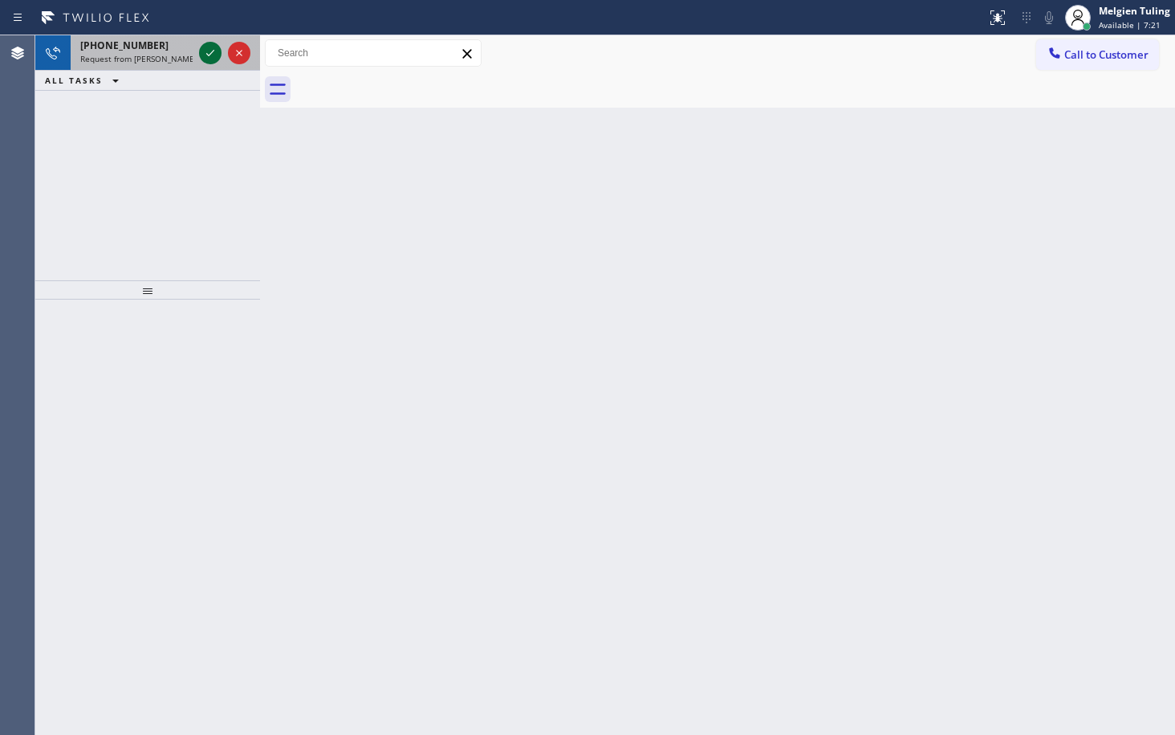
click at [206, 52] on icon at bounding box center [210, 52] width 19 height 19
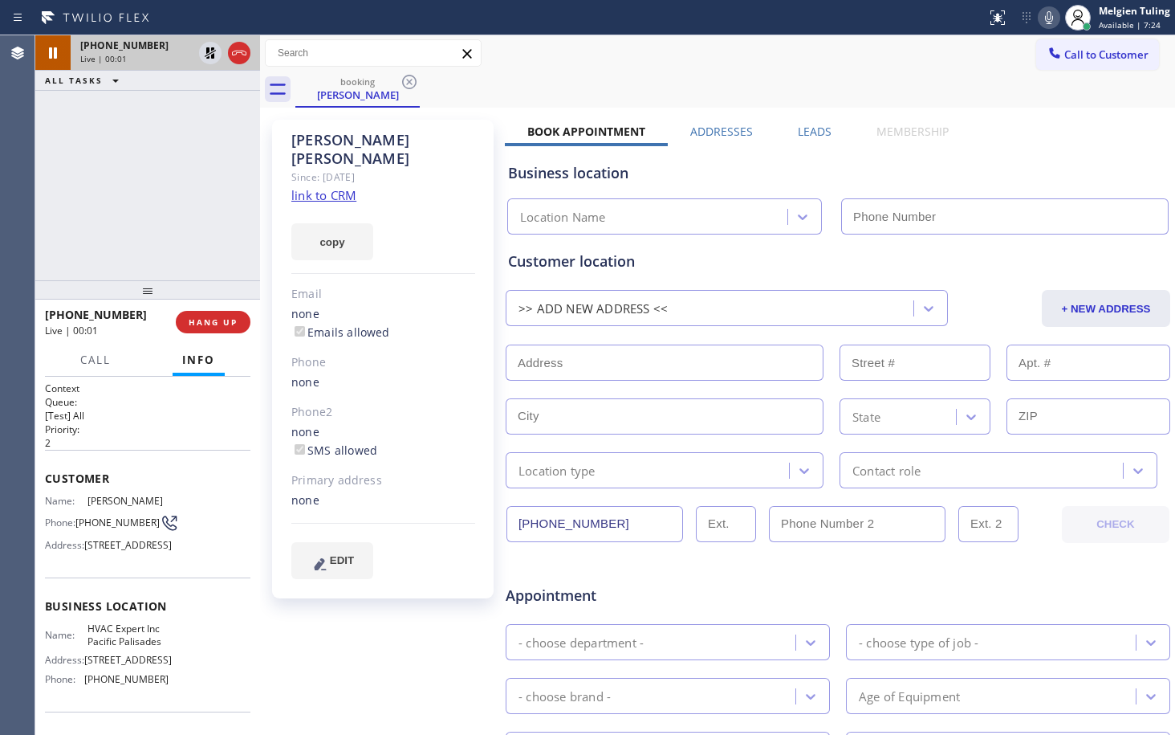
type input "[PHONE_NUMBER]"
click at [434, 491] on div "none" at bounding box center [383, 500] width 184 height 18
click at [343, 187] on link "link to CRM" at bounding box center [323, 195] width 65 height 16
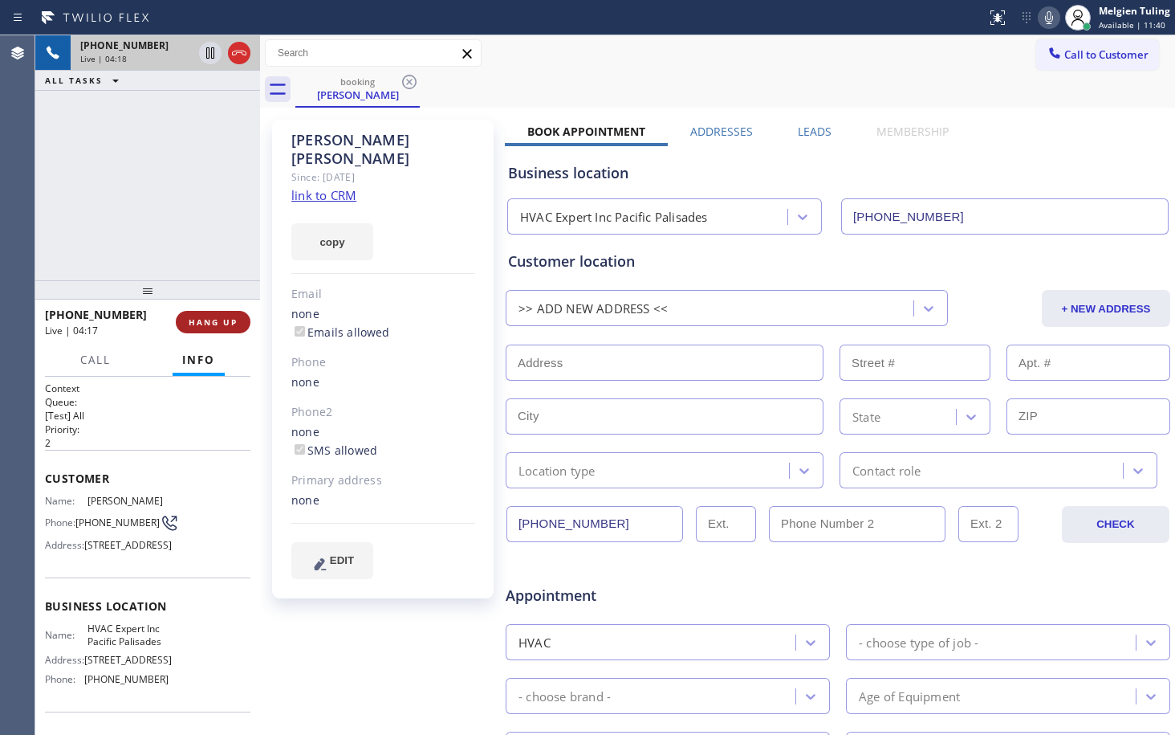
click at [216, 321] on span "HANG UP" at bounding box center [213, 321] width 49 height 11
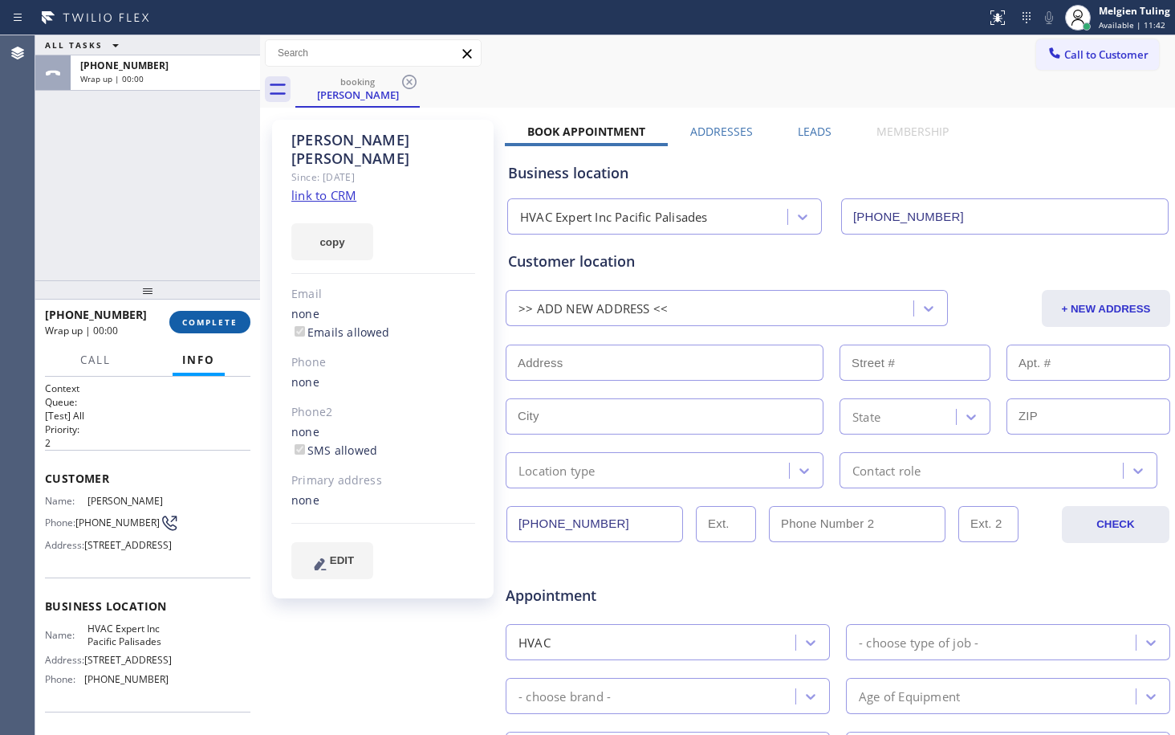
click at [216, 321] on span "COMPLETE" at bounding box center [209, 321] width 55 height 11
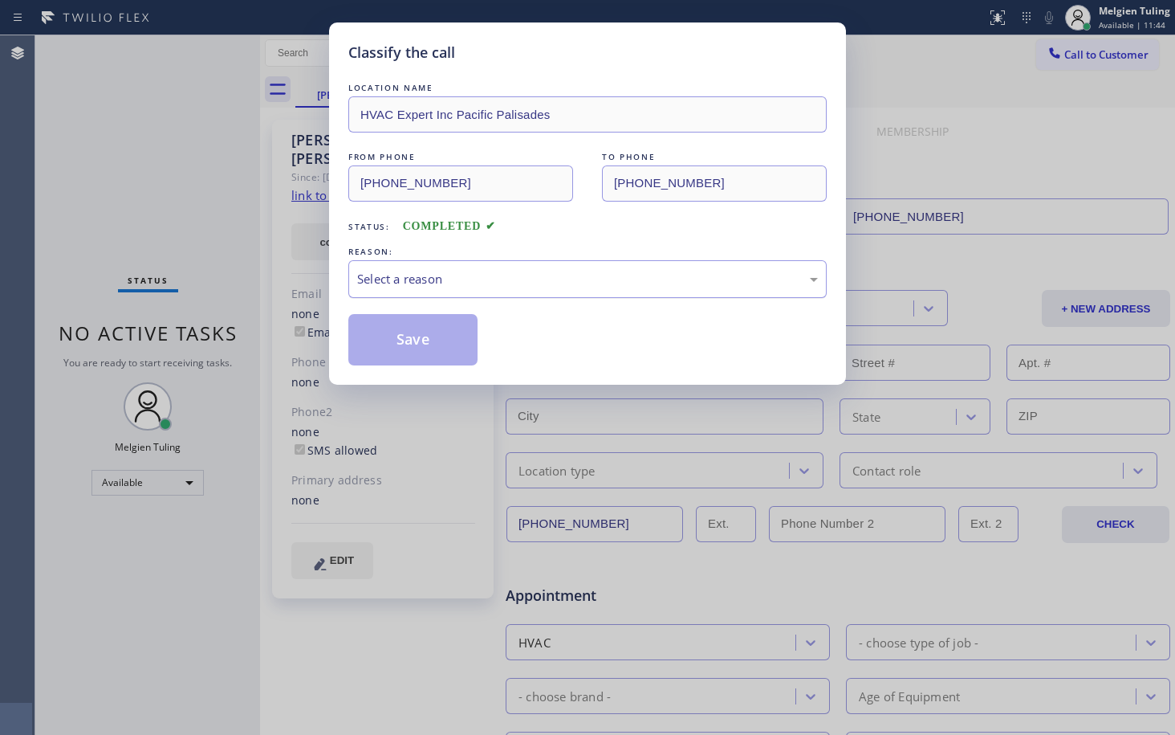
click at [417, 282] on div "Select a reason" at bounding box center [587, 279] width 461 height 18
click at [401, 348] on button "Save" at bounding box center [412, 339] width 129 height 51
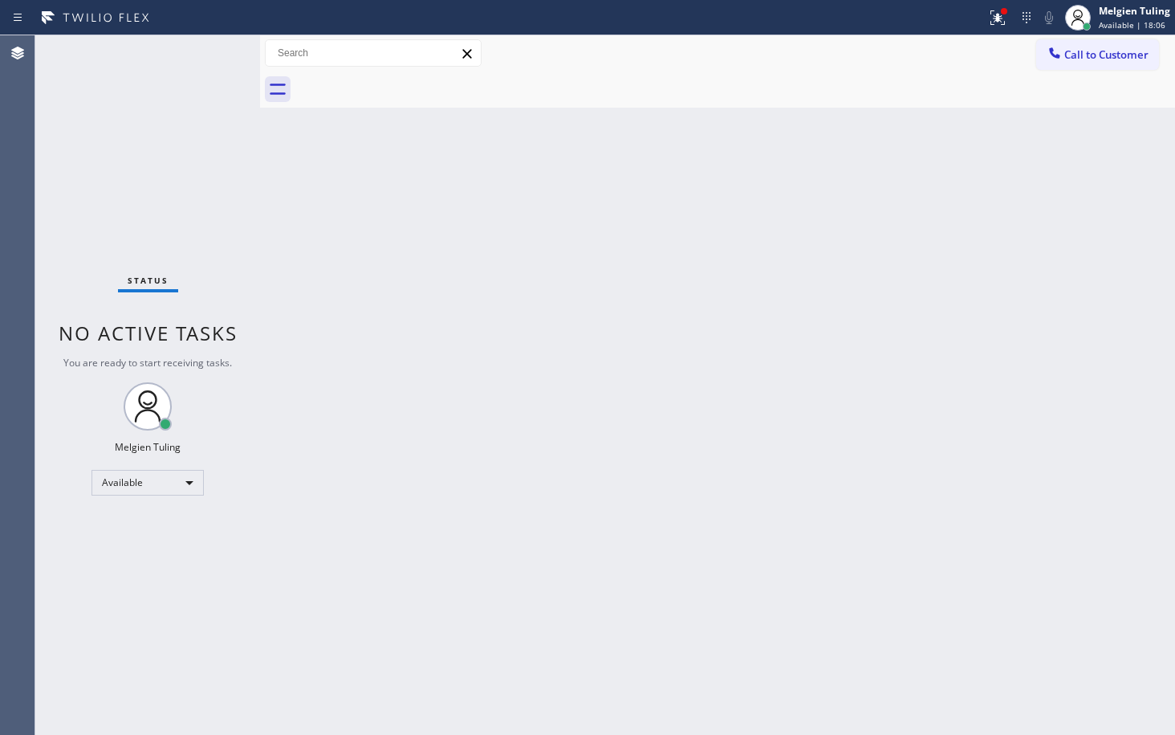
click at [701, 255] on div "Back to Dashboard Change Sender ID Customers Technicians Select a contact Outbo…" at bounding box center [717, 384] width 915 height 699
click at [676, 255] on div "Back to Dashboard Change Sender ID Customers Technicians Select a contact Outbo…" at bounding box center [717, 384] width 915 height 699
click at [1000, 22] on icon at bounding box center [997, 17] width 19 height 19
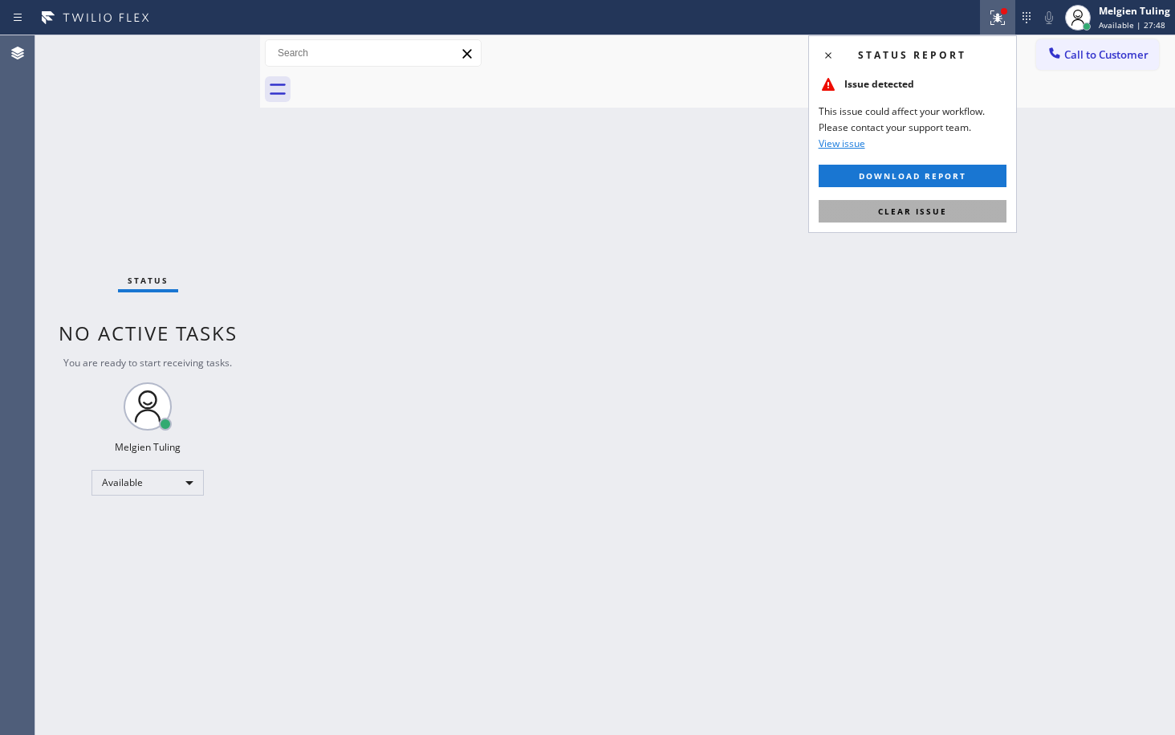
click at [927, 210] on span "Clear issue" at bounding box center [912, 211] width 69 height 11
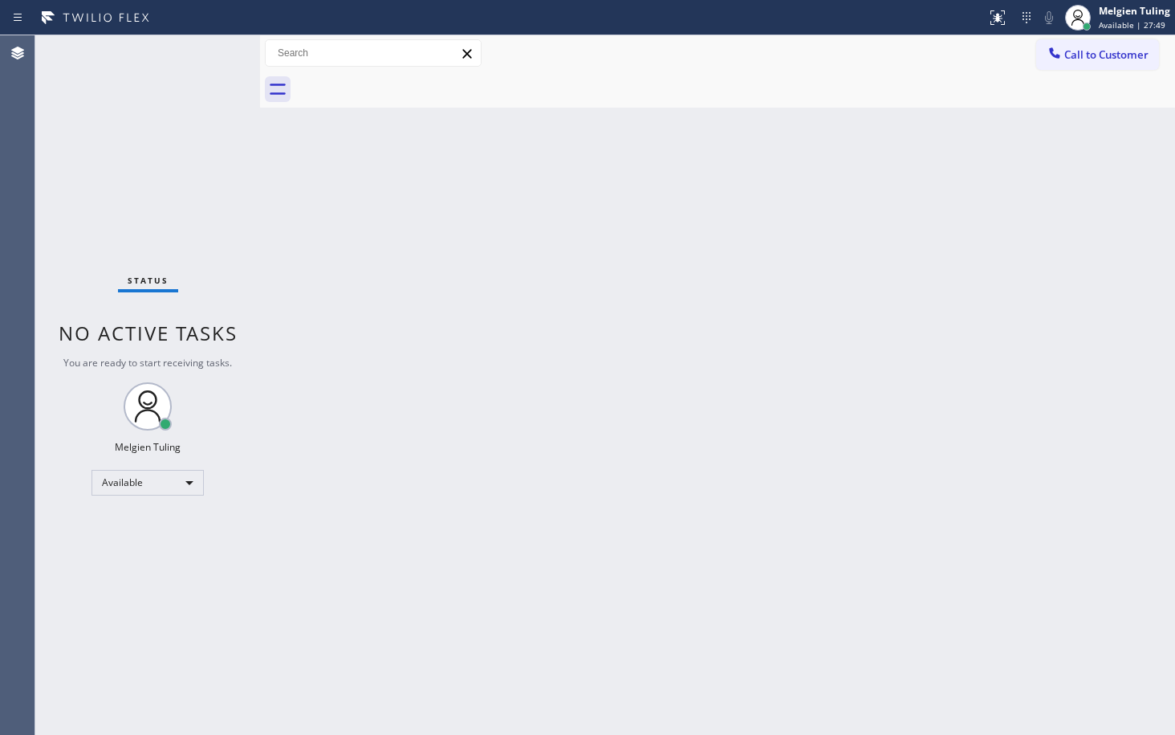
click at [927, 210] on div "Back to Dashboard Change Sender ID Customers Technicians Select a contact Outbo…" at bounding box center [717, 384] width 915 height 699
click at [189, 57] on div "Status No active tasks You are ready to start receiving tasks. Melgien Tuling A…" at bounding box center [147, 384] width 225 height 699
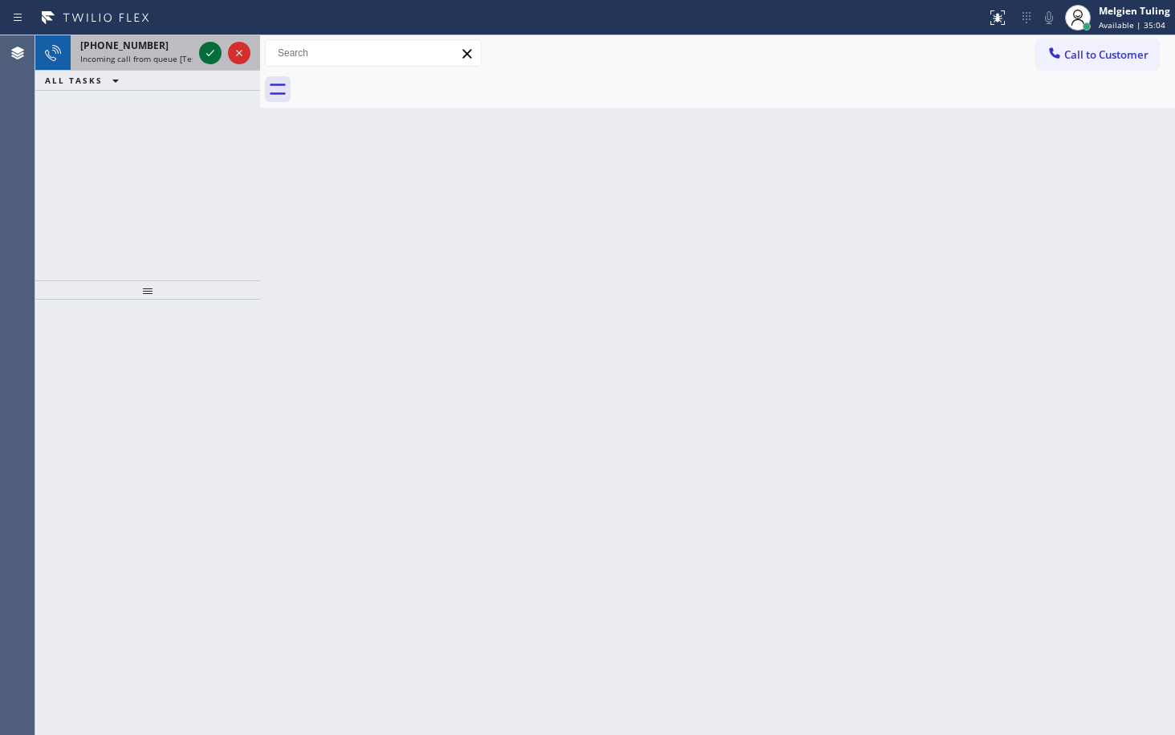
click at [211, 55] on icon at bounding box center [210, 52] width 19 height 19
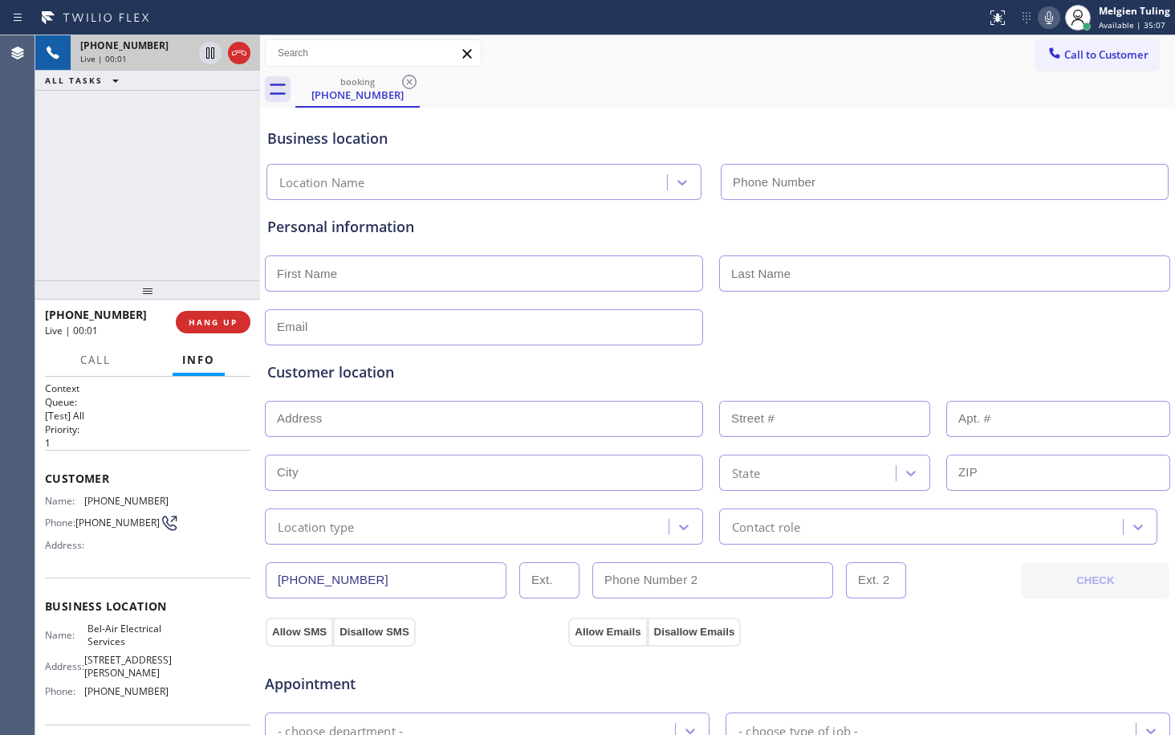
type input "[PHONE_NUMBER]"
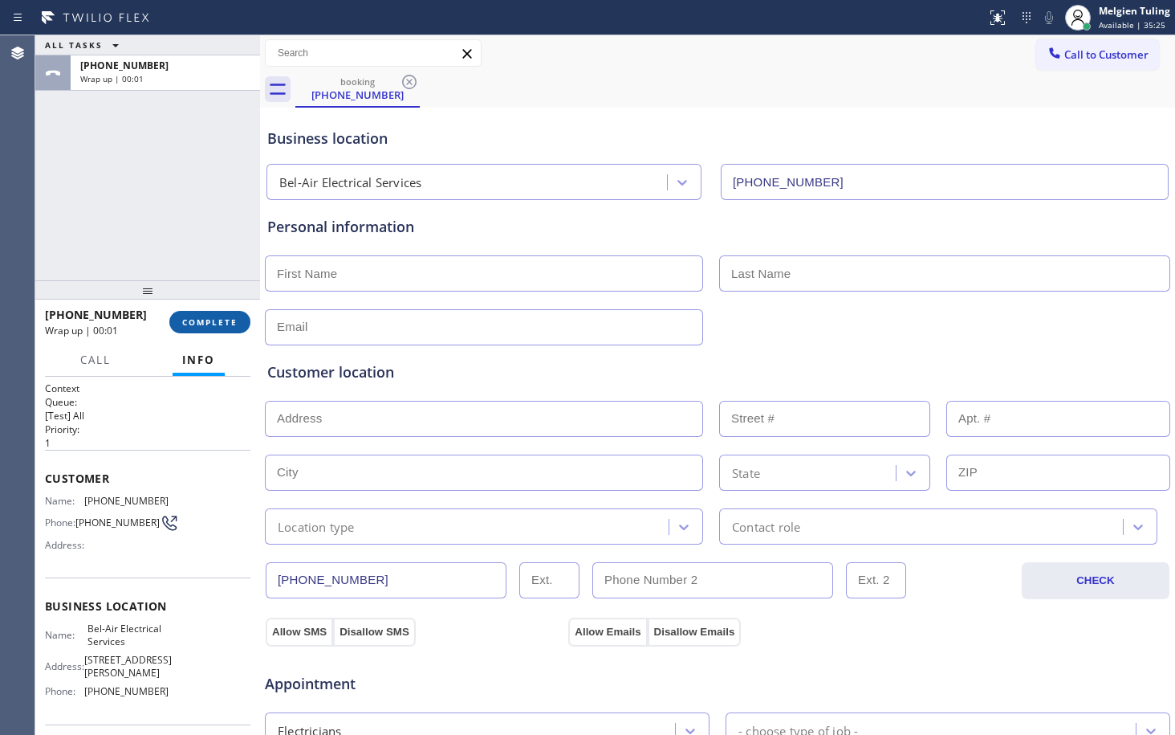
click at [220, 328] on button "COMPLETE" at bounding box center [209, 322] width 81 height 22
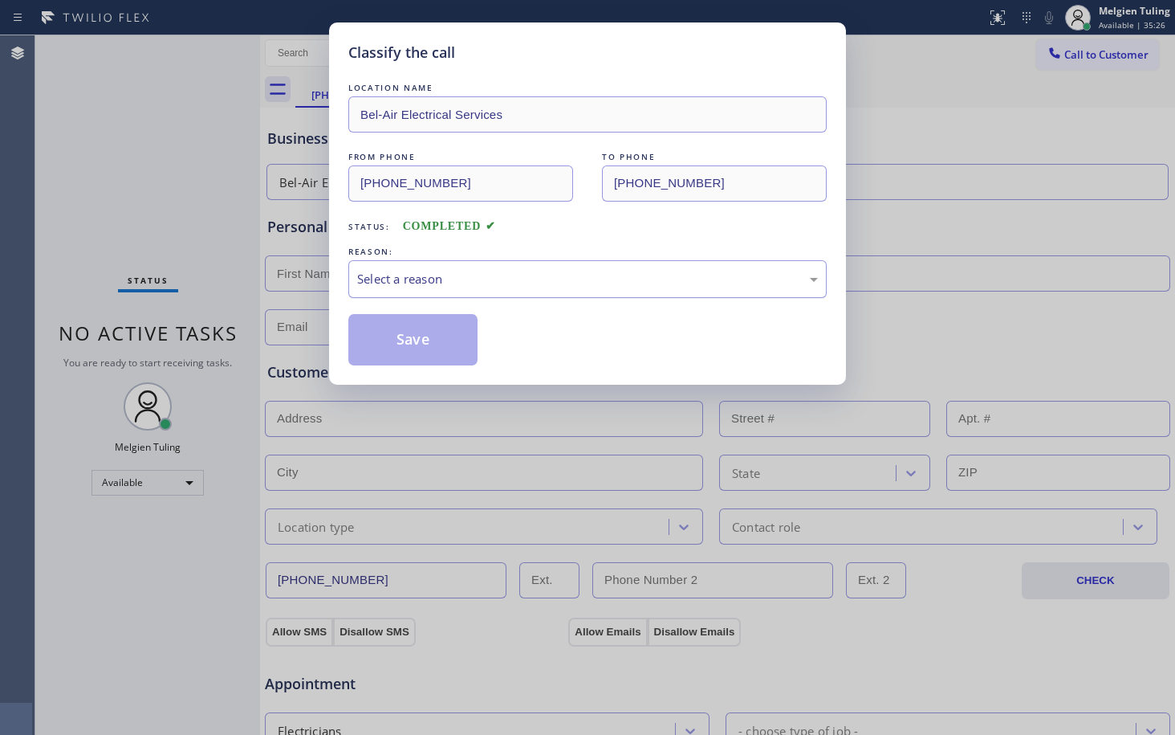
click at [433, 275] on div "Select a reason" at bounding box center [587, 279] width 461 height 18
click at [426, 346] on button "Save" at bounding box center [412, 339] width 129 height 51
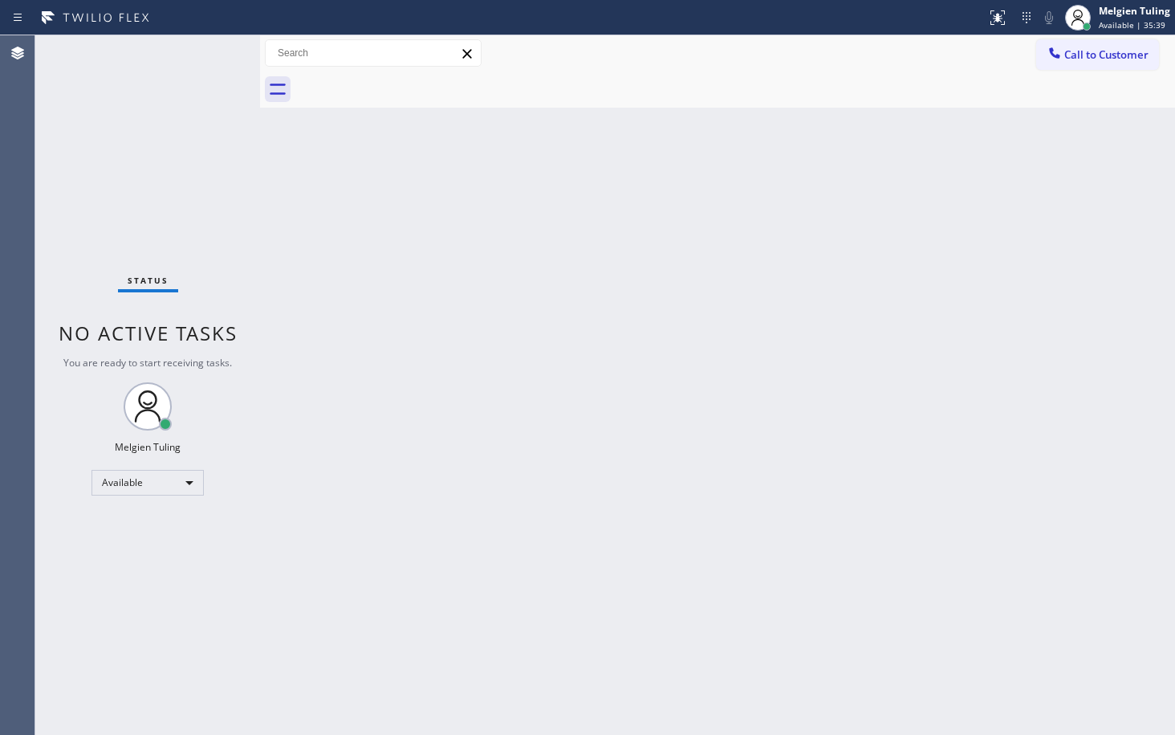
click at [849, 561] on div "Back to Dashboard Change Sender ID Customers Technicians Select a contact Outbo…" at bounding box center [717, 384] width 915 height 699
click at [376, 194] on div "Back to Dashboard Change Sender ID Customers Technicians Select a contact Outbo…" at bounding box center [717, 384] width 915 height 699
click at [211, 53] on div "Status No active tasks You are ready to start receiving tasks. Melgien Tuling A…" at bounding box center [147, 384] width 225 height 699
drag, startPoint x: 211, startPoint y: 53, endPoint x: 753, endPoint y: 346, distance: 616.1
click at [772, 313] on div "Back to Dashboard Change Sender ID Customers Technicians Select a contact Outbo…" at bounding box center [717, 384] width 915 height 699
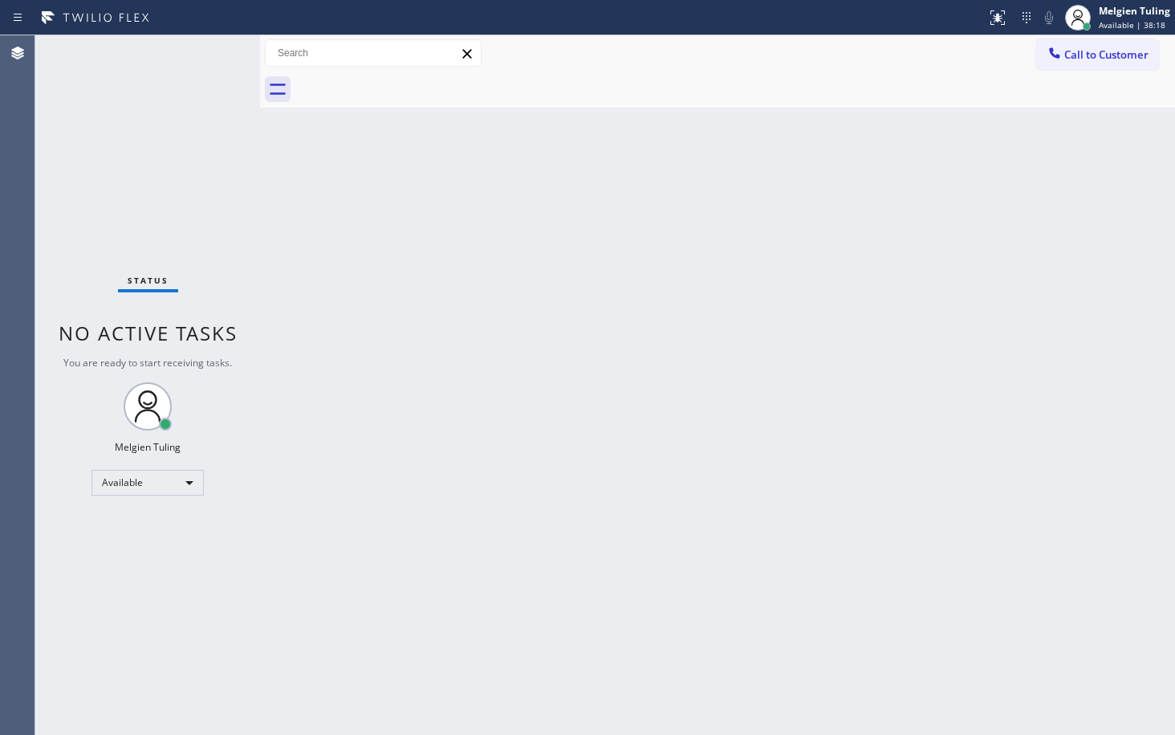
drag, startPoint x: 197, startPoint y: 55, endPoint x: 147, endPoint y: 39, distance: 52.3
click at [147, 39] on div "Status No active tasks You are ready to start receiving tasks. Melgien Tuling A…" at bounding box center [147, 384] width 225 height 699
click at [153, 40] on div "Status report No issues detected If you experience an issue, please download th…" at bounding box center [587, 367] width 1175 height 735
click at [481, 234] on div "Back to Dashboard Change Sender ID Customers Technicians Select a contact Outbo…" at bounding box center [717, 384] width 915 height 699
click at [841, 352] on div "Back to Dashboard Change Sender ID Customers Technicians Select a contact Outbo…" at bounding box center [717, 384] width 915 height 699
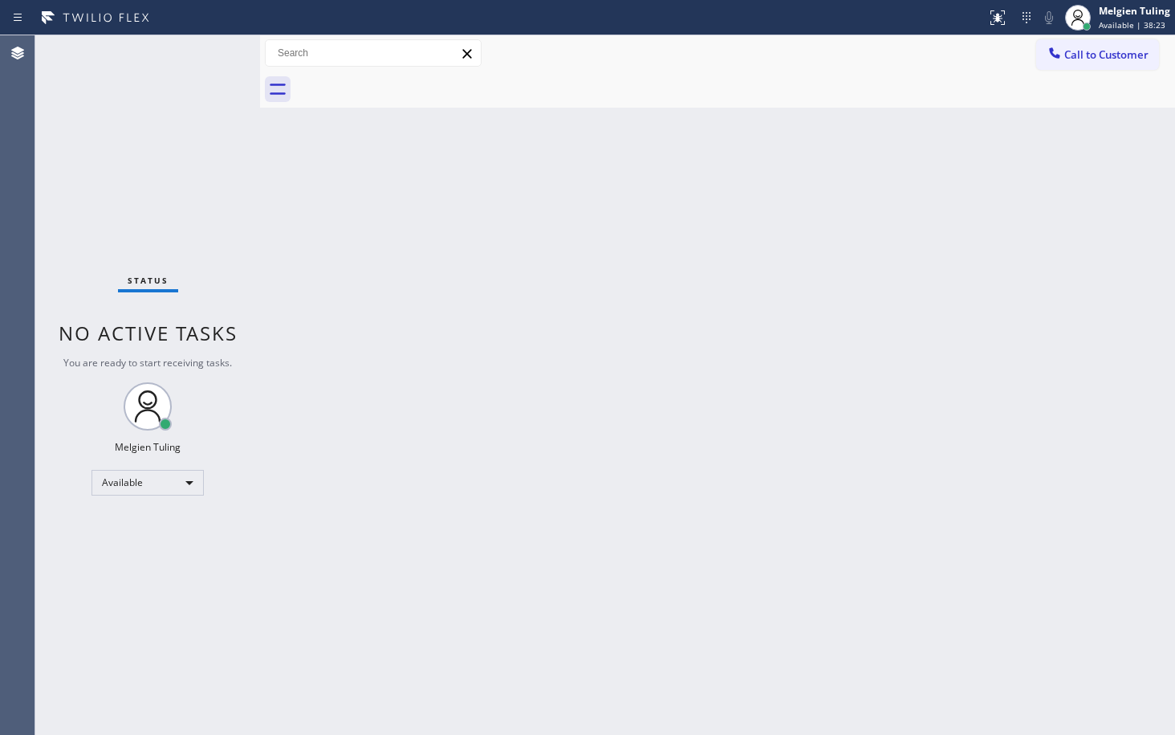
click at [540, 114] on div "Back to Dashboard Change Sender ID Customers Technicians Select a contact Outbo…" at bounding box center [717, 384] width 915 height 699
click at [217, 64] on div "Status No active tasks You are ready to start receiving tasks. Melgien Tuling A…" at bounding box center [147, 384] width 225 height 699
click at [470, 308] on div "Back to Dashboard Change Sender ID Customers Technicians Select a contact Outbo…" at bounding box center [717, 384] width 915 height 699
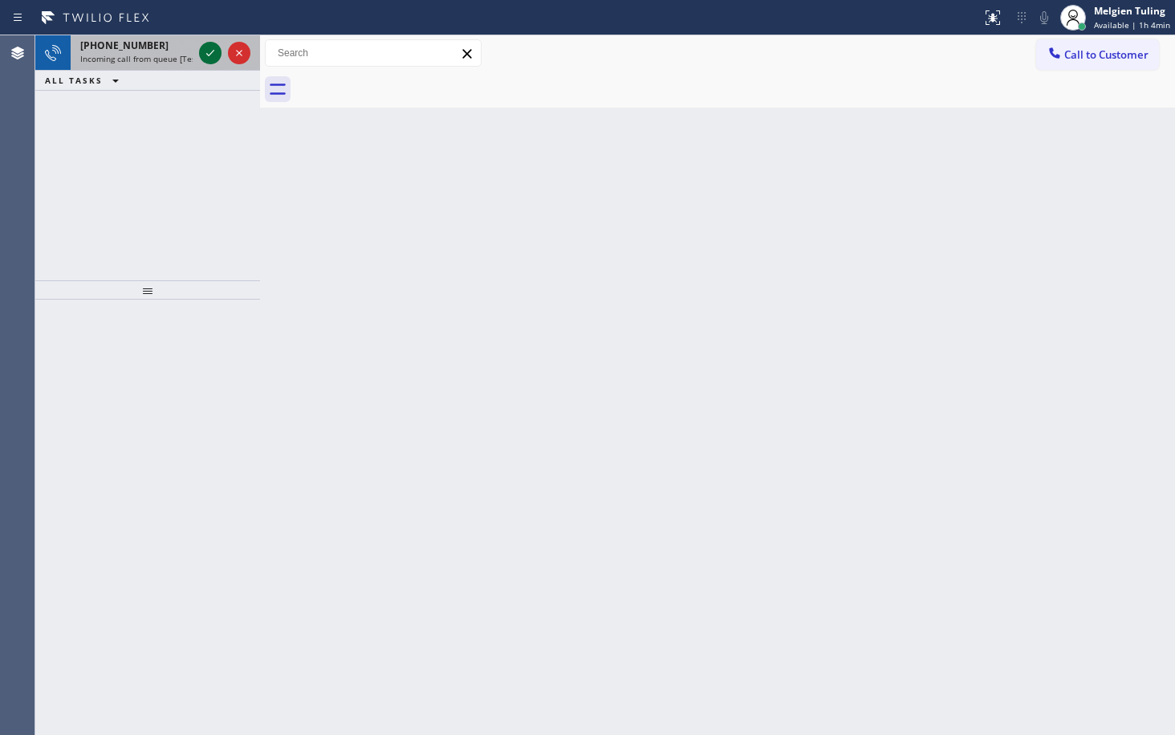
click at [207, 56] on icon at bounding box center [210, 52] width 19 height 19
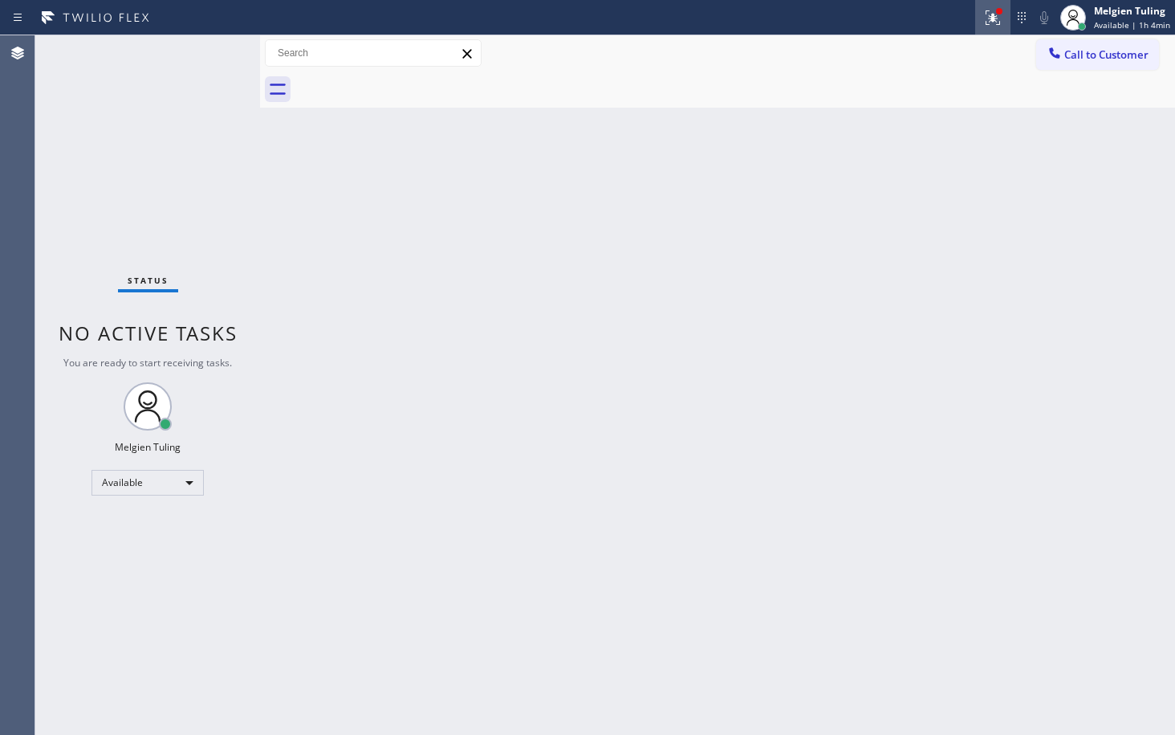
click at [995, 13] on icon at bounding box center [993, 17] width 19 height 19
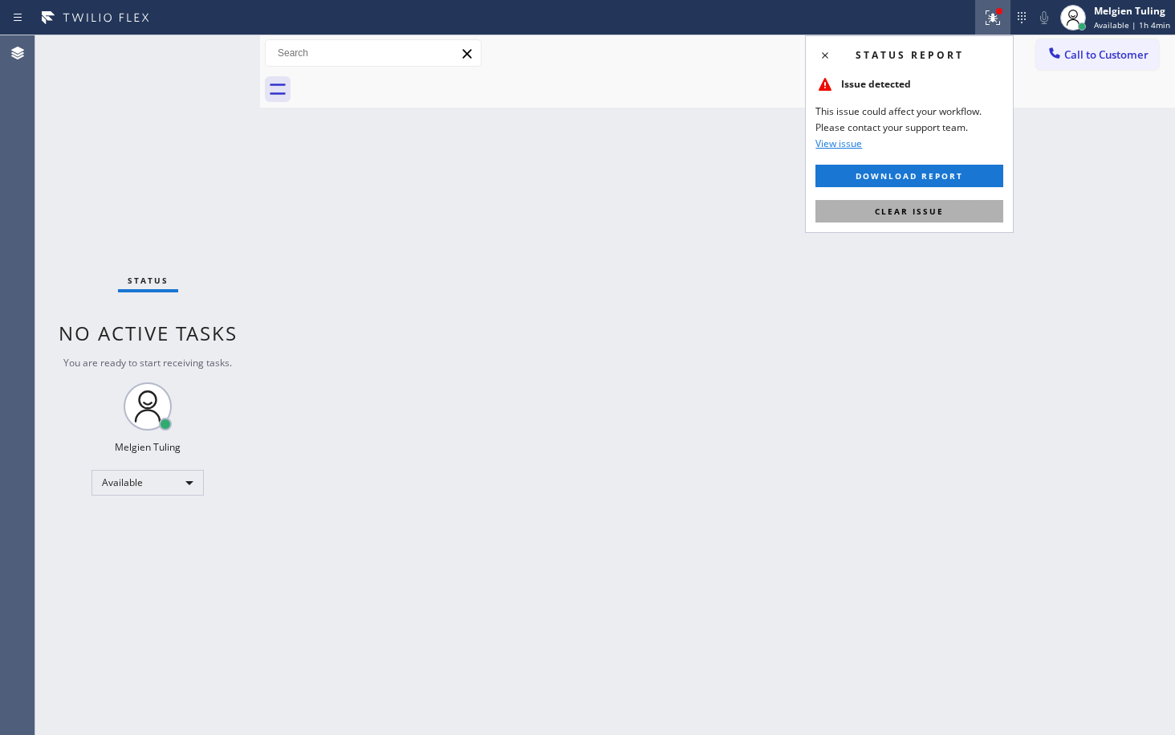
click at [898, 210] on span "Clear issue" at bounding box center [909, 211] width 69 height 11
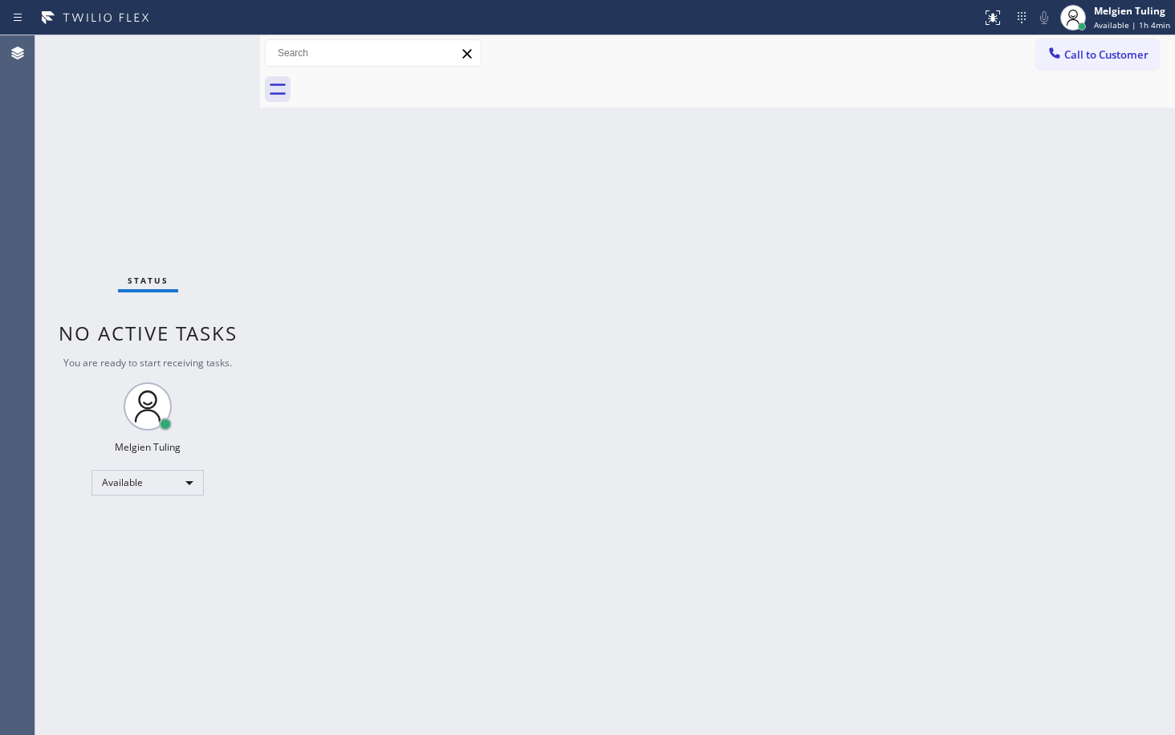
click at [820, 289] on div "Back to Dashboard Change Sender ID Customers Technicians Select a contact Outbo…" at bounding box center [717, 384] width 915 height 699
click at [188, 484] on div "Available" at bounding box center [148, 483] width 112 height 26
click at [114, 568] on li "Break" at bounding box center [146, 565] width 109 height 19
click at [410, 480] on div "Back to Dashboard Change Sender ID Customers Technicians Select a contact Outbo…" at bounding box center [717, 384] width 915 height 699
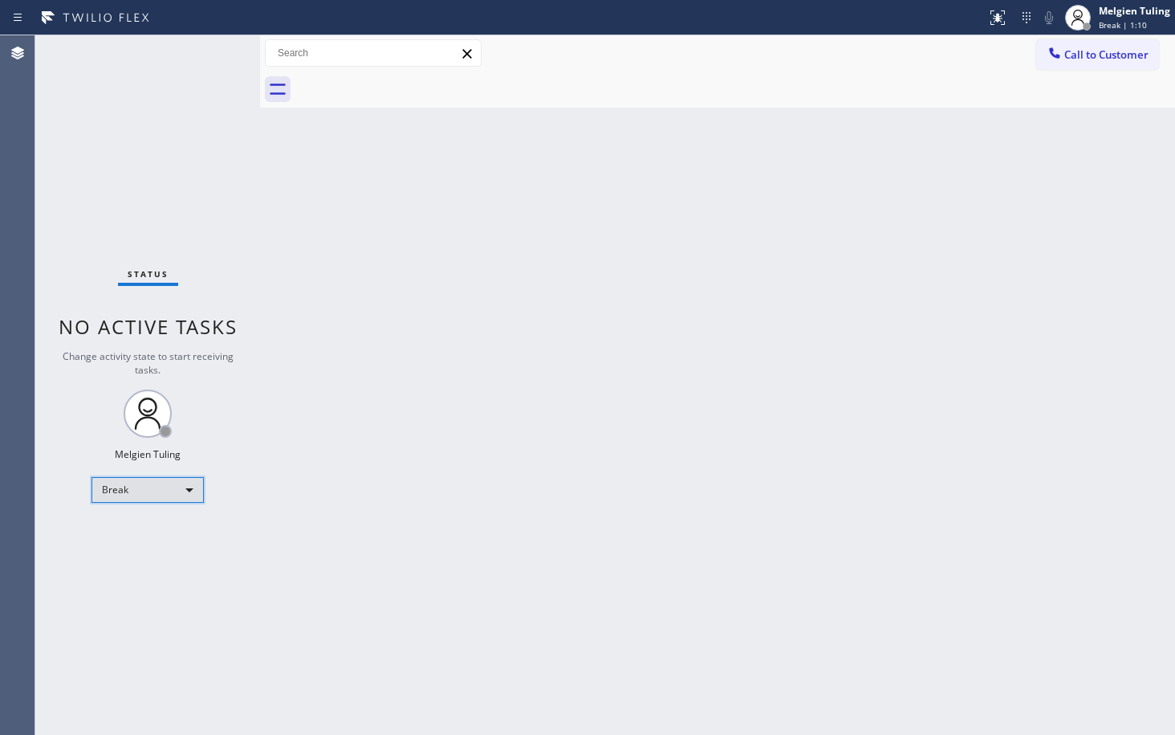
click at [186, 489] on div "Break" at bounding box center [148, 490] width 112 height 26
click at [132, 530] on li "Available" at bounding box center [146, 532] width 109 height 19
click at [368, 382] on div "Back to Dashboard Change Sender ID Customers Technicians Select a contact Outbo…" at bounding box center [717, 384] width 915 height 699
click at [188, 480] on div "Available" at bounding box center [148, 483] width 112 height 26
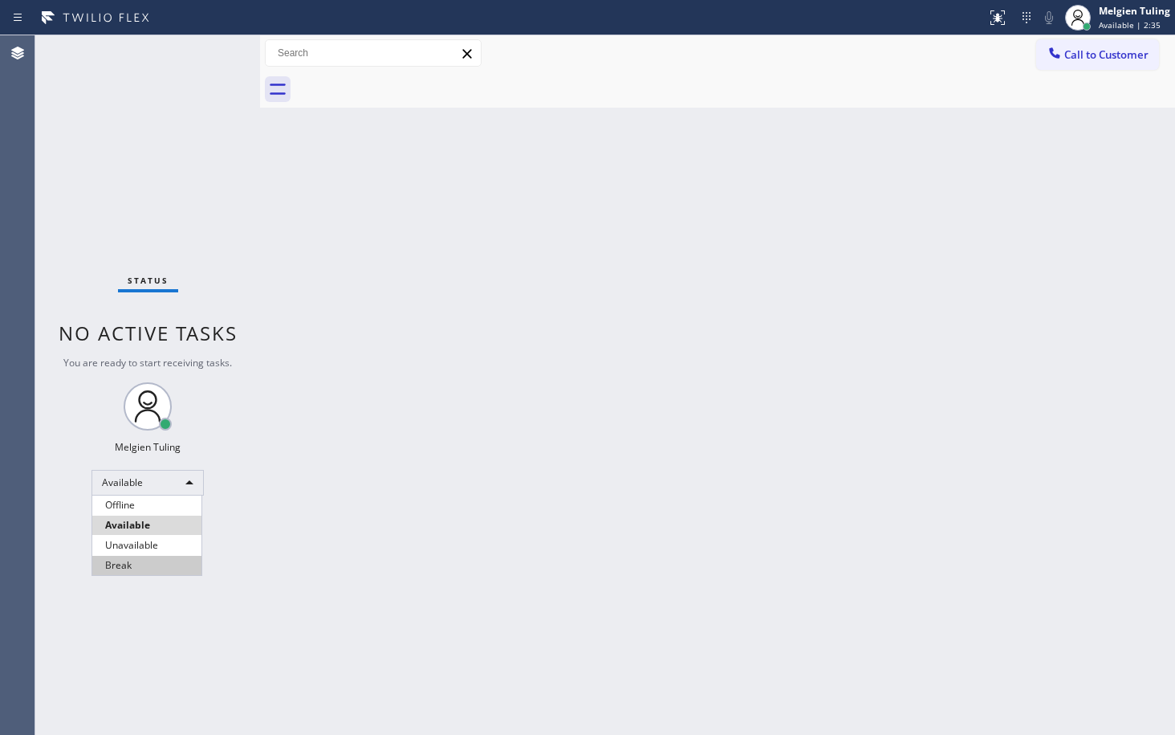
click at [121, 560] on li "Break" at bounding box center [146, 565] width 109 height 19
click at [352, 484] on div "Back to Dashboard Change Sender ID Customers Technicians Select a contact Outbo…" at bounding box center [717, 384] width 915 height 699
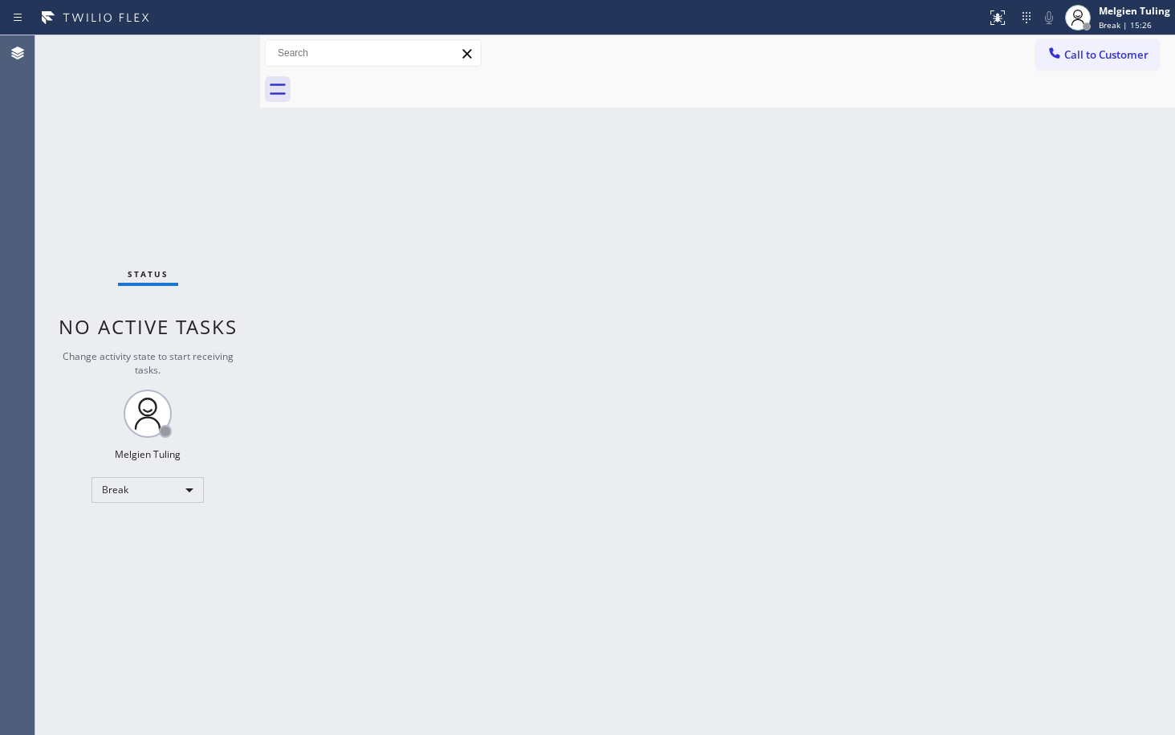
click at [877, 169] on div "Back to Dashboard Change Sender ID Customers Technicians Select a contact Outbo…" at bounding box center [717, 384] width 915 height 699
click at [23, 659] on div "Agent Desktop" at bounding box center [17, 384] width 35 height 699
click at [11, 469] on div "Agent Desktop" at bounding box center [17, 384] width 35 height 699
click at [190, 494] on div "Break" at bounding box center [148, 490] width 112 height 26
click at [125, 537] on li "Available" at bounding box center [146, 532] width 109 height 19
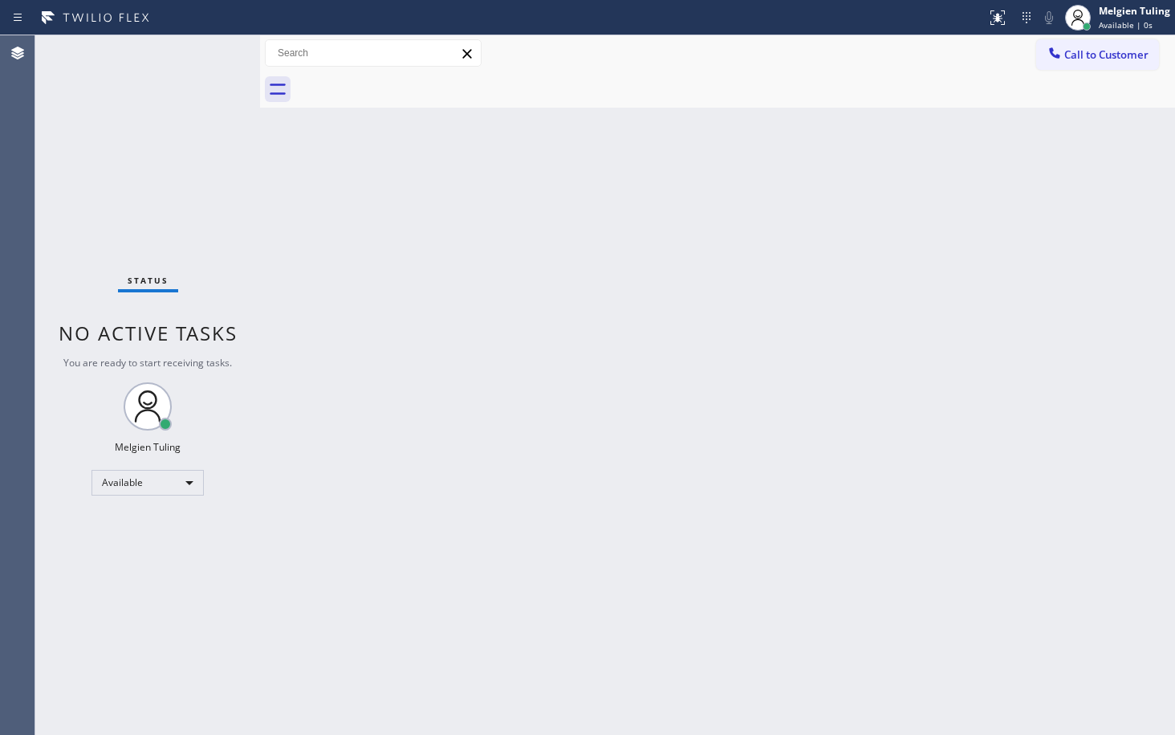
click at [551, 423] on div "Back to Dashboard Change Sender ID Customers Technicians Select a contact Outbo…" at bounding box center [717, 384] width 915 height 699
click at [383, 255] on div "Back to Dashboard Change Sender ID Customers Technicians Select a contact Outbo…" at bounding box center [717, 384] width 915 height 699
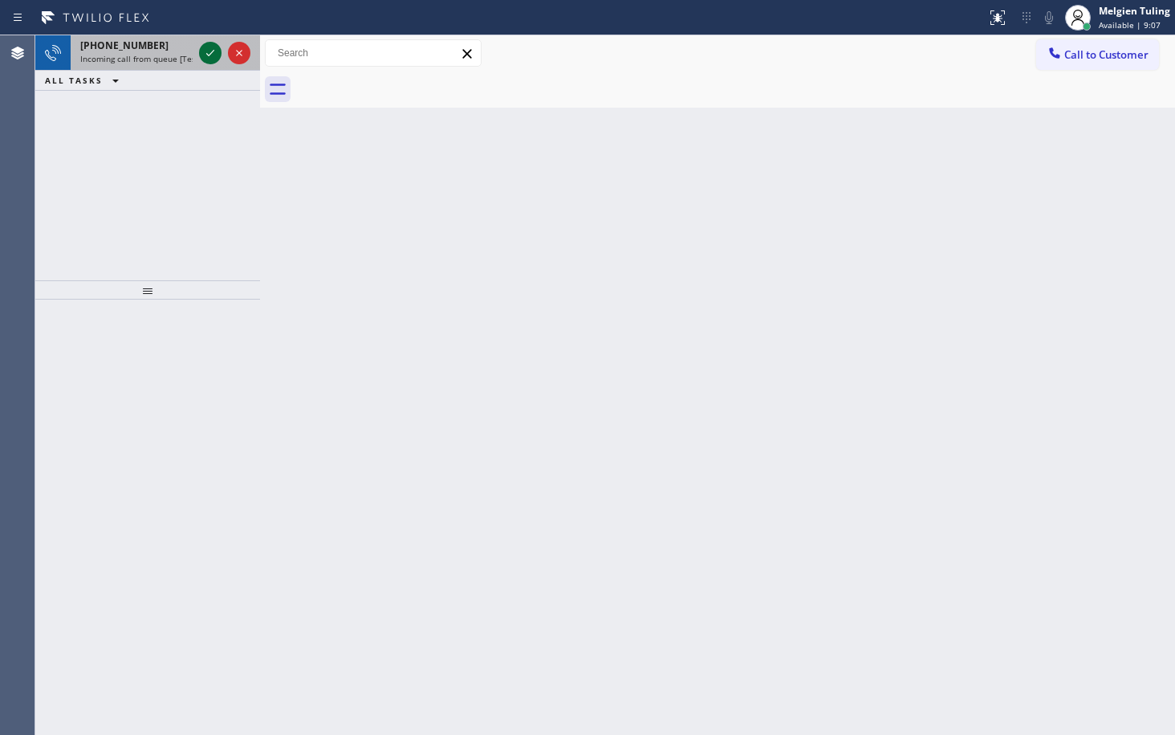
click at [206, 52] on icon at bounding box center [210, 52] width 19 height 19
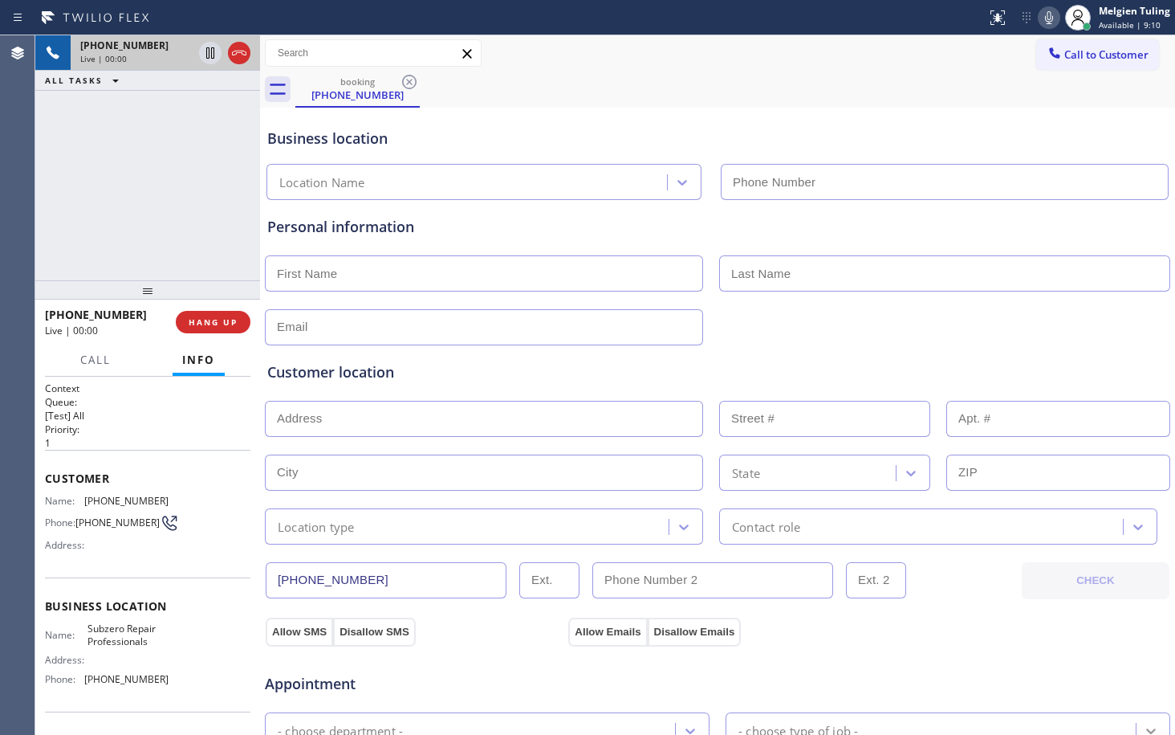
type input "[PHONE_NUMBER]"
click at [615, 100] on div "booking [PHONE_NUMBER]" at bounding box center [735, 89] width 880 height 36
click at [711, 72] on div "booking [PHONE_NUMBER]" at bounding box center [735, 89] width 880 height 36
click at [1047, 18] on icon at bounding box center [1049, 17] width 8 height 13
click at [216, 53] on icon at bounding box center [210, 52] width 19 height 19
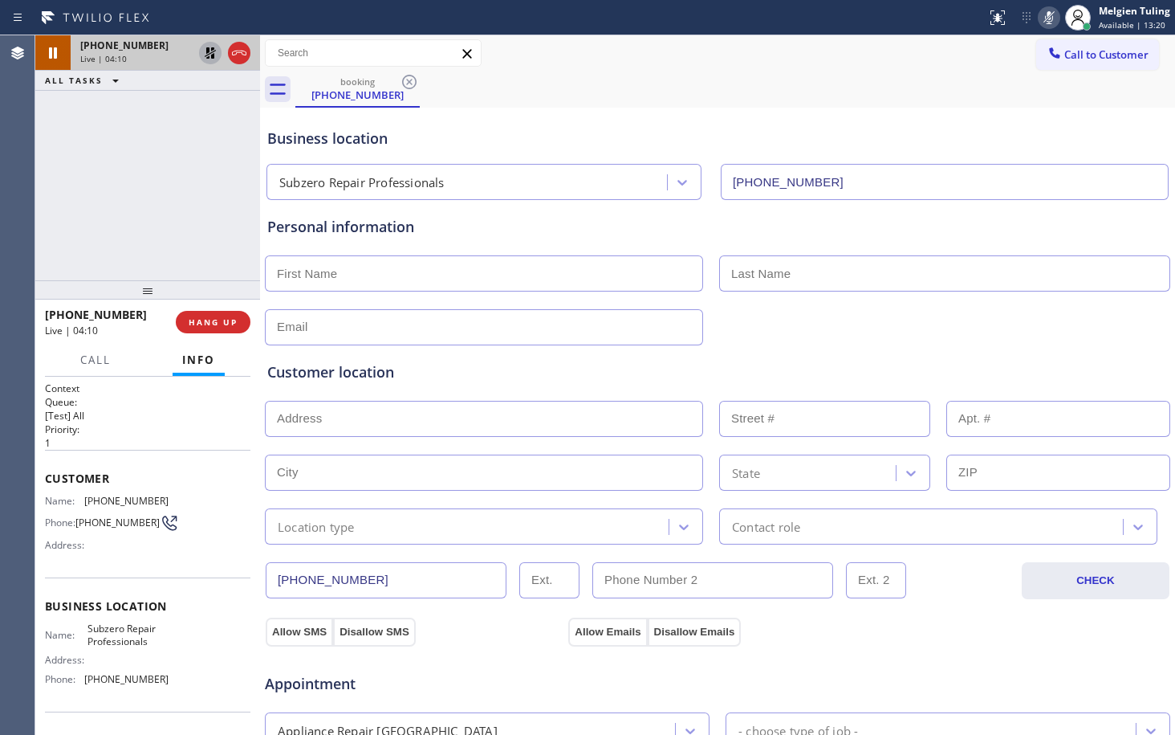
click at [206, 54] on icon at bounding box center [210, 52] width 11 height 11
click at [1051, 17] on icon at bounding box center [1049, 17] width 19 height 19
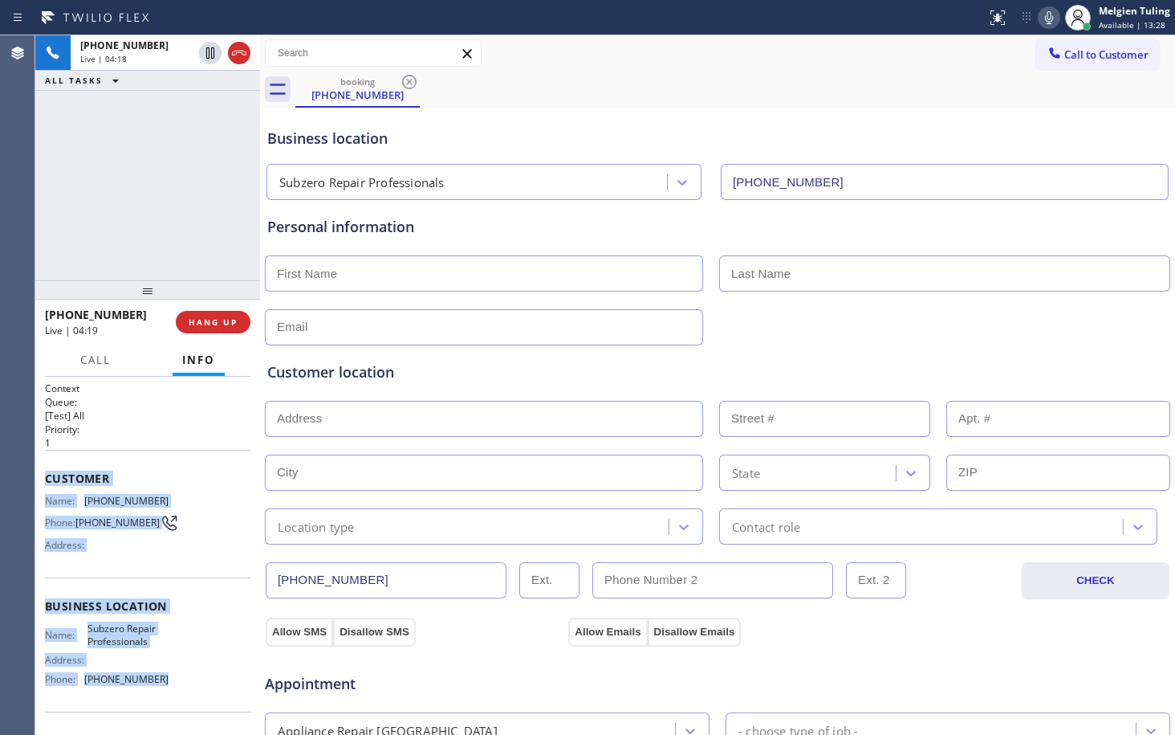
drag, startPoint x: 43, startPoint y: 477, endPoint x: 178, endPoint y: 684, distance: 247.6
click at [178, 684] on div "Context Queue: [Test] All Priority: 1 Customer Name: [PHONE_NUMBER] Phone: [PHO…" at bounding box center [147, 556] width 225 height 358
copy div "Customer Name: [PHONE_NUMBER] Phone: [PHONE_NUMBER] Address: Business location …"
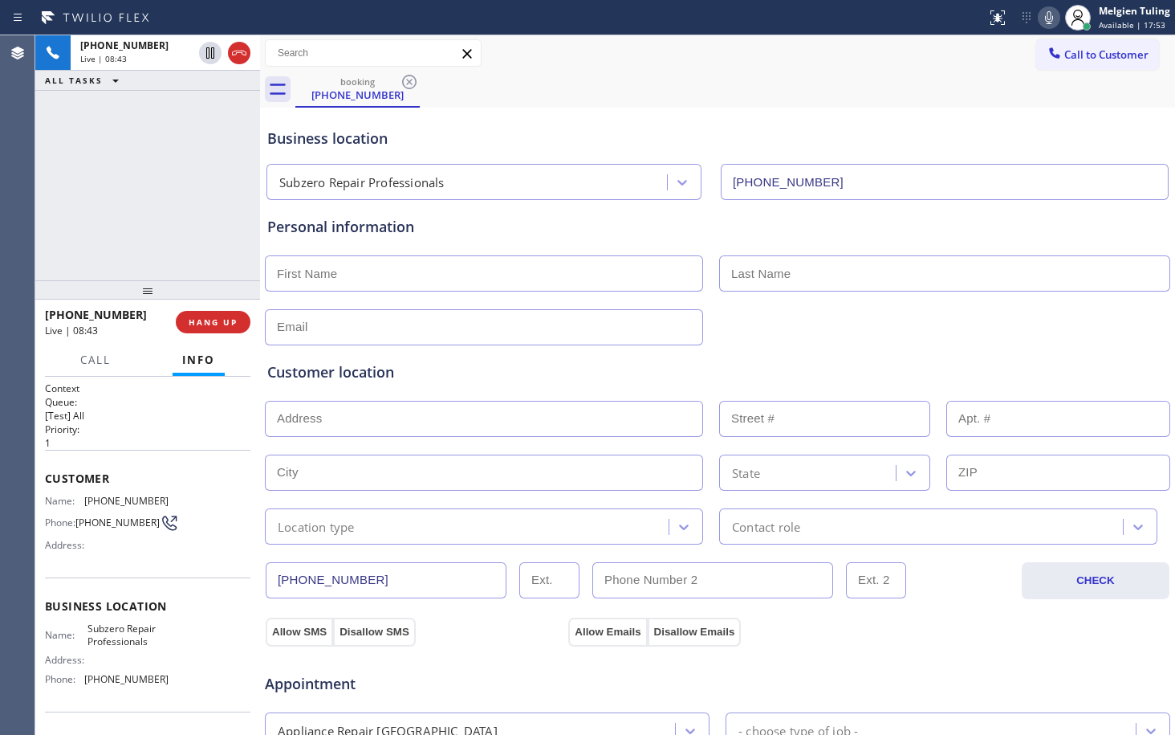
click at [481, 334] on input "text" at bounding box center [484, 327] width 438 height 36
click at [215, 321] on span "HANG UP" at bounding box center [213, 321] width 49 height 11
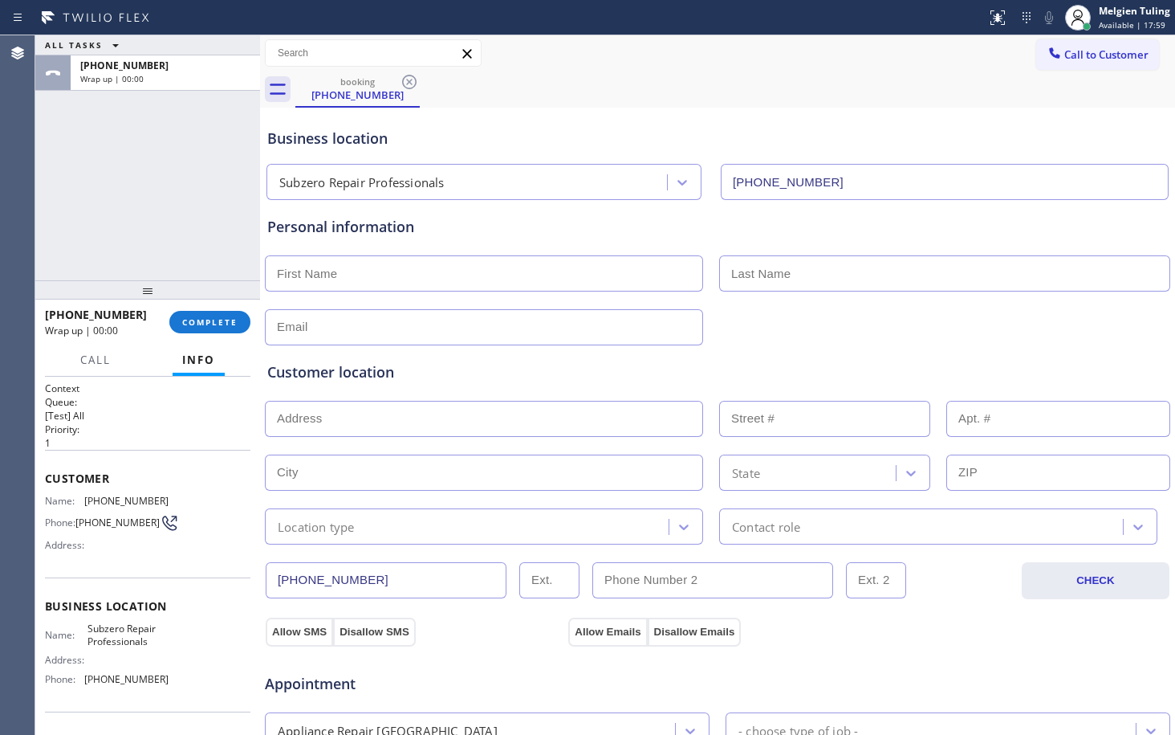
click at [405, 279] on input "text" at bounding box center [484, 273] width 438 height 36
type input "[PERSON_NAME]"
click at [835, 278] on input "text" at bounding box center [944, 273] width 451 height 36
type input "[PERSON_NAME]"
click at [404, 328] on input "text" at bounding box center [484, 327] width 438 height 36
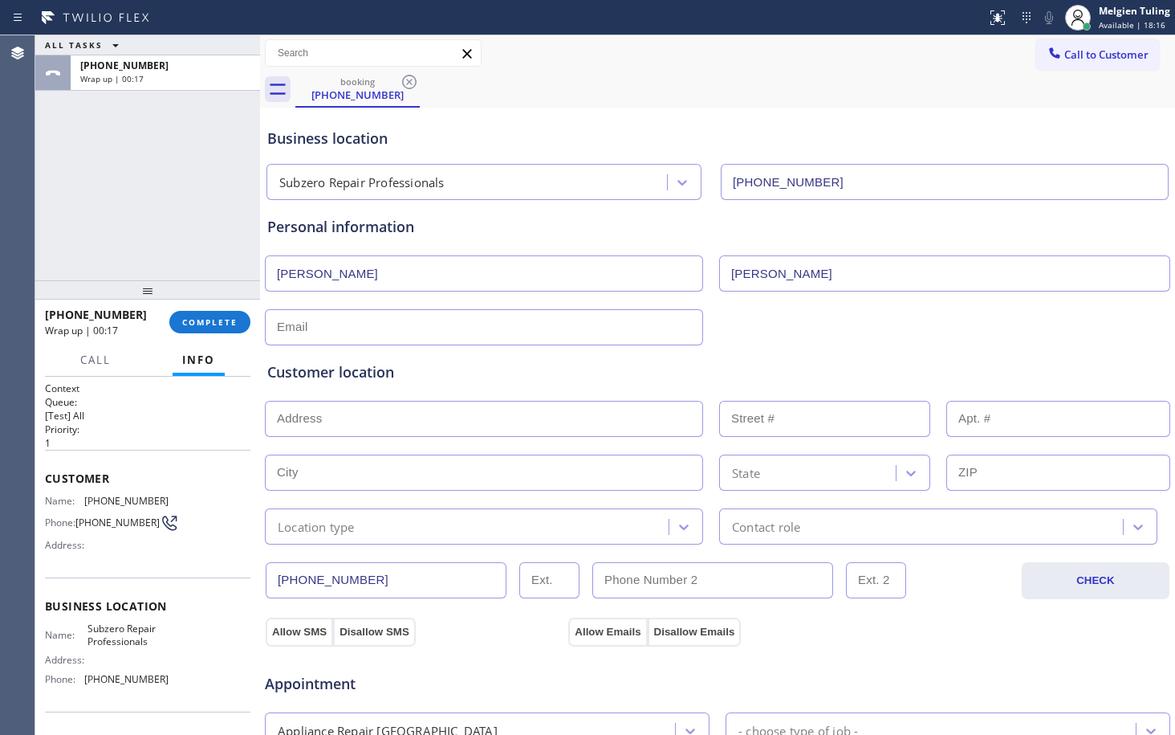
paste input "[EMAIL_ADDRESS][DOMAIN_NAME]"
type input "[EMAIL_ADDRESS][DOMAIN_NAME]"
click at [307, 420] on input "text" at bounding box center [484, 419] width 438 height 36
click at [311, 409] on input "text" at bounding box center [484, 419] width 438 height 36
paste input "[STREET_ADDRESS]"
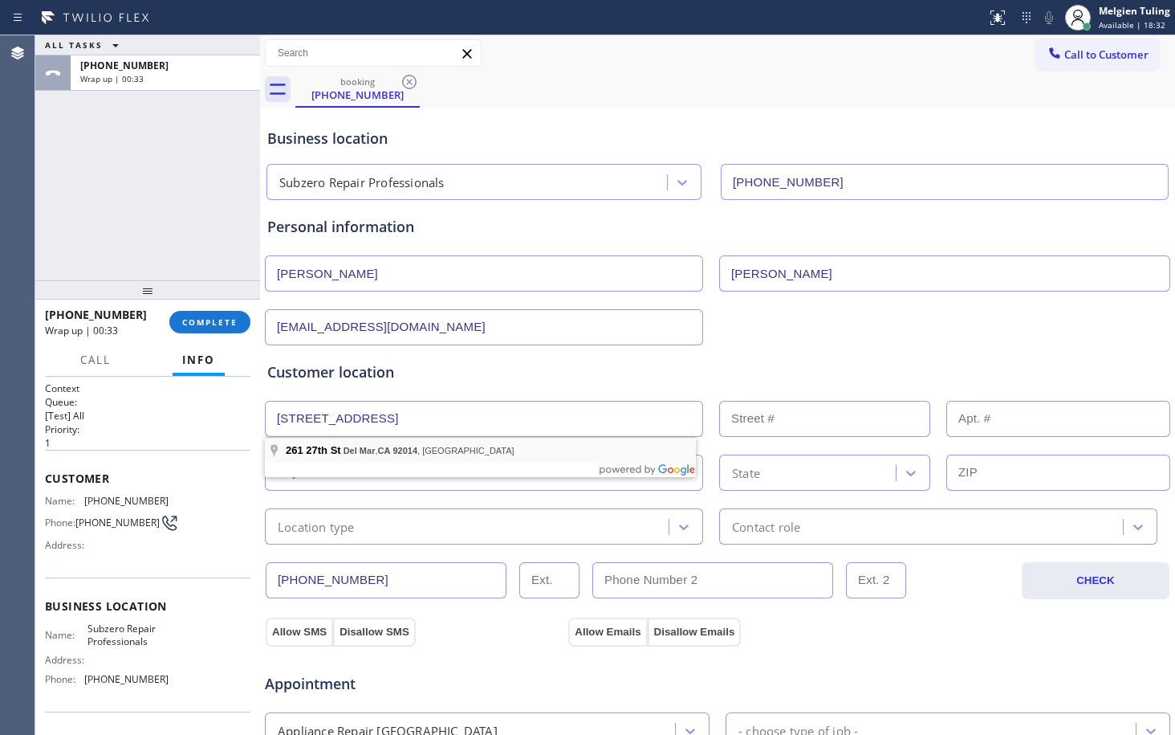
type input "[STREET_ADDRESS]"
type input "261"
type input "Del Mar"
type input "92014"
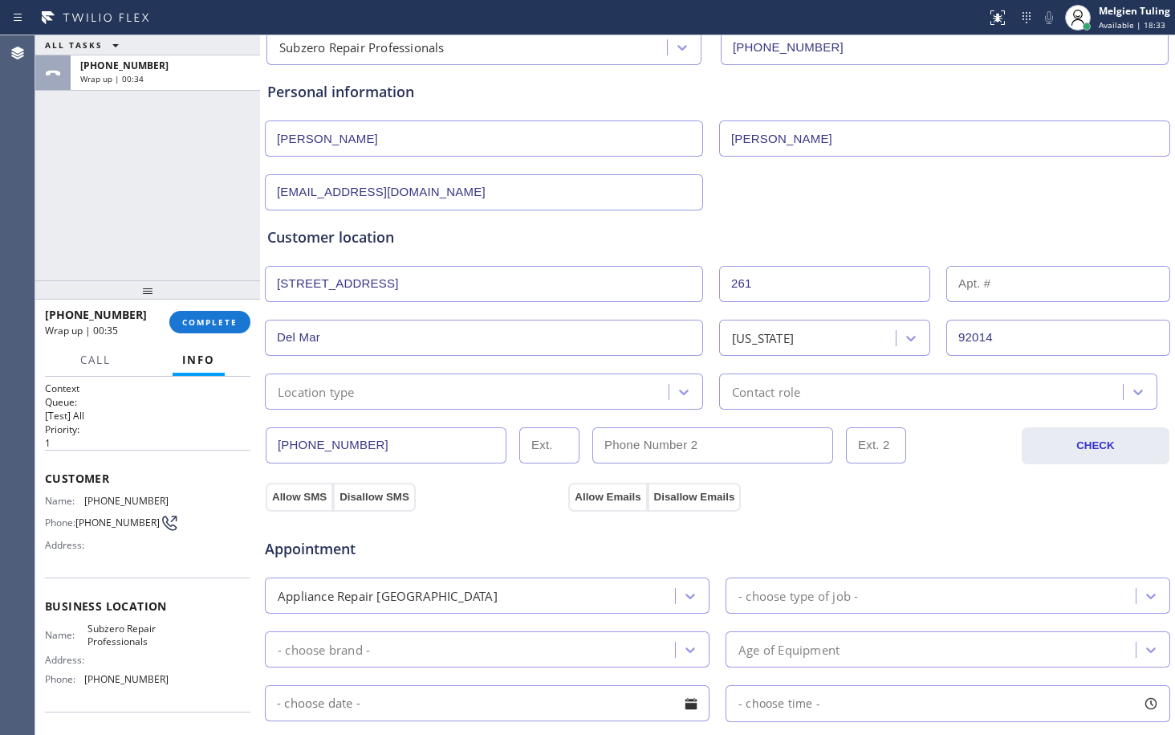
scroll to position [161, 0]
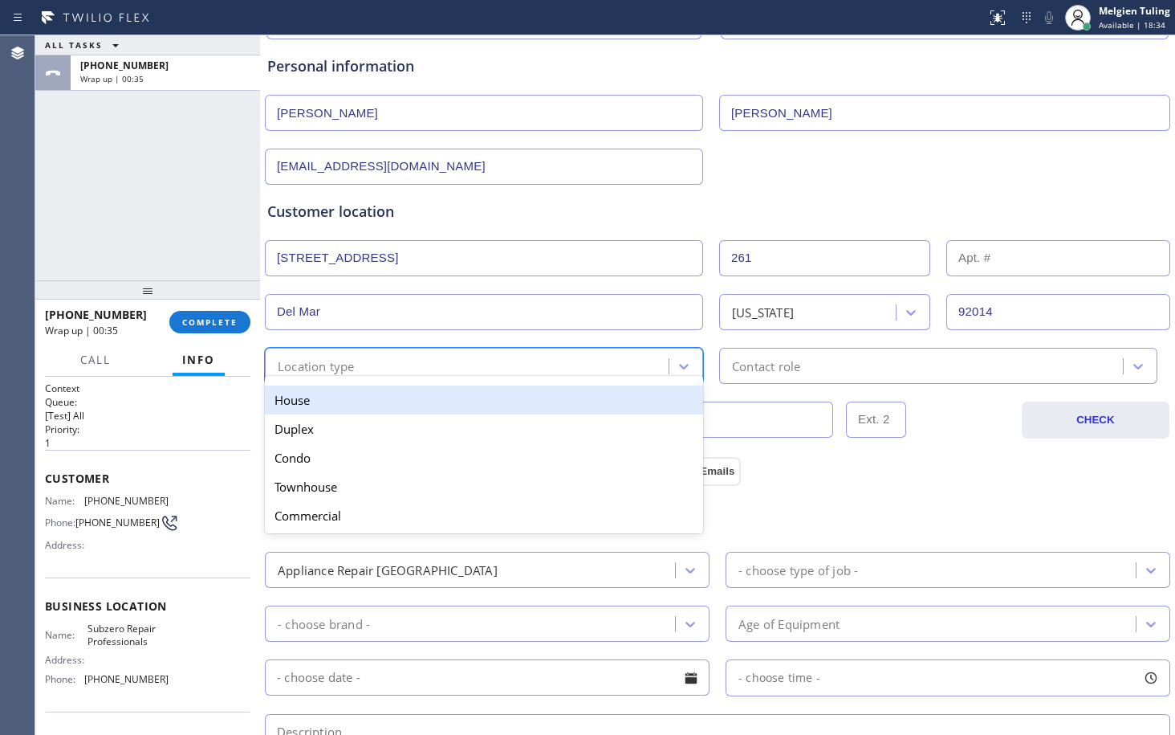
click at [369, 365] on div "Location type" at bounding box center [469, 366] width 399 height 28
click at [344, 409] on div "House" at bounding box center [484, 399] width 438 height 29
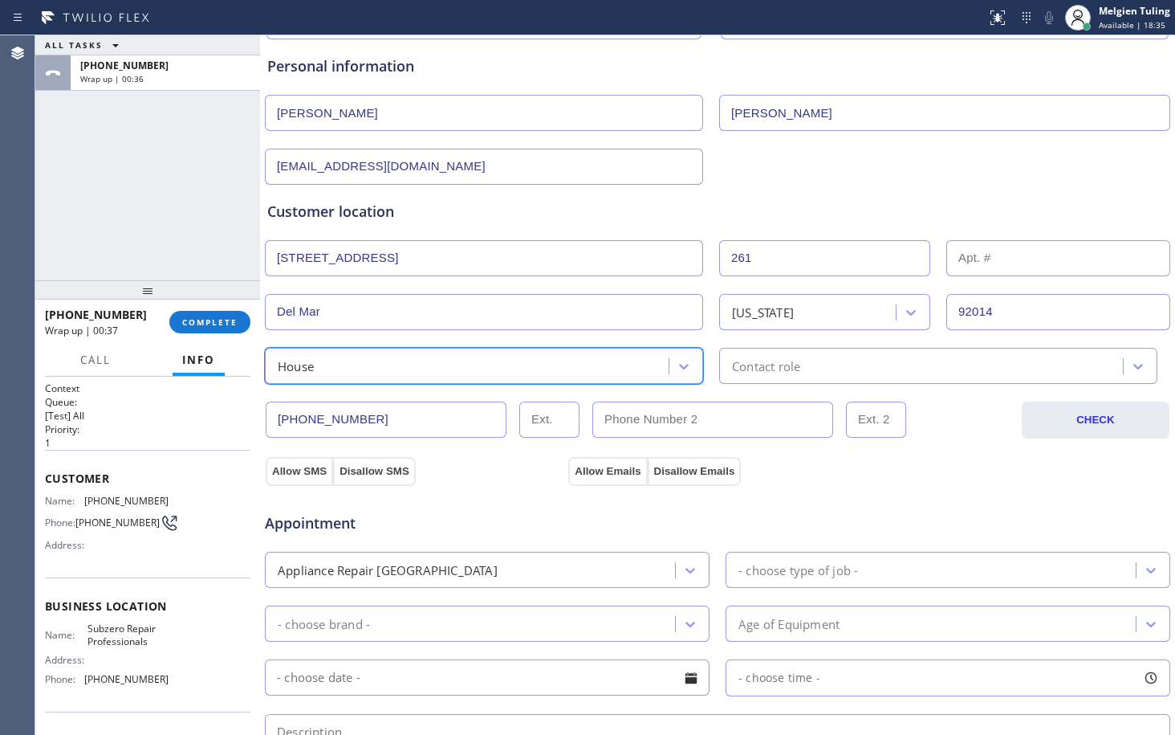
click at [774, 366] on div "Contact role" at bounding box center [766, 365] width 68 height 18
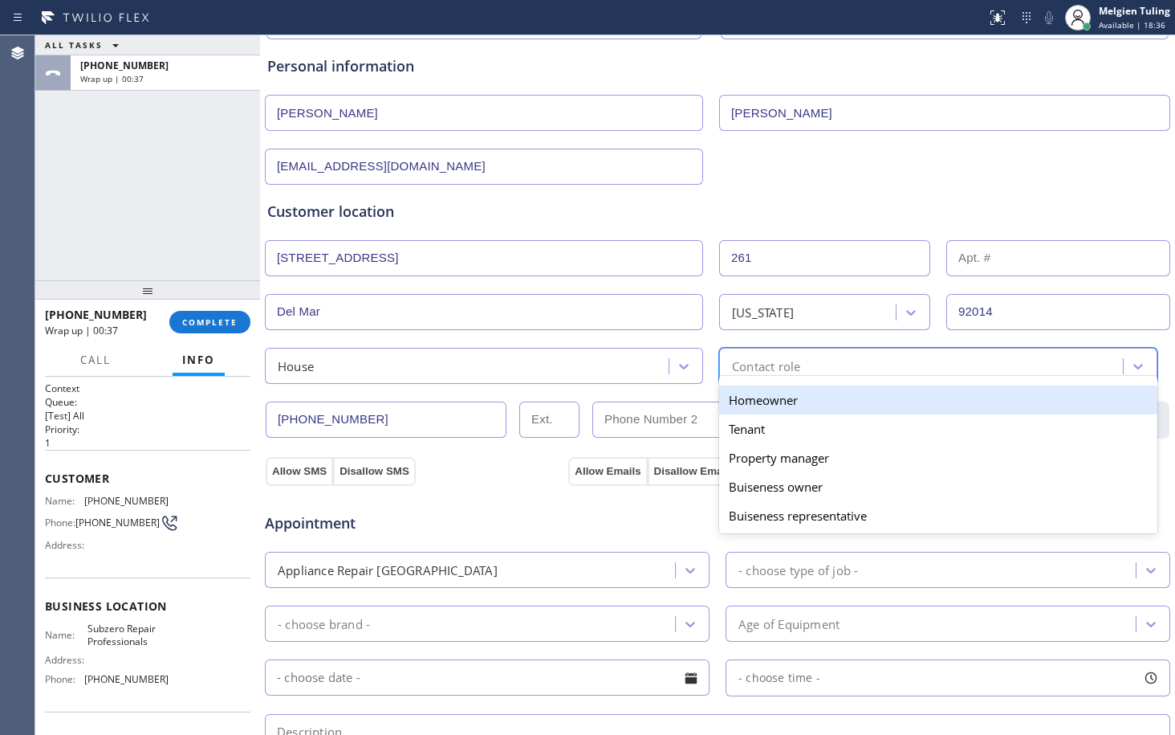
click at [768, 401] on div "Homeowner" at bounding box center [938, 399] width 438 height 29
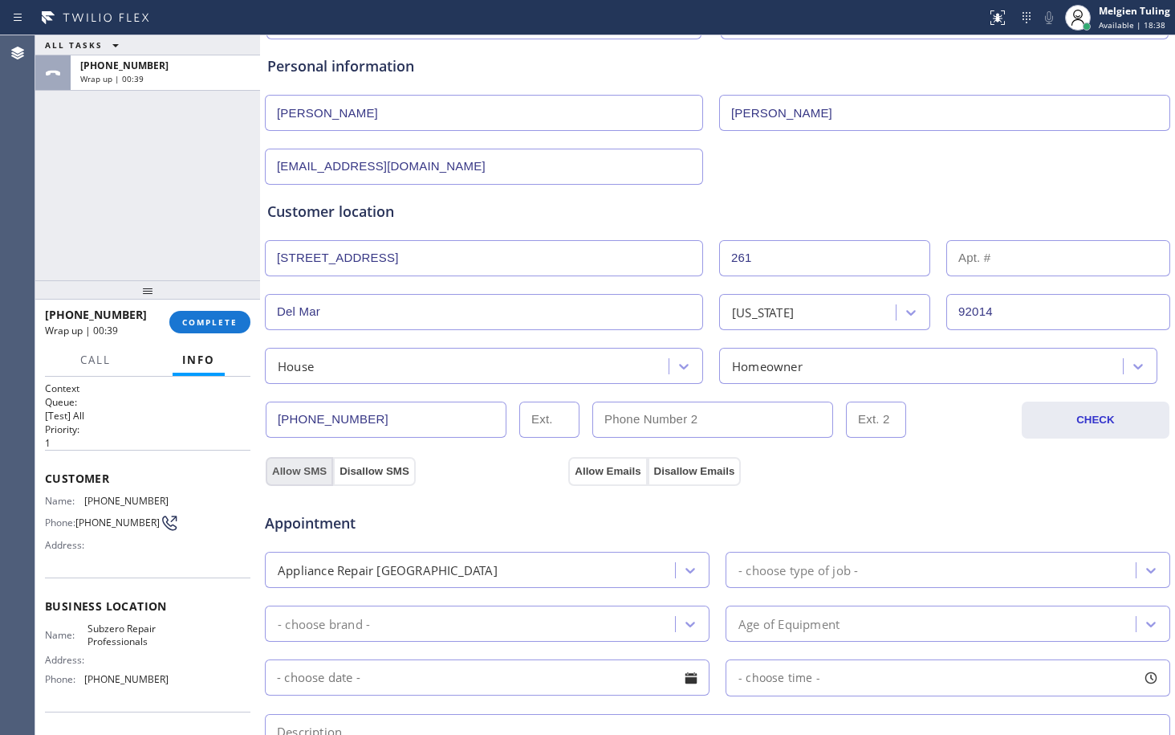
click at [308, 468] on button "Allow SMS" at bounding box center [299, 471] width 67 height 29
click at [597, 471] on button "Allow Emails" at bounding box center [607, 471] width 79 height 29
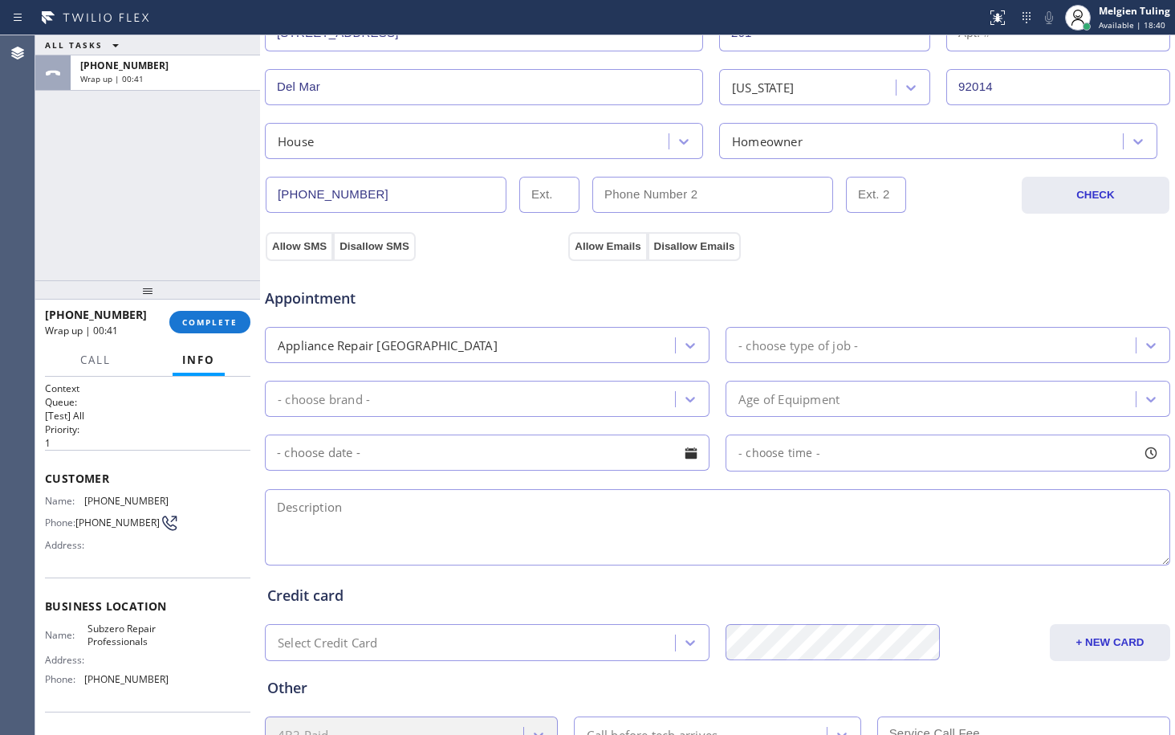
scroll to position [401, 0]
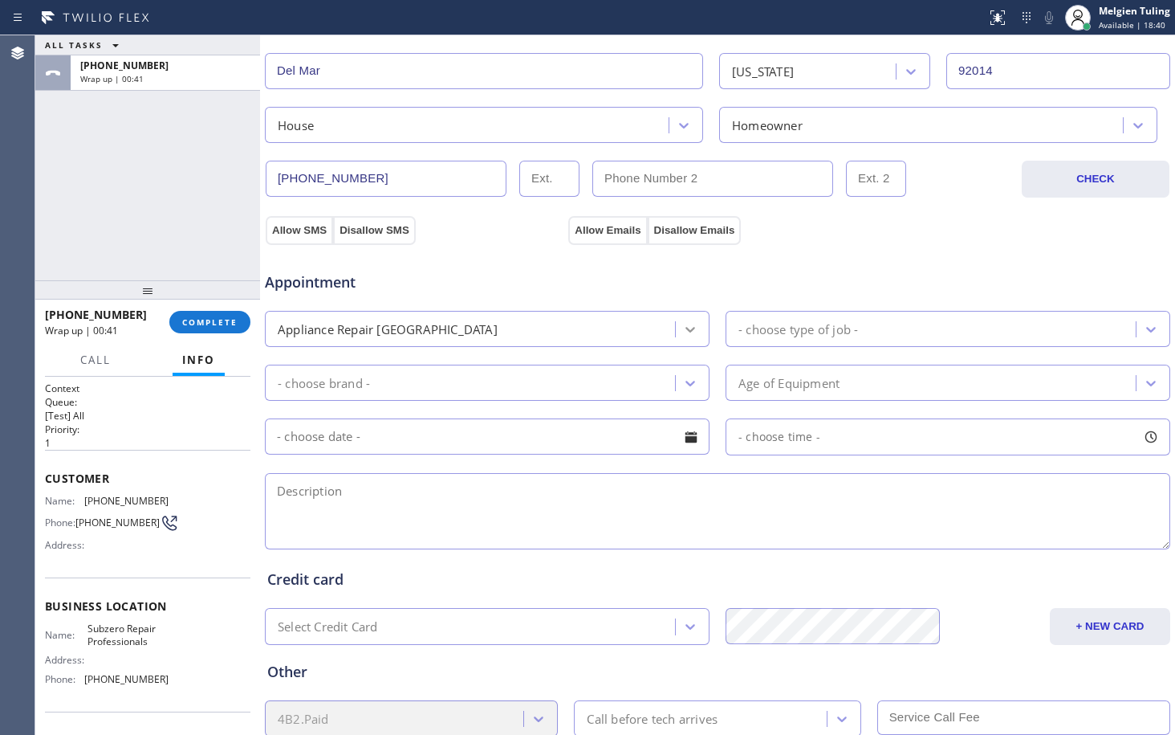
click at [686, 327] on icon at bounding box center [690, 329] width 16 height 16
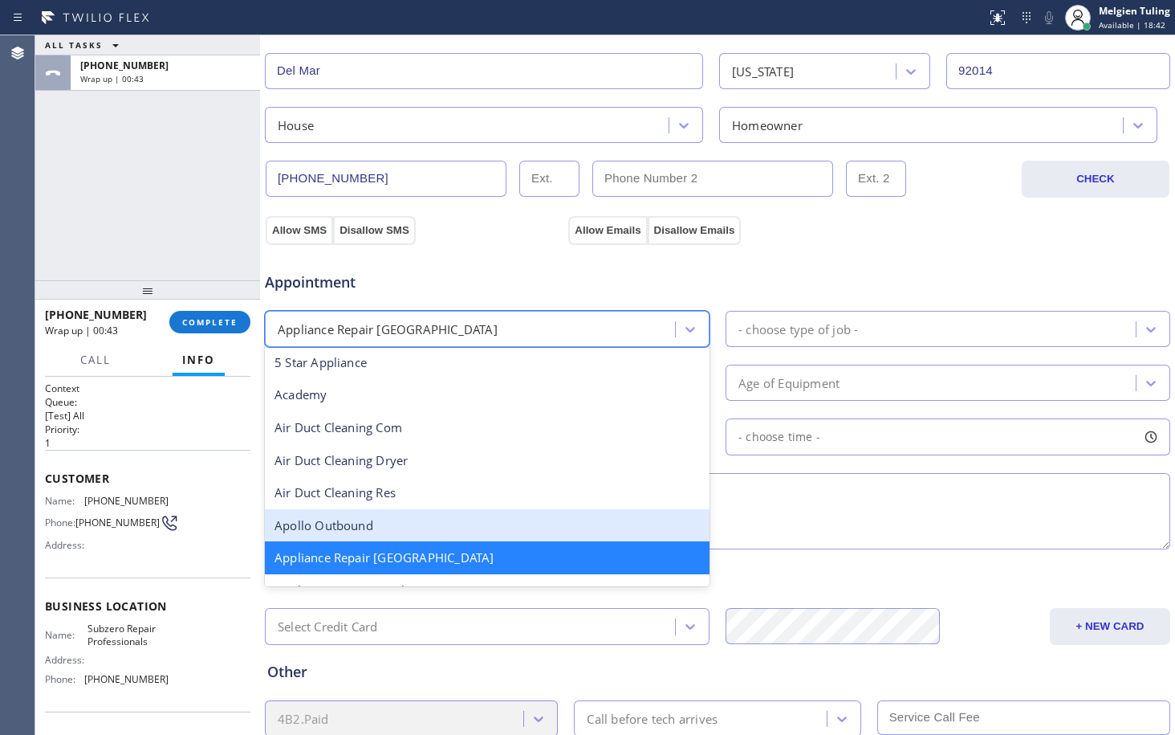
scroll to position [83, 0]
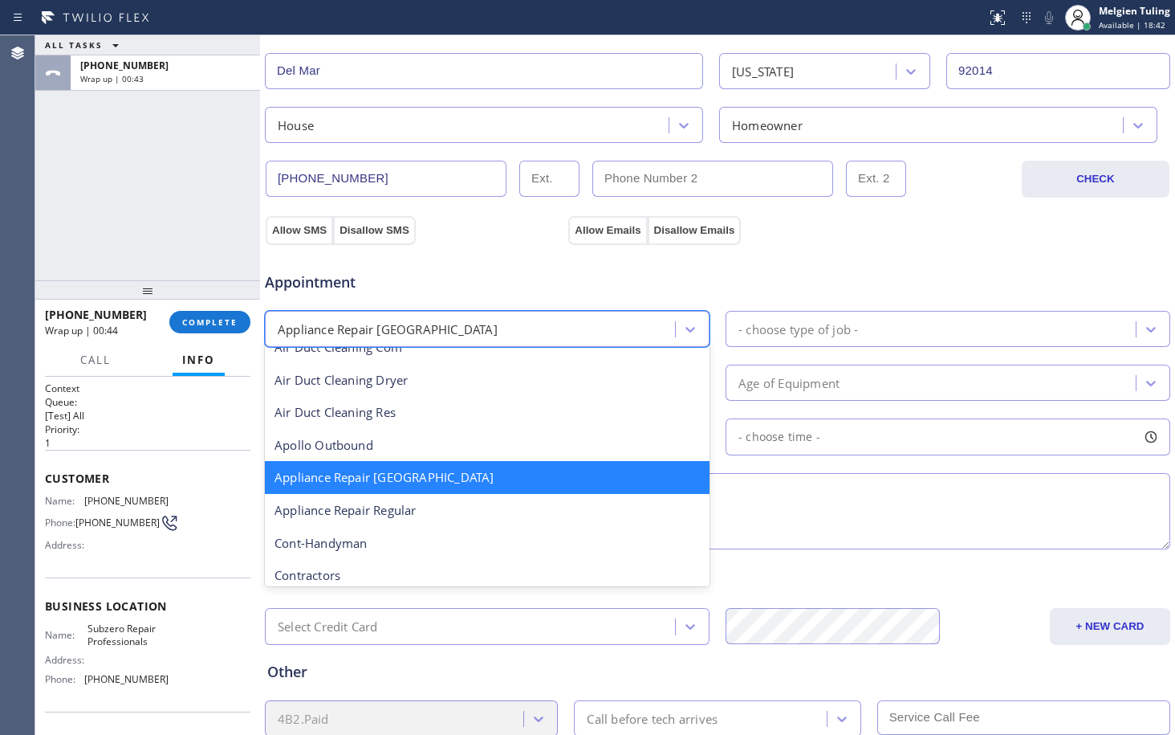
click at [444, 478] on div "Appliance Repair [GEOGRAPHIC_DATA]" at bounding box center [487, 477] width 445 height 33
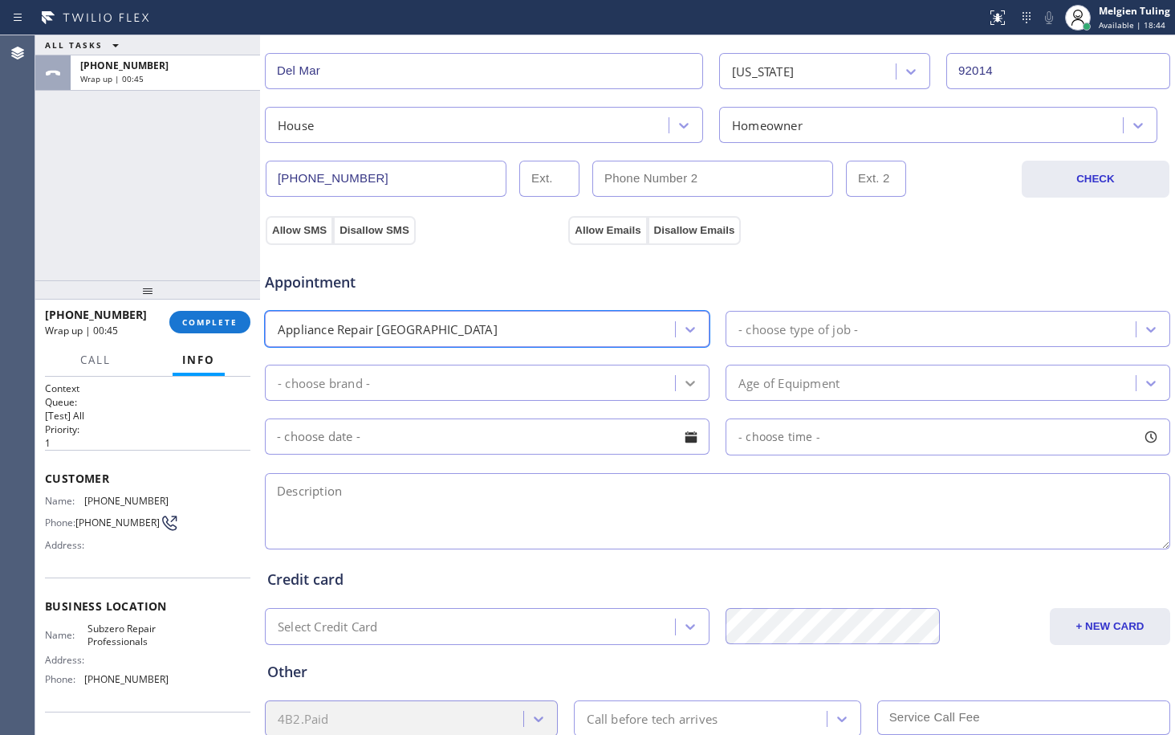
click at [676, 375] on div at bounding box center [690, 383] width 29 height 29
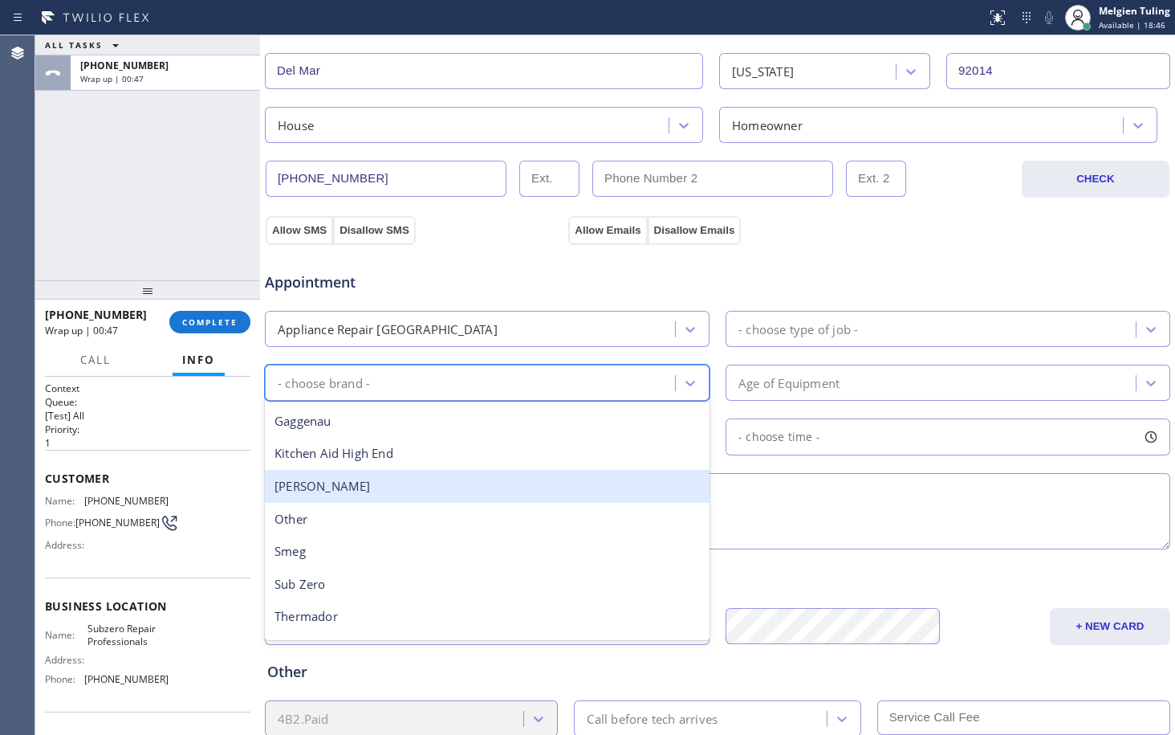
scroll to position [222, 0]
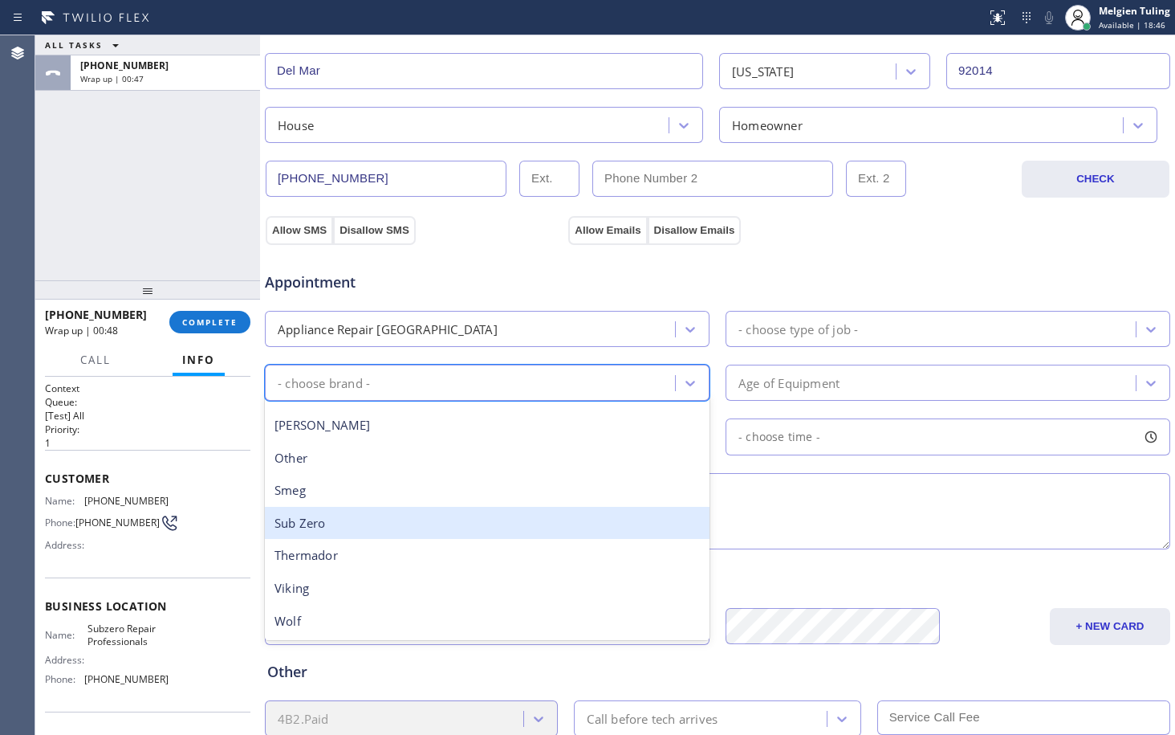
click at [376, 529] on div "Sub Zero" at bounding box center [487, 523] width 445 height 33
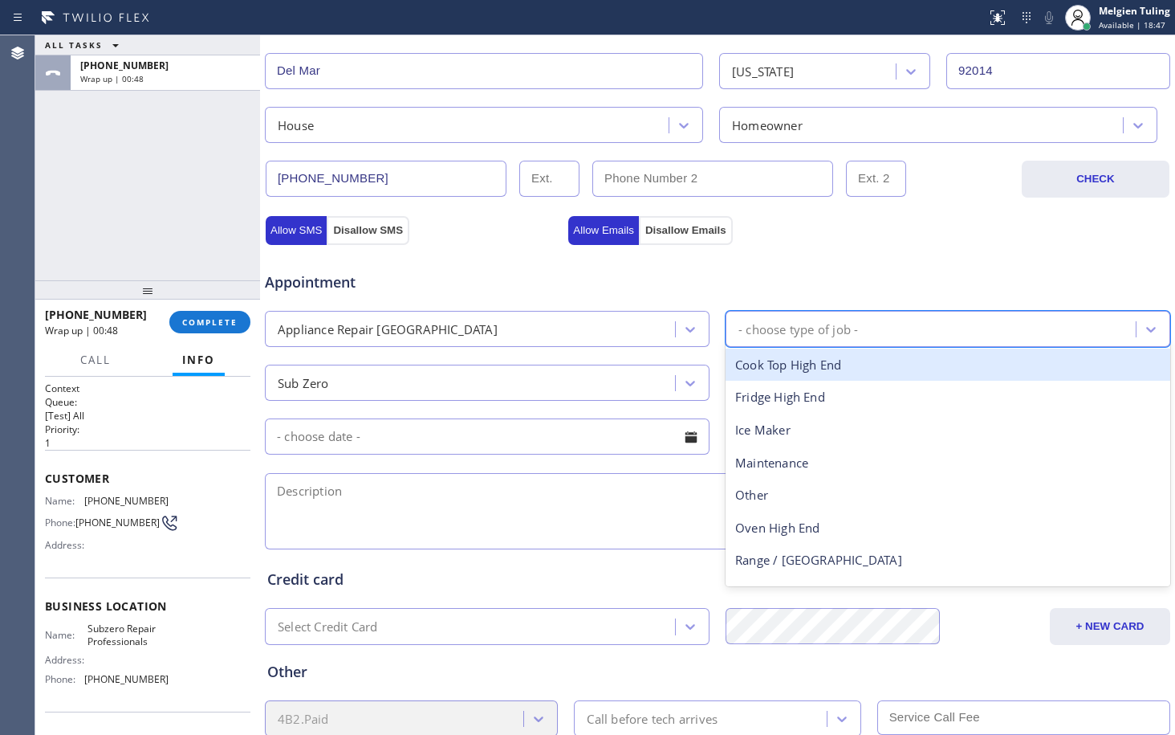
click at [796, 333] on div "- choose type of job -" at bounding box center [799, 329] width 120 height 18
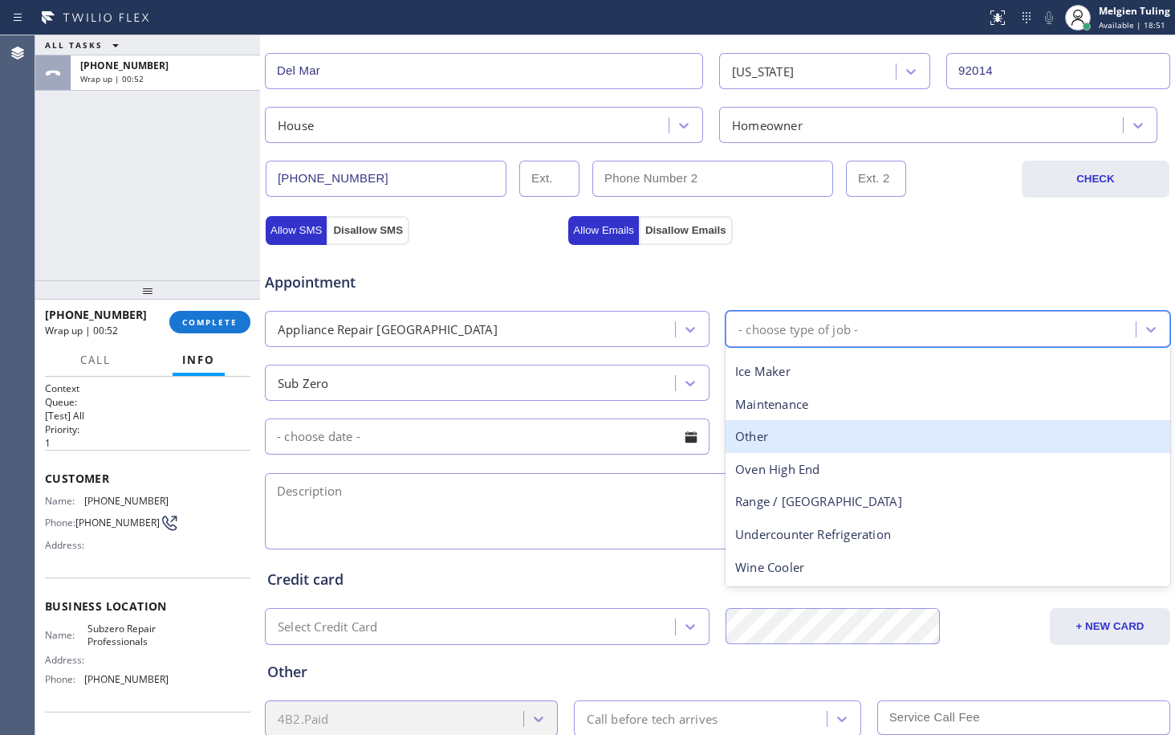
scroll to position [0, 0]
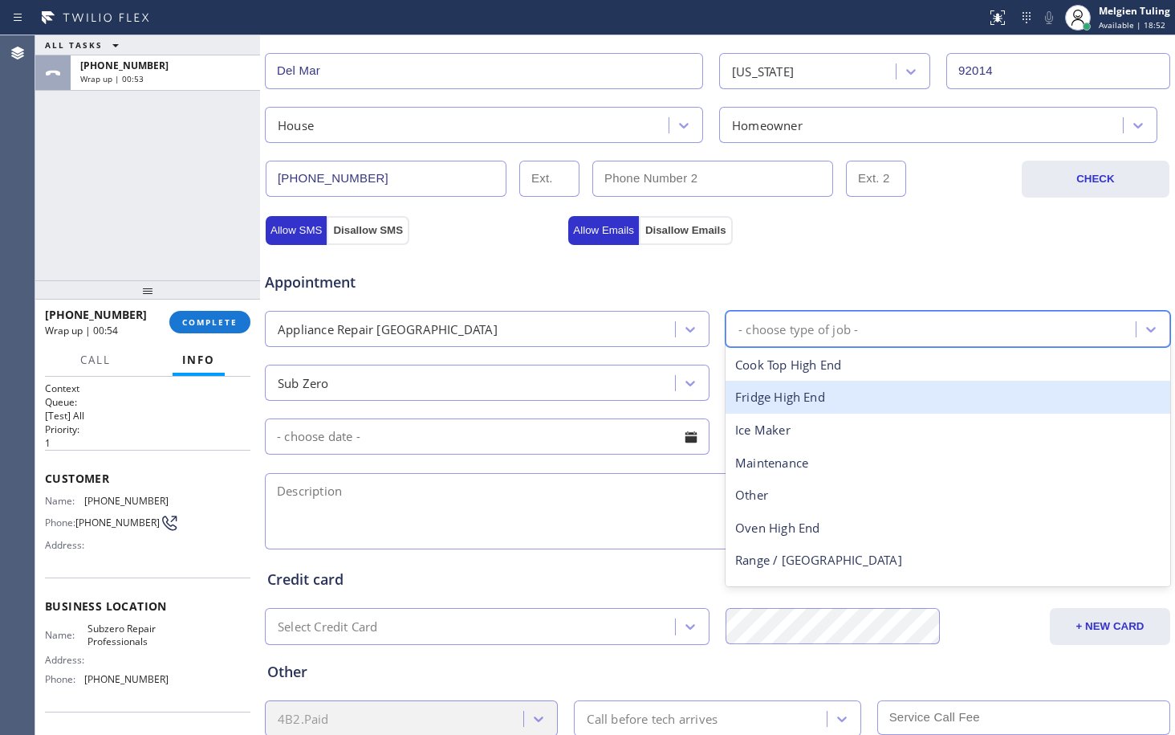
click at [767, 397] on div "Fridge High End" at bounding box center [948, 397] width 445 height 33
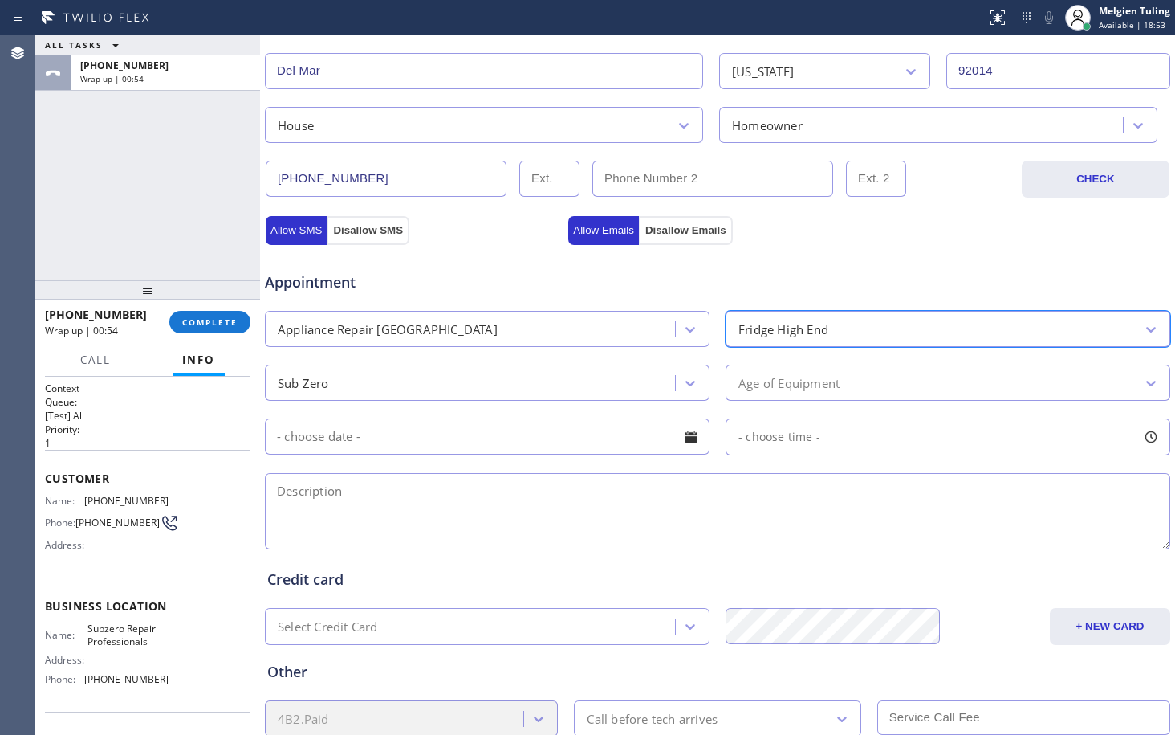
click at [769, 383] on div "Age of Equipment" at bounding box center [789, 382] width 101 height 18
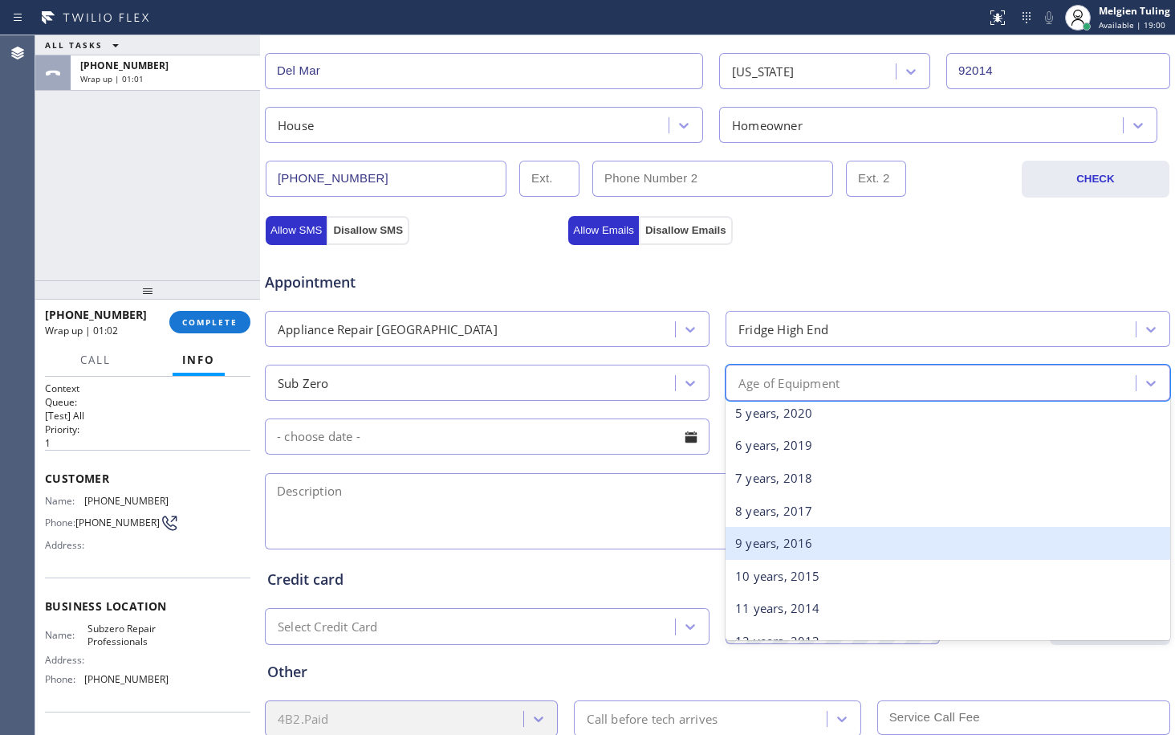
scroll to position [241, 0]
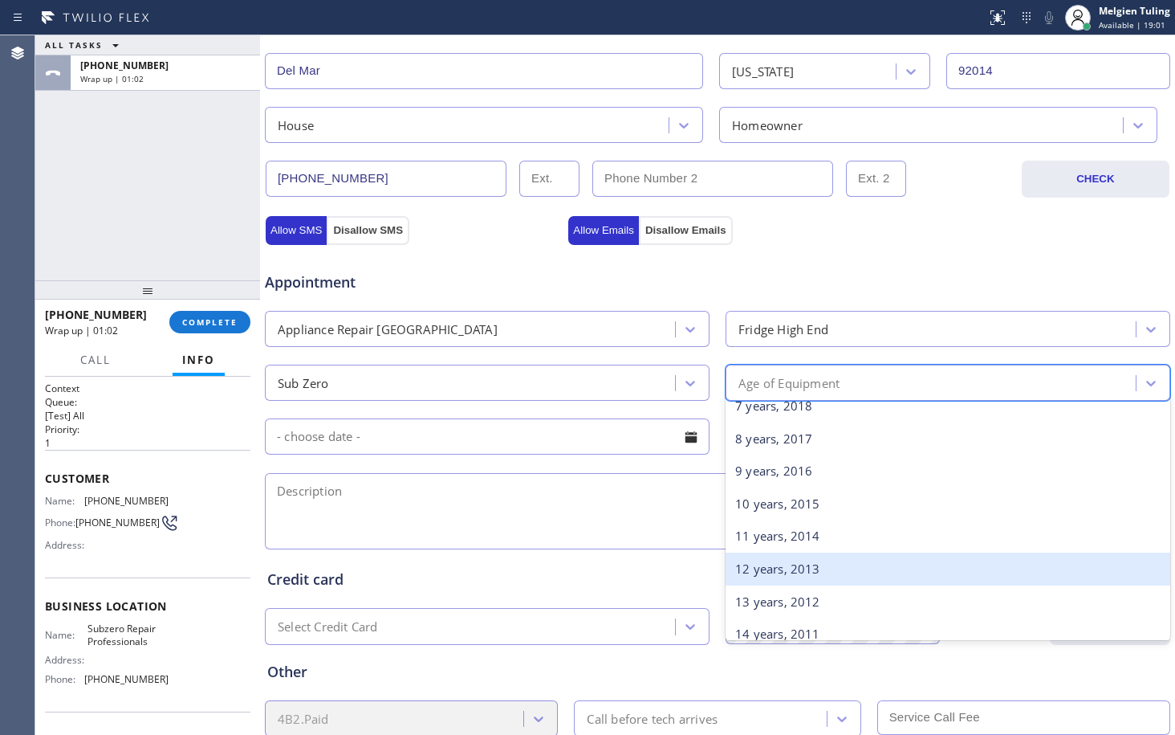
click at [760, 572] on div "12 years, 2013" at bounding box center [948, 568] width 445 height 33
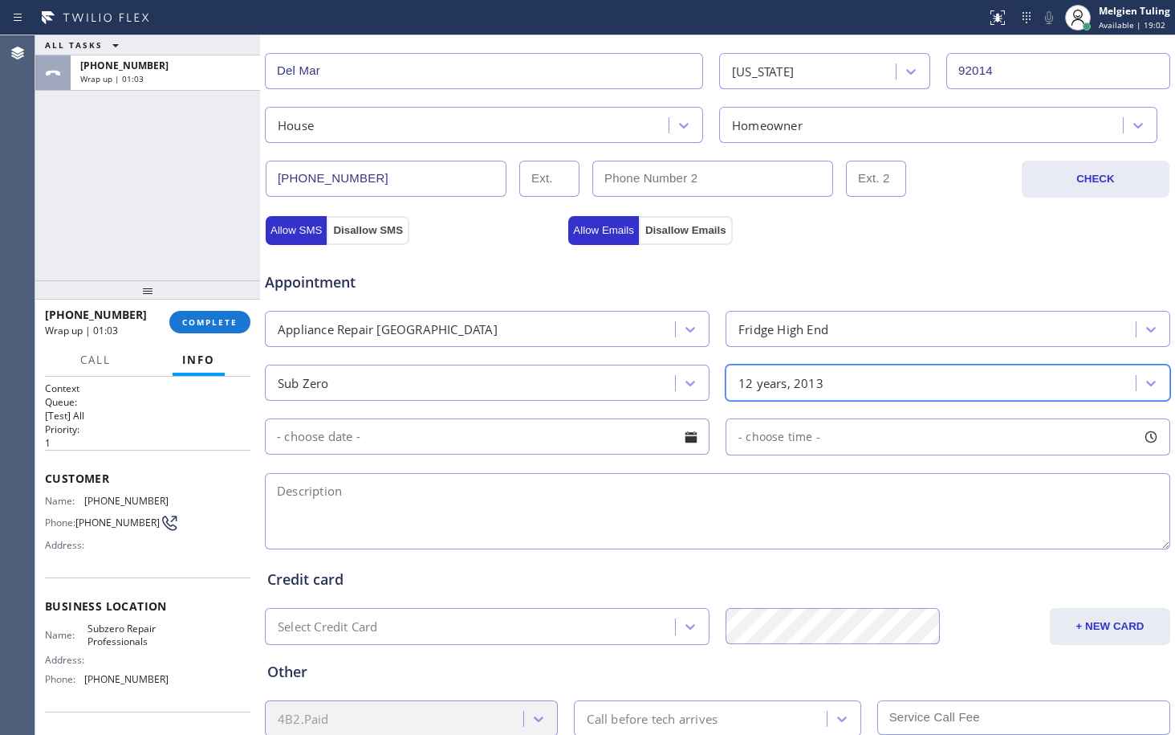
click at [491, 438] on input "text" at bounding box center [487, 436] width 445 height 36
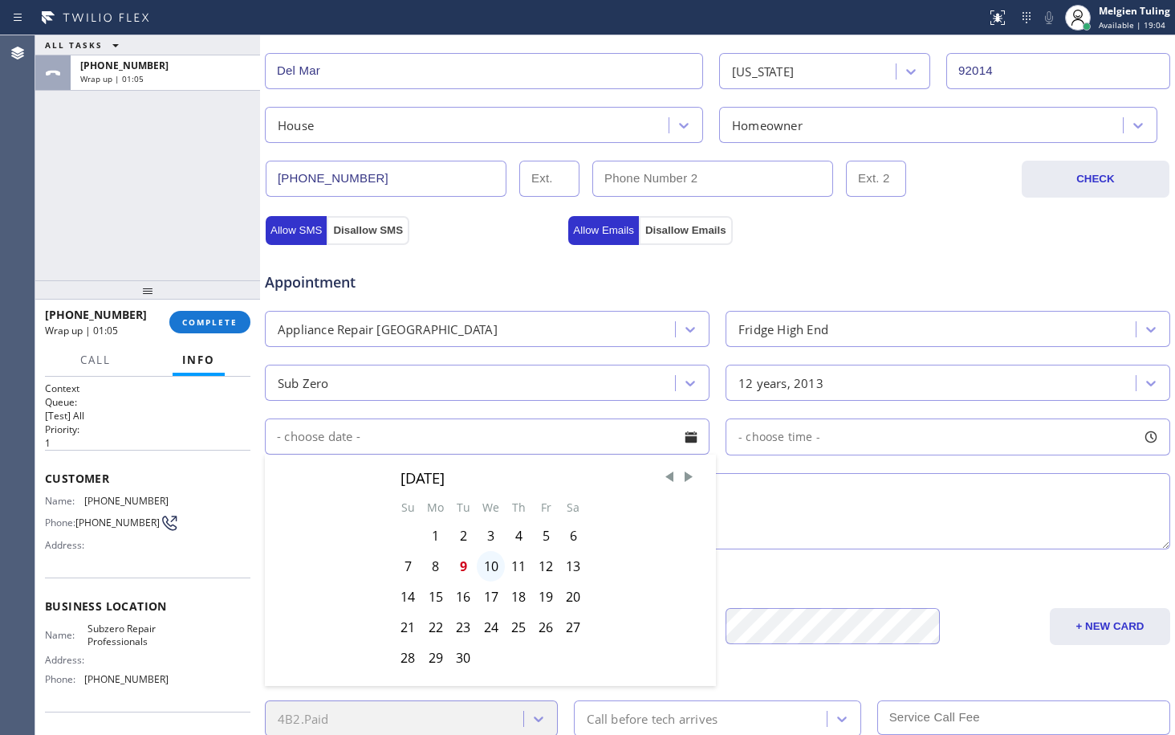
click at [487, 570] on div "10" at bounding box center [491, 566] width 28 height 31
type input "[DATE]"
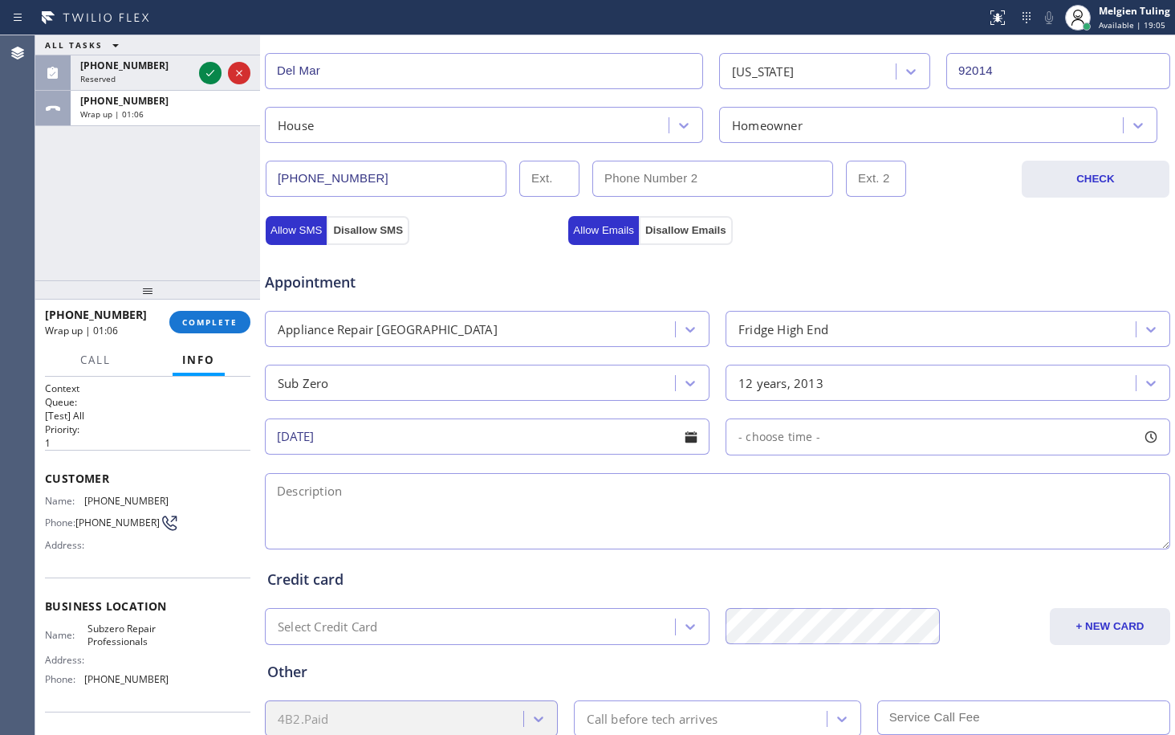
click at [760, 442] on span "- choose time -" at bounding box center [780, 436] width 82 height 15
drag, startPoint x: 731, startPoint y: 531, endPoint x: 866, endPoint y: 525, distance: 135.8
click at [866, 525] on div at bounding box center [870, 535] width 19 height 34
drag, startPoint x: 739, startPoint y: 534, endPoint x: 775, endPoint y: 534, distance: 36.1
click at [775, 534] on div at bounding box center [773, 535] width 19 height 34
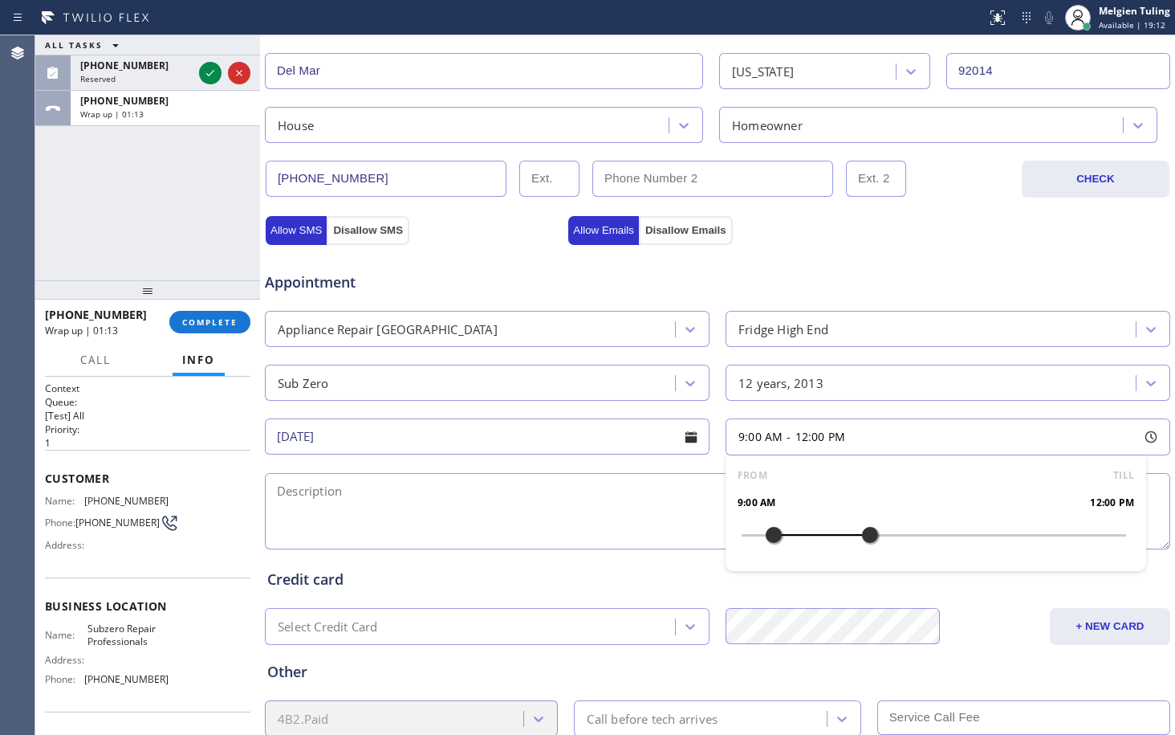
click at [662, 522] on textarea at bounding box center [718, 511] width 906 height 76
click at [364, 495] on textarea at bounding box center [718, 511] width 906 height 76
click at [487, 491] on textarea "9-12 | $75 | Sub-Zero | Fridge | frezzer is not getting cold" at bounding box center [718, 511] width 906 height 76
click at [624, 490] on textarea "9-12 | $75 | Sub-Zero | Fridge | freezer is not getting cold" at bounding box center [718, 511] width 906 height 76
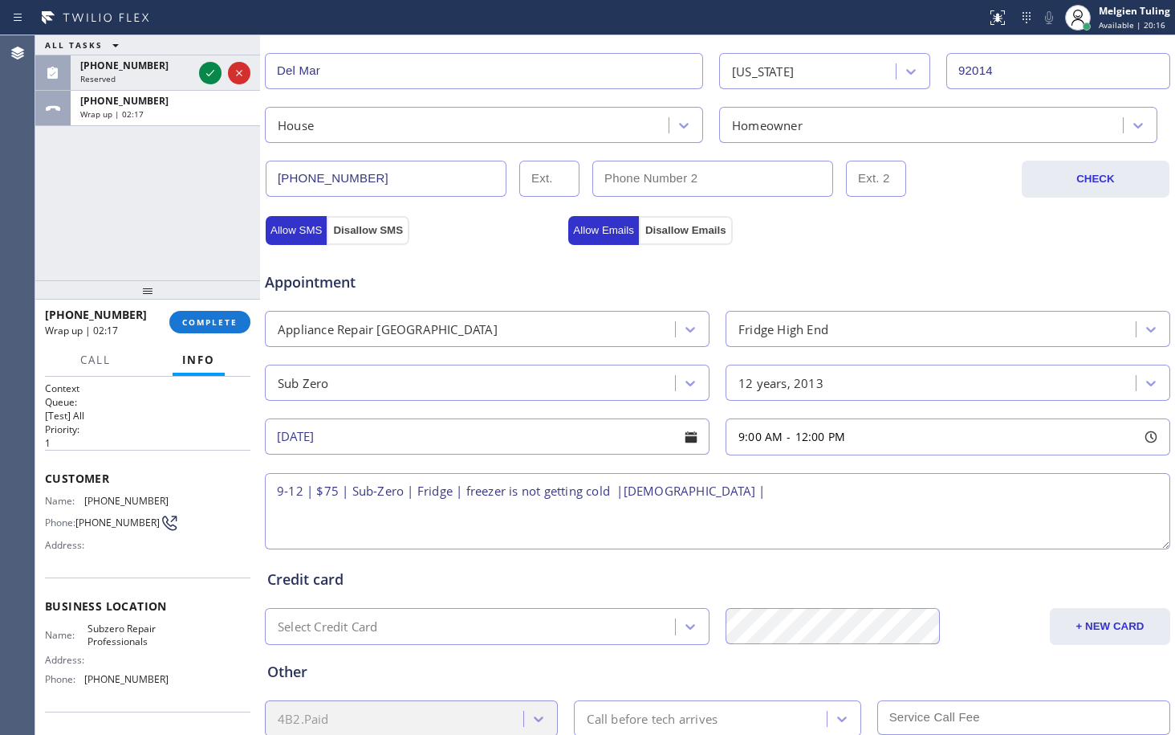
click at [620, 490] on textarea "9-12 | $75 | Sub-Zero | Fridge | freezer is not getting cold |[DEMOGRAPHIC_DATA…" at bounding box center [718, 511] width 906 height 76
click at [617, 491] on textarea "9-12 | $75 | Sub-Zero | Fridge | freezer is not getting cold Built In|[DEMOGRAP…" at bounding box center [718, 511] width 906 height 76
click at [741, 488] on textarea "9-12 | $75 | Sub-Zero | Fridge | freezer is not getting cold | Built In|[DEMOGR…" at bounding box center [718, 511] width 906 height 76
click at [744, 492] on textarea "9-12 | $75 | Sub-Zero | Fridge | freezer is not getting cold | Built In|[DEMOGR…" at bounding box center [718, 511] width 906 height 76
paste textarea "[STREET_ADDRESS]"
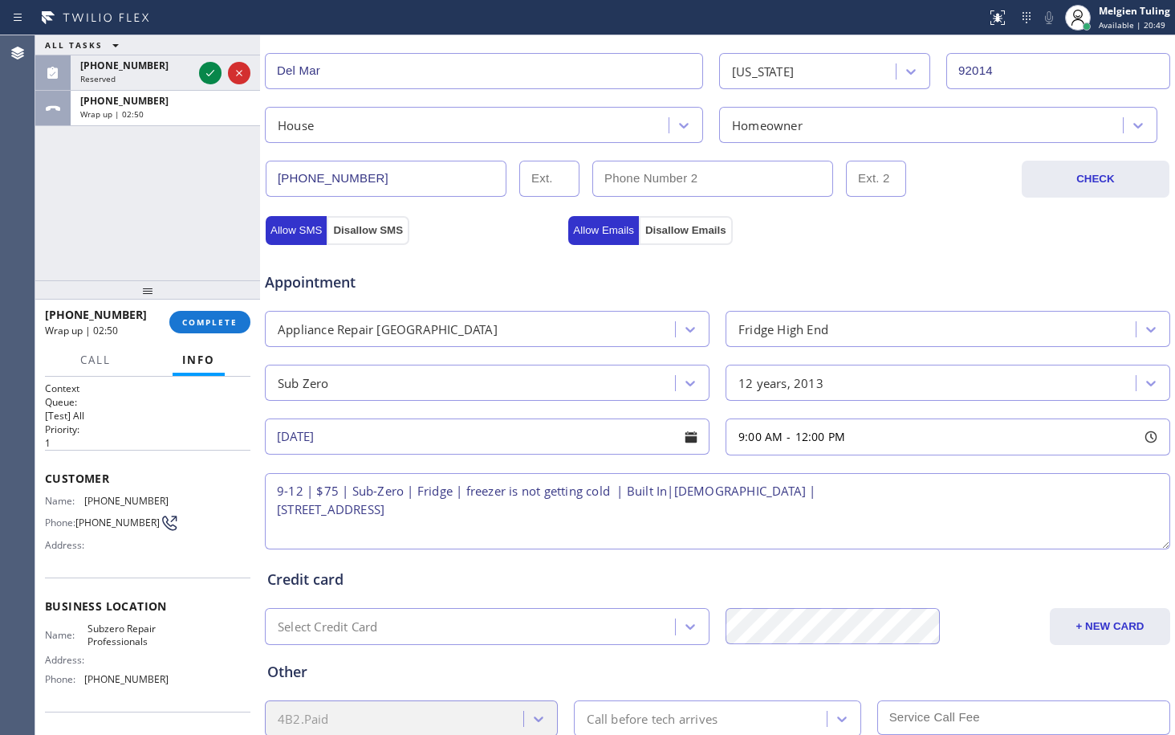
click at [277, 511] on textarea "9-12 | $75 | Sub-Zero | Fridge | freezer is not getting cold | Built In|[DEMOGR…" at bounding box center [718, 511] width 906 height 76
click at [940, 499] on textarea "9-12 | $75 | Sub-Zero | Fridge | freezer is not getting cold | Built In|[DEMOGR…" at bounding box center [718, 511] width 906 height 76
click at [107, 638] on span "Subzero Repair Professionals" at bounding box center [128, 634] width 80 height 25
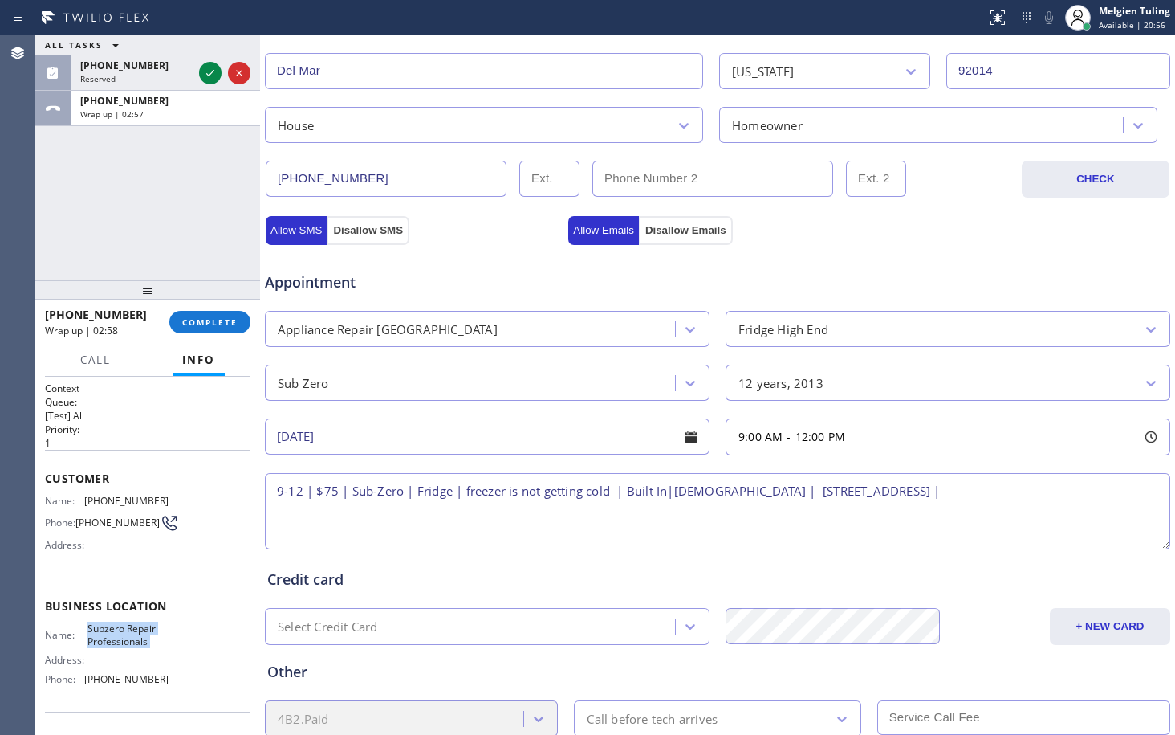
copy span "Subzero Repair Professionals"
click at [947, 492] on textarea "9-12 | $75 | Sub-Zero | Fridge | freezer is not getting cold | Built In|[DEMOGR…" at bounding box center [718, 511] width 906 height 76
paste textarea "Subzero Repair Professionals"
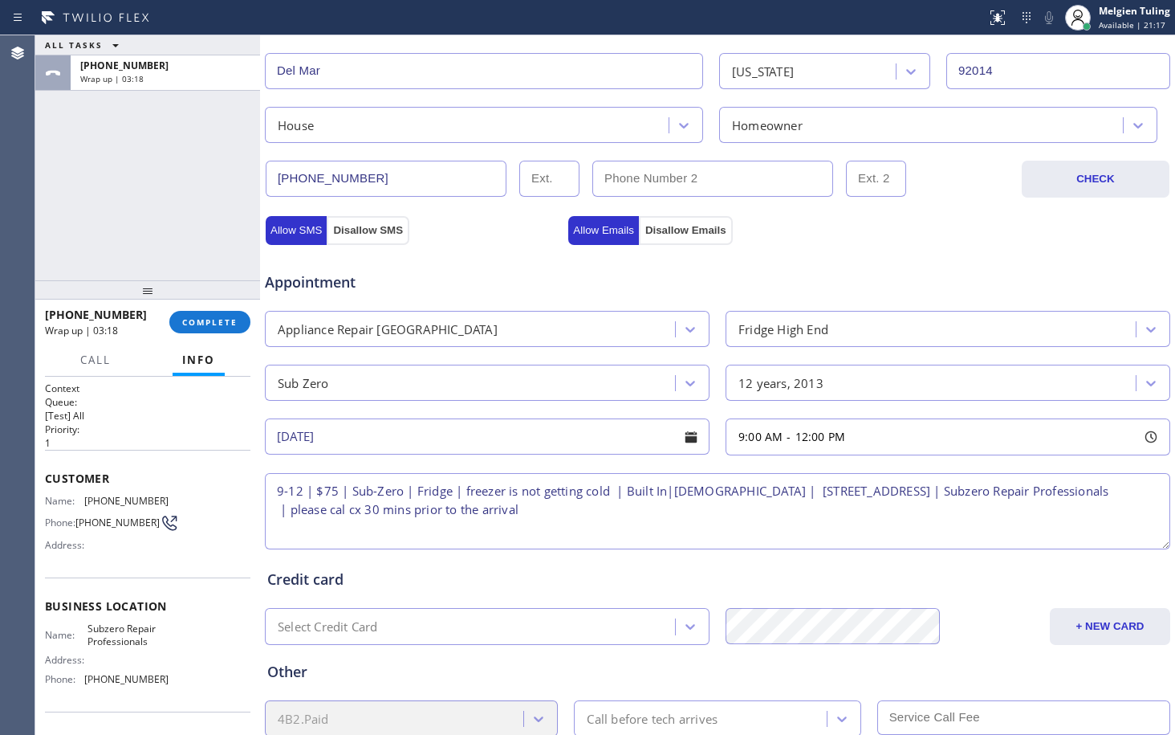
click at [345, 512] on textarea "9-12 | $75 | Sub-Zero | Fridge | freezer is not getting cold | Built In|[DEMOGR…" at bounding box center [718, 511] width 906 height 76
click at [744, 491] on textarea "9-12 | $75 | Sub-Zero | Fridge | freezer is not getting cold | Built In|[DEMOGR…" at bounding box center [718, 511] width 906 height 76
click at [272, 532] on textarea "9-12 | $75 | Sub-Zero | Fridge | freezer is not getting cold | Built In|[DEMOGR…" at bounding box center [718, 511] width 906 height 76
click at [634, 509] on textarea "9-12 | $75 | Sub-Zero | Fridge | freezer is not getting cold | Built In|[DEMOGR…" at bounding box center [718, 511] width 906 height 76
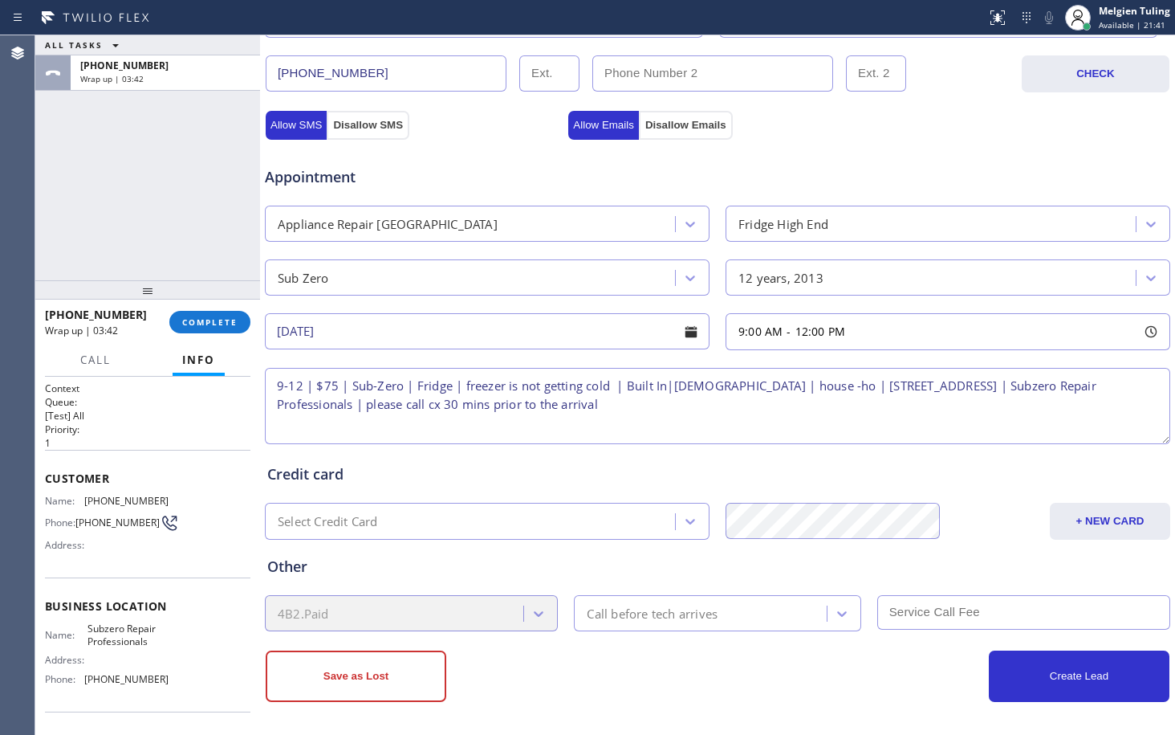
scroll to position [510, 0]
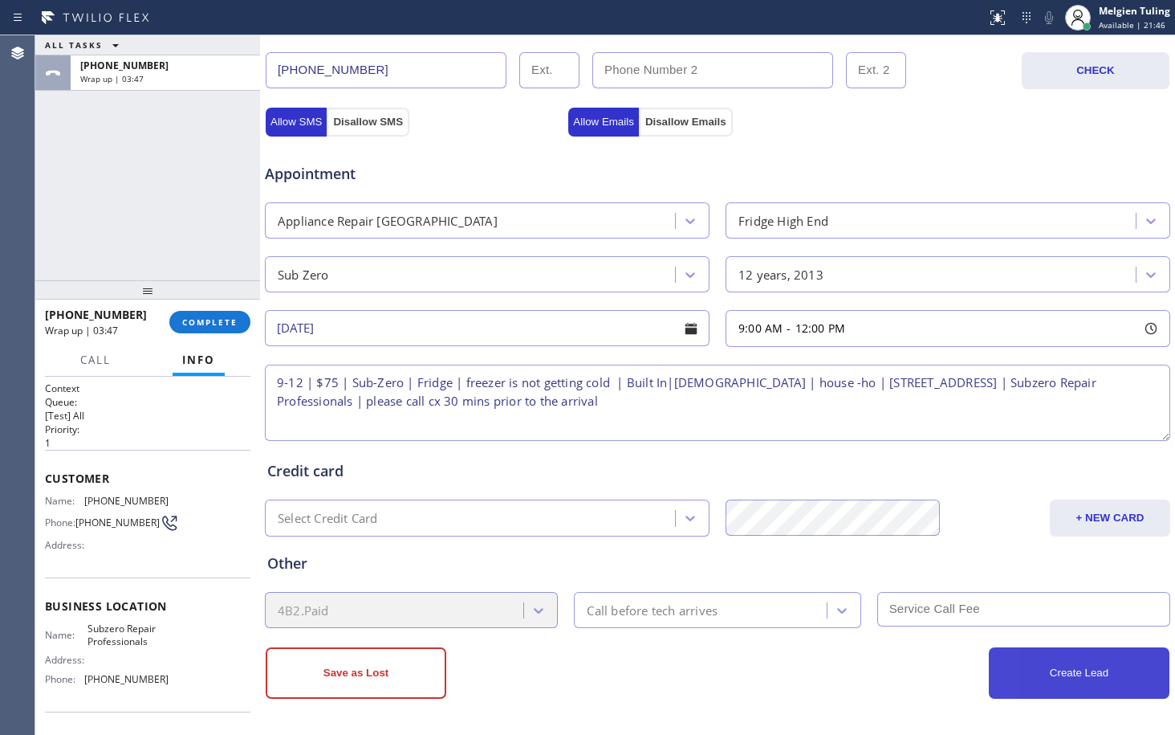
type textarea "9-12 | $75 | Sub-Zero | Fridge | freezer is not getting cold | Built In|[DEMOGR…"
click at [1057, 672] on button "Create Lead" at bounding box center [1079, 672] width 181 height 51
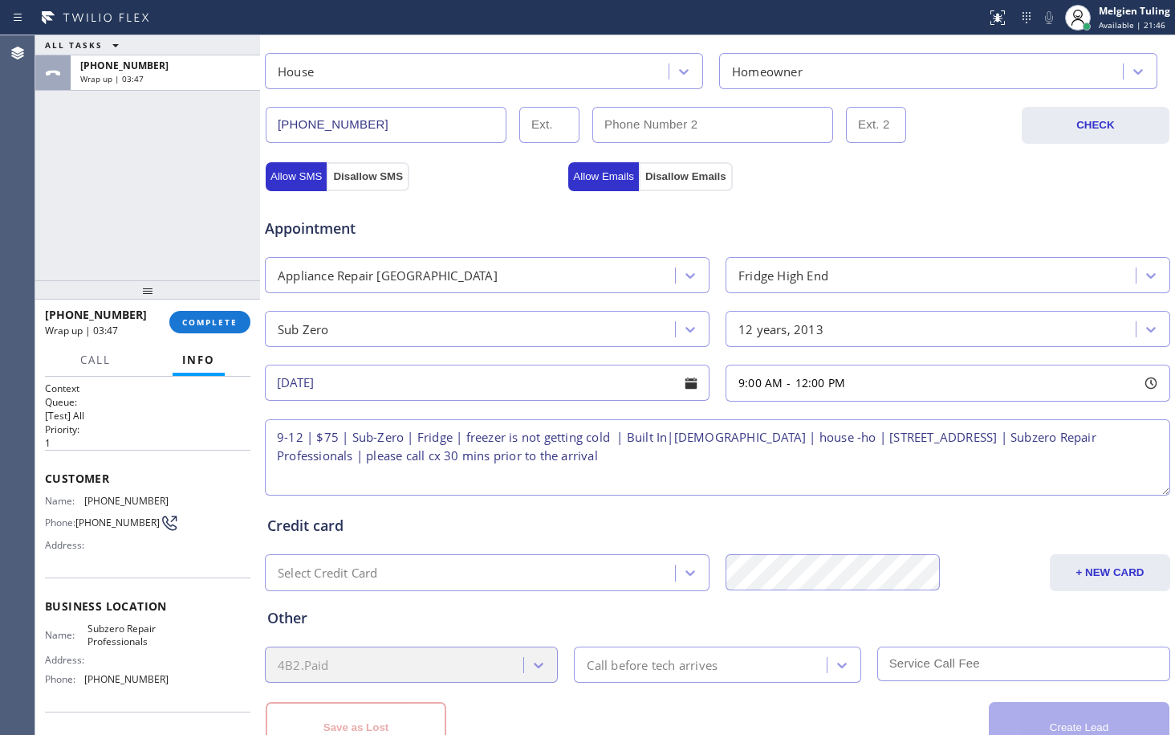
scroll to position [564, 0]
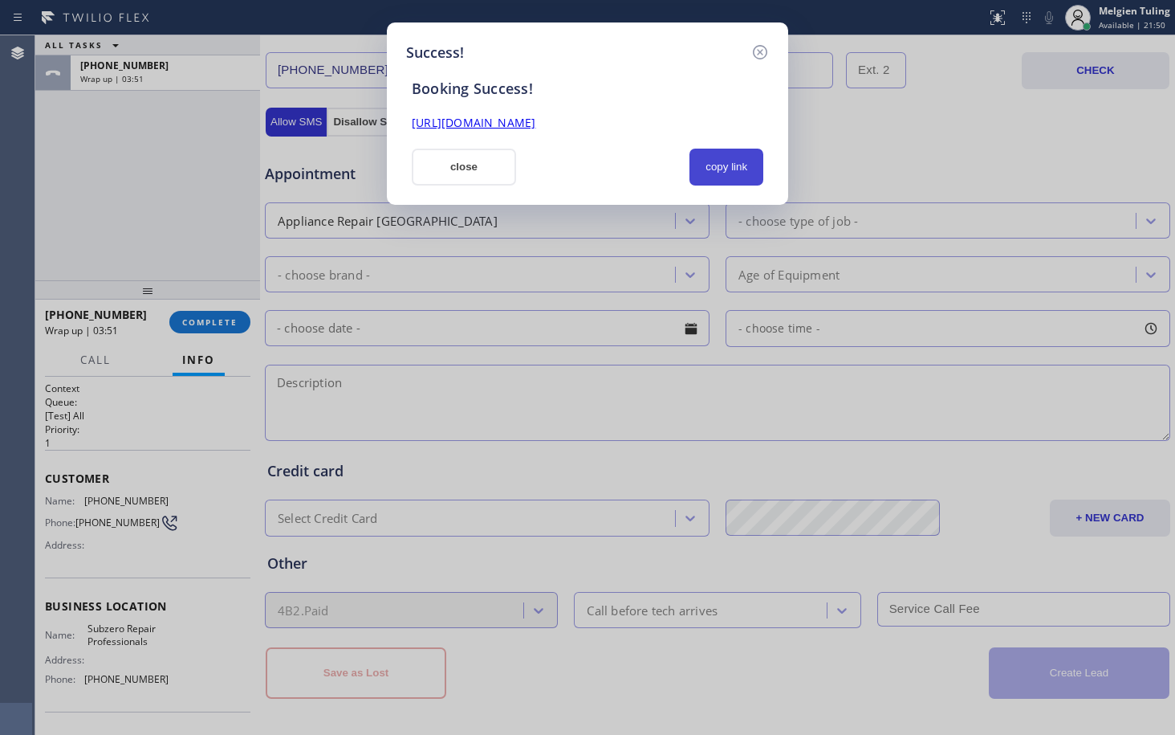
click at [716, 165] on button "copy link" at bounding box center [727, 167] width 74 height 37
click at [536, 125] on link "[URL][DOMAIN_NAME]" at bounding box center [474, 122] width 124 height 15
click at [464, 167] on button "close" at bounding box center [464, 167] width 104 height 37
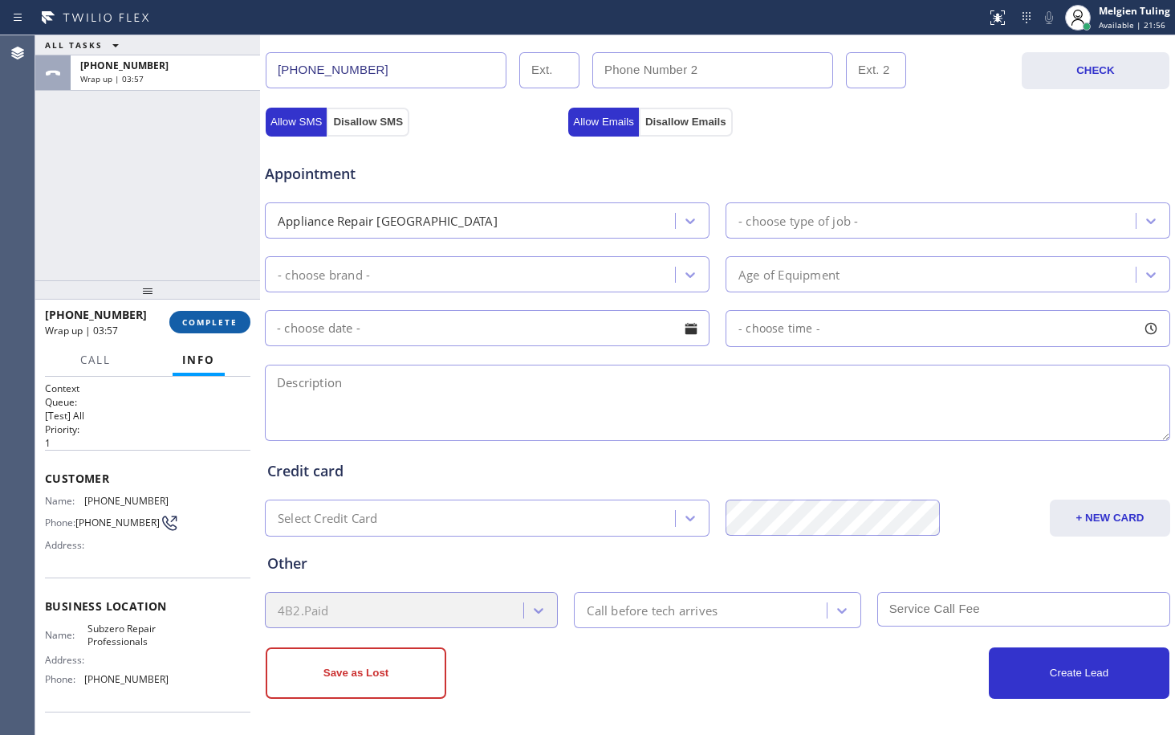
click at [207, 316] on span "COMPLETE" at bounding box center [209, 321] width 55 height 11
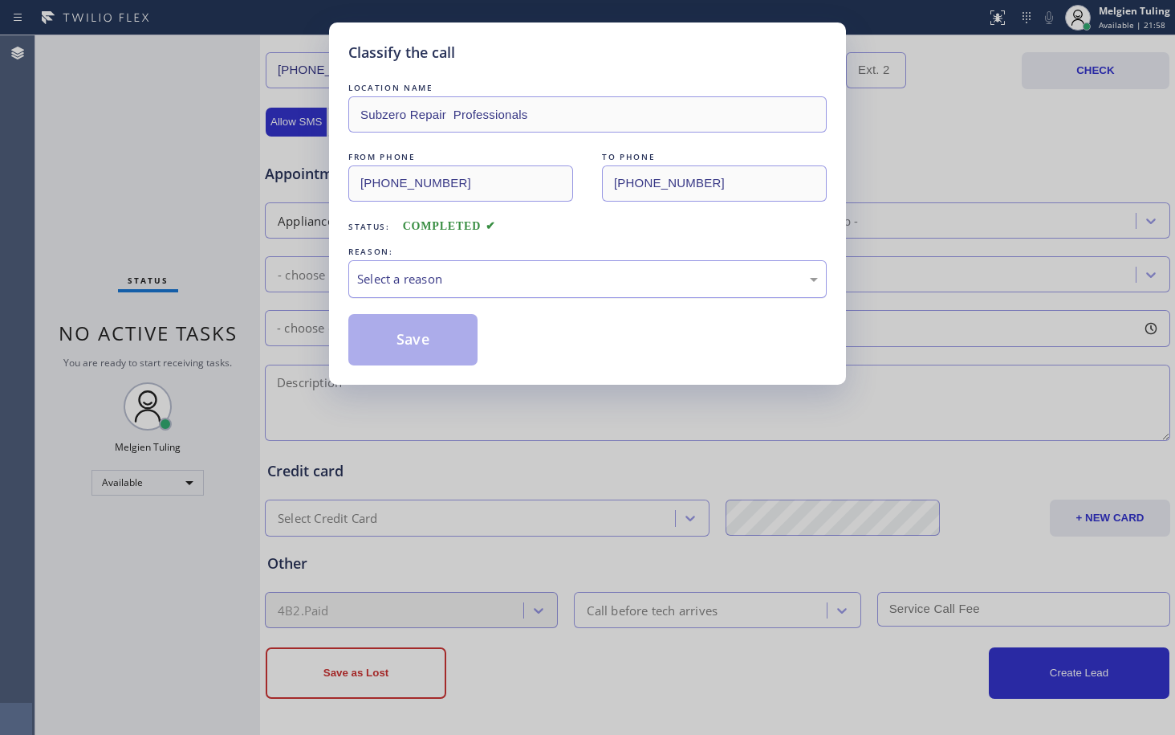
click at [381, 283] on div "Select a reason" at bounding box center [587, 279] width 461 height 18
click at [393, 332] on button "Save" at bounding box center [412, 339] width 129 height 51
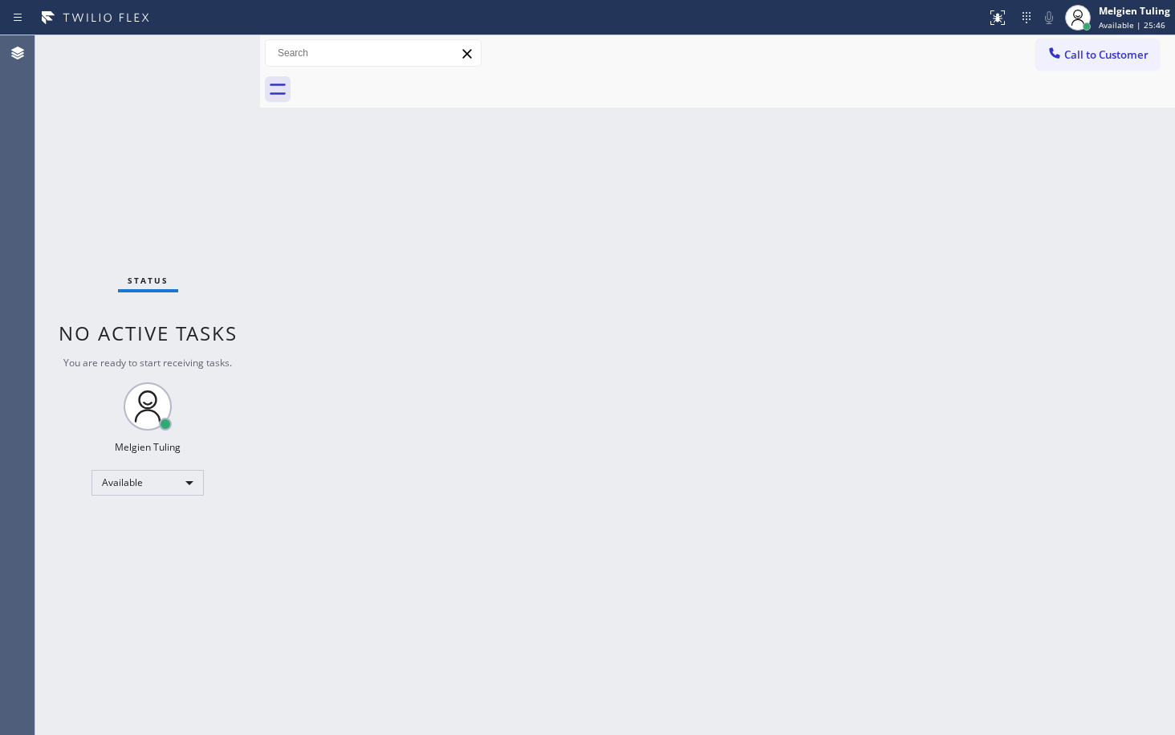
click at [344, 288] on div "Back to Dashboard Change Sender ID Customers Technicians Select a contact Outbo…" at bounding box center [717, 384] width 915 height 699
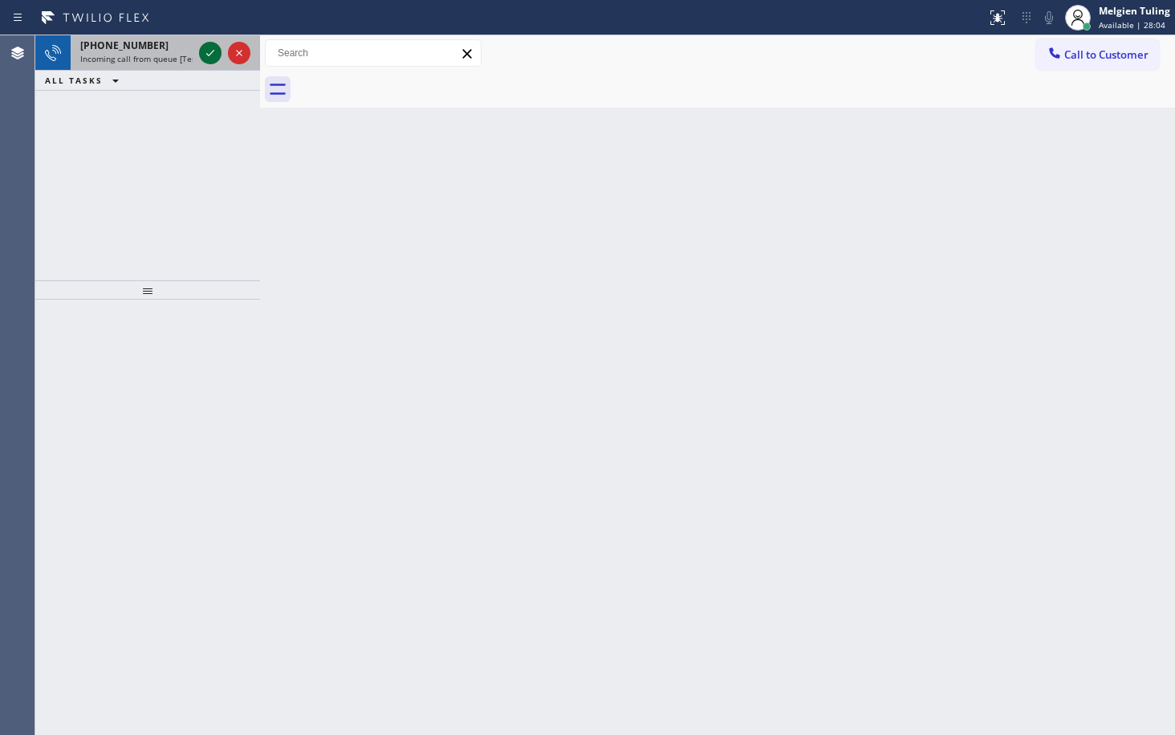
click at [216, 50] on icon at bounding box center [210, 52] width 19 height 19
click at [212, 55] on icon at bounding box center [210, 52] width 19 height 19
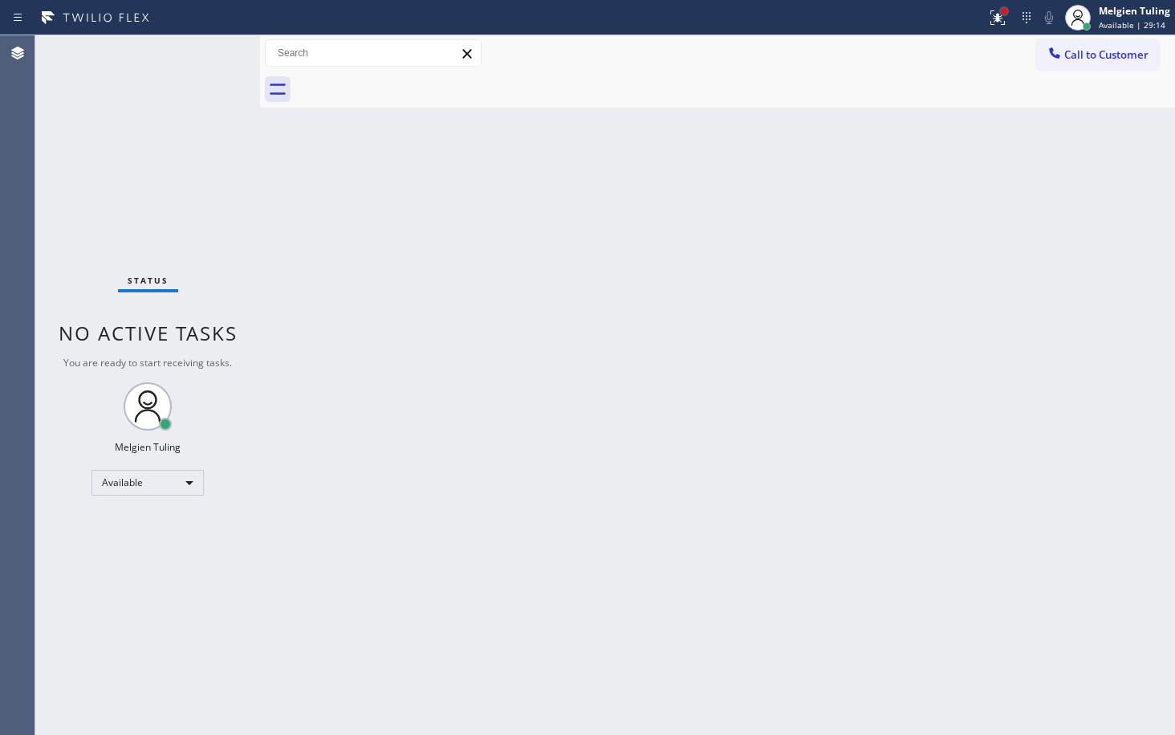
click at [1001, 12] on div at bounding box center [1005, 11] width 10 height 10
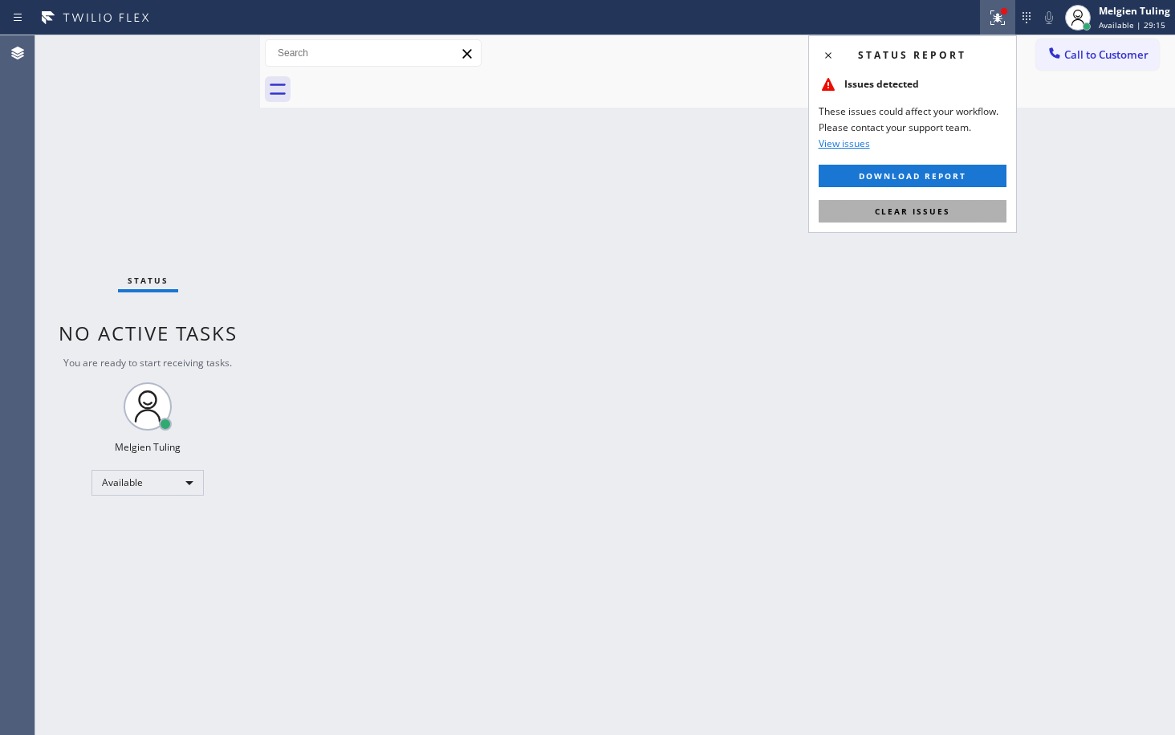
click at [909, 212] on span "Clear issues" at bounding box center [912, 211] width 75 height 11
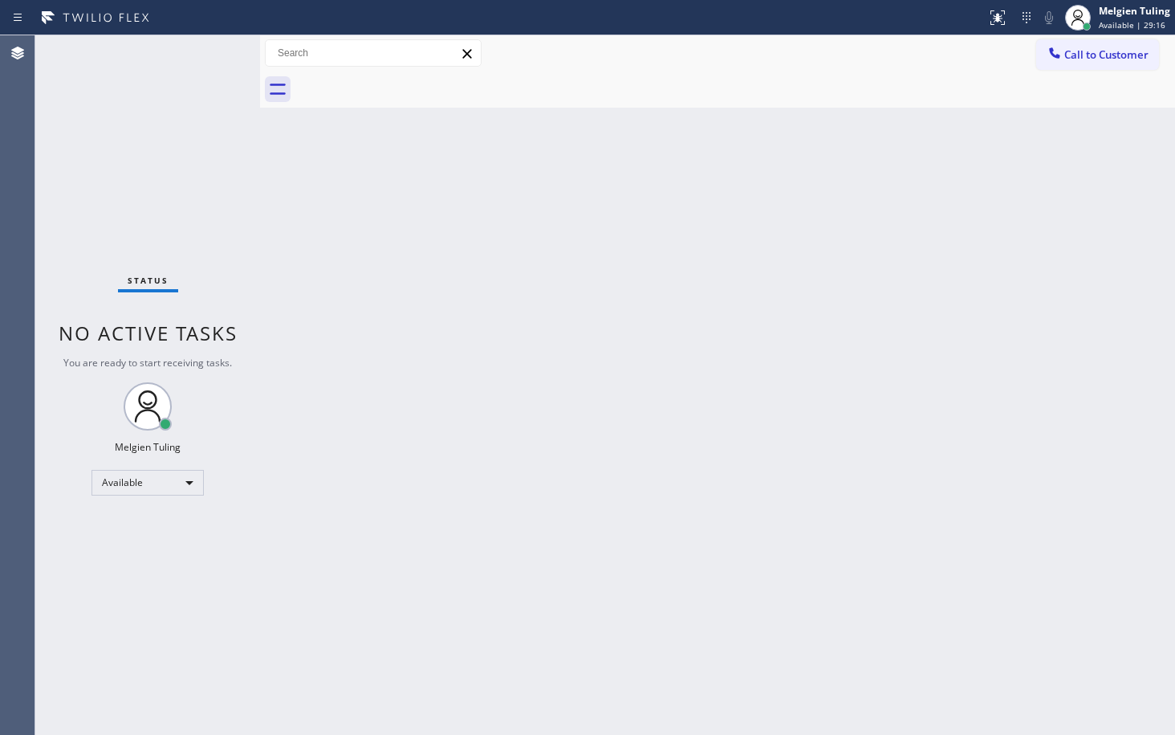
click at [930, 101] on div at bounding box center [735, 89] width 880 height 36
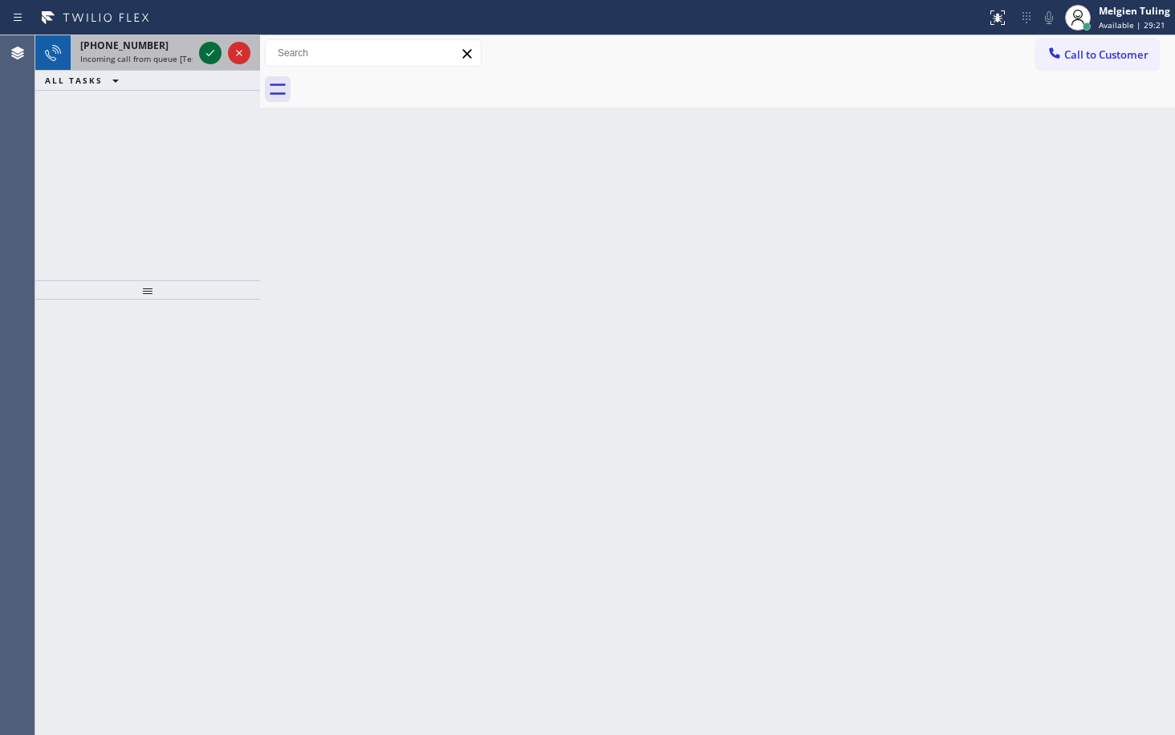
click at [209, 52] on icon at bounding box center [210, 52] width 19 height 19
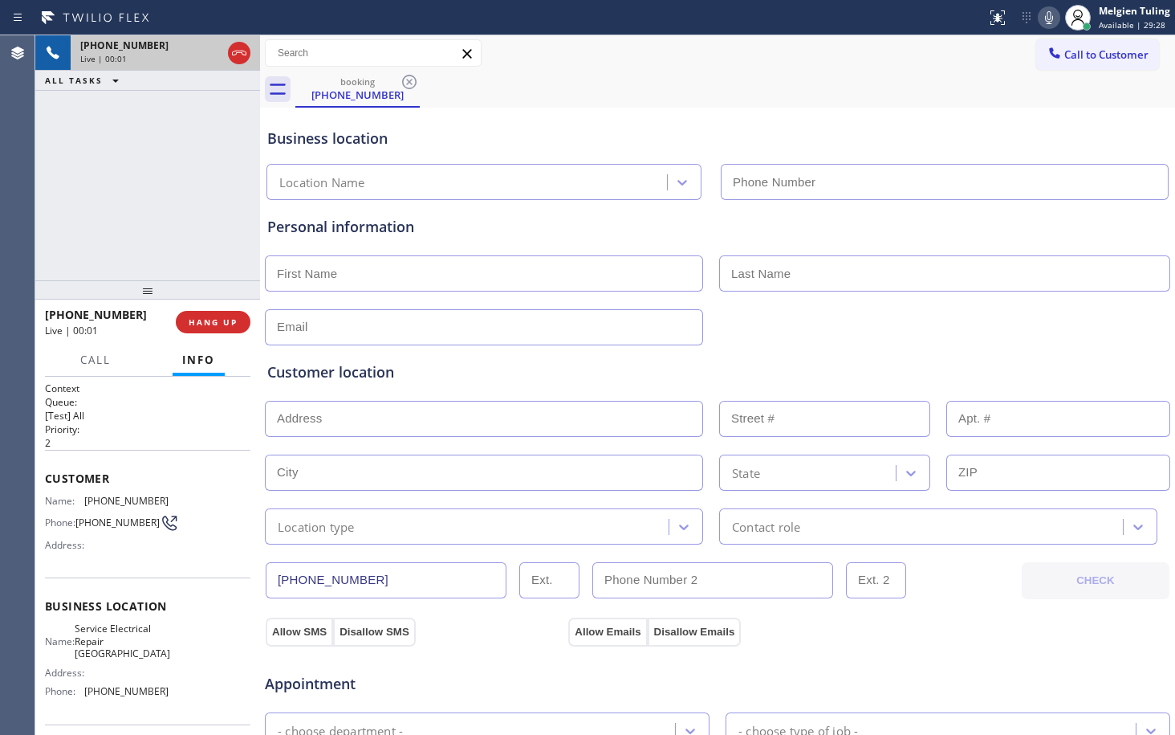
type input "[PHONE_NUMBER]"
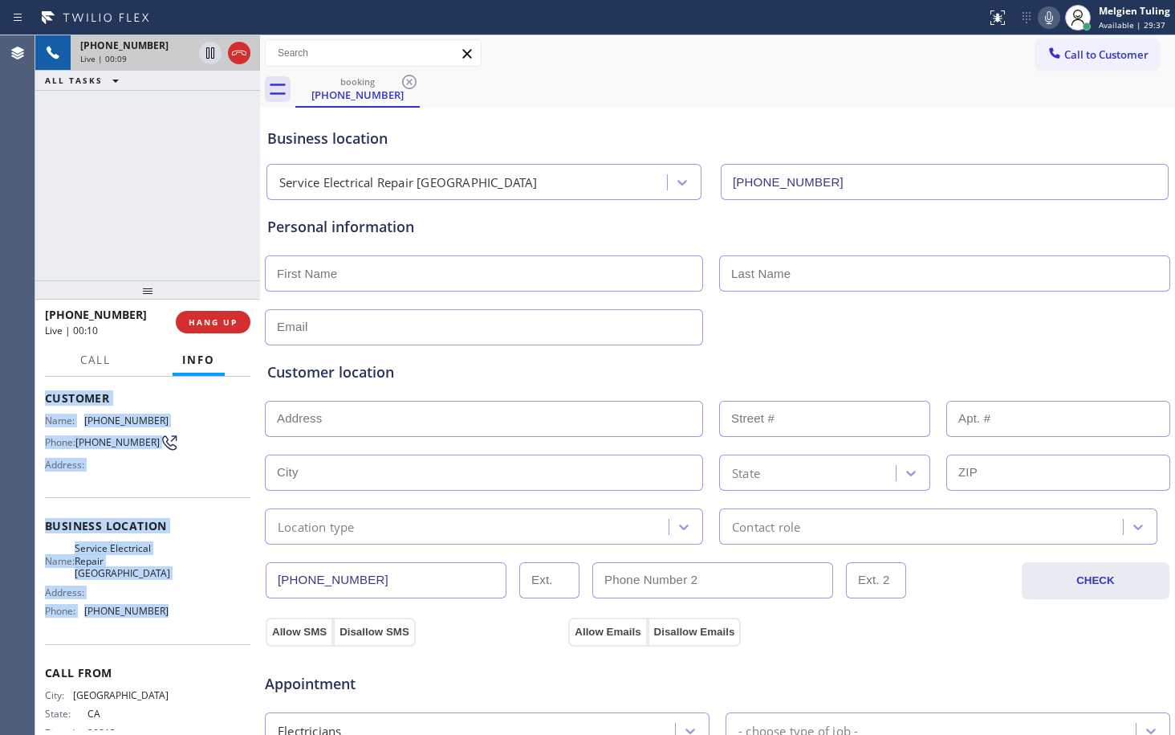
drag, startPoint x: 46, startPoint y: 399, endPoint x: 153, endPoint y: 602, distance: 229.9
click at [153, 602] on div "Context Queue: [Test] All Priority: 2 Customer Name: [PHONE_NUMBER] Phone: [PHO…" at bounding box center [148, 533] width 206 height 465
click at [153, 605] on span "[PHONE_NUMBER]" at bounding box center [126, 611] width 84 height 12
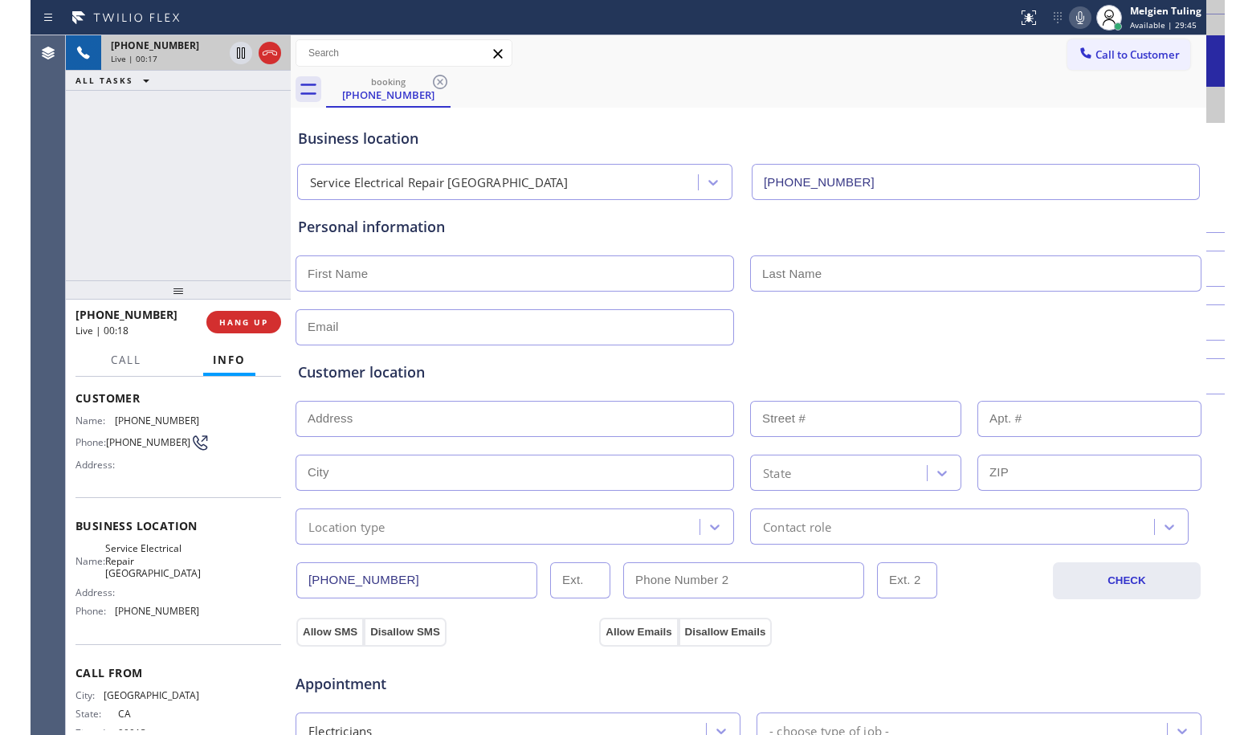
scroll to position [109, 0]
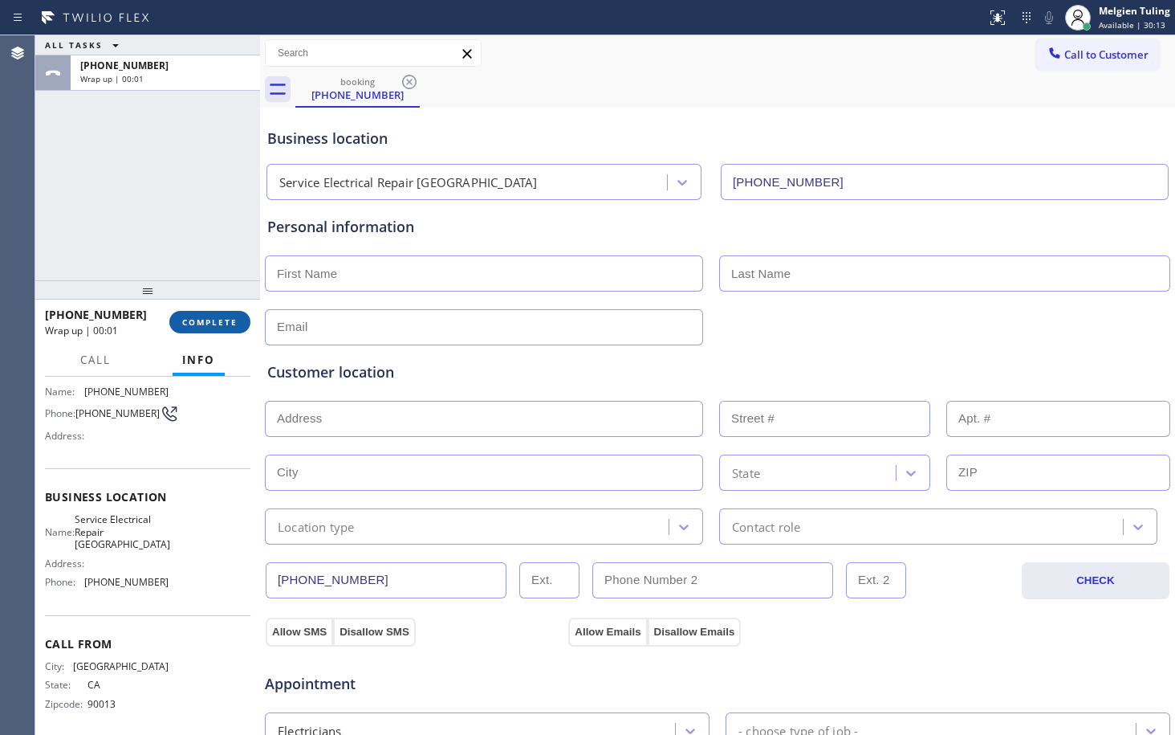
click at [222, 316] on span "COMPLETE" at bounding box center [209, 321] width 55 height 11
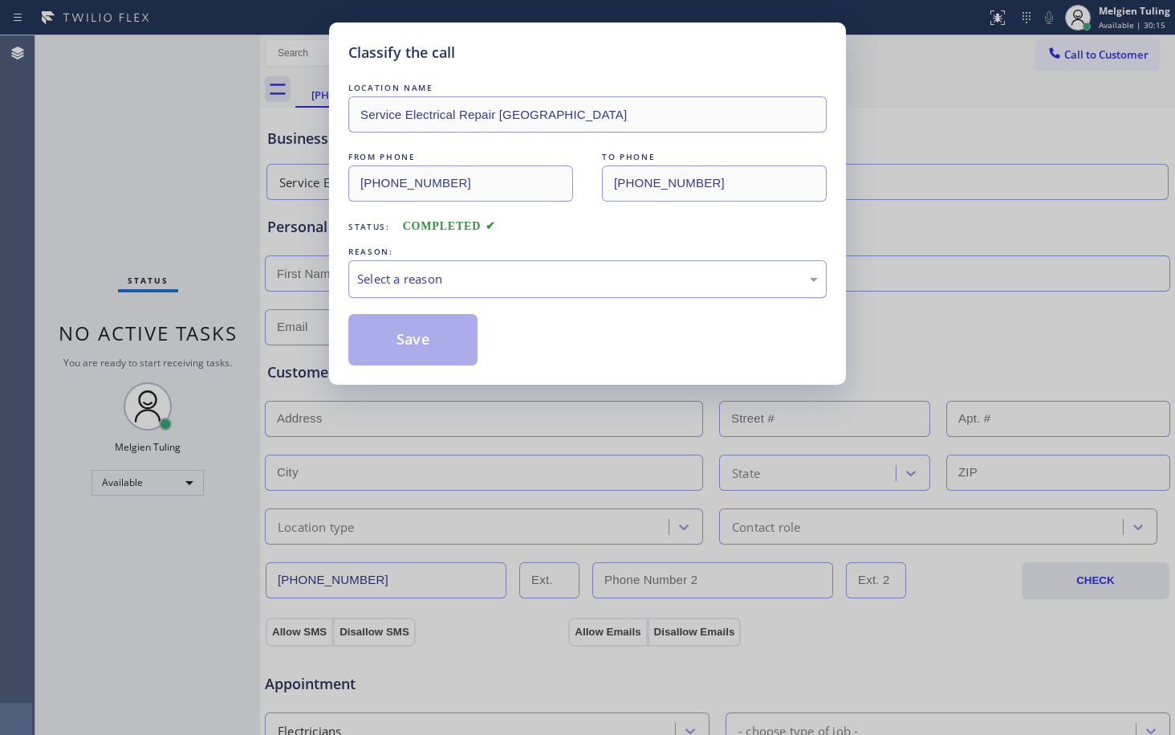
click at [379, 283] on div "Select a reason" at bounding box center [587, 279] width 461 height 18
click at [394, 339] on button "Save" at bounding box center [412, 339] width 129 height 51
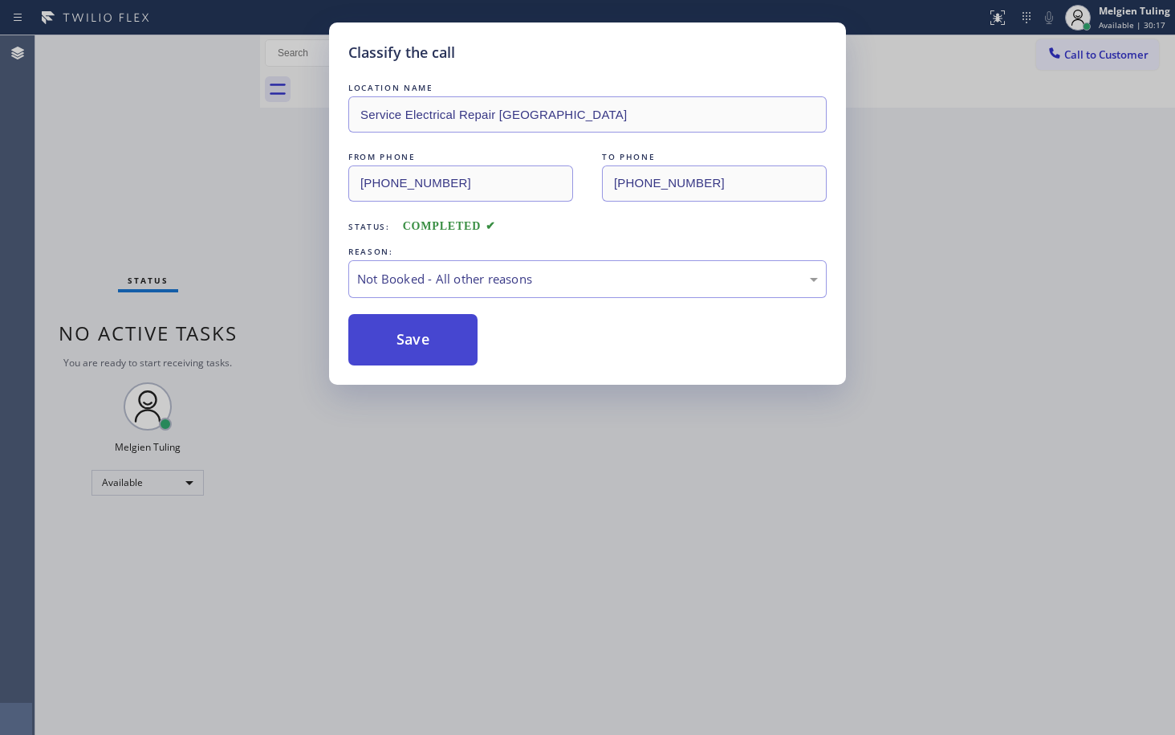
click at [395, 338] on button "Save" at bounding box center [412, 339] width 129 height 51
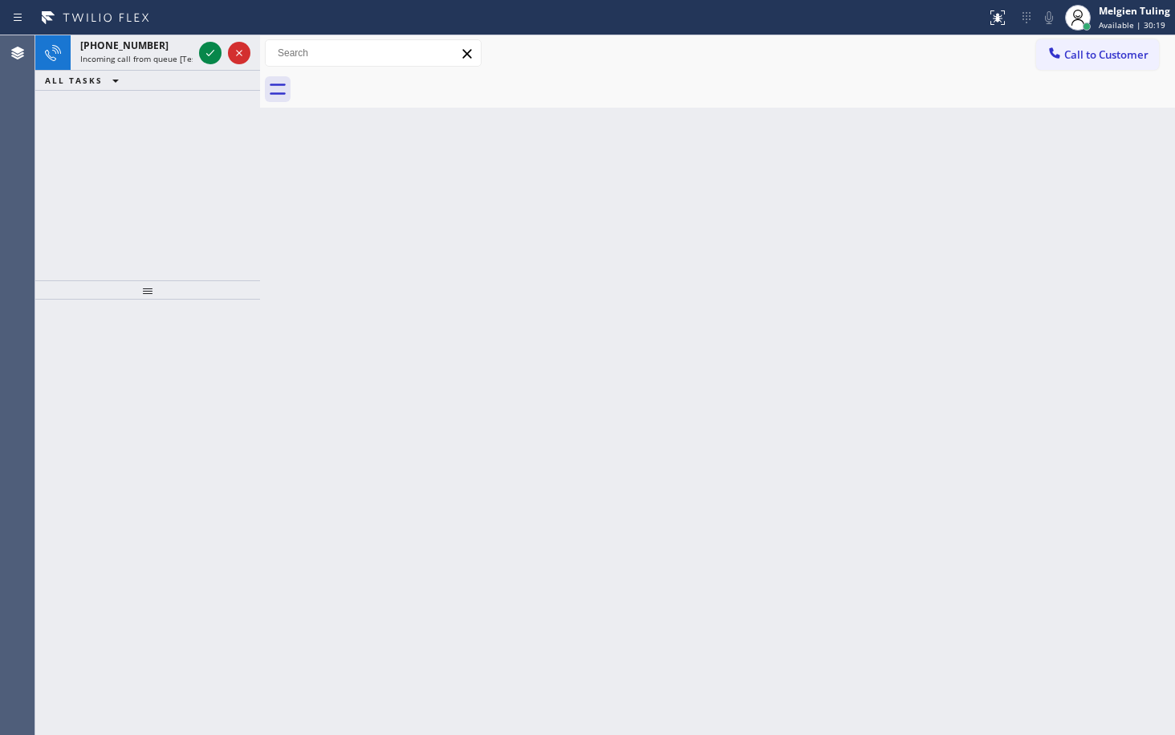
click at [395, 300] on div "Back to Dashboard Change Sender ID Customers Technicians Select a contact Outbo…" at bounding box center [717, 384] width 915 height 699
click at [205, 49] on icon at bounding box center [210, 52] width 19 height 19
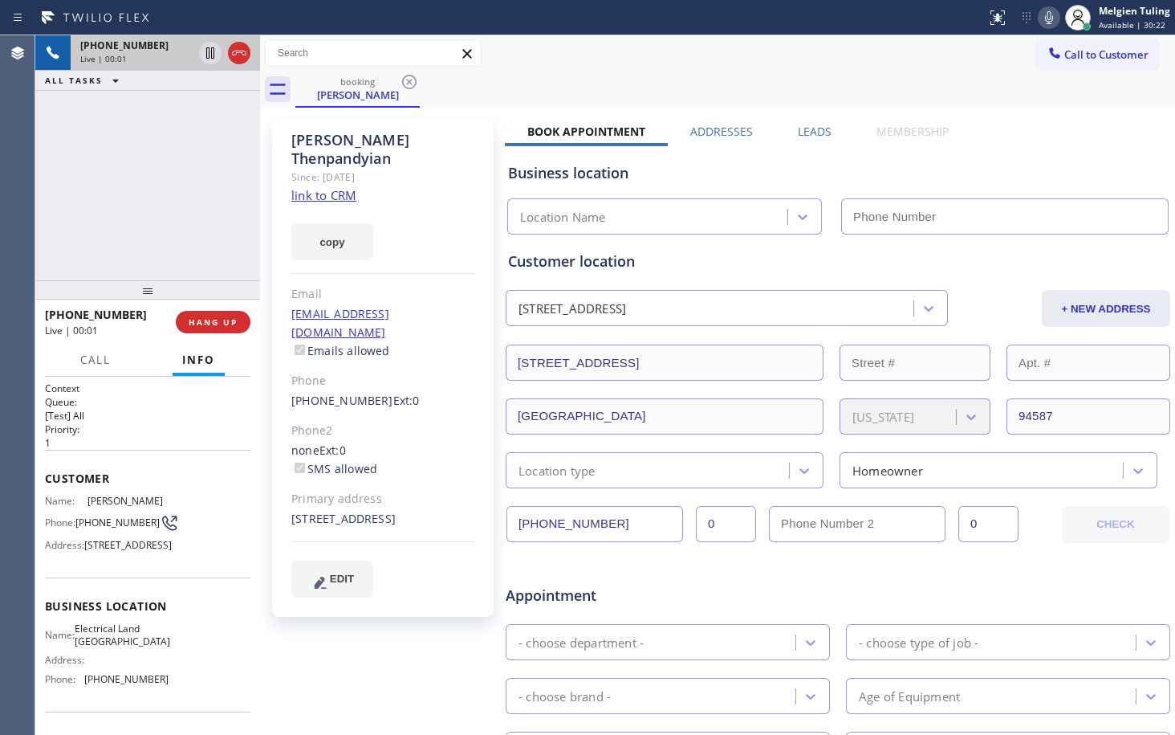
type input "[PHONE_NUMBER]"
click at [333, 187] on link "link to CRM" at bounding box center [323, 195] width 65 height 16
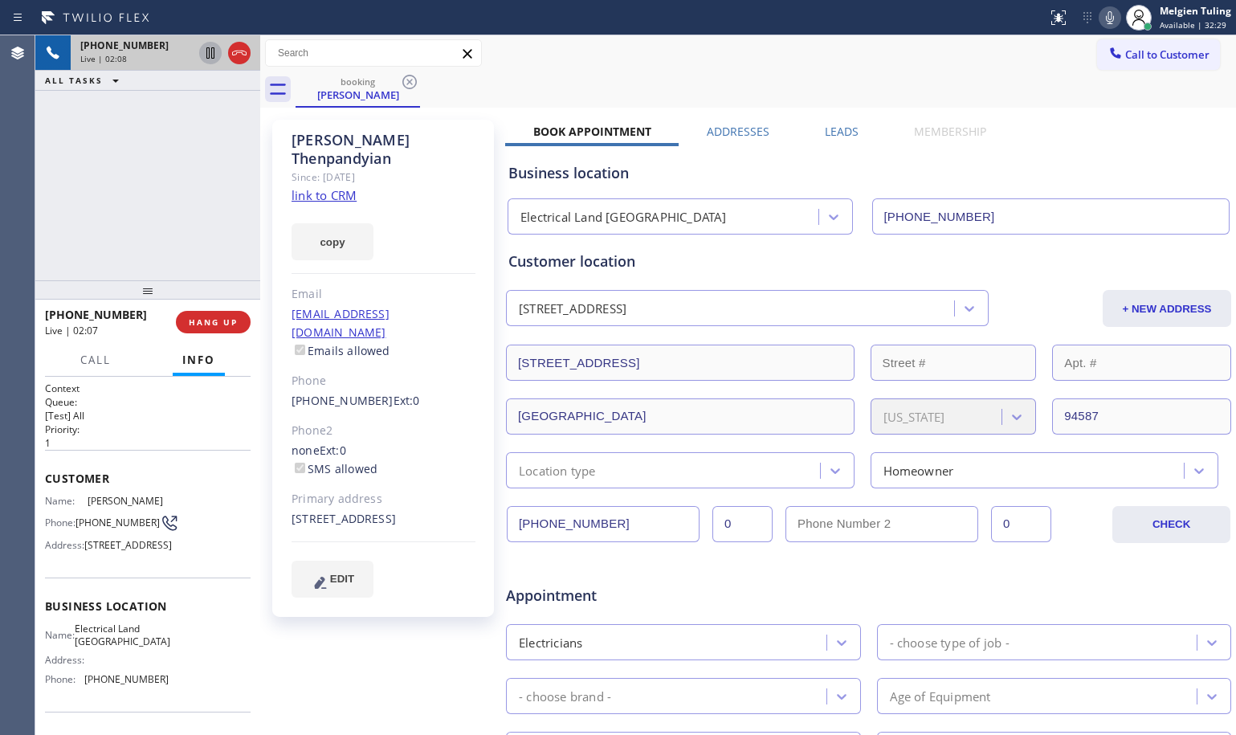
click at [210, 55] on icon at bounding box center [210, 52] width 8 height 11
click at [1110, 22] on icon at bounding box center [1110, 17] width 8 height 13
click at [211, 55] on icon at bounding box center [210, 52] width 19 height 19
click at [1112, 14] on icon at bounding box center [1109, 17] width 19 height 19
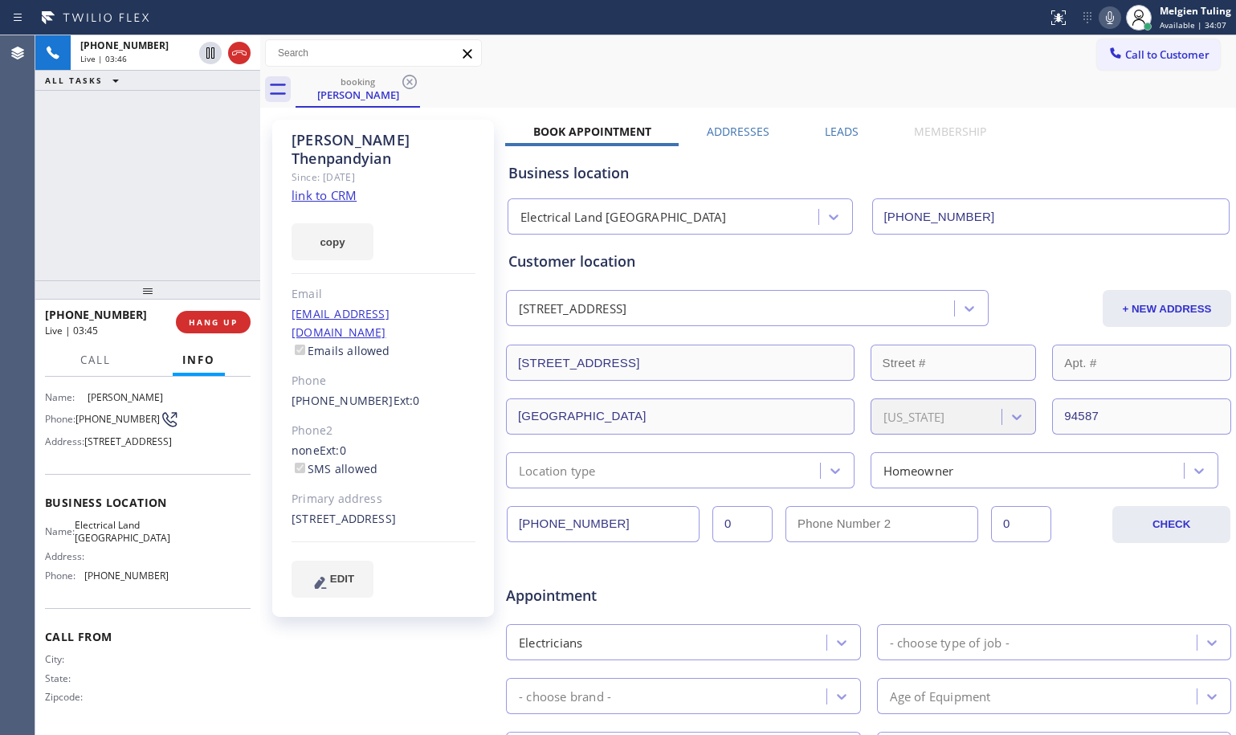
scroll to position [146, 0]
click at [88, 359] on span "Call" at bounding box center [95, 359] width 31 height 14
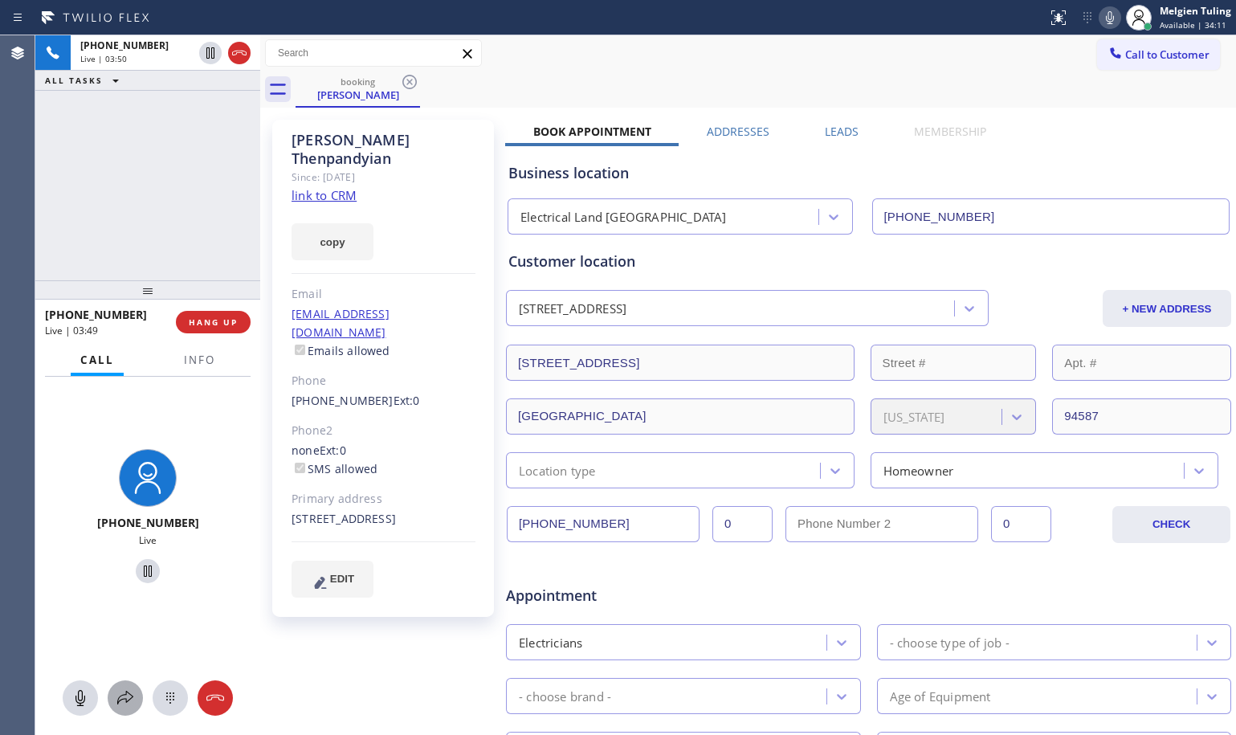
click at [128, 696] on icon at bounding box center [125, 697] width 19 height 19
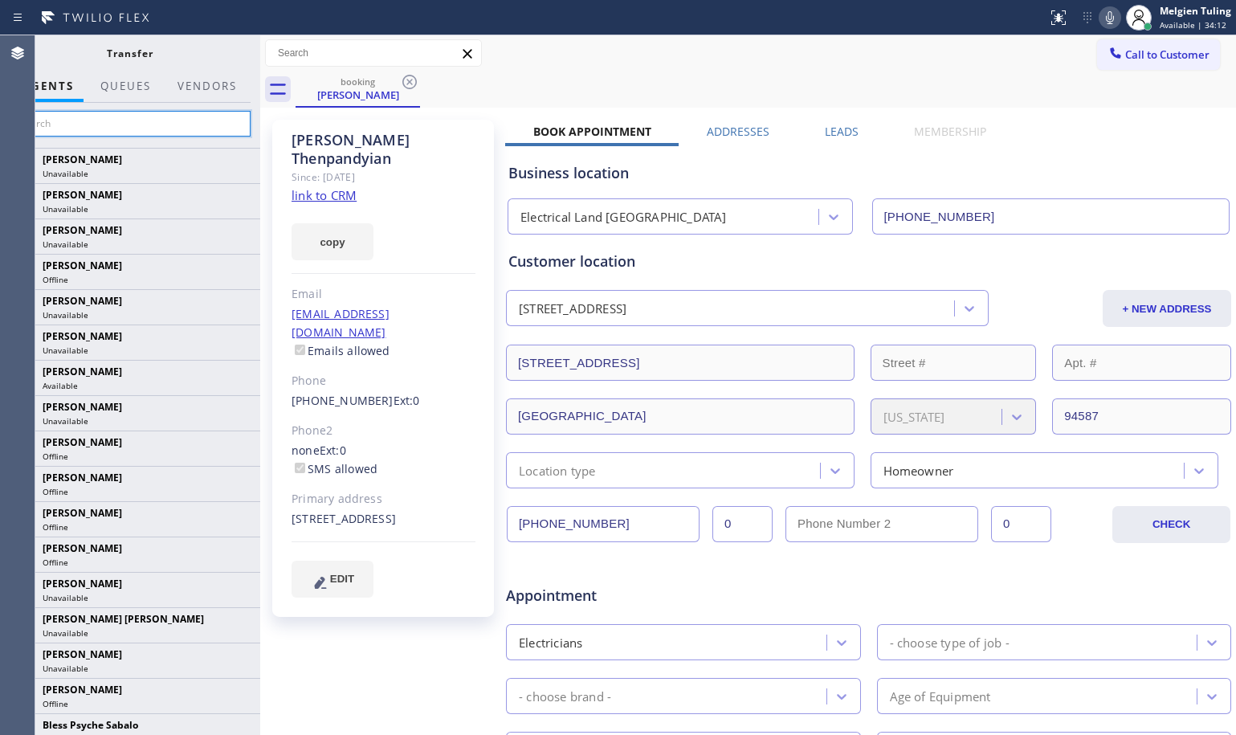
click at [153, 122] on input "text" at bounding box center [130, 124] width 242 height 26
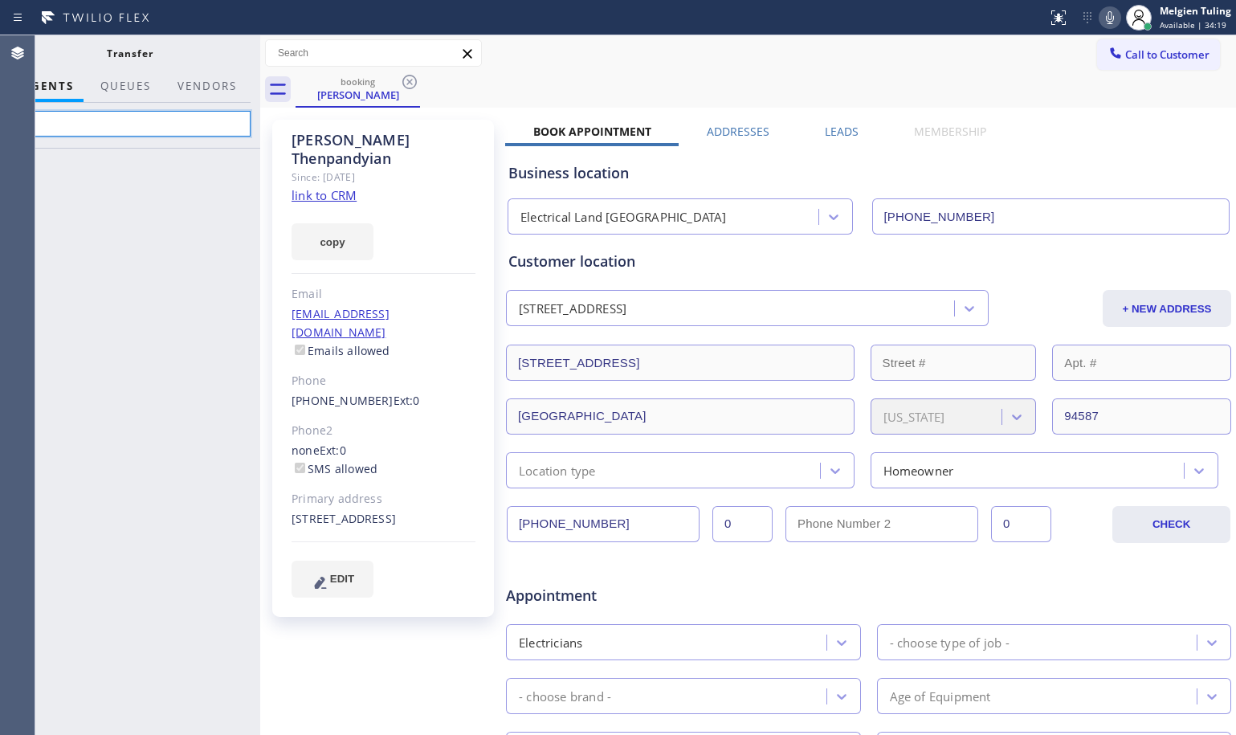
type input "s"
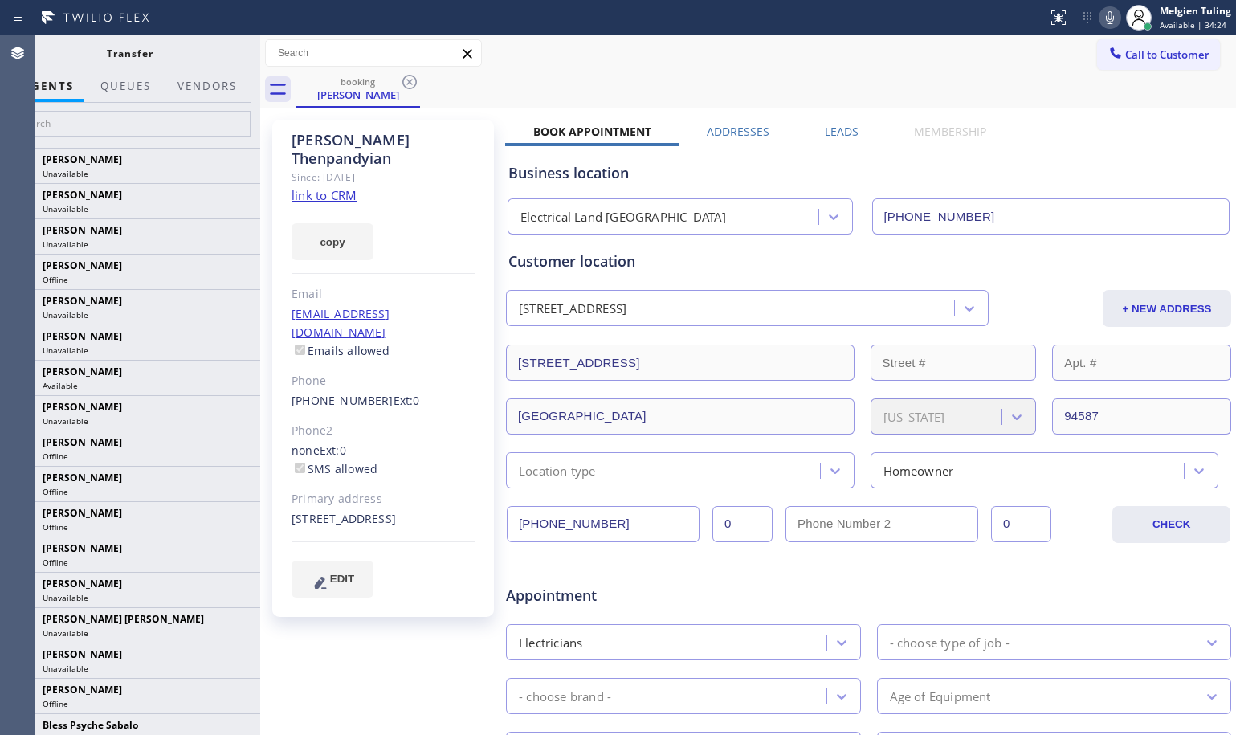
click at [1114, 15] on icon at bounding box center [1109, 17] width 19 height 19
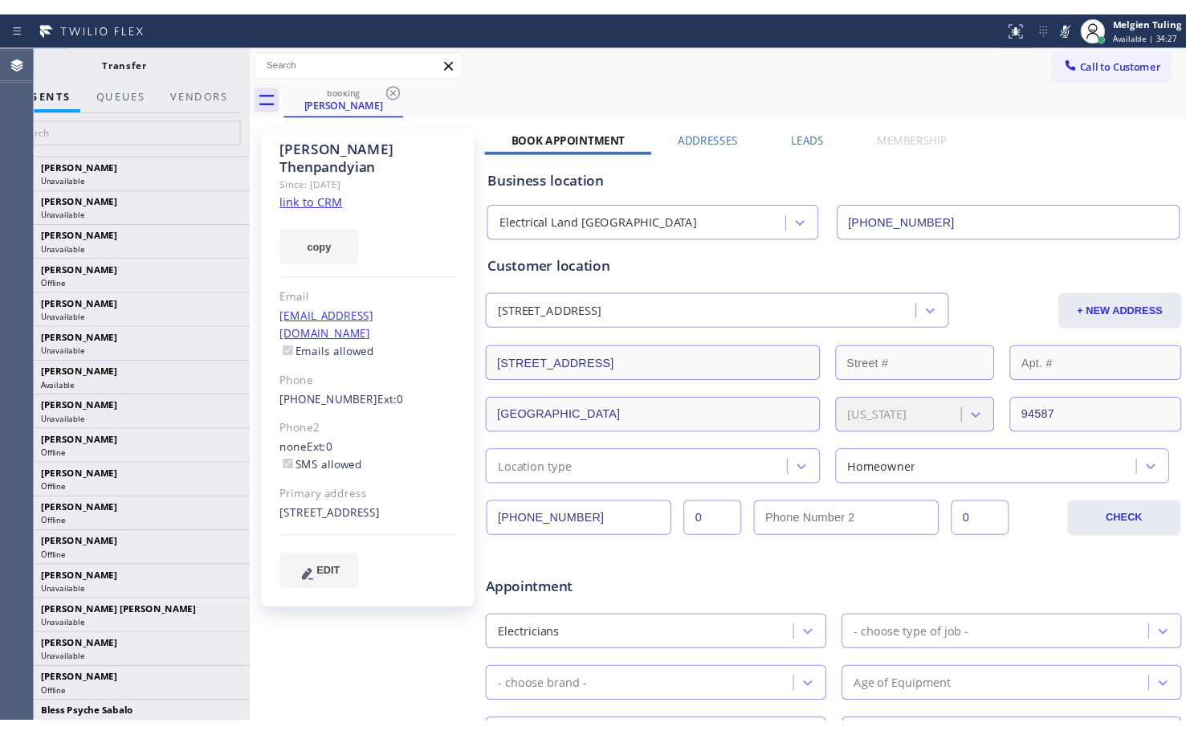
scroll to position [146, 0]
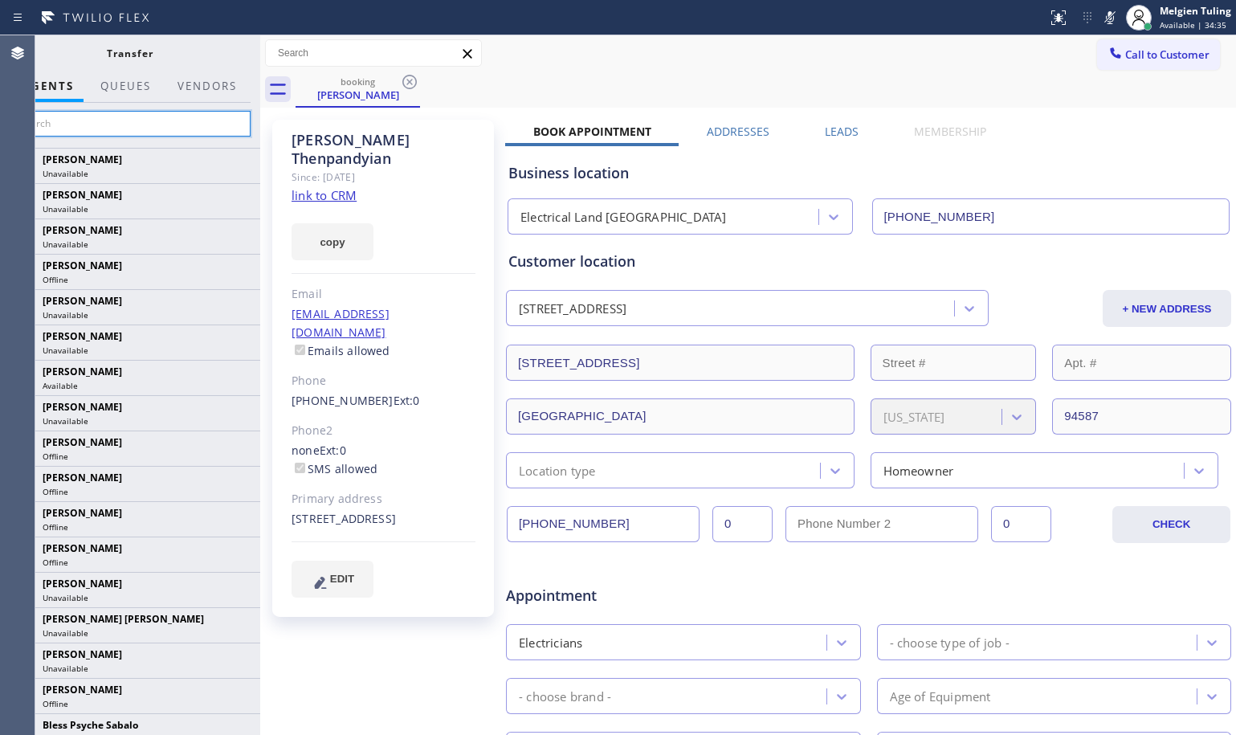
click at [73, 118] on input "text" at bounding box center [130, 124] width 242 height 26
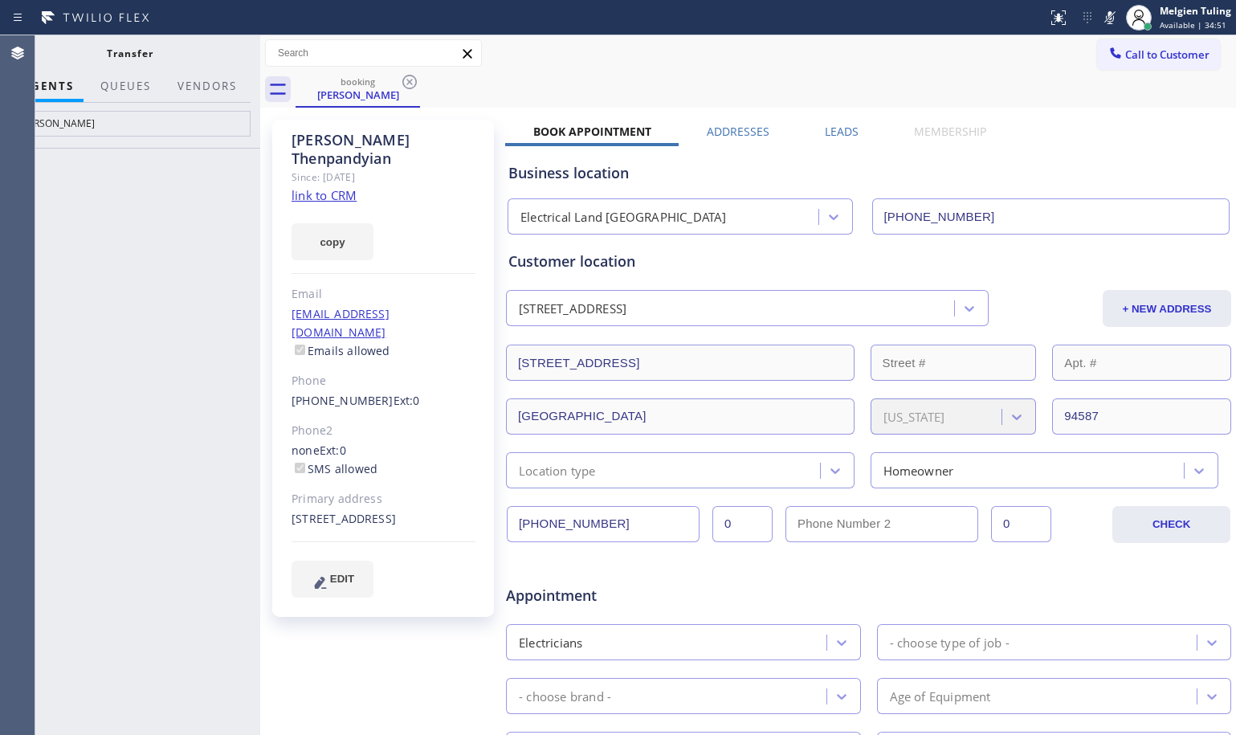
click at [125, 226] on div at bounding box center [129, 441] width 261 height 587
click at [73, 123] on input "samantha" at bounding box center [130, 124] width 242 height 26
type input "s"
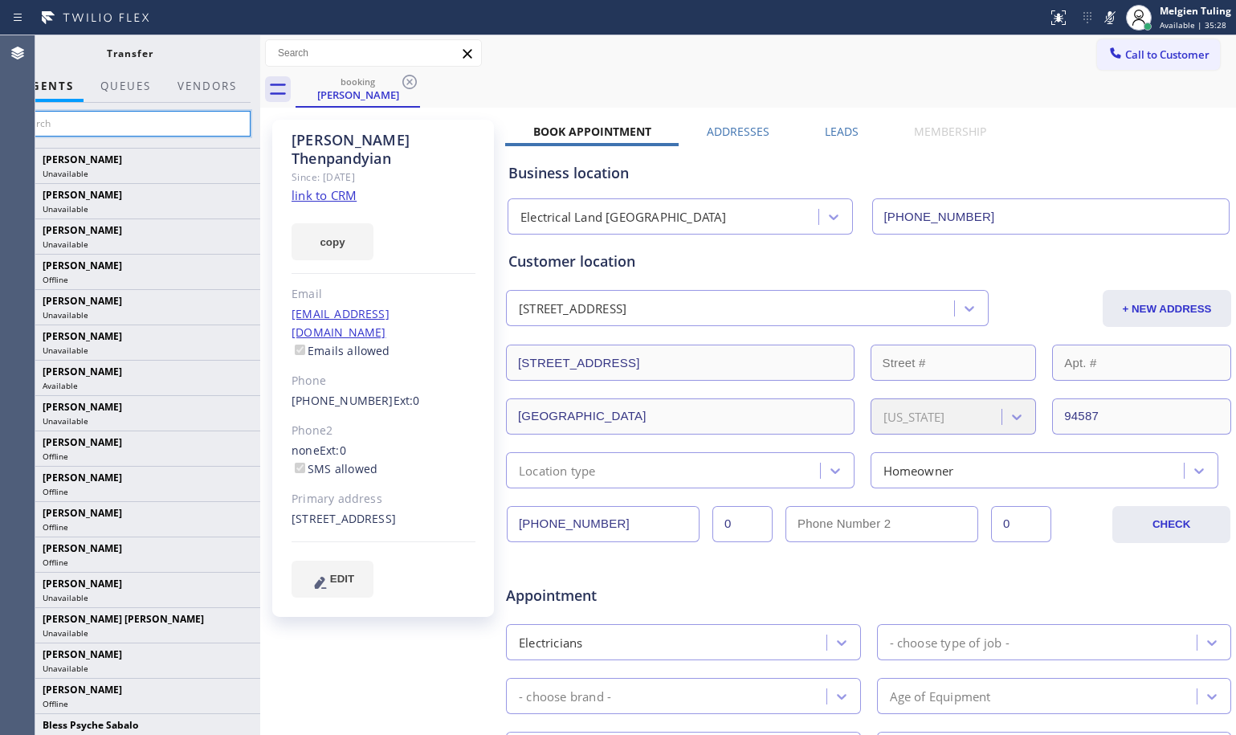
click at [62, 123] on input "text" at bounding box center [130, 124] width 242 height 26
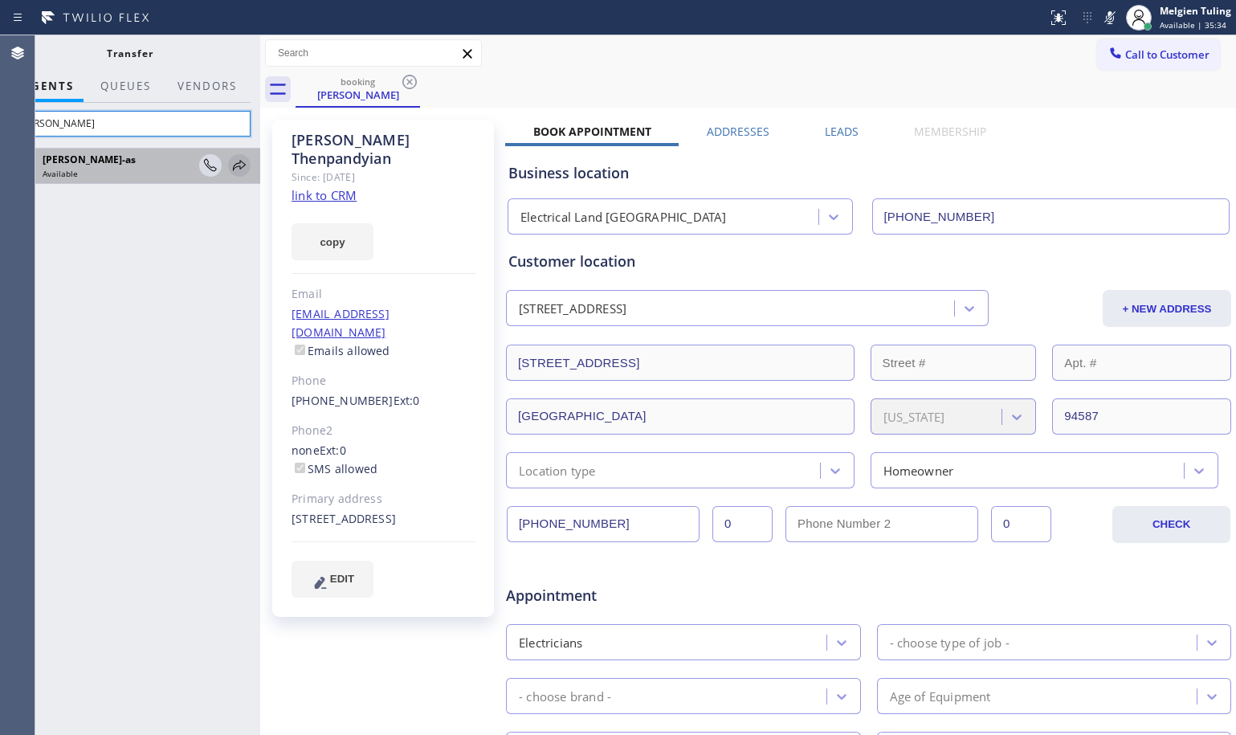
type input "Jesica"
click at [242, 166] on icon at bounding box center [239, 165] width 19 height 19
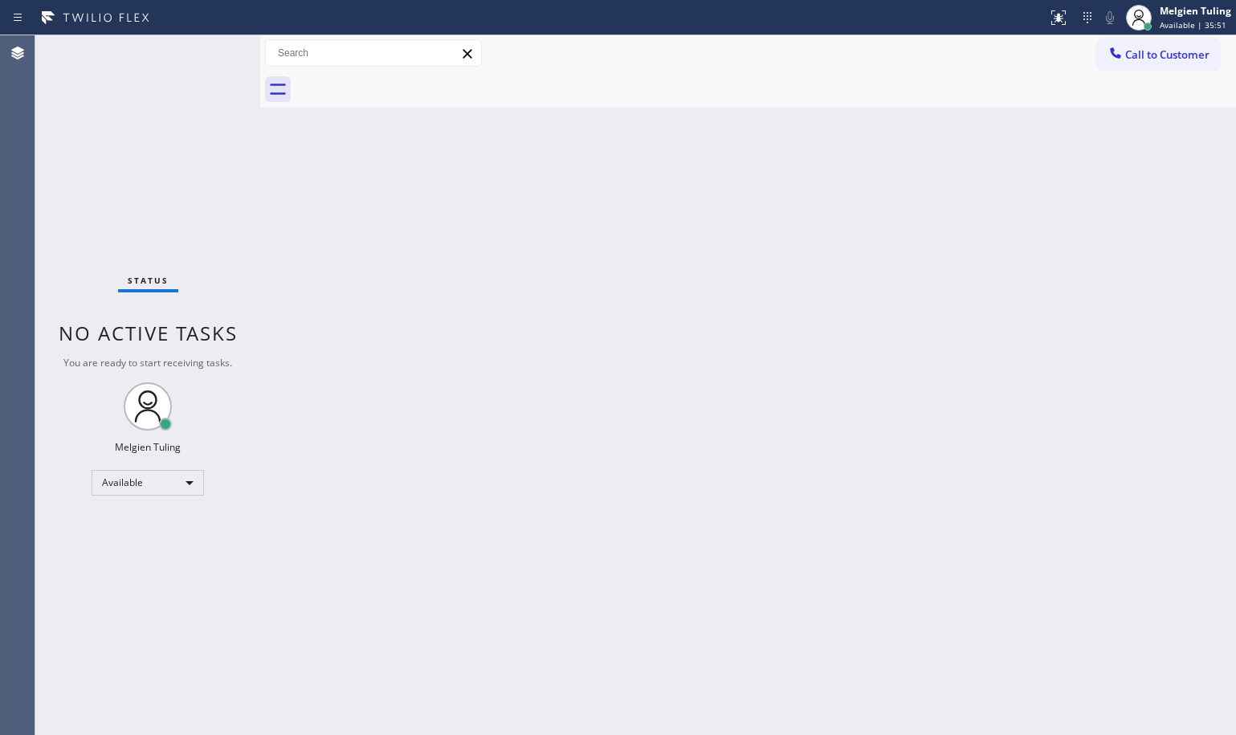
click at [471, 398] on div "Back to Dashboard Change Sender ID Customers Technicians Select a contact Outbo…" at bounding box center [748, 384] width 976 height 699
click at [519, 264] on div "Back to Dashboard Change Sender ID Customers Technicians Select a contact Outbo…" at bounding box center [748, 384] width 976 height 699
click at [647, 194] on div "Back to Dashboard Change Sender ID Customers Technicians Select a contact Outbo…" at bounding box center [748, 384] width 976 height 699
click at [420, 432] on div "Back to Dashboard Change Sender ID Customers Technicians Select a contact Outbo…" at bounding box center [748, 384] width 976 height 699
click at [1212, 291] on div "Back to Dashboard Change Sender ID Customers Technicians Select a contact Outbo…" at bounding box center [748, 384] width 976 height 699
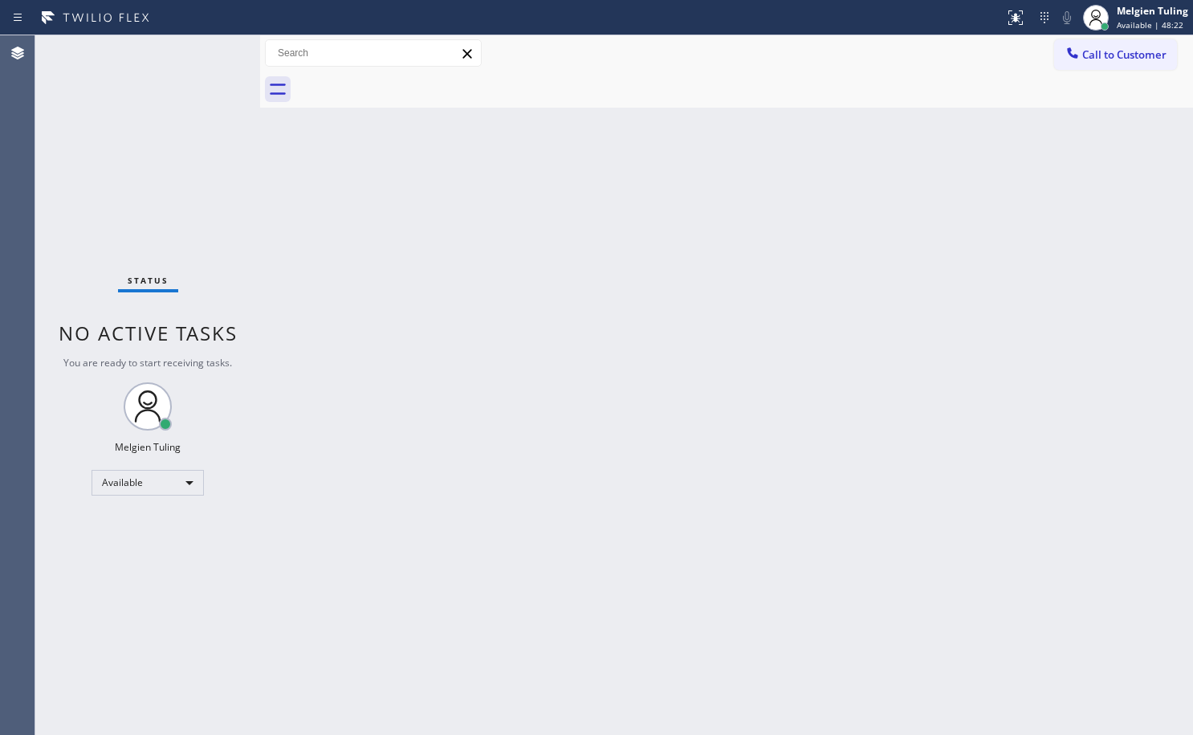
click at [1181, 282] on div "Back to Dashboard Change Sender ID Customers Technicians Select a contact Outbo…" at bounding box center [726, 384] width 933 height 699
click at [941, 325] on div "Back to Dashboard Change Sender ID Customers Technicians Select a contact Outbo…" at bounding box center [723, 384] width 926 height 699
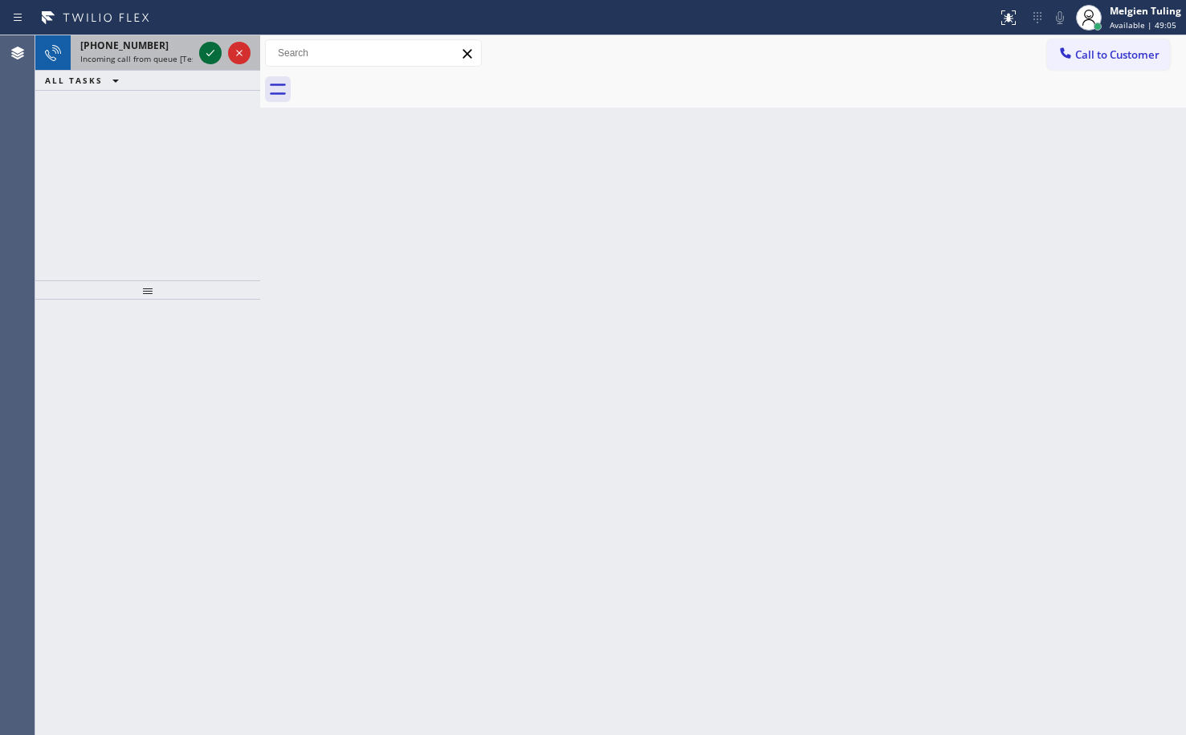
click at [215, 48] on icon at bounding box center [210, 52] width 19 height 19
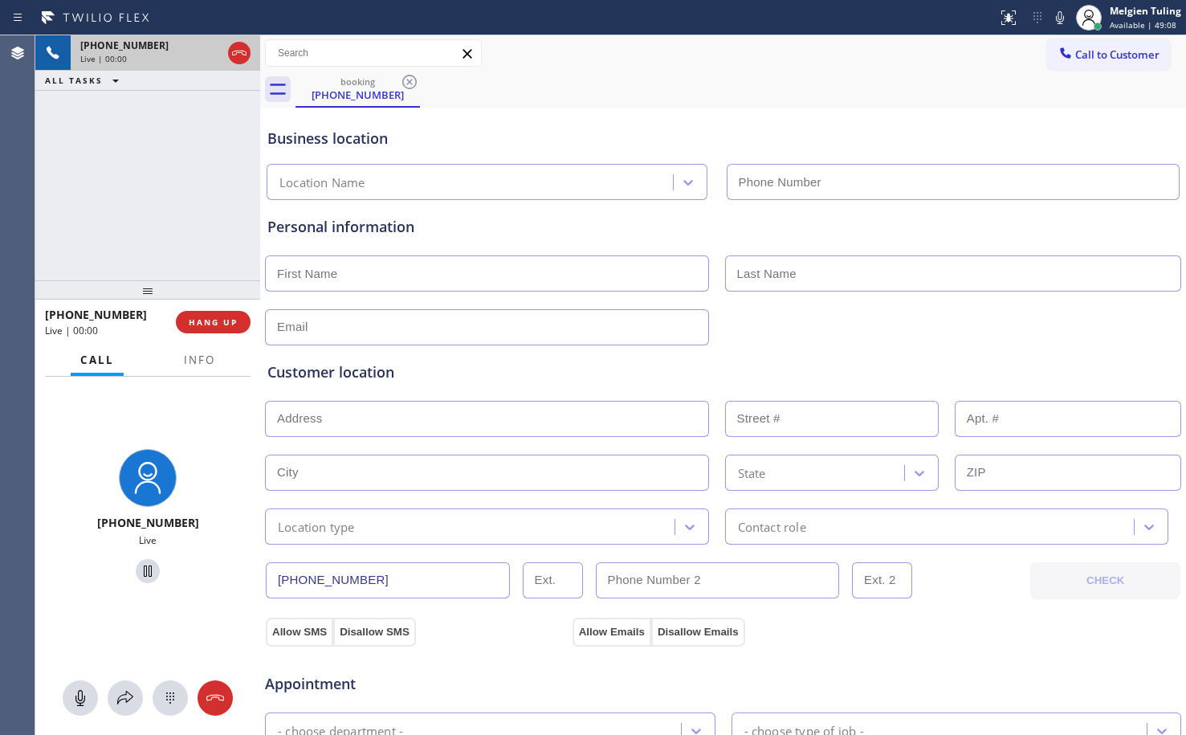
type input "(347) 630-3221"
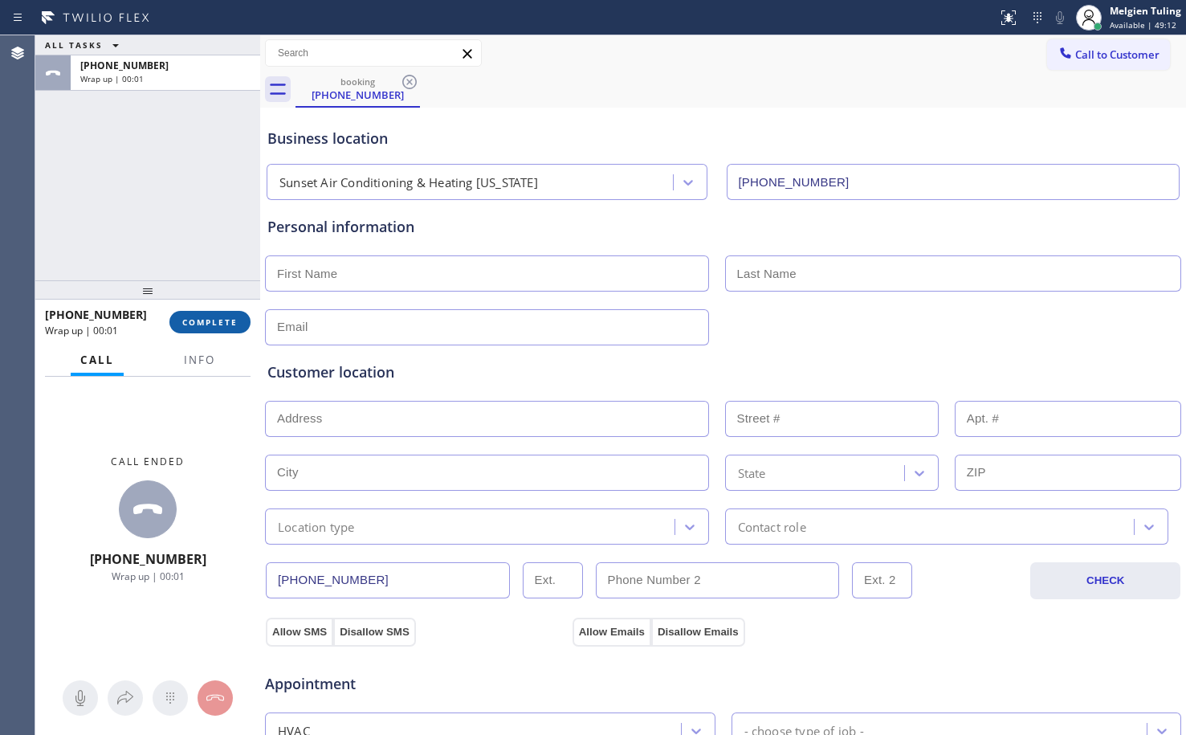
click at [217, 328] on button "COMPLETE" at bounding box center [209, 322] width 81 height 22
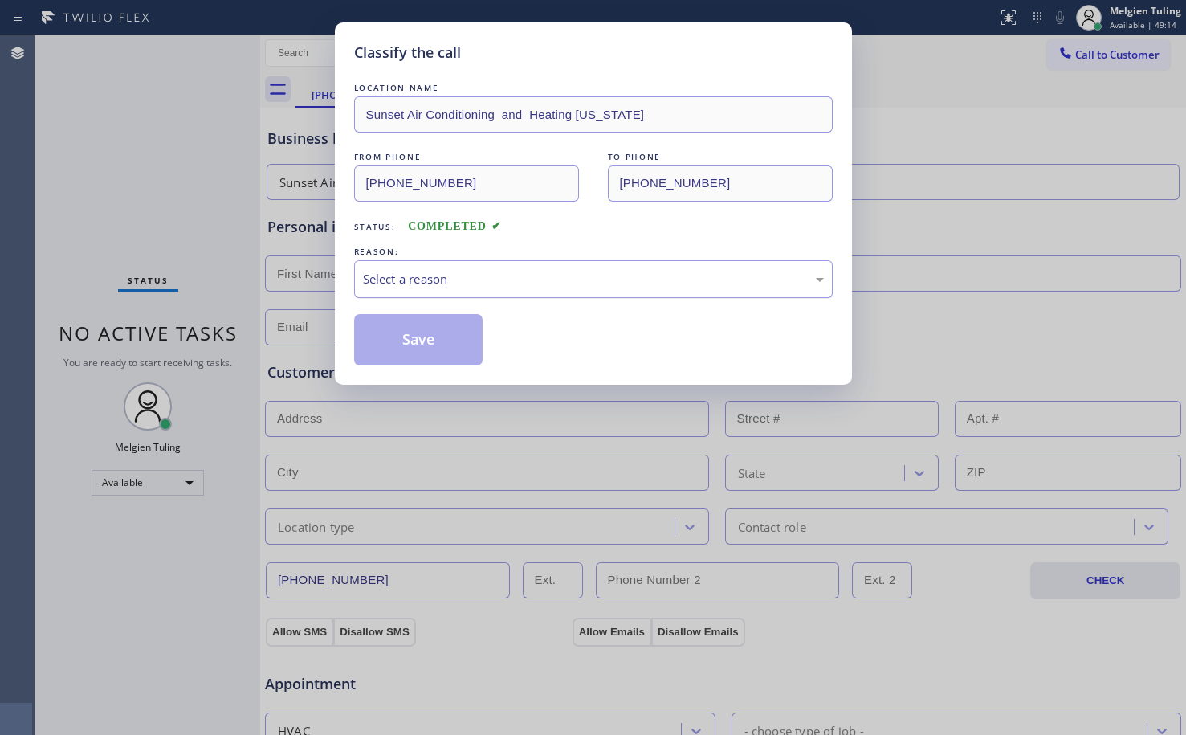
click at [401, 278] on div "Select a reason" at bounding box center [593, 279] width 461 height 18
click at [422, 341] on button "Save" at bounding box center [418, 339] width 129 height 51
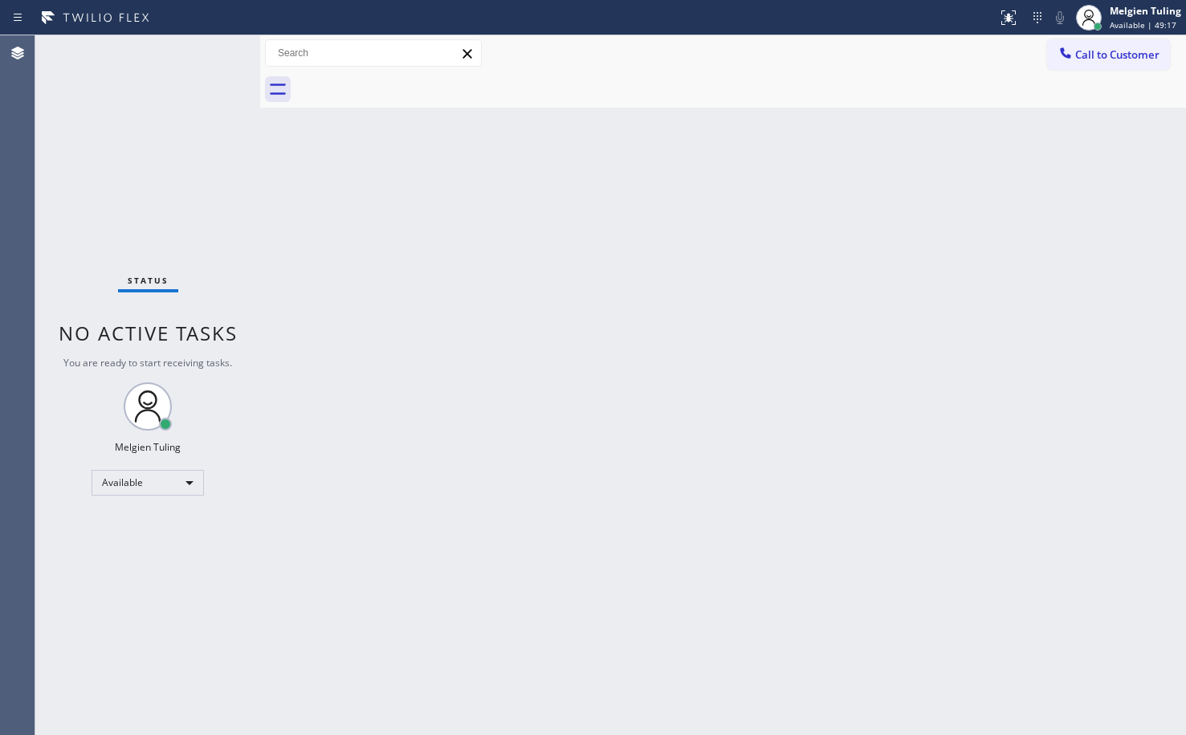
click at [422, 340] on div "Back to Dashboard Change Sender ID Customers Technicians Select a contact Outbo…" at bounding box center [723, 384] width 926 height 699
click at [186, 481] on div "Available" at bounding box center [148, 483] width 112 height 26
click at [156, 564] on li "Break" at bounding box center [146, 565] width 109 height 19
click at [609, 494] on div "Back to Dashboard Change Sender ID Customers Technicians Select a contact Outbo…" at bounding box center [723, 384] width 926 height 699
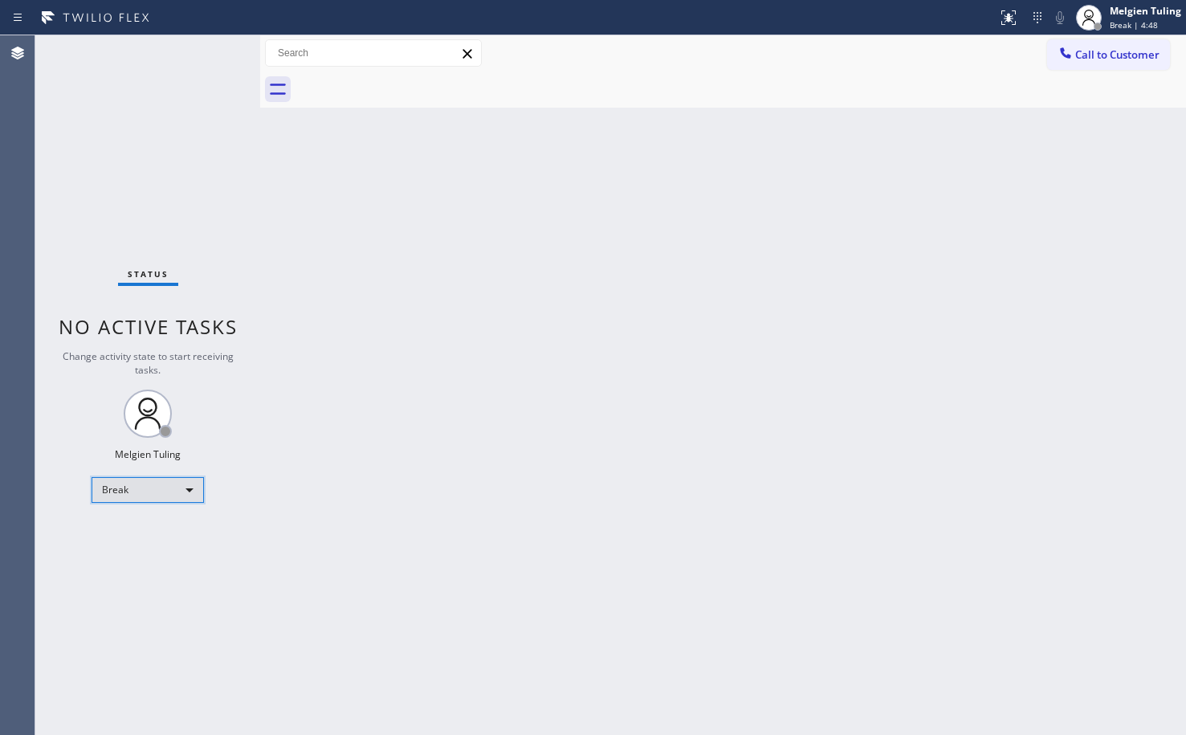
click at [173, 483] on div "Break" at bounding box center [148, 490] width 112 height 26
click at [142, 533] on li "Available" at bounding box center [146, 532] width 109 height 19
click at [446, 448] on div "Back to Dashboard Change Sender ID Customers Technicians Select a contact Outbo…" at bounding box center [723, 384] width 926 height 699
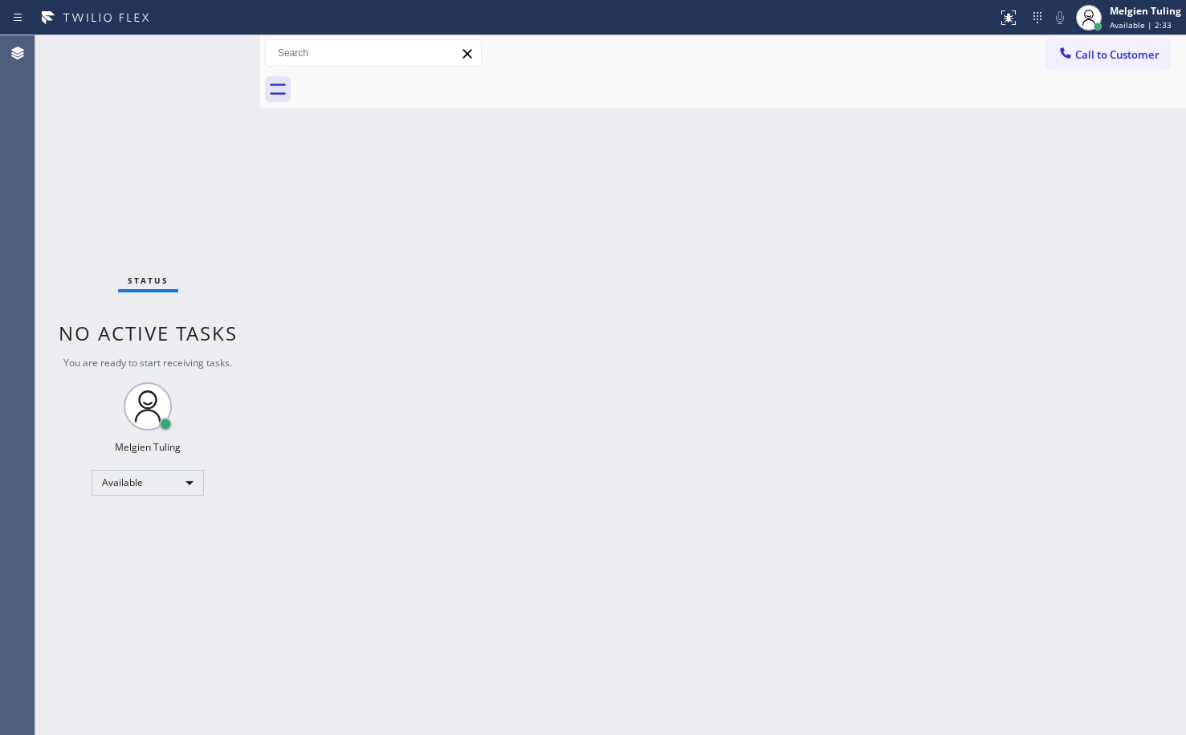
click at [201, 54] on div "Status No active tasks You are ready to start receiving tasks. Melgien Tuling A…" at bounding box center [147, 384] width 225 height 699
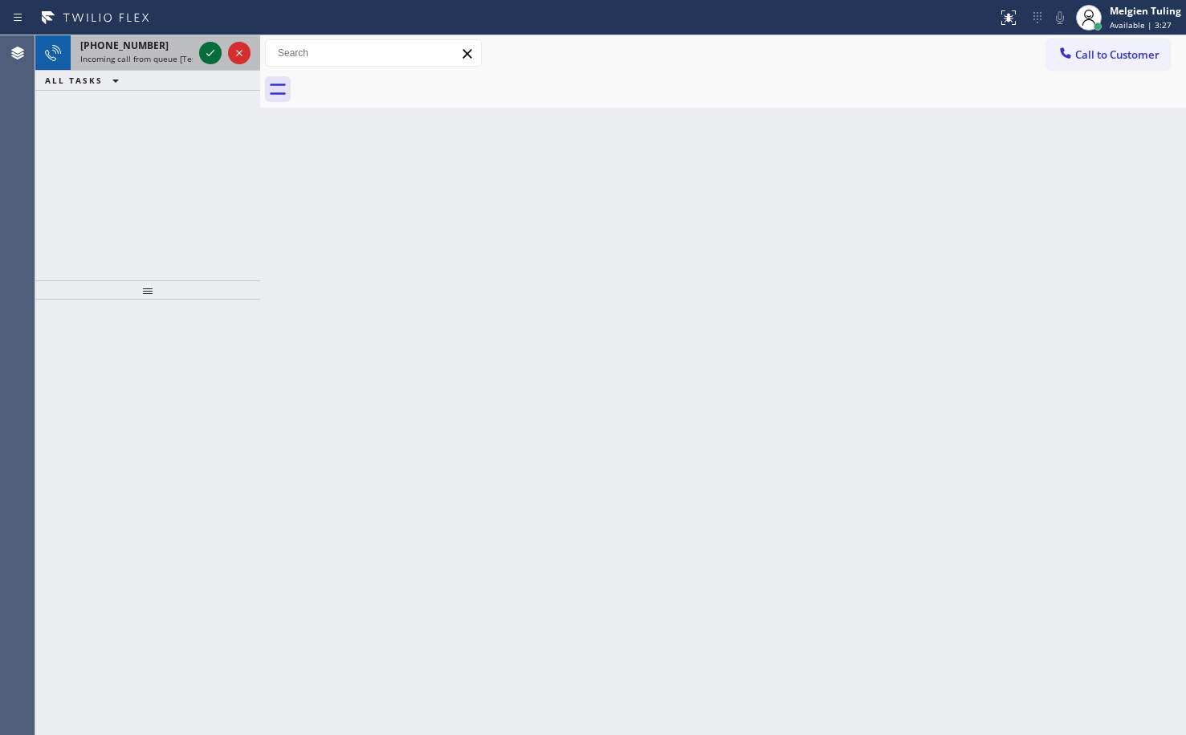
click at [203, 55] on icon at bounding box center [210, 52] width 19 height 19
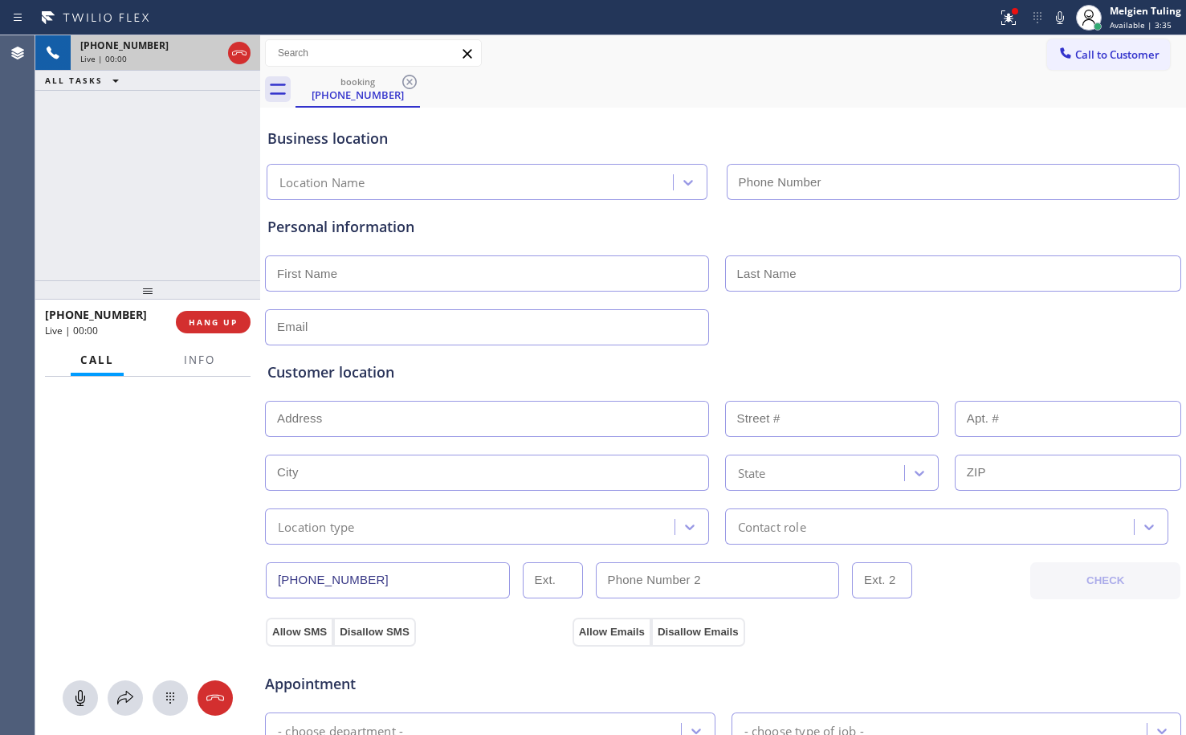
type input "(718) 701-8643"
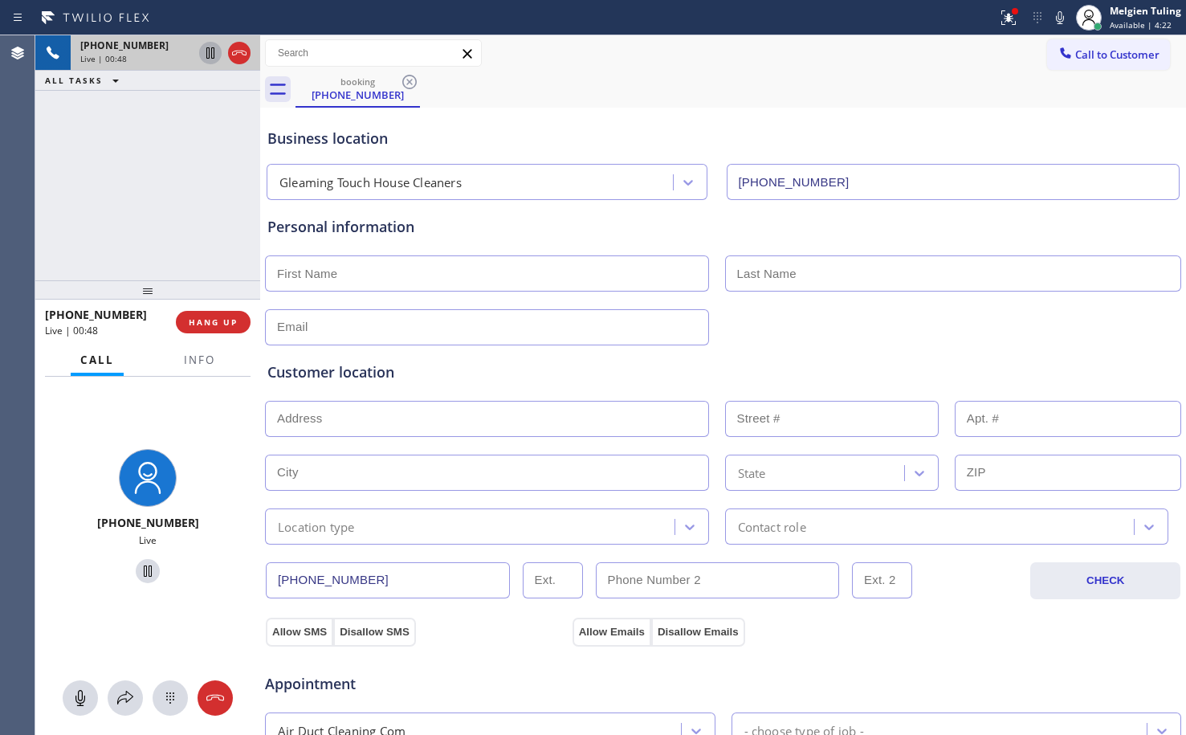
click at [211, 45] on icon at bounding box center [210, 52] width 19 height 19
click at [1061, 11] on icon at bounding box center [1060, 17] width 8 height 13
click at [1006, 14] on icon at bounding box center [1008, 17] width 19 height 19
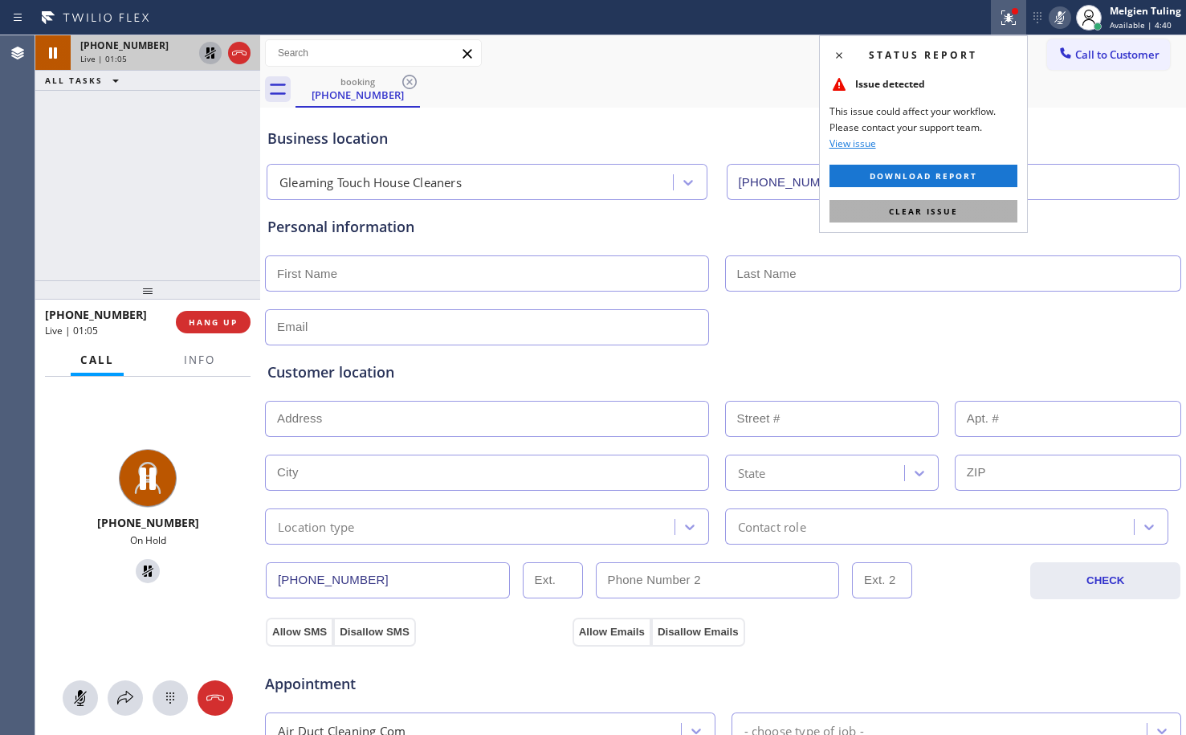
click at [911, 213] on span "Clear issue" at bounding box center [923, 211] width 69 height 11
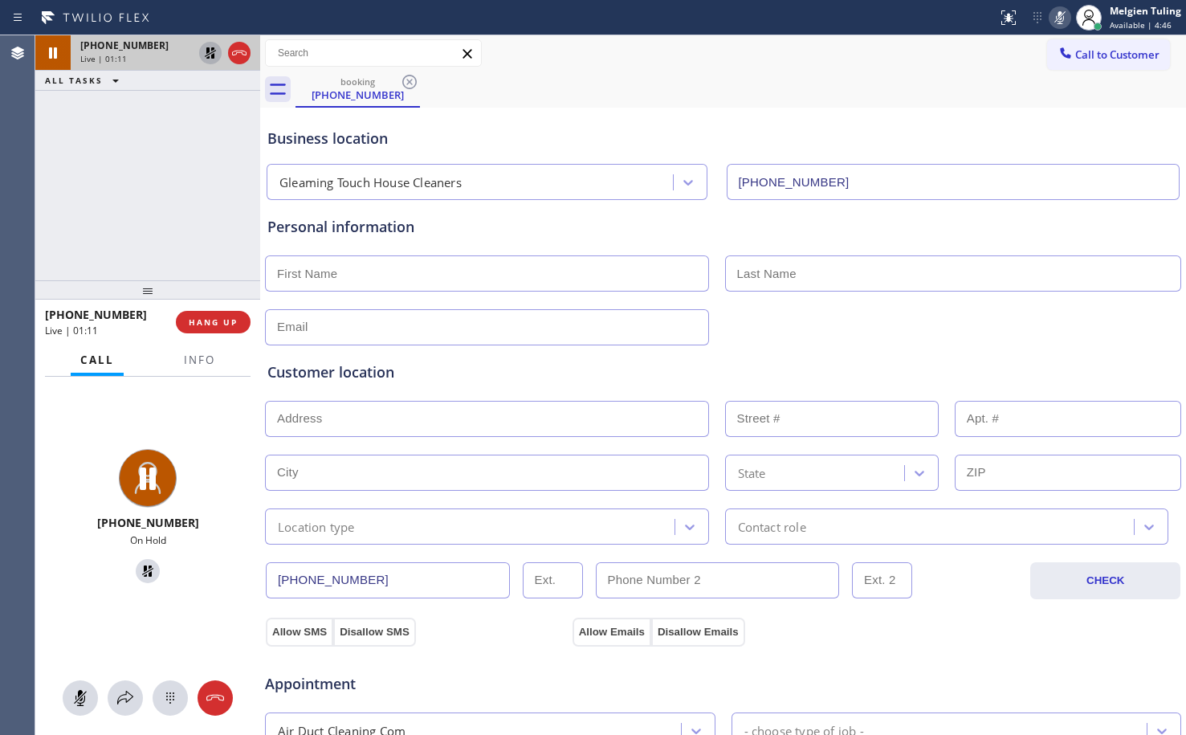
click at [213, 57] on icon at bounding box center [210, 52] width 11 height 11
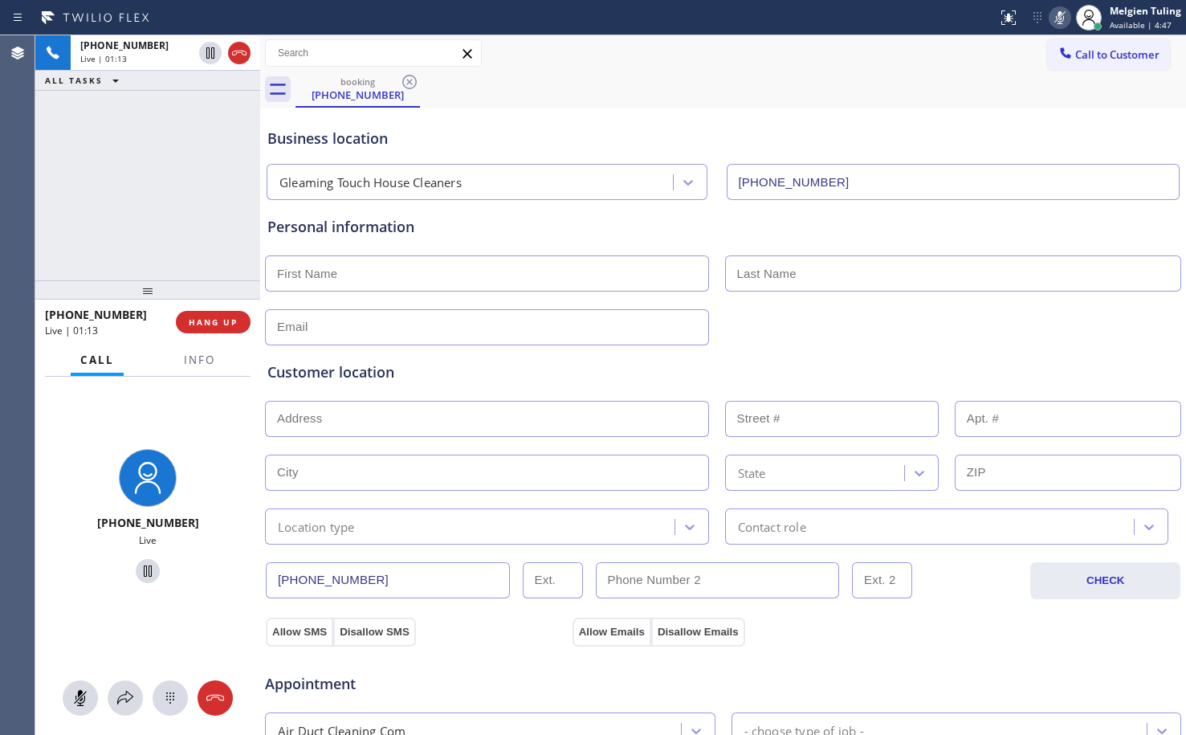
click at [1057, 18] on icon at bounding box center [1059, 17] width 19 height 19
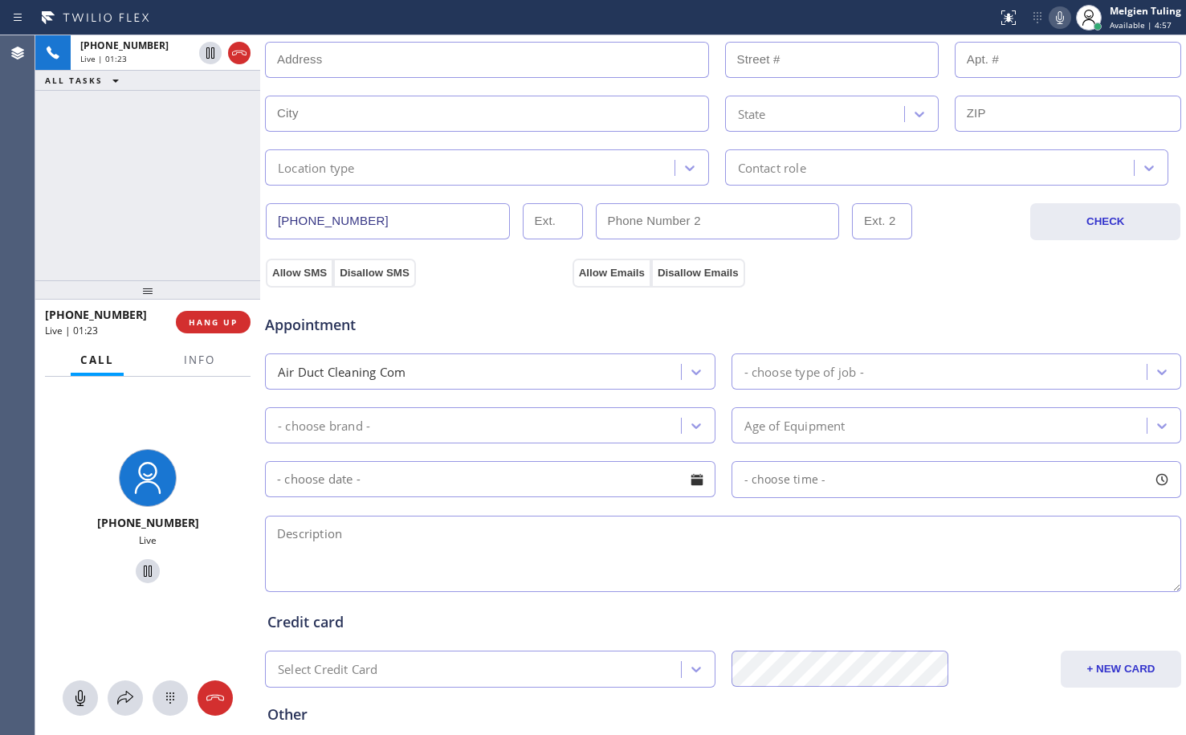
scroll to position [349, 0]
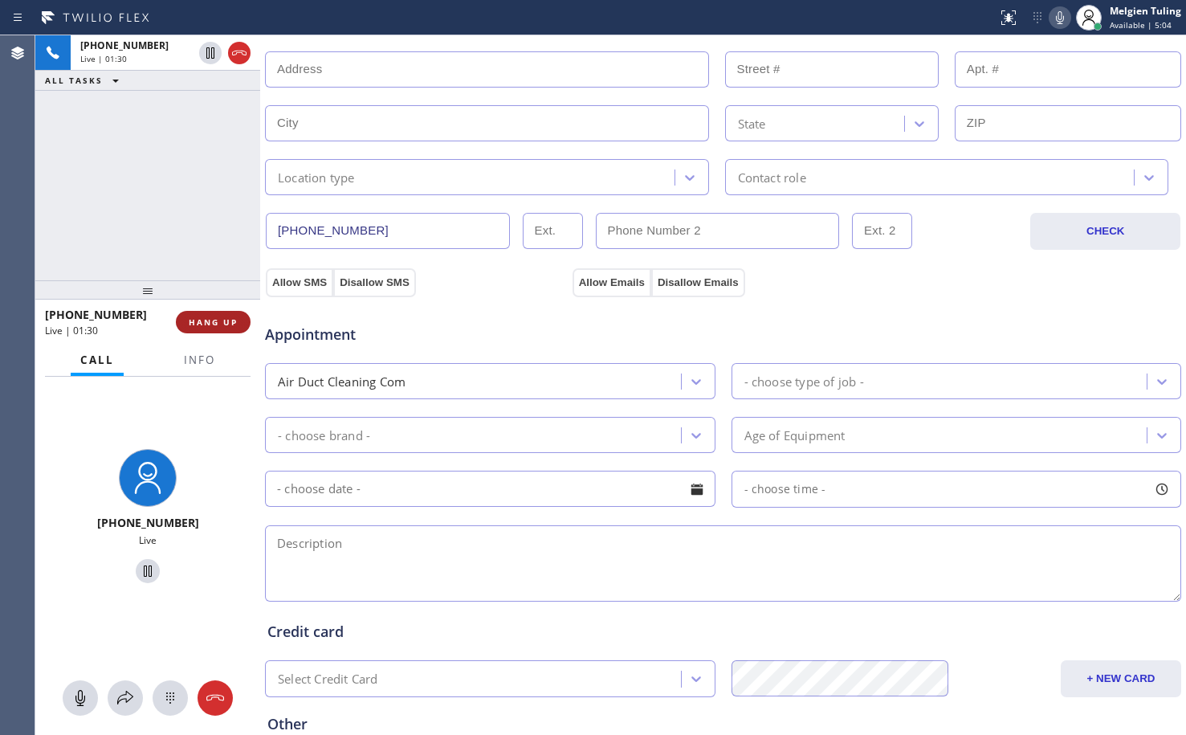
click at [213, 325] on span "HANG UP" at bounding box center [213, 321] width 49 height 11
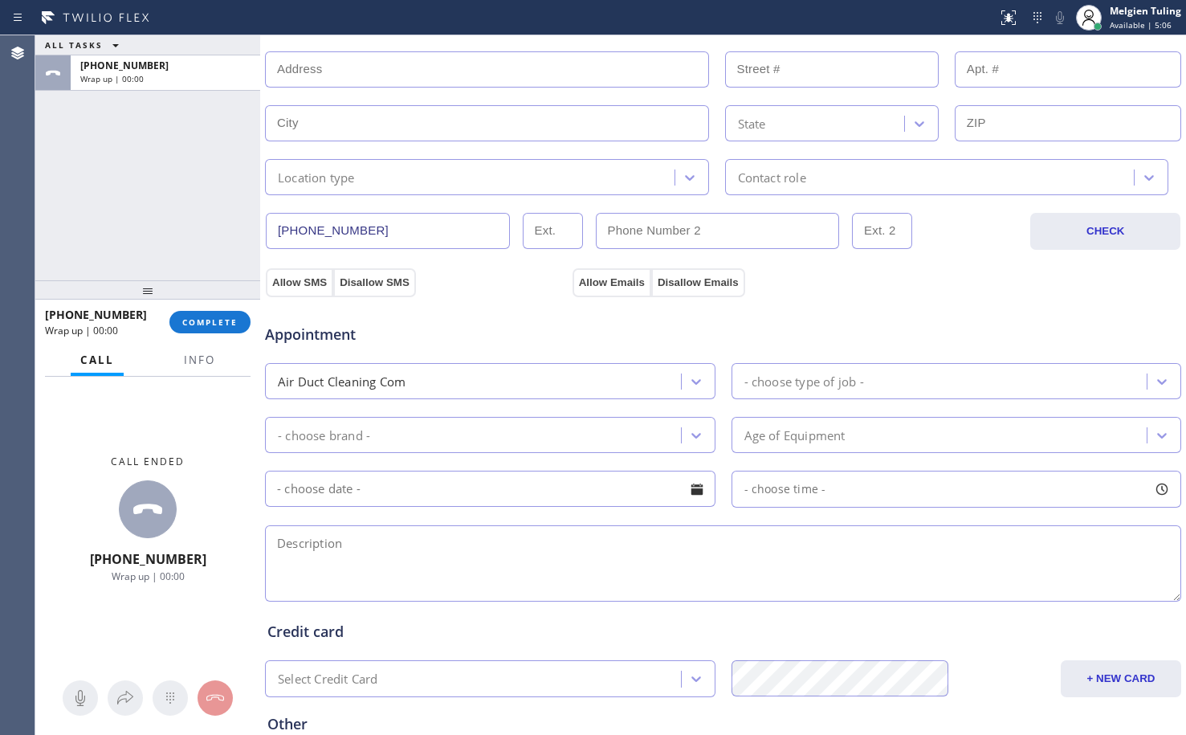
click at [498, 203] on div "(800) 672-4399 CHECK" at bounding box center [723, 222] width 918 height 55
click at [200, 322] on span "COMPLETE" at bounding box center [209, 321] width 55 height 11
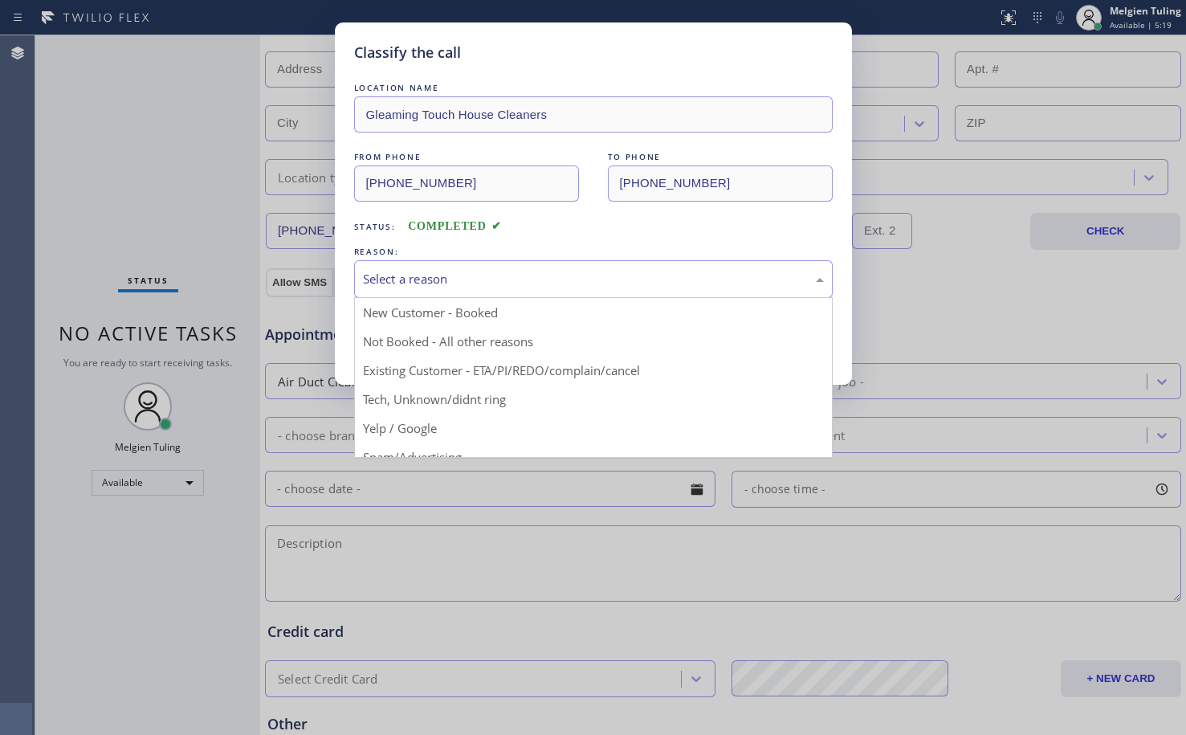
click at [499, 263] on div "Select a reason" at bounding box center [593, 279] width 479 height 38
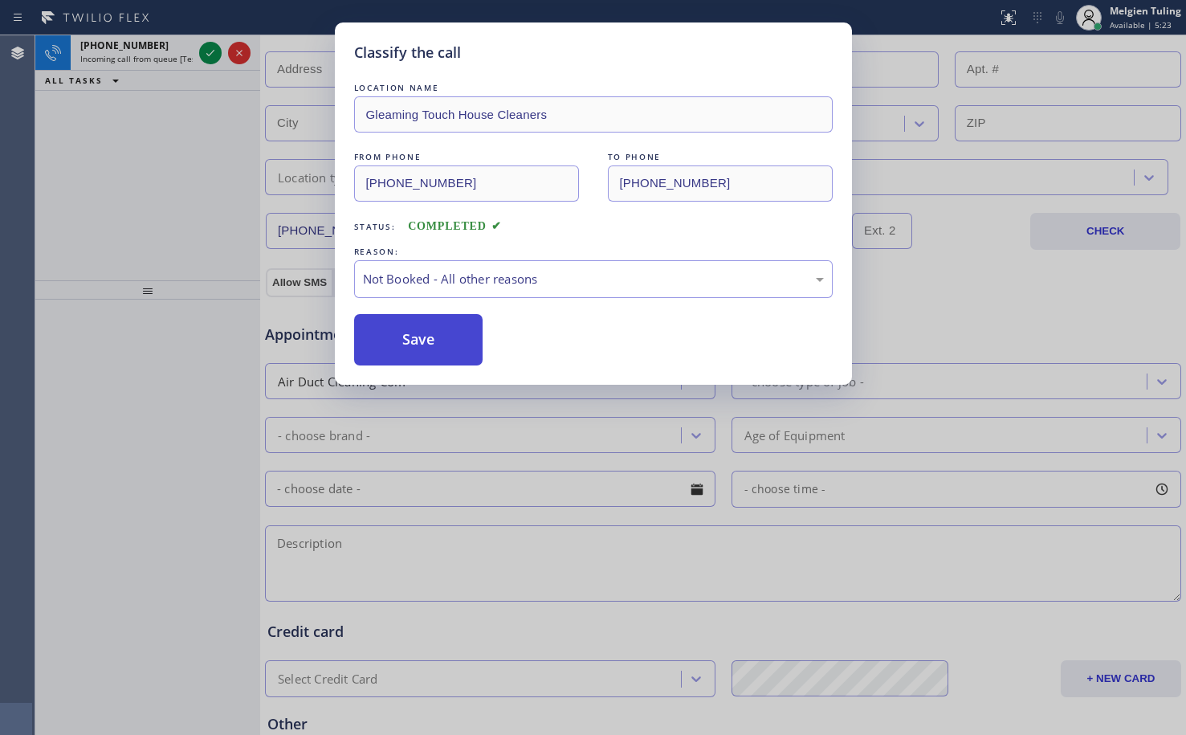
click at [421, 330] on button "Save" at bounding box center [418, 339] width 129 height 51
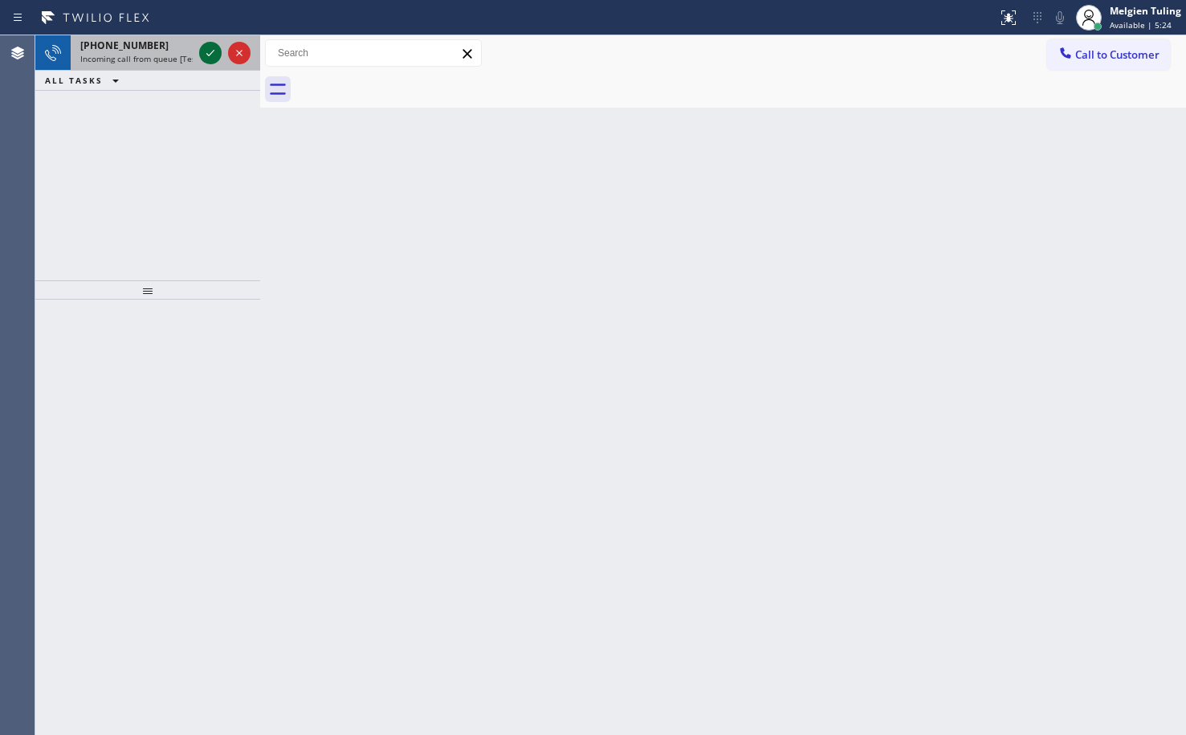
click at [212, 57] on icon at bounding box center [210, 52] width 19 height 19
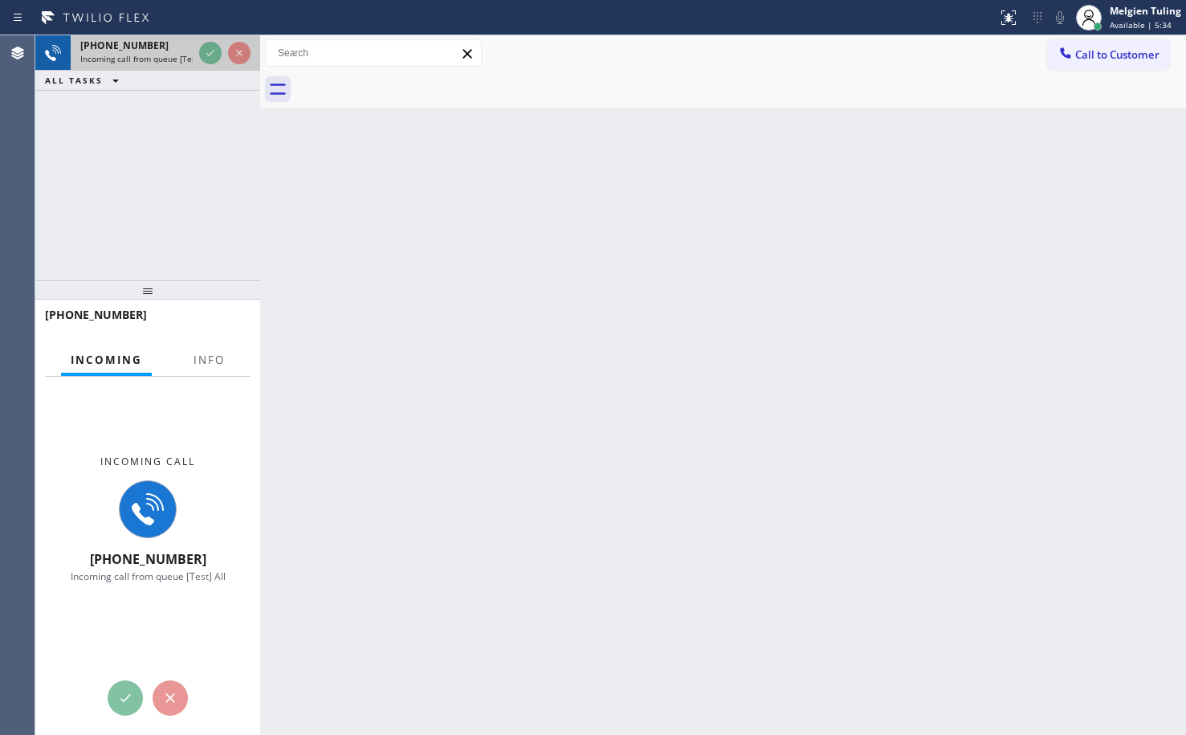
click at [203, 65] on div at bounding box center [225, 52] width 58 height 35
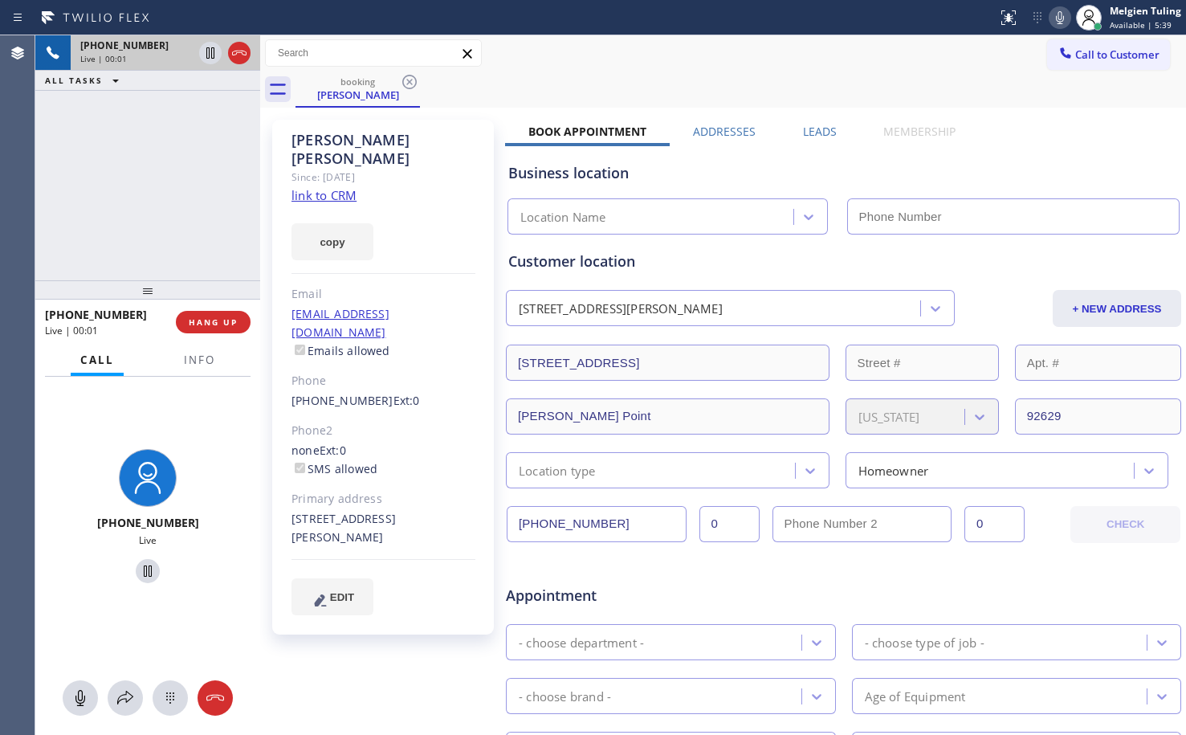
type input "(949) 894-4064"
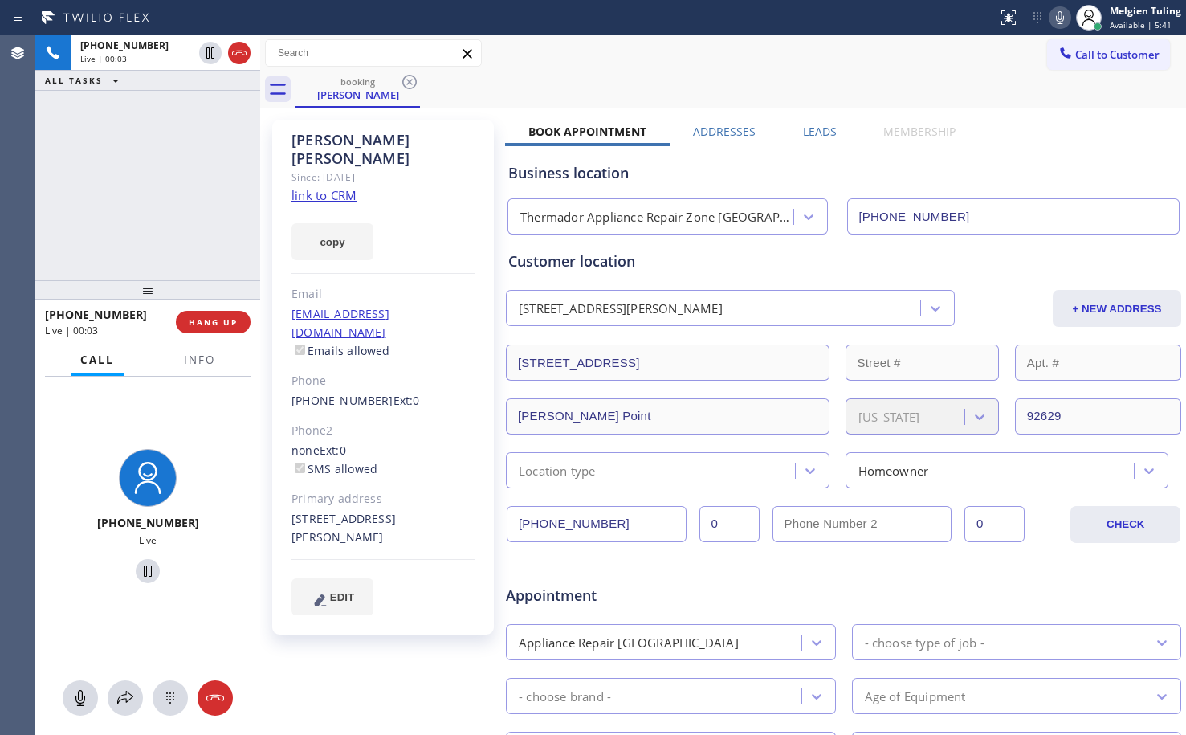
click at [317, 187] on link "link to CRM" at bounding box center [323, 195] width 65 height 16
click at [206, 47] on icon at bounding box center [210, 52] width 19 height 19
click at [1059, 18] on icon at bounding box center [1059, 17] width 19 height 19
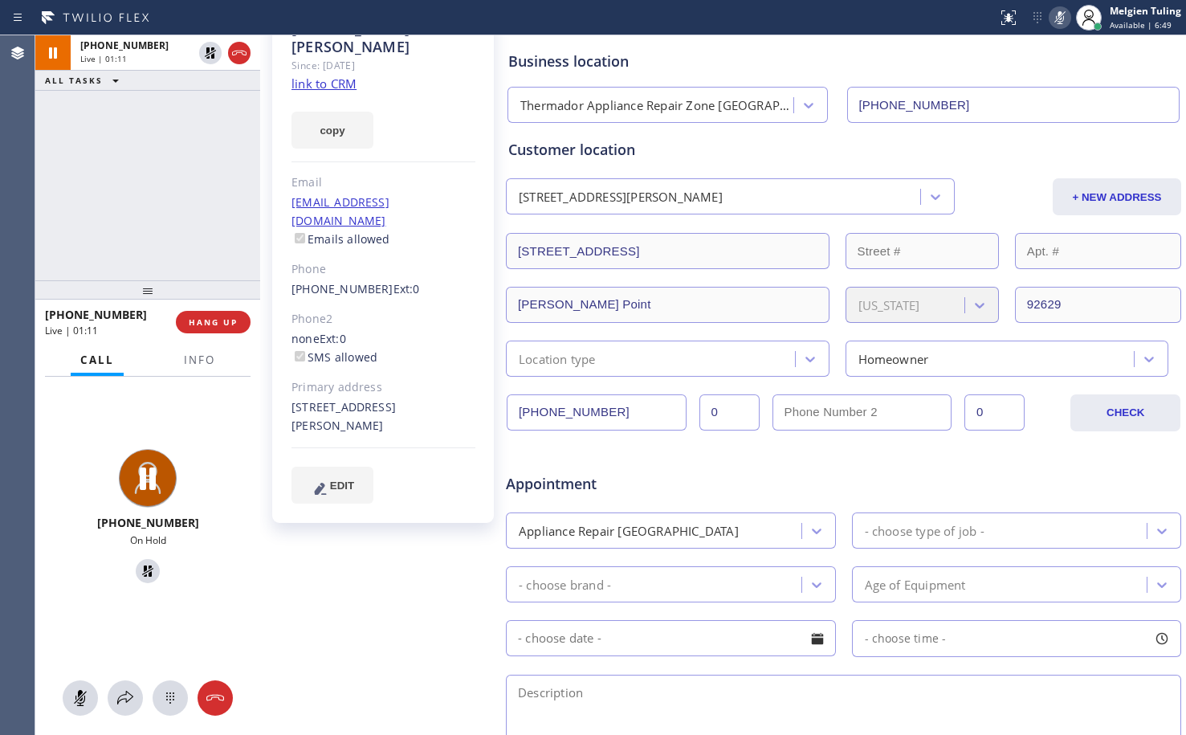
scroll to position [161, 0]
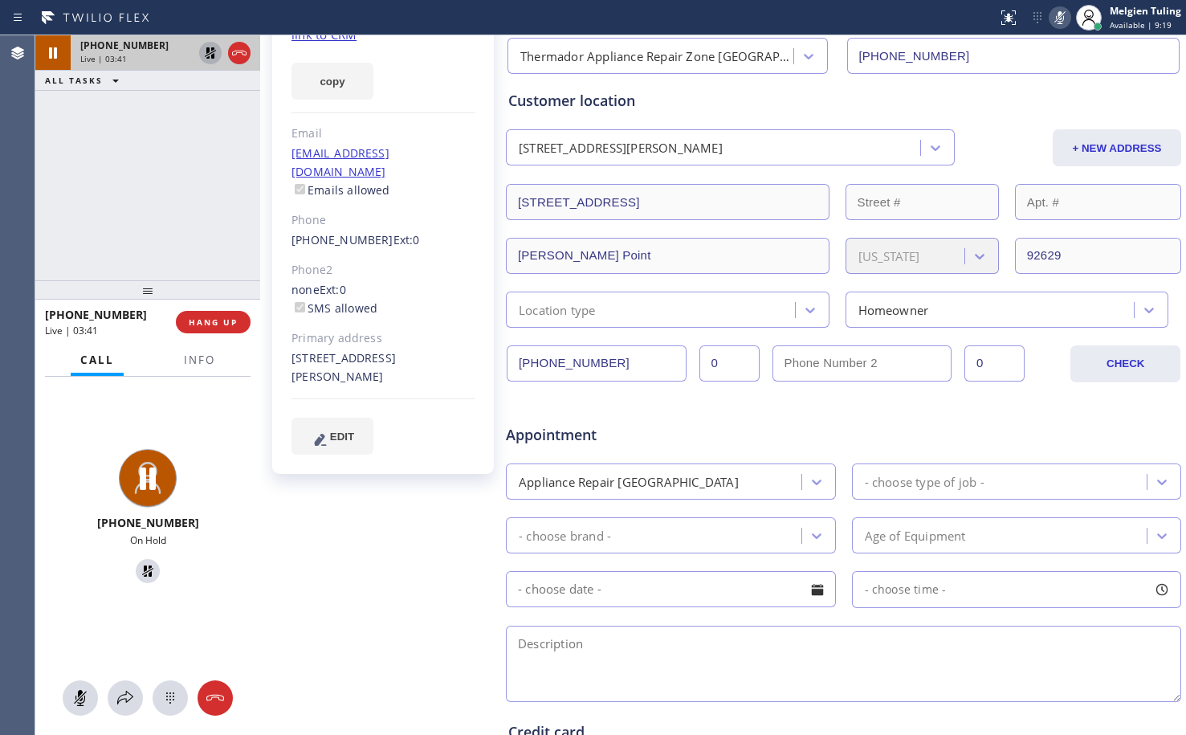
click at [208, 51] on icon at bounding box center [210, 52] width 11 height 11
click at [1054, 21] on icon at bounding box center [1059, 17] width 19 height 19
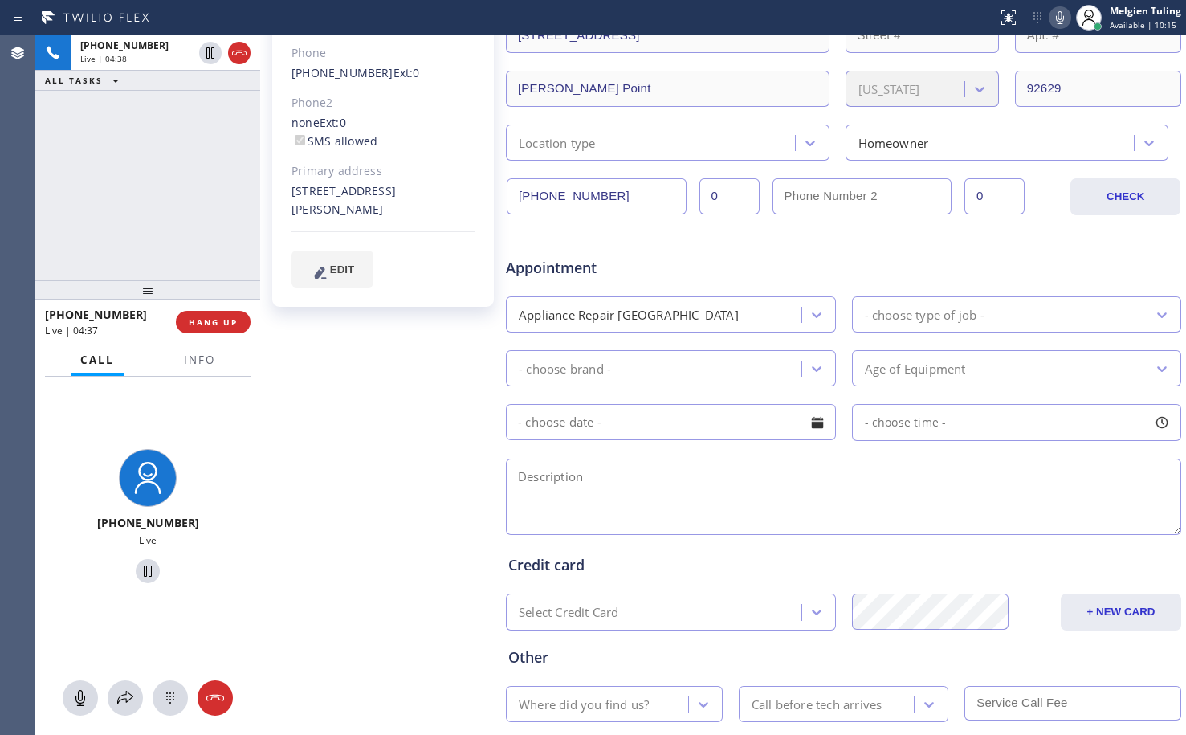
scroll to position [422, 0]
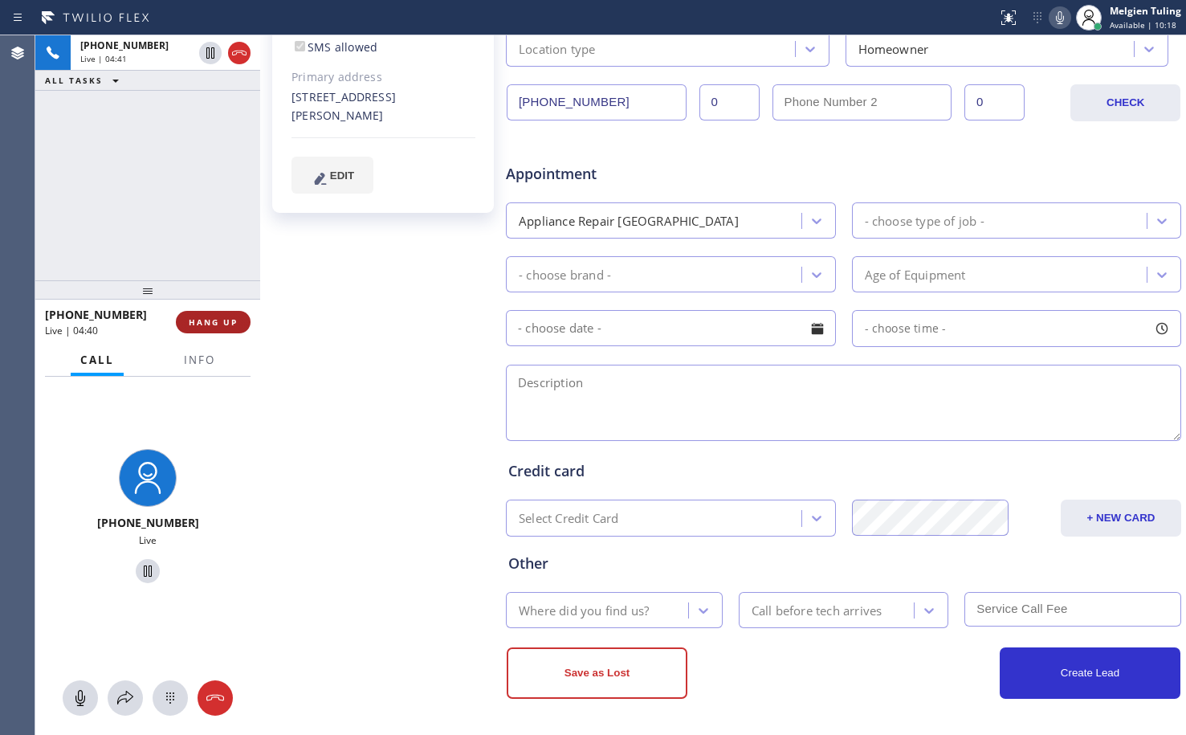
click at [191, 320] on span "HANG UP" at bounding box center [213, 321] width 49 height 11
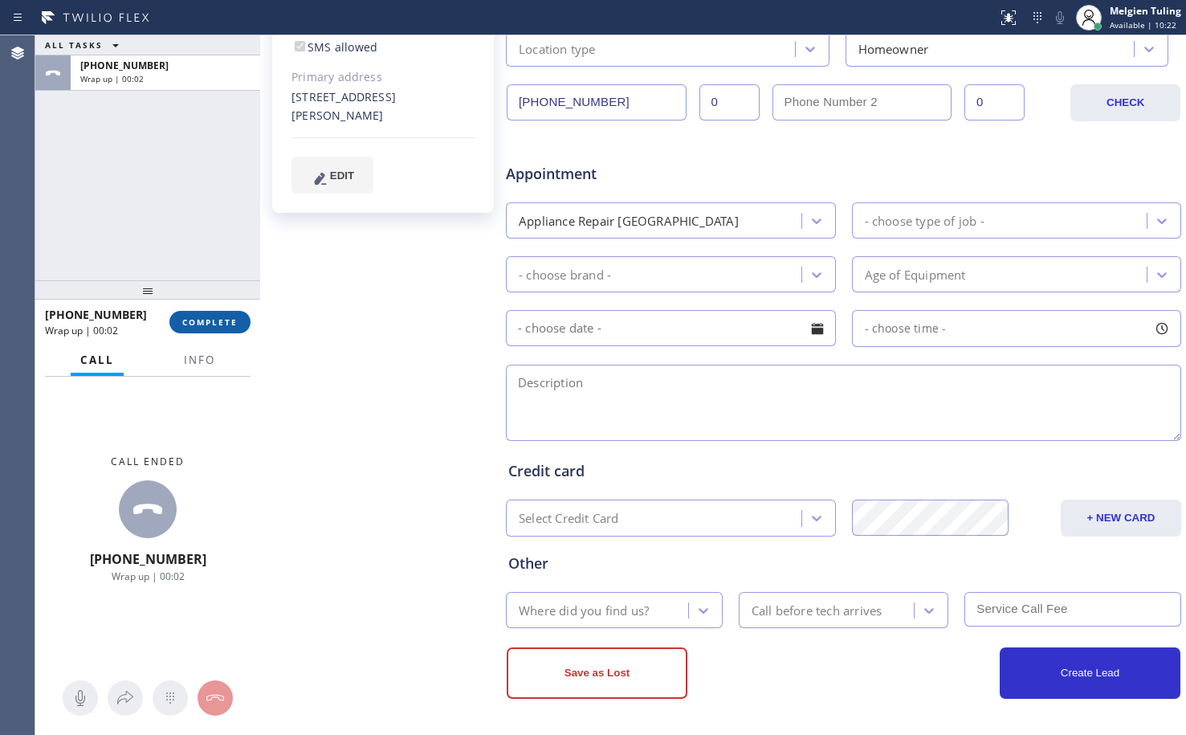
click at [198, 324] on span "COMPLETE" at bounding box center [209, 321] width 55 height 11
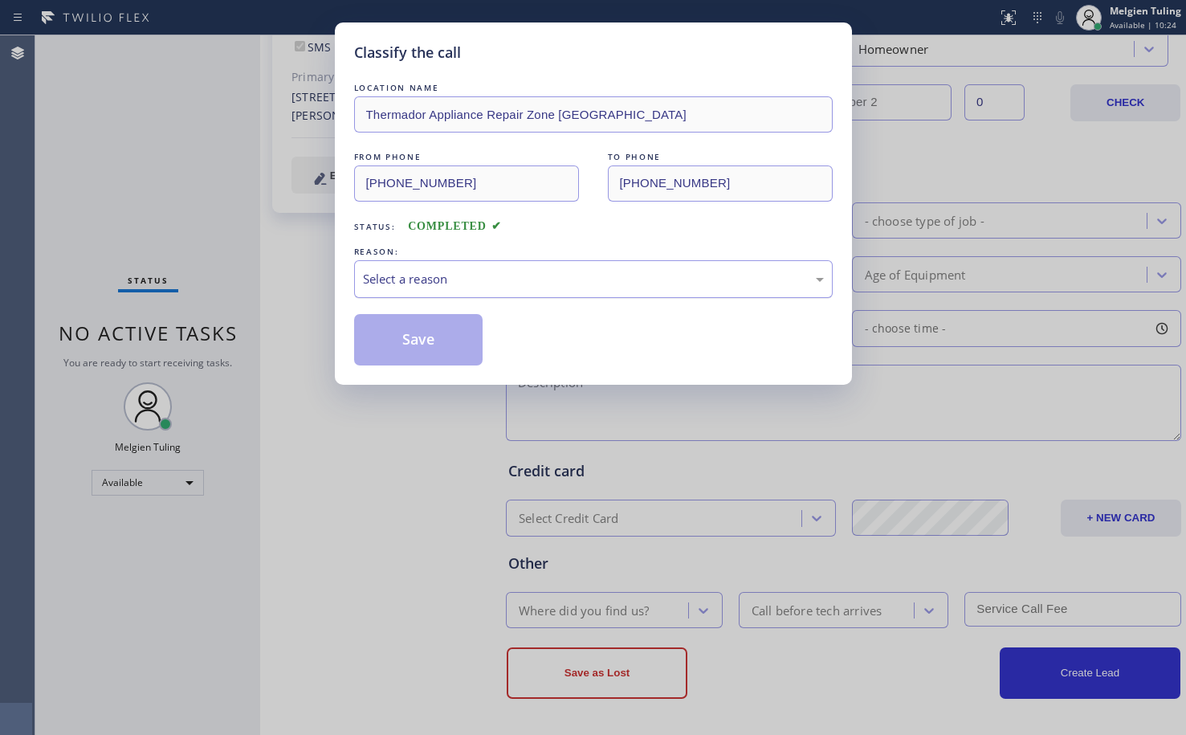
click at [356, 278] on div "Select a reason" at bounding box center [593, 279] width 479 height 38
click at [431, 340] on button "Save" at bounding box center [418, 339] width 129 height 51
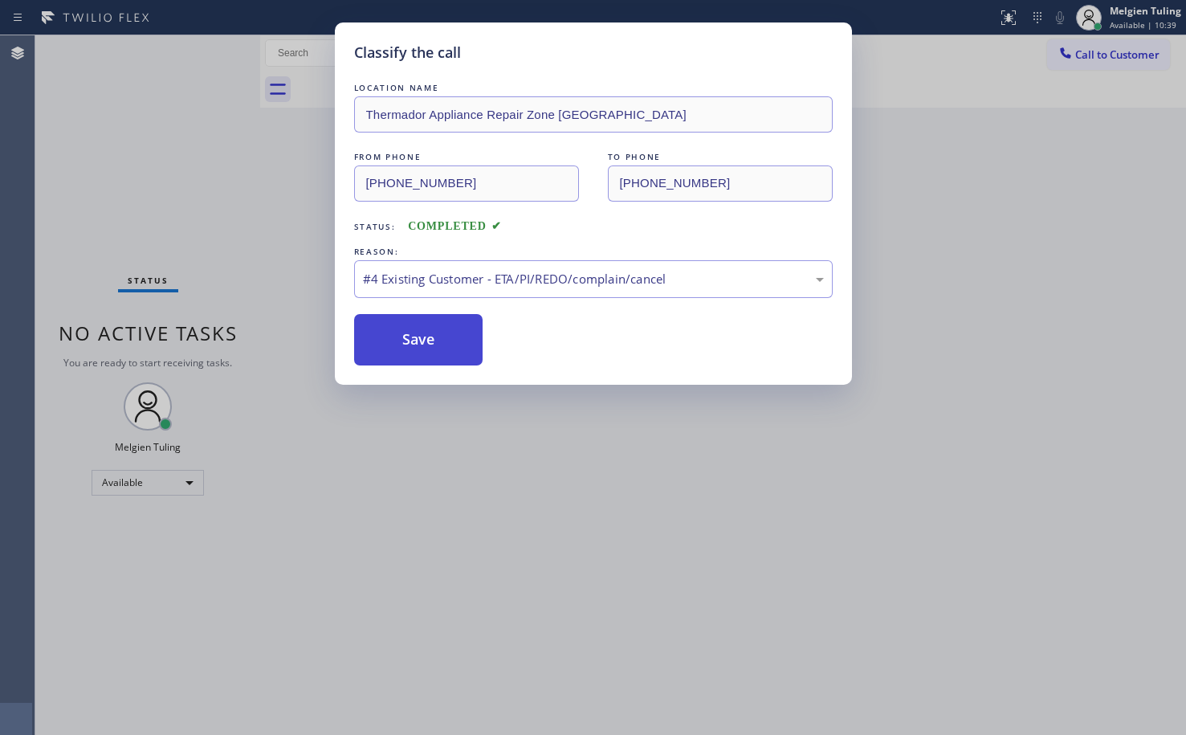
click at [428, 338] on button "Save" at bounding box center [418, 339] width 129 height 51
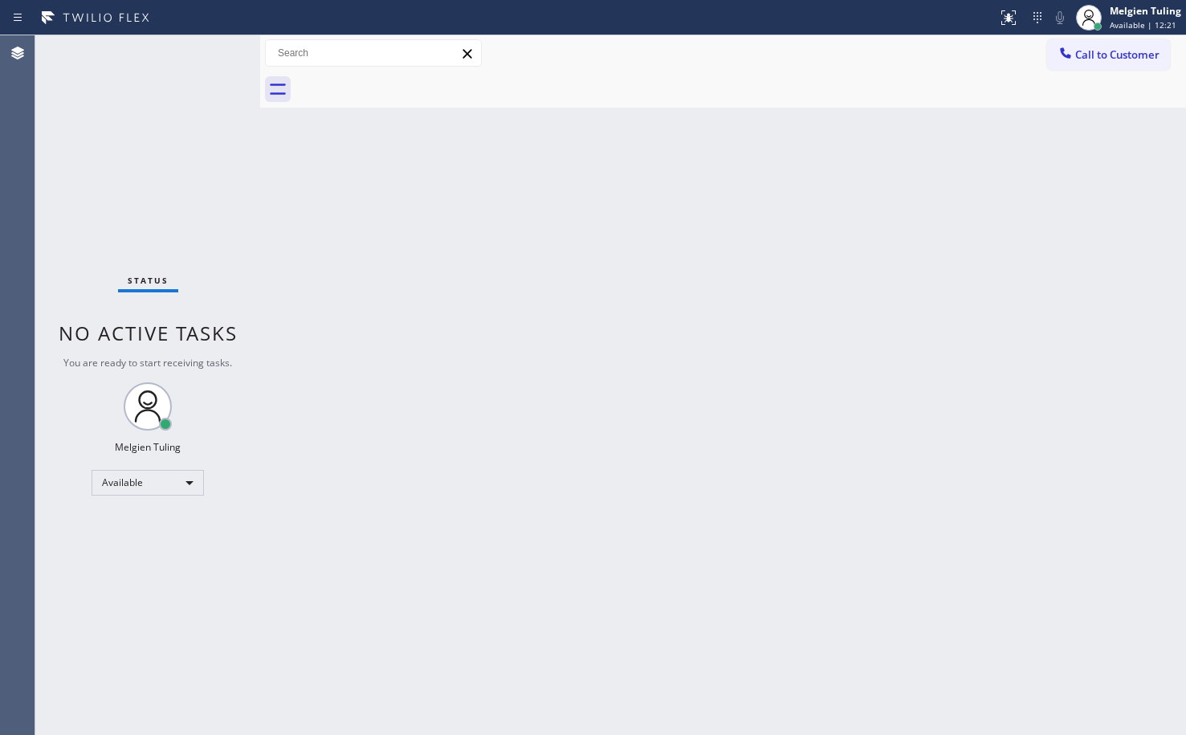
click at [434, 295] on div "Back to Dashboard Change Sender ID Customers Technicians Select a contact Outbo…" at bounding box center [723, 384] width 926 height 699
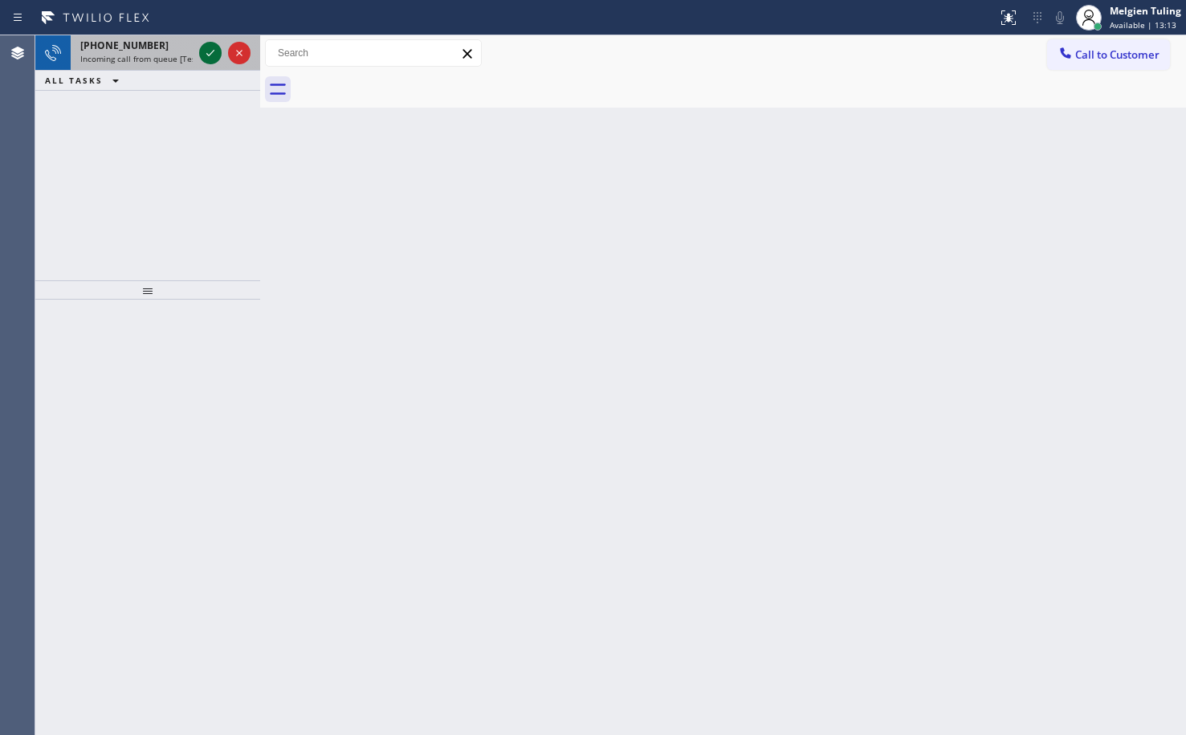
click at [205, 47] on icon at bounding box center [210, 52] width 19 height 19
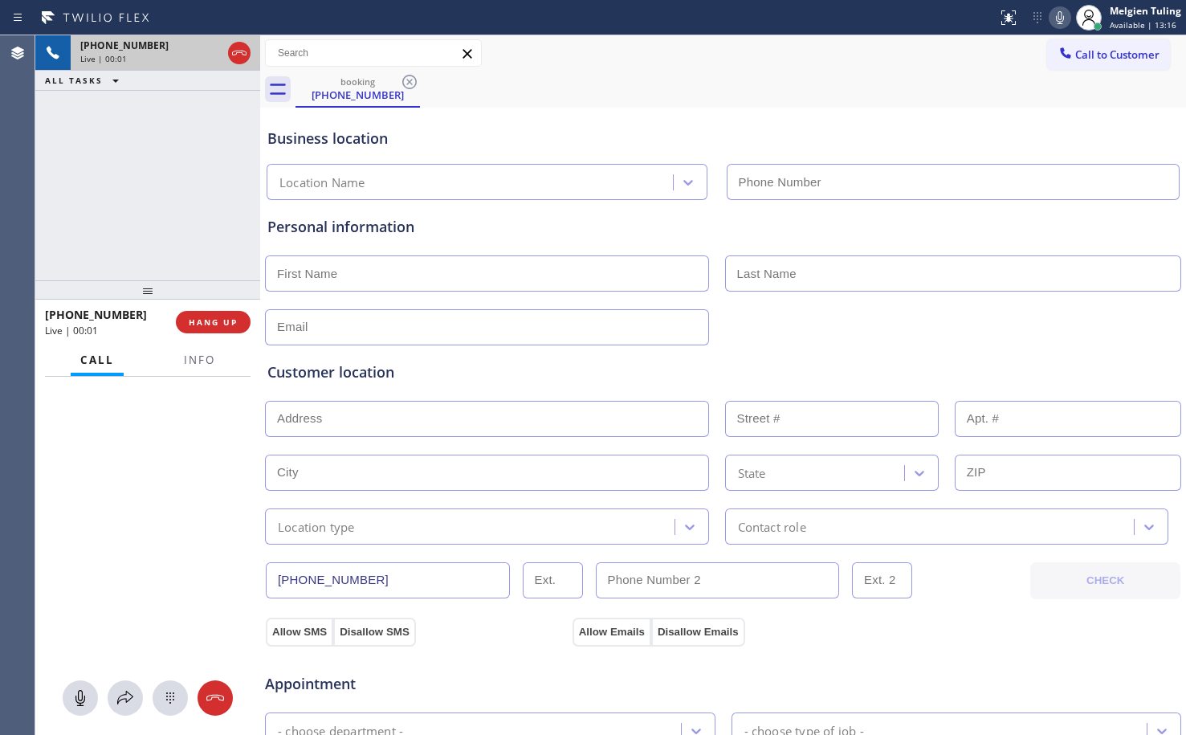
type input "(561) 767-8595"
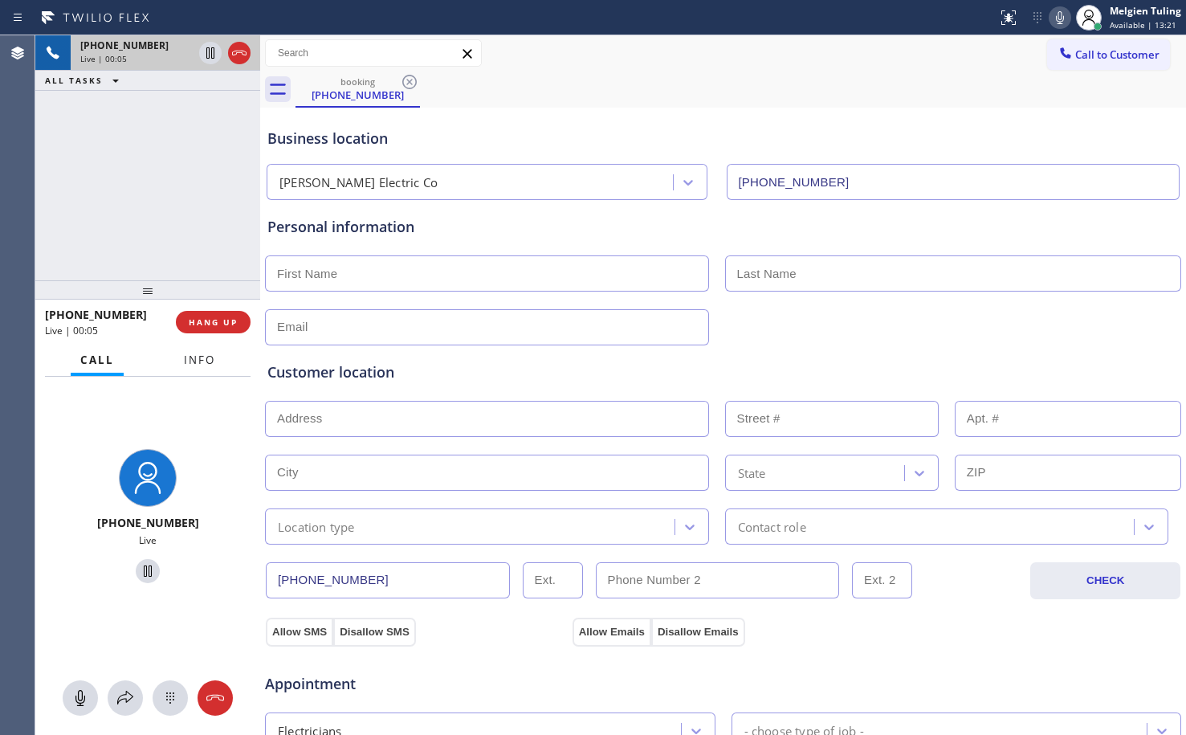
click at [191, 354] on span "Info" at bounding box center [199, 359] width 31 height 14
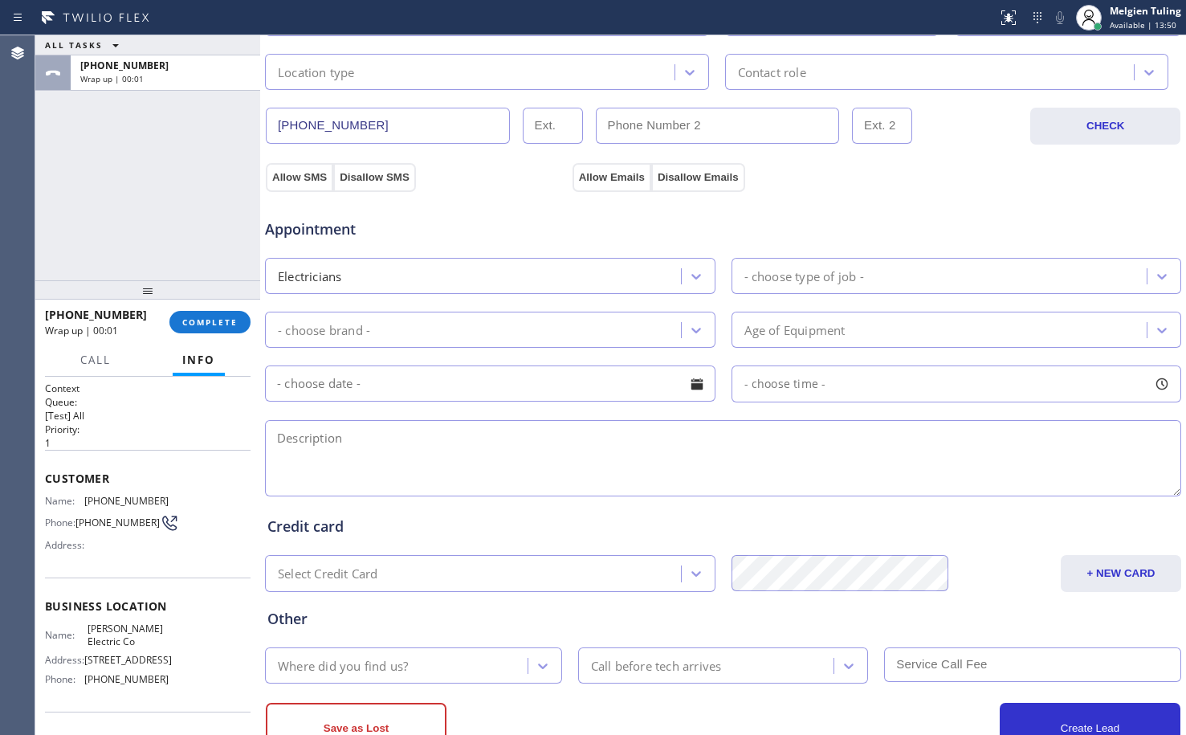
scroll to position [510, 0]
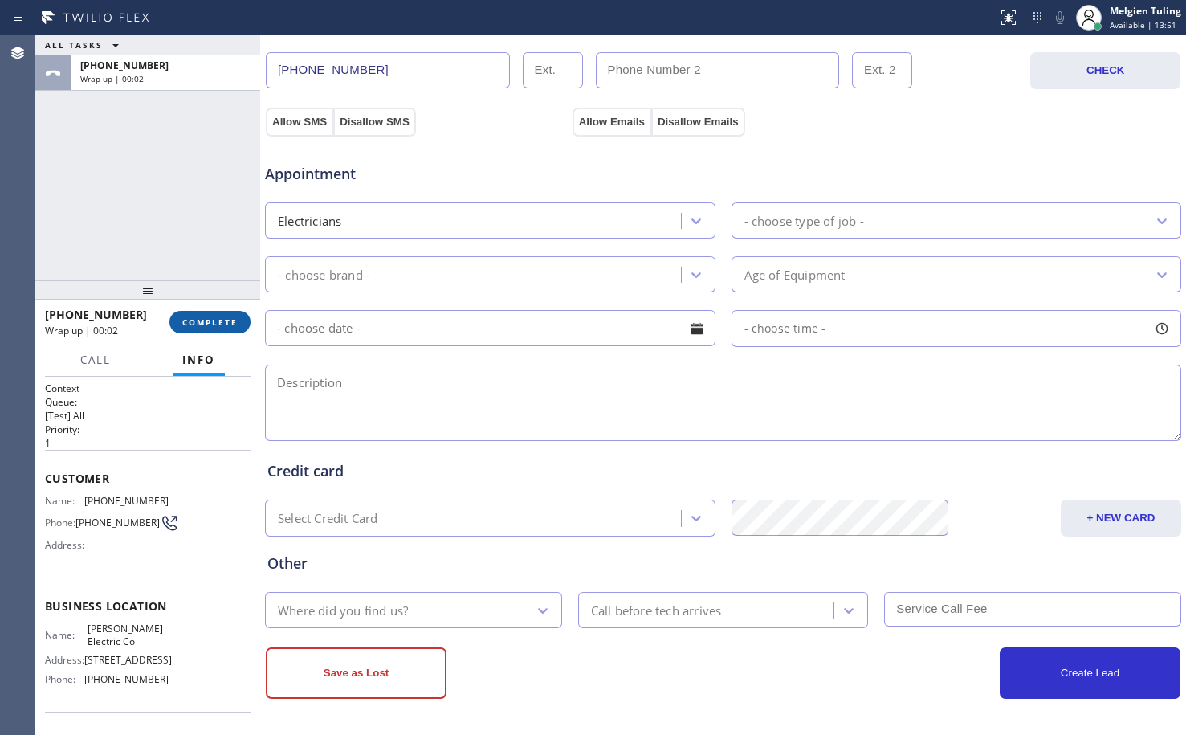
click at [218, 311] on button "COMPLETE" at bounding box center [209, 322] width 81 height 22
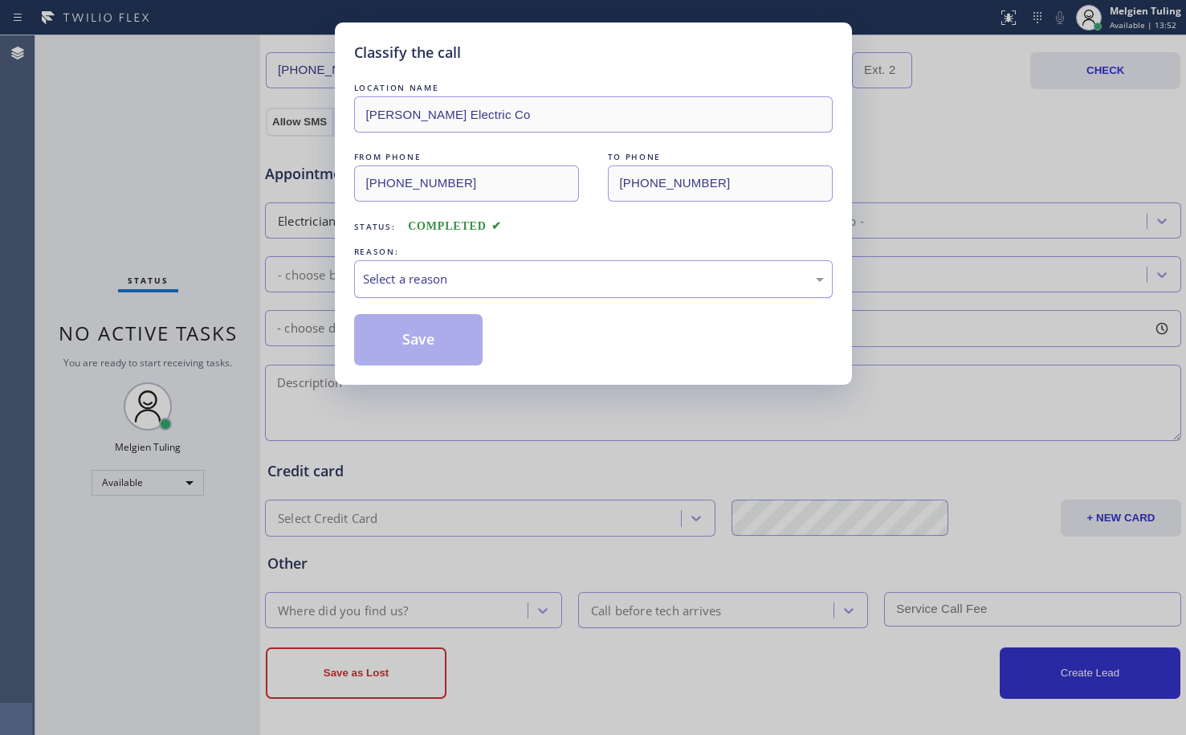
click at [434, 262] on div "Select a reason" at bounding box center [593, 279] width 479 height 38
click at [430, 340] on button "Save" at bounding box center [418, 339] width 129 height 51
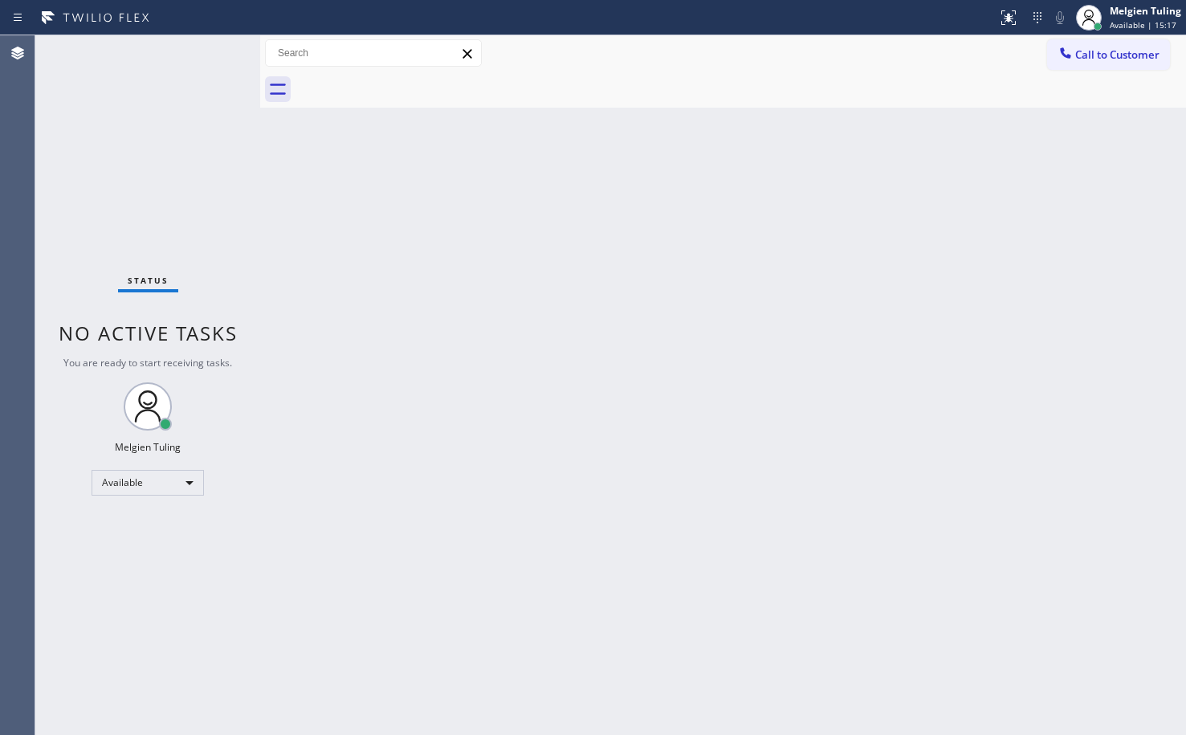
click at [479, 338] on div "Back to Dashboard Change Sender ID Customers Technicians Select a contact Outbo…" at bounding box center [723, 384] width 926 height 699
click at [1129, 1] on div "Melgien Tuling Available | 17:03" at bounding box center [1128, 17] width 115 height 35
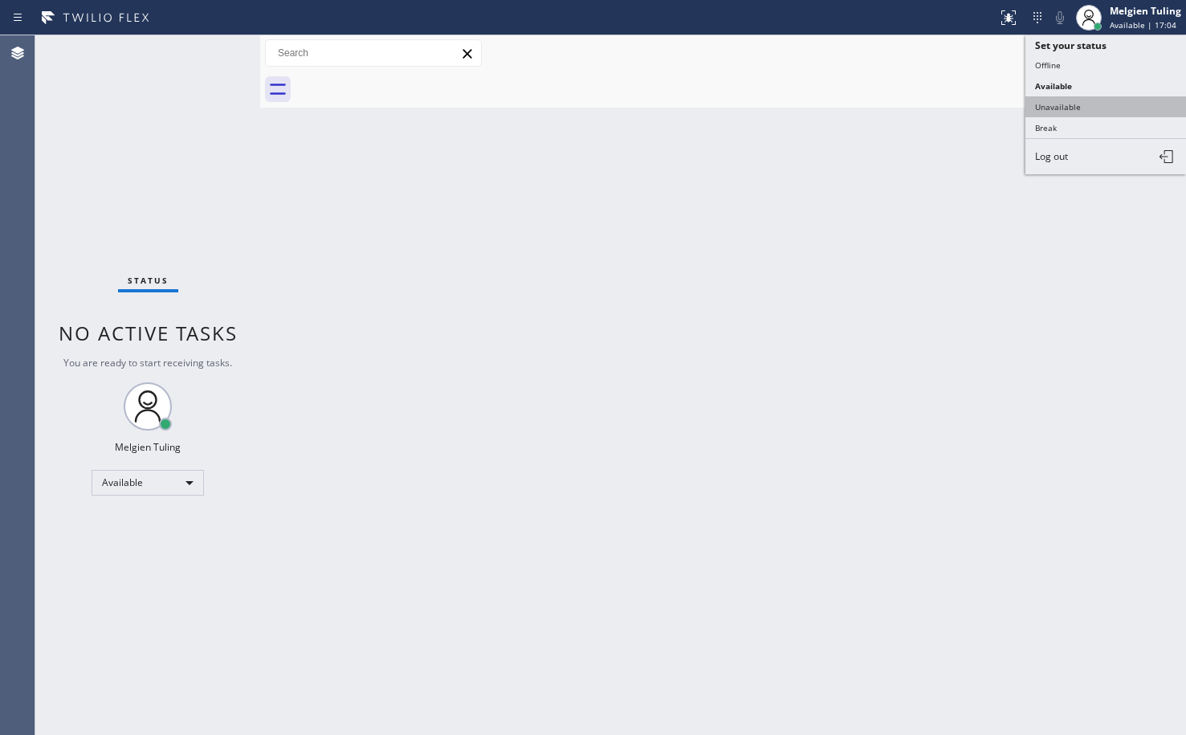
click at [1060, 109] on button "Unavailable" at bounding box center [1105, 106] width 161 height 21
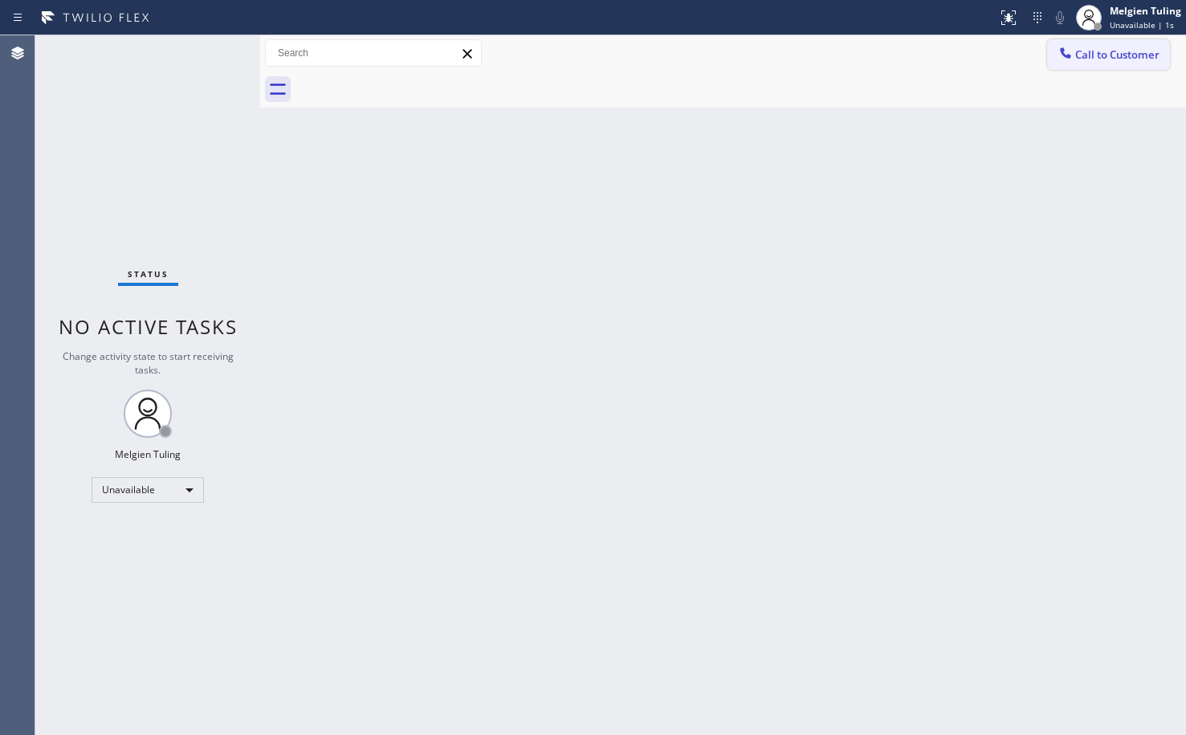
click at [1082, 55] on span "Call to Customer" at bounding box center [1117, 54] width 84 height 14
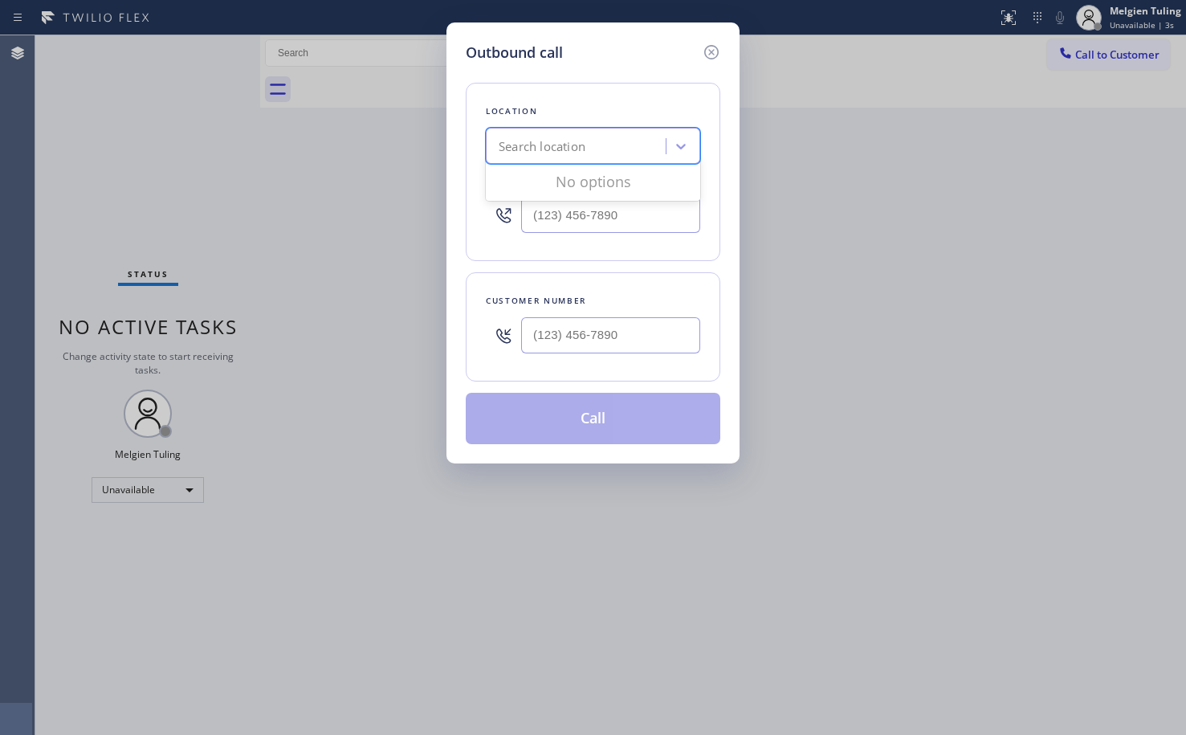
click at [585, 148] on div "Search location" at bounding box center [542, 146] width 87 height 18
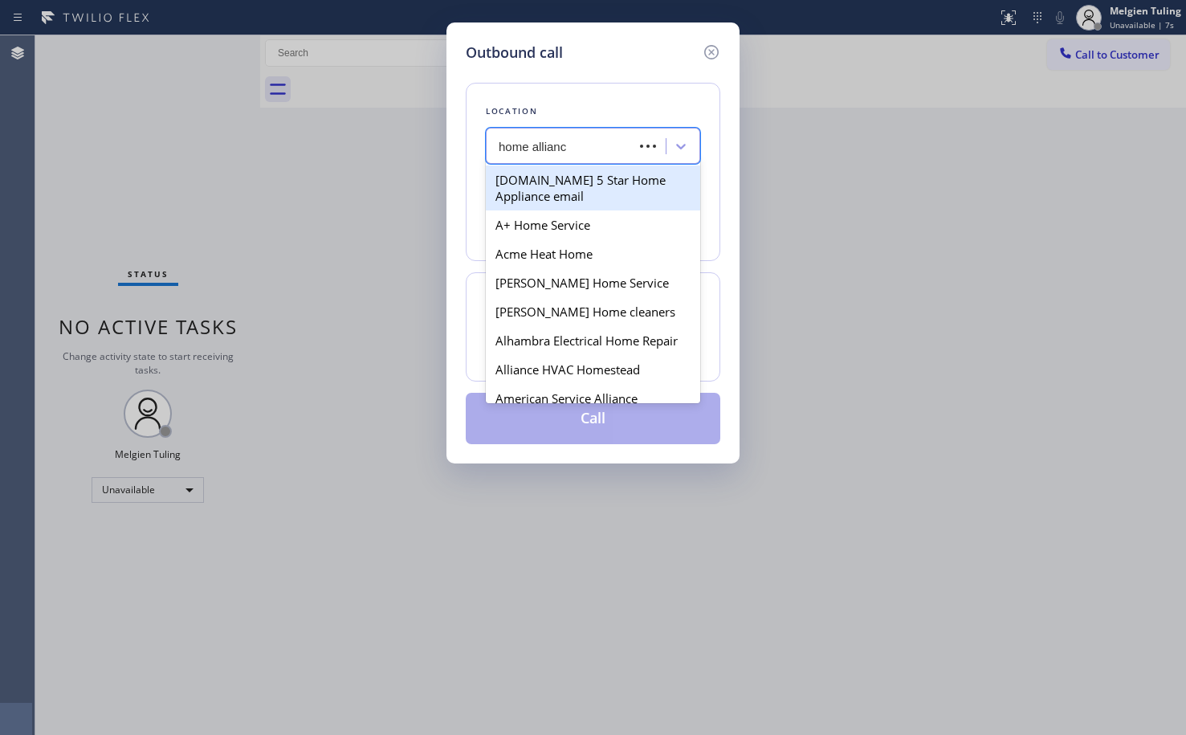
type input "home alliance"
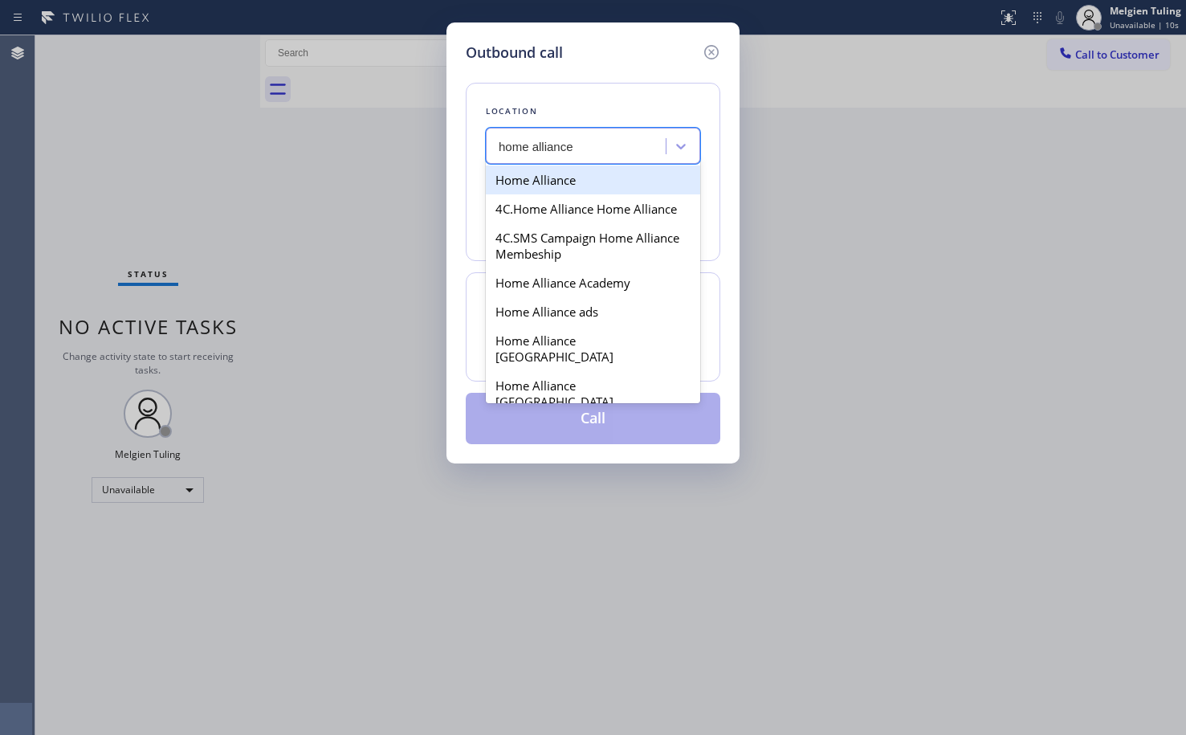
click at [577, 175] on div "Home Alliance" at bounding box center [593, 179] width 214 height 29
type input "[PHONE_NUMBER]"
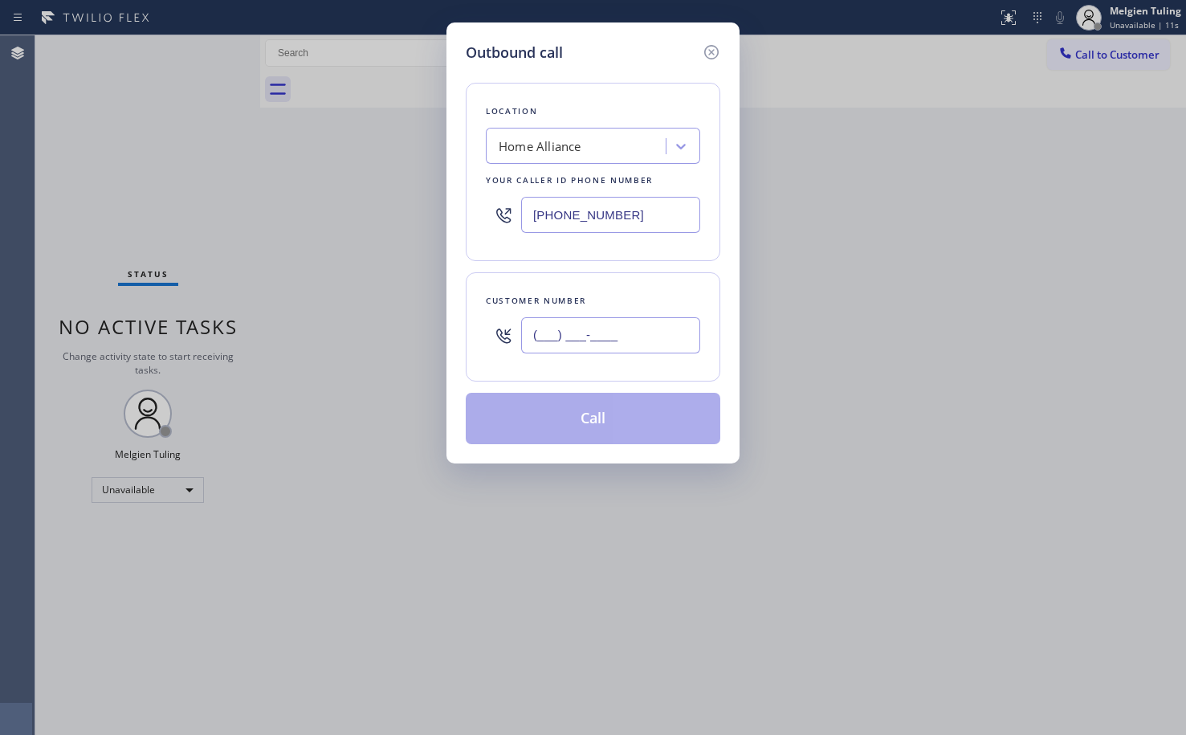
click at [568, 340] on input "(___) ___-____" at bounding box center [610, 335] width 179 height 36
paste input "310) 600-1662"
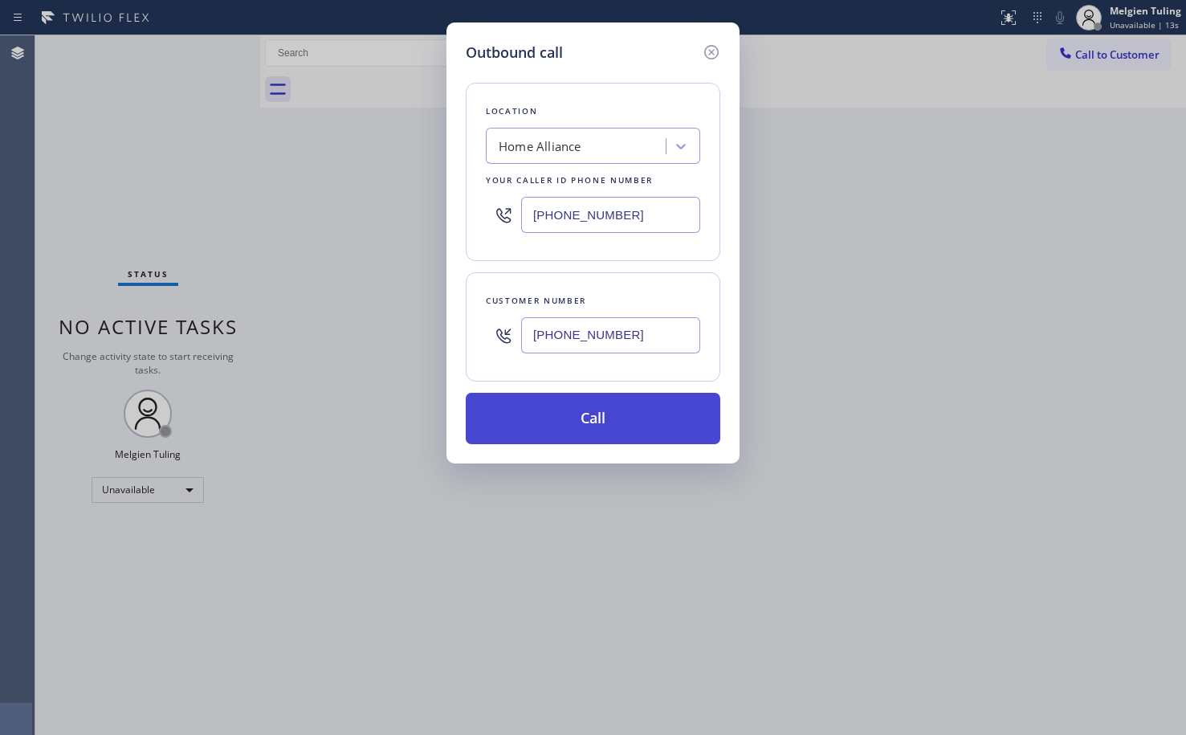
type input "(310) 600-1662"
click at [605, 418] on button "Call" at bounding box center [593, 418] width 255 height 51
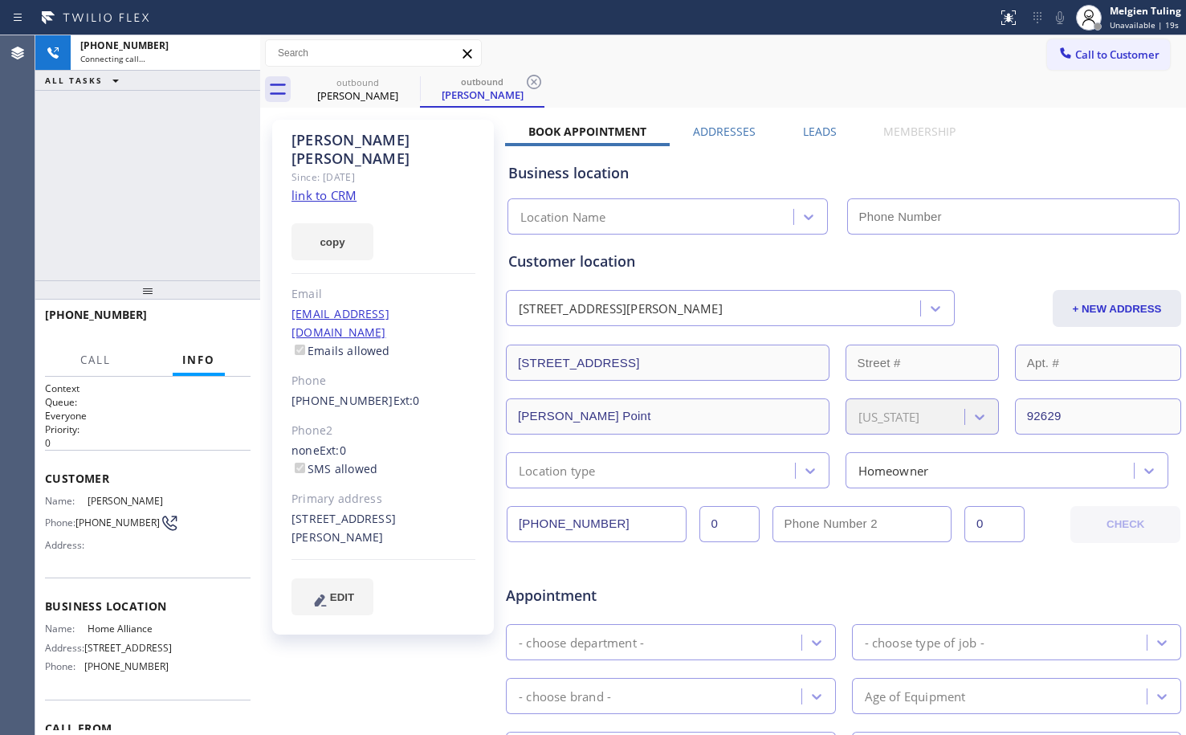
type input "[PHONE_NUMBER]"
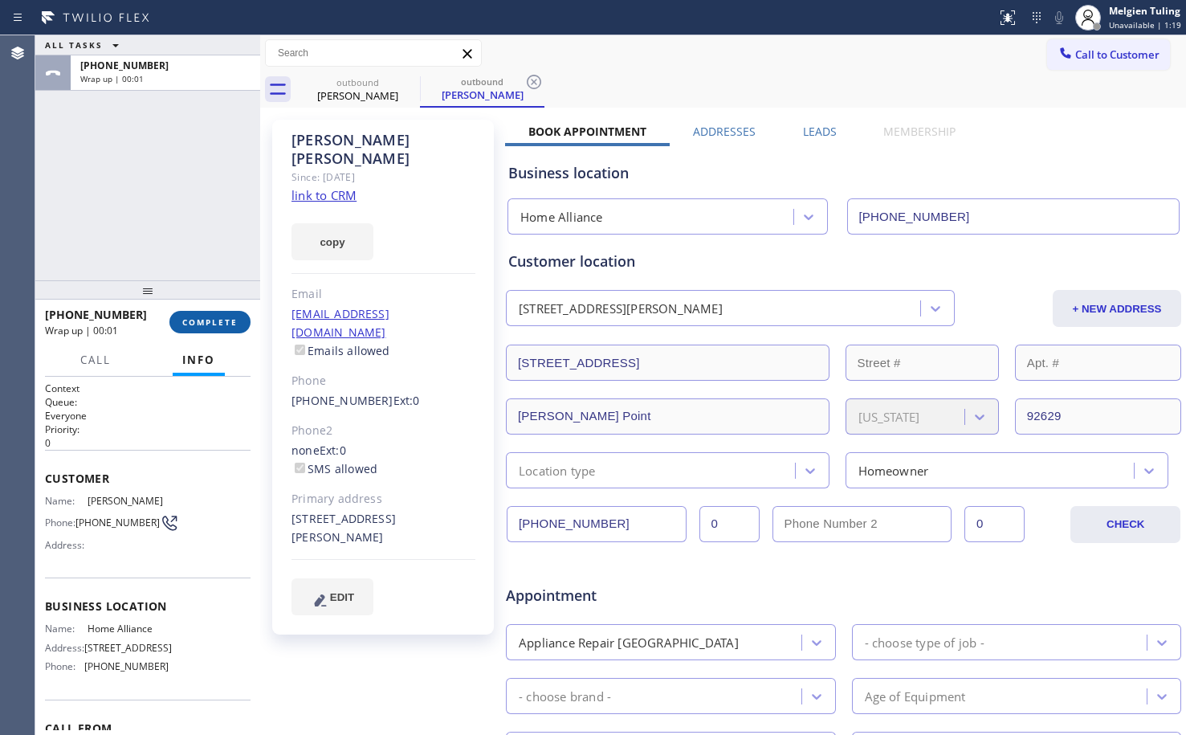
click at [220, 322] on span "COMPLETE" at bounding box center [209, 321] width 55 height 11
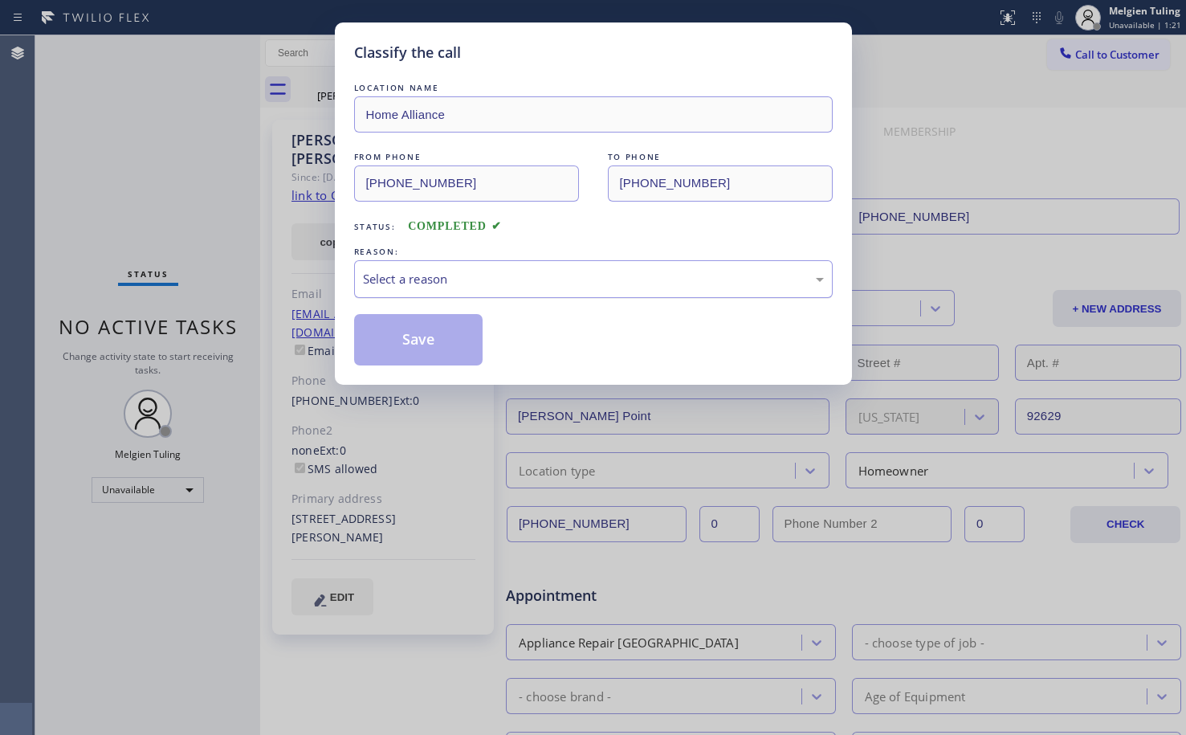
click at [384, 282] on div "Select a reason" at bounding box center [593, 279] width 461 height 18
click at [410, 357] on button "Save" at bounding box center [418, 339] width 129 height 51
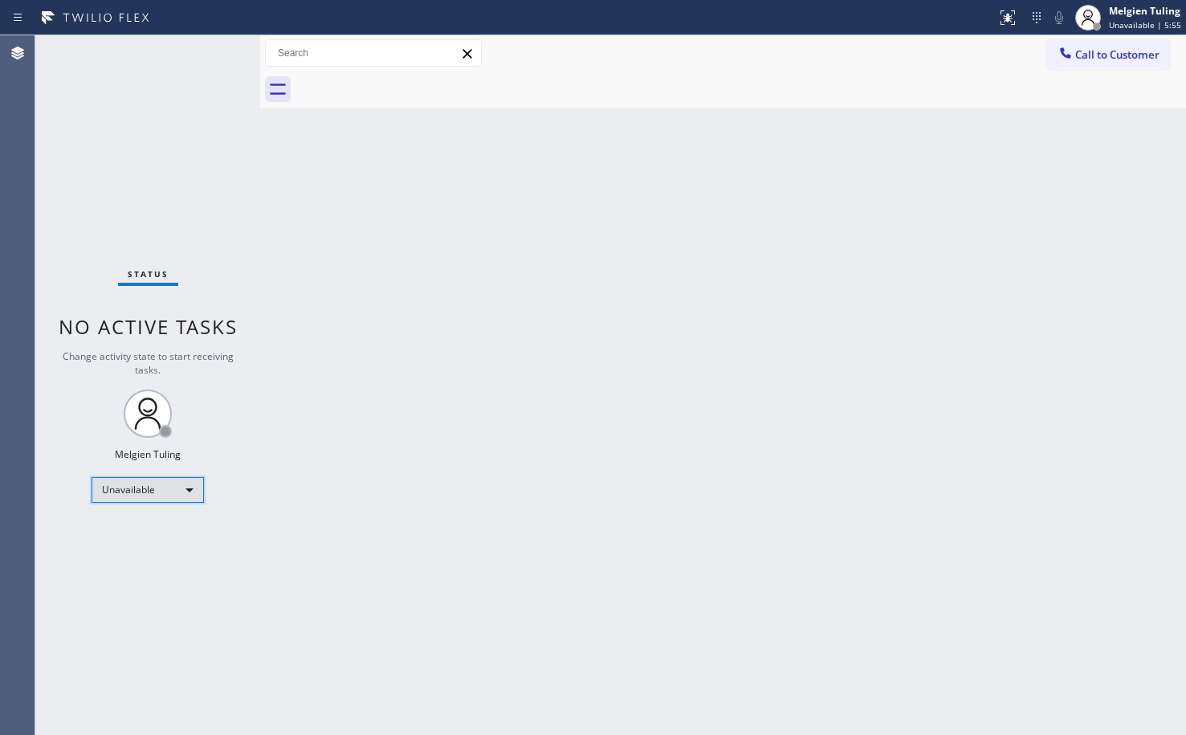
click at [183, 488] on div "Unavailable" at bounding box center [148, 490] width 112 height 26
click at [145, 532] on li "Available" at bounding box center [146, 532] width 109 height 19
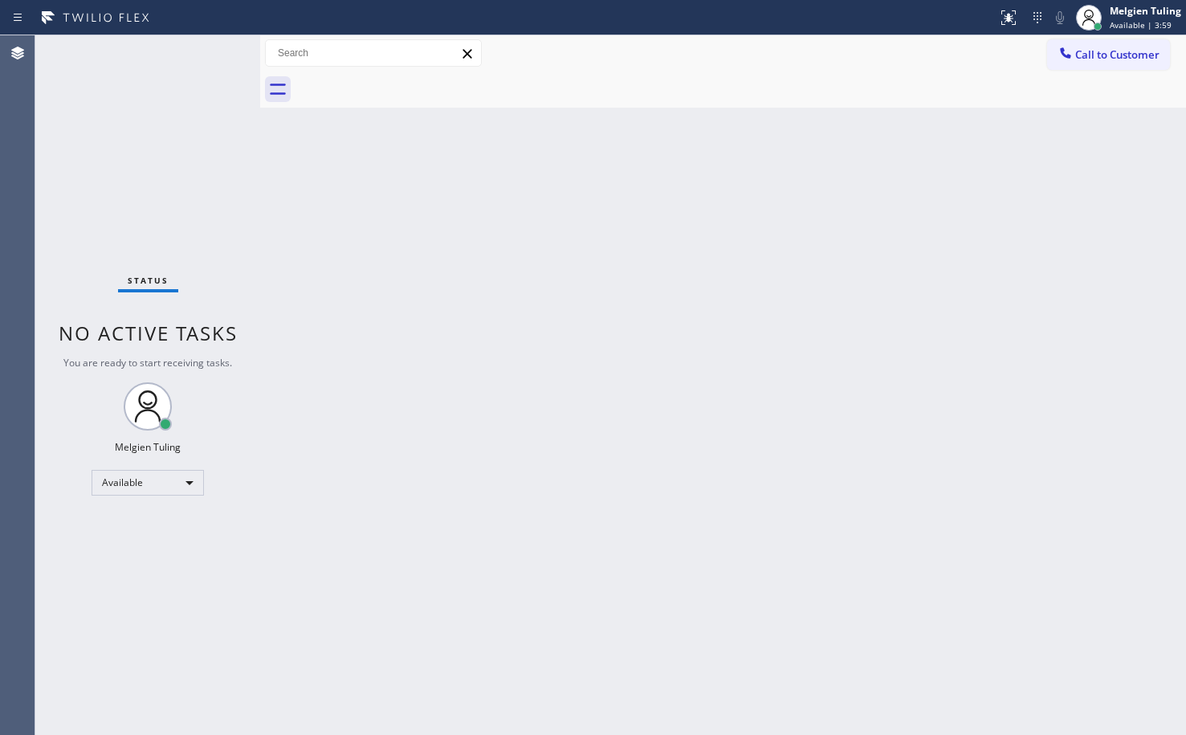
click at [736, 355] on div "Back to Dashboard Change Sender ID Customers Technicians Select a contact Outbo…" at bounding box center [723, 384] width 926 height 699
click at [458, 271] on div "Back to Dashboard Change Sender ID Customers Technicians Select a contact Outbo…" at bounding box center [723, 384] width 926 height 699
click at [475, 493] on div "Back to Dashboard Change Sender ID Customers Technicians Select a contact Outbo…" at bounding box center [723, 384] width 926 height 699
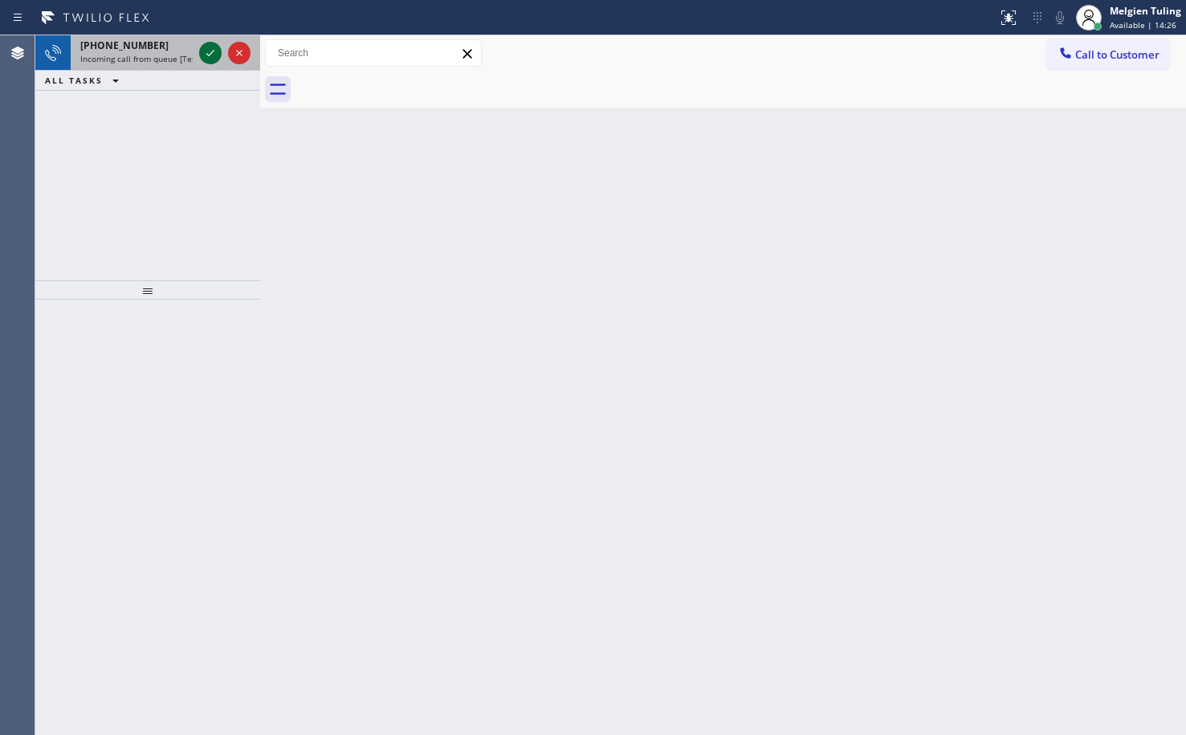
click at [202, 47] on icon at bounding box center [210, 52] width 19 height 19
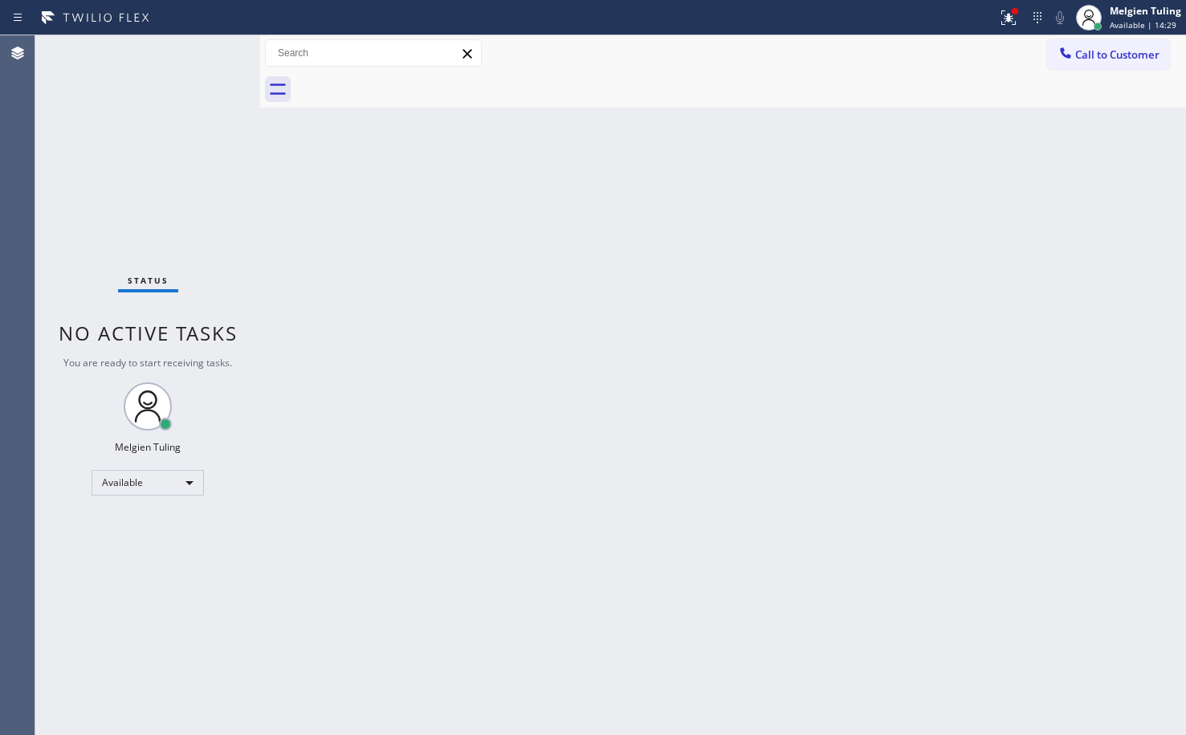
click at [202, 47] on div "Status No active tasks You are ready to start receiving tasks. Melgien Tuling A…" at bounding box center [147, 384] width 225 height 699
click at [104, 92] on div "Status No active tasks You are ready to start receiving tasks. Melgien Tuling A…" at bounding box center [147, 384] width 225 height 699
click at [193, 52] on div "Status No active tasks You are ready to start receiving tasks. Melgien Tuling A…" at bounding box center [147, 384] width 225 height 699
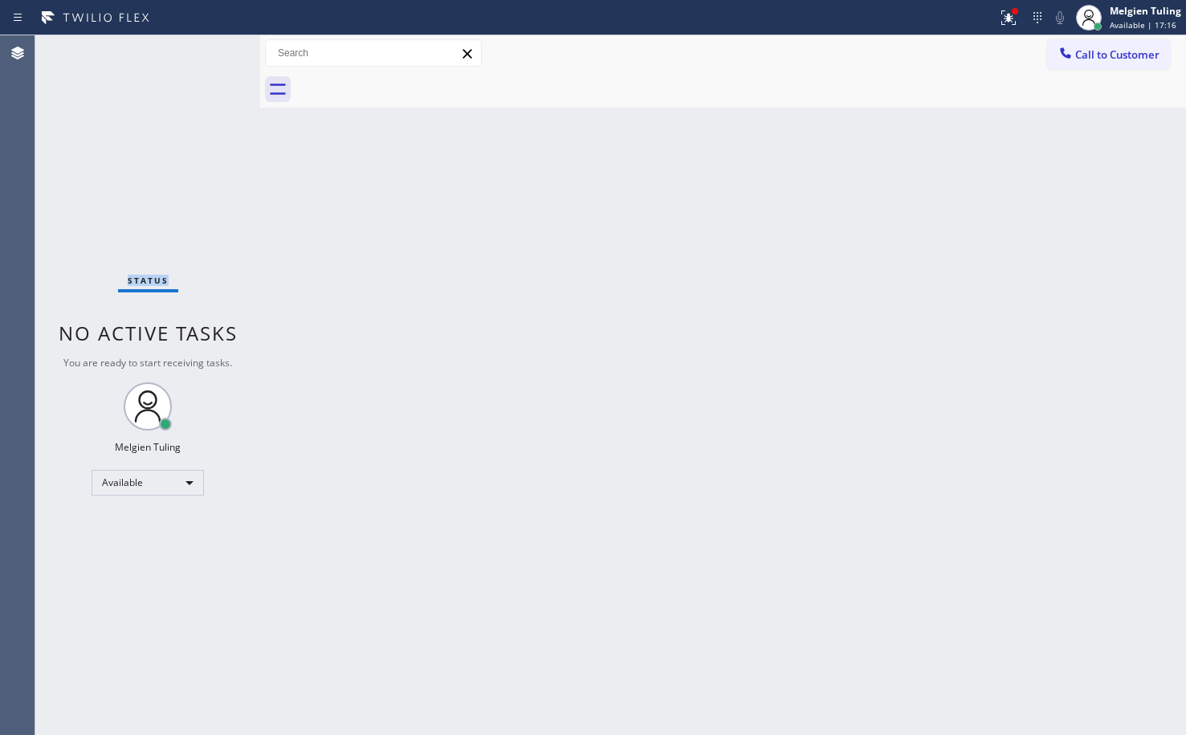
click at [194, 52] on div "Status No active tasks You are ready to start receiving tasks. Melgien Tuling A…" at bounding box center [147, 384] width 225 height 699
click at [194, 51] on div "Status No active tasks You are ready to start receiving tasks. Melgien Tuling A…" at bounding box center [147, 384] width 225 height 699
click at [1003, 14] on icon at bounding box center [1006, 15] width 10 height 11
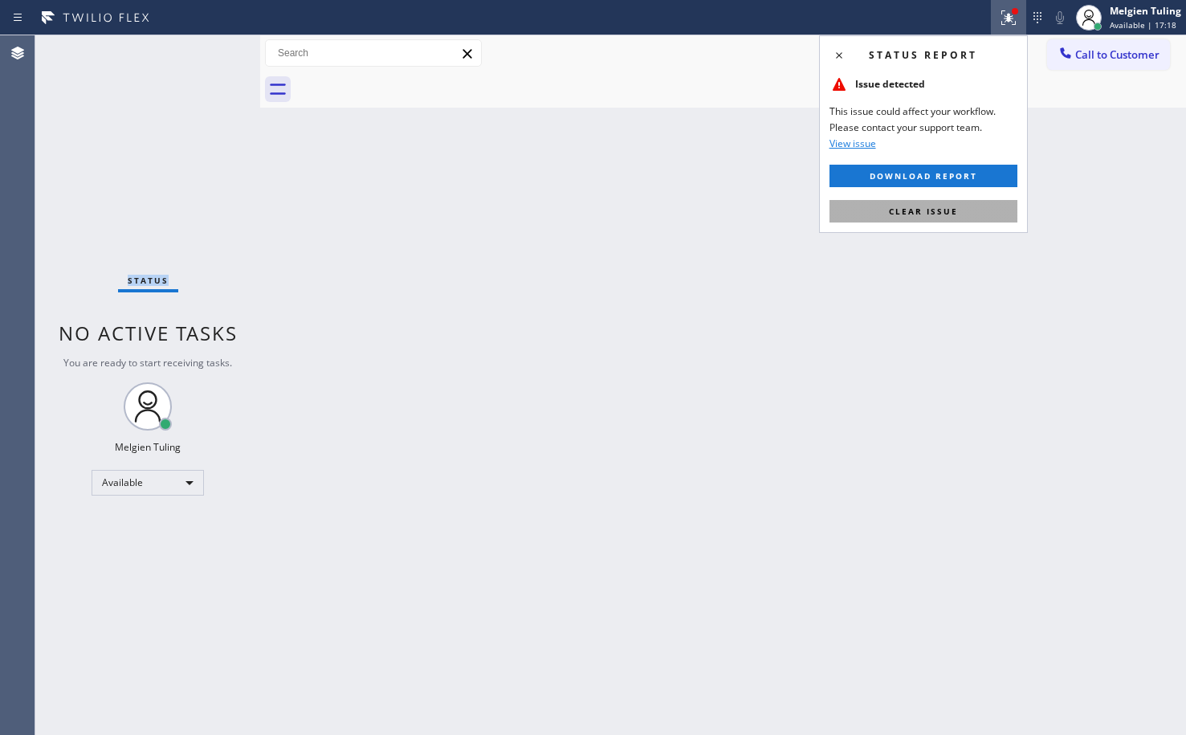
click at [890, 210] on span "Clear issue" at bounding box center [923, 211] width 69 height 11
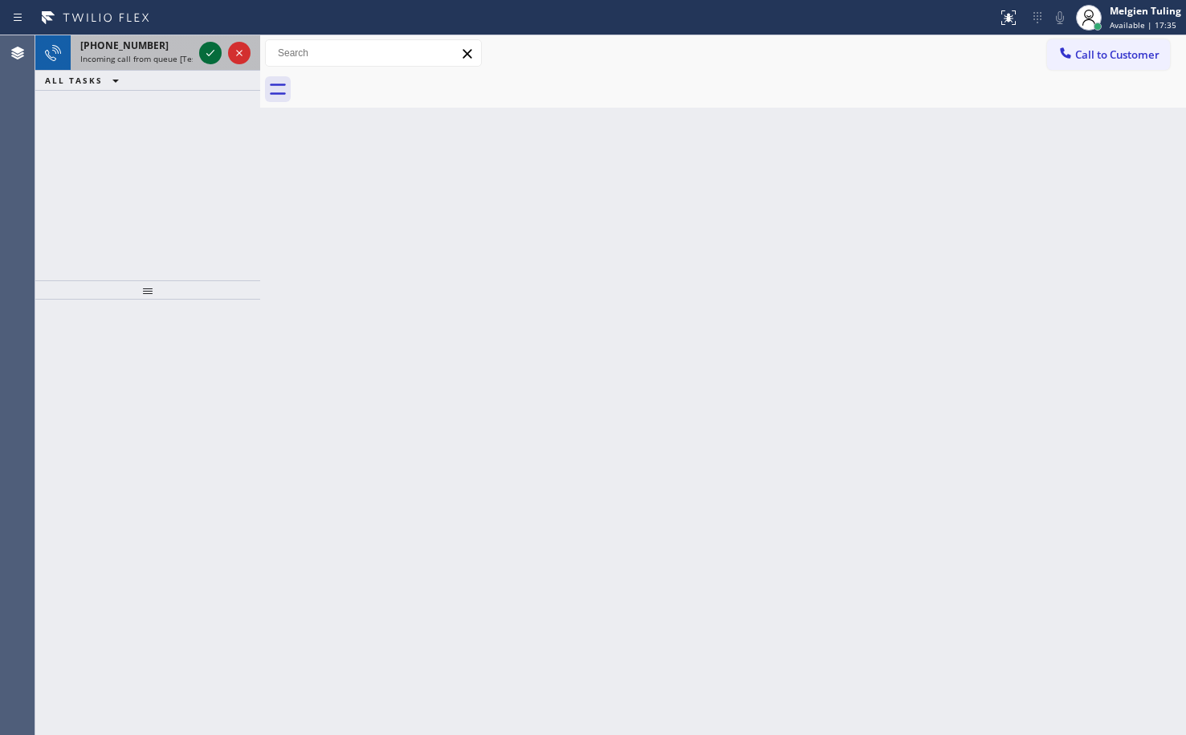
click at [206, 50] on icon at bounding box center [210, 52] width 19 height 19
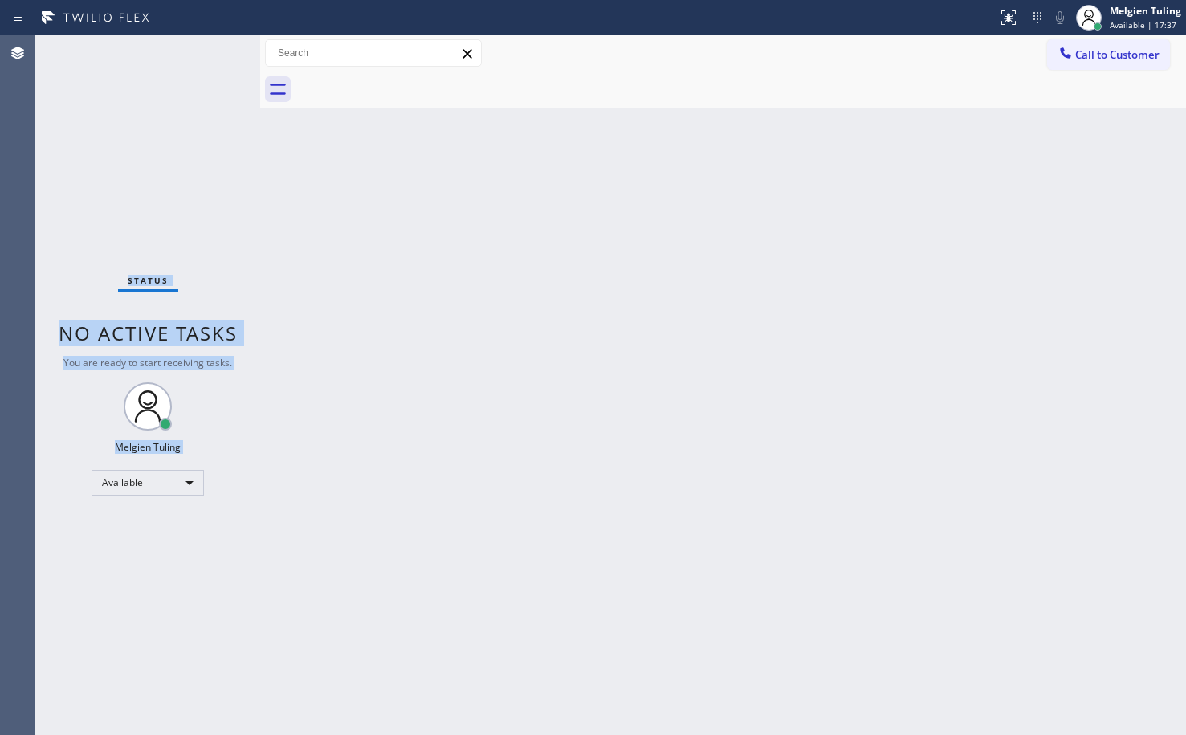
click at [207, 48] on div "Status No active tasks You are ready to start receiving tasks. Melgien Tuling A…" at bounding box center [147, 384] width 225 height 699
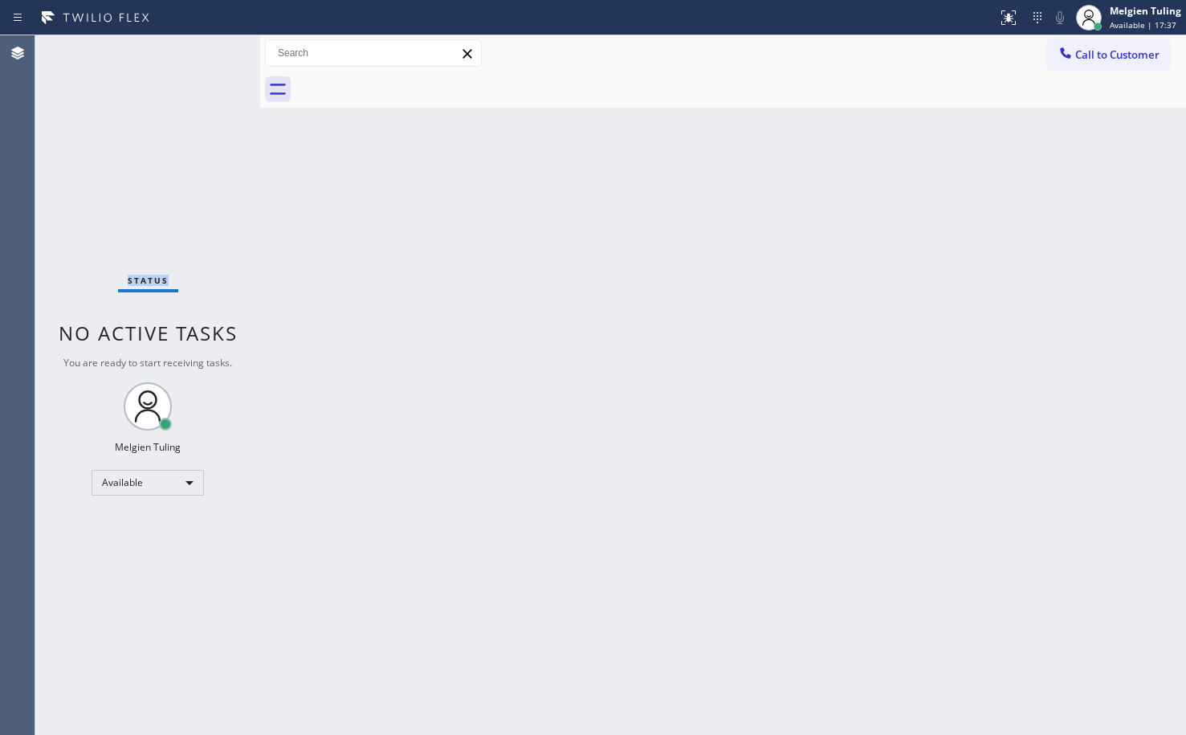
click at [207, 48] on div "Status No active tasks You are ready to start receiving tasks. Melgien Tuling A…" at bounding box center [147, 384] width 225 height 699
click at [209, 47] on div "Status No active tasks You are ready to start receiving tasks. Melgien Tuling A…" at bounding box center [147, 384] width 225 height 699
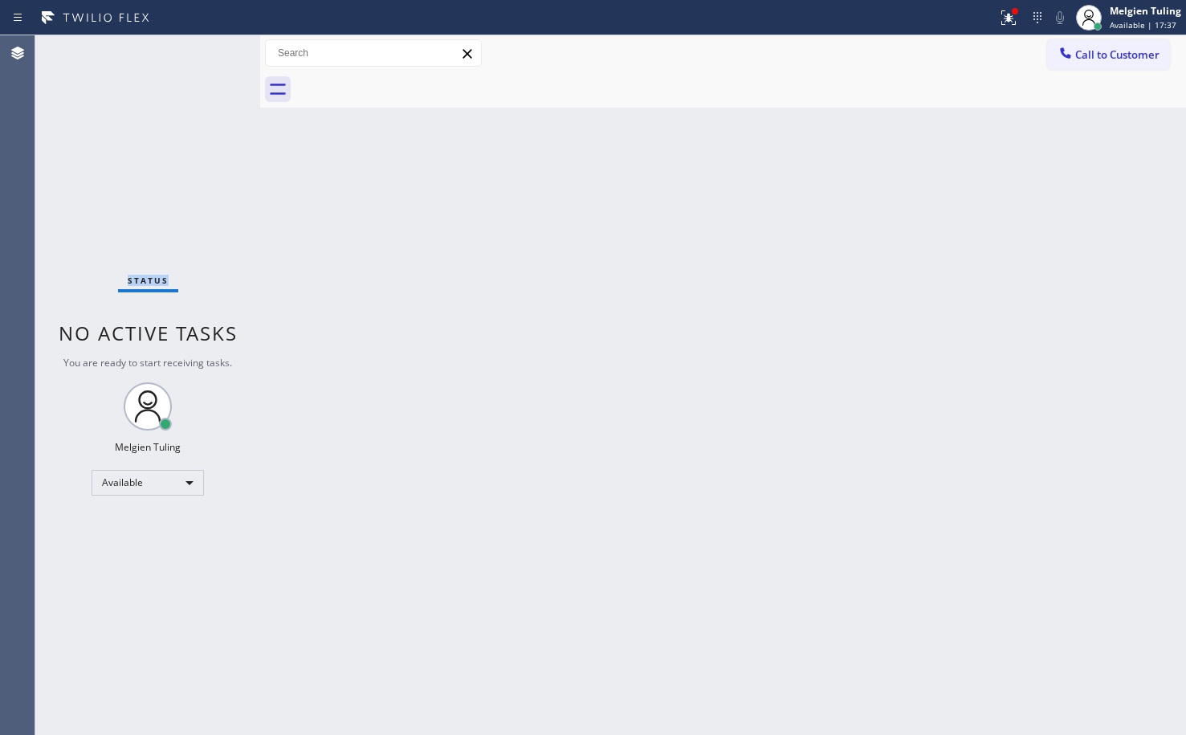
click at [210, 46] on div "Status No active tasks You are ready to start receiving tasks. Melgien Tuling A…" at bounding box center [147, 384] width 225 height 699
click at [211, 49] on div "Status No active tasks You are ready to start receiving tasks. Melgien Tuling A…" at bounding box center [147, 384] width 225 height 699
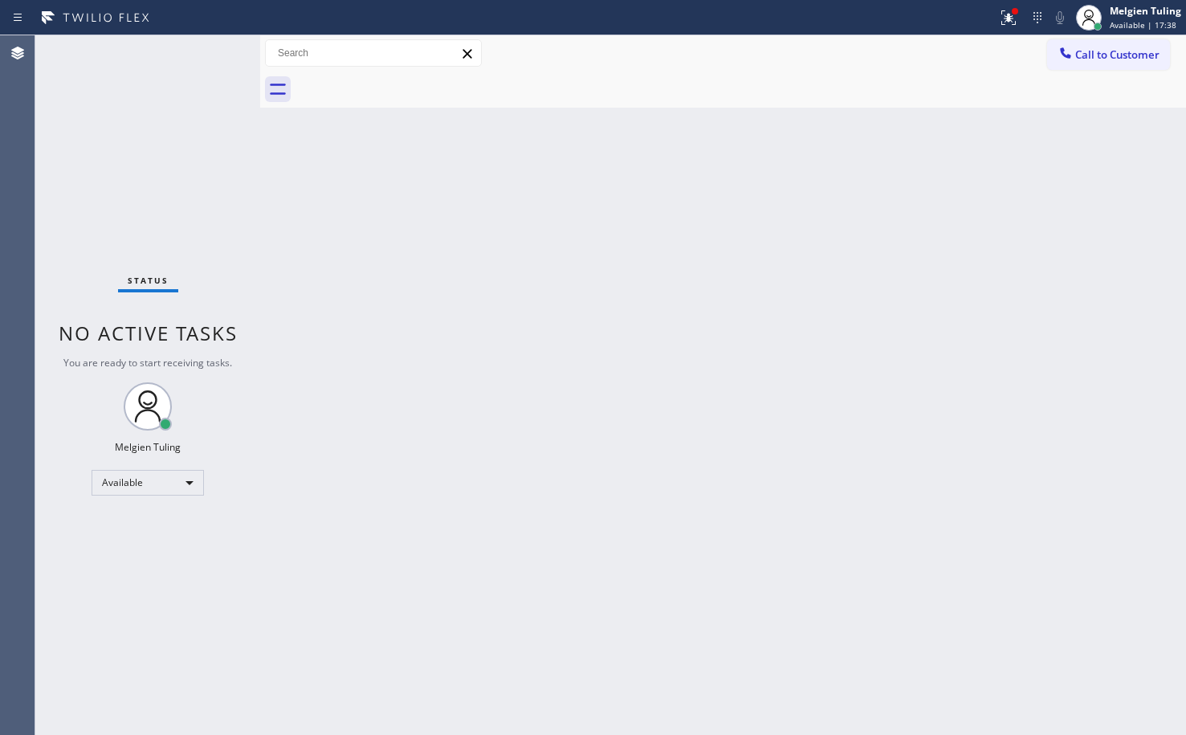
click at [211, 49] on div "Status No active tasks You are ready to start receiving tasks. Melgien Tuling A…" at bounding box center [147, 384] width 225 height 699
click at [478, 336] on div "Back to Dashboard Change Sender ID Customers Technicians Select a contact Outbo…" at bounding box center [723, 384] width 926 height 699
click at [515, 536] on div "Back to Dashboard Change Sender ID Customers Technicians Select a contact Outbo…" at bounding box center [723, 384] width 926 height 699
click at [506, 233] on div "Back to Dashboard Change Sender ID Customers Technicians Select a contact Outbo…" at bounding box center [723, 384] width 926 height 699
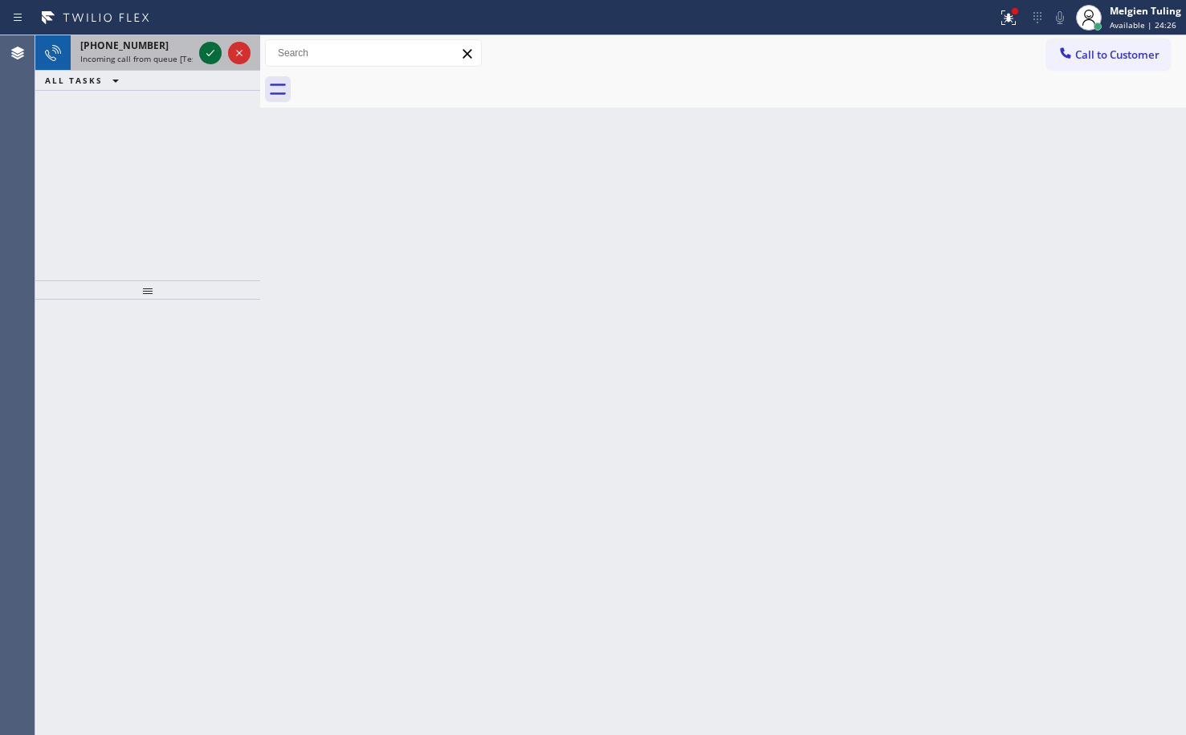
click at [211, 49] on icon at bounding box center [210, 52] width 19 height 19
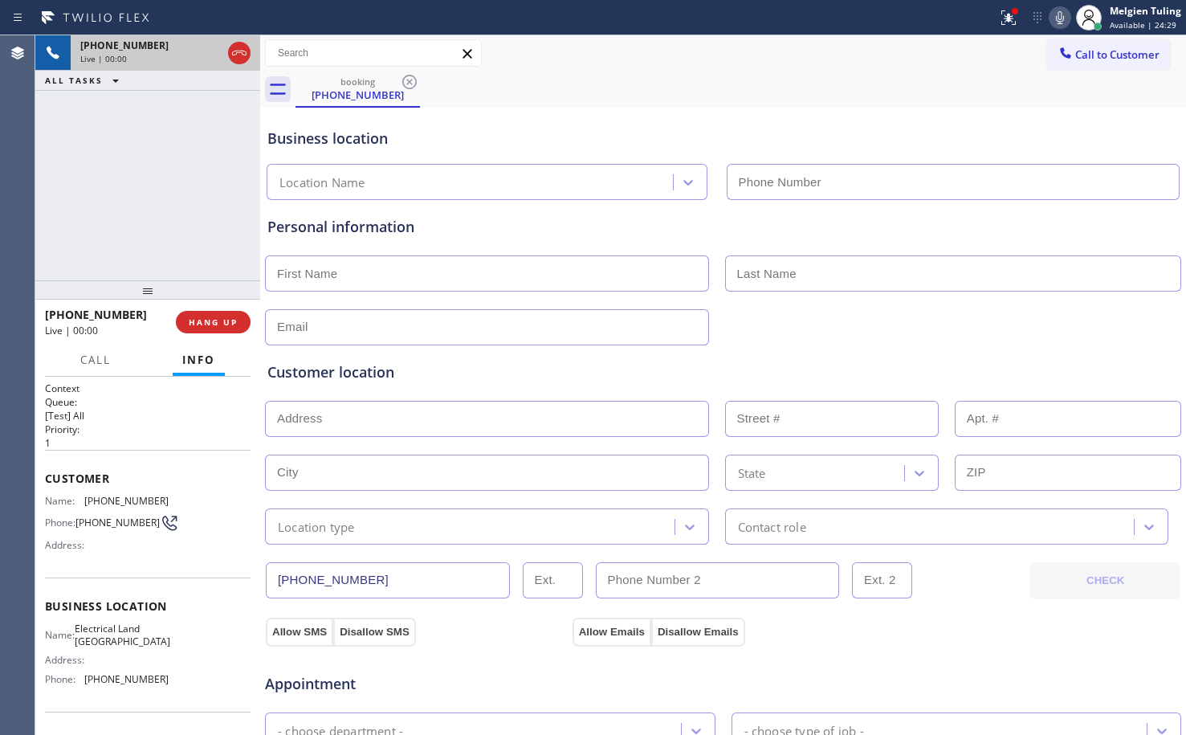
type input "(562) 309-4505"
click at [208, 53] on icon at bounding box center [210, 52] width 19 height 19
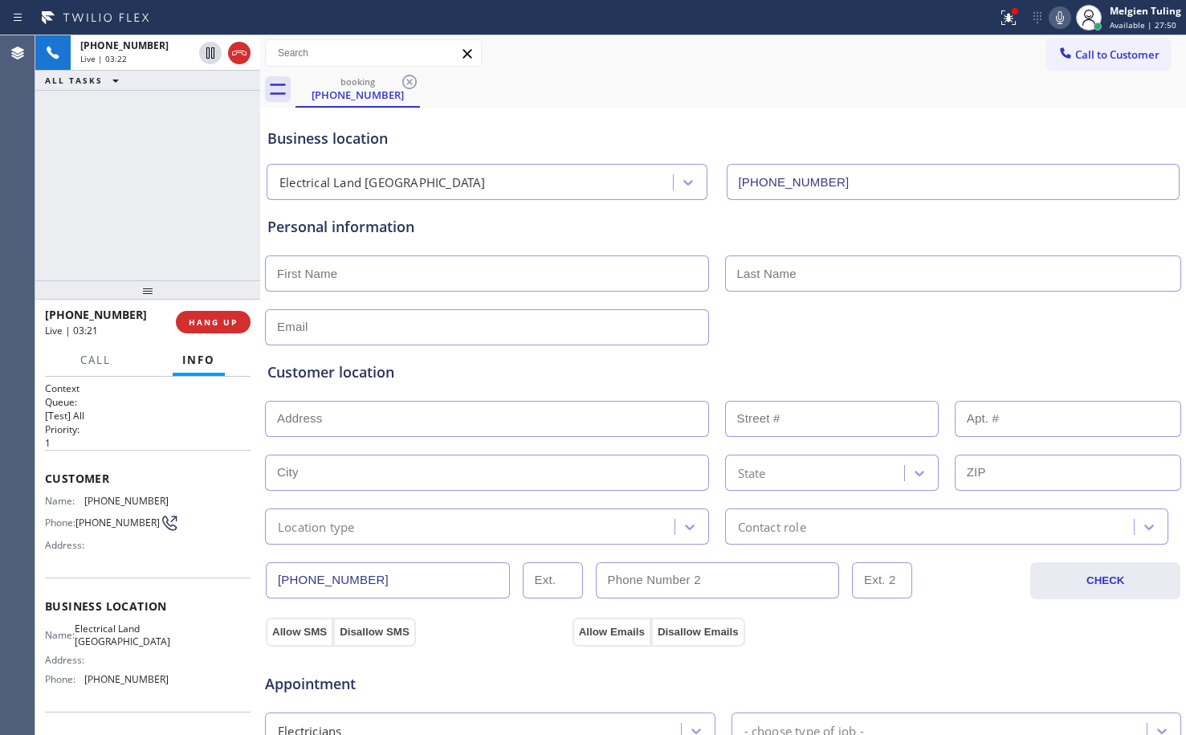
click at [1062, 19] on icon at bounding box center [1060, 17] width 8 height 13
click at [1013, 18] on icon at bounding box center [1008, 17] width 19 height 19
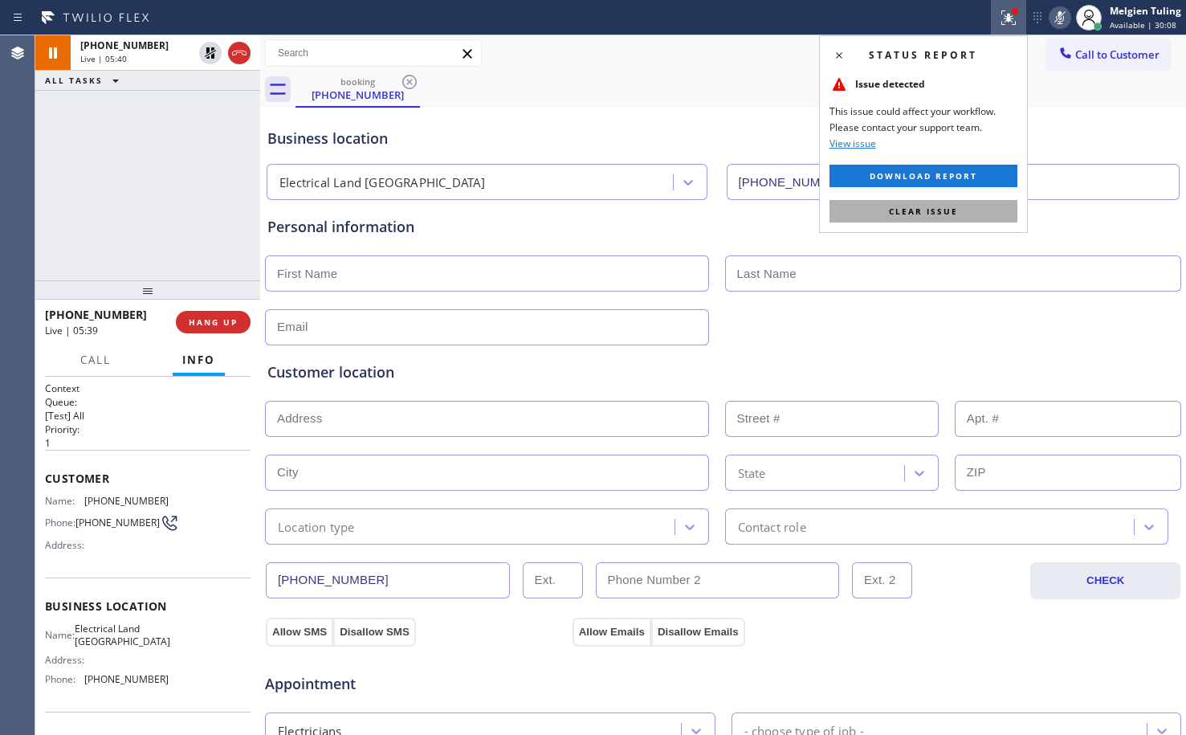
click at [955, 216] on span "Clear issue" at bounding box center [923, 211] width 69 height 11
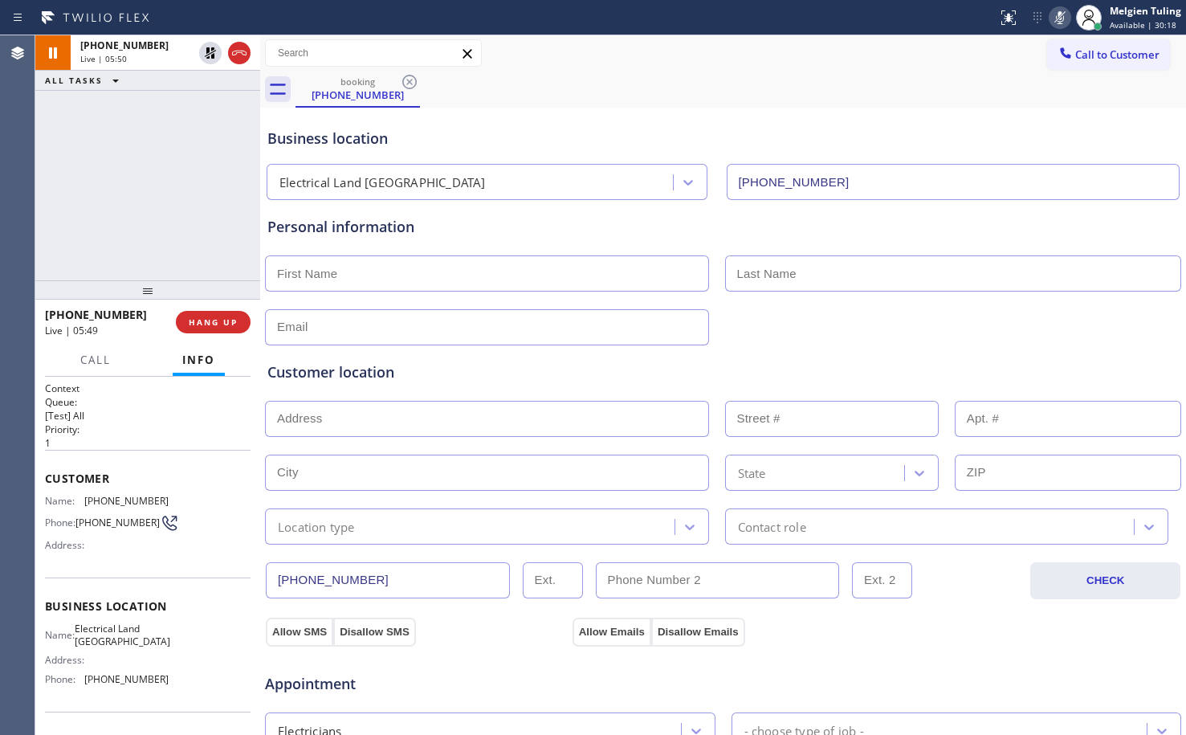
click at [177, 206] on div "+14247683375 Live | 05:50 ALL TASKS ALL TASKS ACTIVE TASKS TASKS IN WRAP UP" at bounding box center [147, 157] width 225 height 245
click at [213, 52] on icon at bounding box center [210, 52] width 11 height 11
click at [1061, 17] on icon at bounding box center [1059, 17] width 19 height 19
click at [211, 326] on span "HANG UP" at bounding box center [213, 321] width 49 height 11
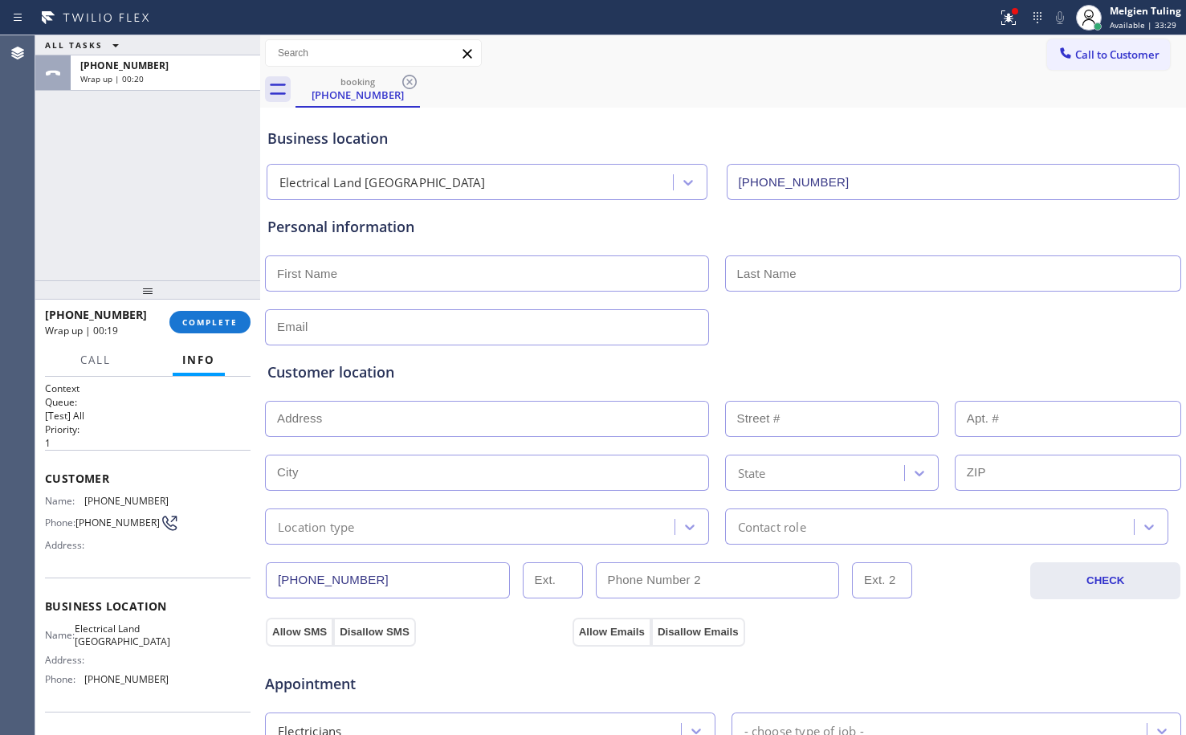
click at [311, 278] on input "text" at bounding box center [487, 273] width 444 height 36
type input "Joshua"
click at [798, 273] on input "text" at bounding box center [953, 273] width 457 height 36
type input "Hinton"
drag, startPoint x: 466, startPoint y: 332, endPoint x: 886, endPoint y: 380, distance: 421.8
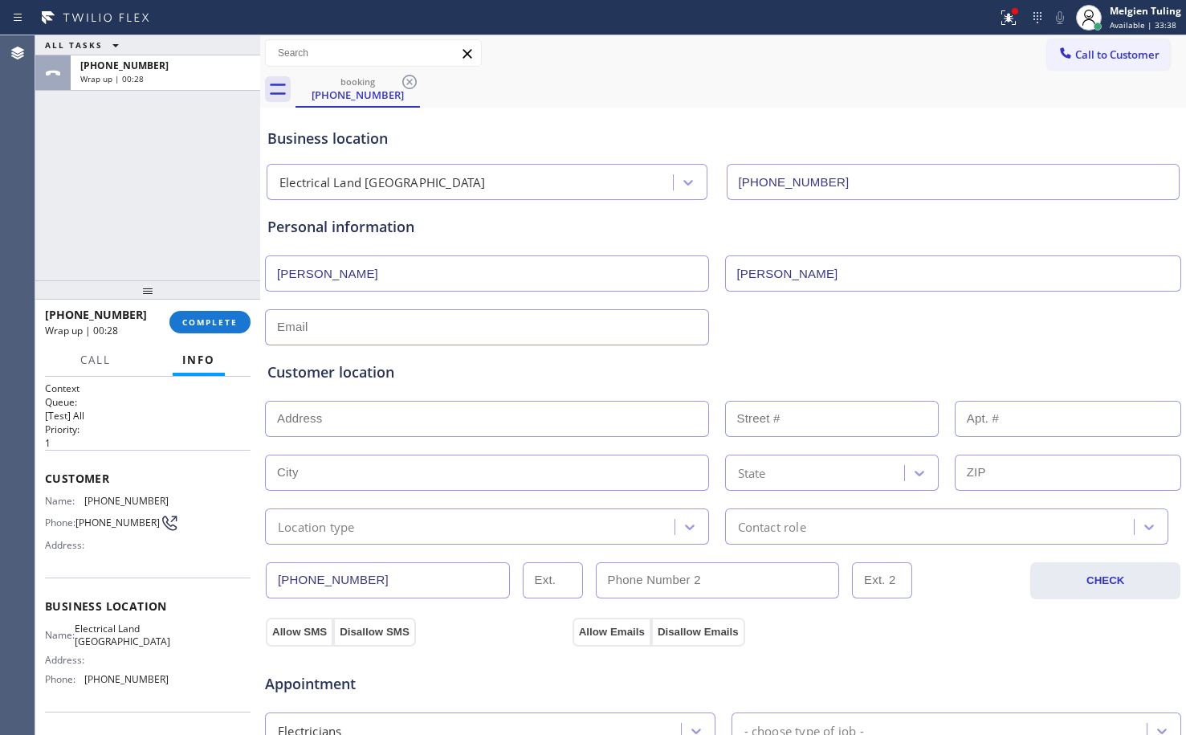
click at [466, 332] on input "text" at bounding box center [487, 327] width 444 height 36
click at [299, 323] on input "text" at bounding box center [487, 327] width 444 height 36
paste input "joshua.hinton18@gmail.com"
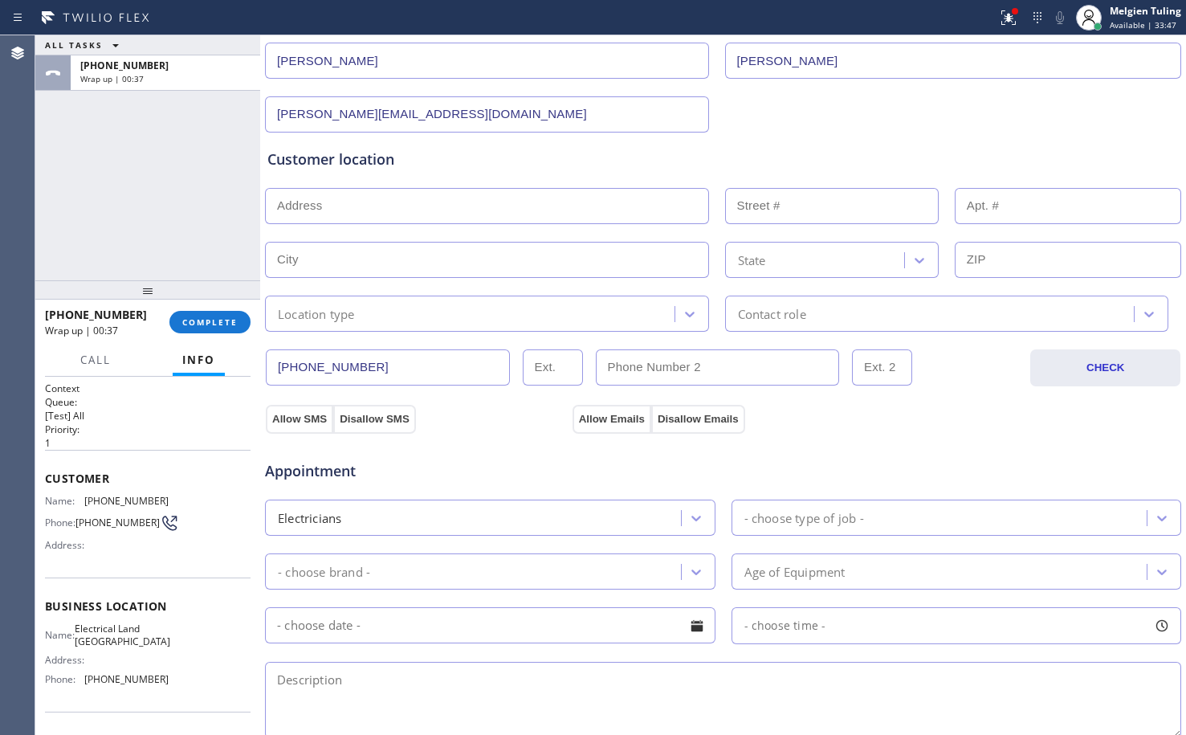
scroll to position [108, 0]
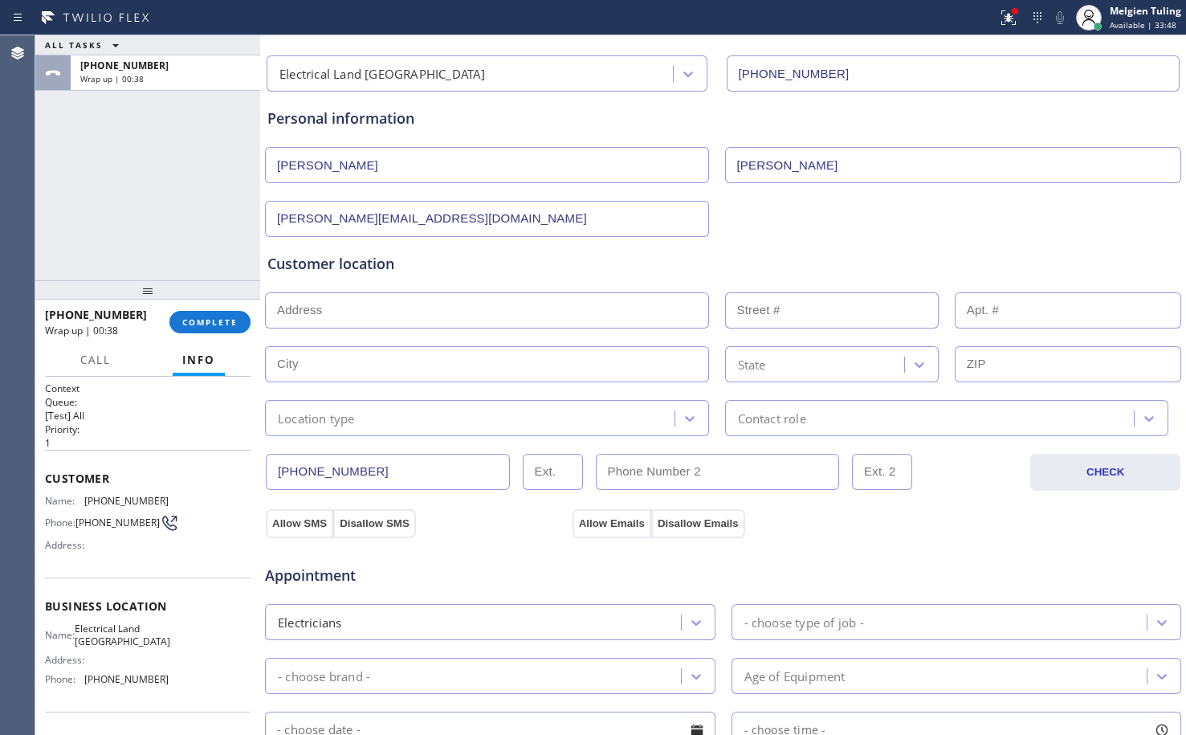
type input "joshua.hinton18@gmail.com"
click at [312, 314] on input "text" at bounding box center [487, 310] width 444 height 36
click at [296, 302] on input "text" at bounding box center [487, 310] width 444 height 36
paste input "622 S Keene Ave, Compton, CA 9022"
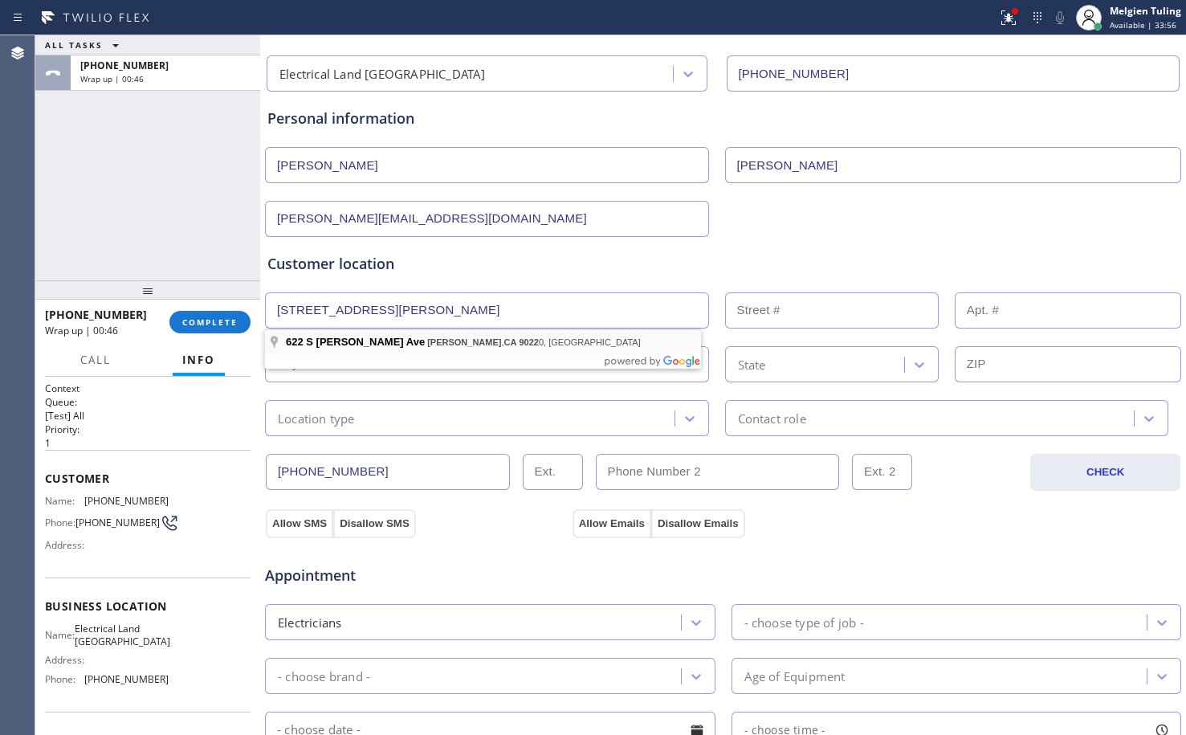
type input "622 S Keene Ave"
type input "622"
type input "Compton"
type input "90220"
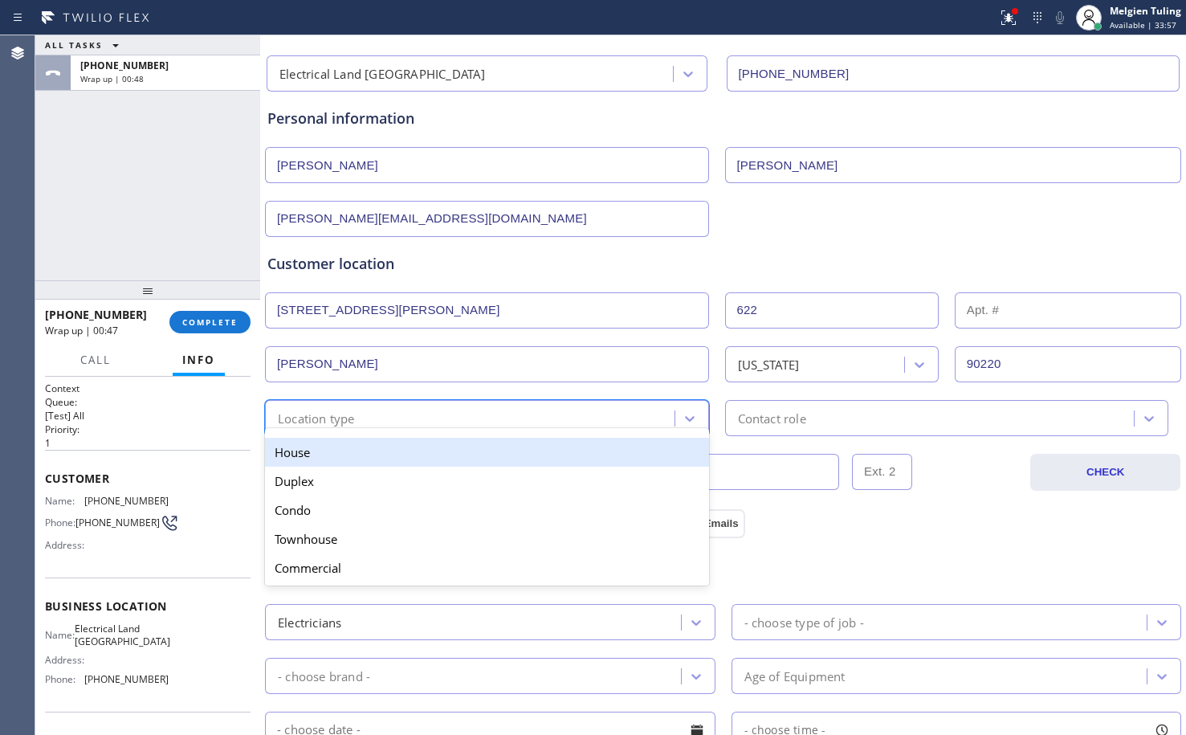
click at [348, 414] on div "Location type" at bounding box center [316, 418] width 77 height 18
click at [334, 455] on div "House" at bounding box center [487, 452] width 444 height 29
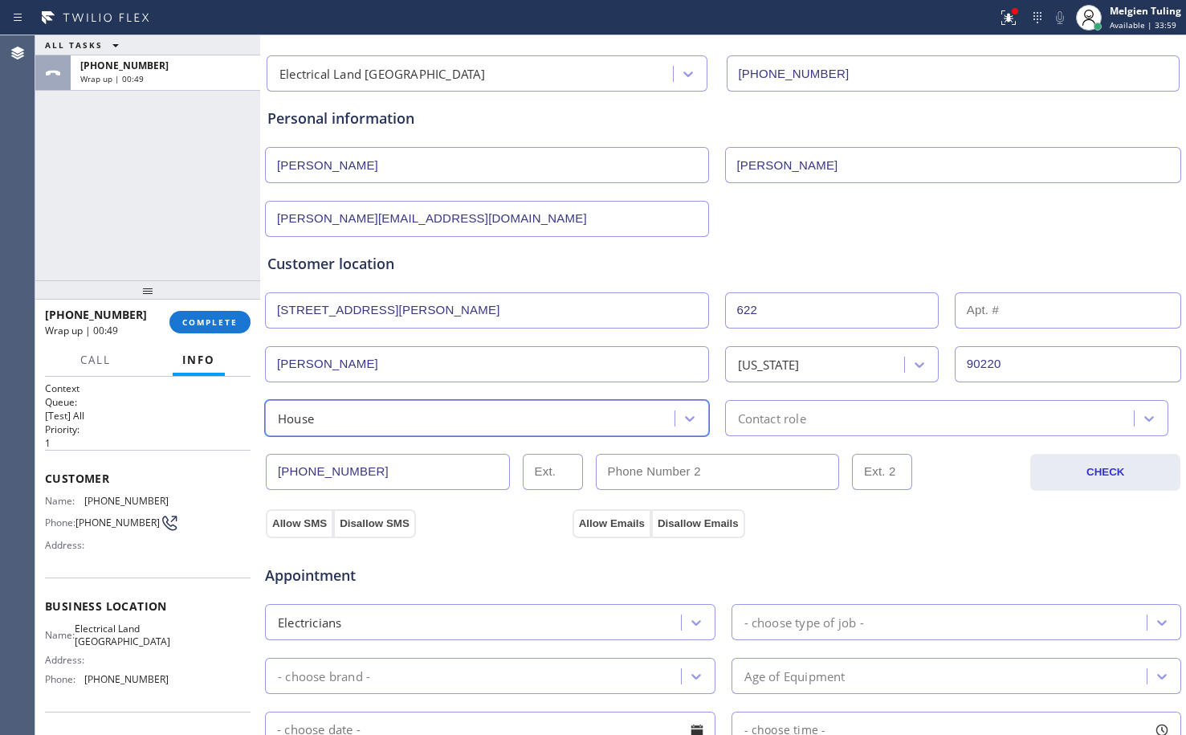
click at [799, 418] on div "Contact role" at bounding box center [772, 418] width 68 height 18
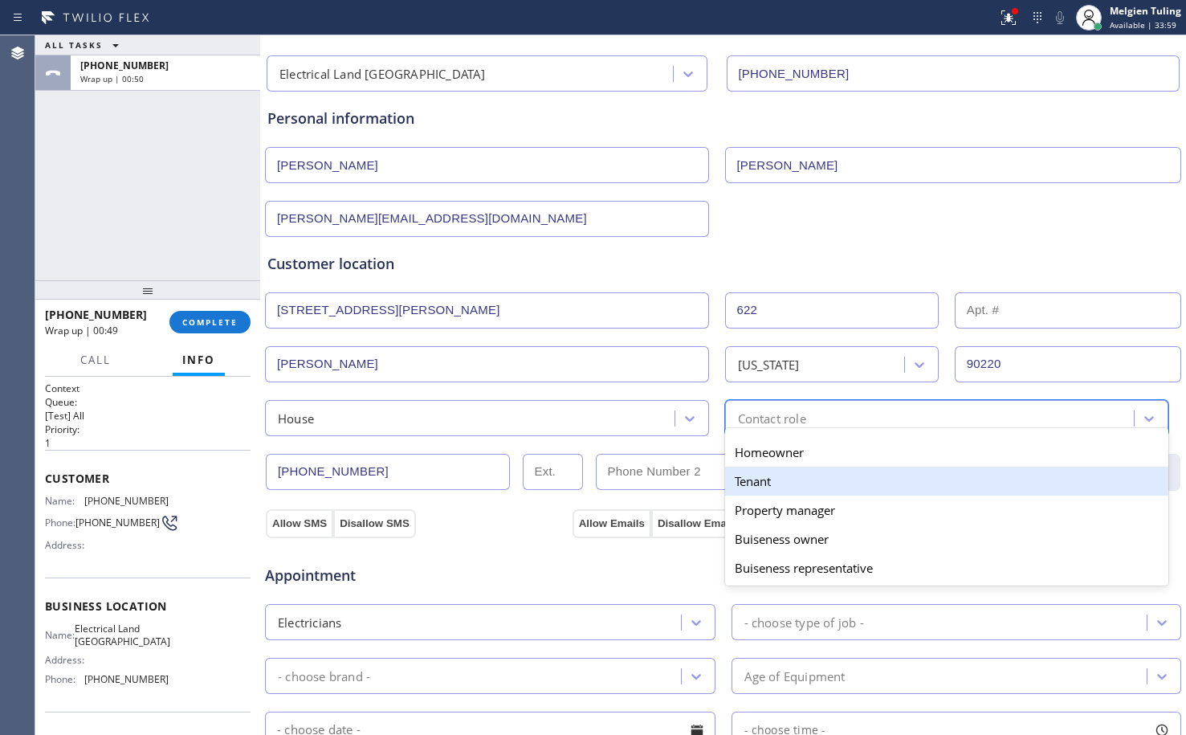
click at [766, 480] on div "Tenant" at bounding box center [947, 480] width 444 height 29
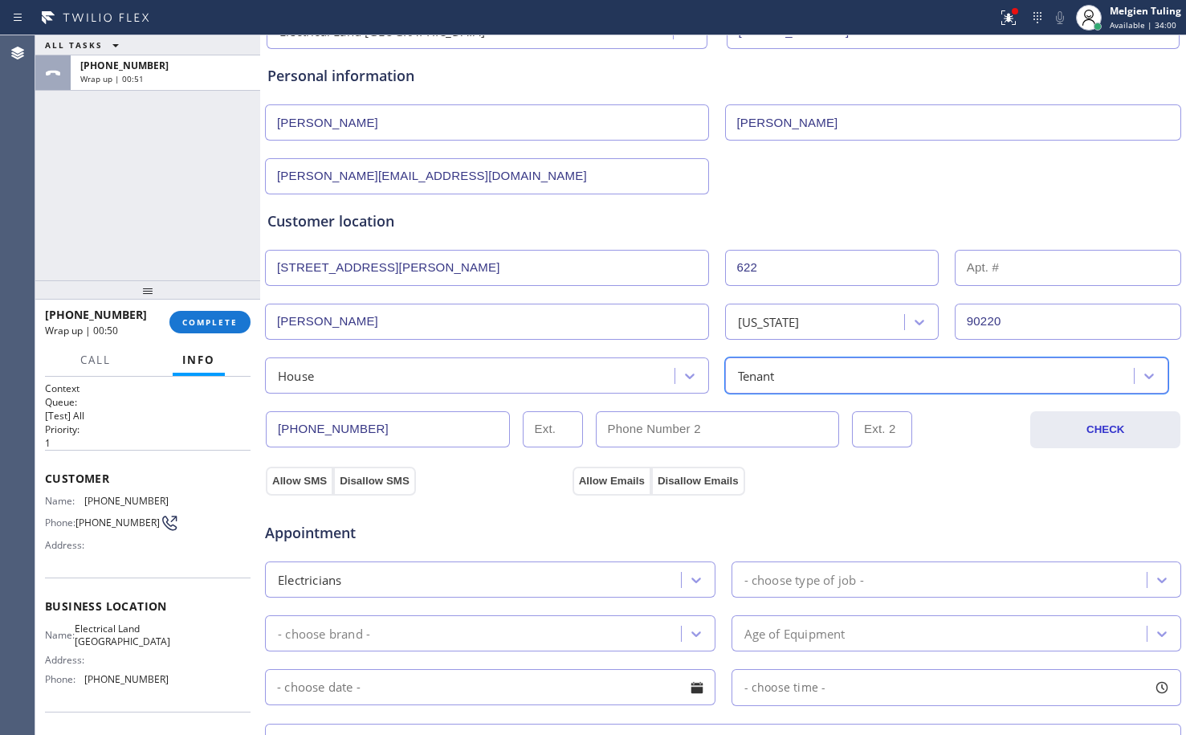
scroll to position [189, 0]
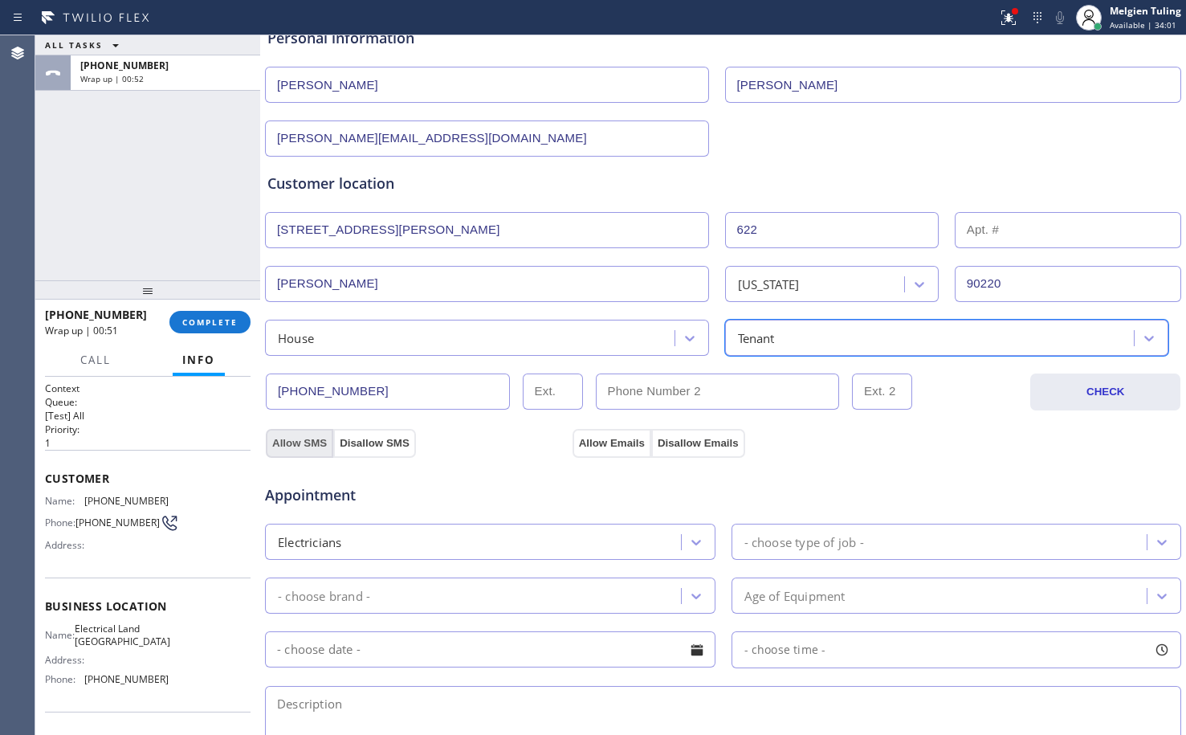
click at [288, 444] on button "Allow SMS" at bounding box center [299, 443] width 67 height 29
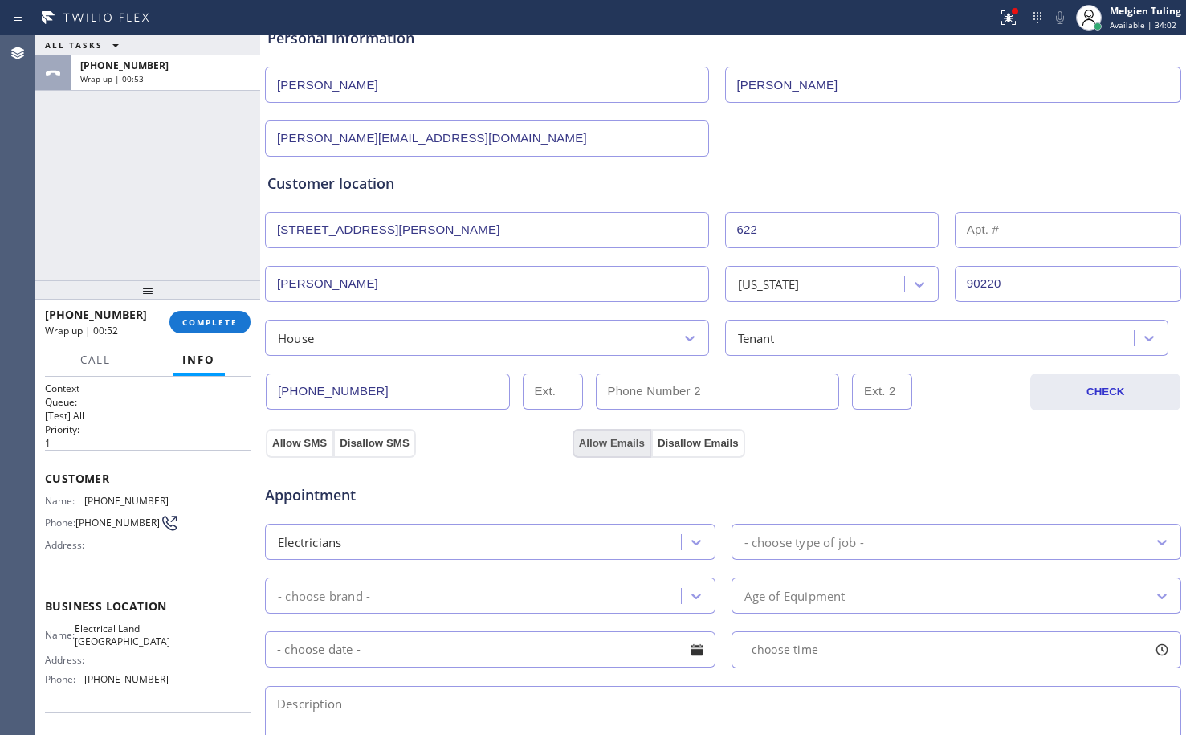
click at [604, 446] on button "Allow Emails" at bounding box center [611, 443] width 79 height 29
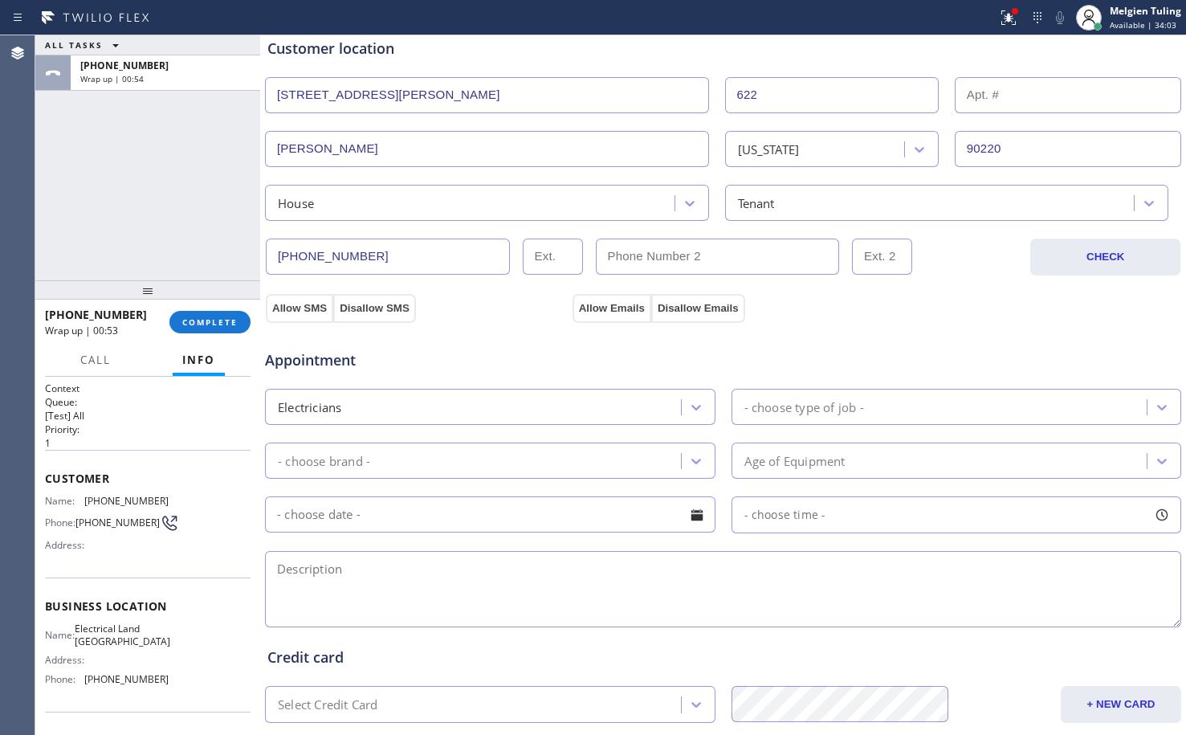
scroll to position [349, 0]
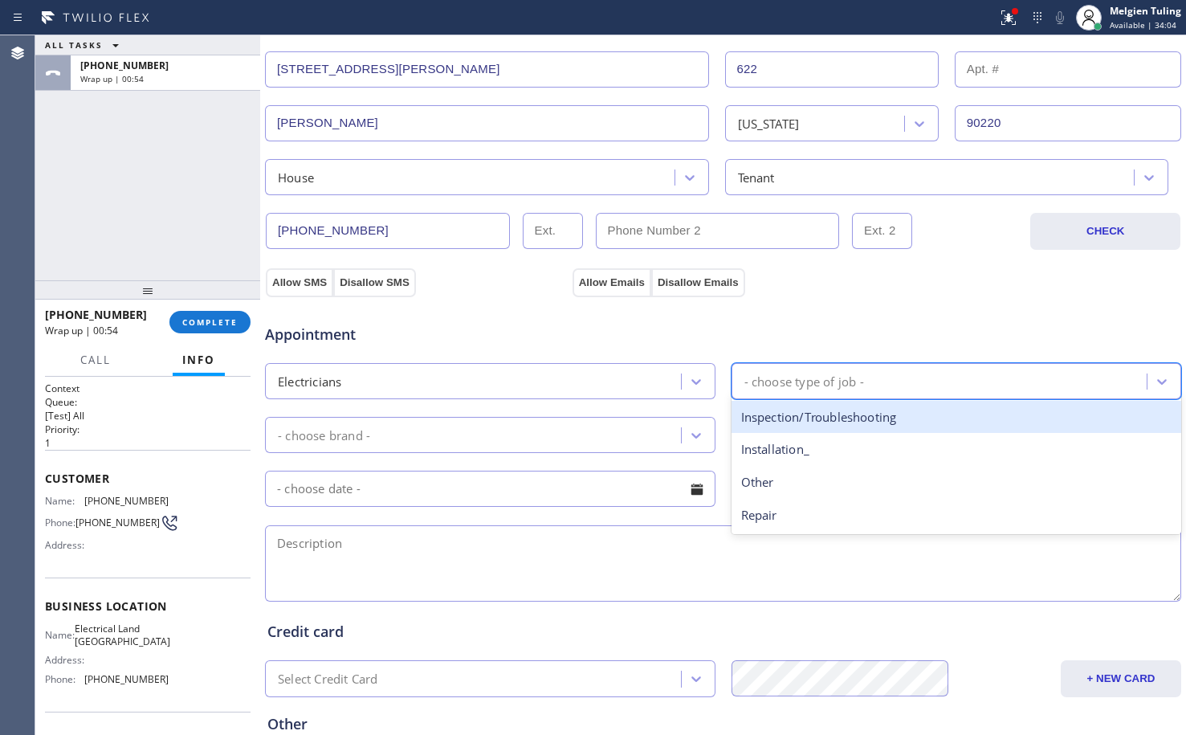
click at [750, 377] on div "- choose type of job -" at bounding box center [804, 381] width 120 height 18
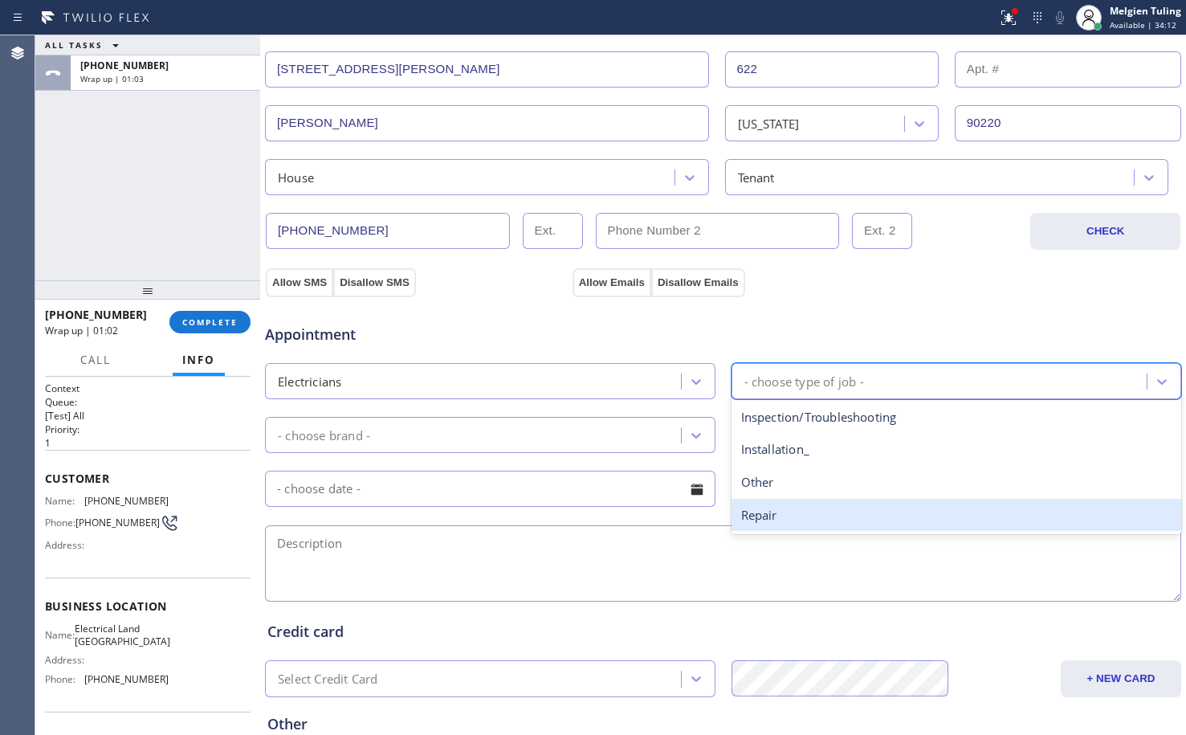
click at [758, 511] on div "Repair" at bounding box center [956, 515] width 450 height 33
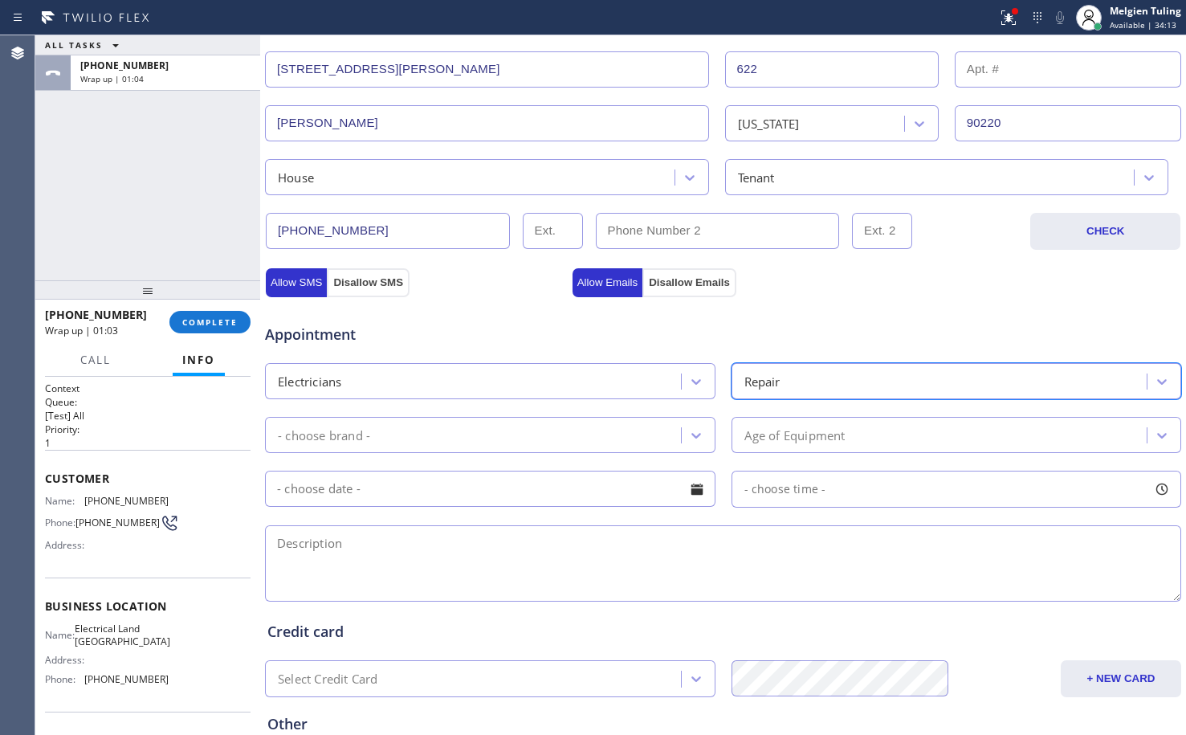
click at [561, 432] on div "- choose brand -" at bounding box center [475, 435] width 411 height 28
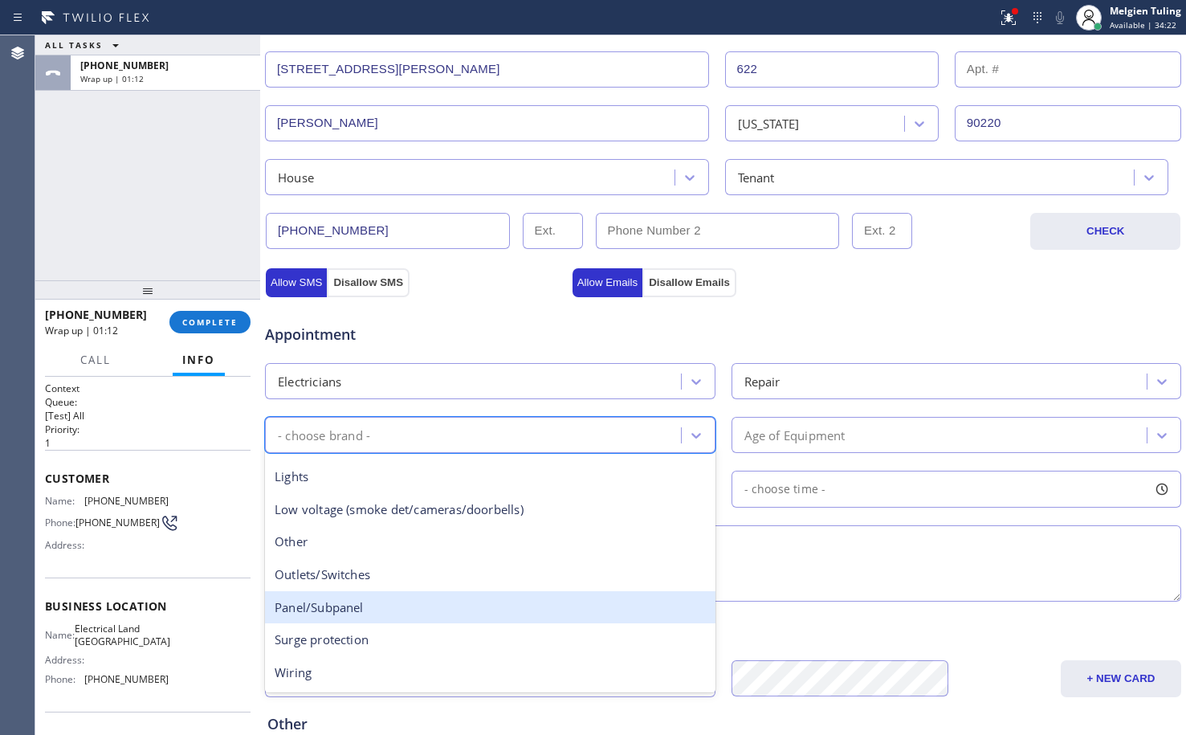
scroll to position [0, 0]
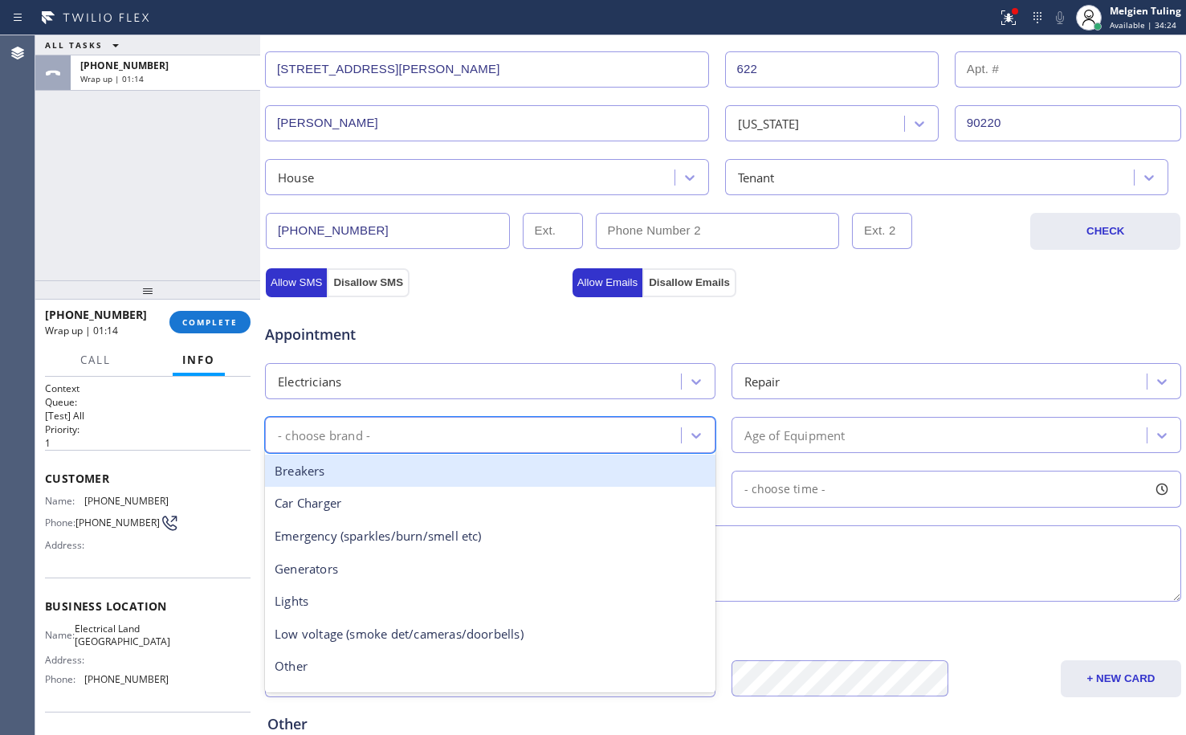
click at [320, 466] on div "Breakers" at bounding box center [490, 470] width 450 height 33
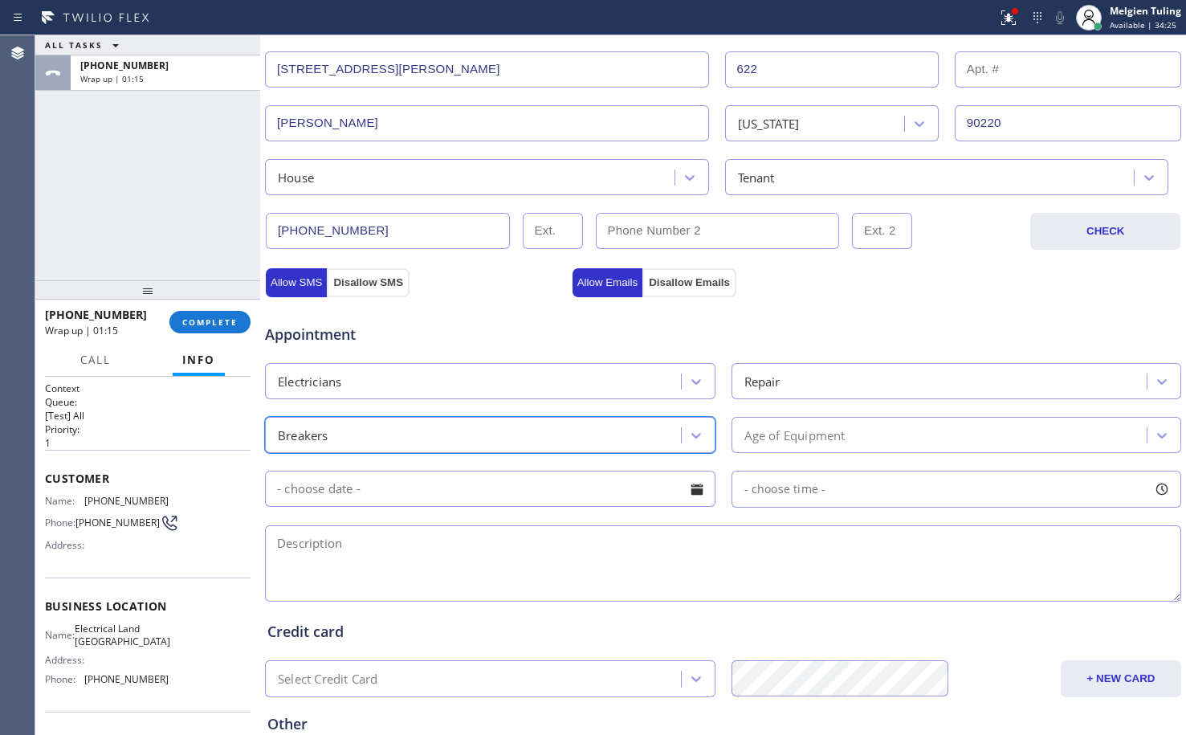
click at [787, 430] on div "Age of Equipment" at bounding box center [794, 435] width 101 height 18
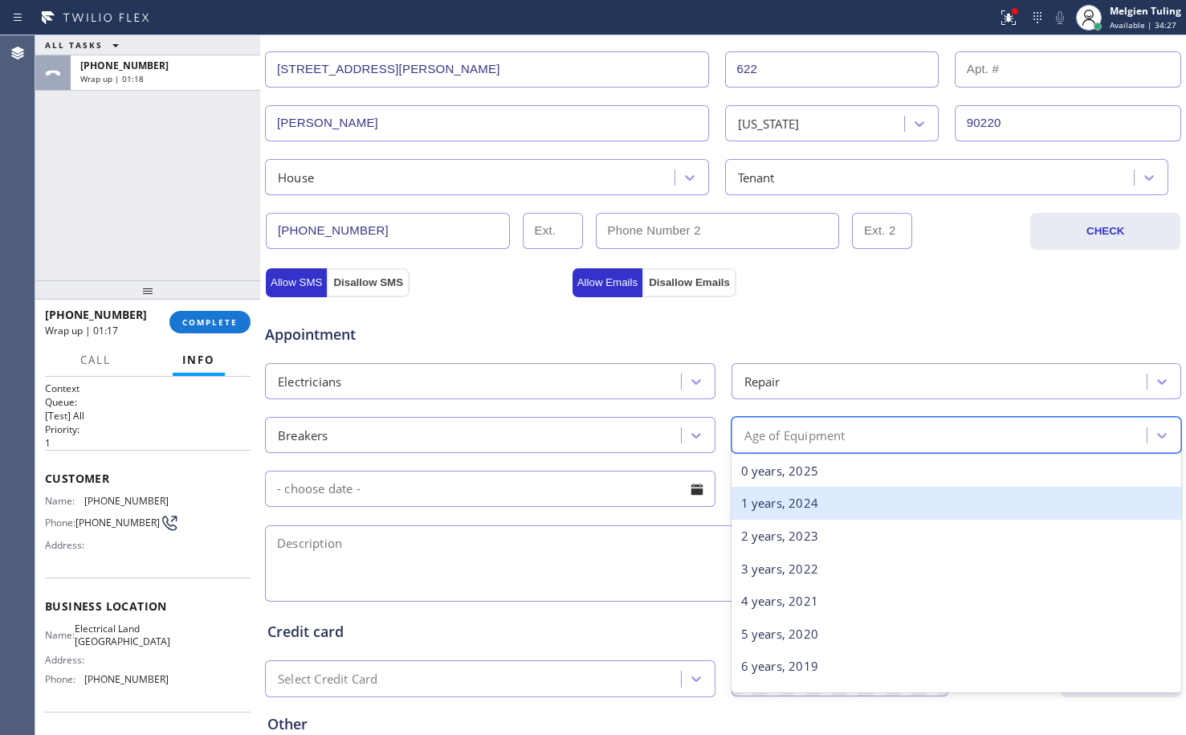
click at [767, 504] on div "1 years, 2024" at bounding box center [956, 503] width 450 height 33
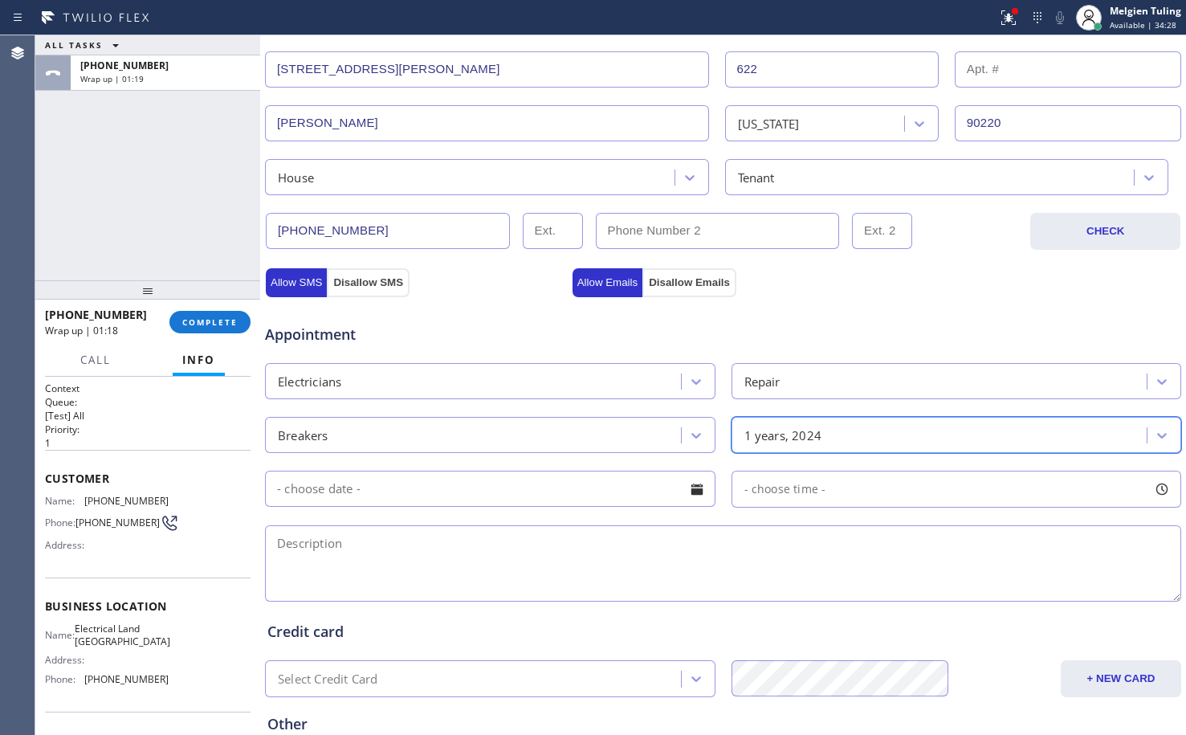
click at [573, 495] on input "text" at bounding box center [490, 489] width 450 height 36
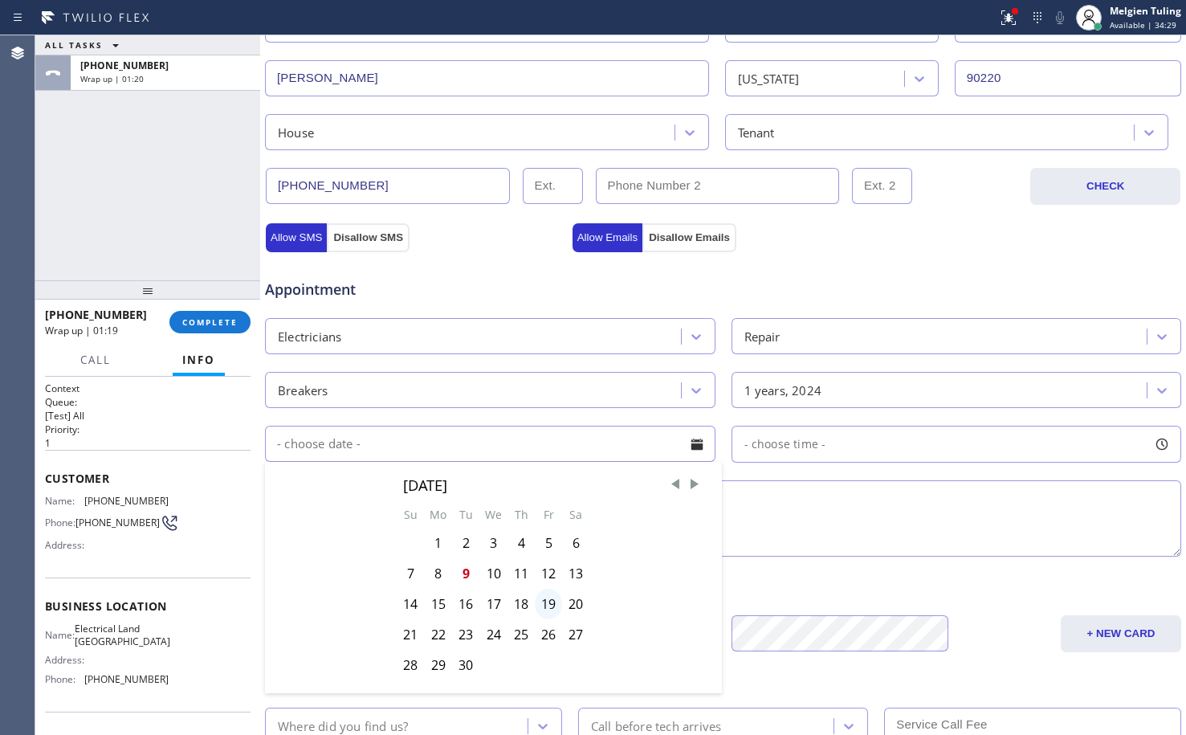
scroll to position [430, 0]
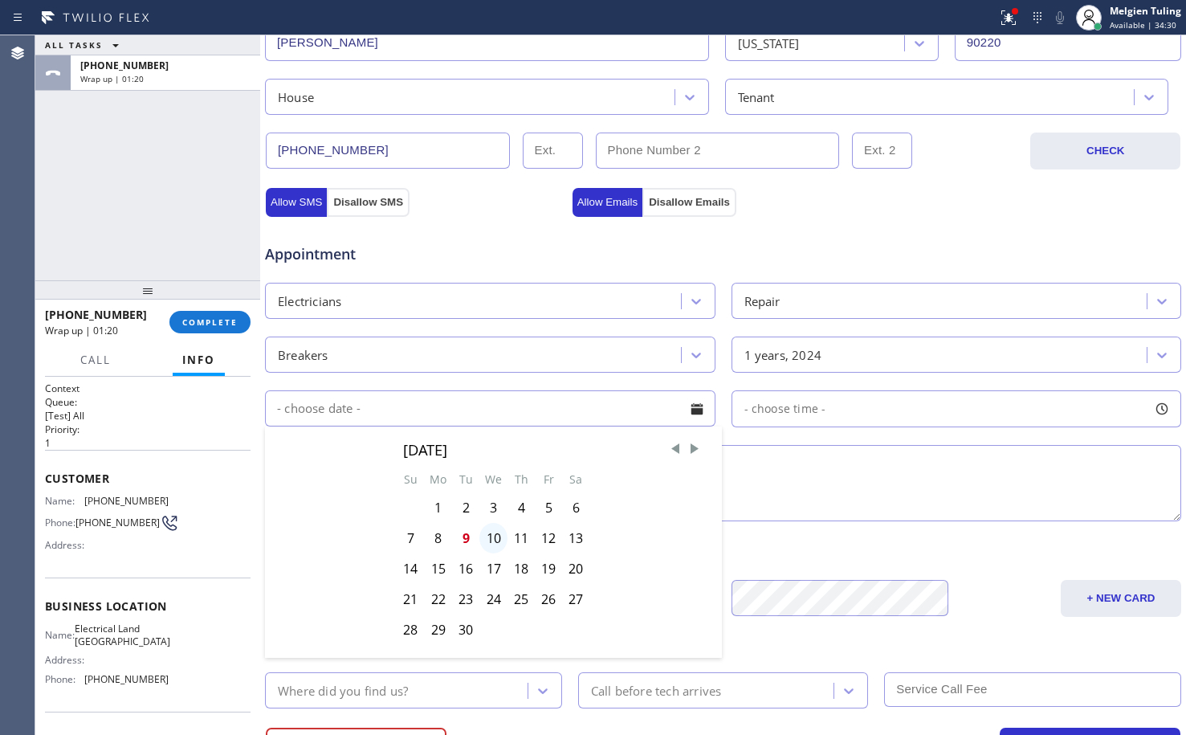
click at [485, 534] on div "10" at bounding box center [493, 538] width 28 height 31
type input "[DATE]"
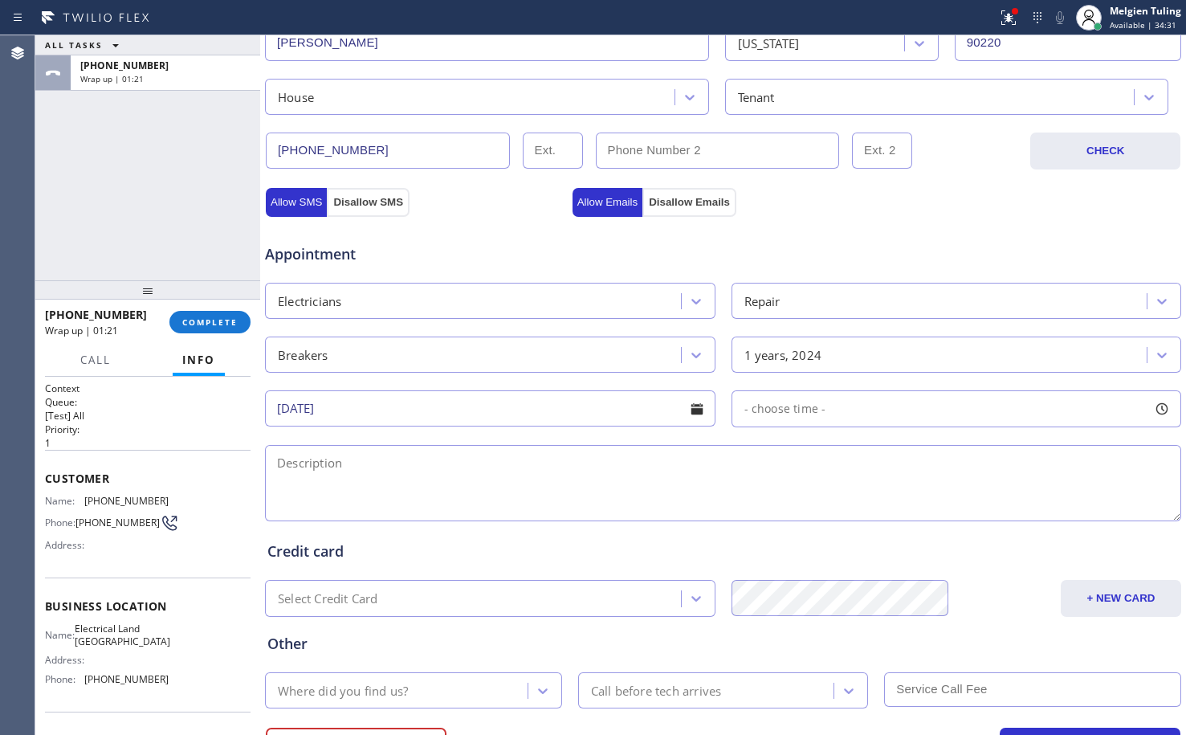
click at [776, 410] on span "- choose time -" at bounding box center [785, 408] width 82 height 15
click at [507, 394] on input "[DATE]" at bounding box center [490, 408] width 450 height 36
click at [764, 407] on span "- choose time -" at bounding box center [785, 408] width 82 height 15
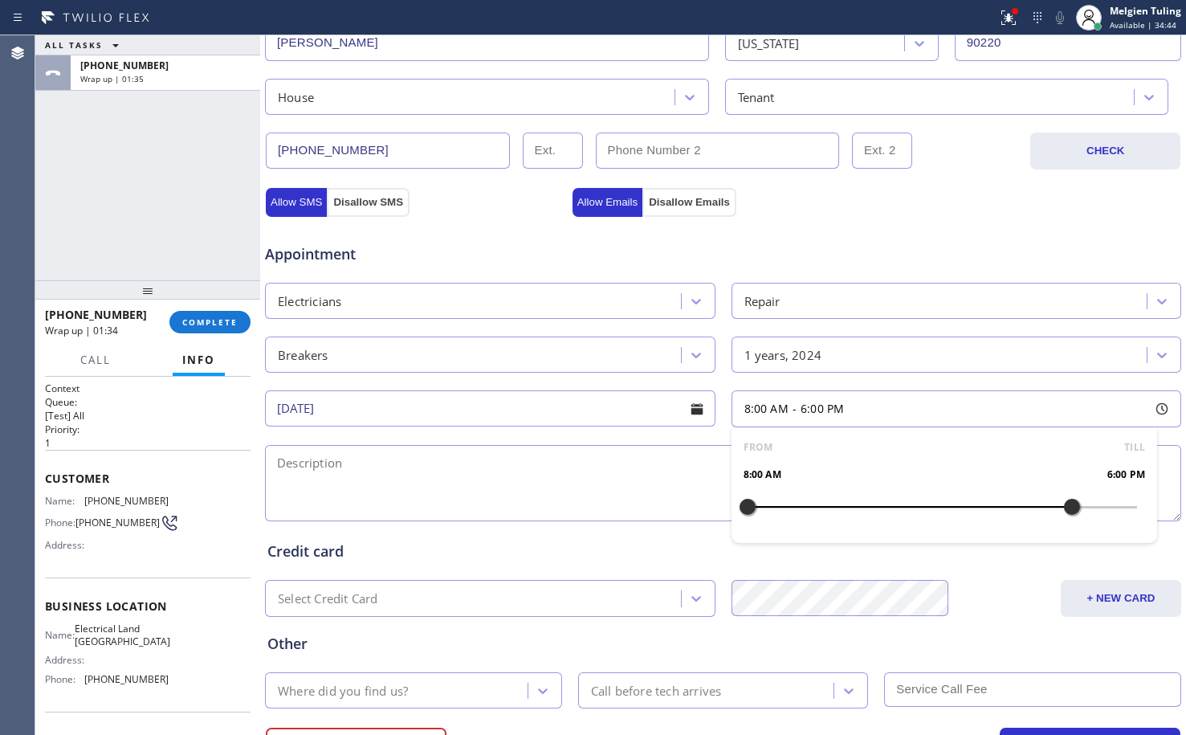
drag, startPoint x: 744, startPoint y: 506, endPoint x: 1061, endPoint y: 523, distance: 317.6
click at [1062, 523] on div at bounding box center [1071, 507] width 19 height 34
drag, startPoint x: 739, startPoint y: 505, endPoint x: 959, endPoint y: 509, distance: 220.0
click at [965, 509] on div at bounding box center [974, 507] width 19 height 34
click at [452, 476] on textarea at bounding box center [723, 483] width 916 height 76
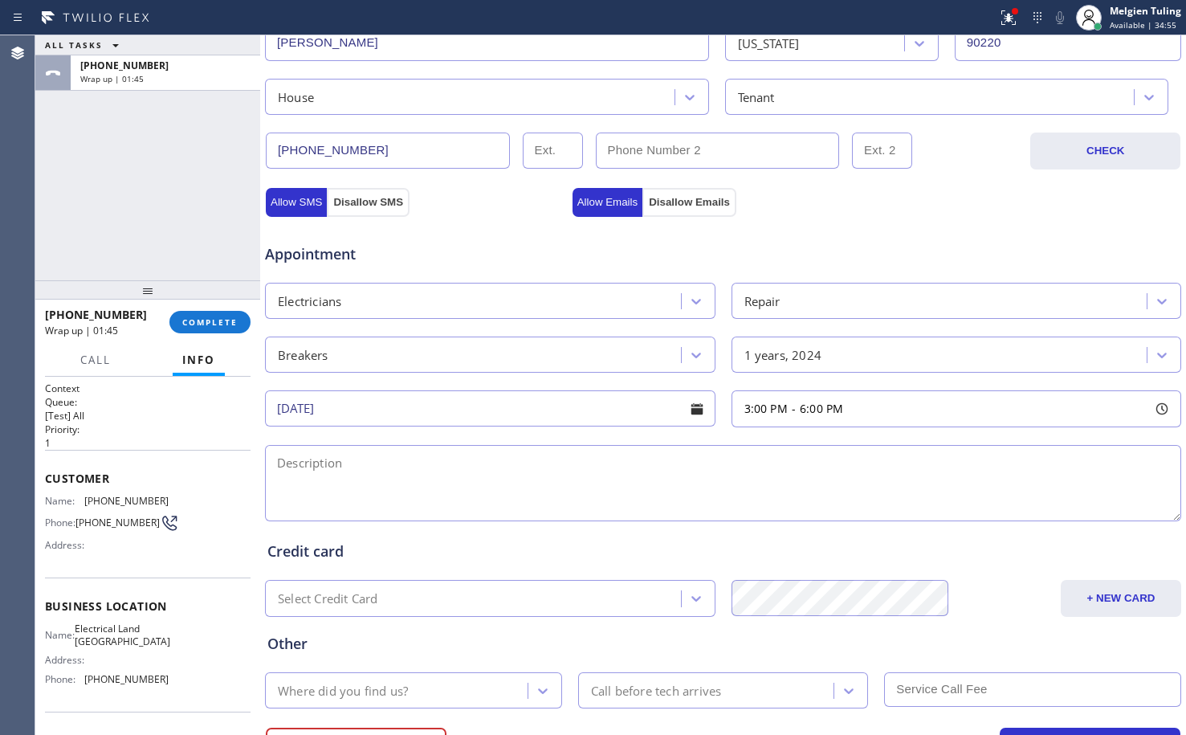
click at [378, 466] on textarea at bounding box center [723, 483] width 916 height 76
paste textarea "circuit breaker is partially working some of the switch is not responsive/locat…"
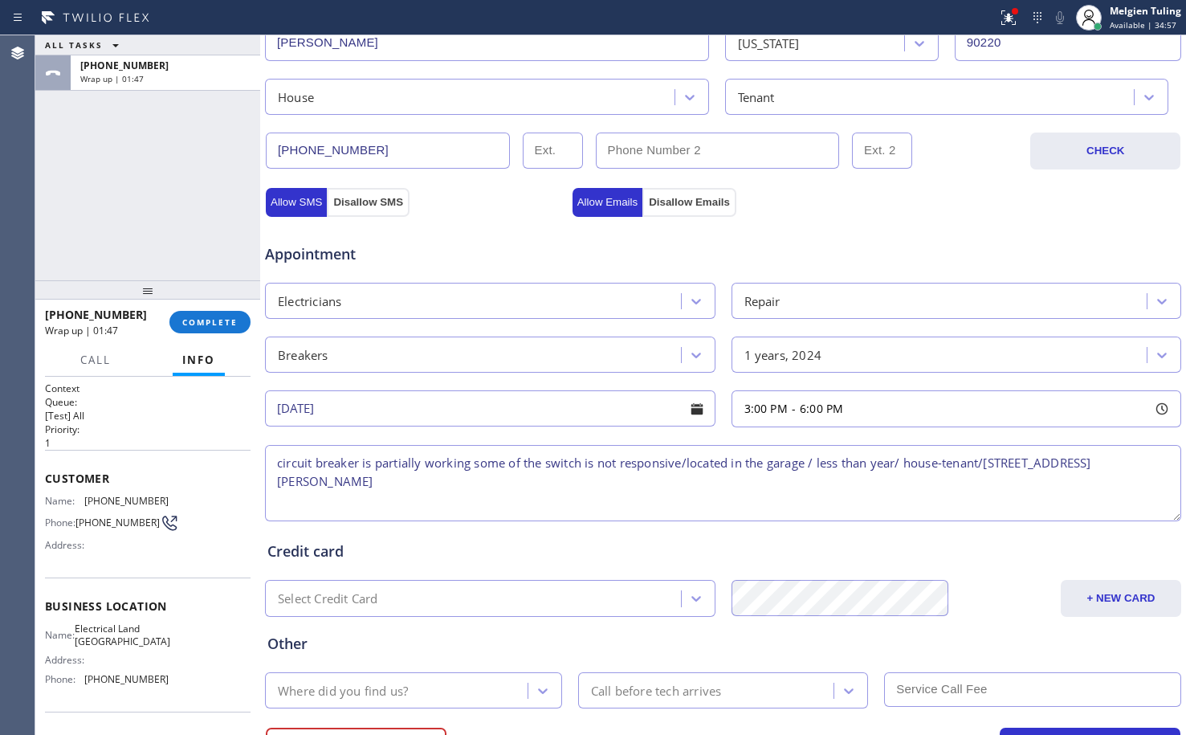
click at [279, 465] on textarea "circuit breaker is partially working some of the switch is not responsive/locat…" at bounding box center [723, 483] width 916 height 76
click at [336, 460] on textarea "3-6 | no scf | circuit breaker is partially working some of the switch is not r…" at bounding box center [723, 483] width 916 height 76
click at [486, 488] on textarea "3-6 | no Scf | circuit breaker is partially working some of the switch is not r…" at bounding box center [723, 483] width 916 height 76
click at [127, 636] on span "Electrical Land Long Beach" at bounding box center [123, 634] width 96 height 25
click at [126, 636] on span "Electrical Land Long Beach" at bounding box center [123, 634] width 96 height 25
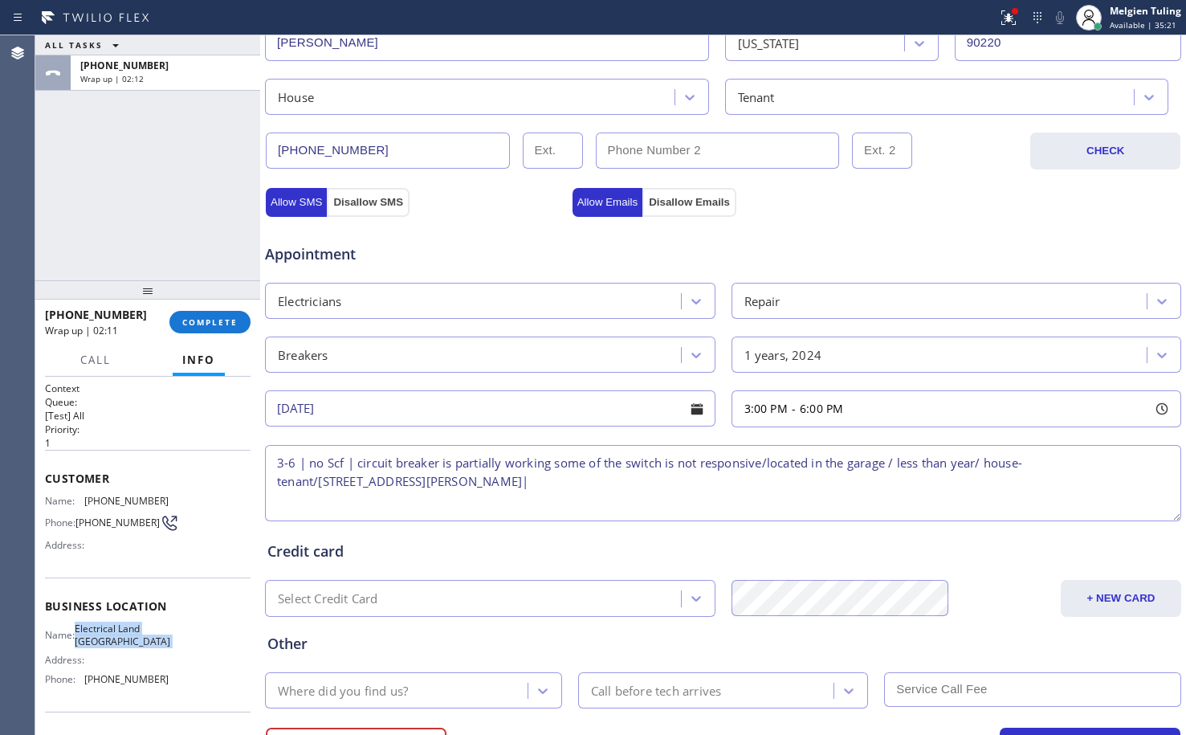
click at [126, 636] on span "Electrical Land Long Beach" at bounding box center [123, 634] width 96 height 25
copy span "Electrical Land Long Beach"
click at [442, 489] on textarea "3-6 | no Scf | circuit breaker is partially working some of the switch is not r…" at bounding box center [723, 483] width 916 height 76
paste textarea "Electrical Land Long Beach"
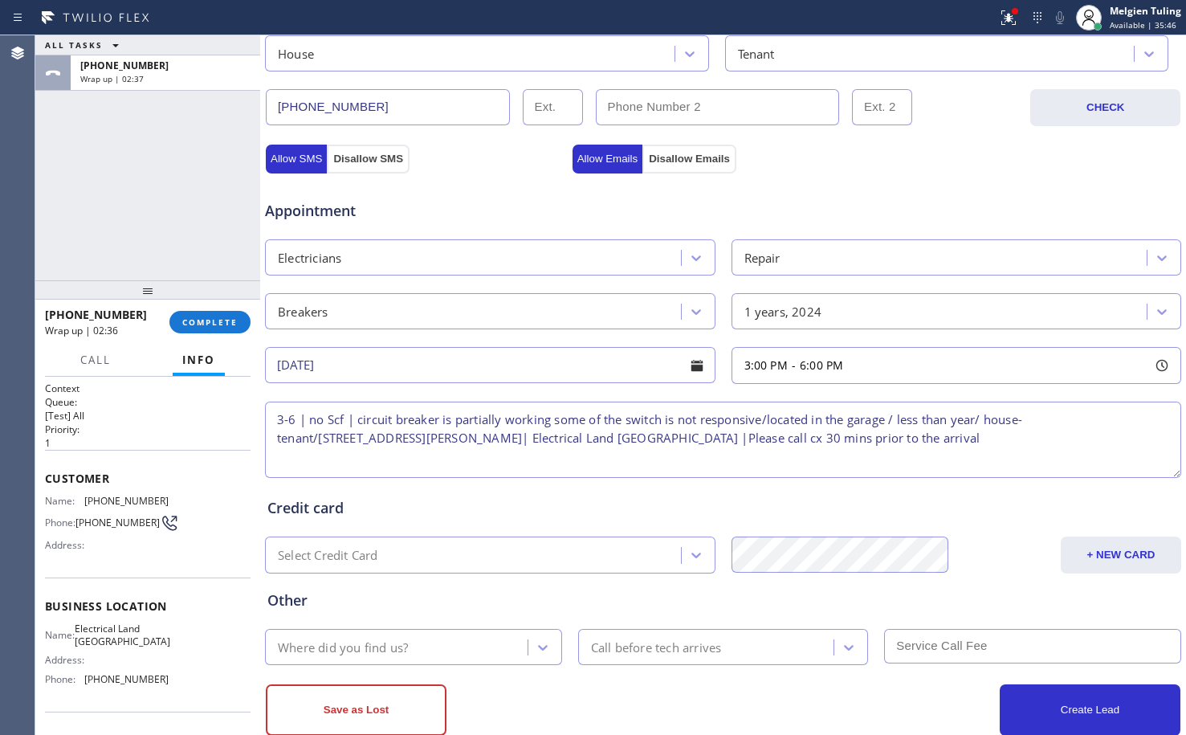
scroll to position [510, 0]
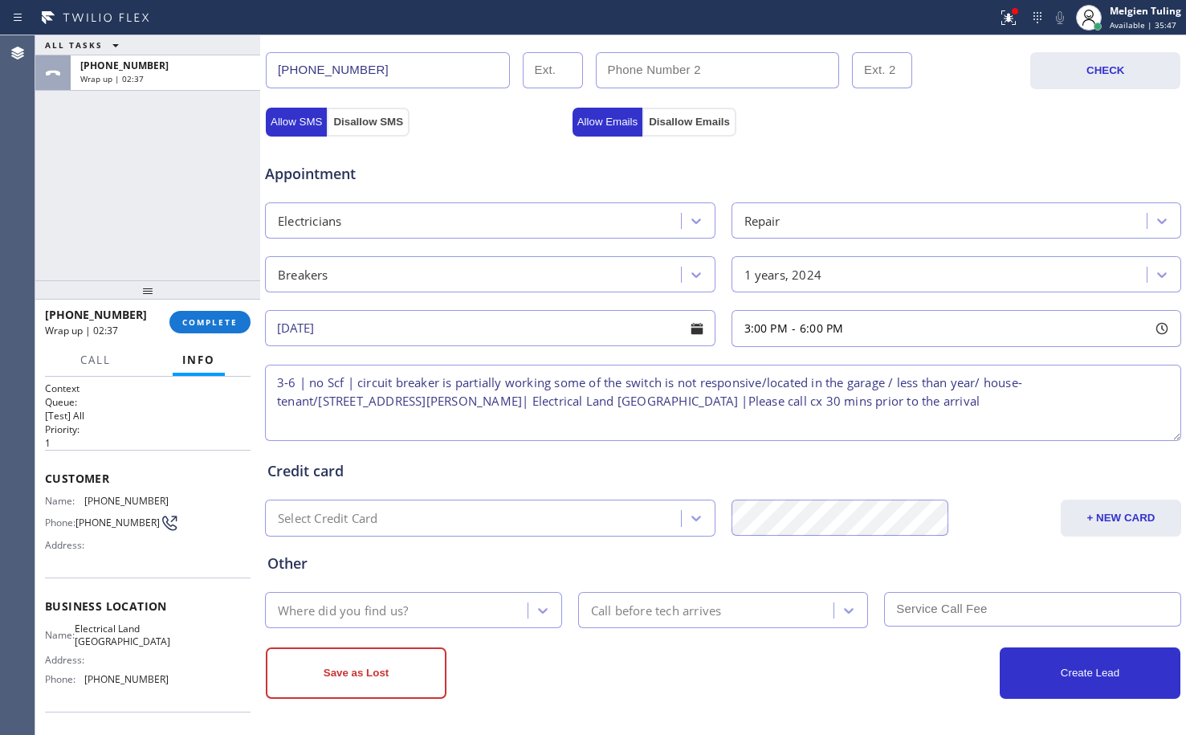
type textarea "3-6 | no Scf | circuit breaker is partially working some of the switch is not r…"
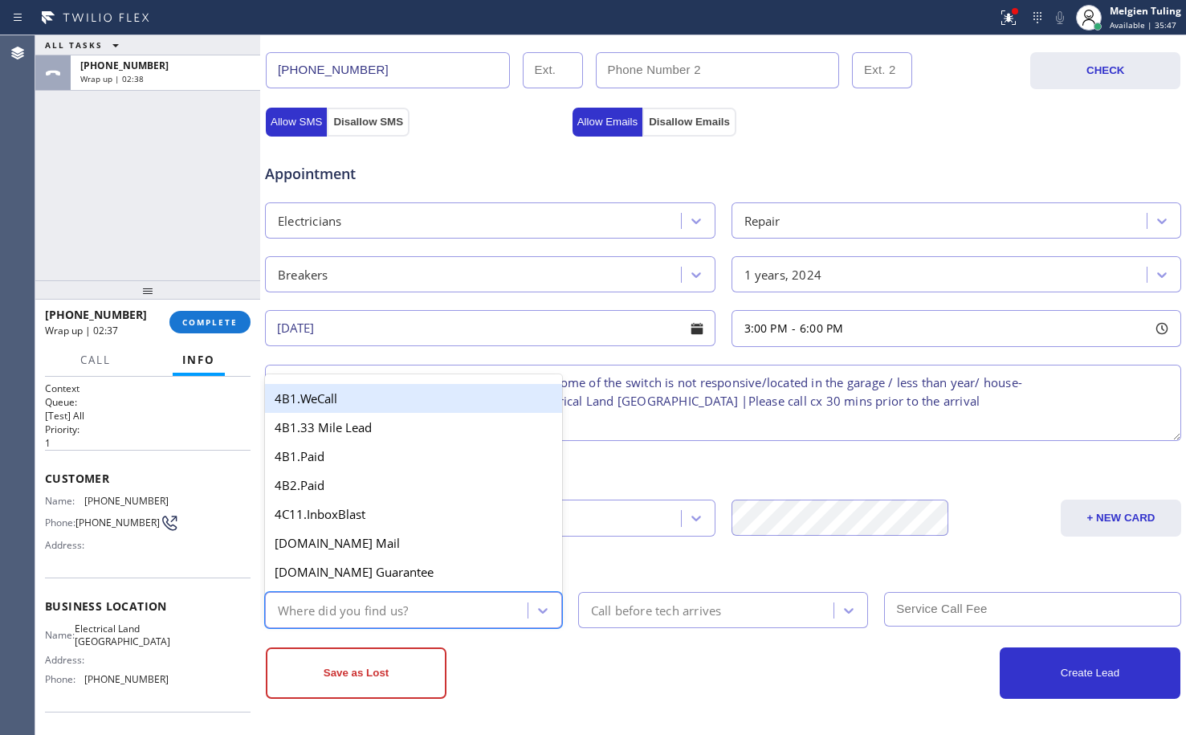
click at [425, 613] on div "Where did you find us?" at bounding box center [399, 610] width 258 height 28
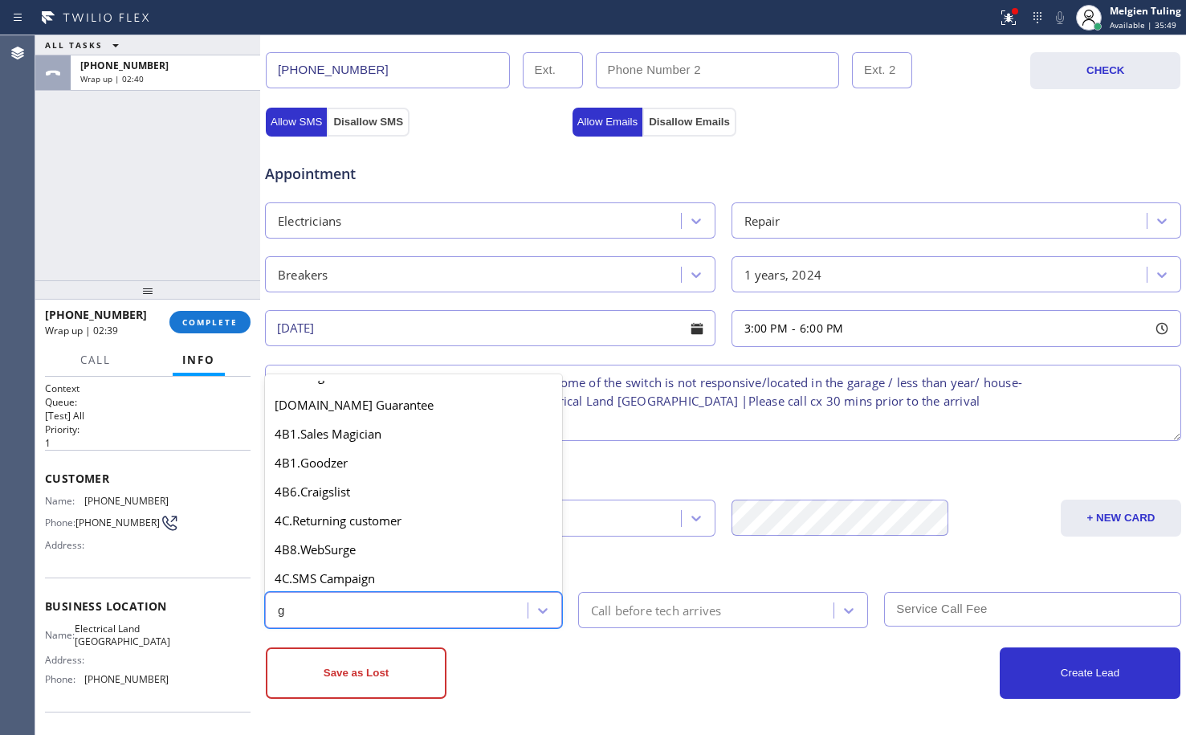
scroll to position [0, 0]
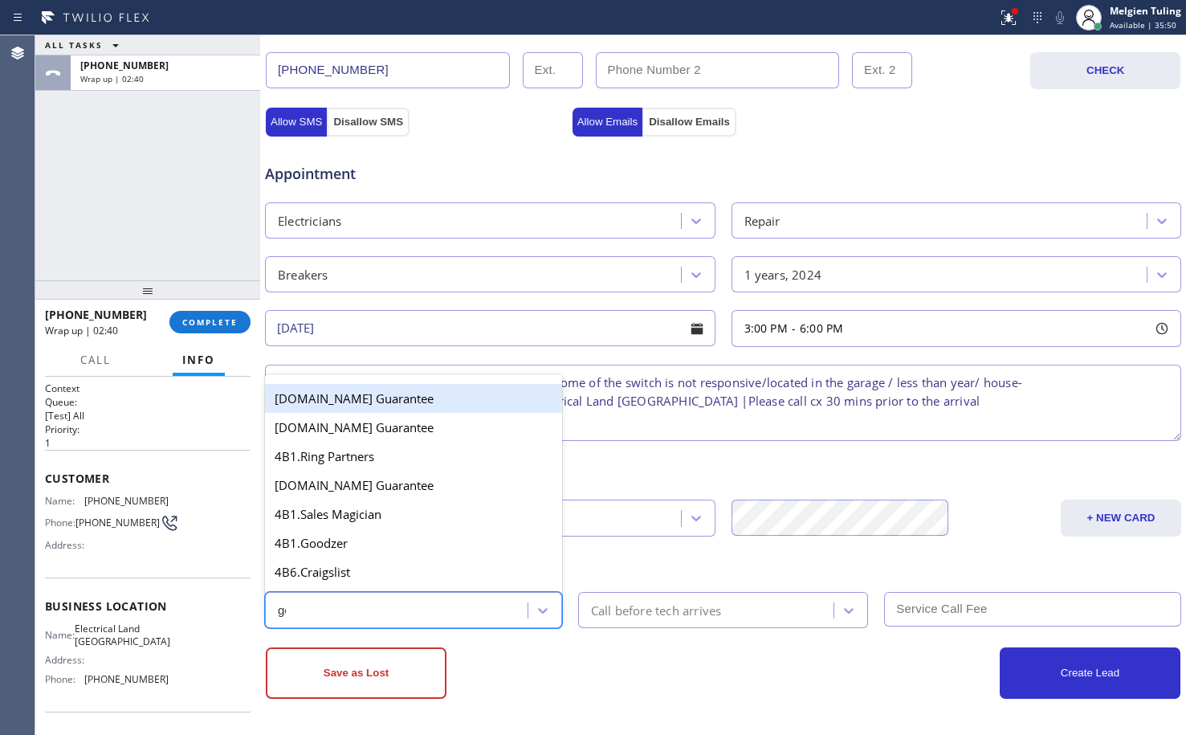
type input "goo"
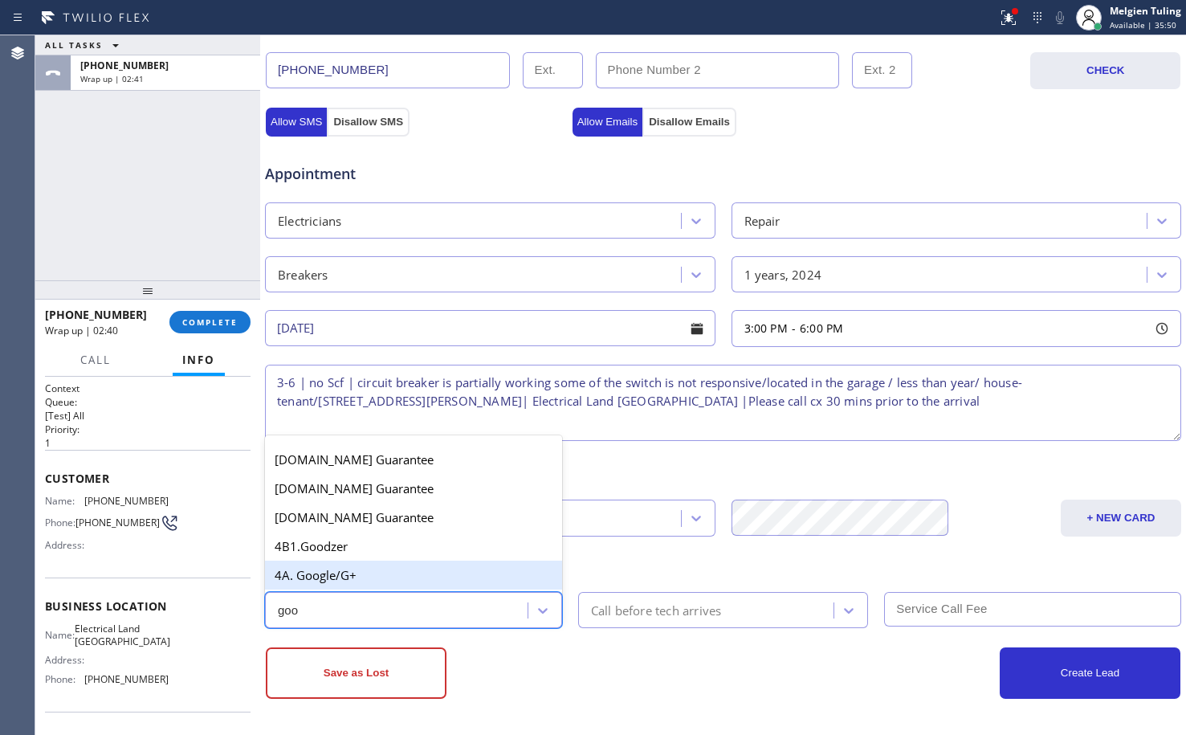
click at [339, 578] on div "4A. Google/G+" at bounding box center [413, 574] width 297 height 29
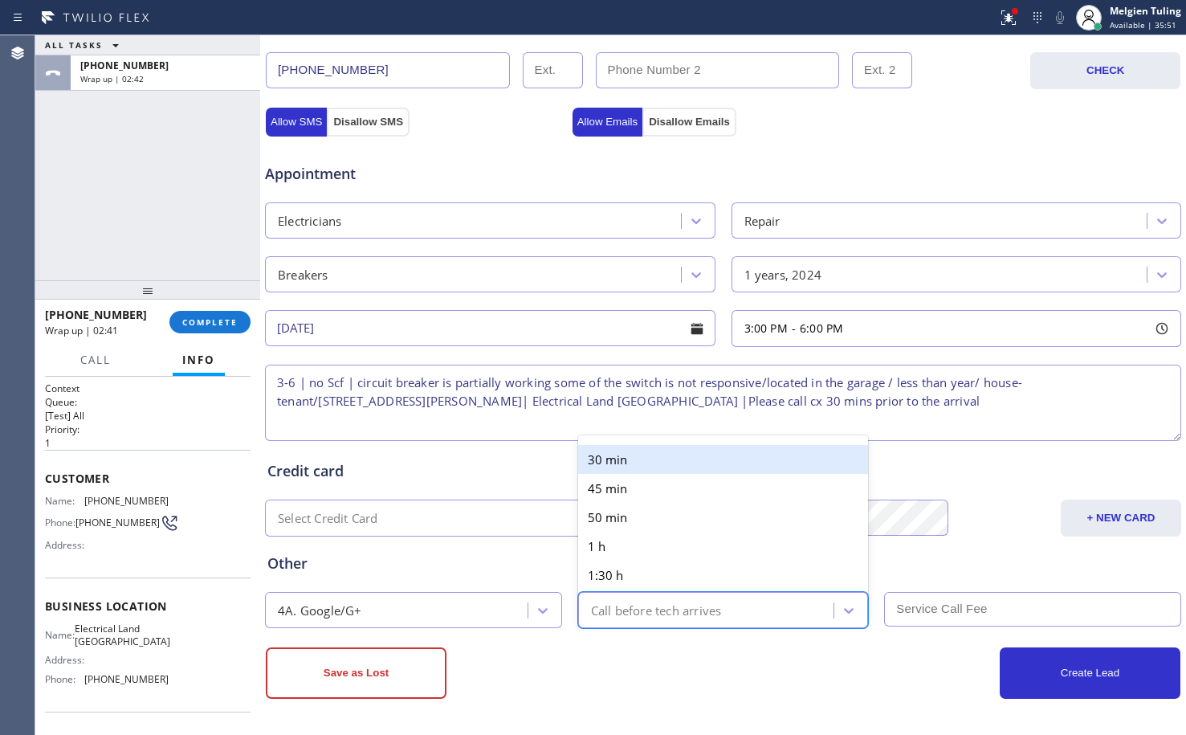
click at [688, 593] on div "Call before tech arrives" at bounding box center [723, 610] width 291 height 36
click at [639, 466] on div "30 min" at bounding box center [723, 459] width 291 height 29
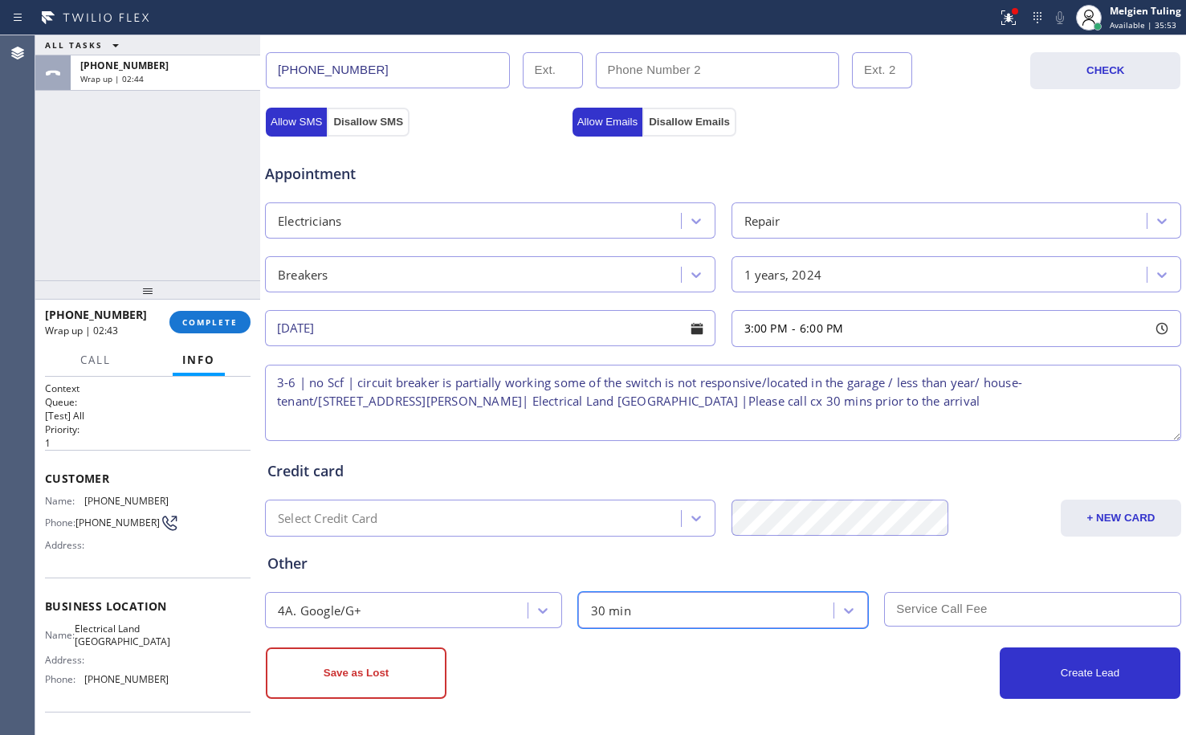
click at [929, 610] on input "text" at bounding box center [1032, 609] width 297 height 35
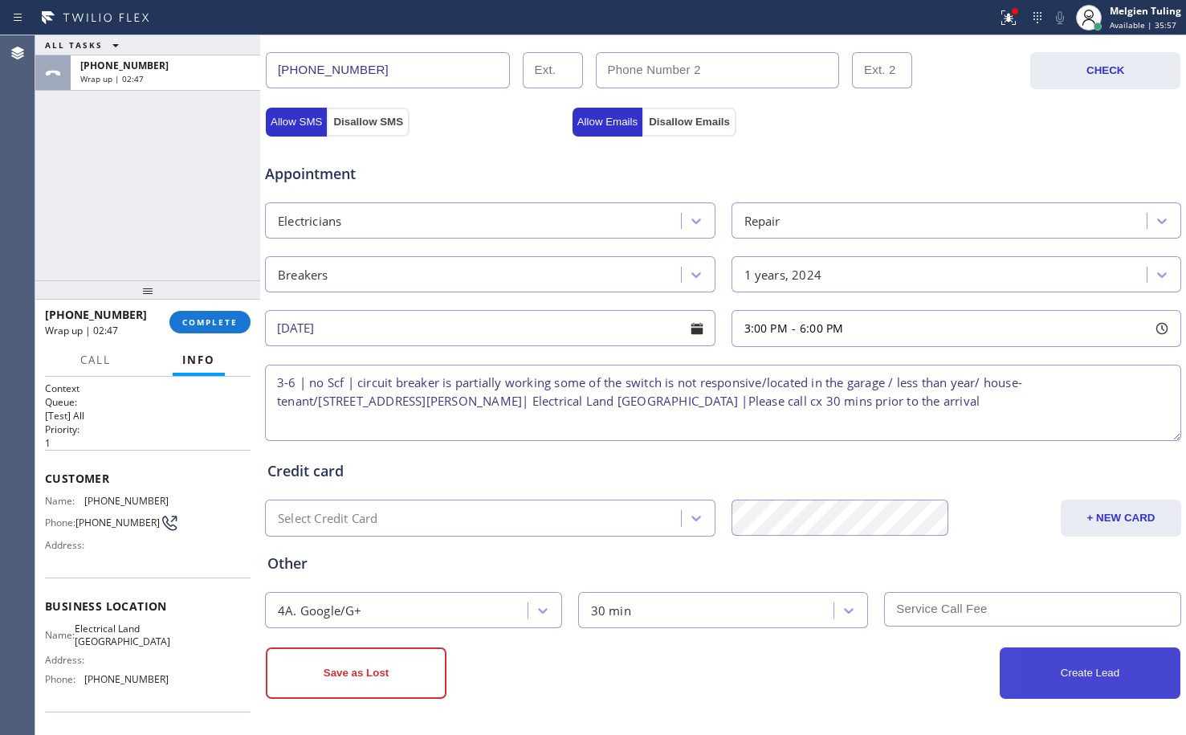
click at [1045, 670] on button "Create Lead" at bounding box center [1090, 672] width 181 height 51
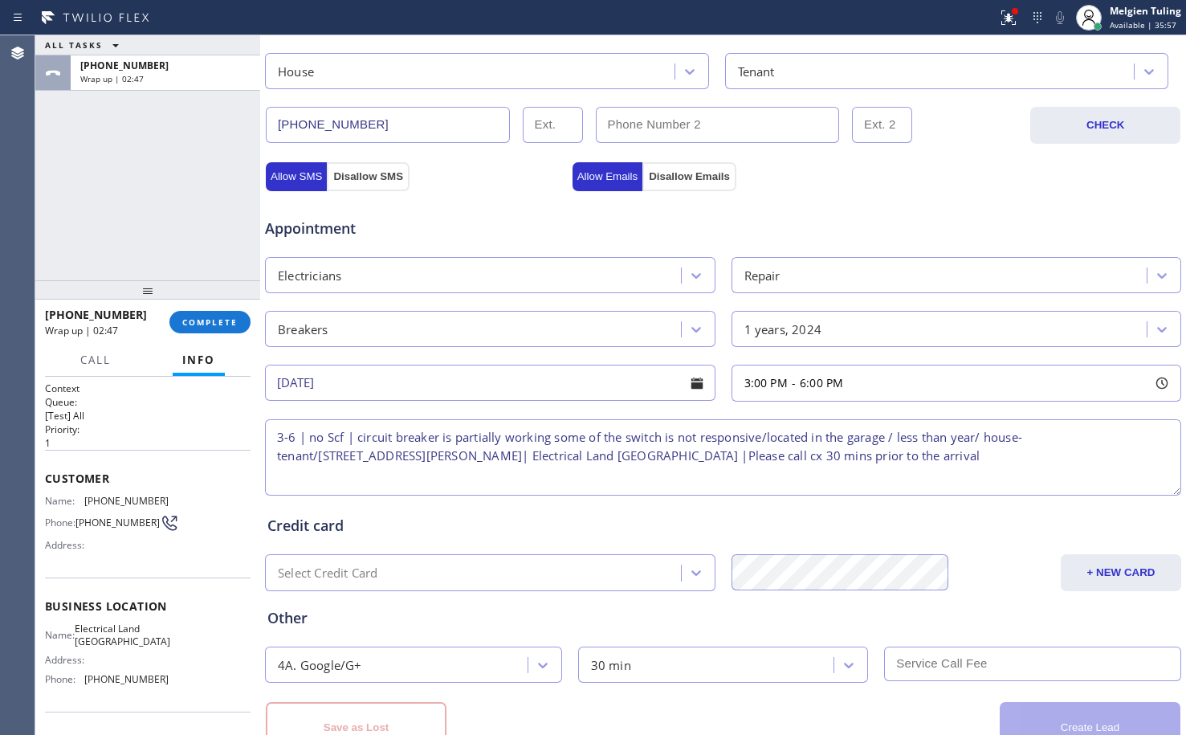
scroll to position [564, 0]
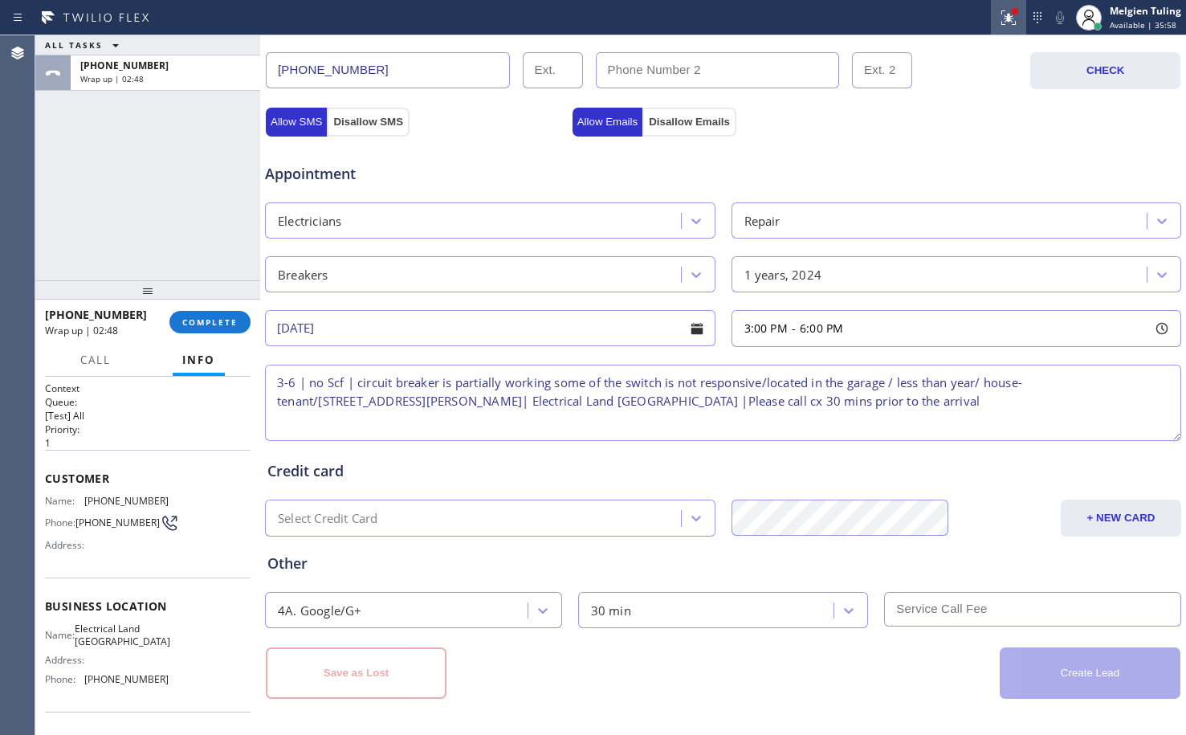
click at [1011, 18] on icon at bounding box center [1006, 15] width 10 height 11
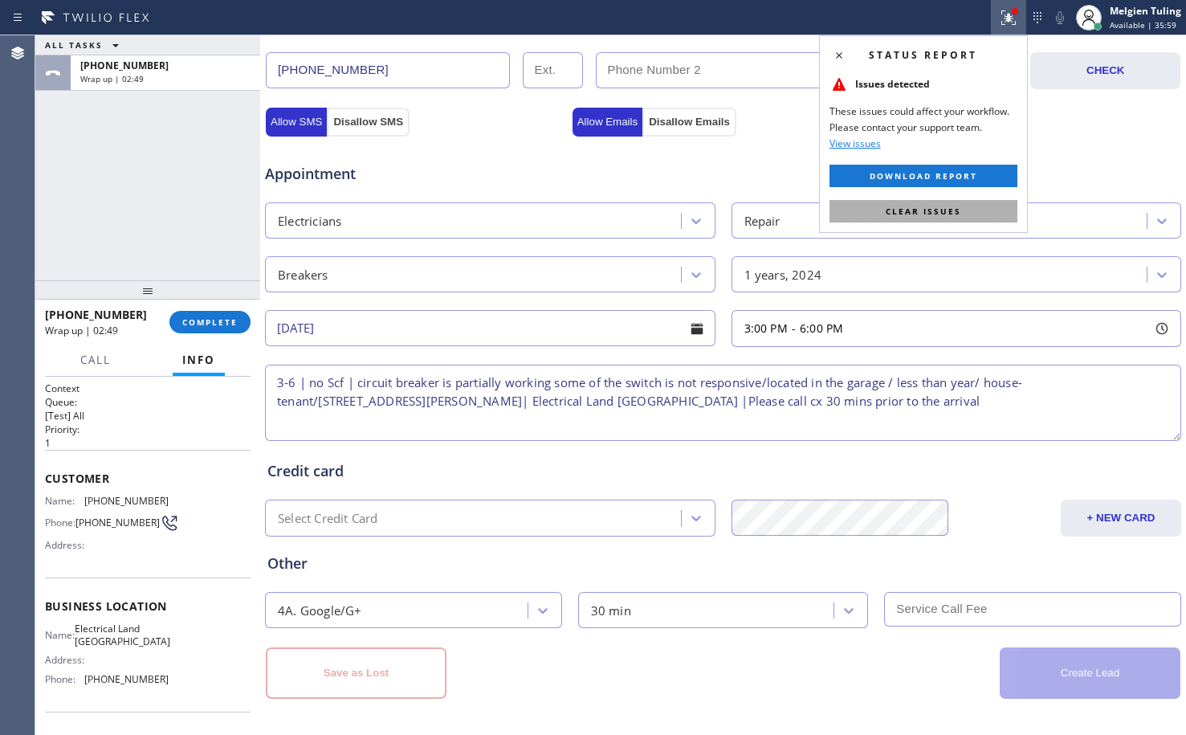
click at [908, 214] on span "Clear issues" at bounding box center [923, 211] width 75 height 11
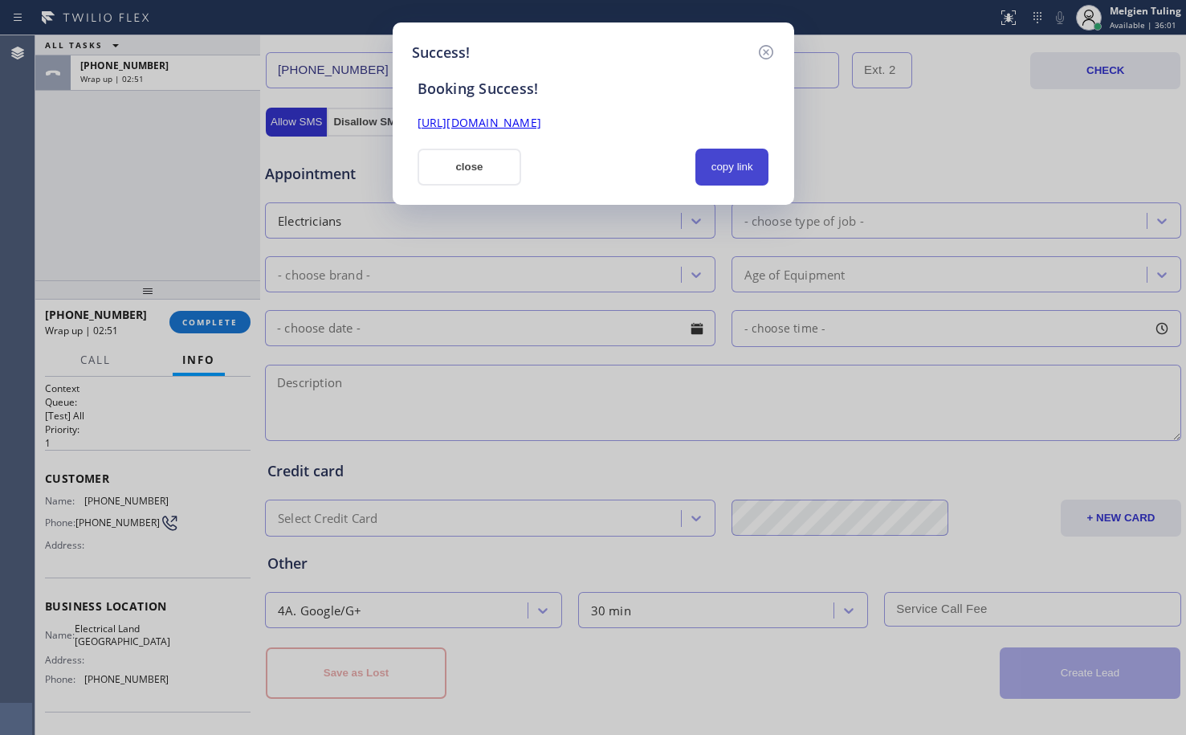
click at [726, 165] on button "copy link" at bounding box center [732, 167] width 74 height 37
click at [541, 121] on link "https://erp.apollosoft.co/customer/761891#portlet_lead" at bounding box center [480, 122] width 124 height 15
click at [457, 158] on button "close" at bounding box center [470, 167] width 104 height 37
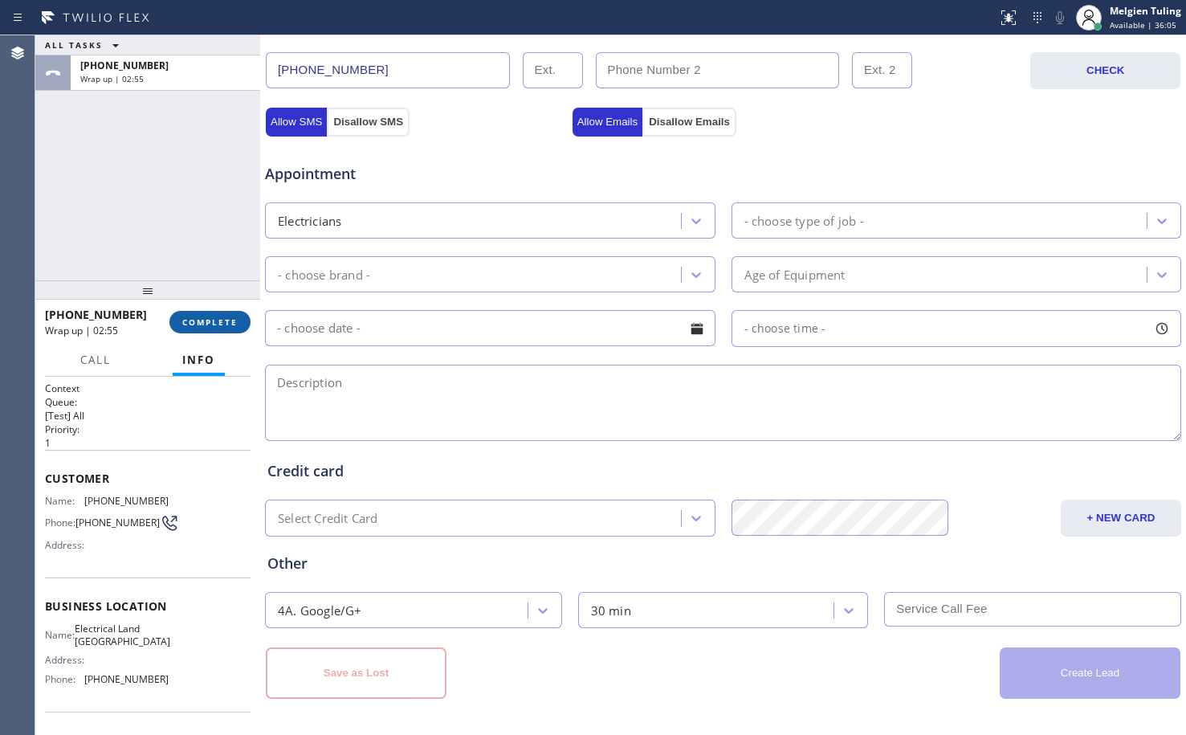
click at [214, 323] on span "COMPLETE" at bounding box center [209, 321] width 55 height 11
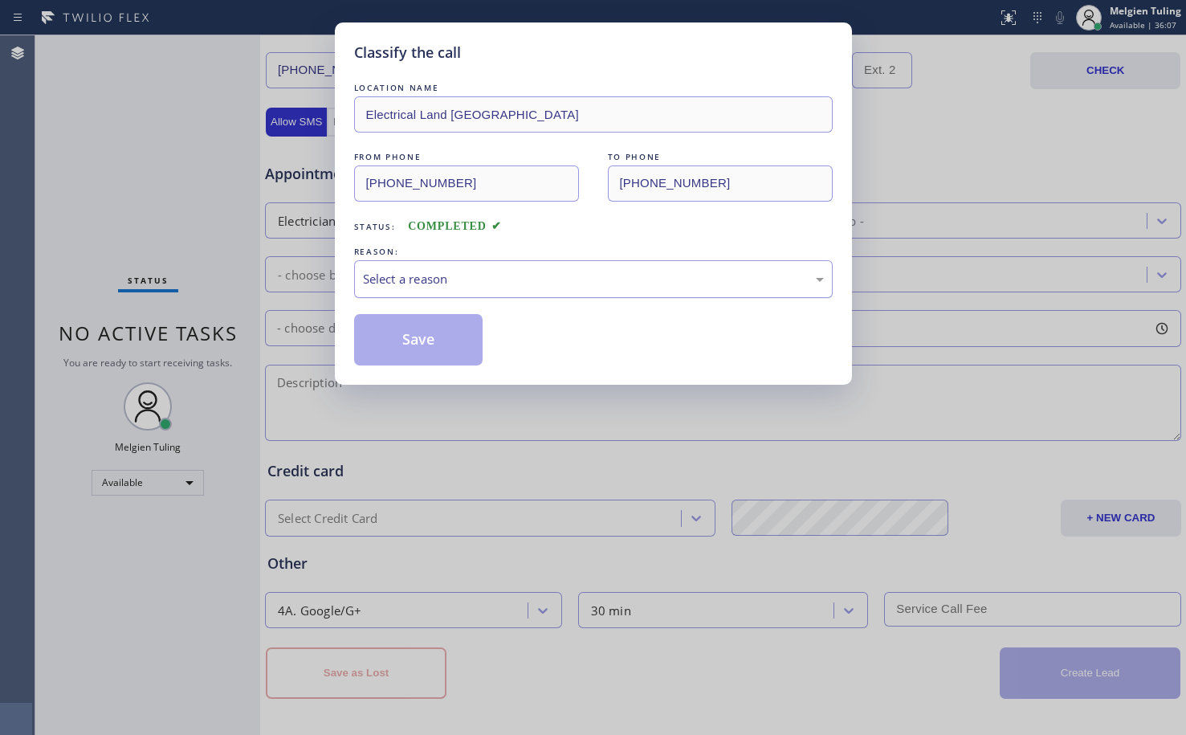
click at [440, 279] on div "Select a reason" at bounding box center [593, 279] width 461 height 18
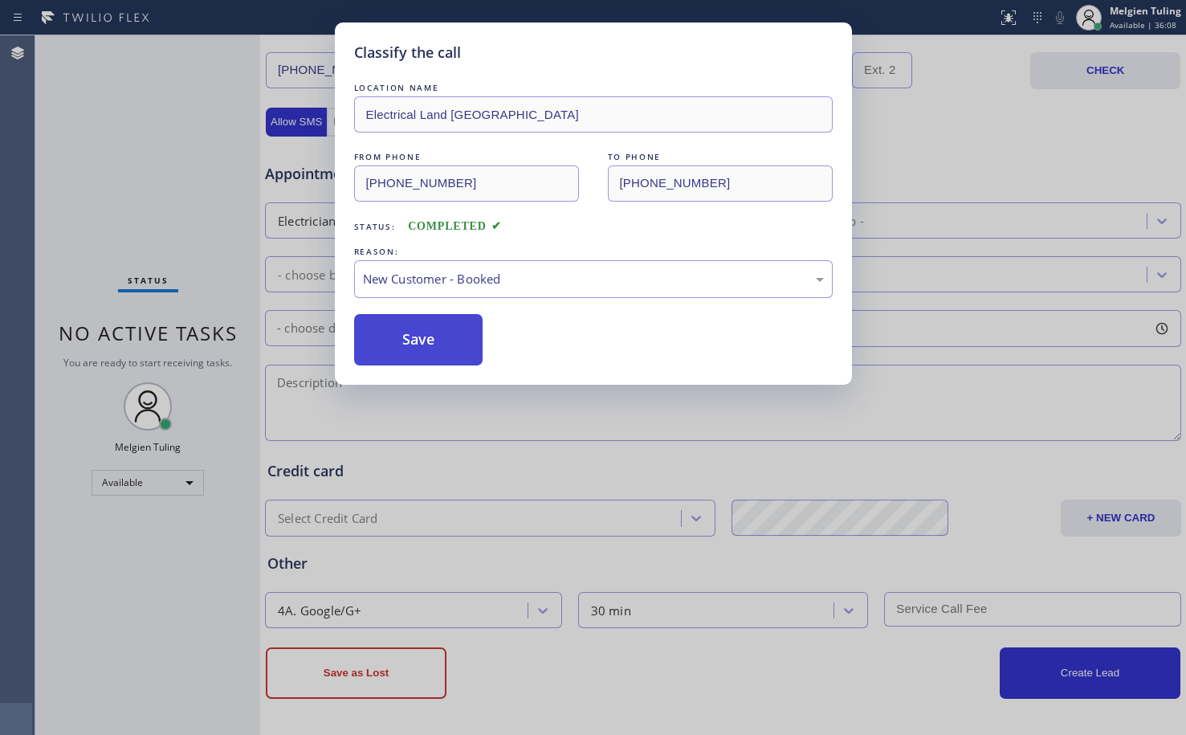
click at [430, 326] on button "Save" at bounding box center [418, 339] width 129 height 51
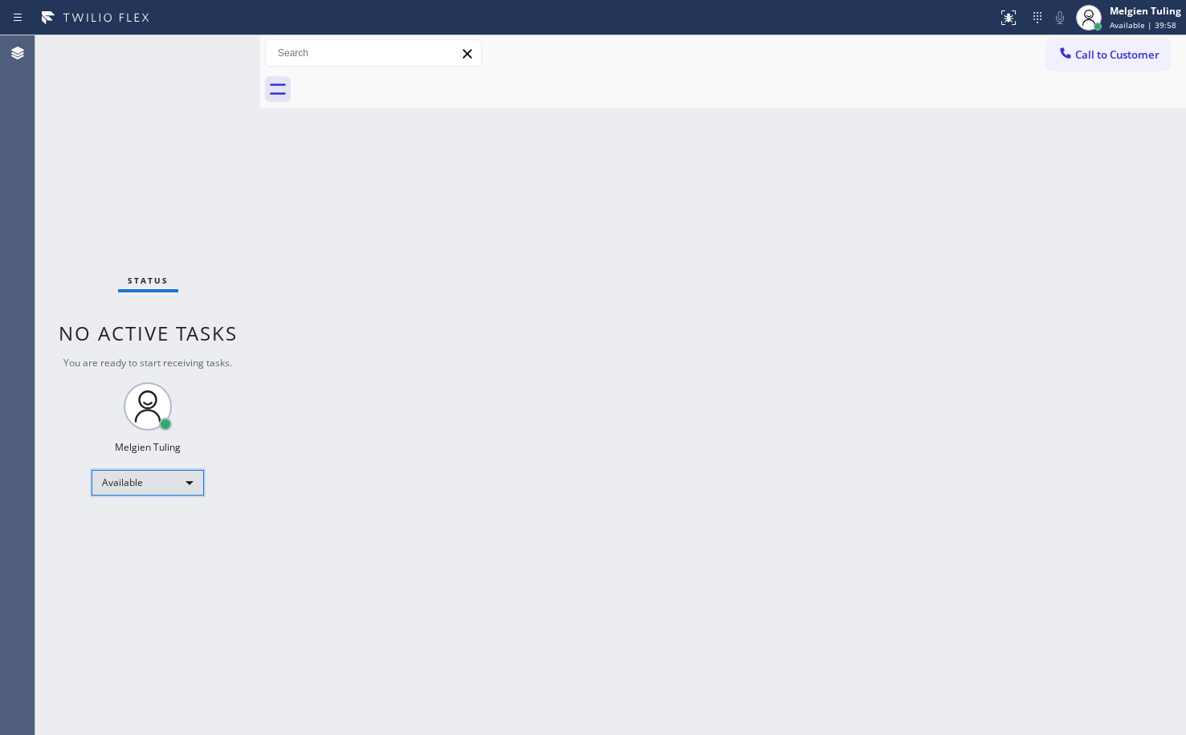
click at [184, 487] on div "Available" at bounding box center [148, 483] width 112 height 26
click at [136, 572] on li "Break" at bounding box center [146, 565] width 109 height 19
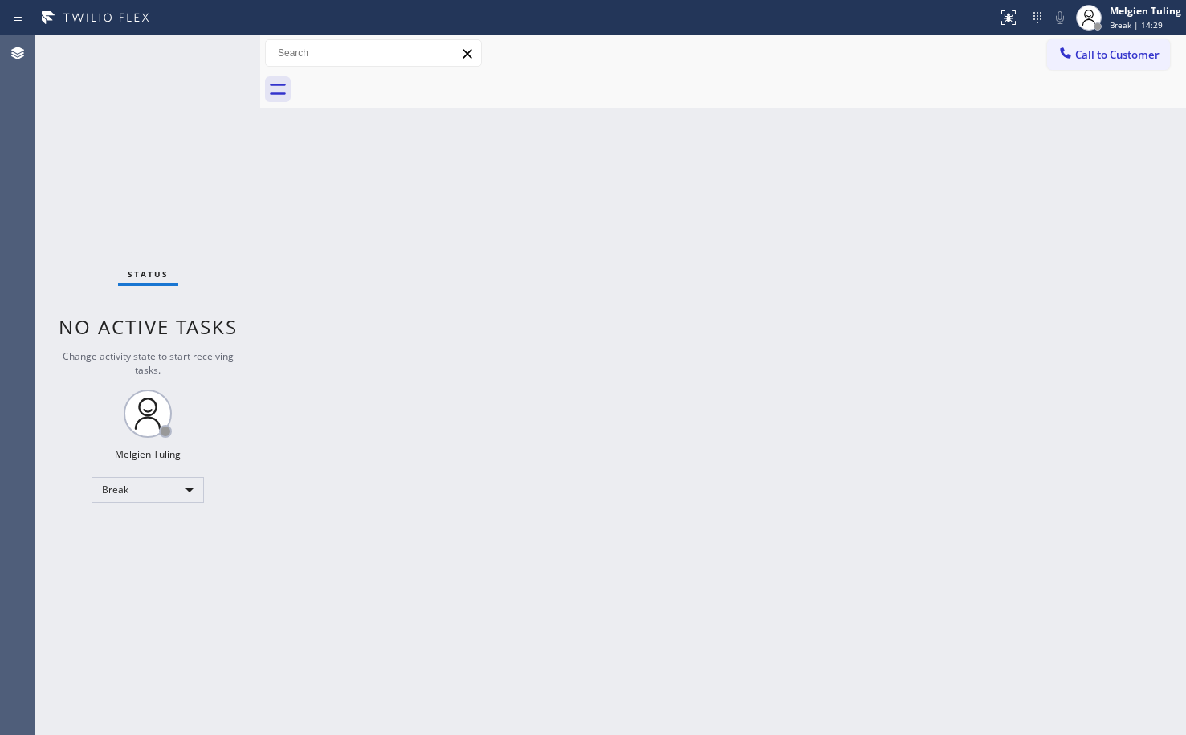
drag, startPoint x: 552, startPoint y: 461, endPoint x: 510, endPoint y: 455, distance: 42.1
click at [510, 455] on div "Back to Dashboard Change Sender ID Customers Technicians Select a contact Outbo…" at bounding box center [723, 384] width 926 height 699
click at [182, 491] on div "Break" at bounding box center [148, 490] width 112 height 26
click at [118, 534] on li "Available" at bounding box center [146, 532] width 109 height 19
click at [467, 410] on div "Back to Dashboard Change Sender ID Customers Technicians Select a contact Outbo…" at bounding box center [723, 384] width 926 height 699
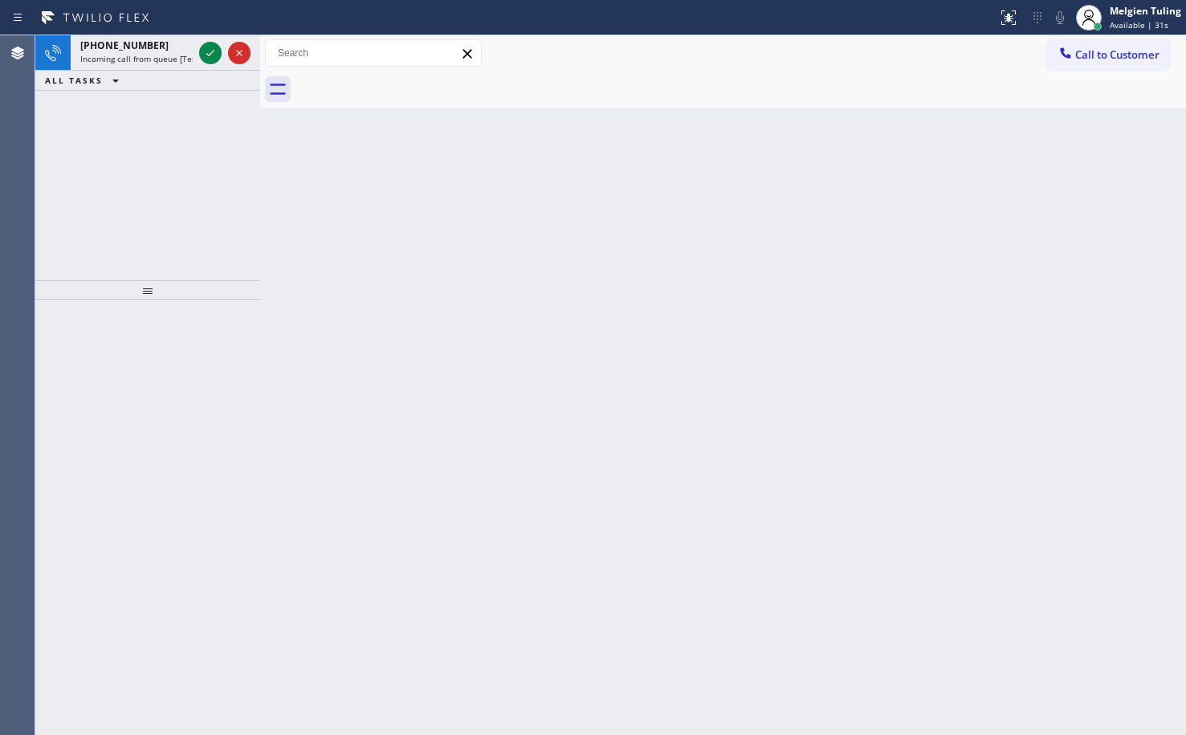
drag, startPoint x: 284, startPoint y: 398, endPoint x: 290, endPoint y: 225, distance: 173.5
click at [284, 385] on div "Back to Dashboard Change Sender ID Customers Technicians Select a contact Outbo…" at bounding box center [723, 384] width 926 height 699
click at [209, 55] on icon at bounding box center [210, 53] width 8 height 6
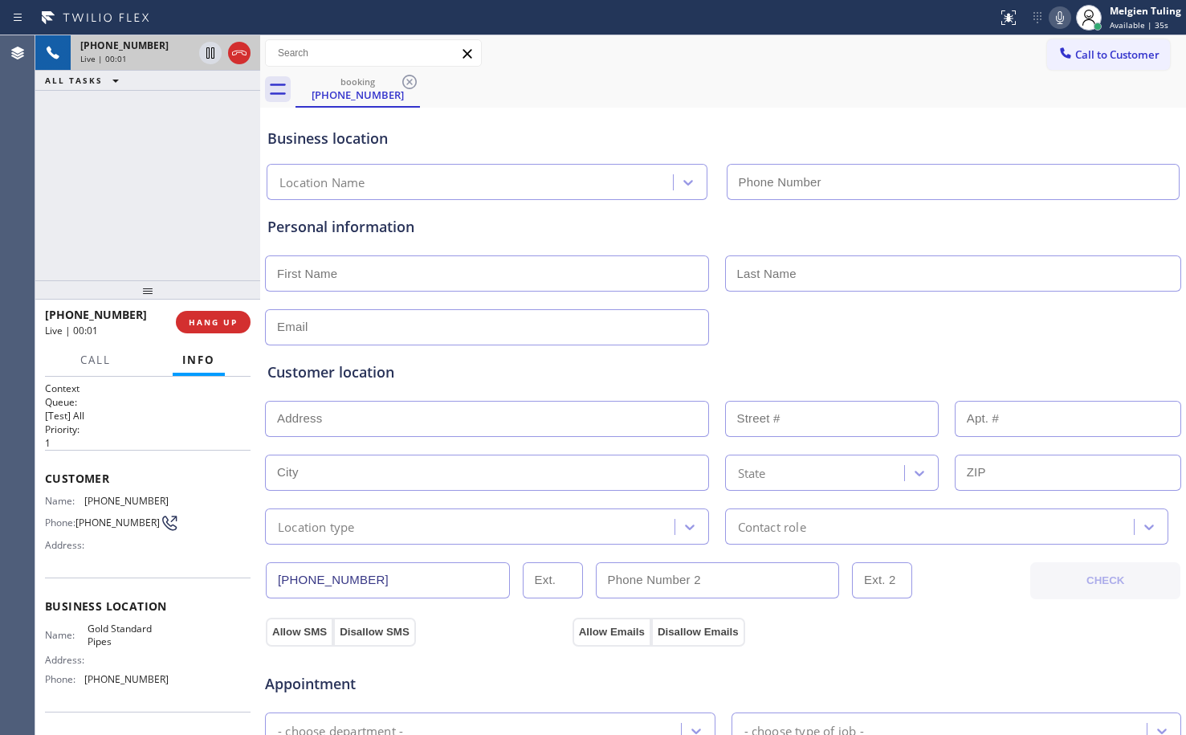
type input "(818) 600-0221"
click at [208, 324] on span "HANG UP" at bounding box center [213, 321] width 49 height 11
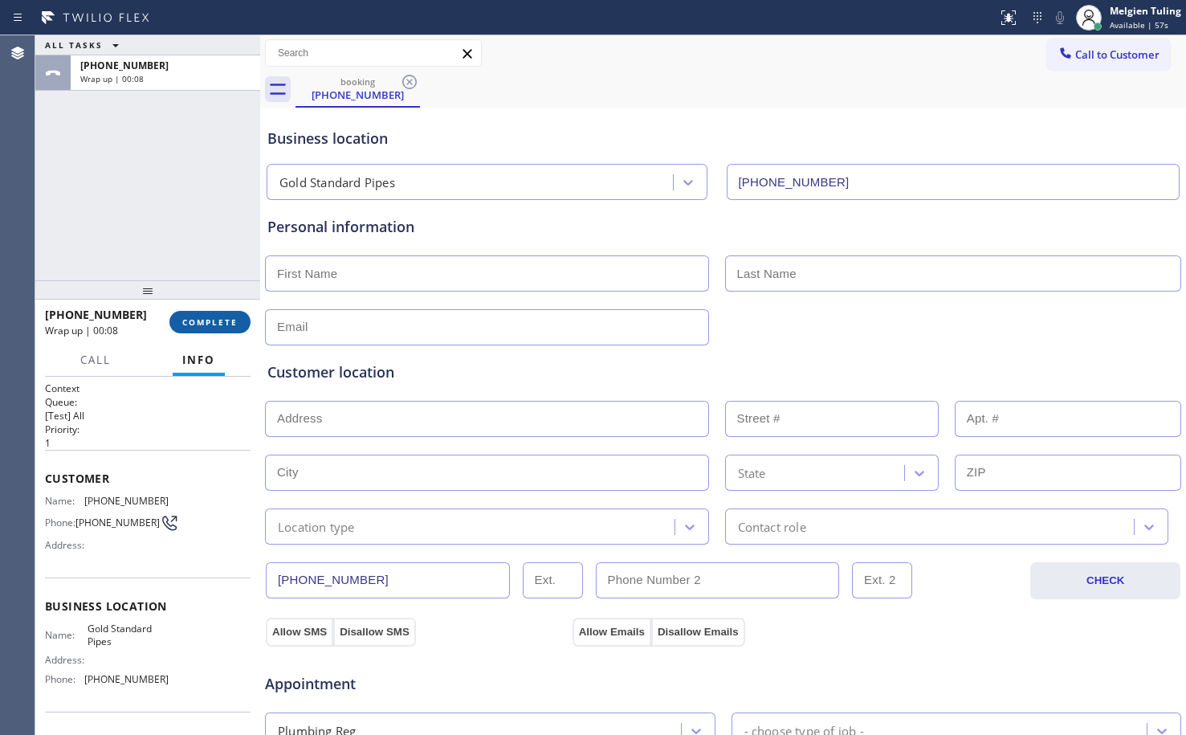
click at [197, 317] on span "COMPLETE" at bounding box center [209, 321] width 55 height 11
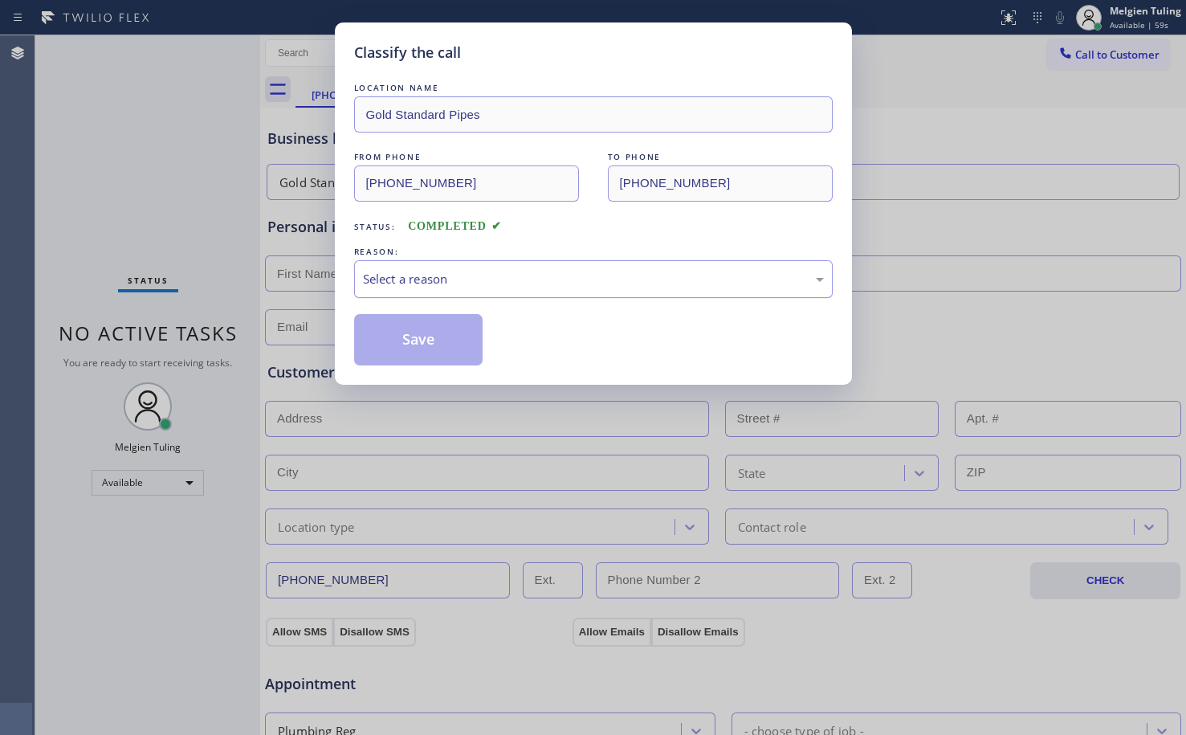
click at [475, 275] on div "Select a reason" at bounding box center [593, 279] width 461 height 18
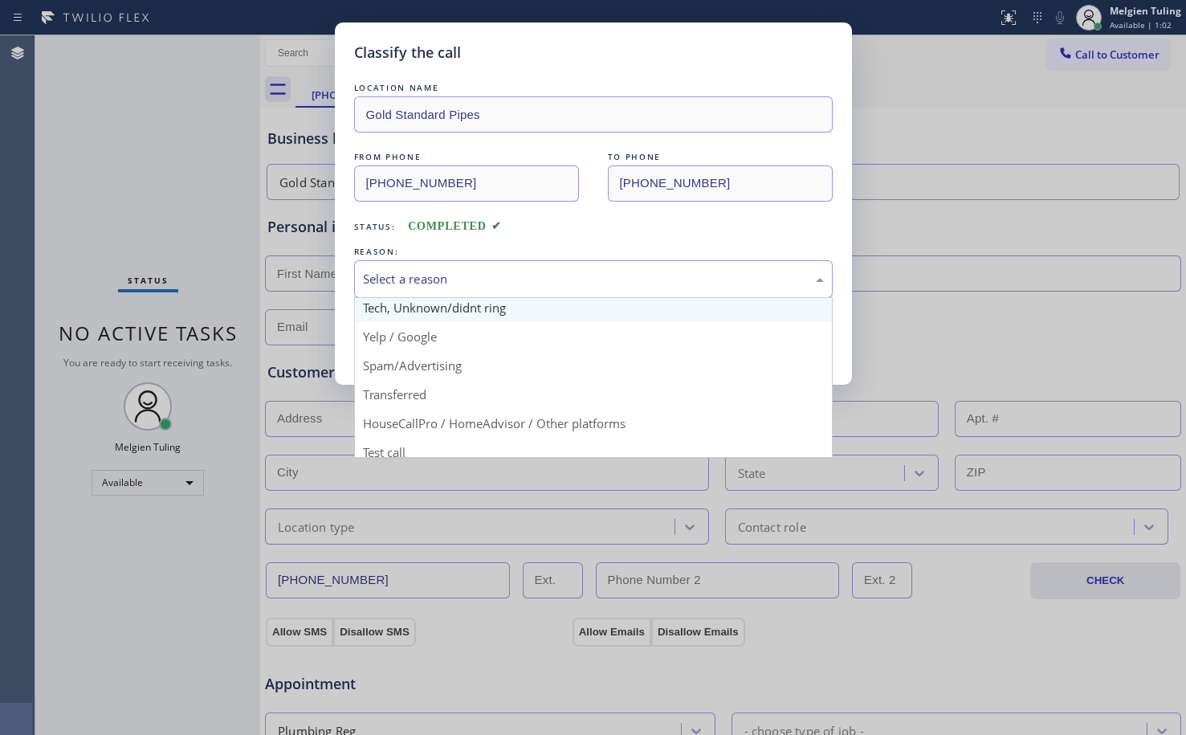
scroll to position [101, 0]
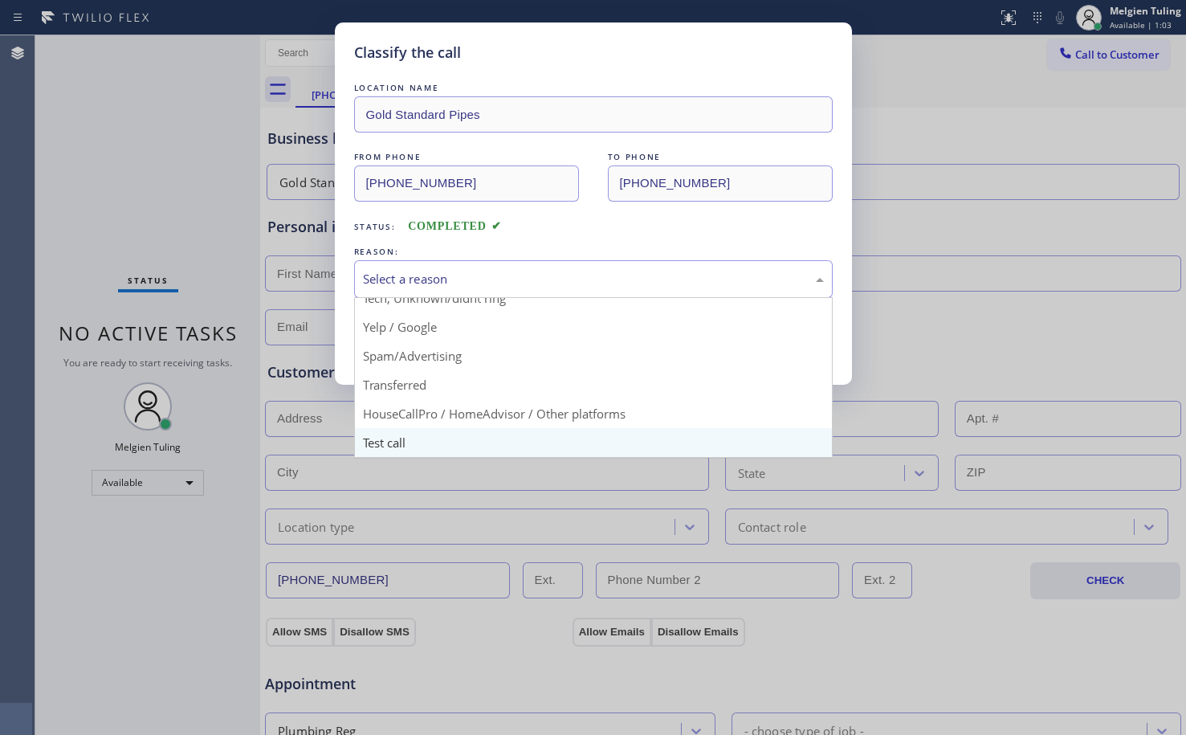
click at [402, 442] on div "Classify the call LOCATION NAME Gold Standard Pipes FROM PHONE (888) 909-0120 T…" at bounding box center [593, 367] width 1186 height 735
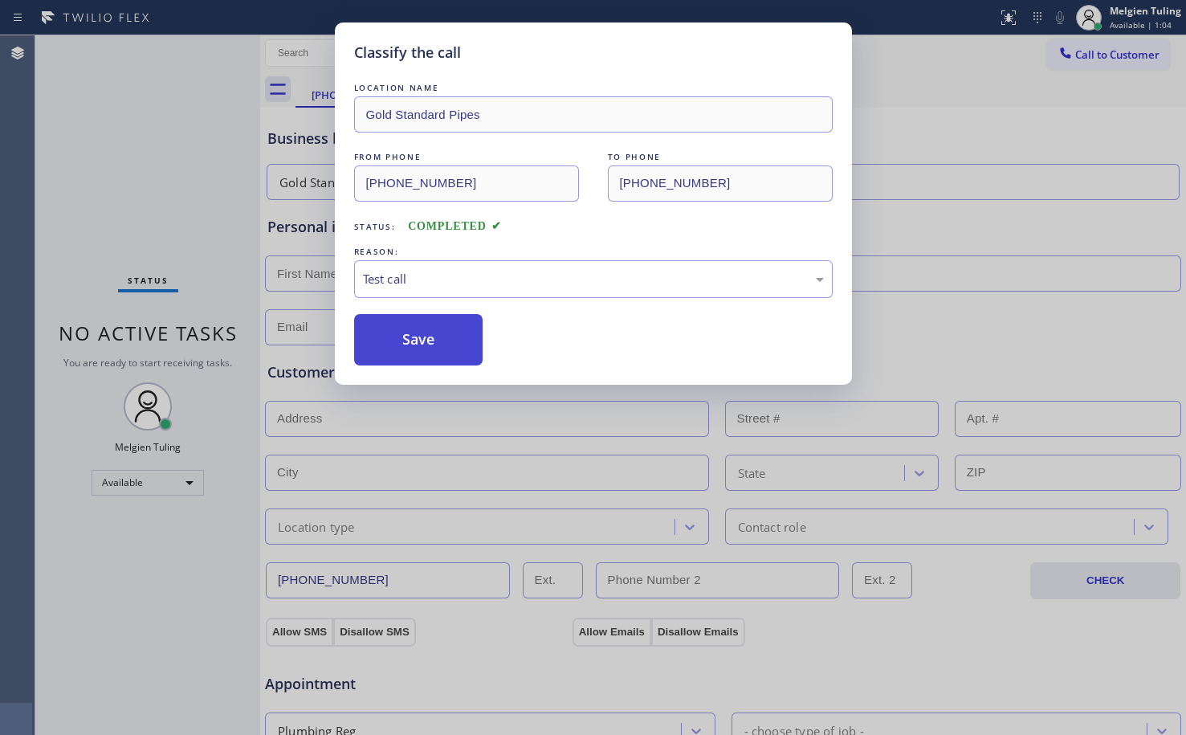
click at [419, 344] on button "Save" at bounding box center [418, 339] width 129 height 51
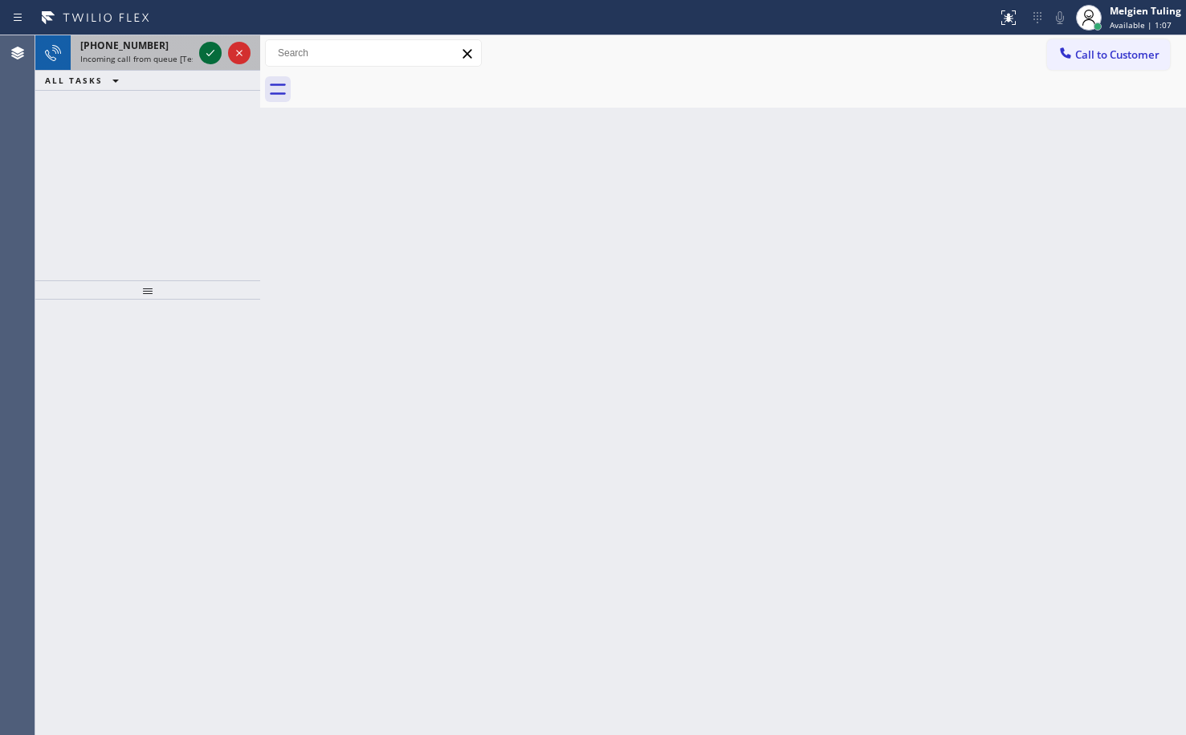
click at [208, 53] on icon at bounding box center [210, 52] width 19 height 19
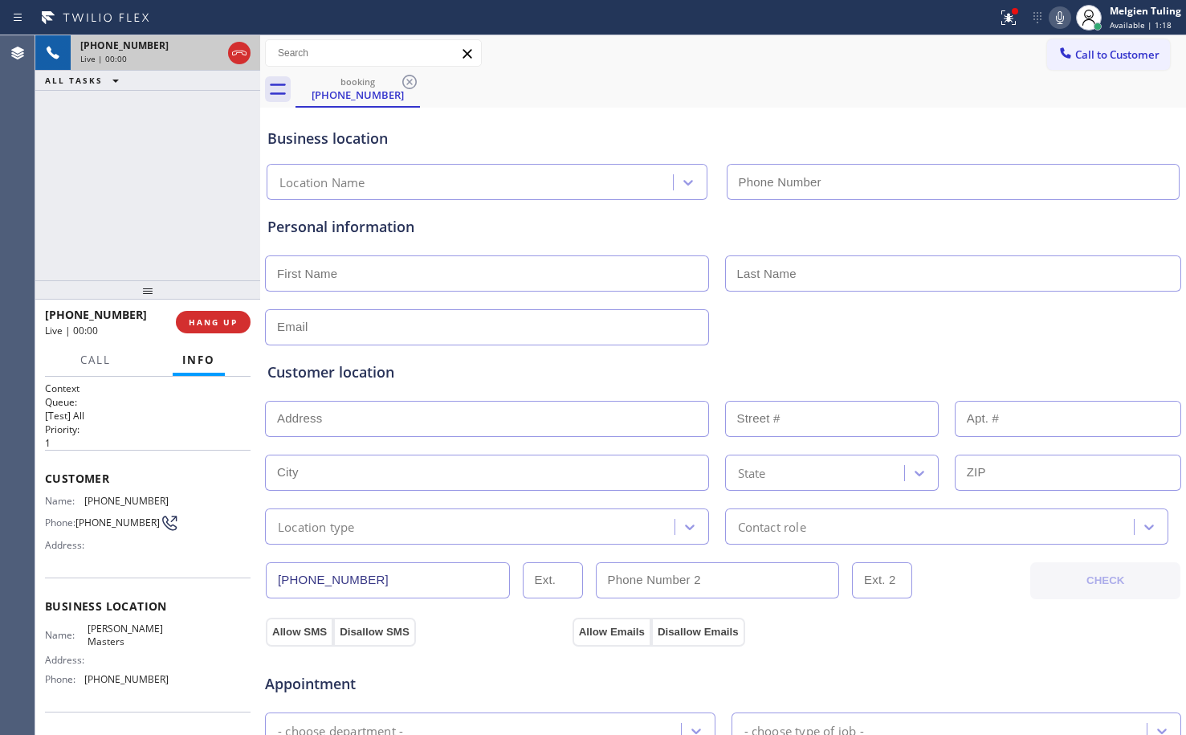
type input "(818) 629-1210"
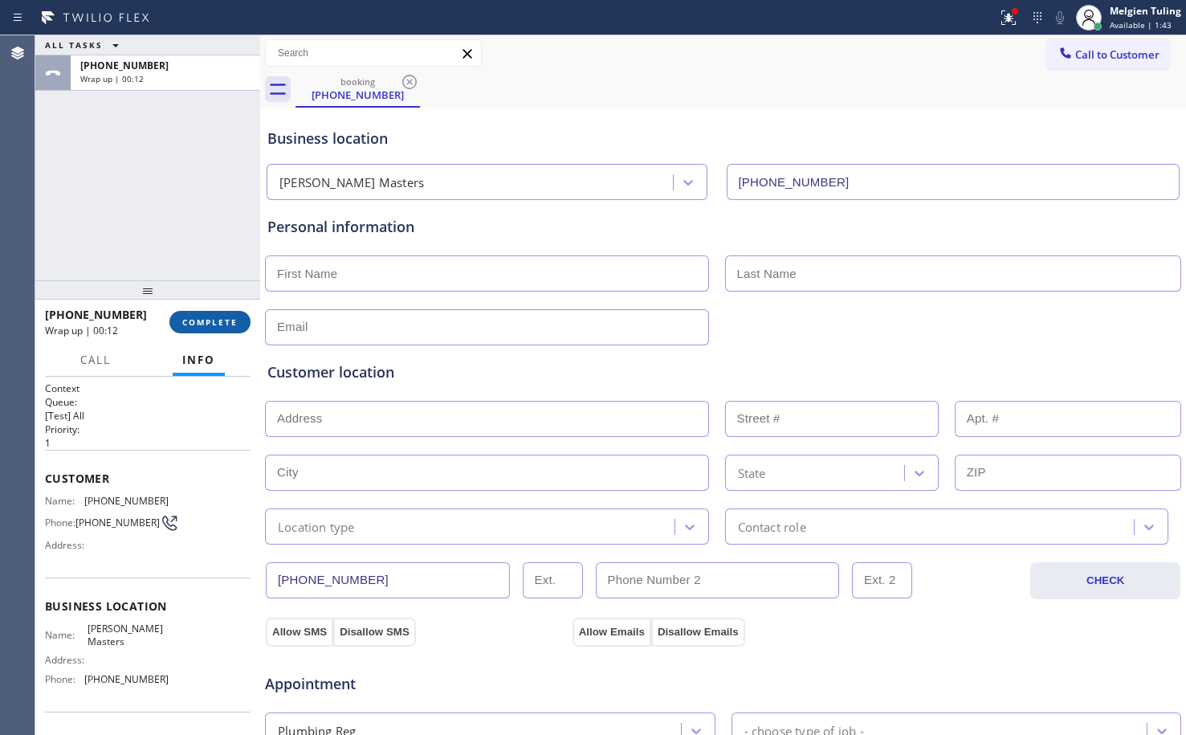
click at [215, 324] on span "COMPLETE" at bounding box center [209, 321] width 55 height 11
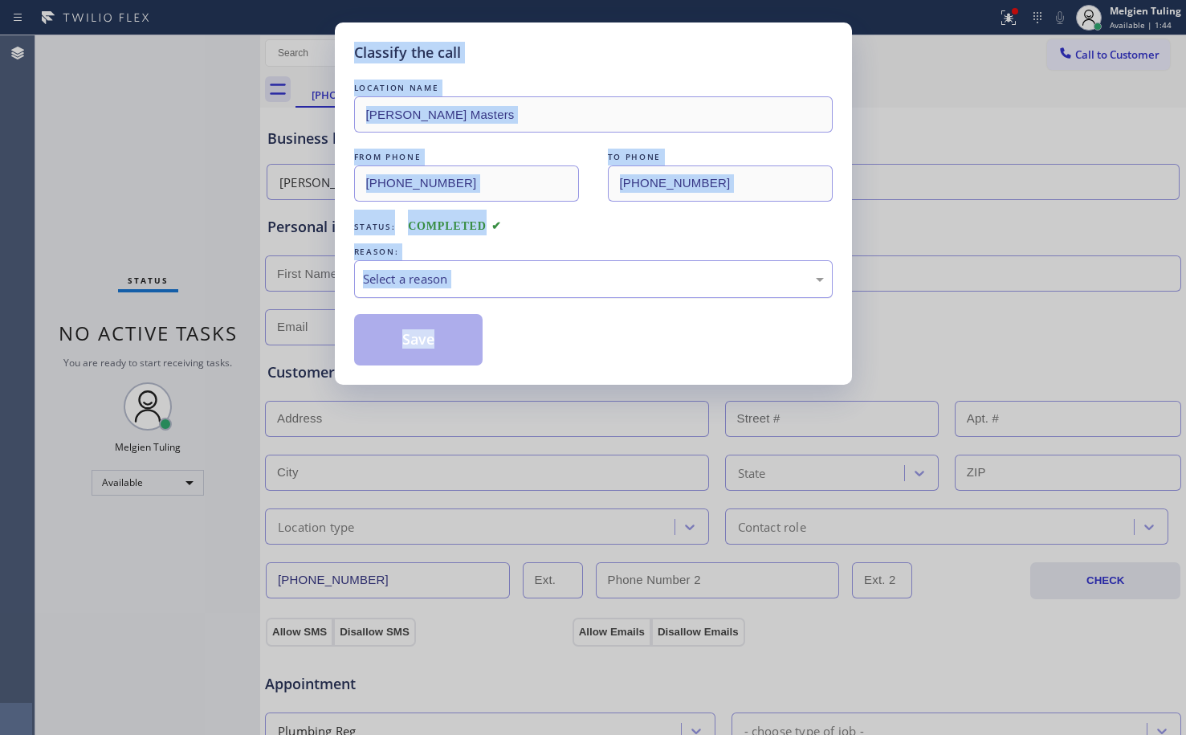
click at [458, 286] on div "Select a reason" at bounding box center [593, 279] width 461 height 18
click at [469, 274] on div "Select a reason" at bounding box center [593, 279] width 461 height 18
click at [191, 258] on div "Classify the call LOCATION NAME Owen Pipe Masters FROM PHONE (888) 909-0120 TO …" at bounding box center [593, 367] width 1186 height 735
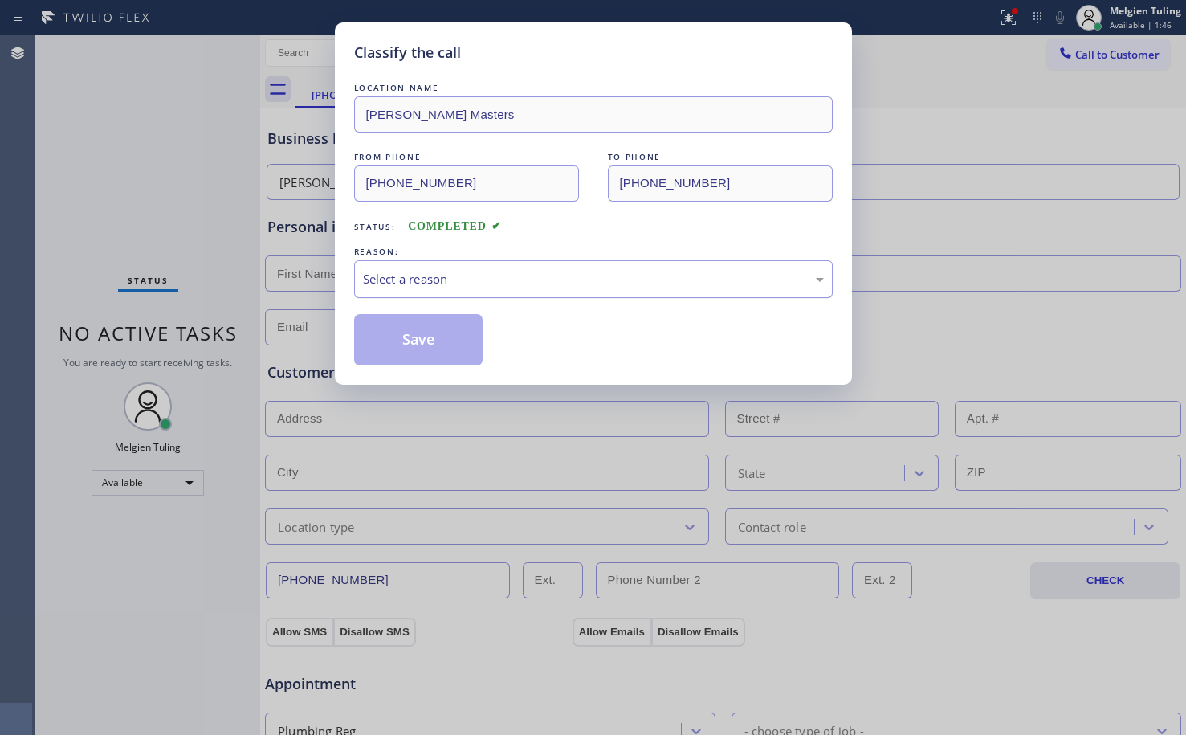
click at [377, 278] on div "Select a reason" at bounding box center [593, 279] width 461 height 18
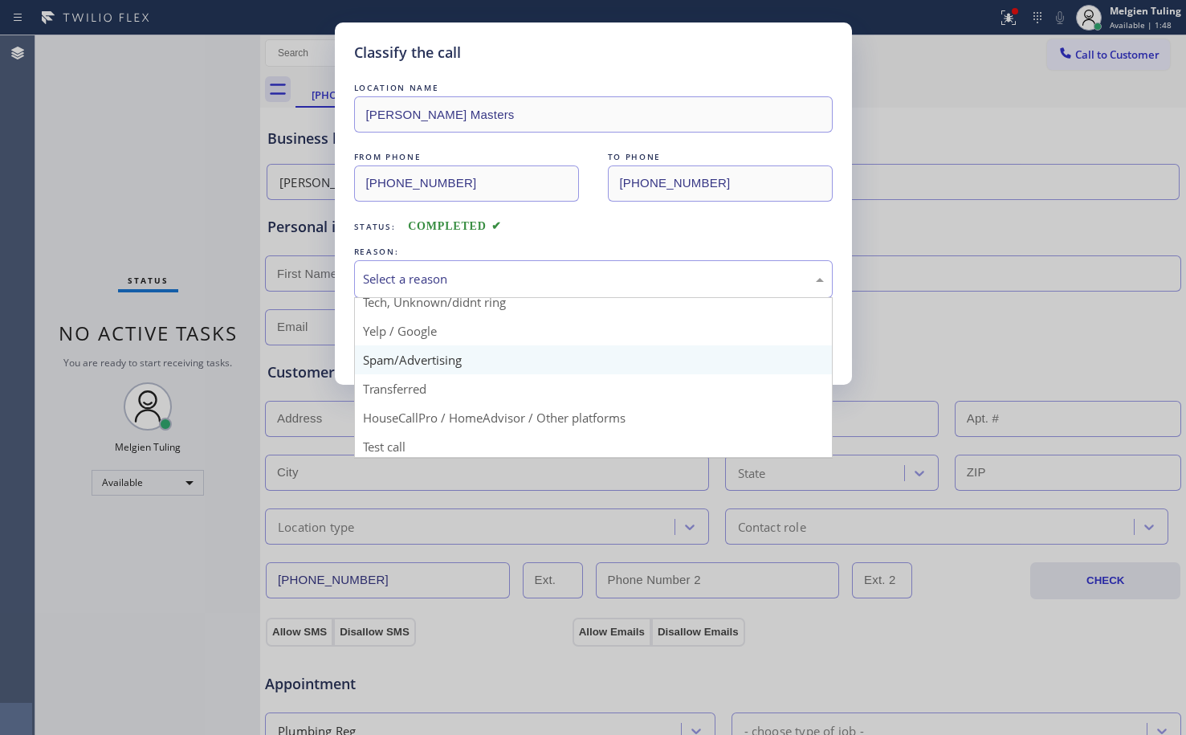
scroll to position [101, 0]
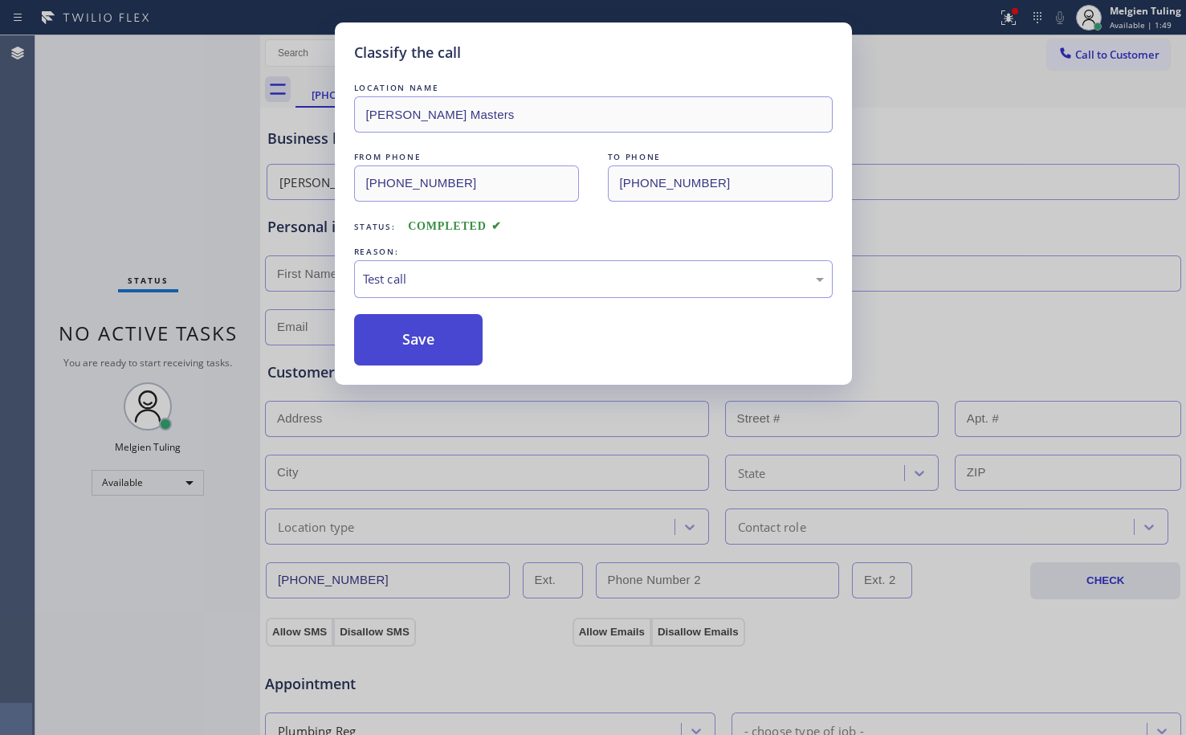
click at [424, 328] on button "Save" at bounding box center [418, 339] width 129 height 51
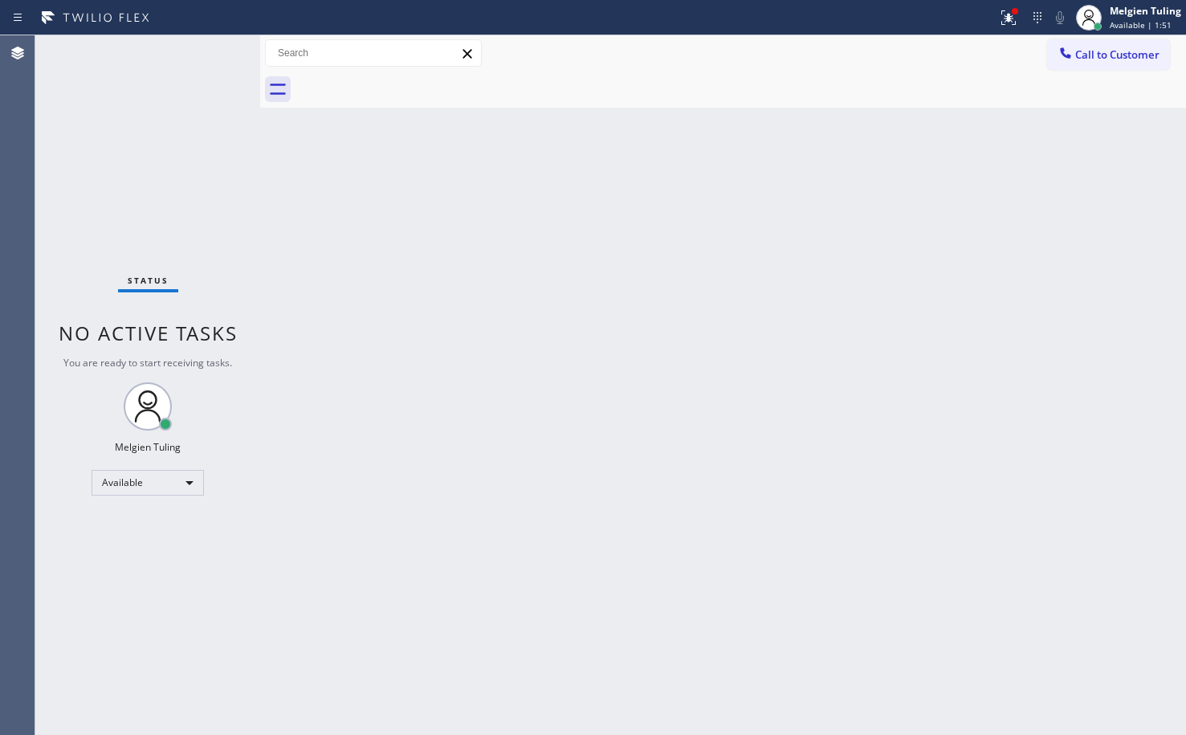
click at [491, 294] on div "Back to Dashboard Change Sender ID Customers Technicians Select a contact Outbo…" at bounding box center [723, 384] width 926 height 699
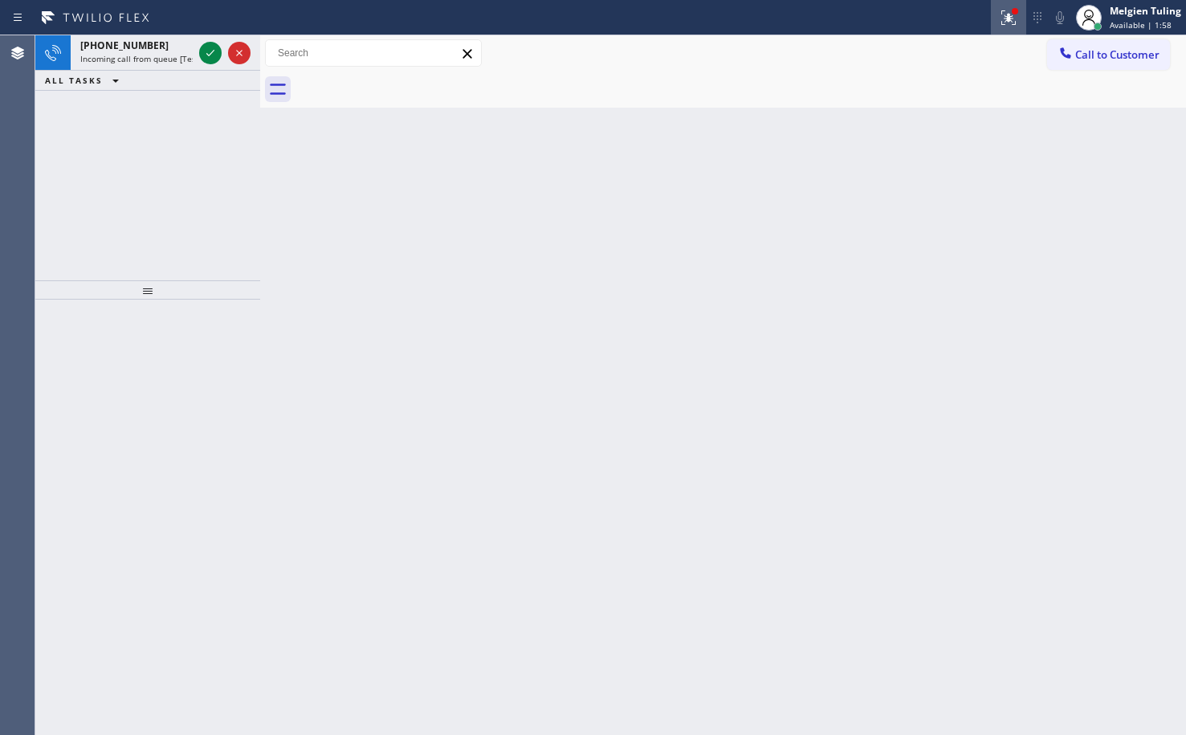
click at [1010, 21] on icon at bounding box center [1006, 15] width 10 height 11
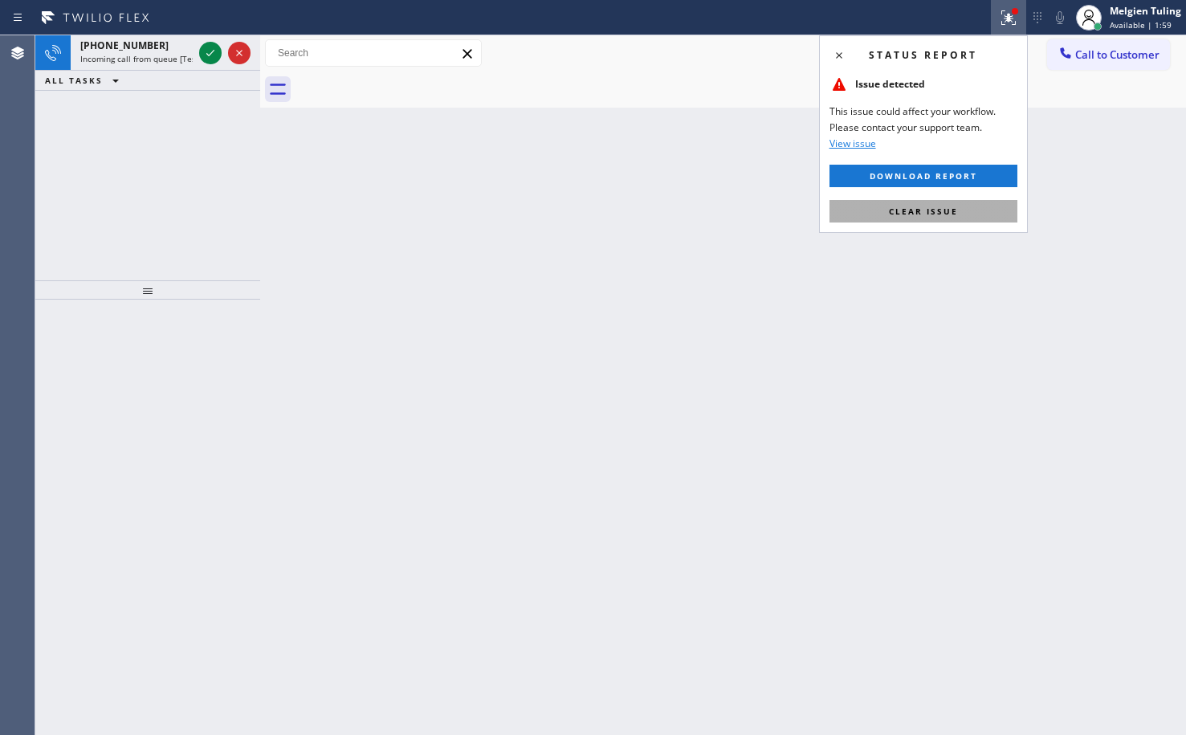
click at [890, 217] on button "Clear issue" at bounding box center [923, 211] width 188 height 22
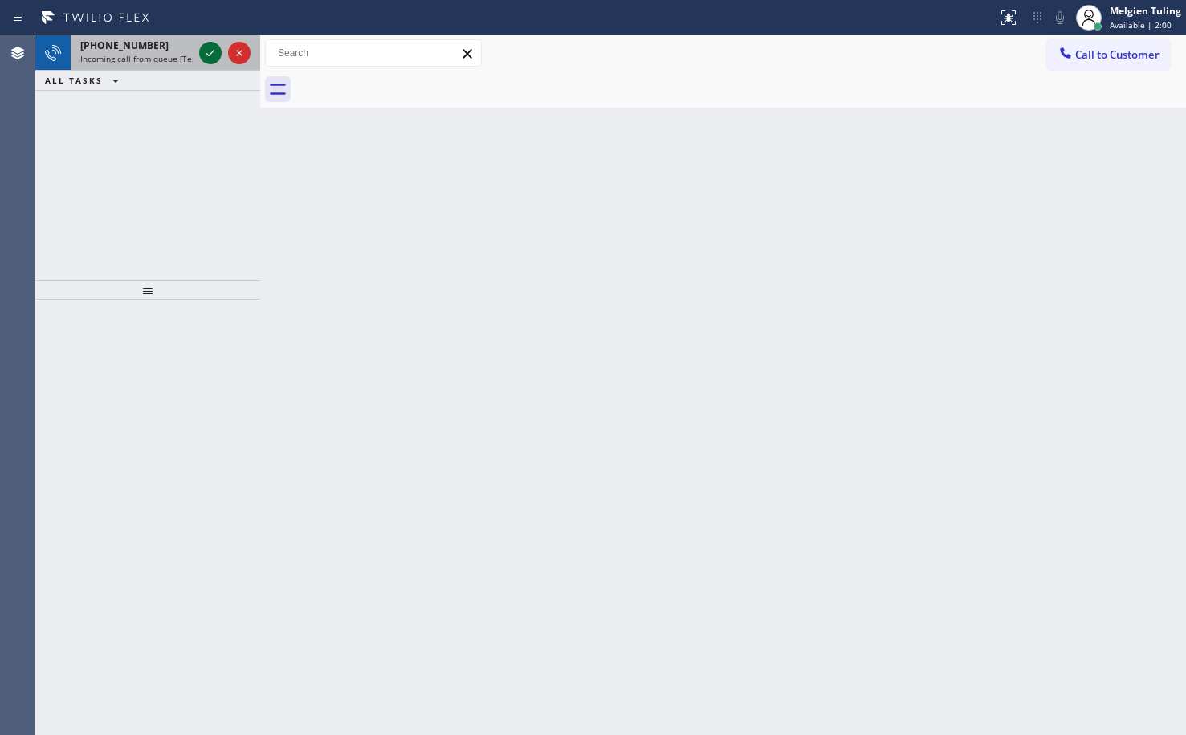
click at [218, 59] on icon at bounding box center [210, 52] width 19 height 19
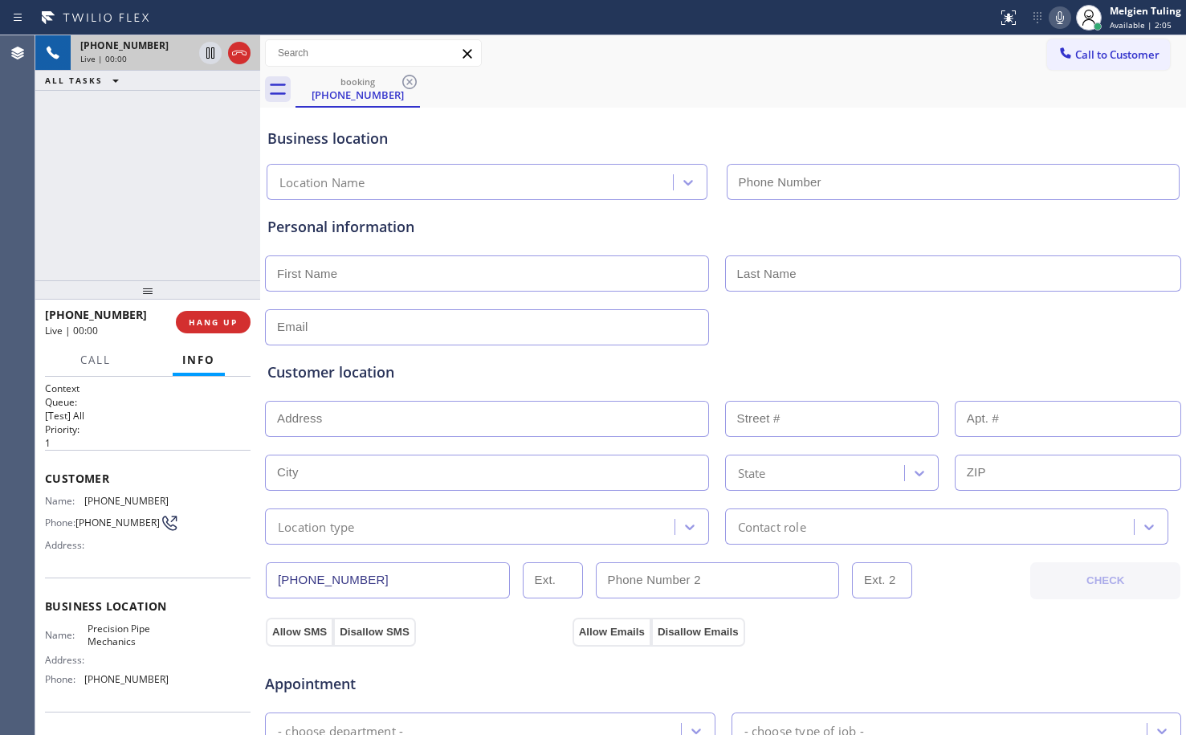
type input "(805) 628-4719"
click at [205, 321] on span "HANG UP" at bounding box center [213, 321] width 49 height 11
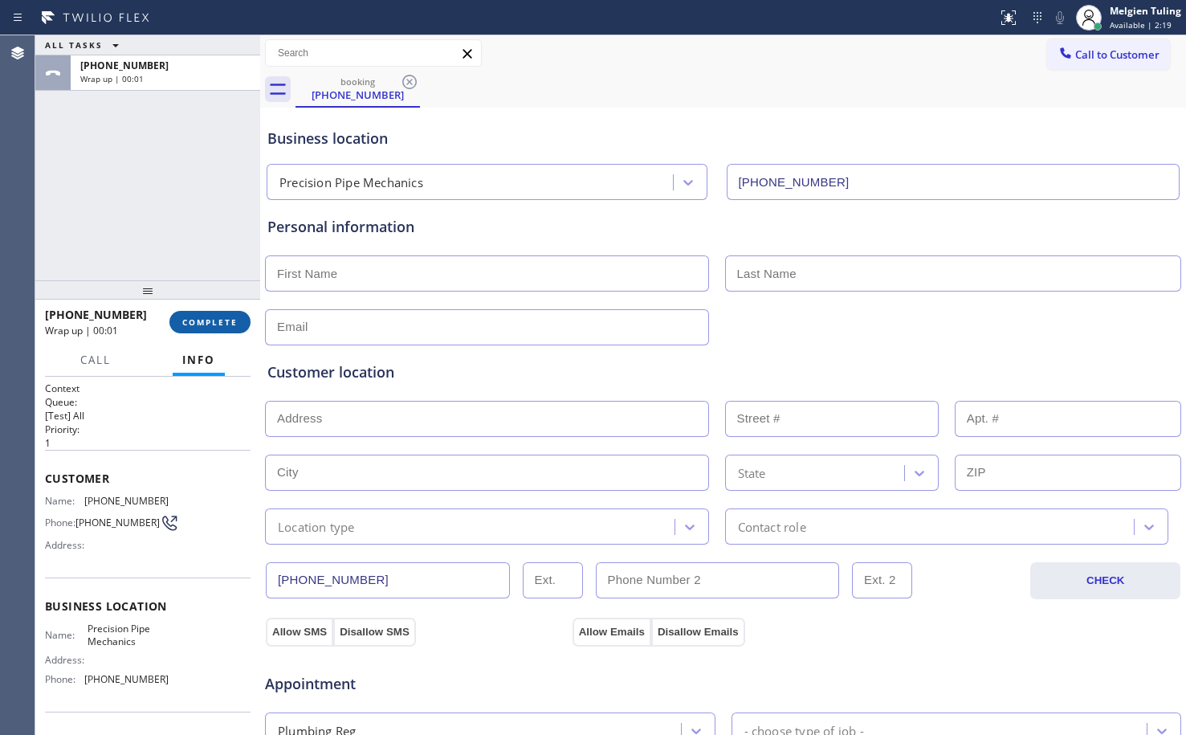
click at [205, 321] on span "COMPLETE" at bounding box center [209, 321] width 55 height 11
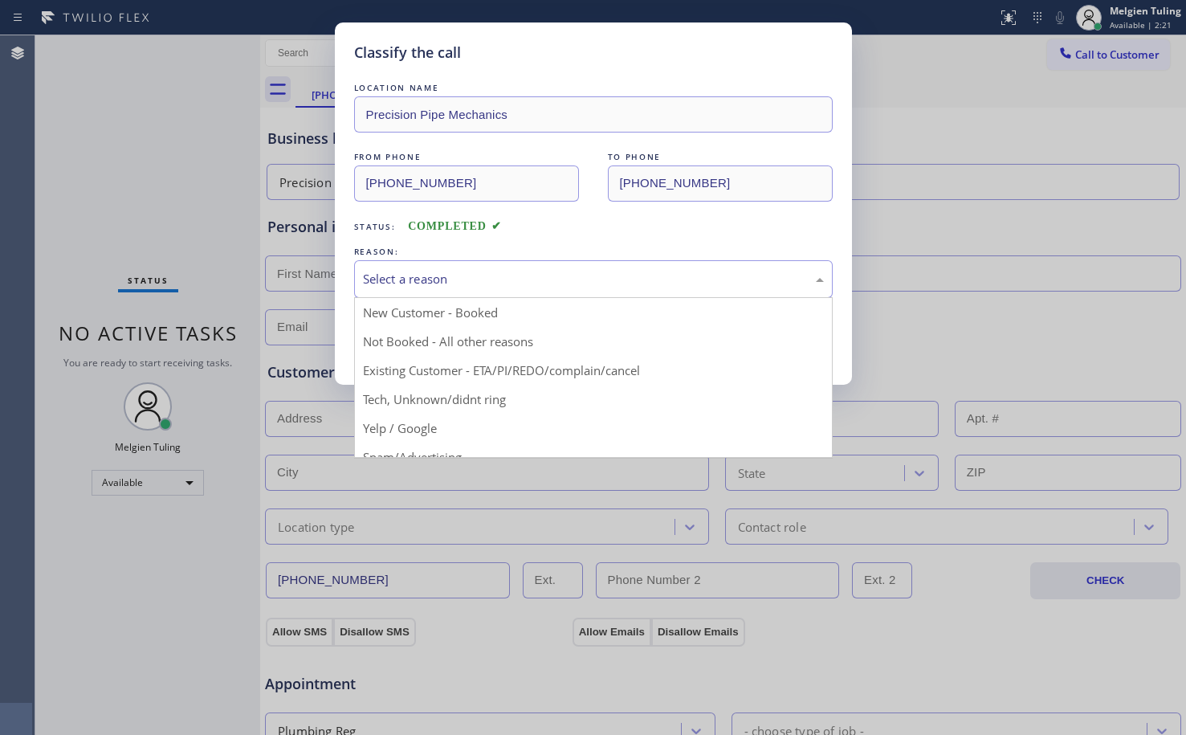
click at [404, 271] on div "Select a reason" at bounding box center [593, 279] width 461 height 18
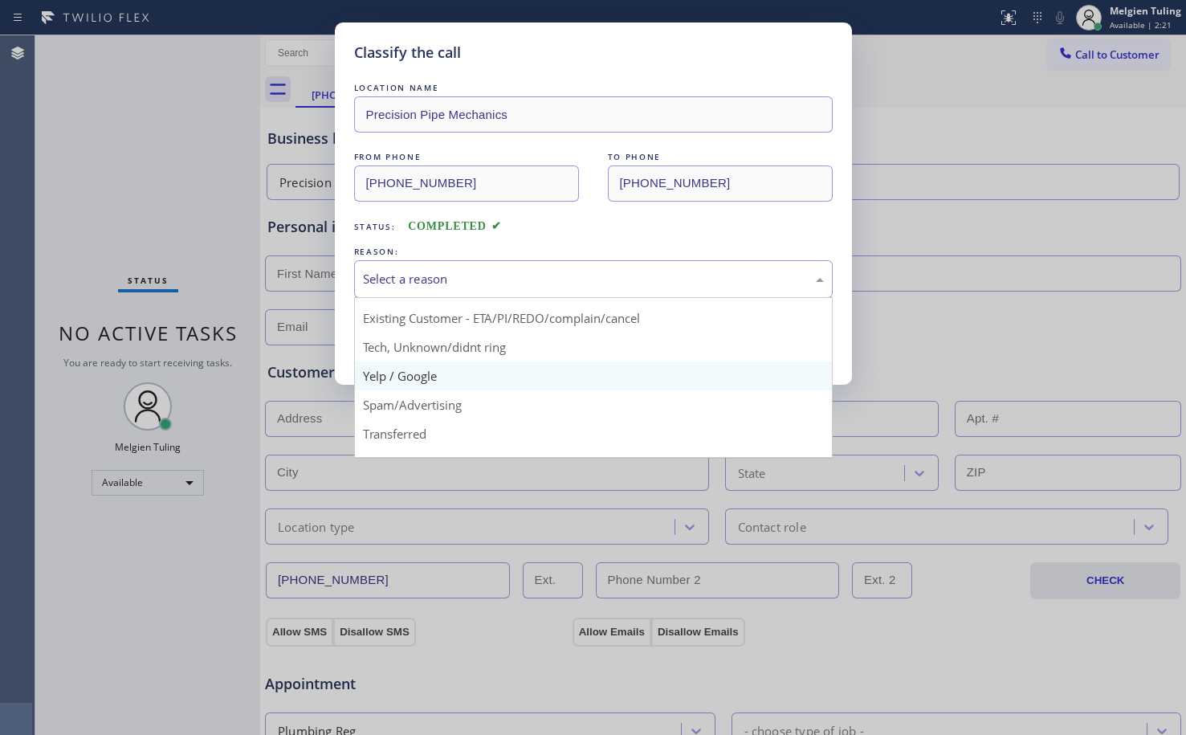
scroll to position [101, 0]
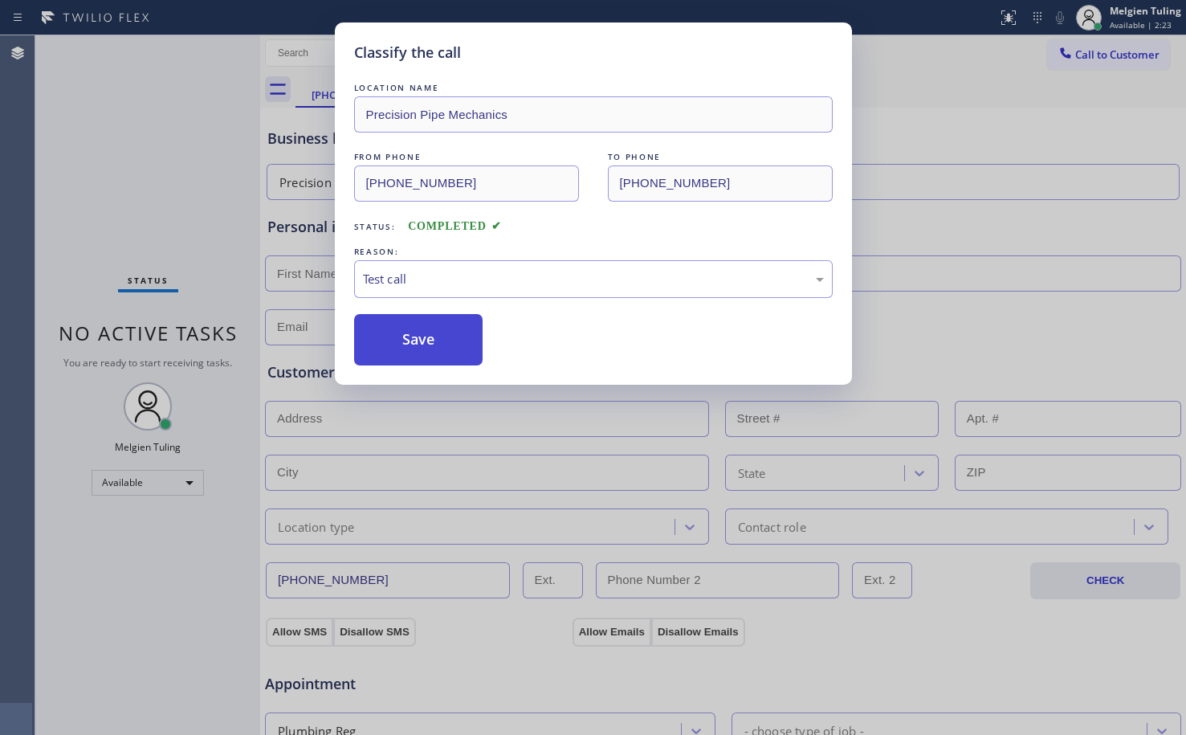
click at [426, 326] on button "Save" at bounding box center [418, 339] width 129 height 51
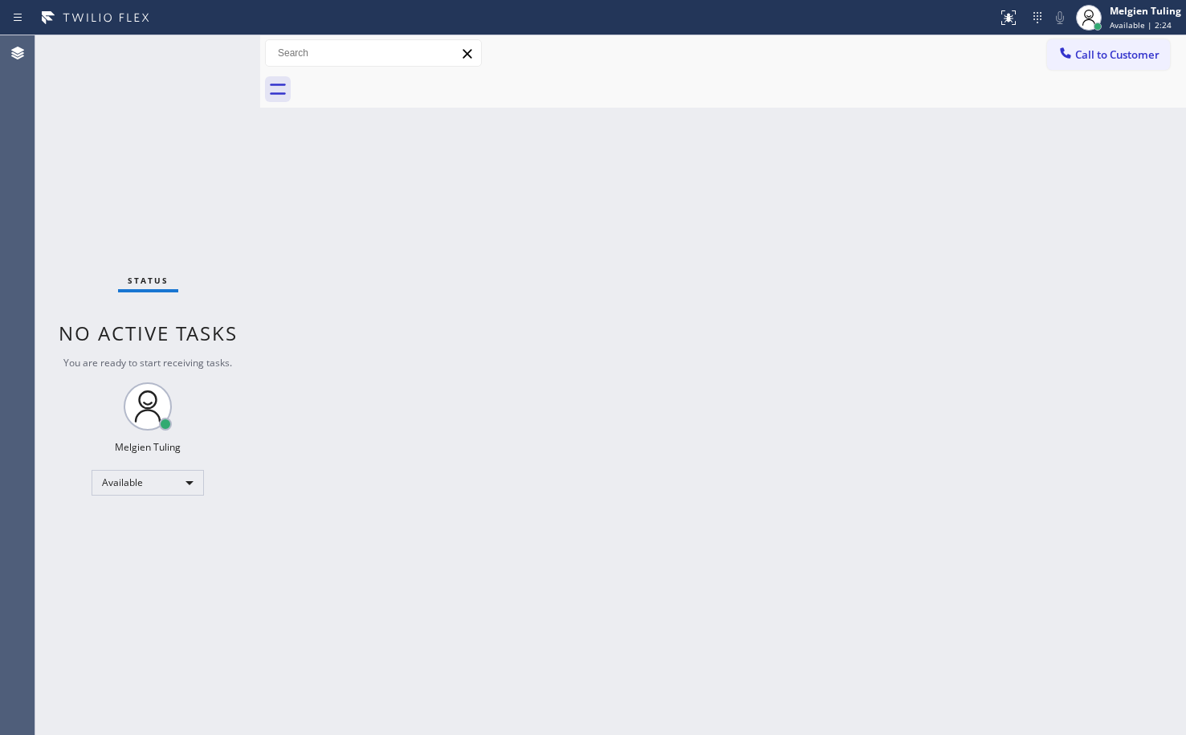
click at [430, 328] on div "Back to Dashboard Change Sender ID Customers Technicians Select a contact Outbo…" at bounding box center [723, 384] width 926 height 699
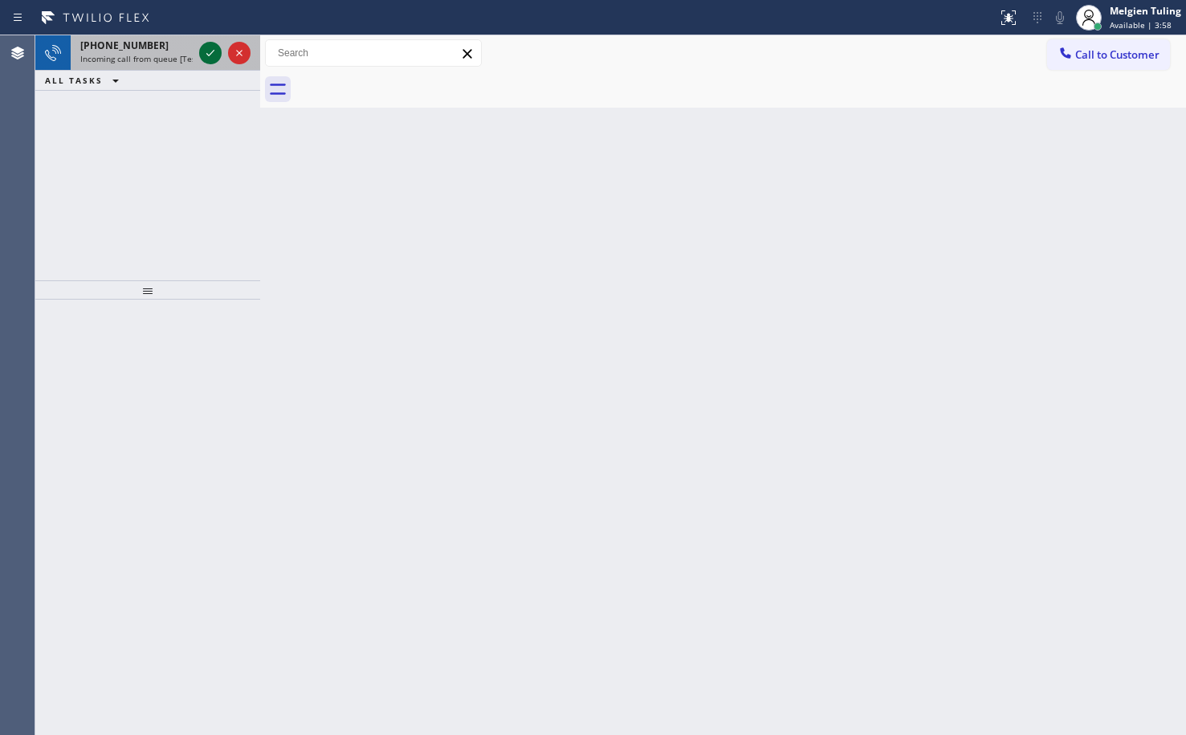
click at [207, 48] on icon at bounding box center [210, 52] width 19 height 19
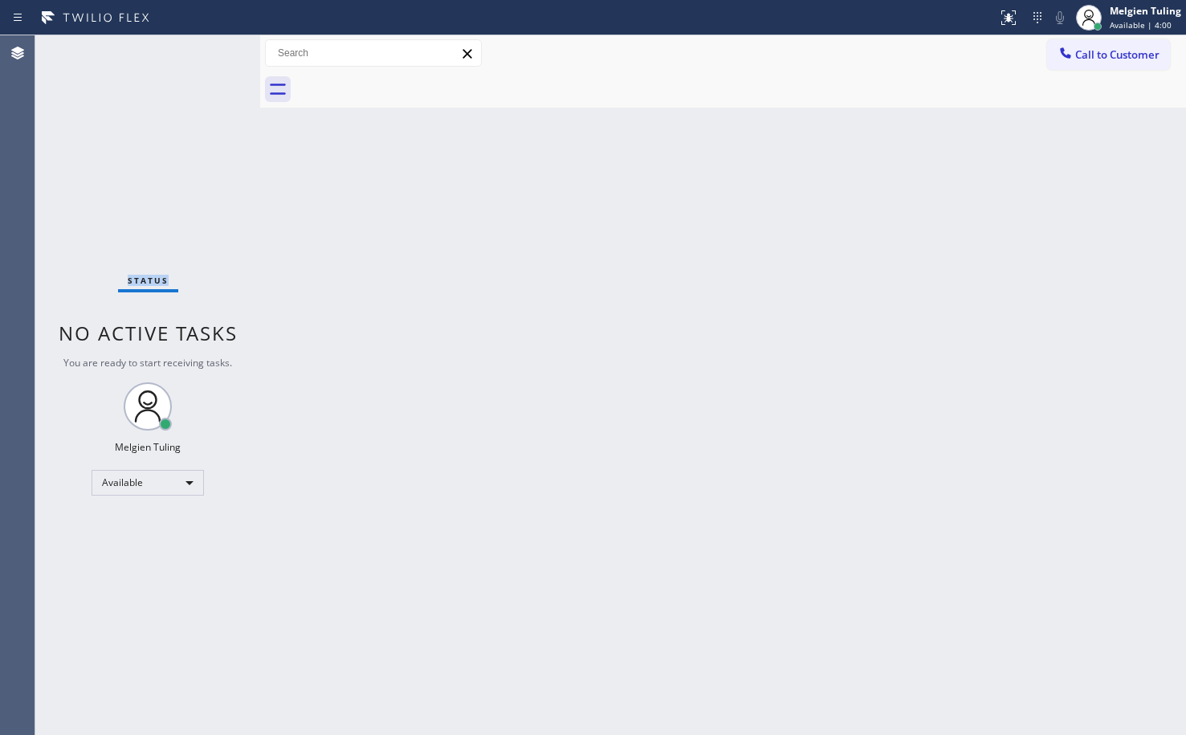
click at [207, 48] on div "Status No active tasks You are ready to start receiving tasks. Melgien Tuling A…" at bounding box center [147, 384] width 225 height 699
click at [210, 58] on div "Status No active tasks You are ready to start receiving tasks. Melgien Tuling A…" at bounding box center [147, 384] width 225 height 699
click at [210, 61] on div "Status No active tasks You are ready to start receiving tasks. Melgien Tuling A…" at bounding box center [147, 384] width 225 height 699
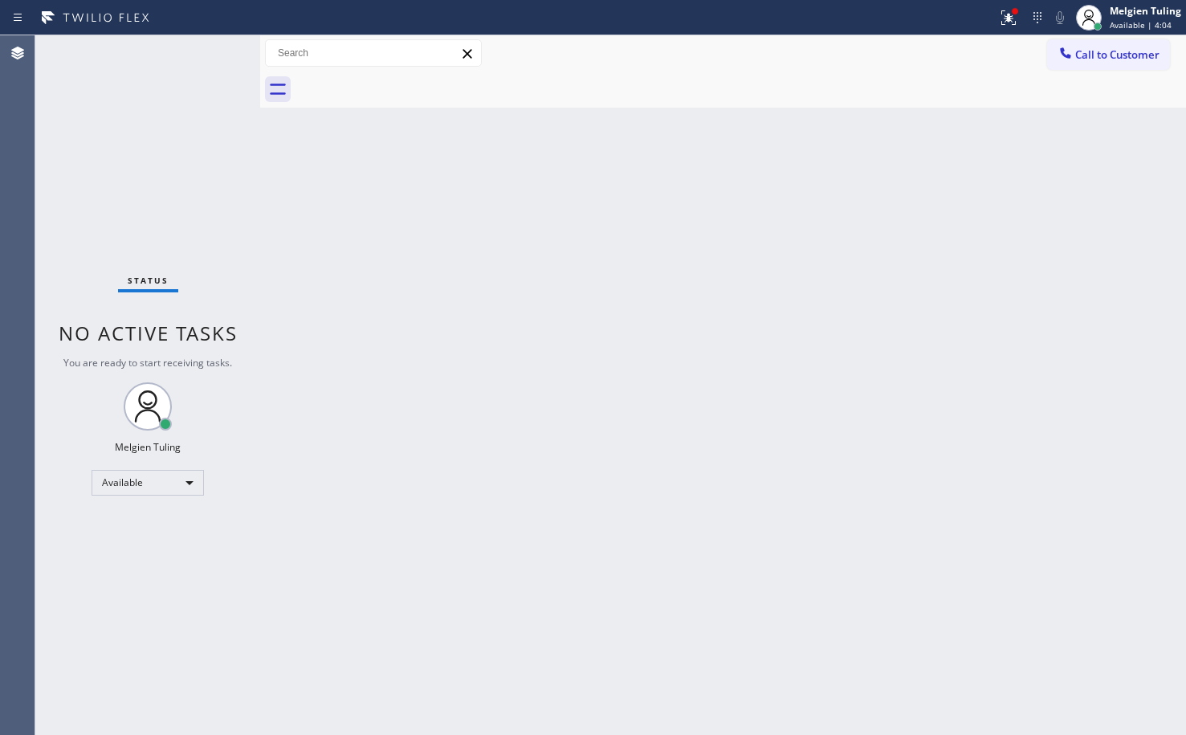
click at [210, 61] on div "Status No active tasks You are ready to start receiving tasks. Melgien Tuling A…" at bounding box center [147, 384] width 225 height 699
drag, startPoint x: 210, startPoint y: 61, endPoint x: 210, endPoint y: 88, distance: 26.5
click at [210, 73] on div "Status No active tasks You are ready to start receiving tasks. Melgien Tuling A…" at bounding box center [147, 384] width 225 height 699
click at [1000, 8] on icon at bounding box center [1008, 17] width 19 height 19
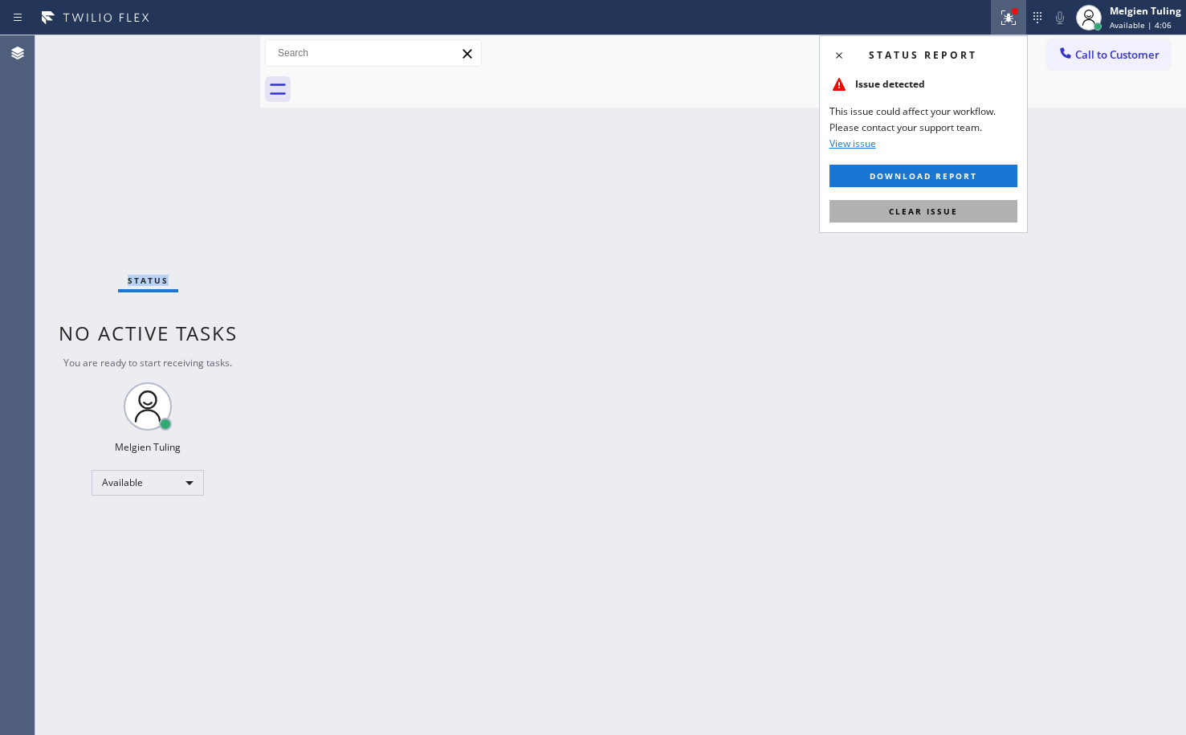
click at [927, 211] on span "Clear issue" at bounding box center [923, 211] width 69 height 11
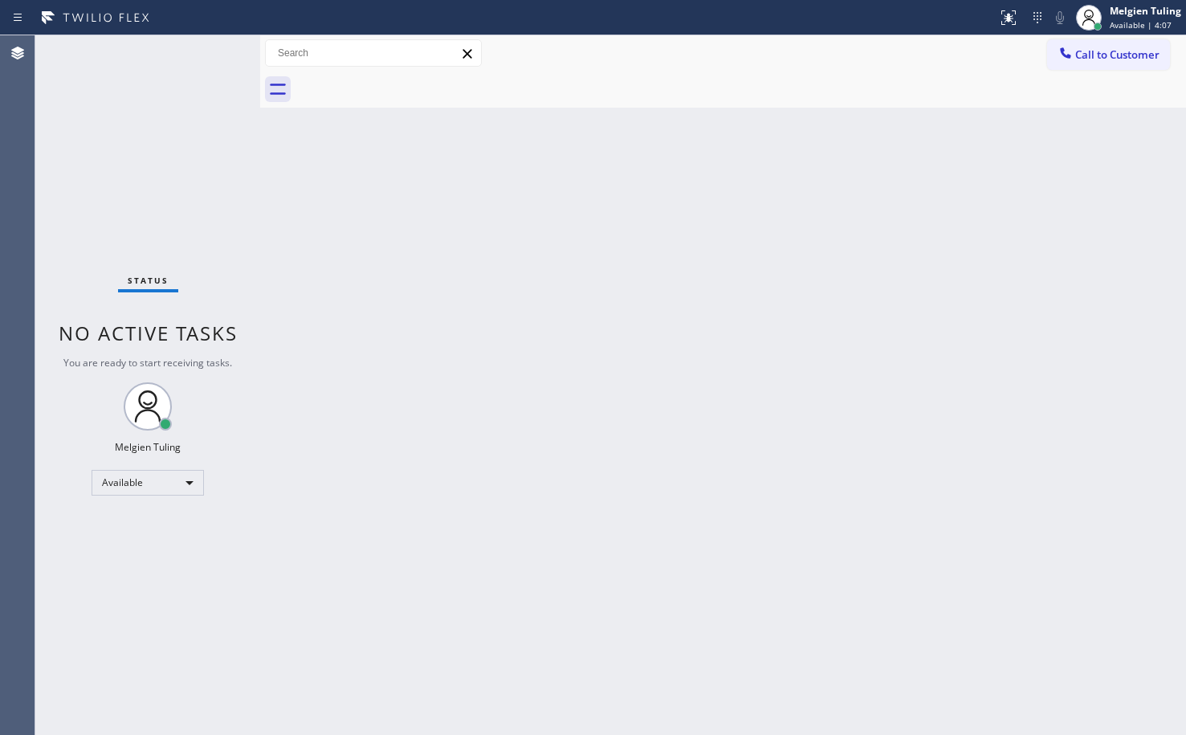
click at [966, 366] on div "Back to Dashboard Change Sender ID Customers Technicians Select a contact Outbo…" at bounding box center [723, 384] width 926 height 699
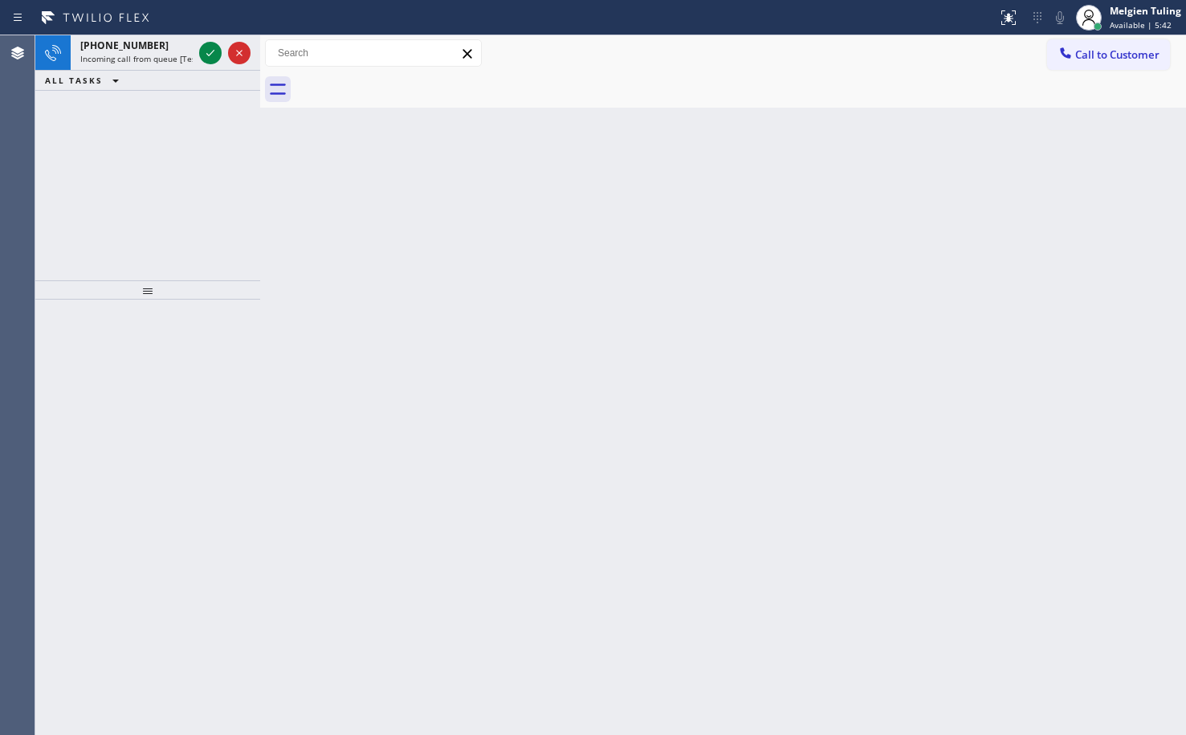
drag, startPoint x: 267, startPoint y: 299, endPoint x: 277, endPoint y: 279, distance: 23.0
click at [269, 299] on div "Back to Dashboard Change Sender ID Customers Technicians Select a contact Outbo…" at bounding box center [723, 384] width 926 height 699
click at [212, 57] on icon at bounding box center [210, 52] width 19 height 19
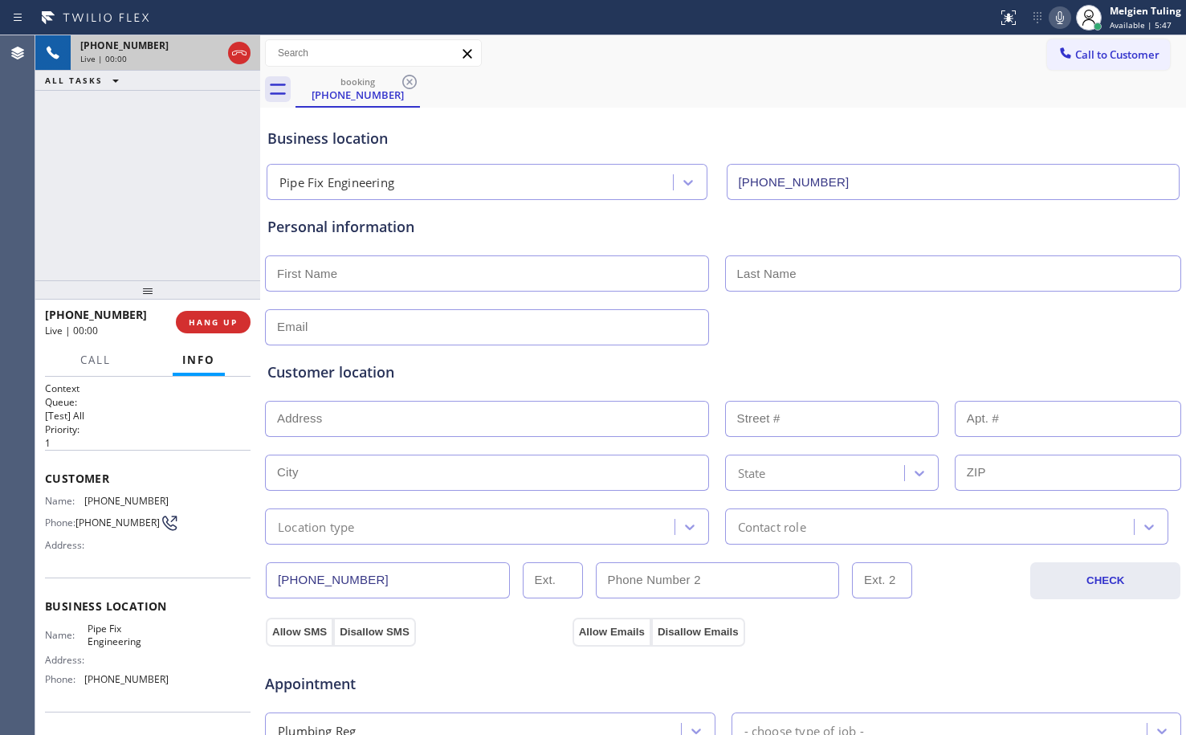
type input "(805) 413-5736"
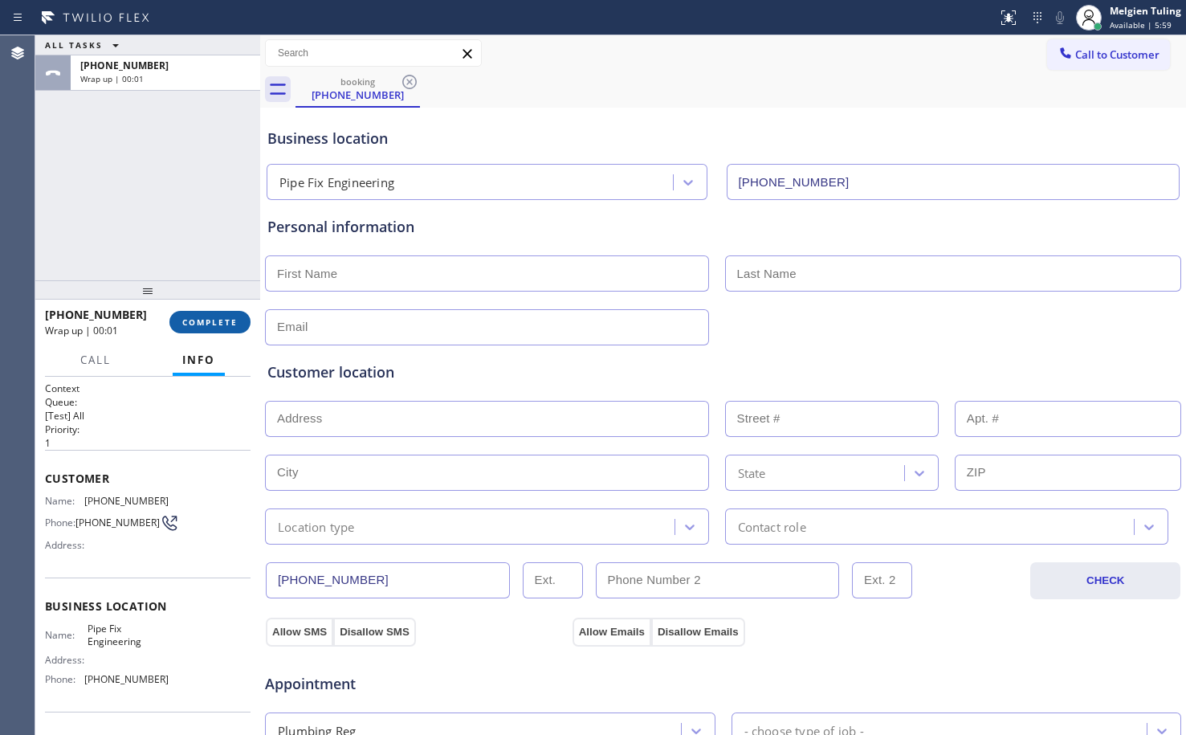
click at [210, 325] on span "COMPLETE" at bounding box center [209, 321] width 55 height 11
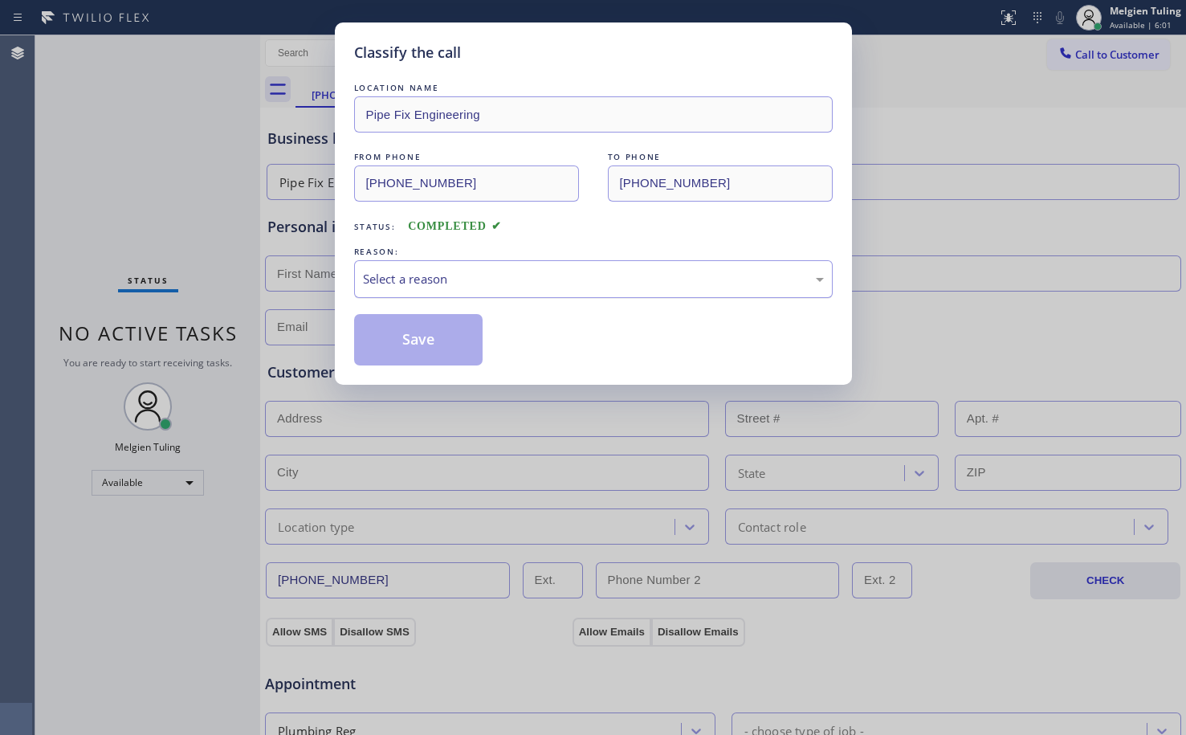
click at [469, 267] on div "Select a reason" at bounding box center [593, 279] width 479 height 38
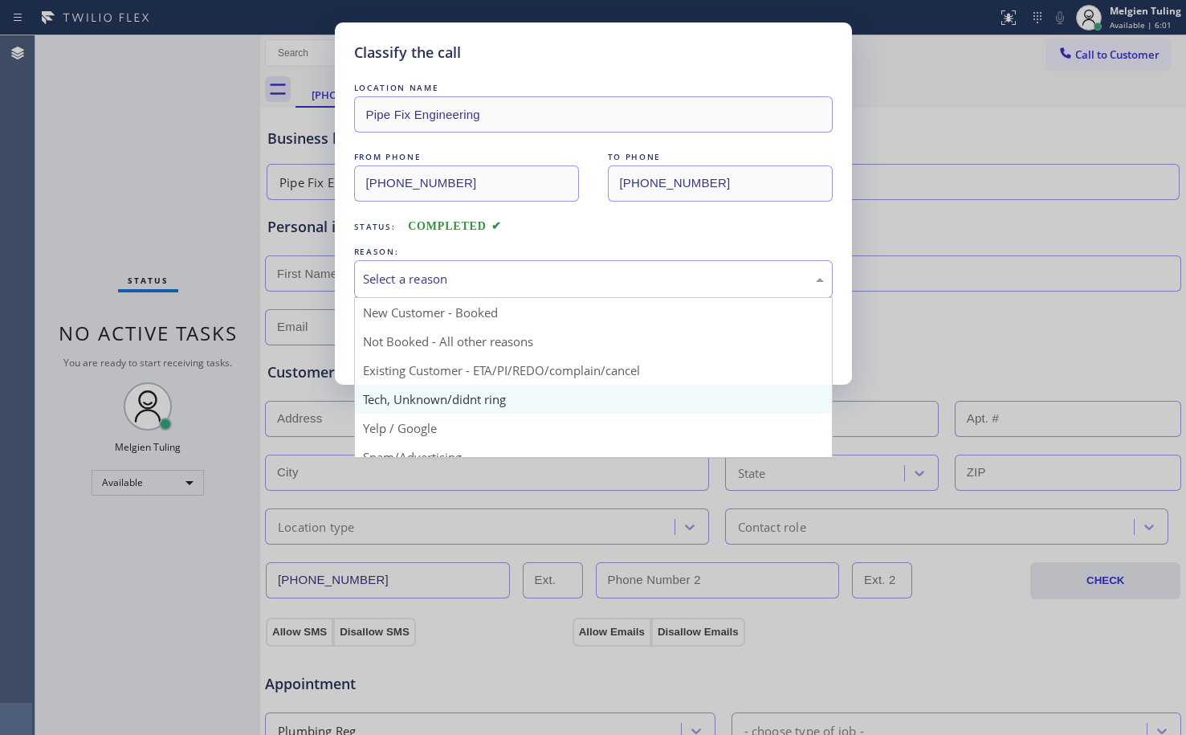
scroll to position [101, 0]
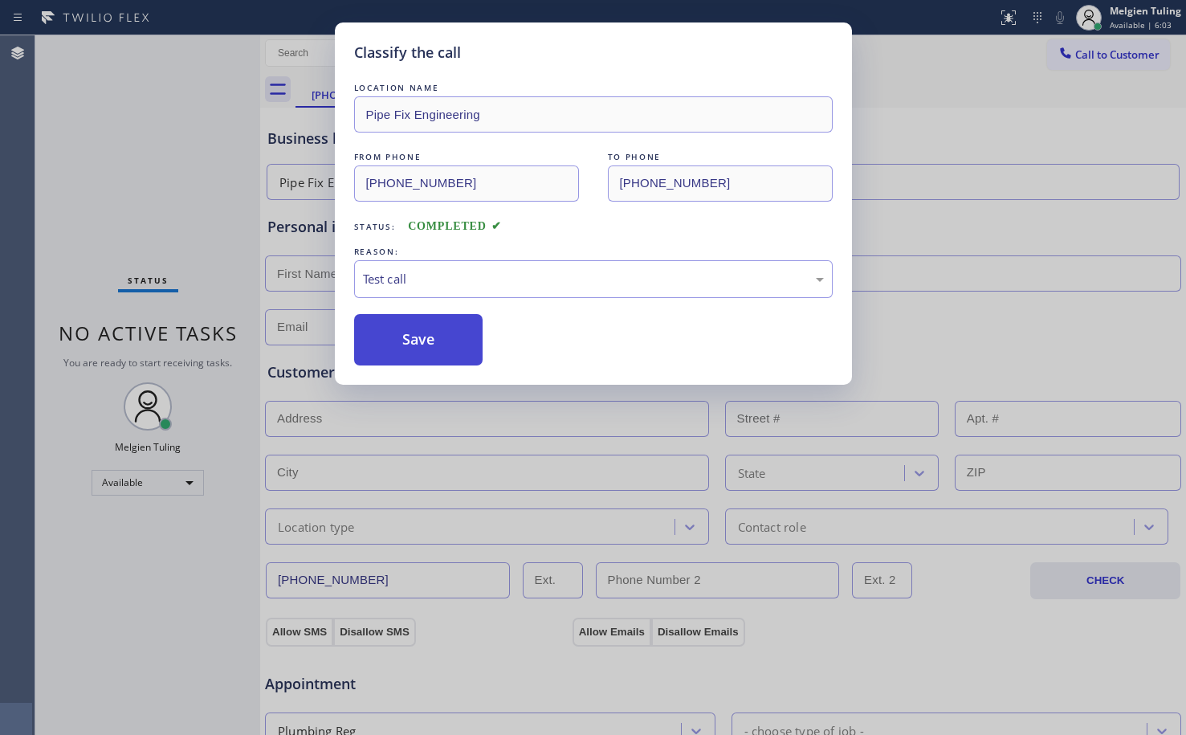
click at [434, 349] on button "Save" at bounding box center [418, 339] width 129 height 51
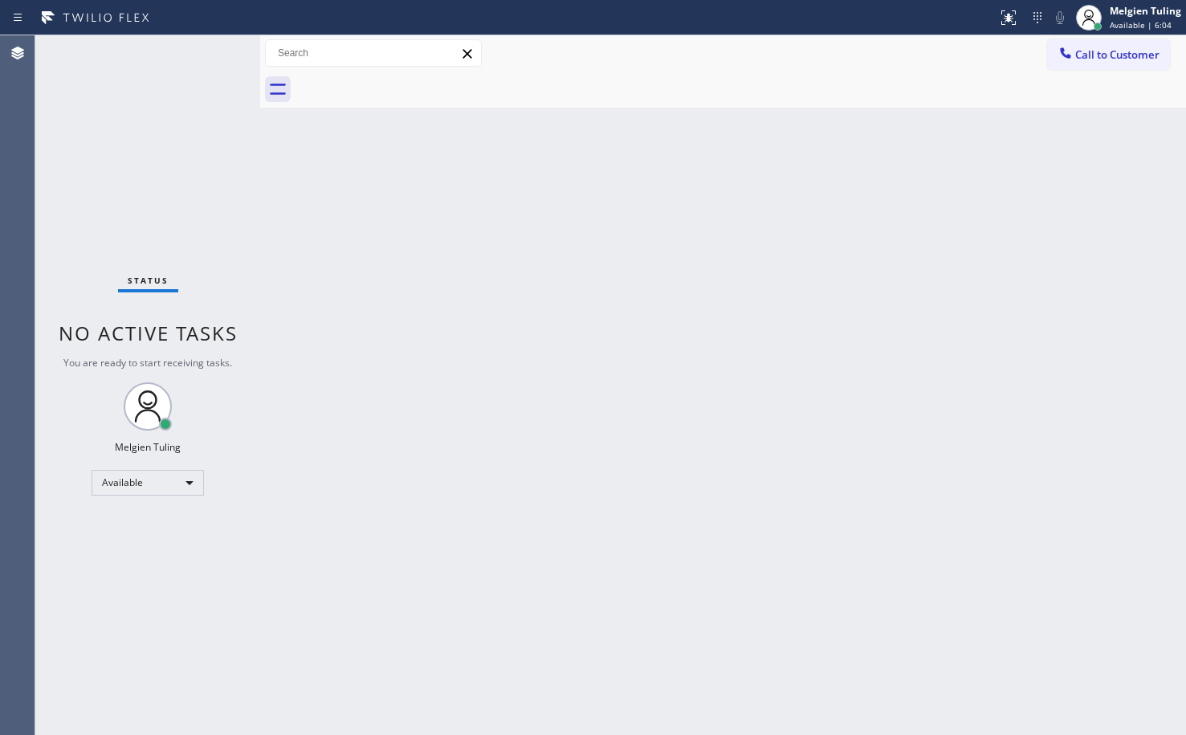
click at [545, 370] on div "Back to Dashboard Change Sender ID Customers Technicians Select a contact Outbo…" at bounding box center [723, 384] width 926 height 699
click at [377, 263] on div "Back to Dashboard Change Sender ID Customers Technicians Select a contact Outbo…" at bounding box center [723, 384] width 926 height 699
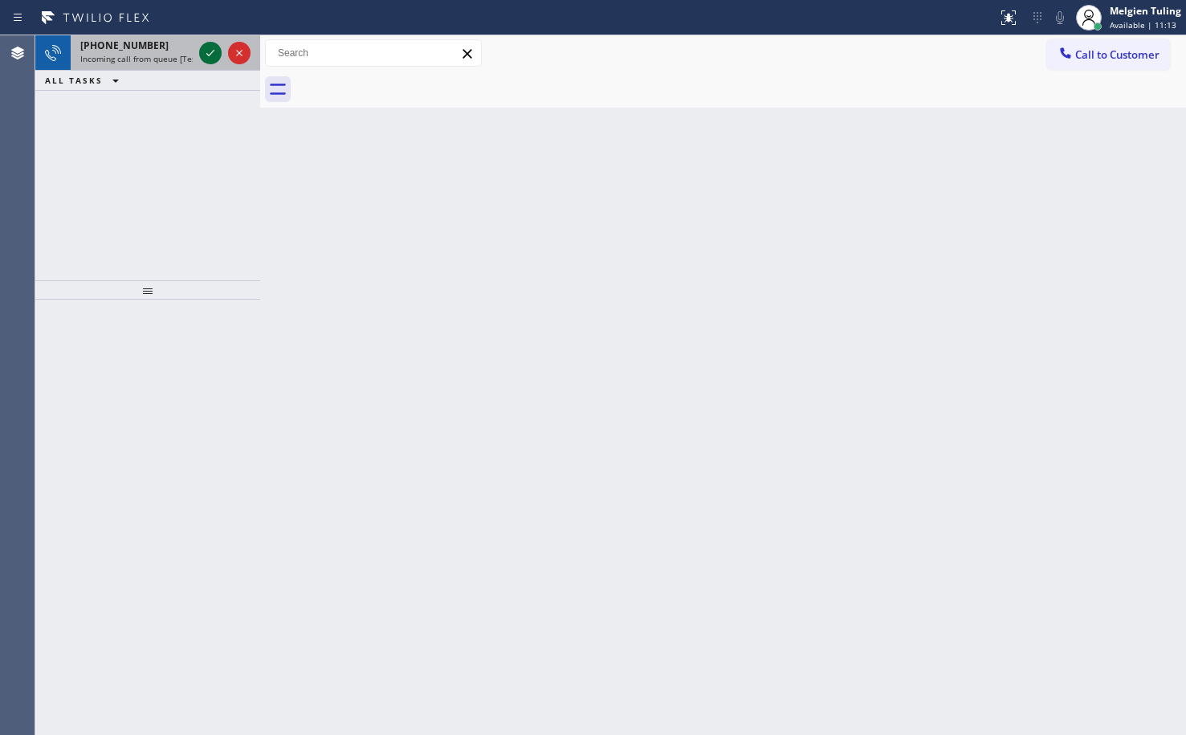
click at [205, 54] on icon at bounding box center [210, 52] width 19 height 19
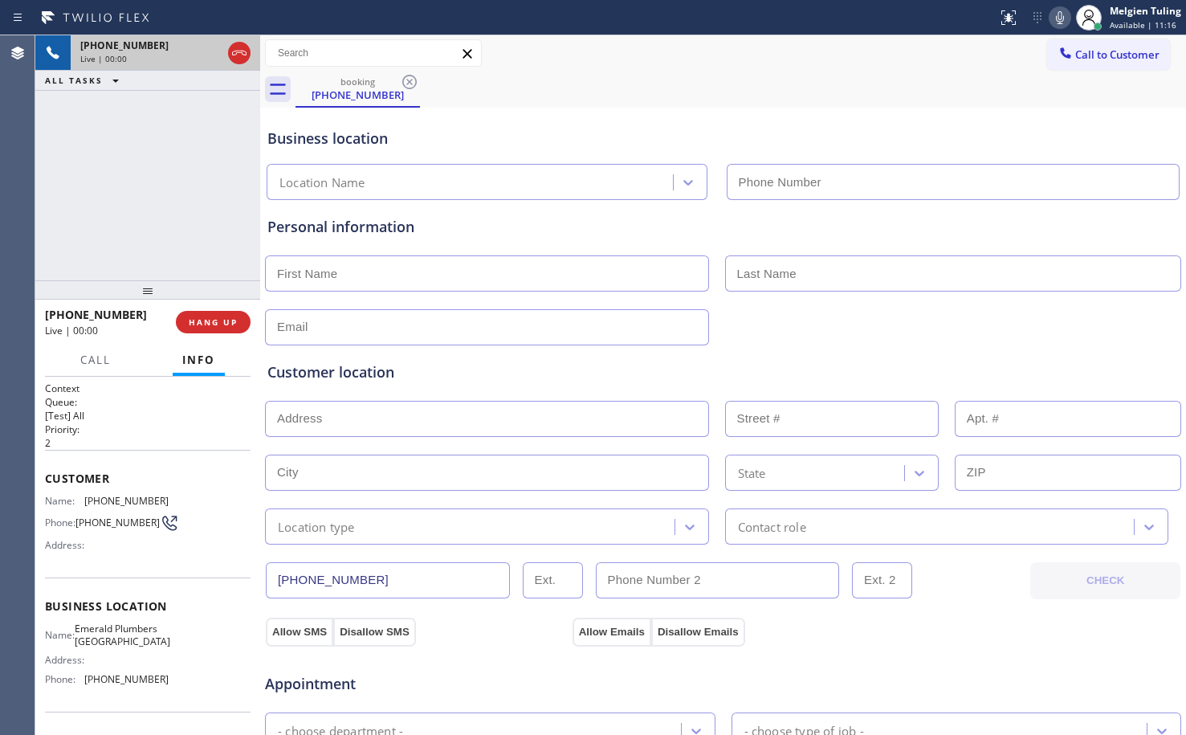
type input "(310) 388-3920"
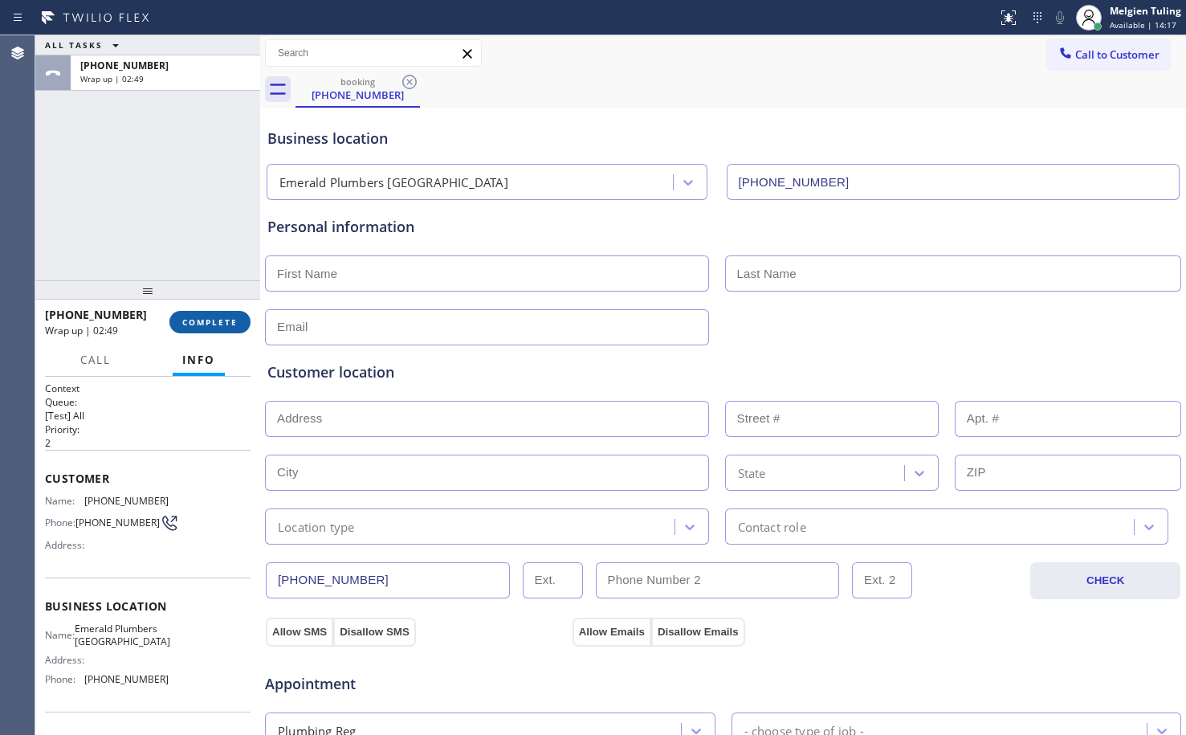
click at [198, 326] on span "COMPLETE" at bounding box center [209, 321] width 55 height 11
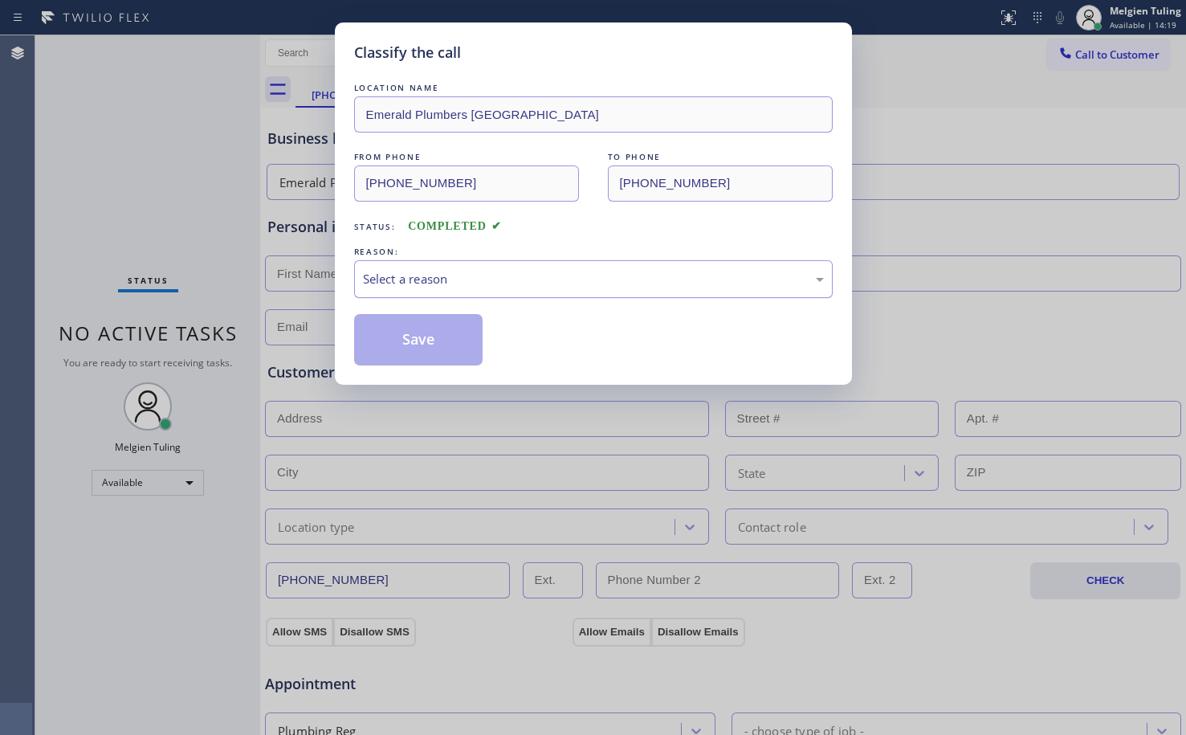
click at [376, 274] on div "Select a reason" at bounding box center [593, 279] width 461 height 18
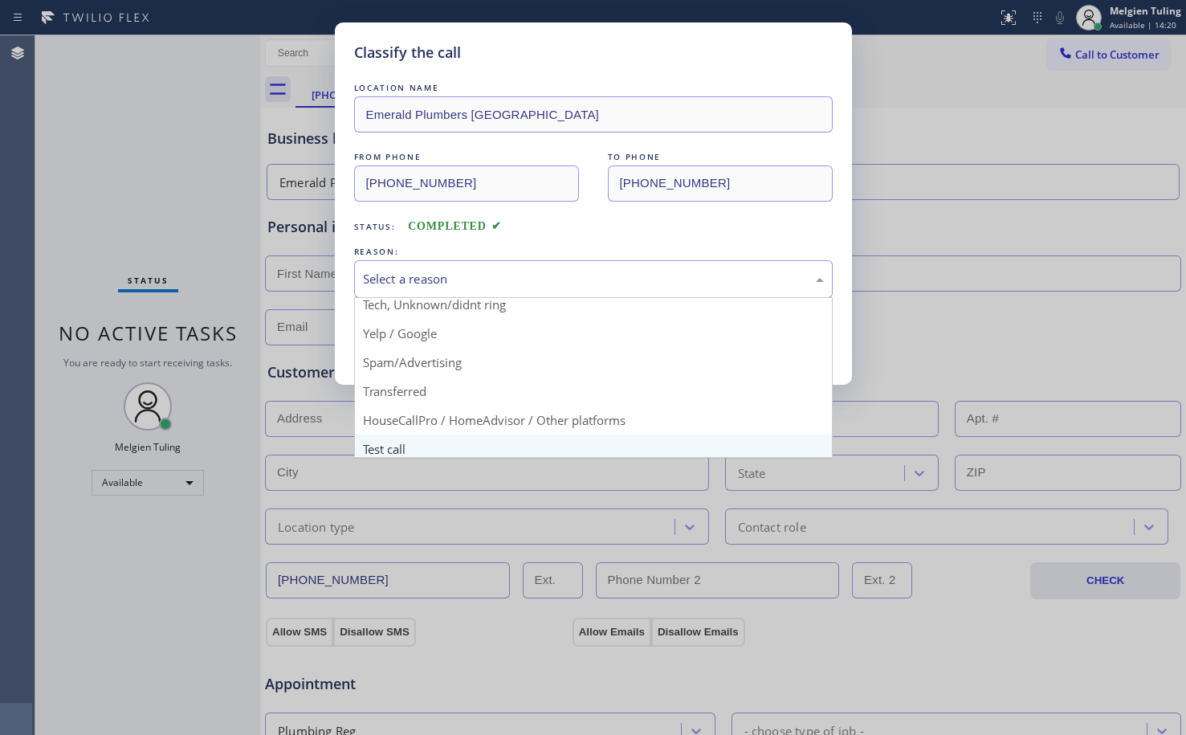
scroll to position [101, 0]
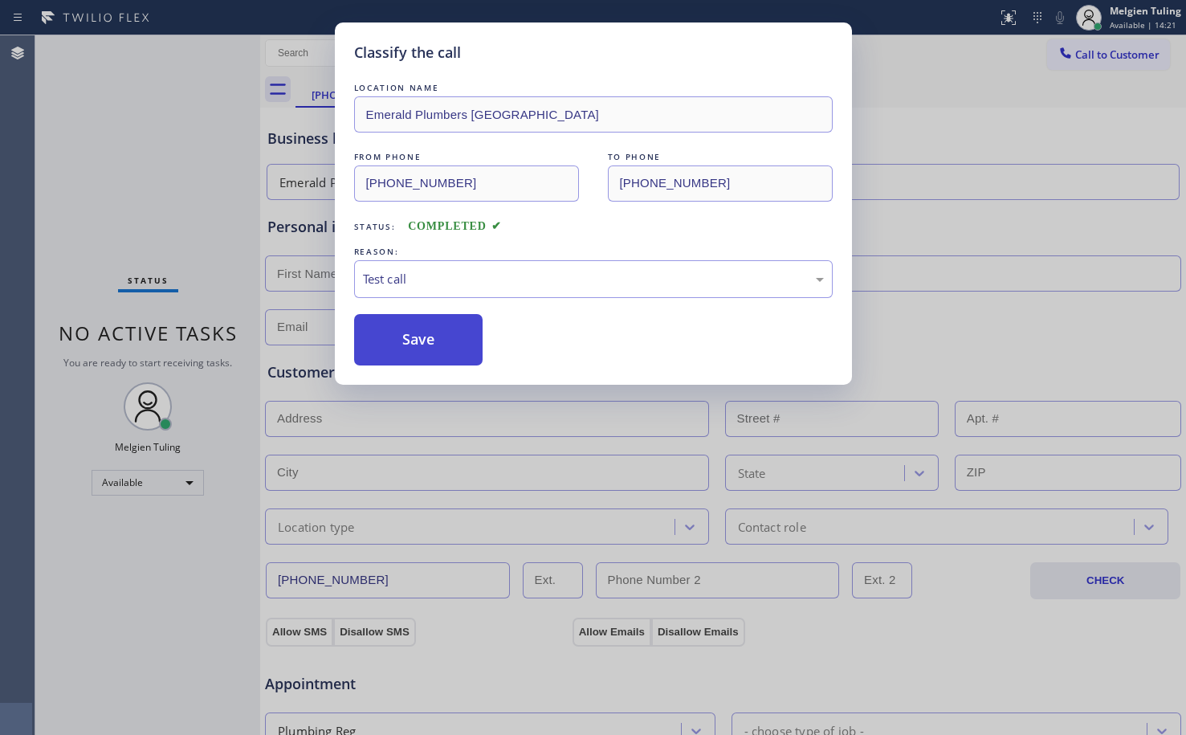
click at [429, 344] on button "Save" at bounding box center [418, 339] width 129 height 51
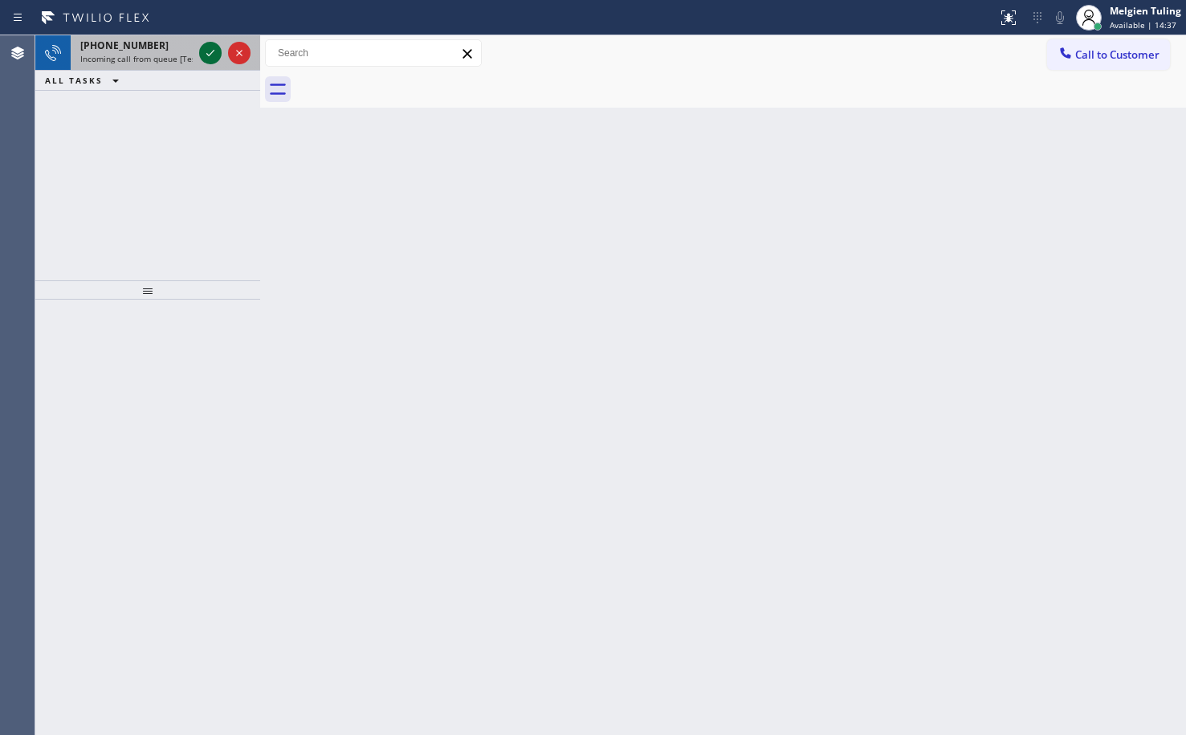
click at [208, 51] on icon at bounding box center [210, 52] width 19 height 19
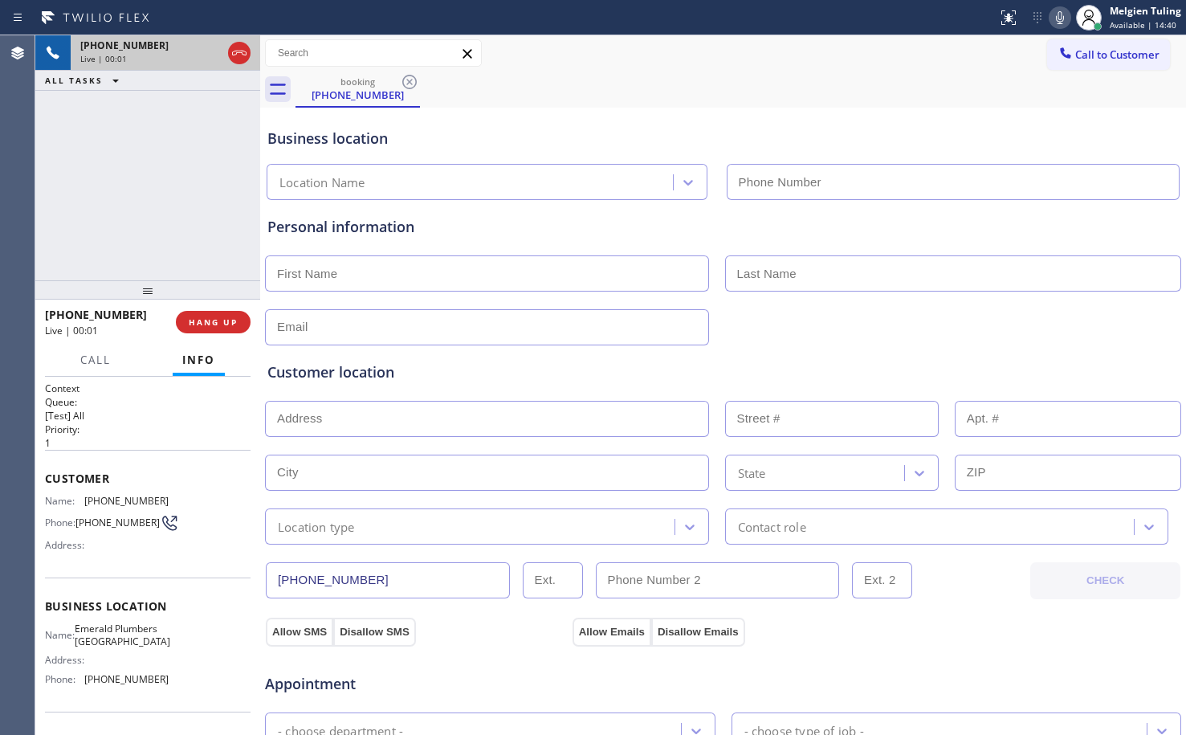
type input "(949) 334-2600"
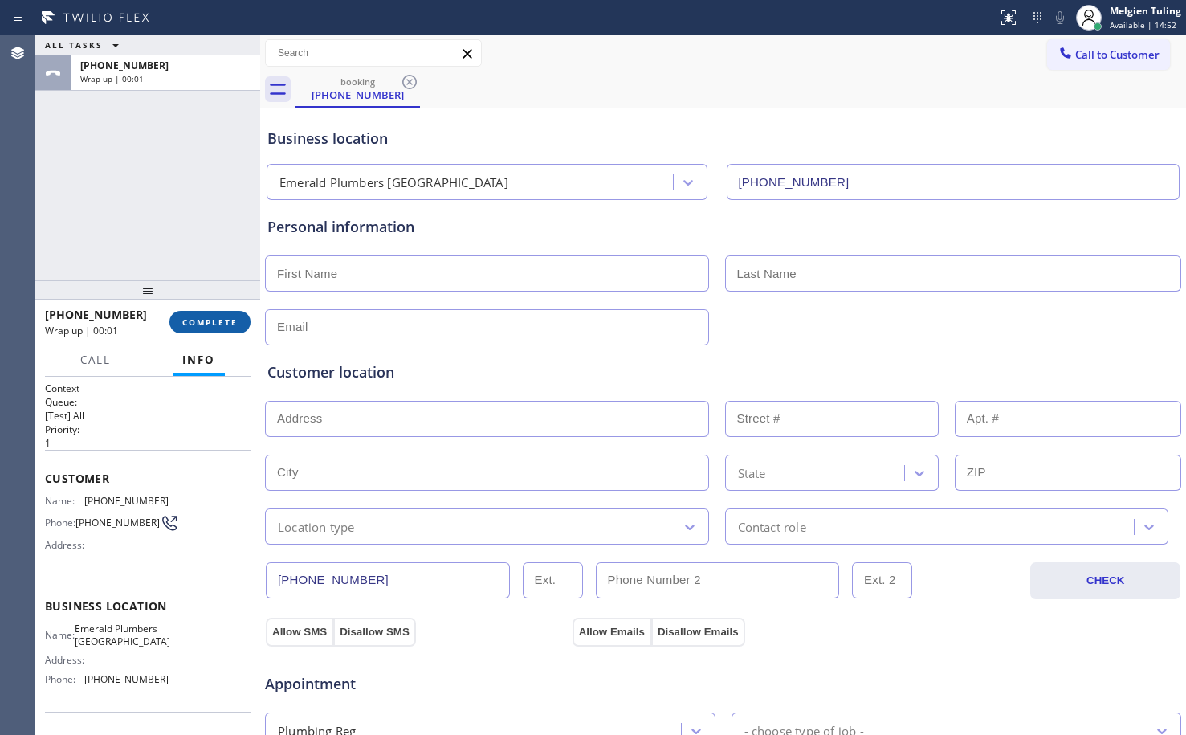
click at [217, 320] on span "COMPLETE" at bounding box center [209, 321] width 55 height 11
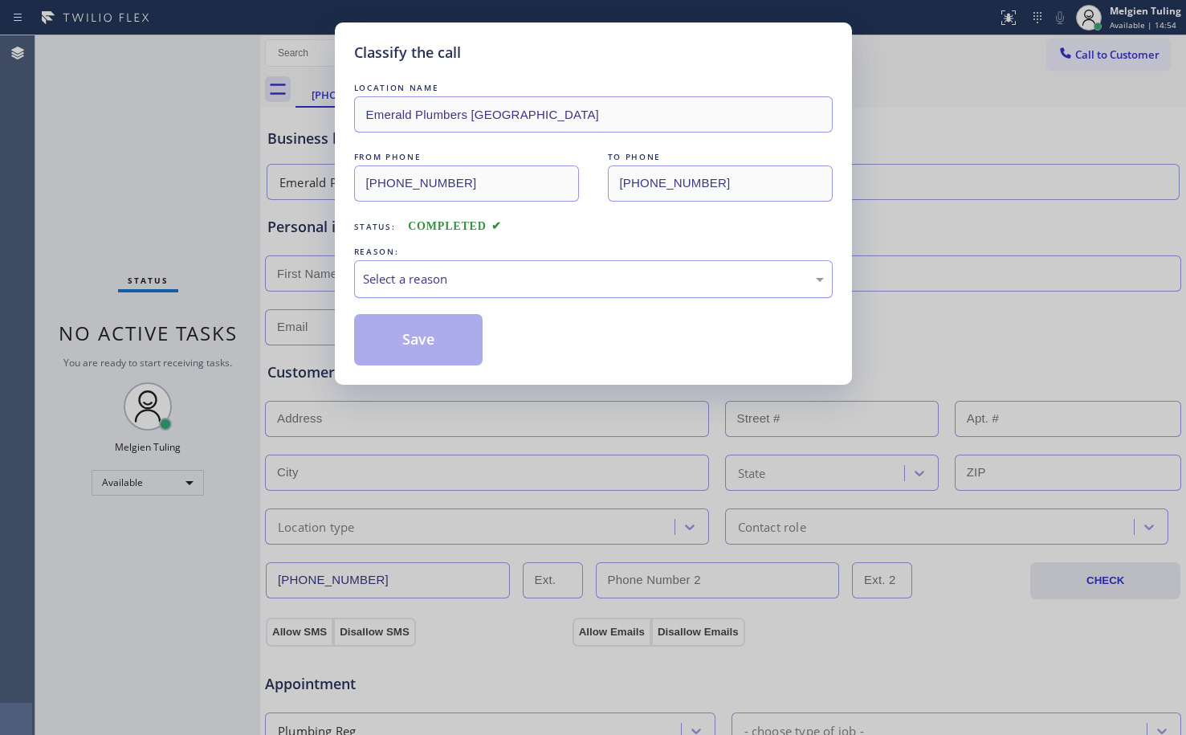
click at [430, 278] on div "Select a reason" at bounding box center [593, 279] width 461 height 18
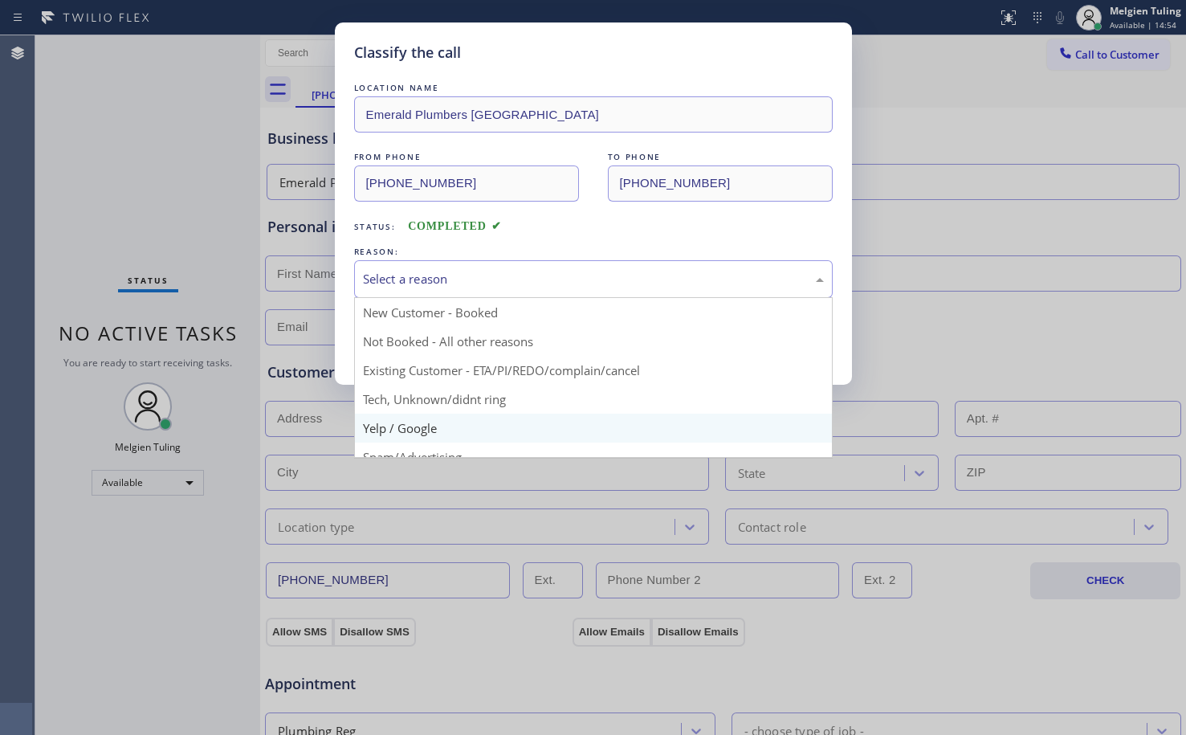
scroll to position [101, 0]
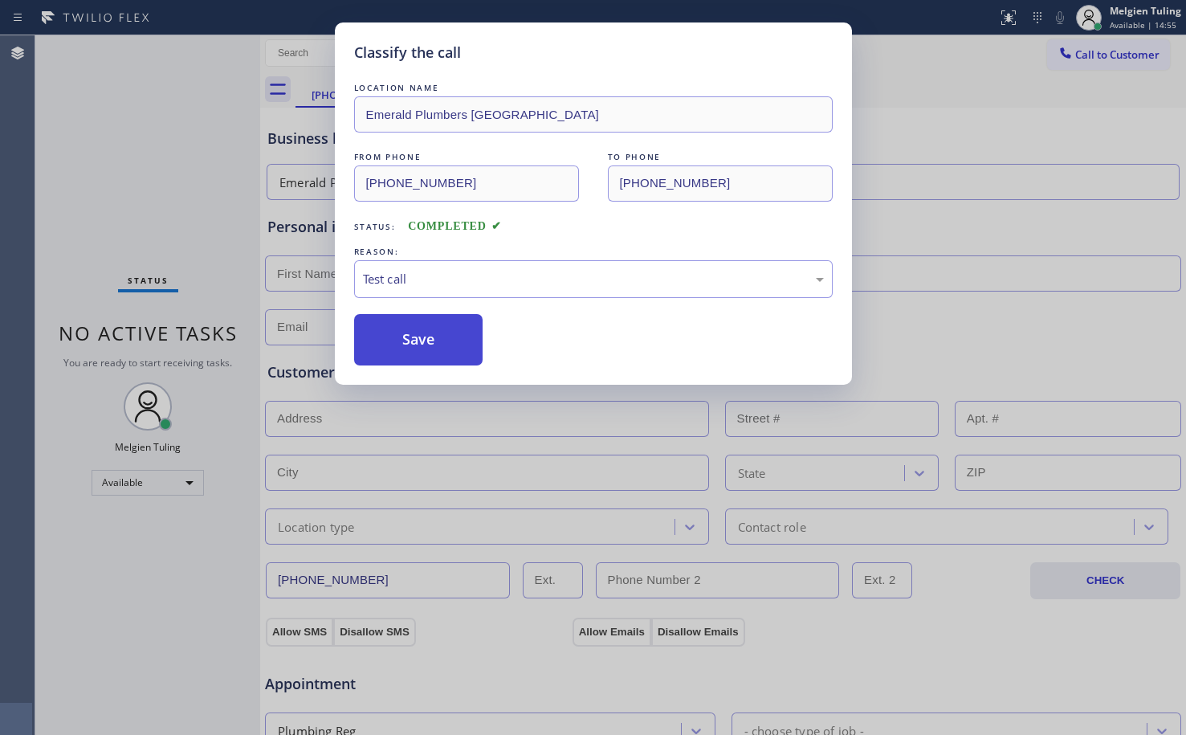
click at [427, 329] on button "Save" at bounding box center [418, 339] width 129 height 51
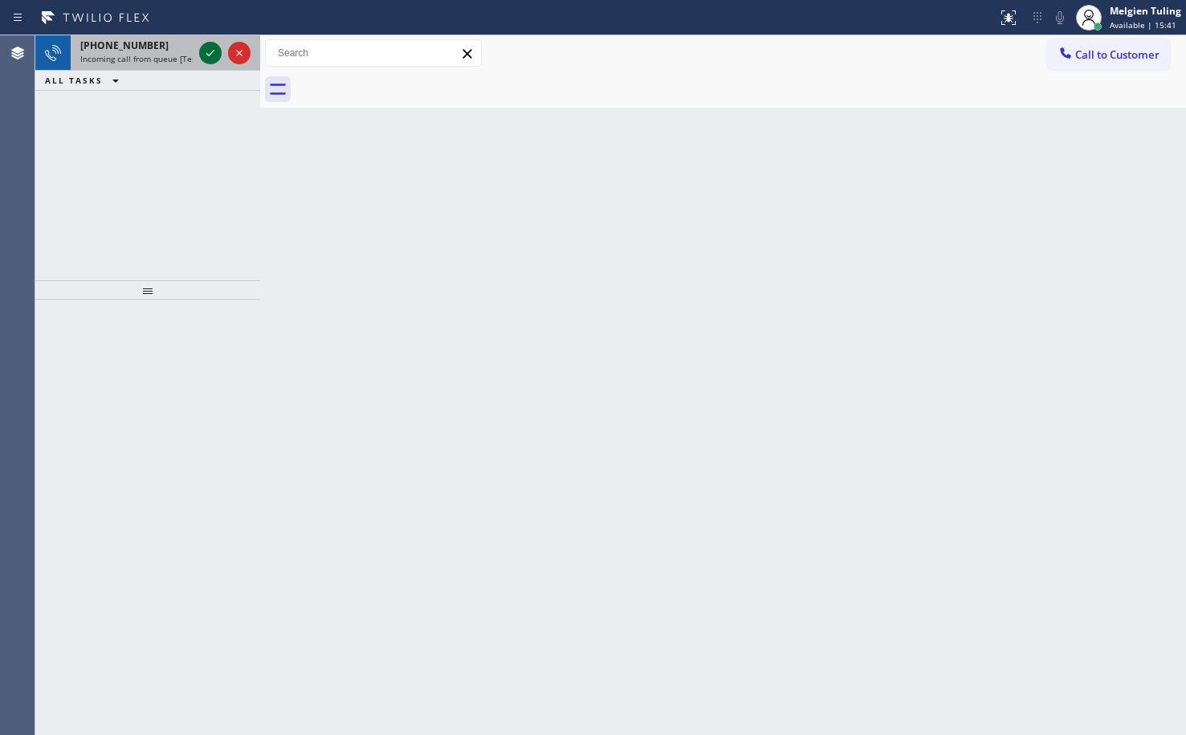
click at [209, 51] on icon at bounding box center [210, 52] width 19 height 19
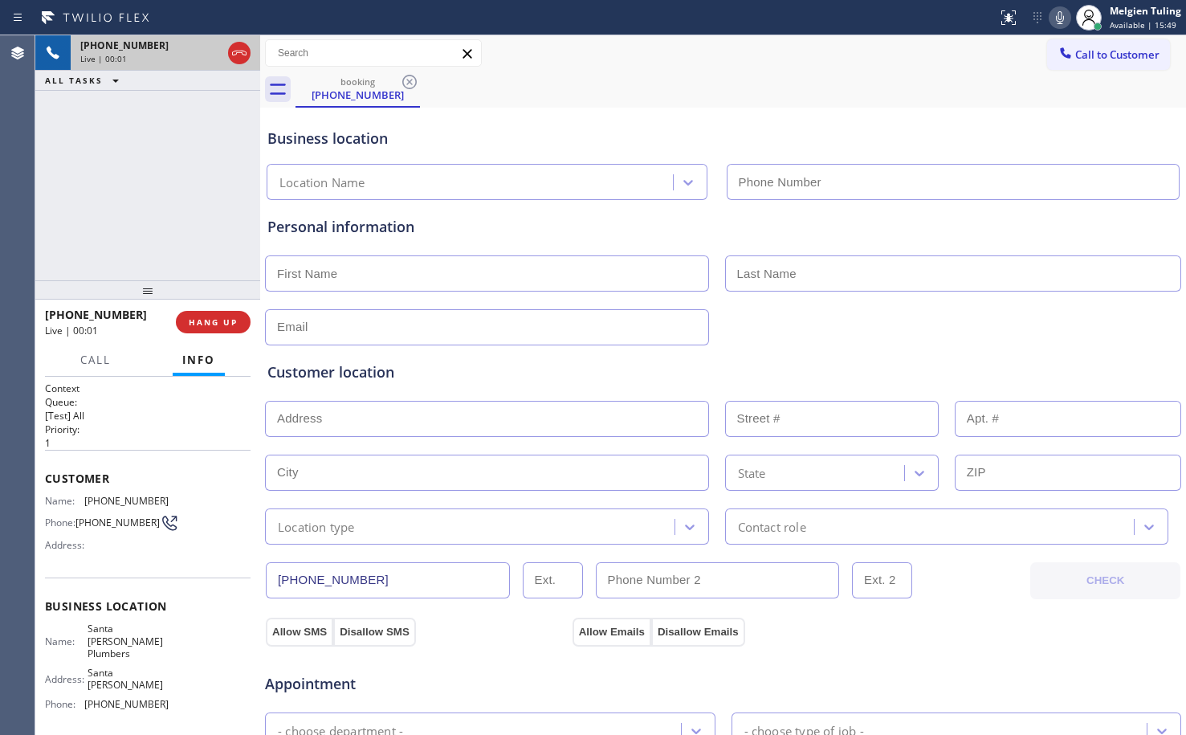
type input "(562) 262-5569"
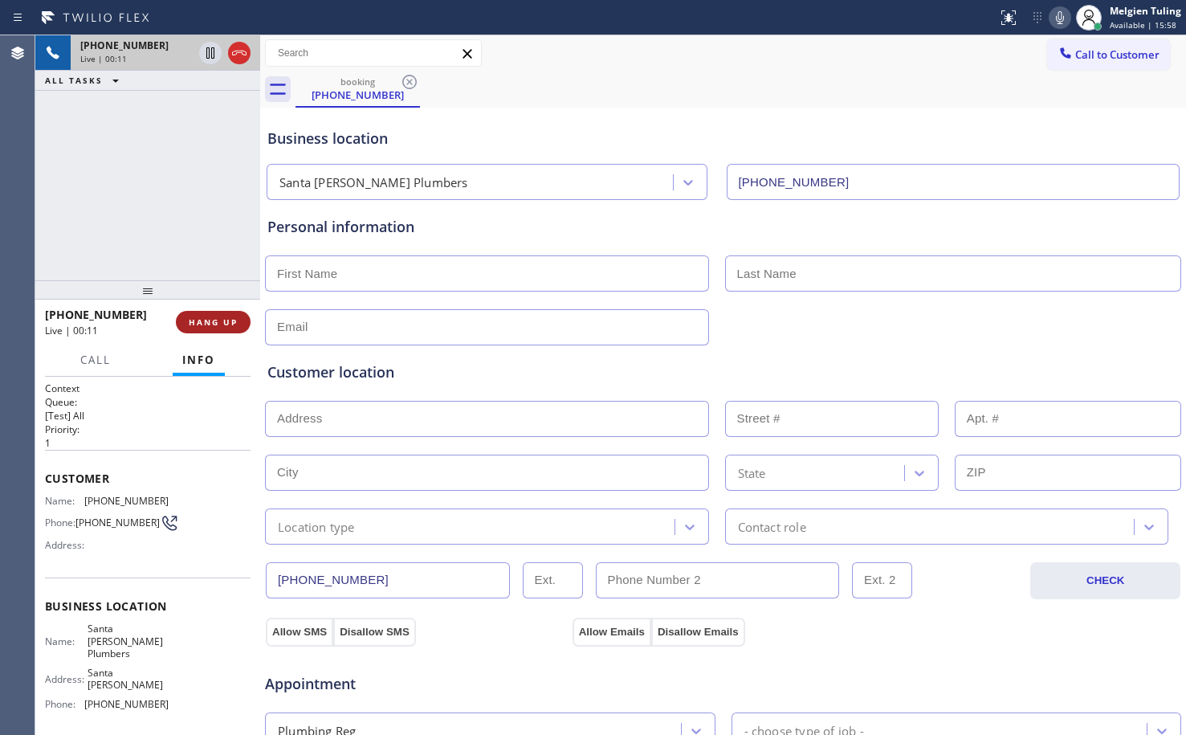
click at [208, 321] on span "HANG UP" at bounding box center [213, 321] width 49 height 11
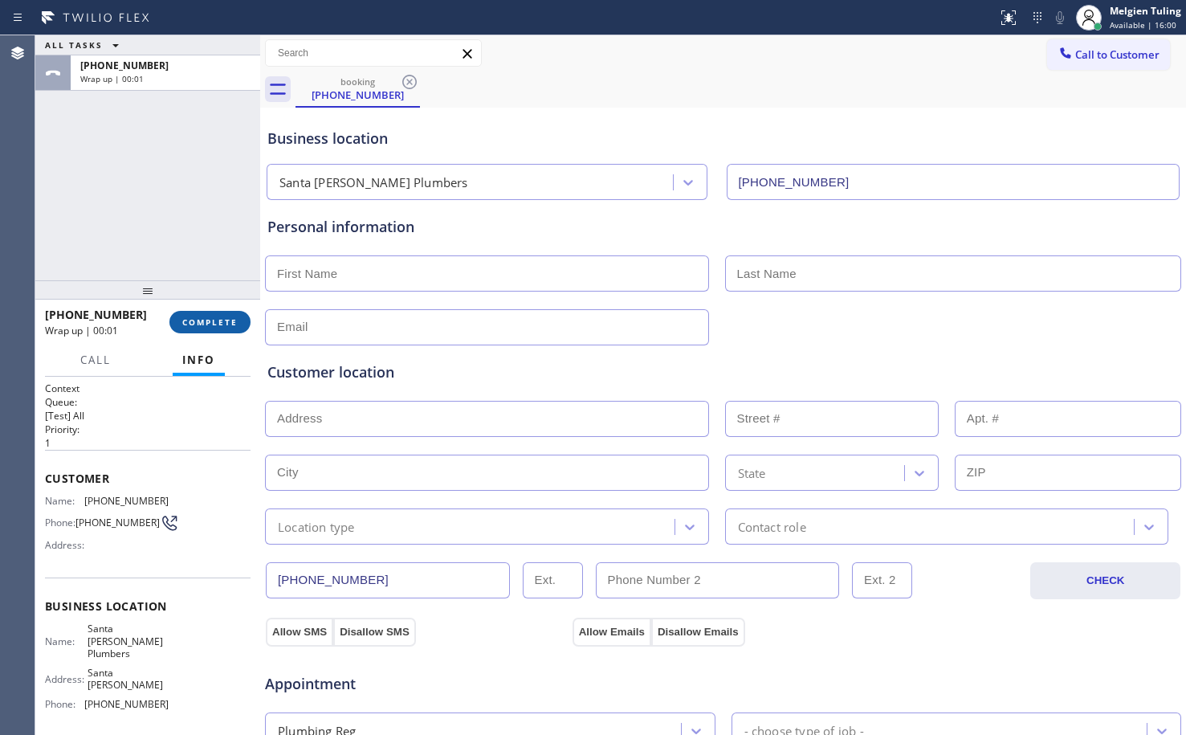
click at [208, 321] on span "COMPLETE" at bounding box center [209, 321] width 55 height 11
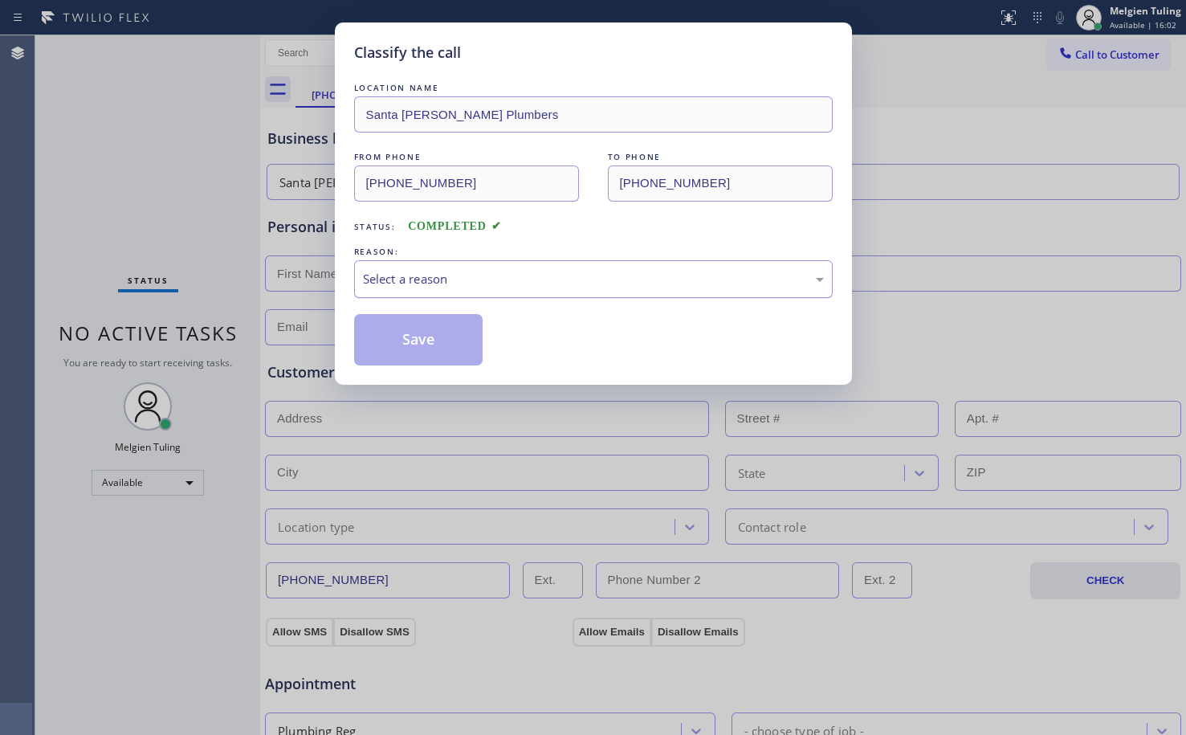
click at [425, 270] on div "Select a reason" at bounding box center [593, 279] width 461 height 18
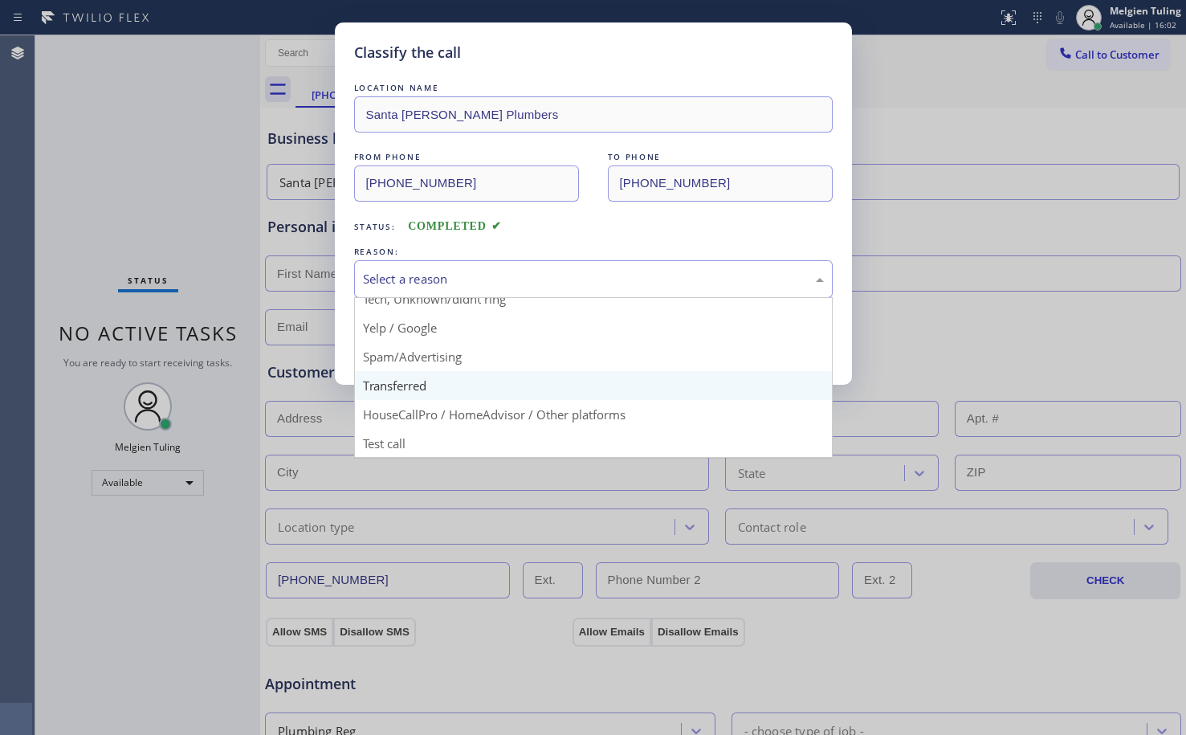
scroll to position [101, 0]
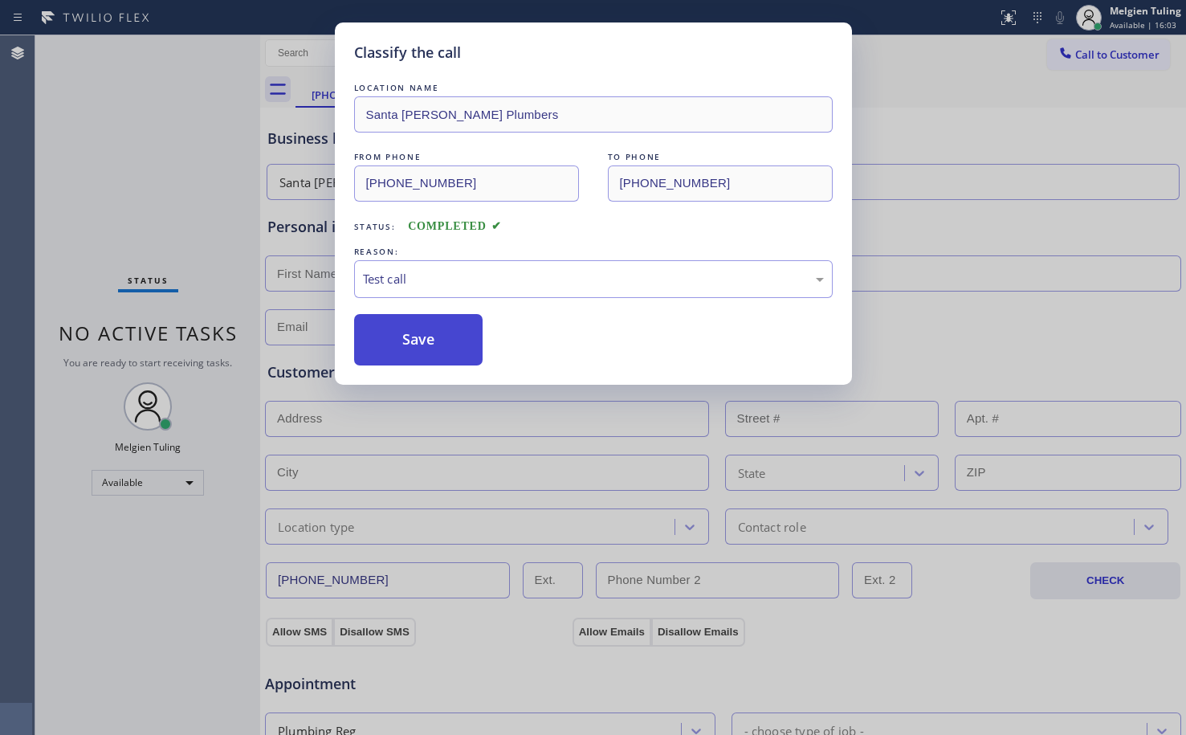
click at [415, 336] on button "Save" at bounding box center [418, 339] width 129 height 51
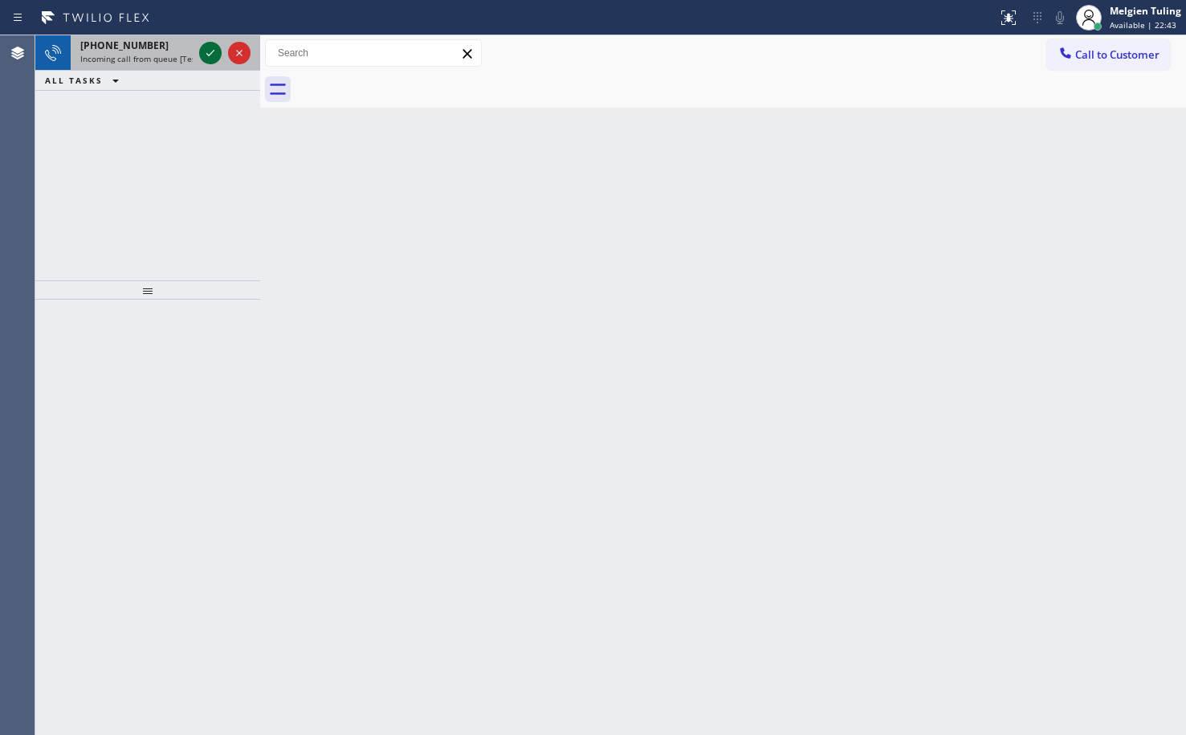
click at [206, 51] on icon at bounding box center [210, 52] width 19 height 19
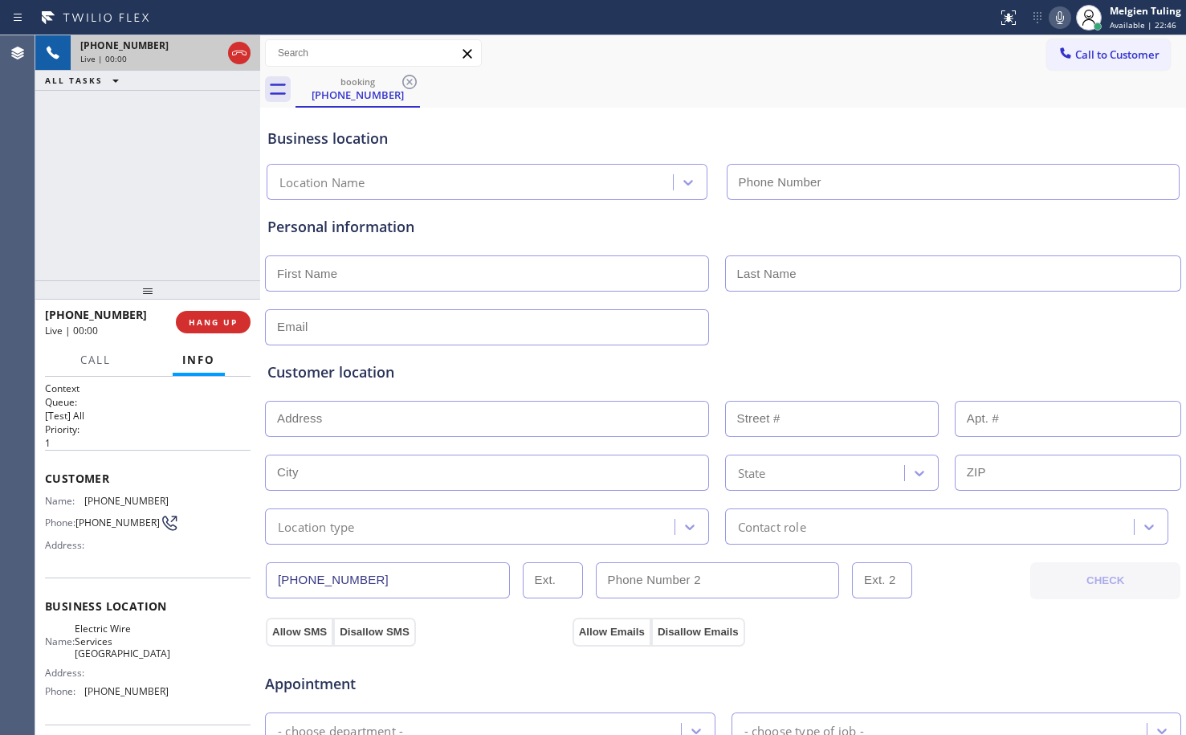
type input "(949) 415-5935"
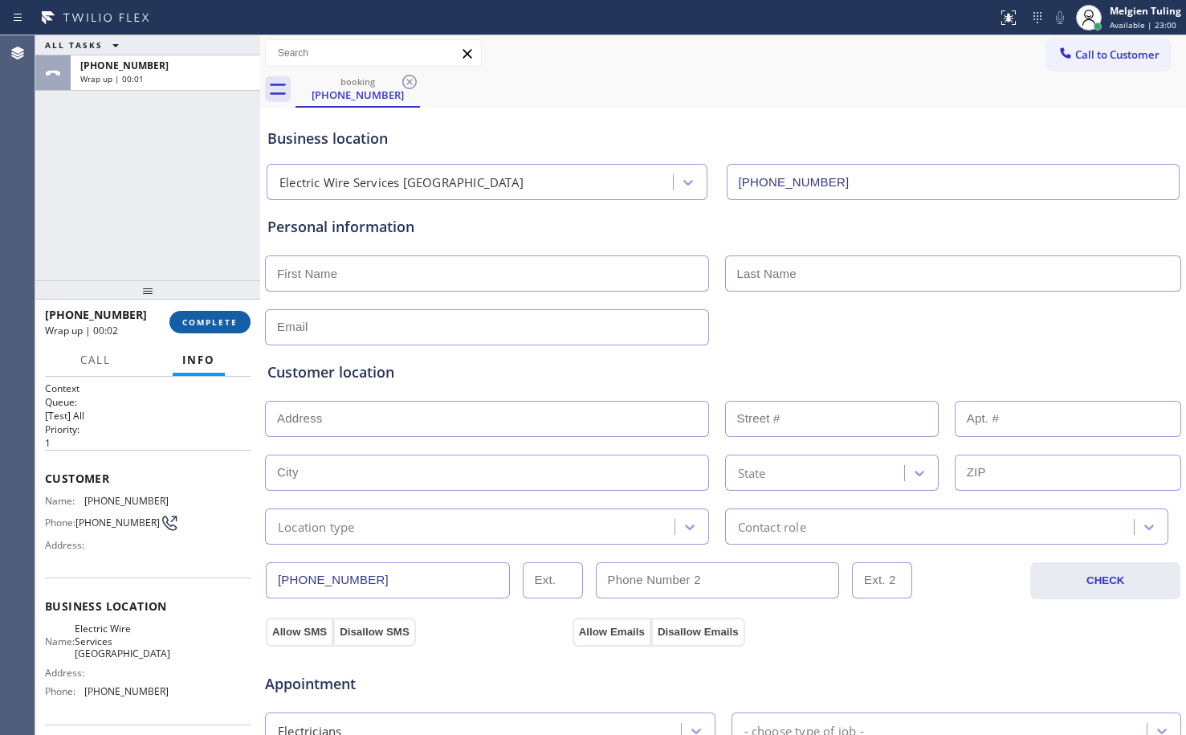
click at [216, 320] on span "COMPLETE" at bounding box center [209, 321] width 55 height 11
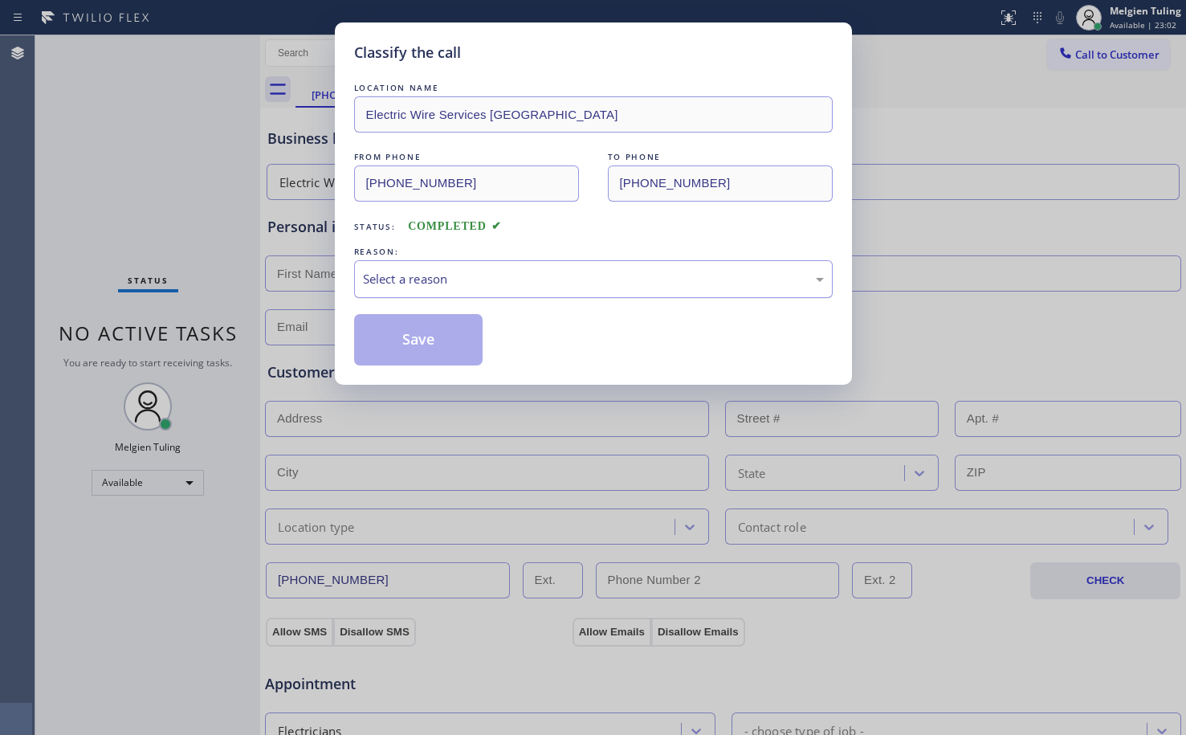
click at [434, 263] on div "Select a reason" at bounding box center [593, 279] width 479 height 38
click at [404, 340] on button "Save" at bounding box center [418, 339] width 129 height 51
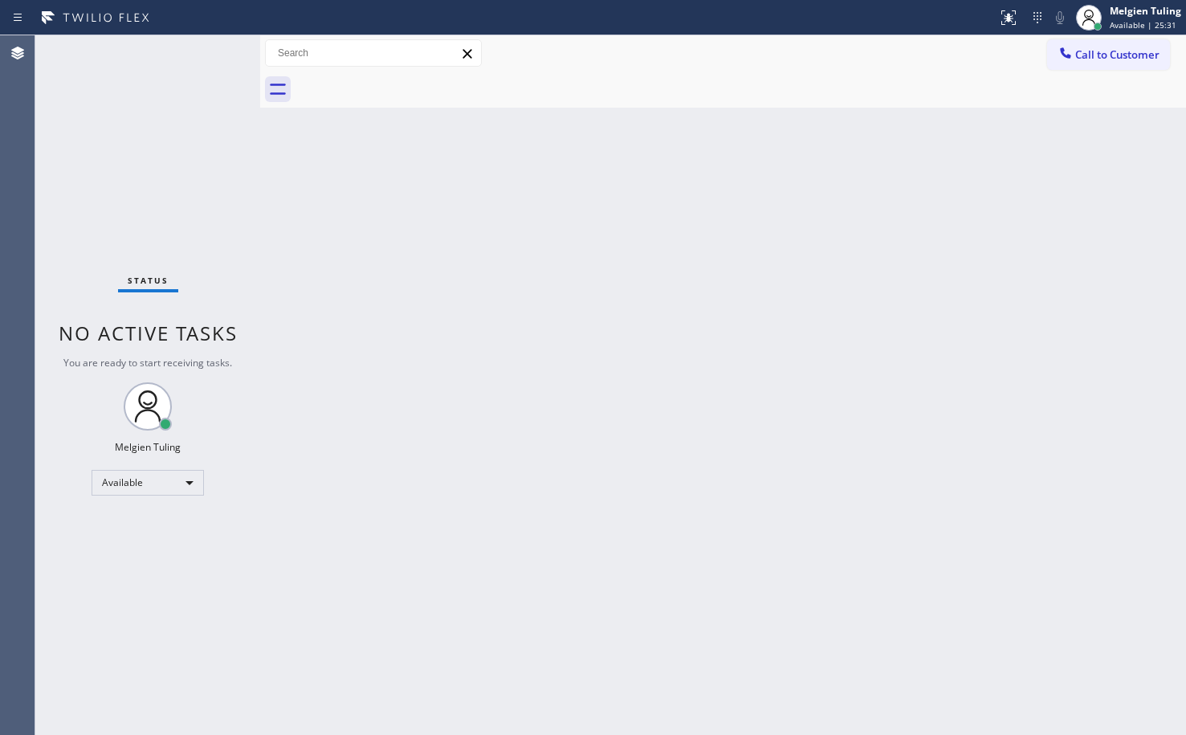
click at [194, 82] on div "Status No active tasks You are ready to start receiving tasks. Melgien Tuling A…" at bounding box center [147, 384] width 225 height 699
click at [210, 61] on div "Status No active tasks You are ready to start receiving tasks. Melgien Tuling A…" at bounding box center [147, 384] width 225 height 699
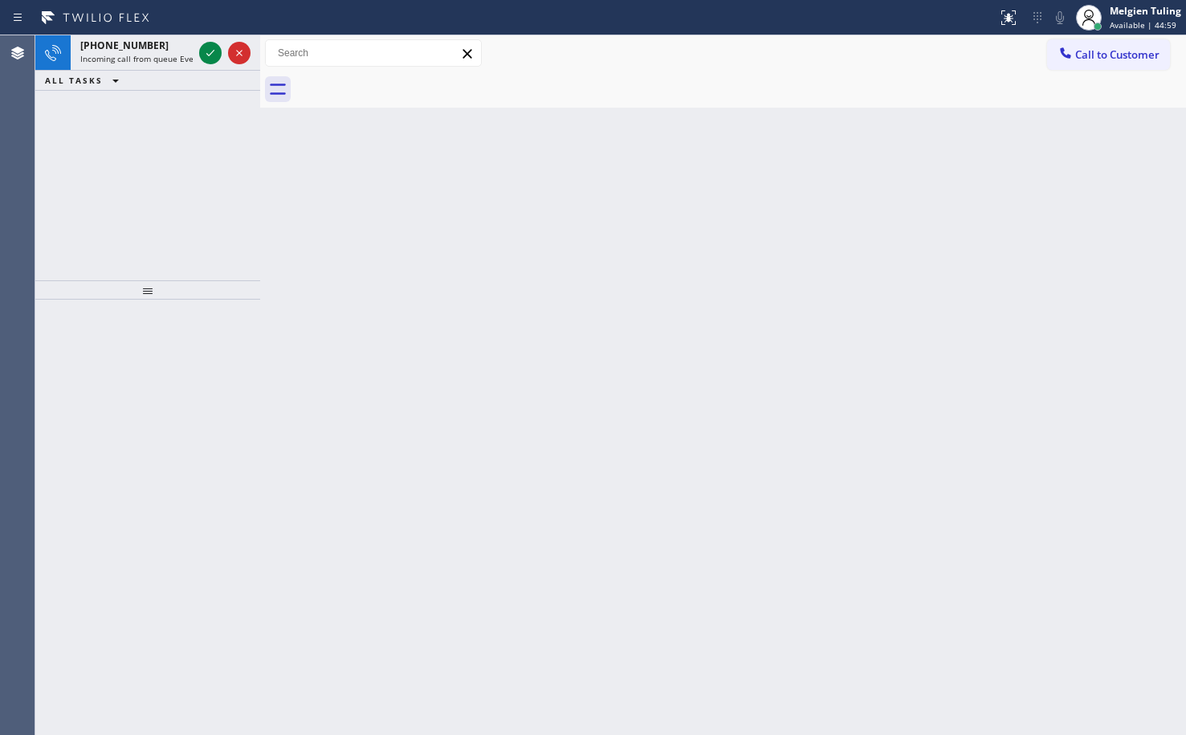
click at [483, 308] on div "Back to Dashboard Change Sender ID Customers Technicians Select a contact Outbo…" at bounding box center [723, 384] width 926 height 699
click at [207, 57] on icon at bounding box center [210, 52] width 19 height 19
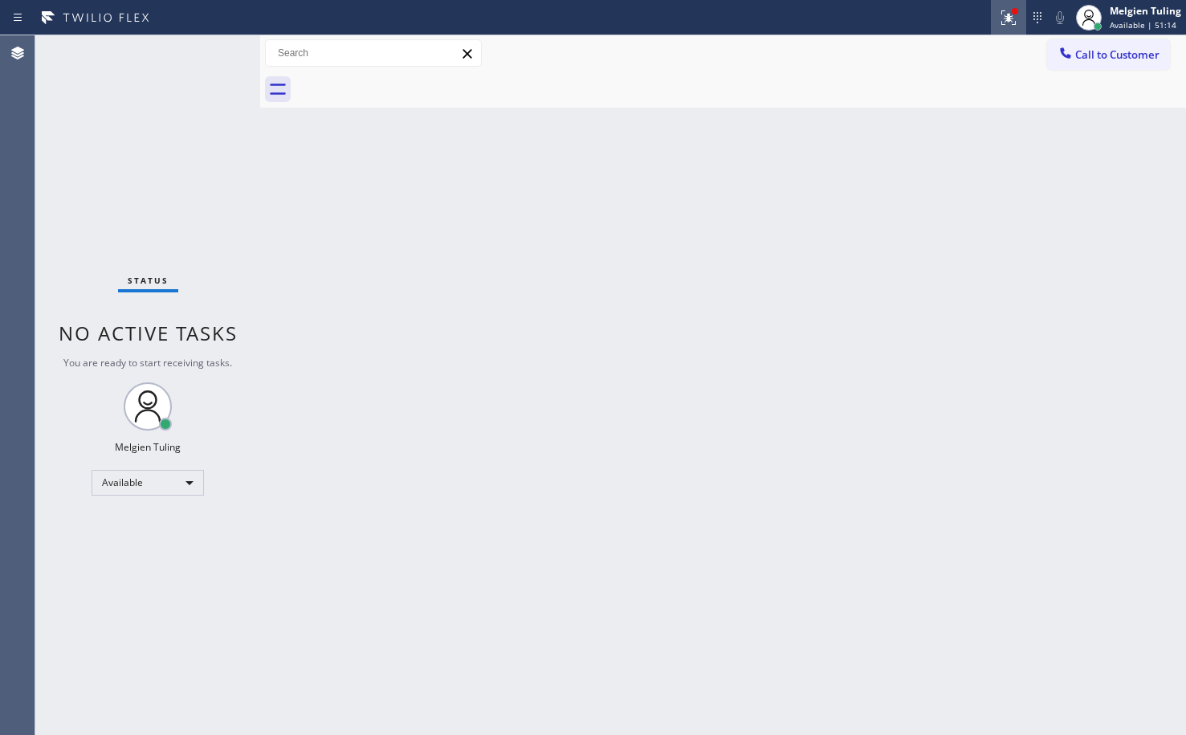
click at [1016, 16] on icon at bounding box center [1008, 17] width 19 height 19
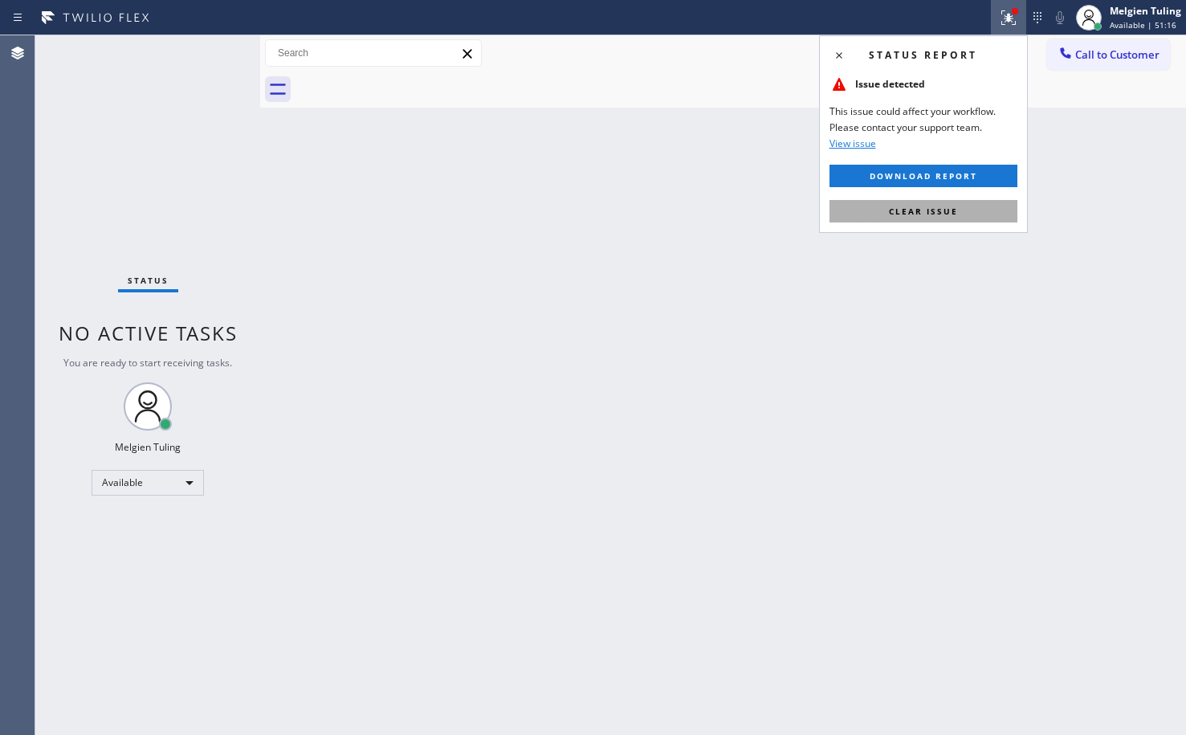
click at [912, 206] on span "Clear issue" at bounding box center [923, 211] width 69 height 11
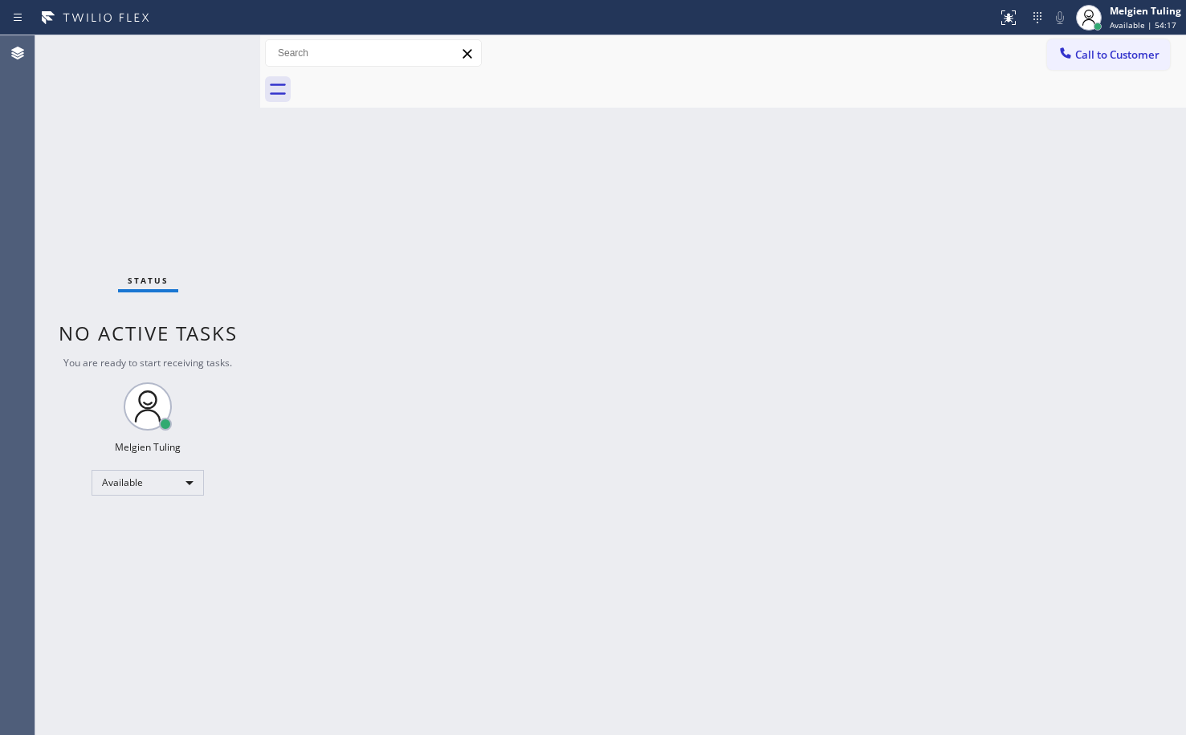
click at [208, 50] on div "Status No active tasks You are ready to start receiving tasks. Melgien Tuling A…" at bounding box center [147, 384] width 225 height 699
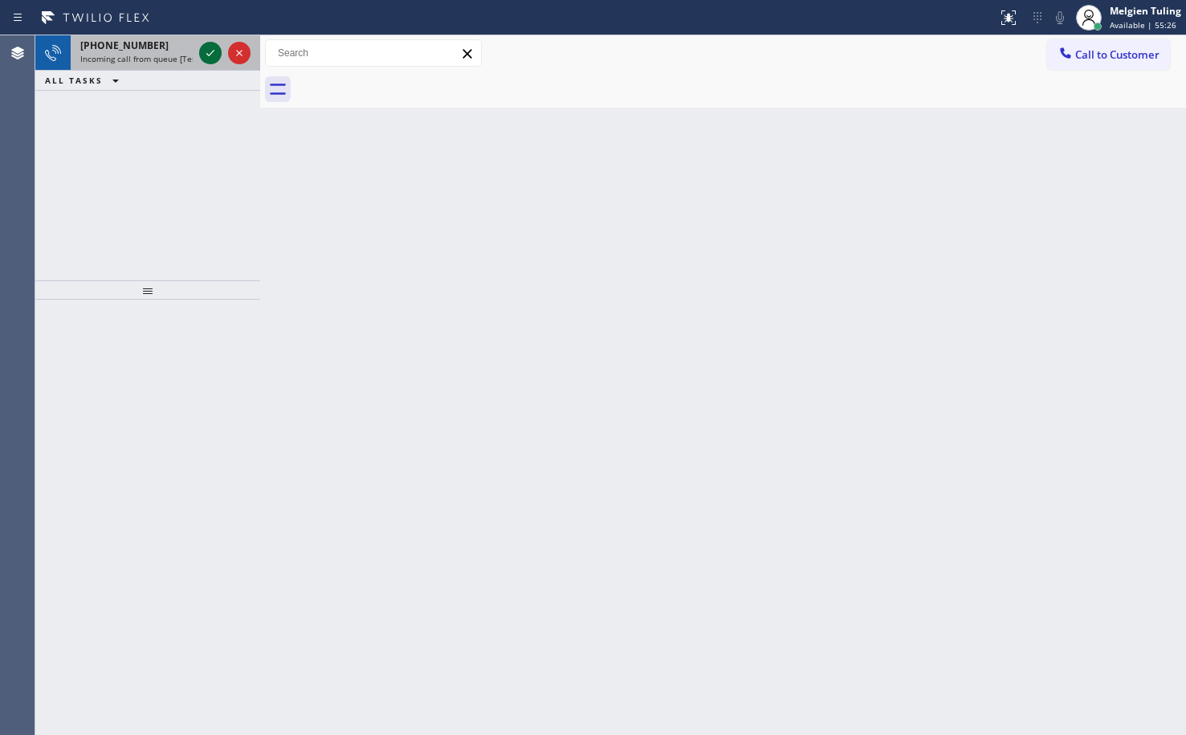
click at [208, 48] on icon at bounding box center [210, 52] width 19 height 19
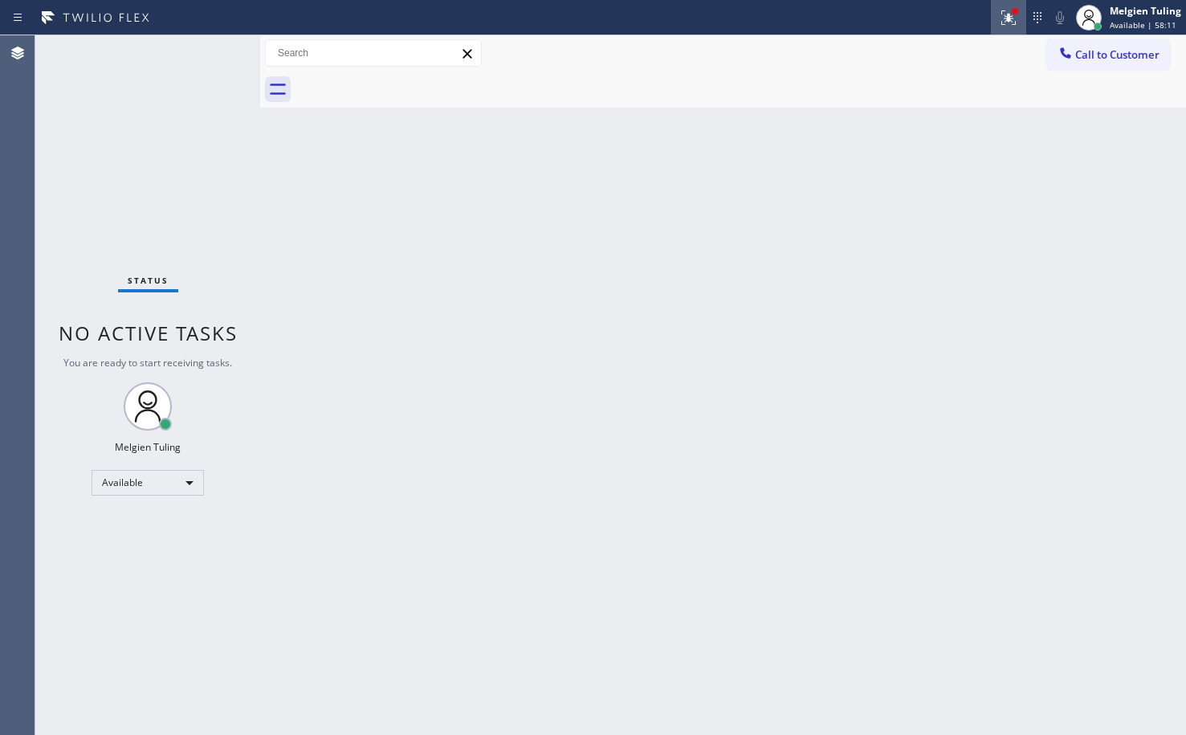
click at [1008, 16] on icon at bounding box center [1008, 17] width 14 height 14
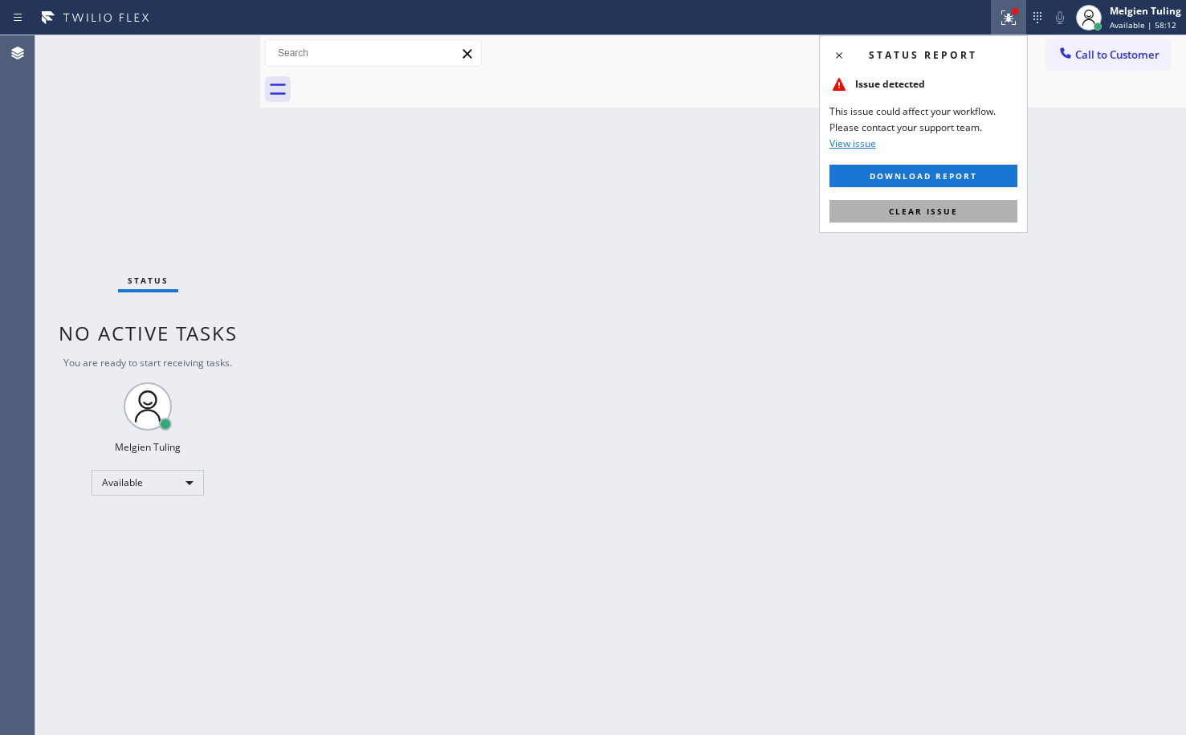
click at [938, 218] on button "Clear issue" at bounding box center [923, 211] width 188 height 22
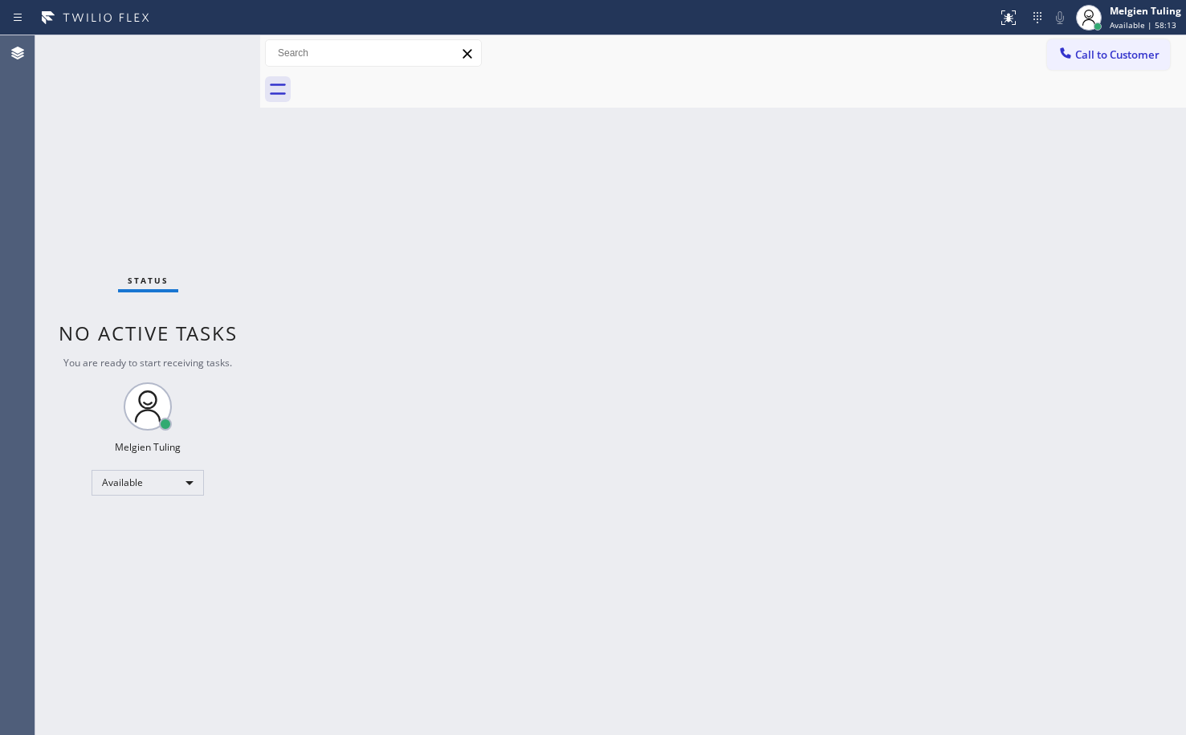
click at [504, 340] on div "Back to Dashboard Change Sender ID Customers Technicians Select a contact Outbo…" at bounding box center [723, 384] width 926 height 699
drag, startPoint x: 505, startPoint y: 339, endPoint x: 534, endPoint y: 210, distance: 132.5
click at [534, 210] on div "Back to Dashboard Change Sender ID Customers Technicians Select a contact Outbo…" at bounding box center [723, 384] width 926 height 699
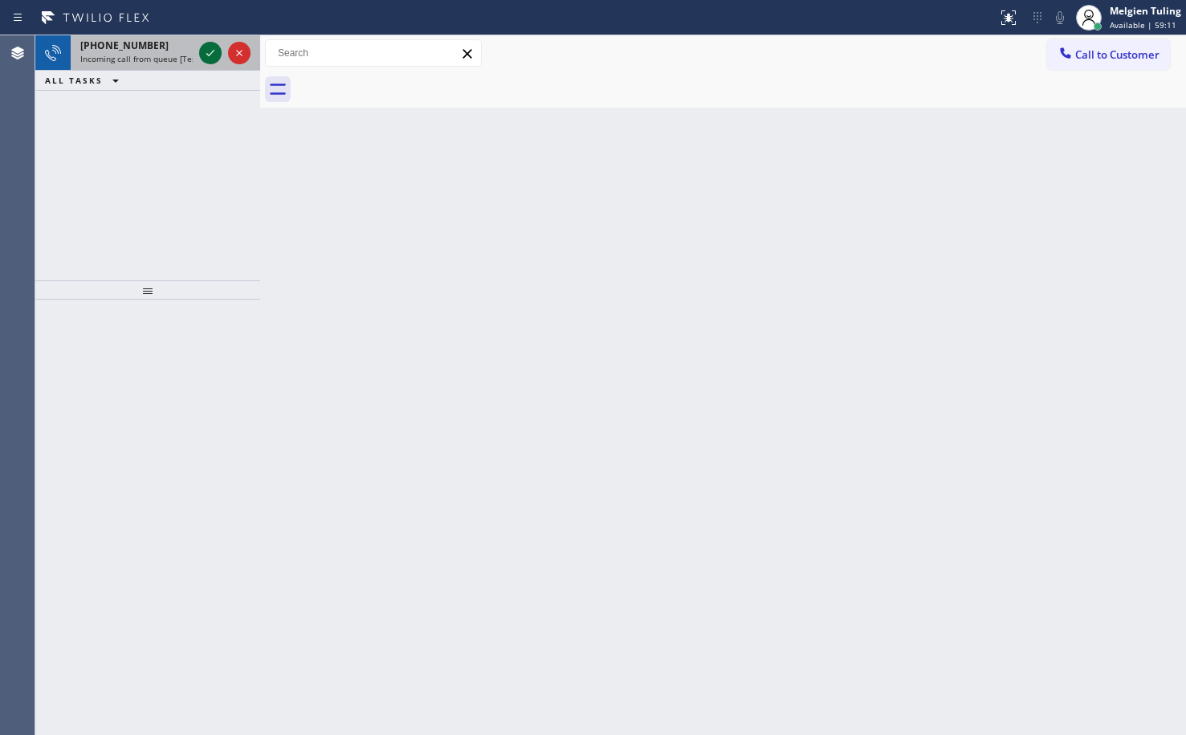
click at [214, 58] on icon at bounding box center [210, 52] width 19 height 19
click at [213, 57] on icon at bounding box center [210, 52] width 19 height 19
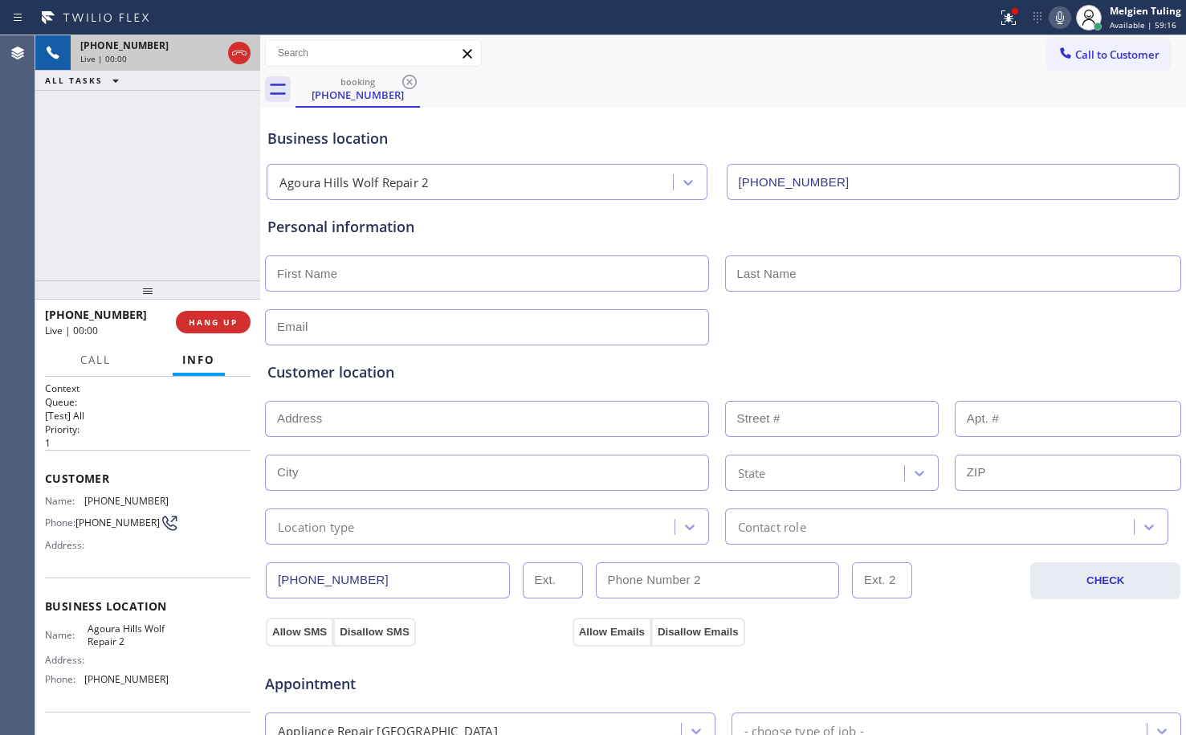
type input "(818) 452-2226"
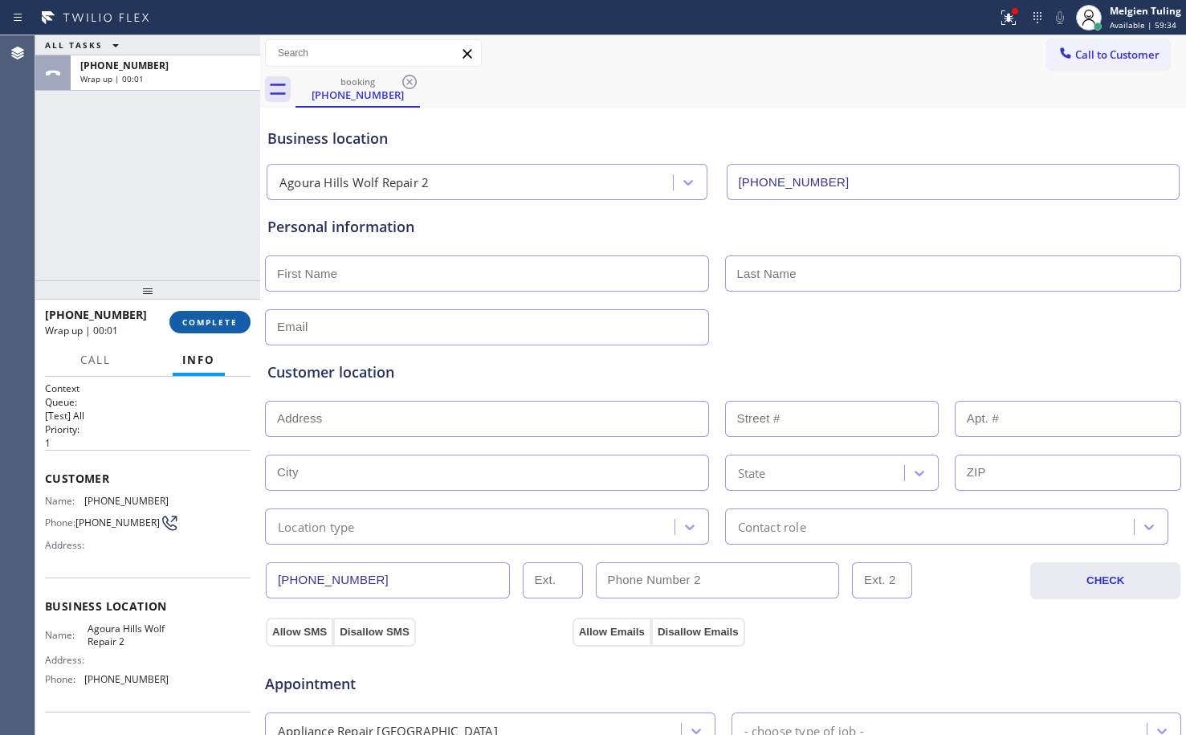
click at [193, 322] on span "COMPLETE" at bounding box center [209, 321] width 55 height 11
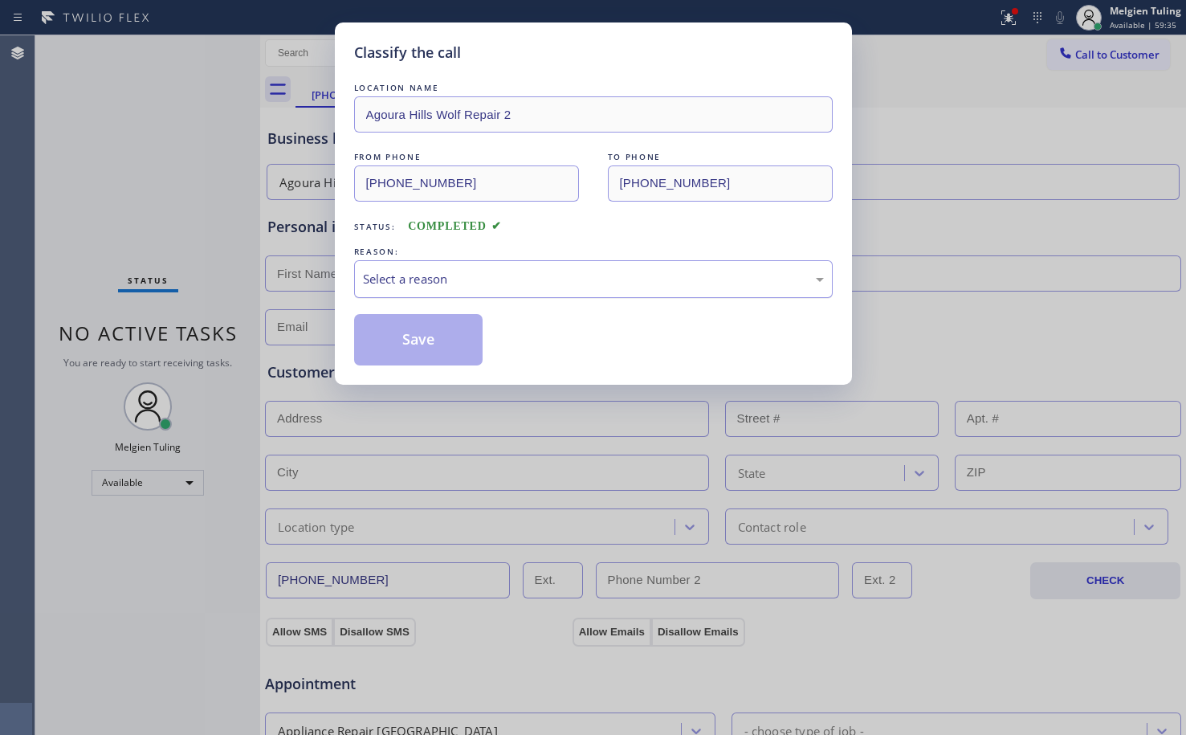
click at [487, 287] on div "Select a reason" at bounding box center [593, 279] width 461 height 18
click at [413, 341] on button "Save" at bounding box center [418, 339] width 129 height 51
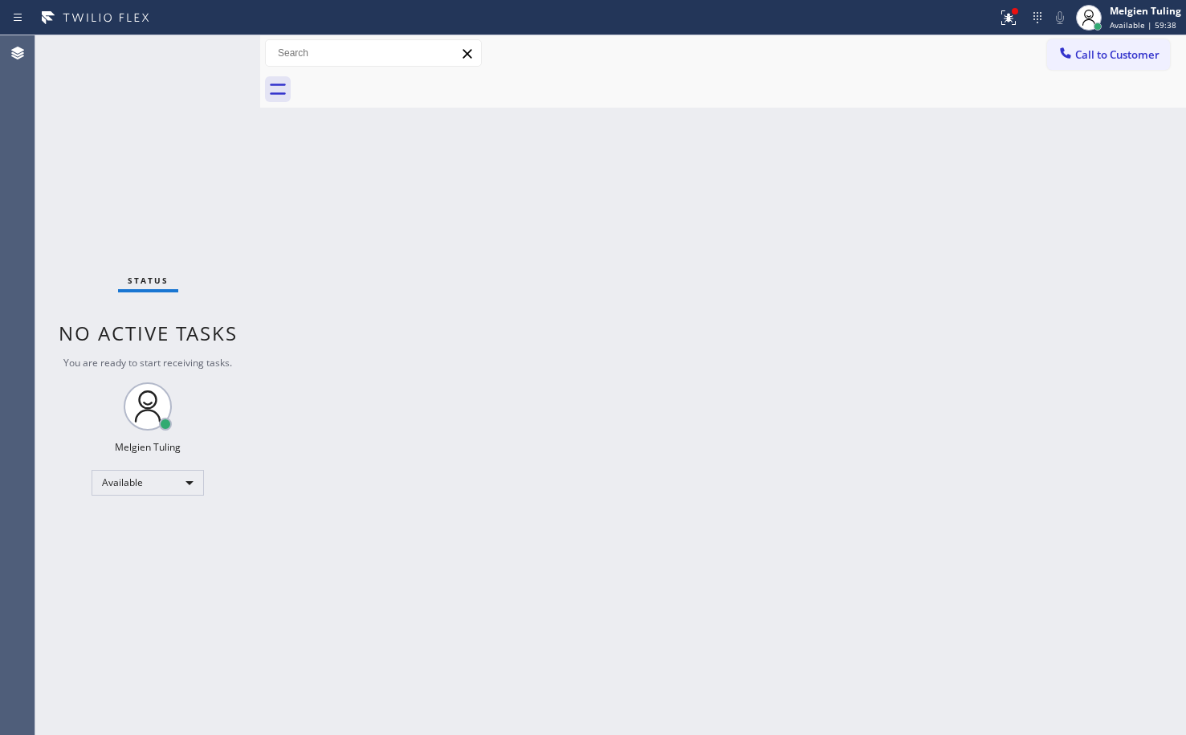
click at [348, 267] on div "Back to Dashboard Change Sender ID Customers Technicians Select a contact Outbo…" at bounding box center [723, 384] width 926 height 699
click at [997, 16] on icon at bounding box center [1003, 17] width 19 height 19
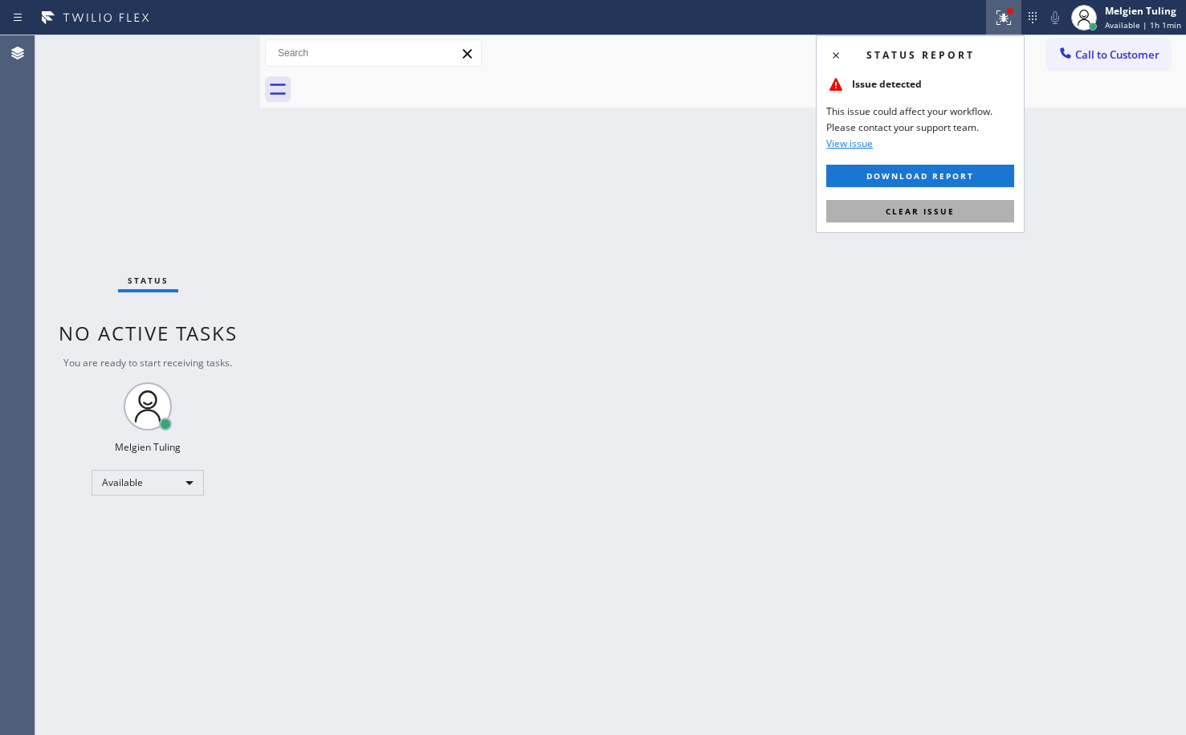
click at [895, 210] on span "Clear issue" at bounding box center [920, 211] width 69 height 11
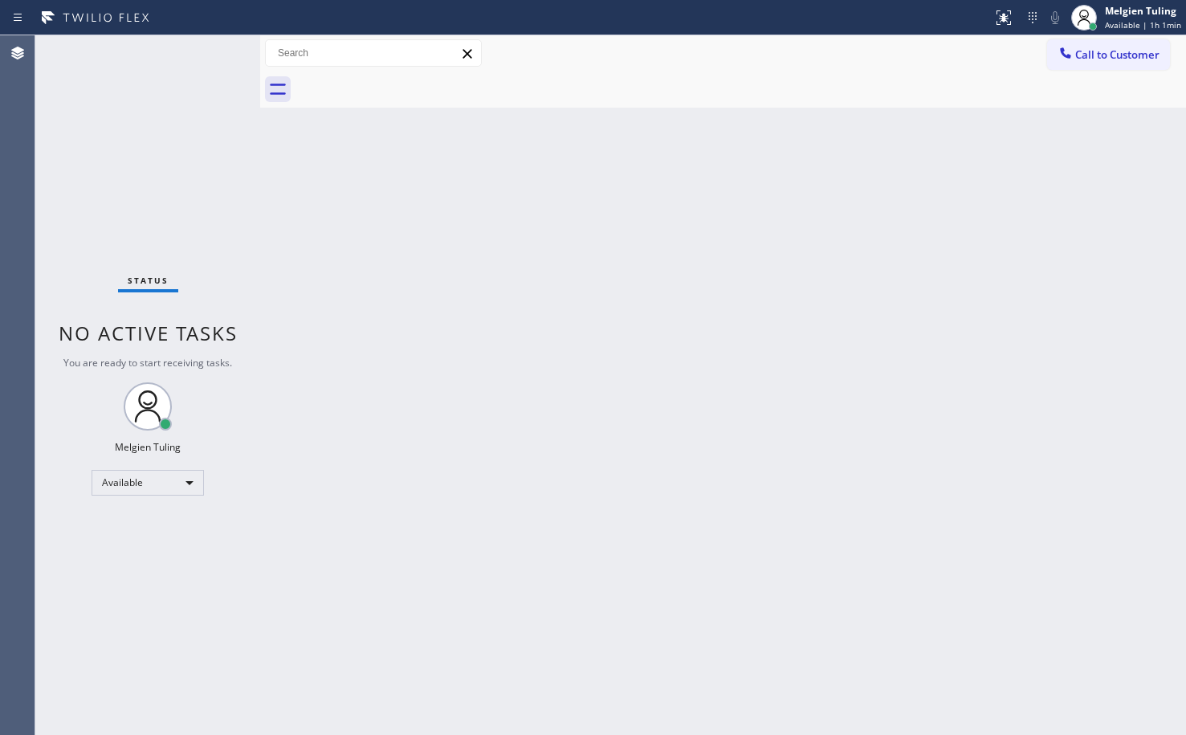
click at [895, 210] on div "Back to Dashboard Change Sender ID Customers Technicians Select a contact Outbo…" at bounding box center [723, 384] width 926 height 699
click at [894, 194] on div "Back to Dashboard Change Sender ID Customers Technicians Select a contact Outbo…" at bounding box center [723, 384] width 926 height 699
click at [628, 426] on div "Back to Dashboard Change Sender ID Customers Technicians Select a contact Outbo…" at bounding box center [723, 384] width 926 height 699
click at [626, 426] on div "Back to Dashboard Change Sender ID Customers Technicians Select a contact Outbo…" at bounding box center [723, 384] width 926 height 699
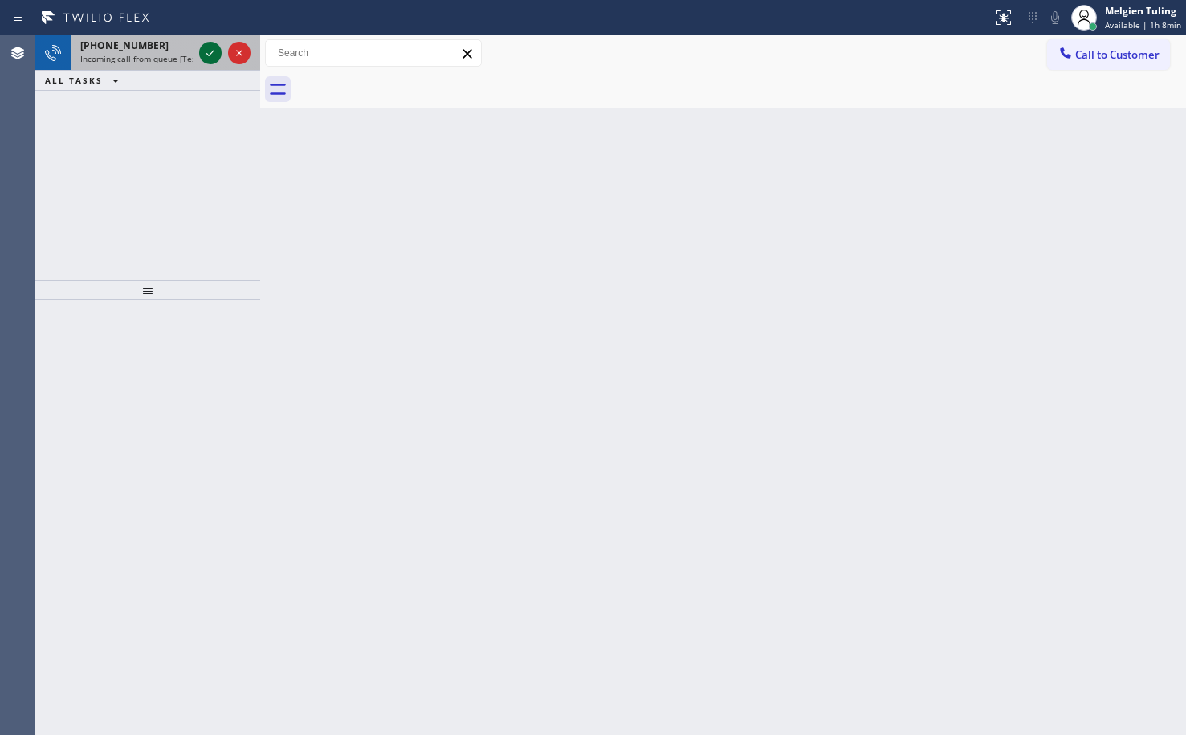
click at [210, 50] on icon at bounding box center [210, 52] width 19 height 19
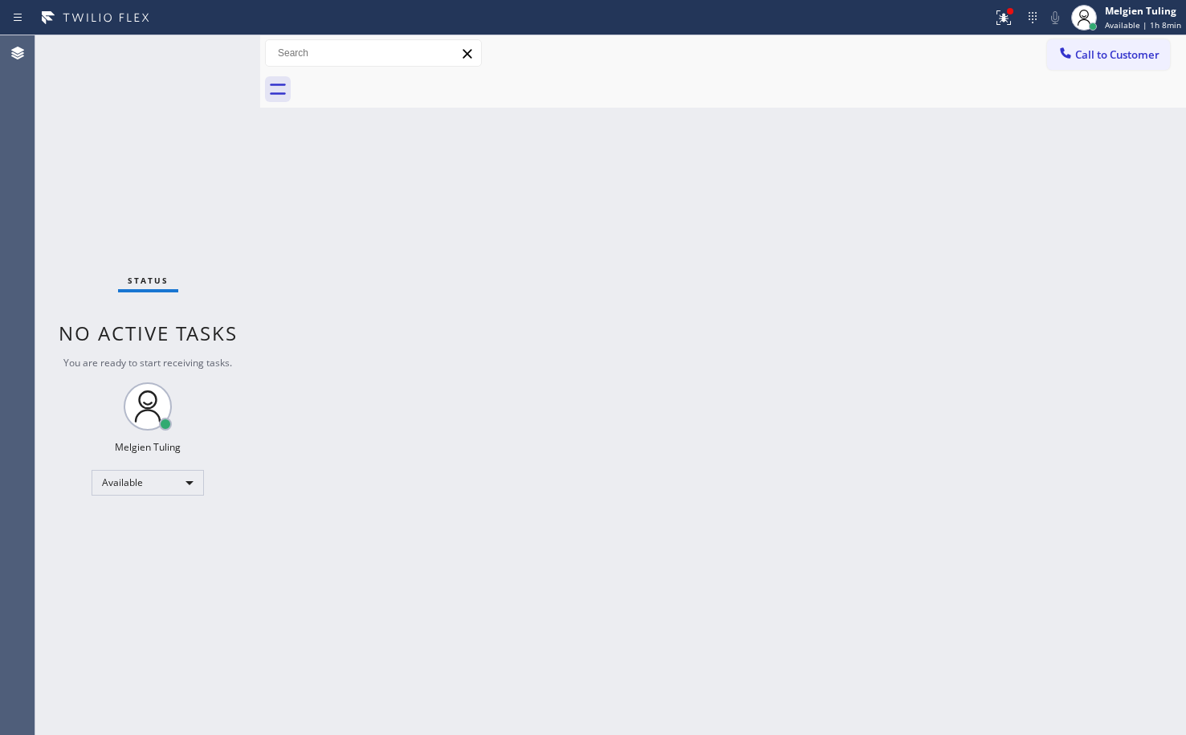
click at [210, 49] on div "Status No active tasks You are ready to start receiving tasks. Melgien Tuling A…" at bounding box center [147, 384] width 225 height 699
click at [1006, 16] on icon at bounding box center [1001, 15] width 10 height 11
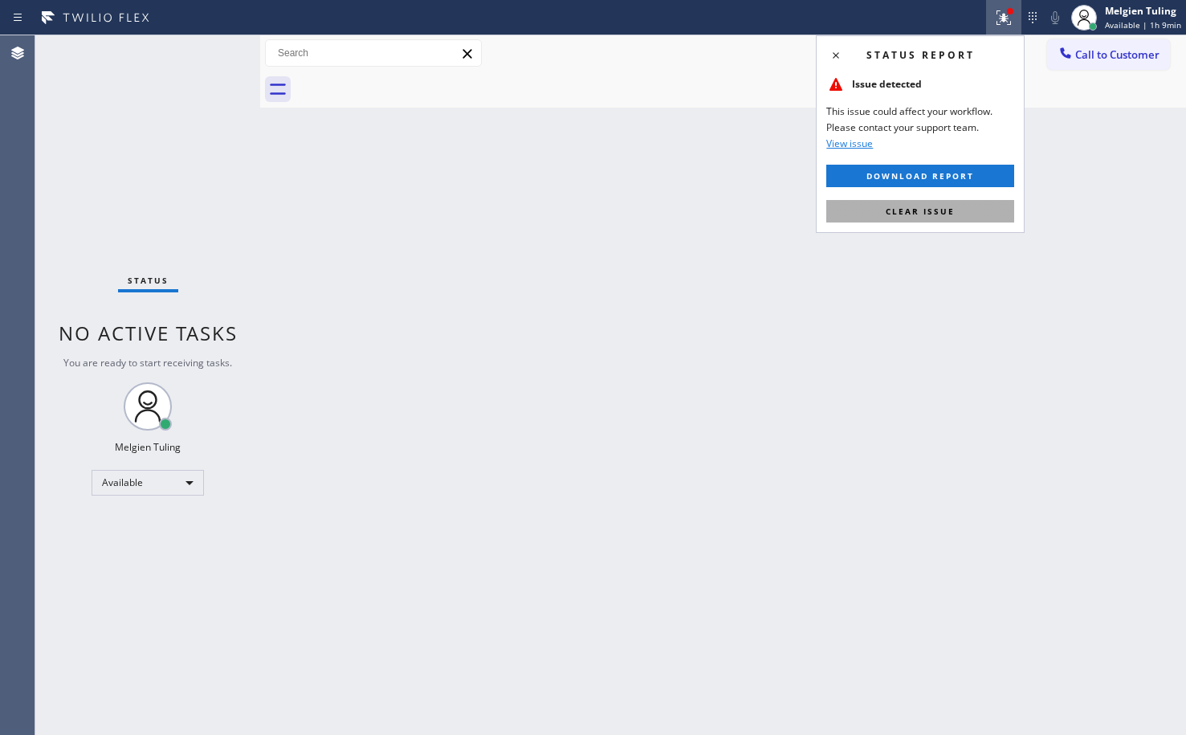
click at [906, 207] on span "Clear issue" at bounding box center [920, 211] width 69 height 11
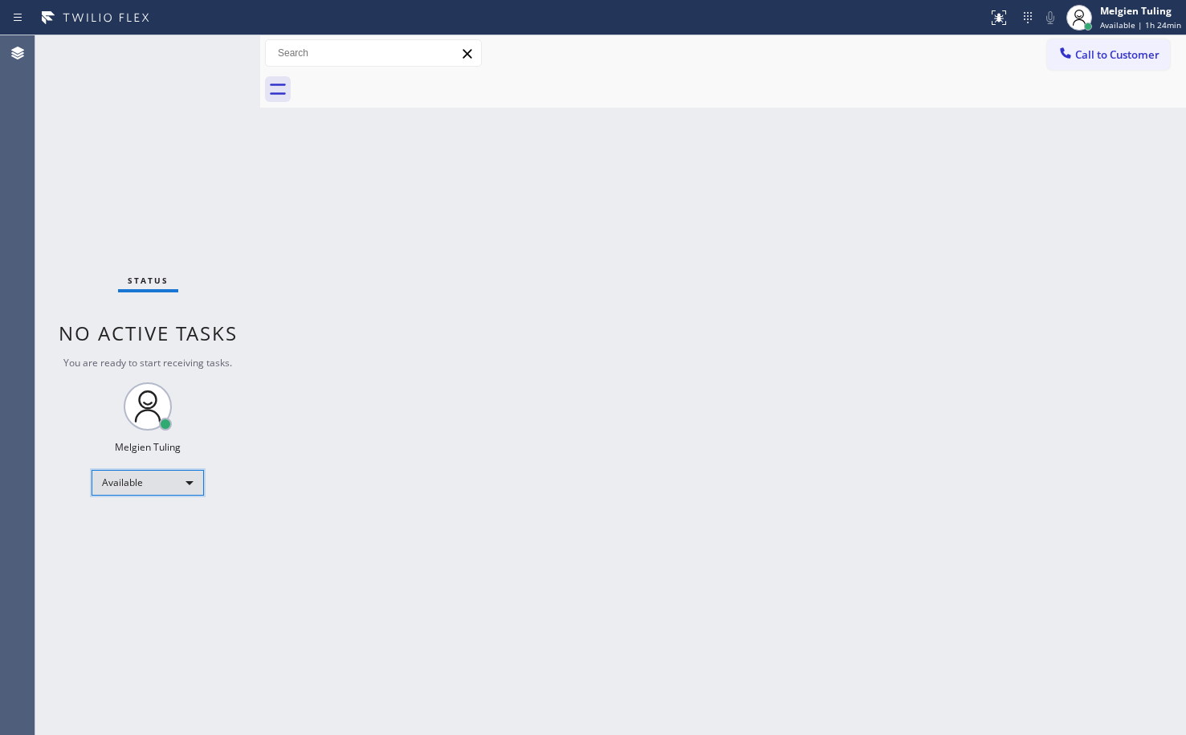
click at [188, 483] on div "Available" at bounding box center [148, 483] width 112 height 26
click at [169, 517] on li "Available" at bounding box center [146, 524] width 109 height 19
click at [182, 473] on div "Available" at bounding box center [148, 483] width 112 height 26
click at [145, 511] on li "Offline" at bounding box center [146, 504] width 109 height 19
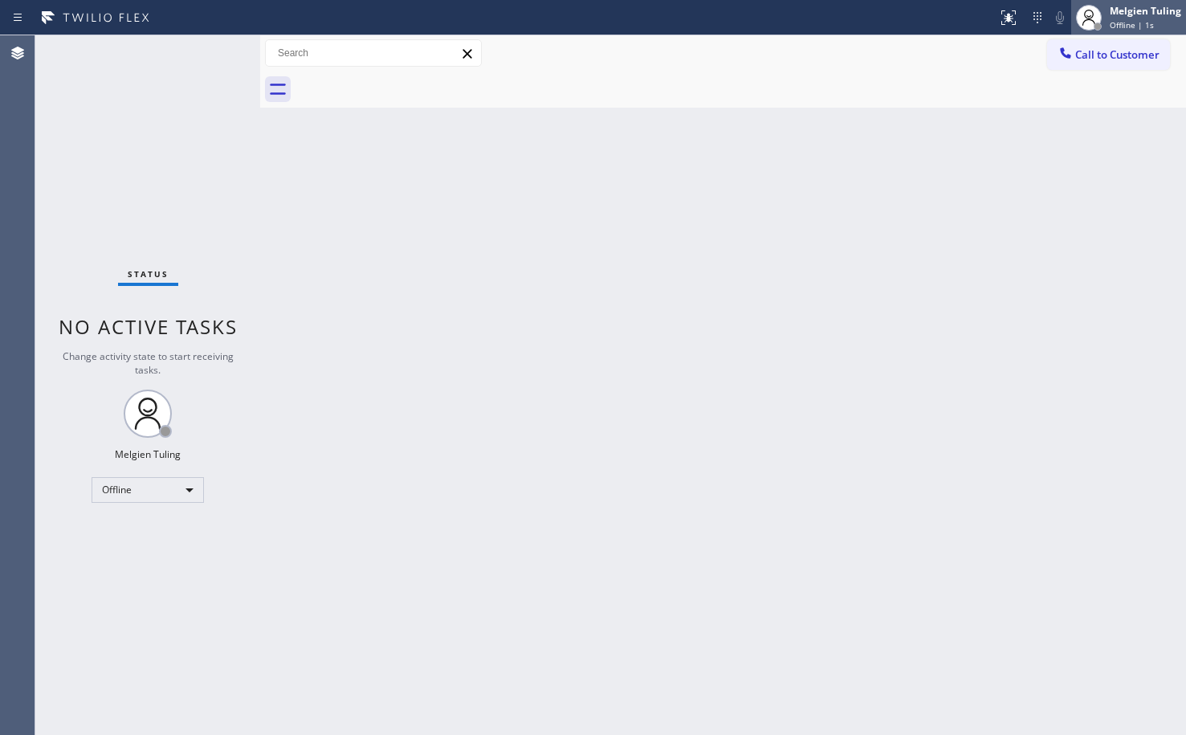
click at [1138, 22] on span "Offline | 1s" at bounding box center [1132, 24] width 44 height 11
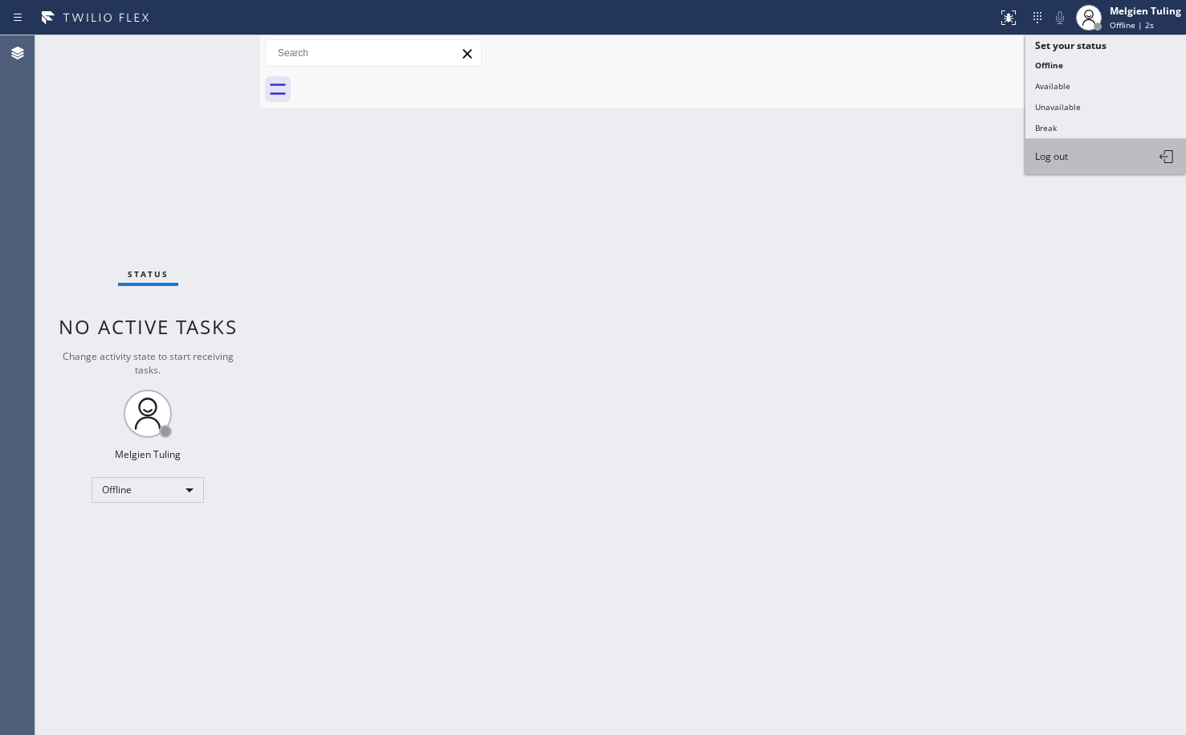
click at [1050, 161] on span "Log out" at bounding box center [1051, 156] width 33 height 14
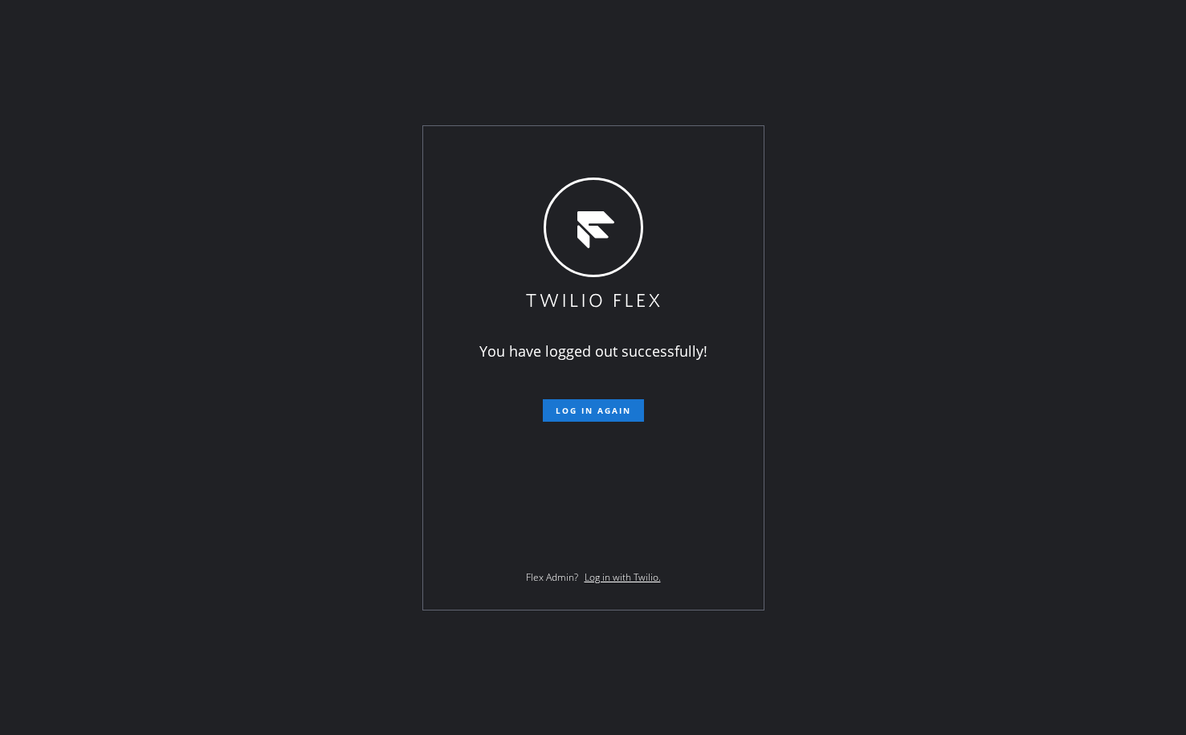
click at [986, 243] on div "You have logged out successfully! Log in again Flex Admin? Log in with Twilio." at bounding box center [593, 367] width 1186 height 735
click at [911, 353] on div "You have logged out successfully! Log in again Flex Admin? Log in with Twilio." at bounding box center [593, 367] width 1186 height 735
